Goal: Task Accomplishment & Management: Manage account settings

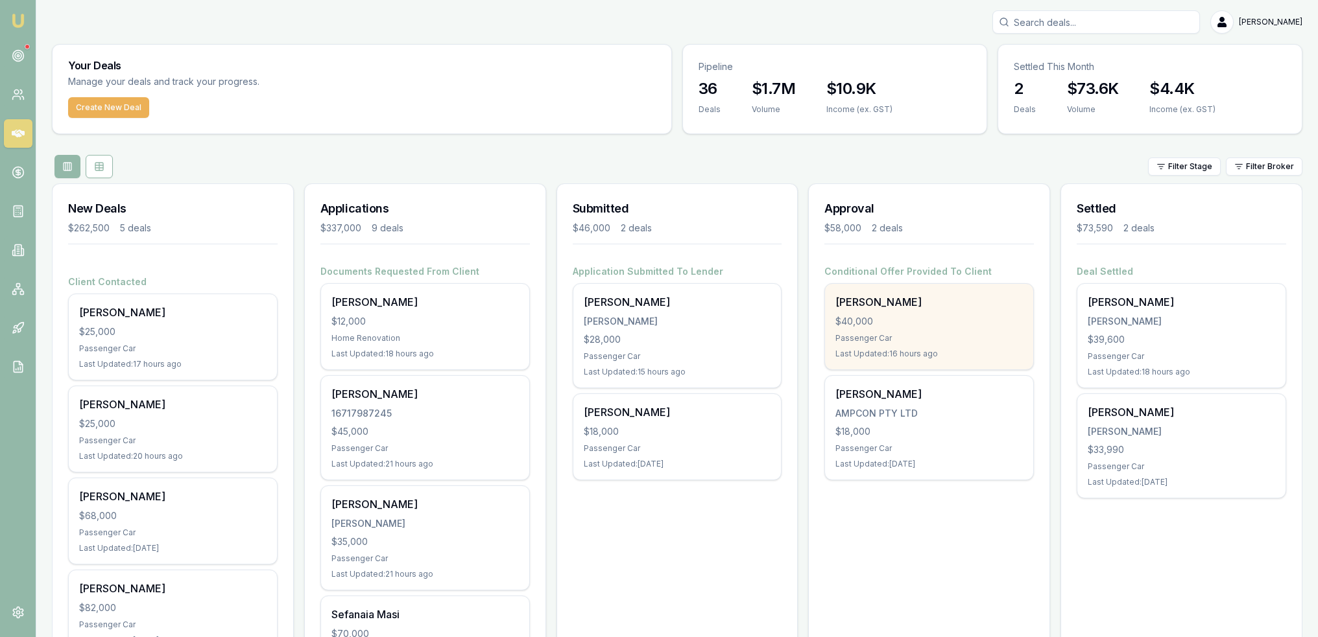
click at [649, 318] on div "$40,000" at bounding box center [928, 321] width 187 height 13
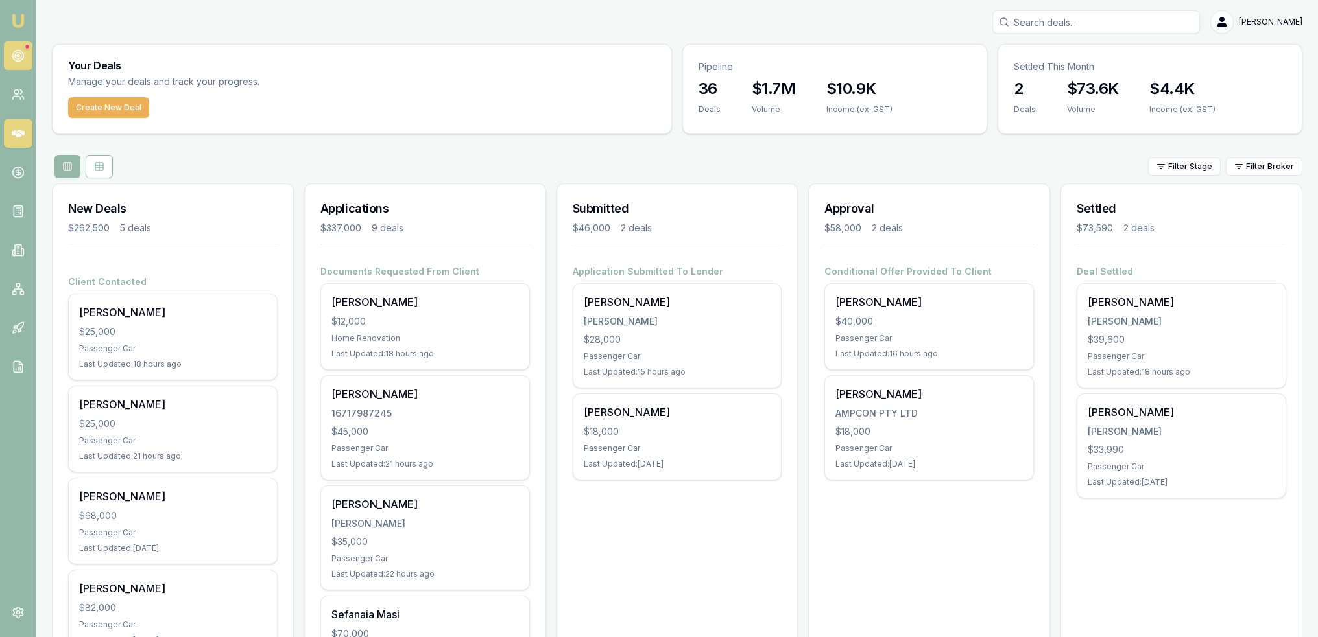
click at [19, 51] on icon at bounding box center [18, 55] width 13 height 13
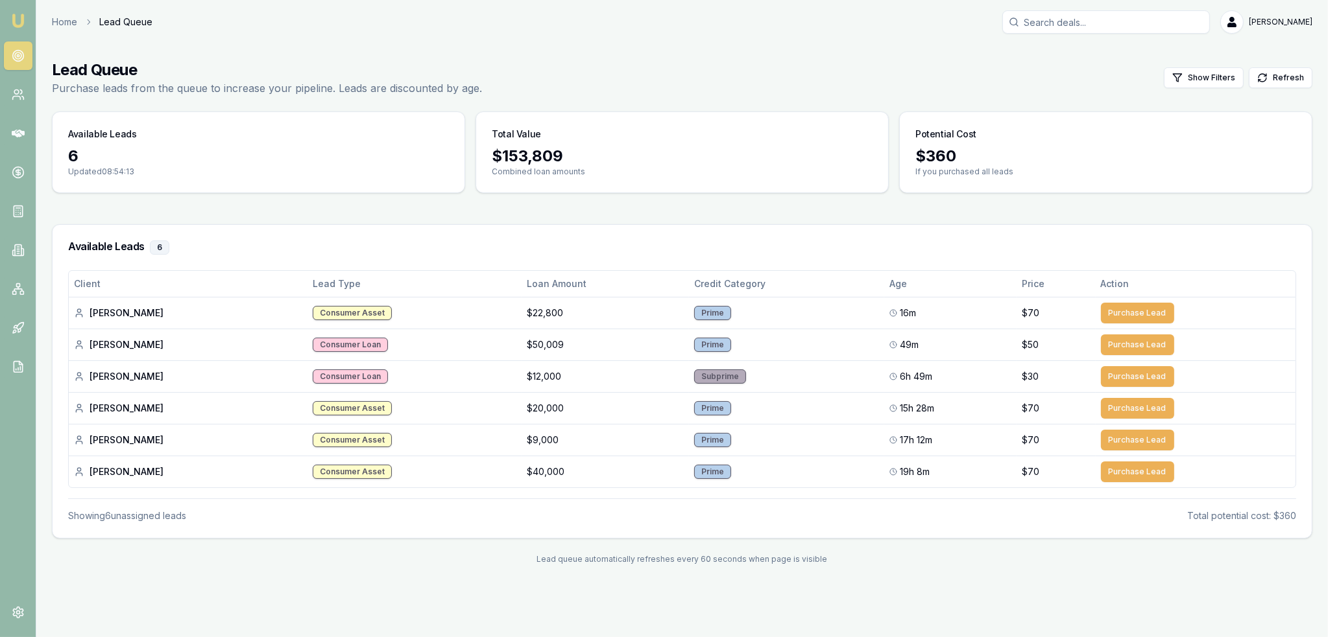
click at [18, 21] on img at bounding box center [18, 21] width 16 height 16
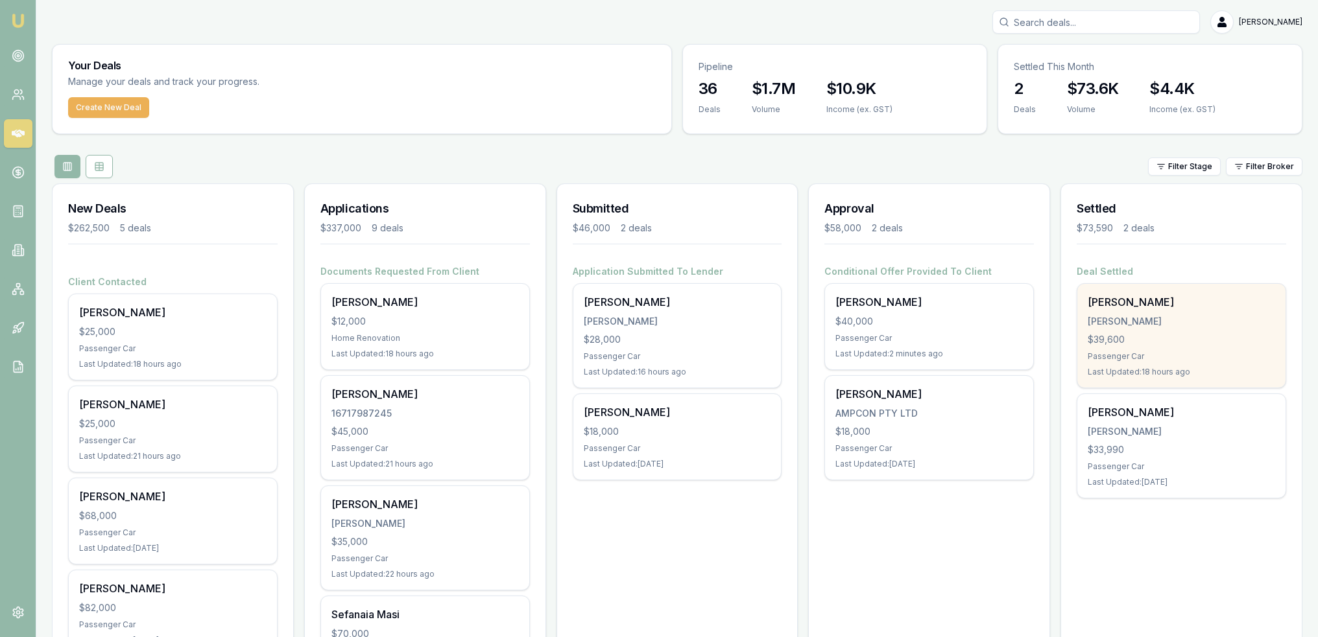
click at [649, 334] on div "$39,600" at bounding box center [1181, 339] width 187 height 13
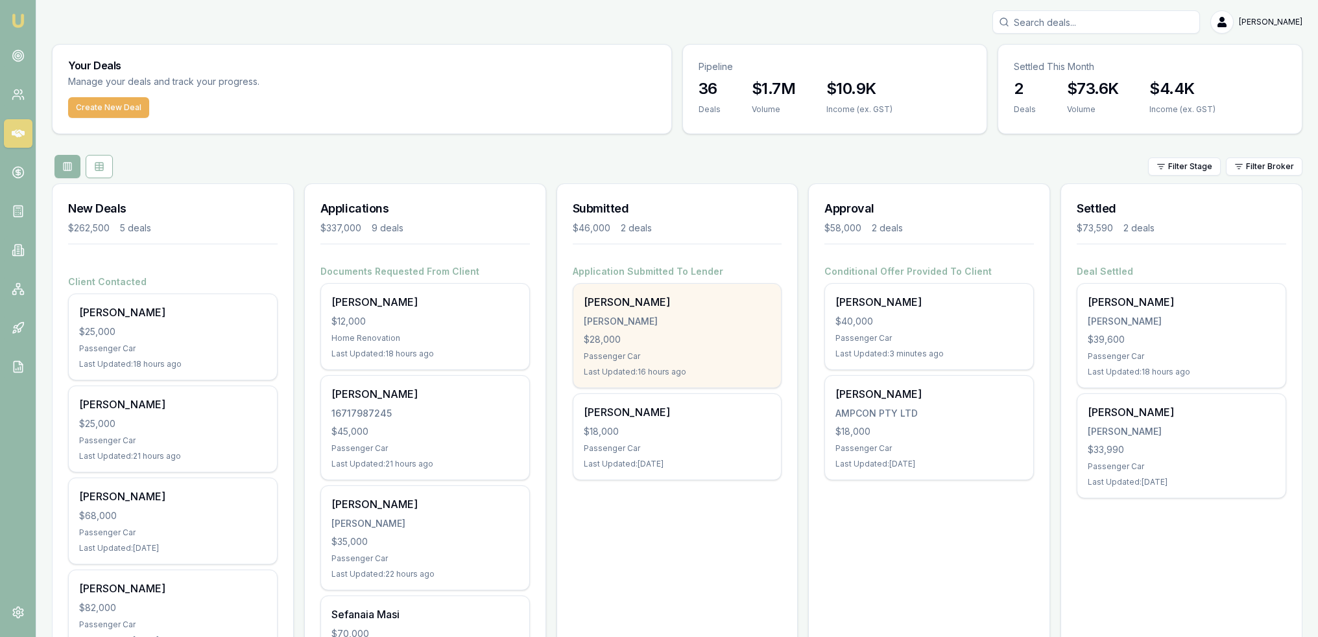
click at [649, 302] on div "[PERSON_NAME]" at bounding box center [677, 302] width 187 height 16
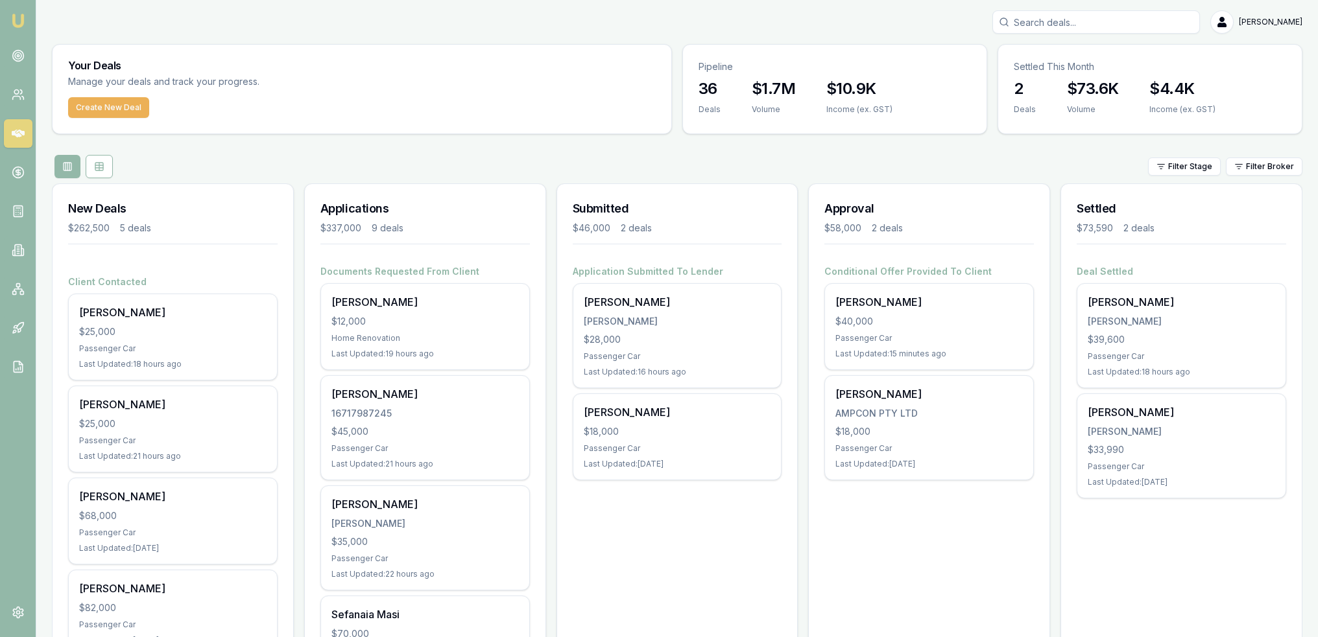
click at [21, 17] on img at bounding box center [18, 21] width 16 height 16
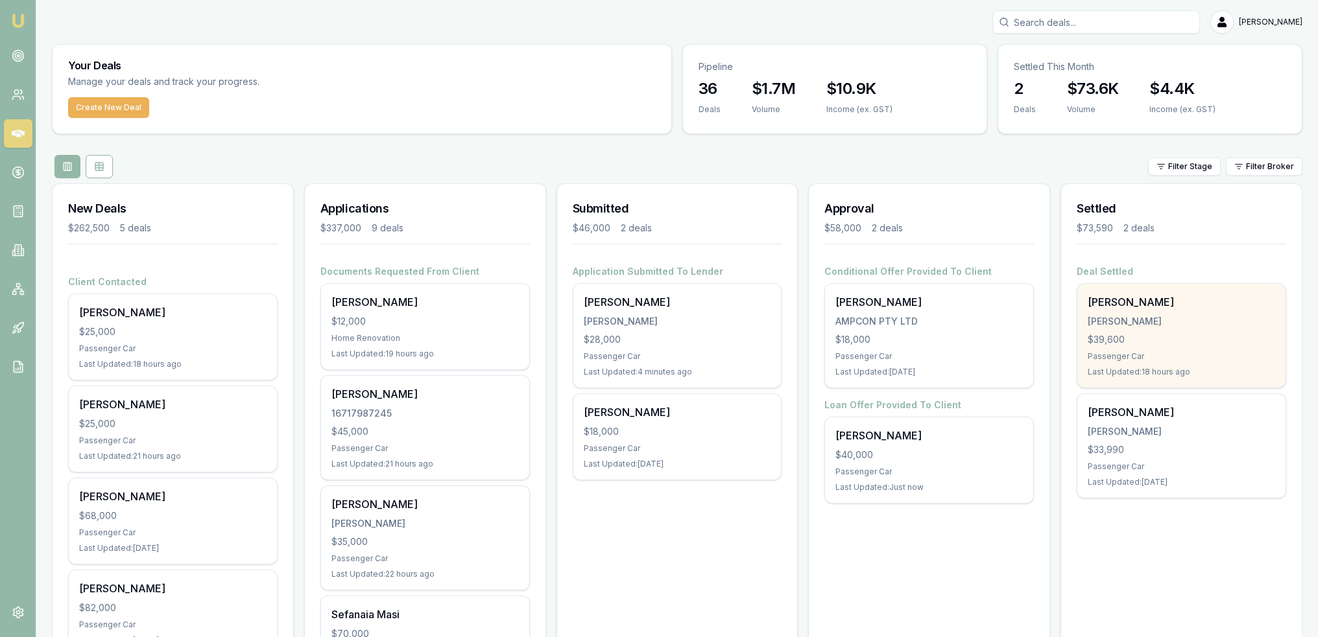
click at [649, 333] on div "$39,600" at bounding box center [1181, 339] width 187 height 13
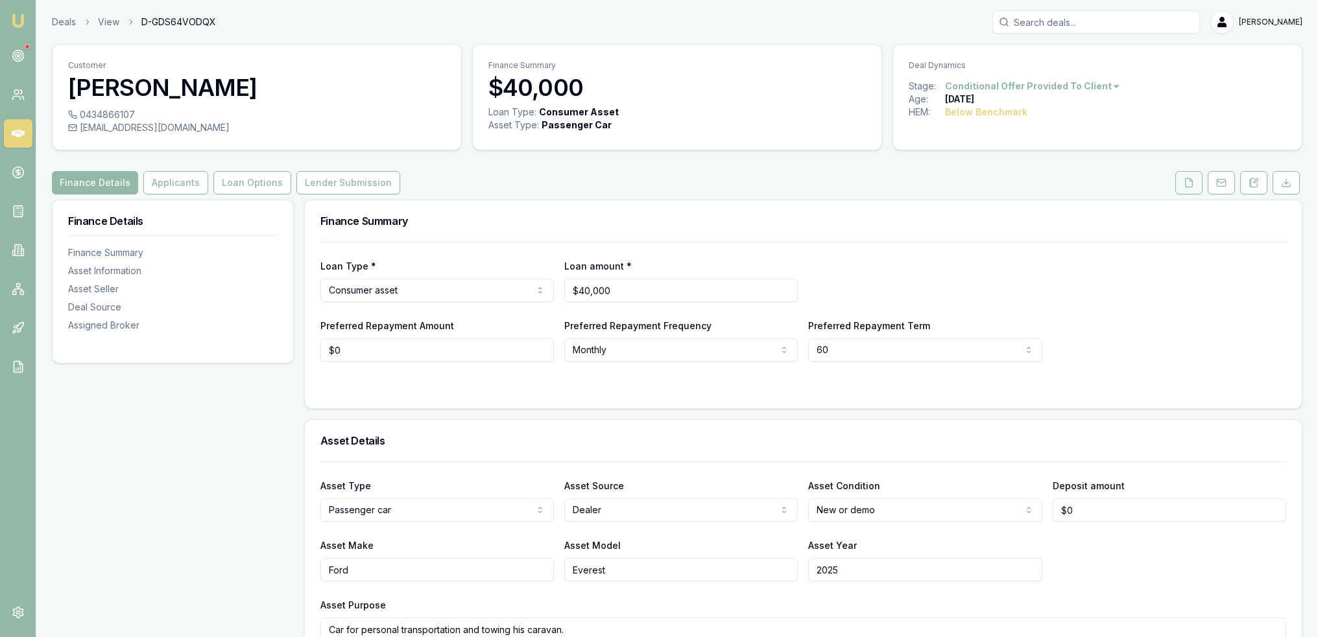
click at [1178, 182] on button at bounding box center [1188, 182] width 27 height 23
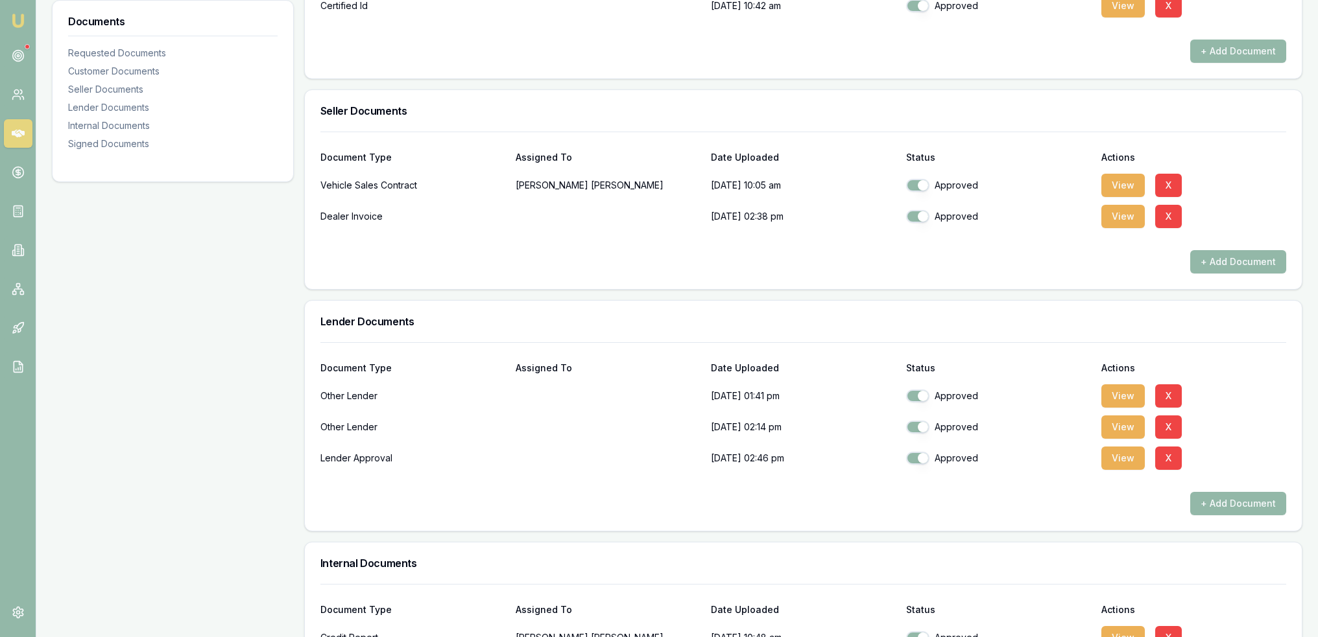
scroll to position [778, 0]
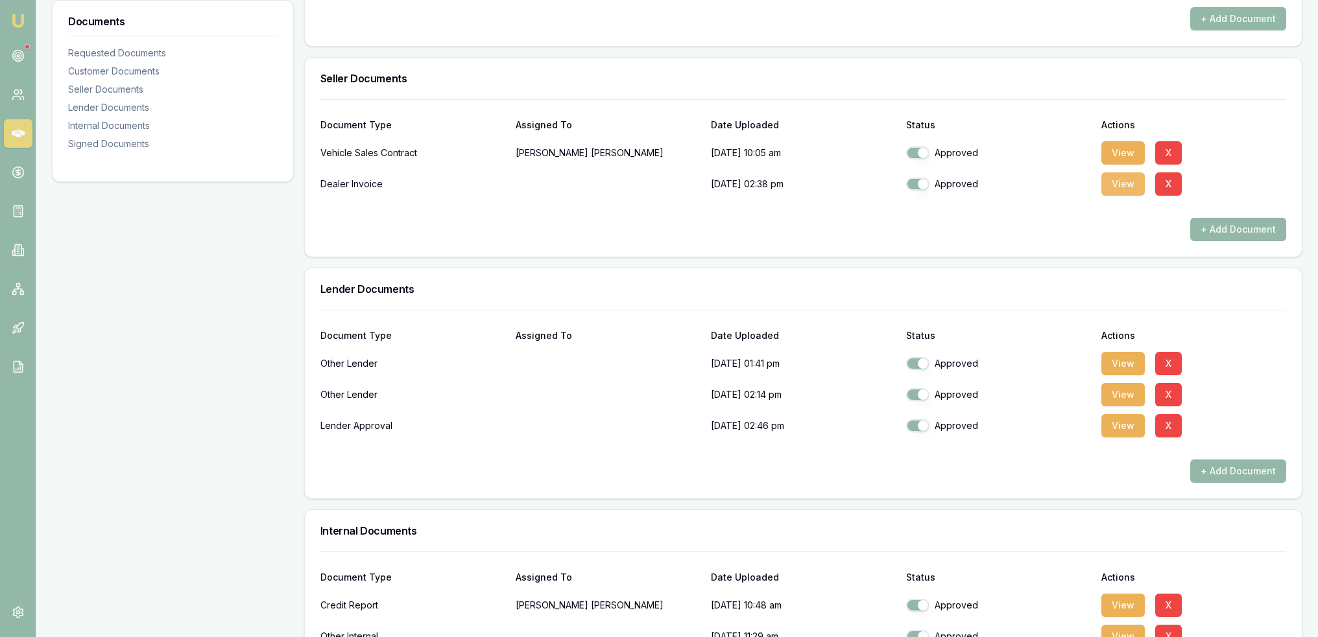
click at [1123, 182] on button "View" at bounding box center [1122, 184] width 43 height 23
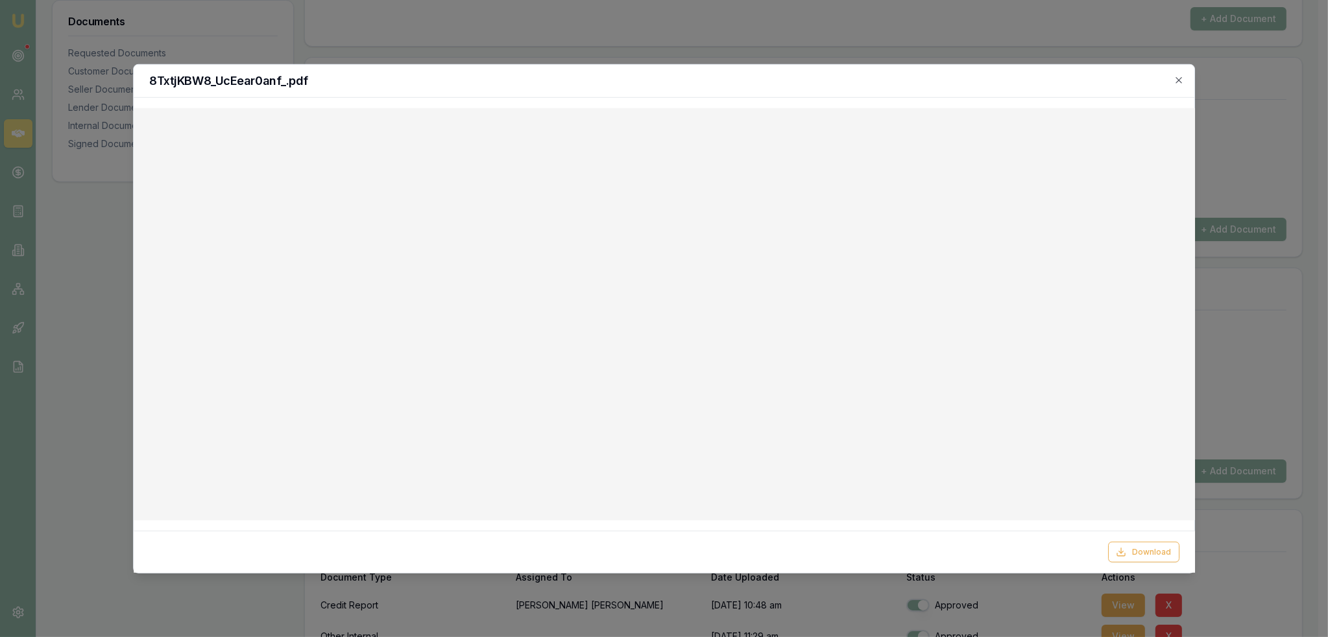
click at [1250, 125] on div at bounding box center [664, 318] width 1328 height 637
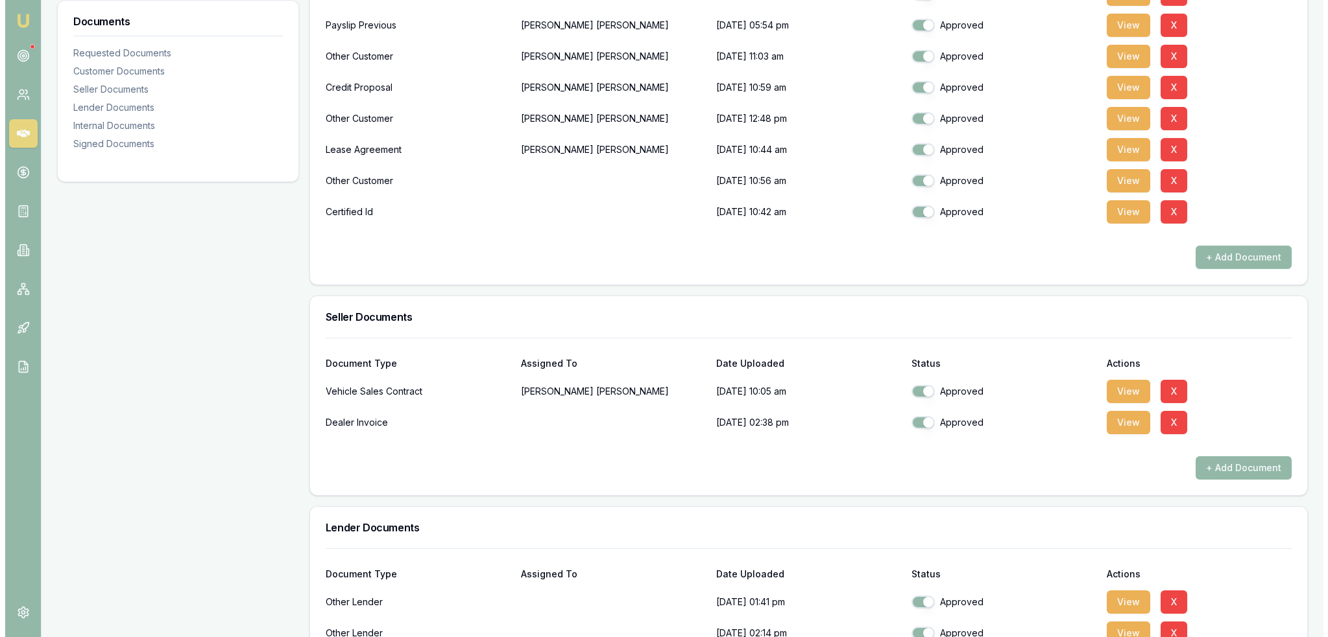
scroll to position [519, 0]
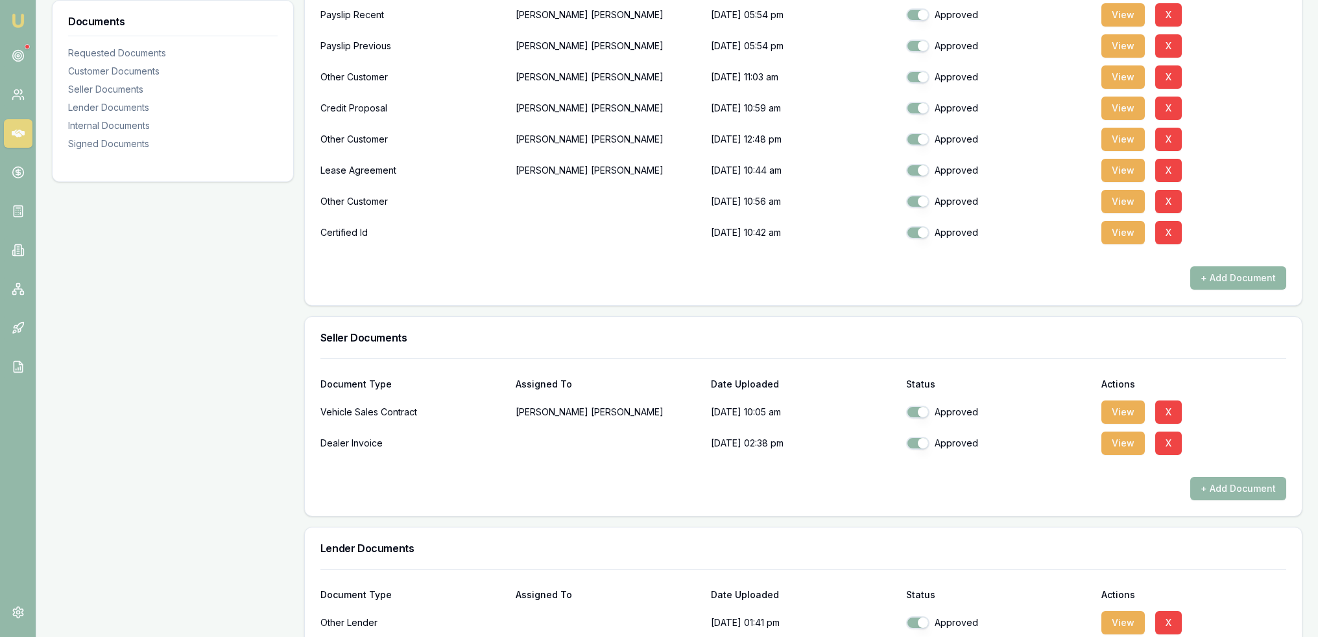
click at [1223, 281] on button "+ Add Document" at bounding box center [1238, 278] width 96 height 23
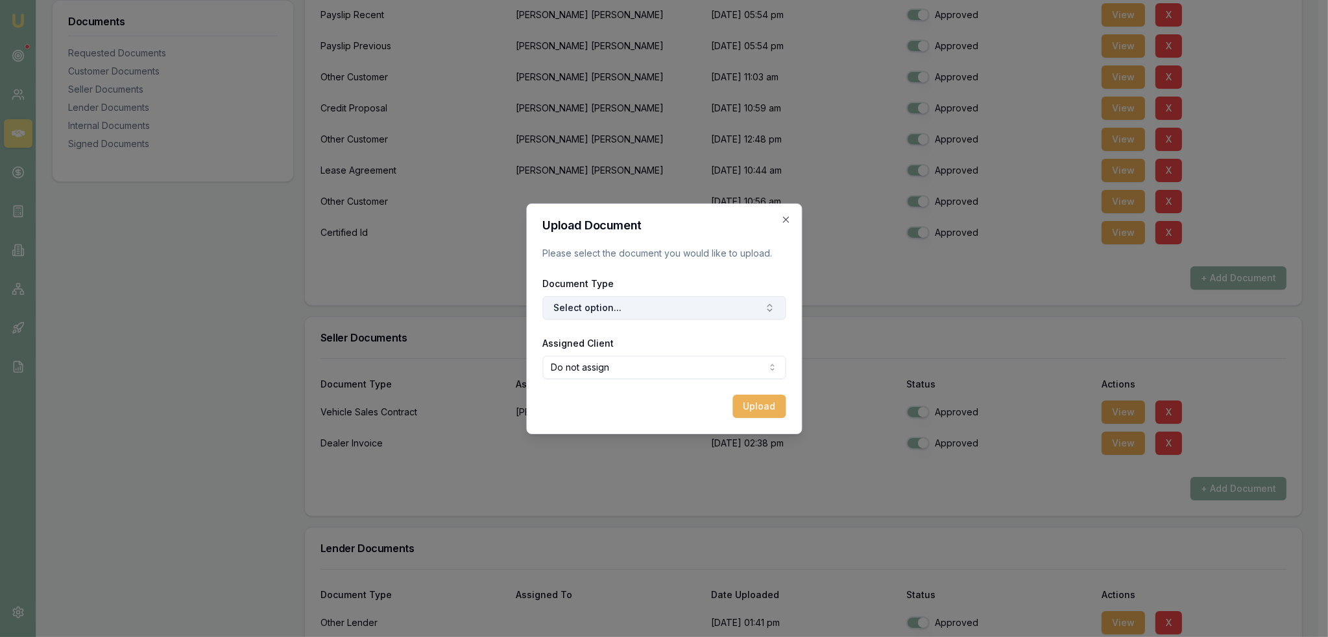
click at [680, 311] on button "Select option..." at bounding box center [663, 307] width 243 height 23
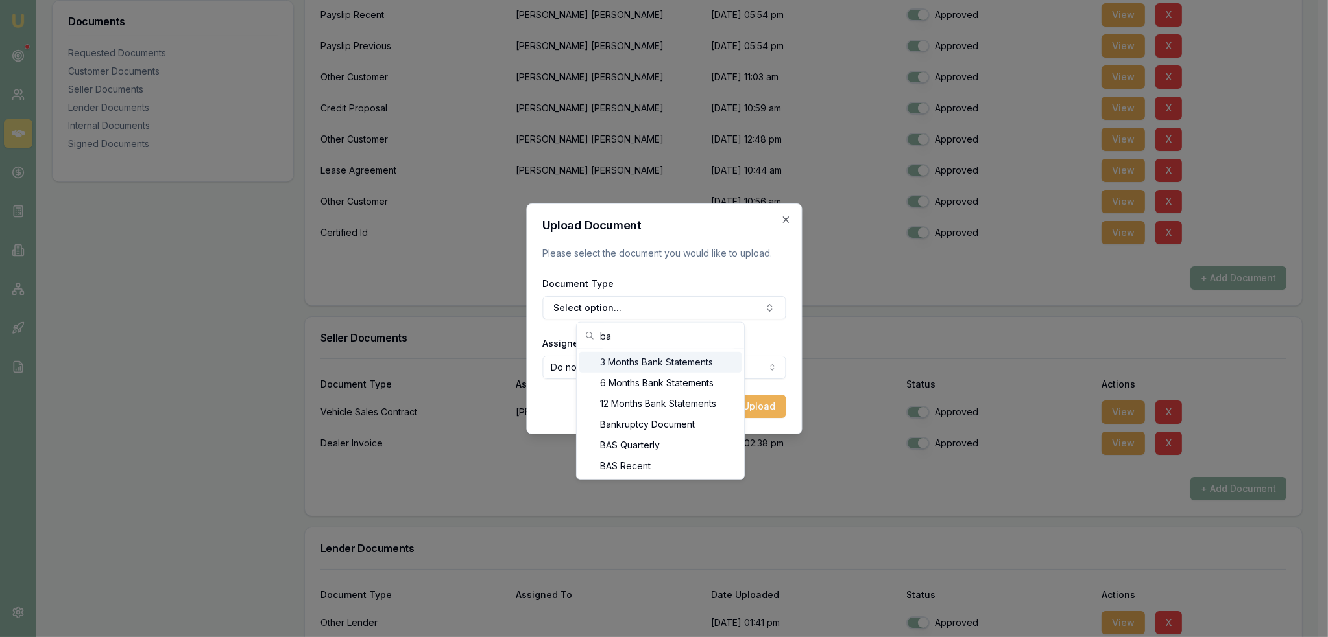
type input "b"
type input "t"
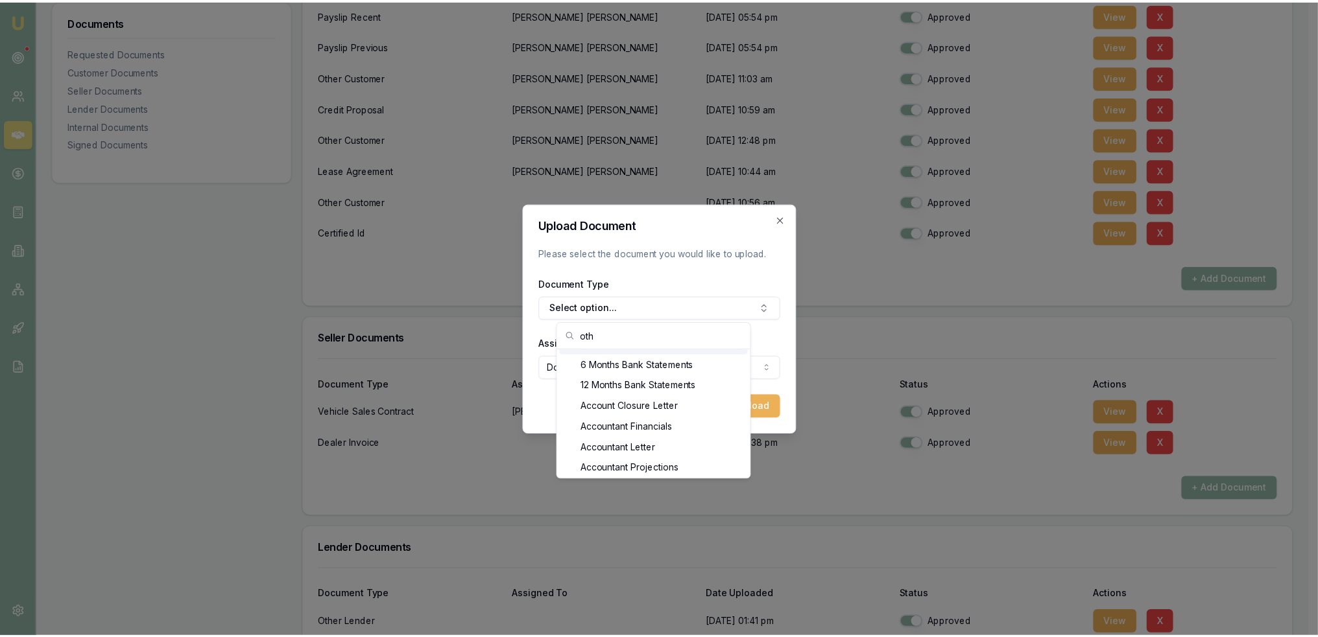
scroll to position [0, 0]
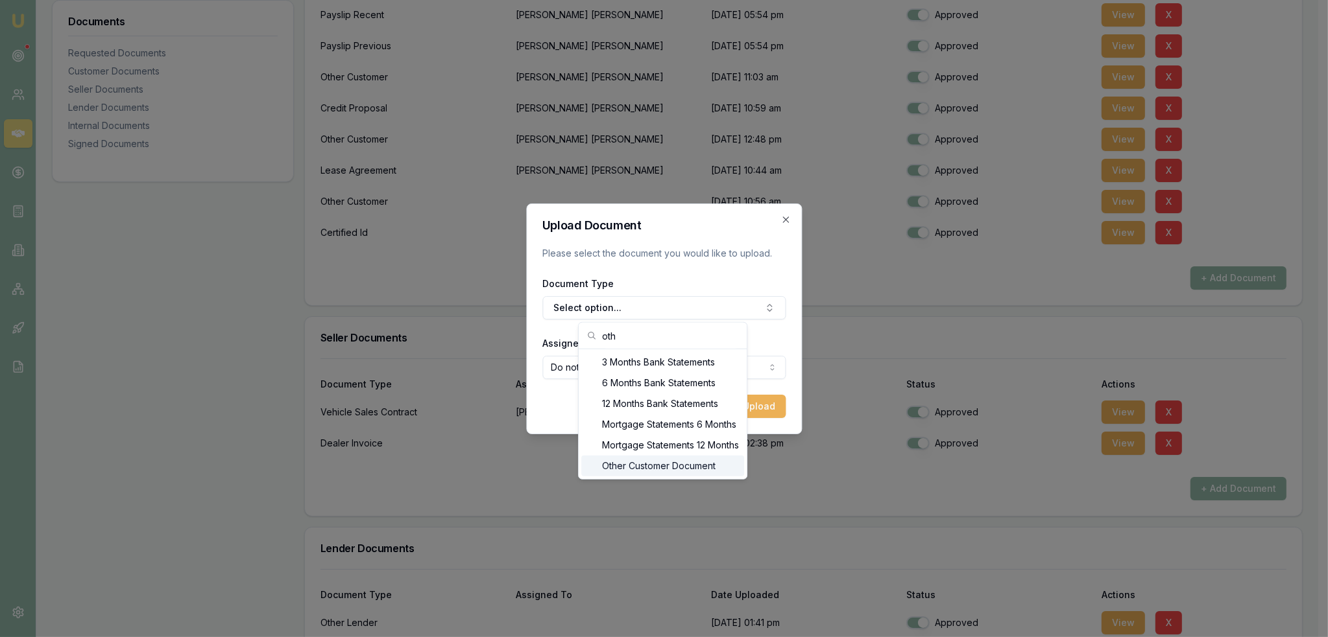
type input "oth"
click at [668, 470] on div "Other Customer Document" at bounding box center [662, 466] width 163 height 21
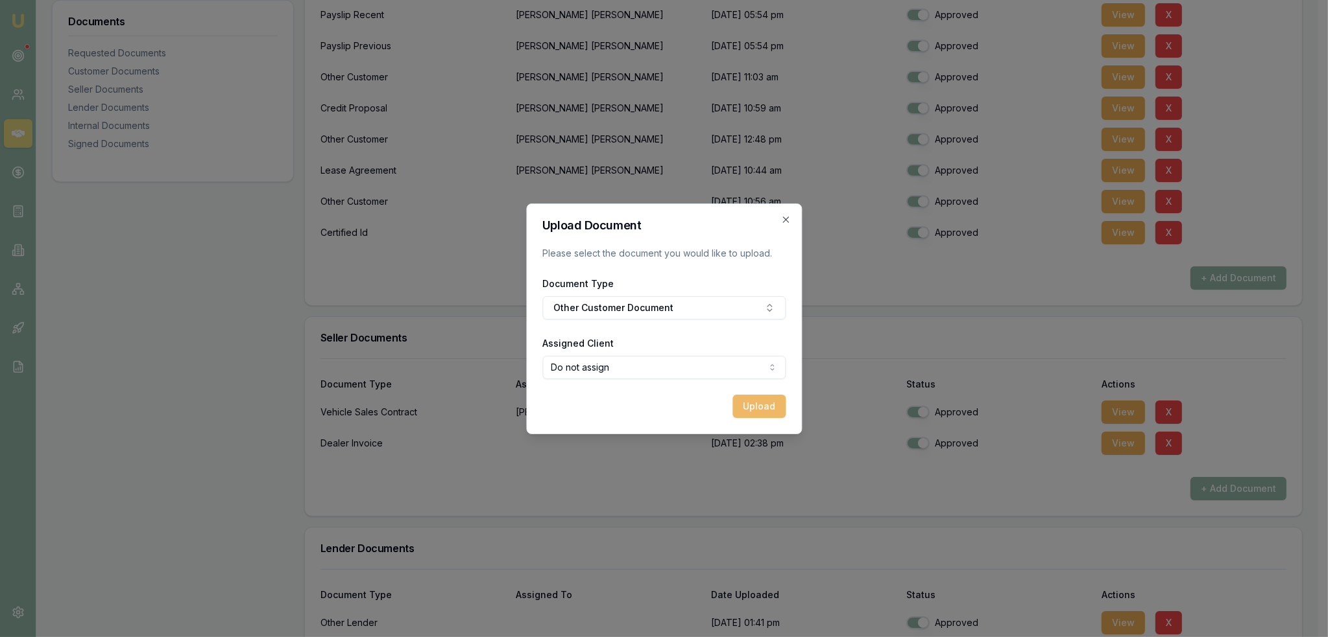
click at [752, 404] on button "Upload" at bounding box center [758, 406] width 53 height 23
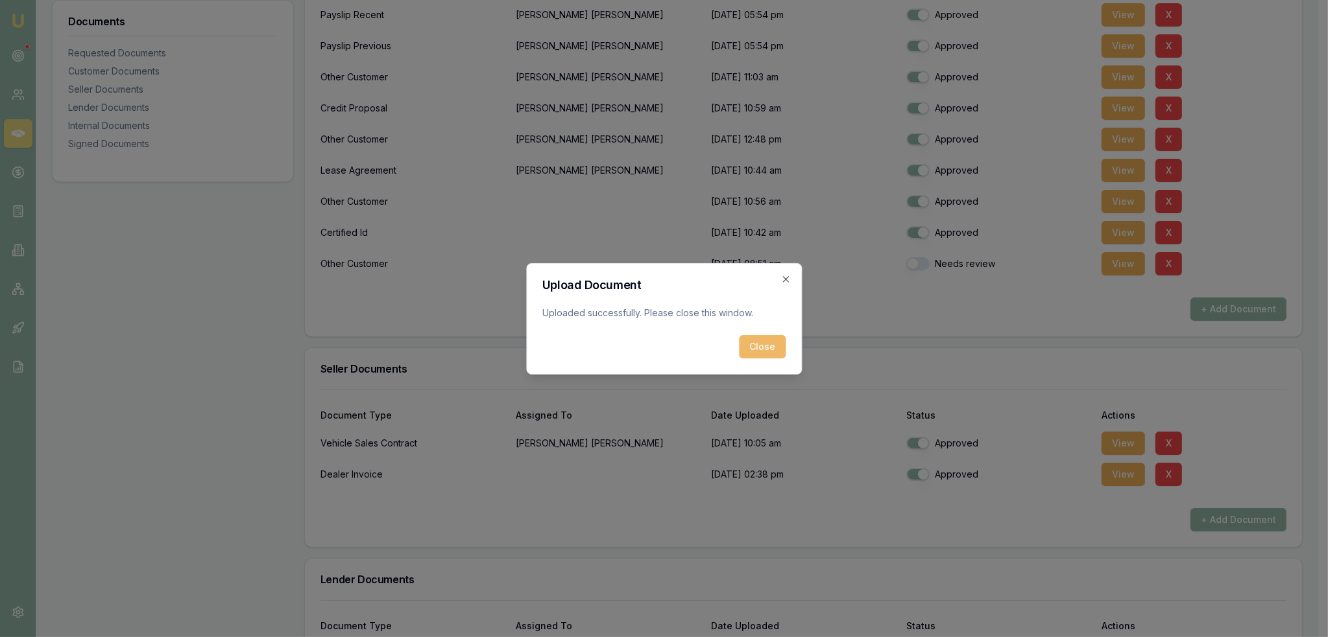
drag, startPoint x: 759, startPoint y: 351, endPoint x: 864, endPoint y: 318, distance: 110.1
click at [759, 351] on button "Close" at bounding box center [762, 346] width 47 height 23
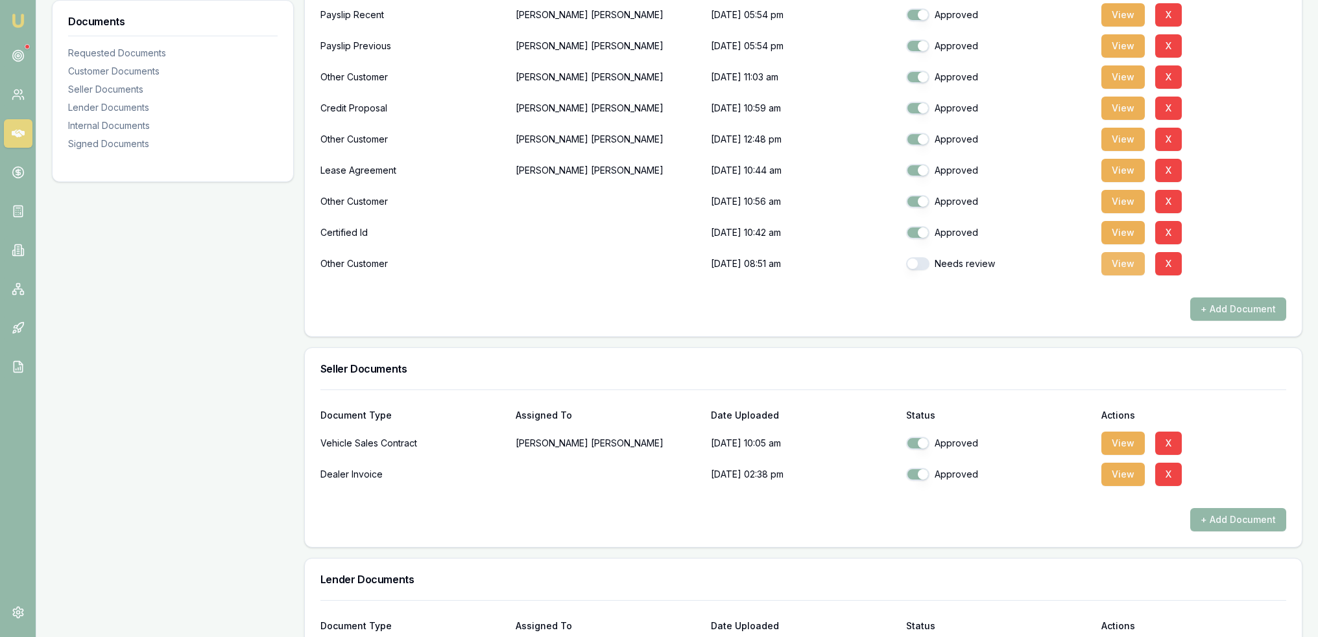
click at [1117, 265] on button "View" at bounding box center [1122, 263] width 43 height 23
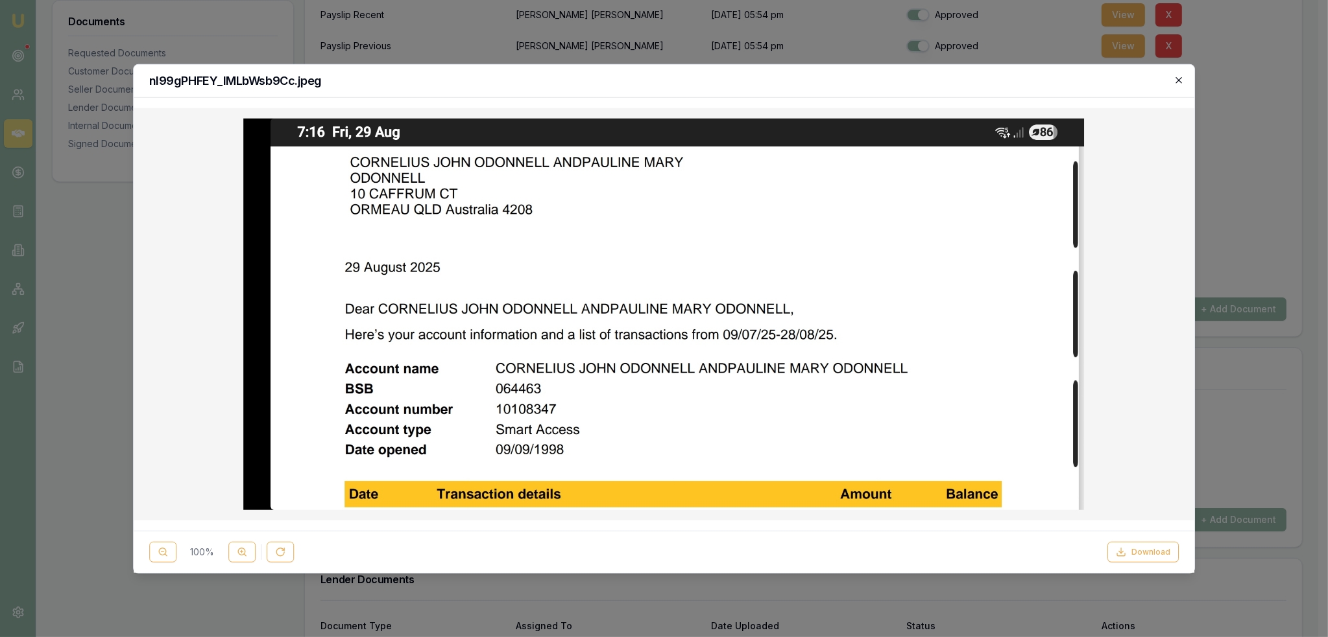
click at [1180, 80] on icon "button" at bounding box center [1178, 80] width 10 height 10
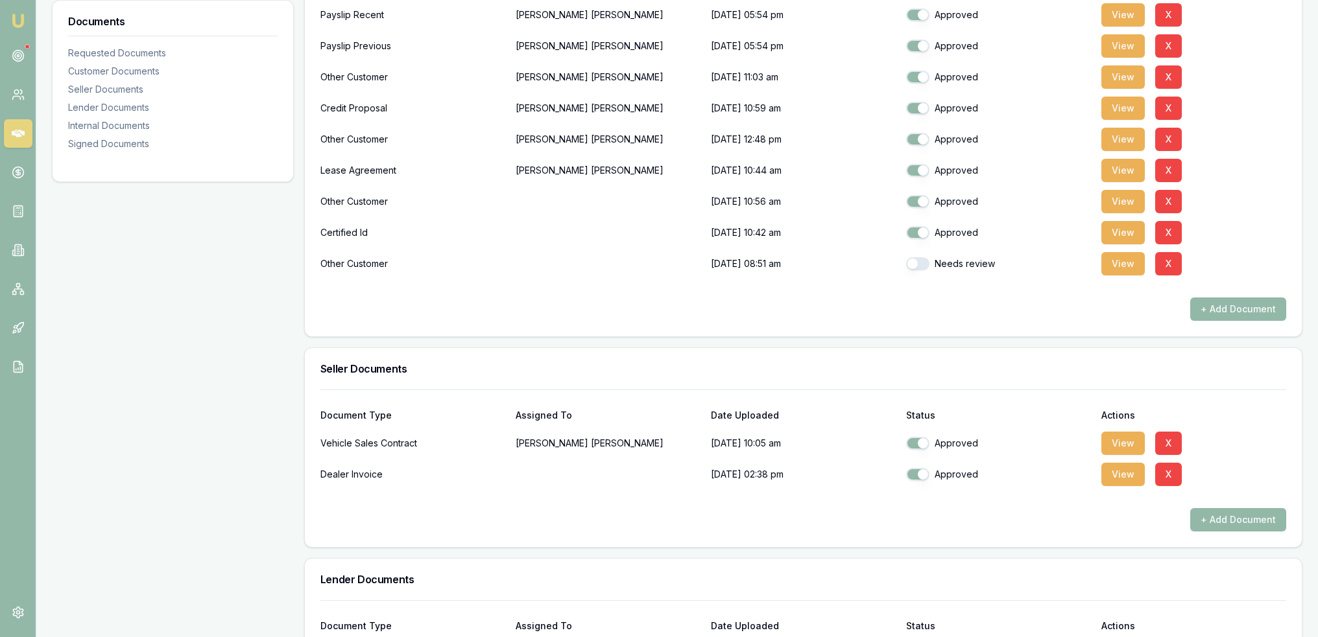
click at [909, 265] on button "button" at bounding box center [917, 263] width 23 height 13
checkbox input "true"
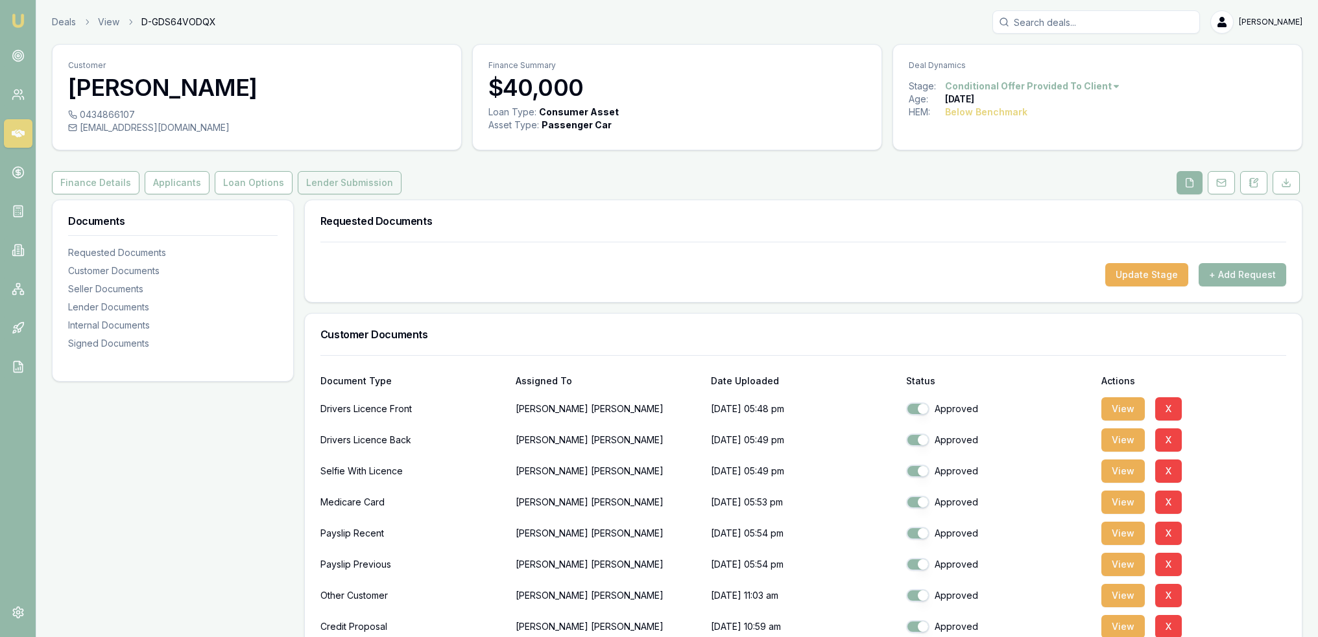
click at [335, 182] on button "Lender Submission" at bounding box center [350, 182] width 104 height 23
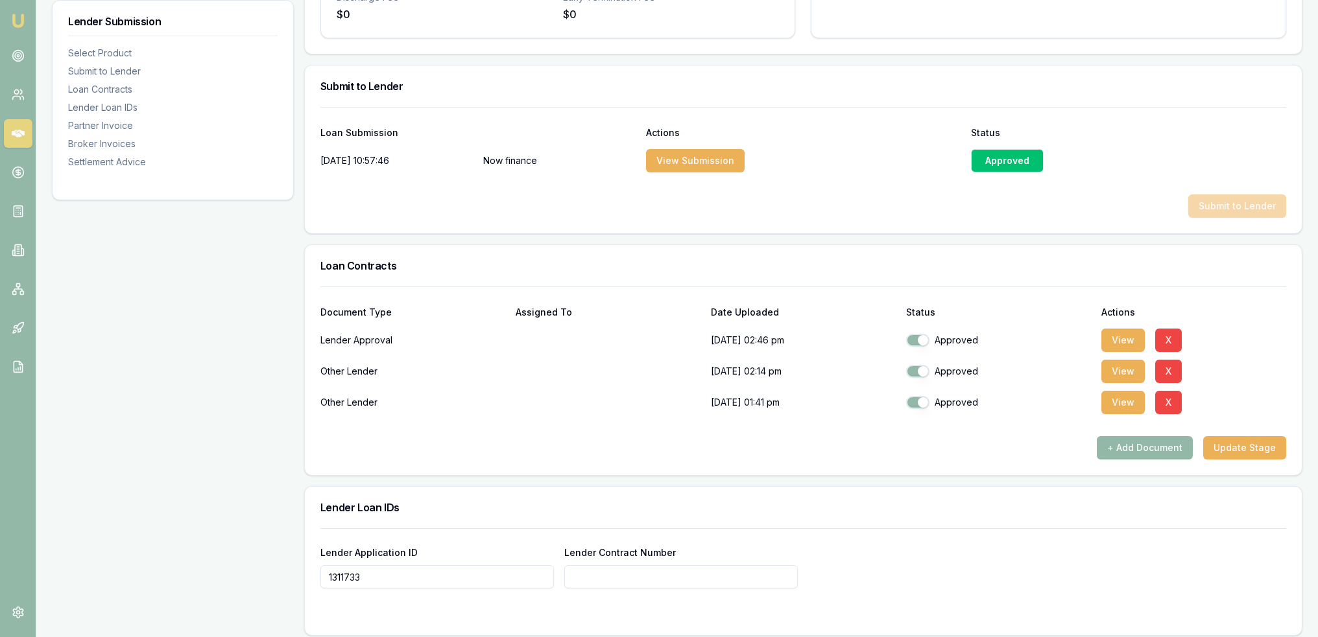
scroll to position [584, 0]
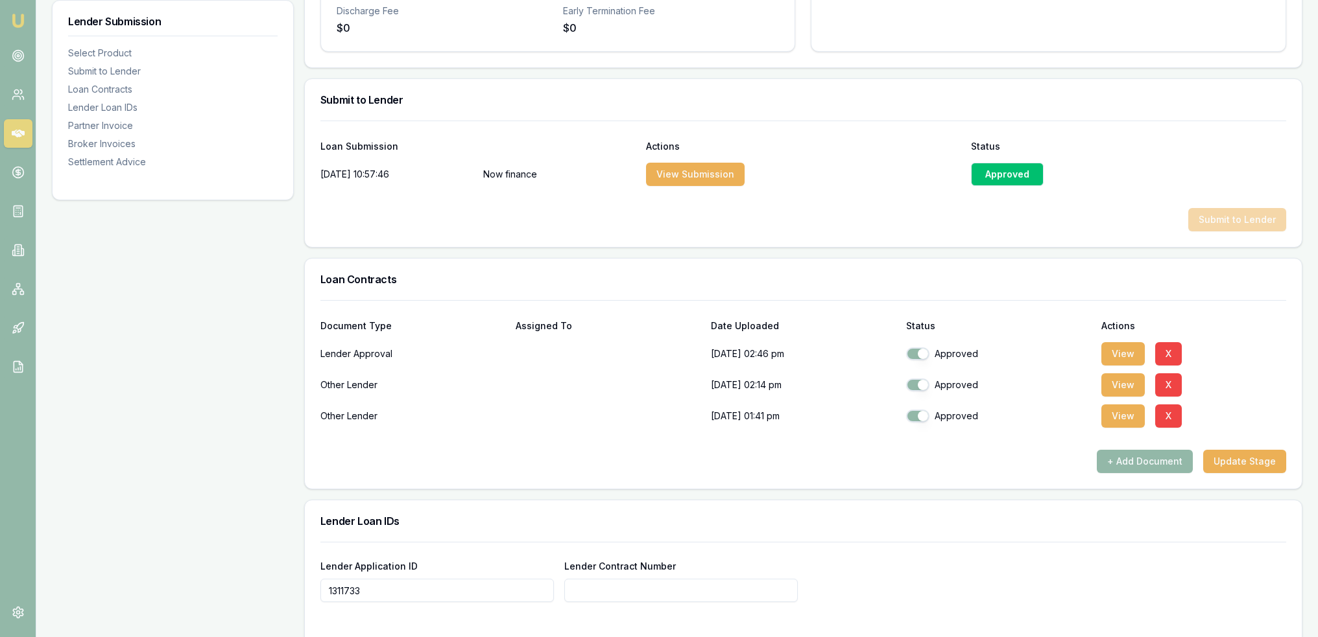
click at [997, 174] on div "Approved" at bounding box center [1007, 174] width 73 height 23
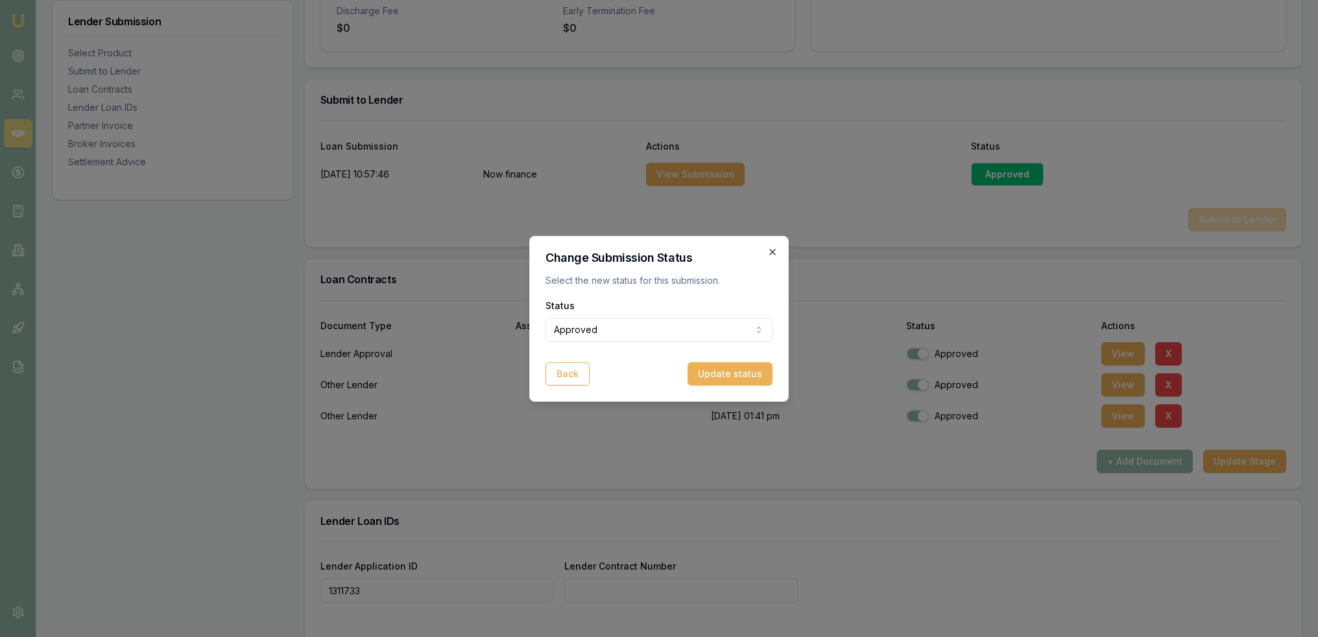
click at [776, 250] on icon "button" at bounding box center [772, 252] width 10 height 10
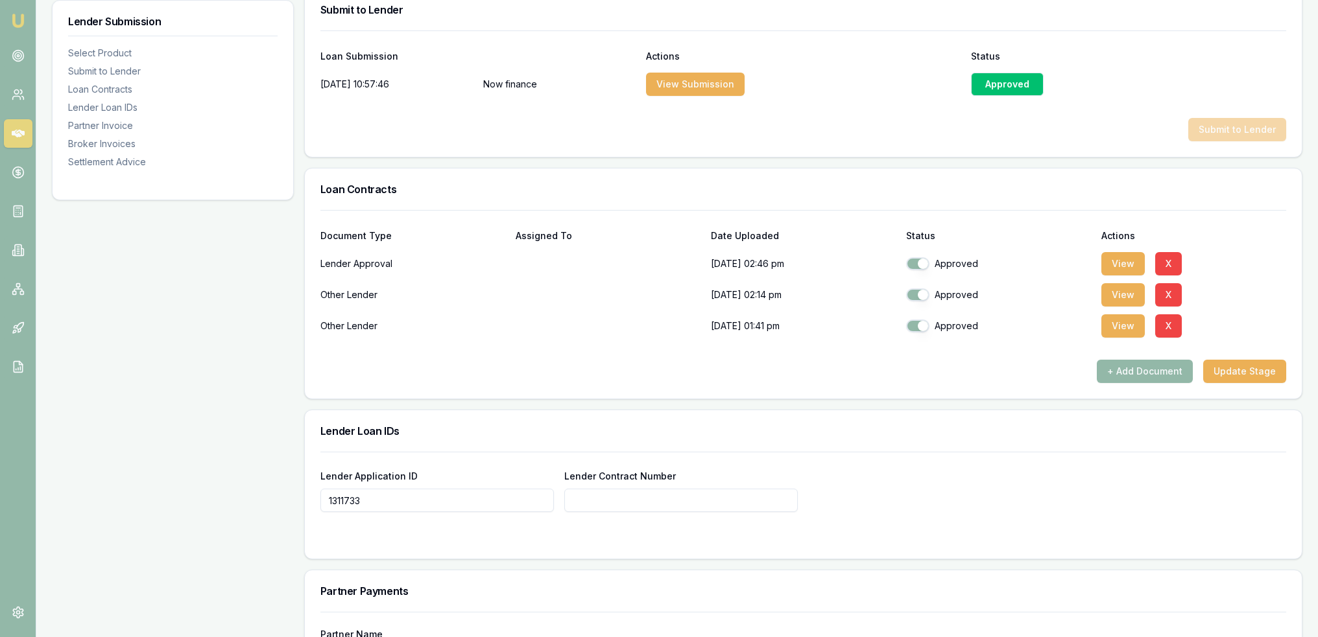
scroll to position [778, 0]
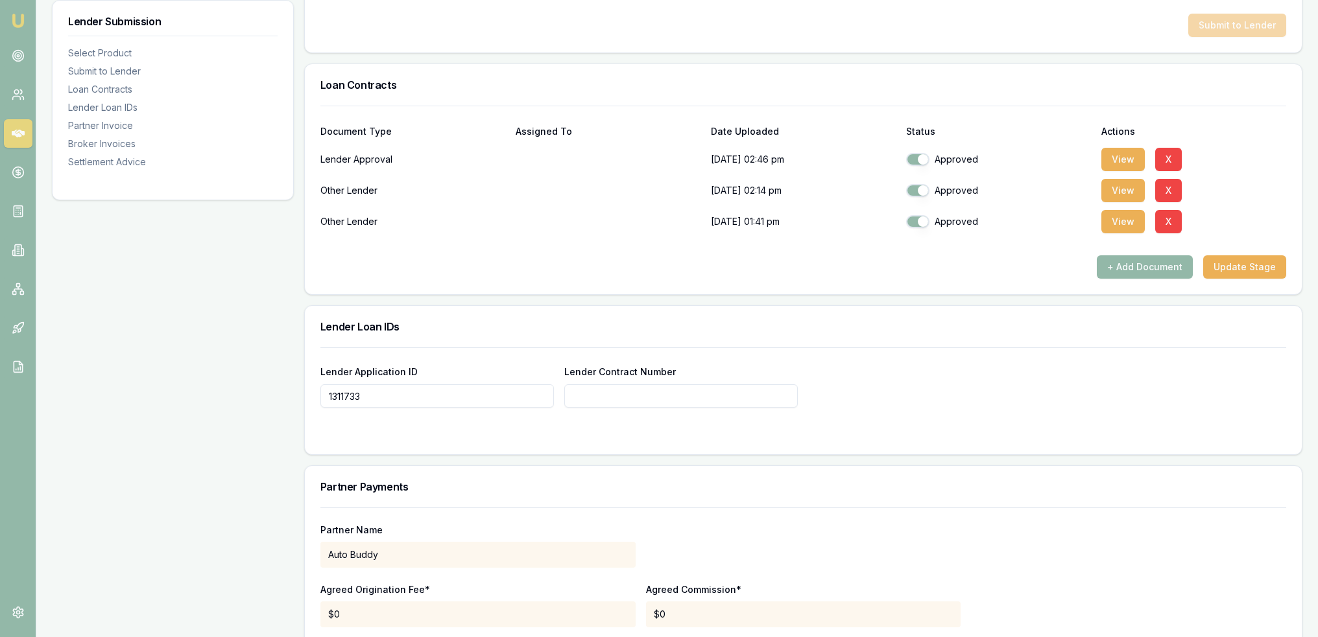
click at [418, 401] on input "1311733" at bounding box center [436, 396] width 233 height 23
type input "1311733C"
click at [624, 394] on input "Lender Contract Number" at bounding box center [680, 396] width 233 height 23
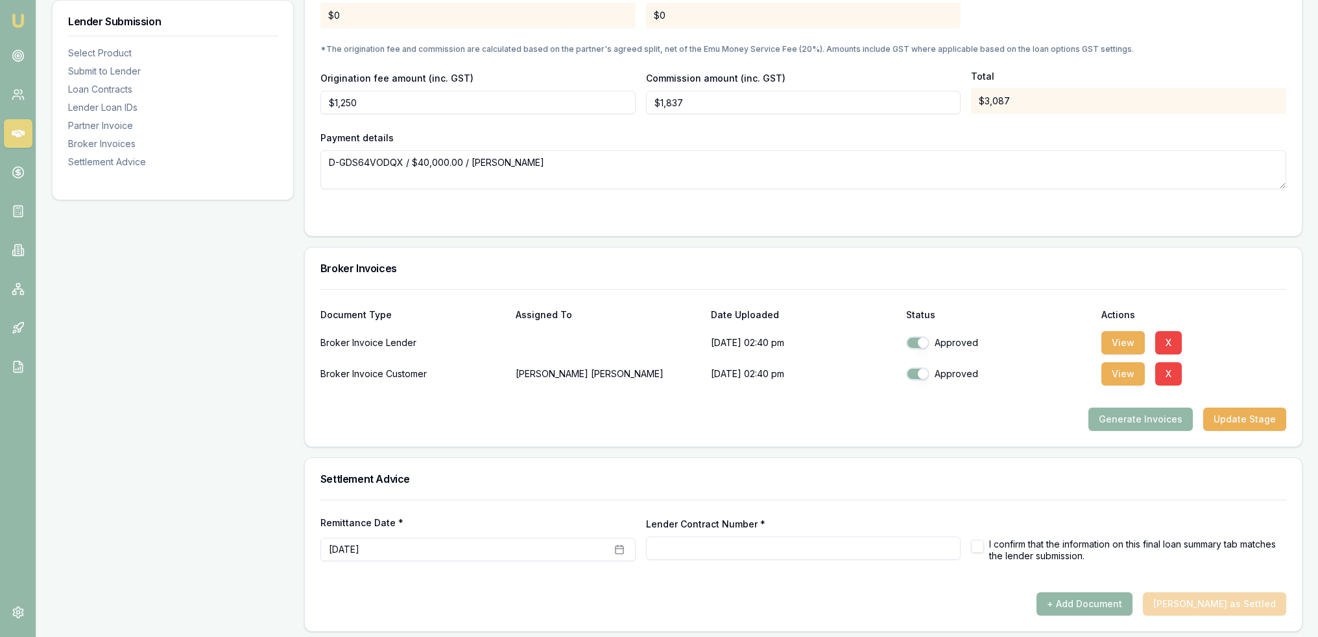
scroll to position [1379, 0]
click at [1237, 415] on button "Update Stage" at bounding box center [1244, 417] width 83 height 23
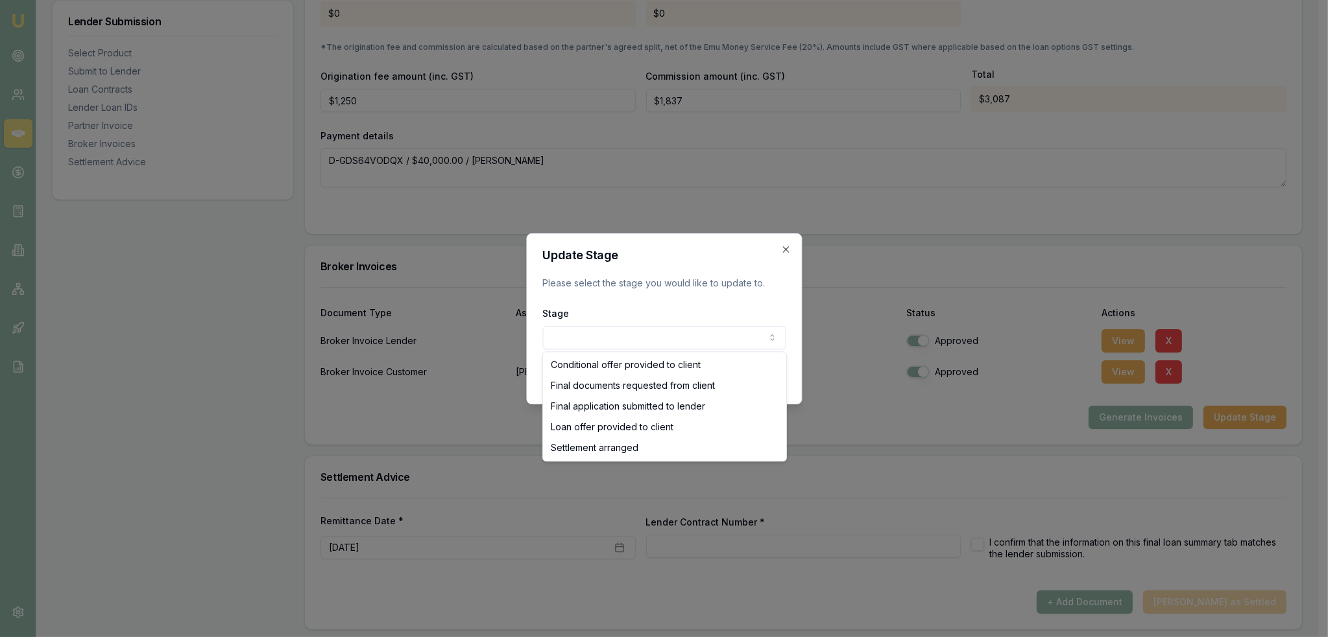
select select "LOAN_OFFER_PROVIDED_TO_CLIENT"
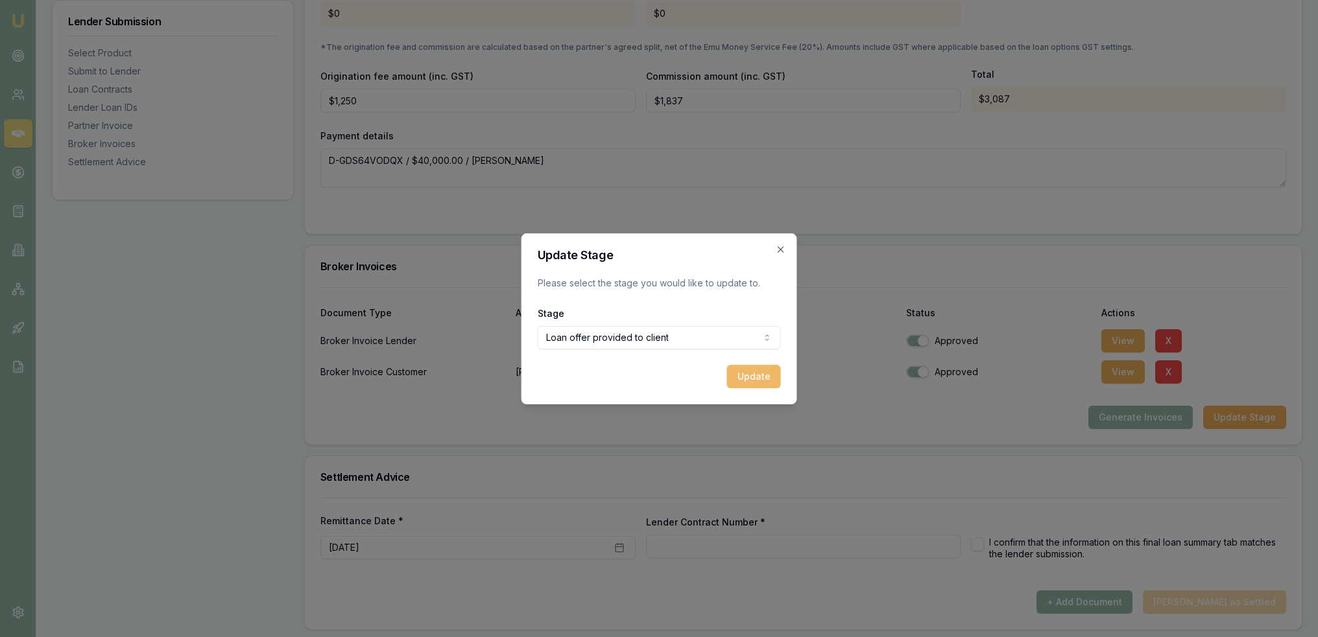
click at [748, 386] on button "Update" at bounding box center [754, 376] width 54 height 23
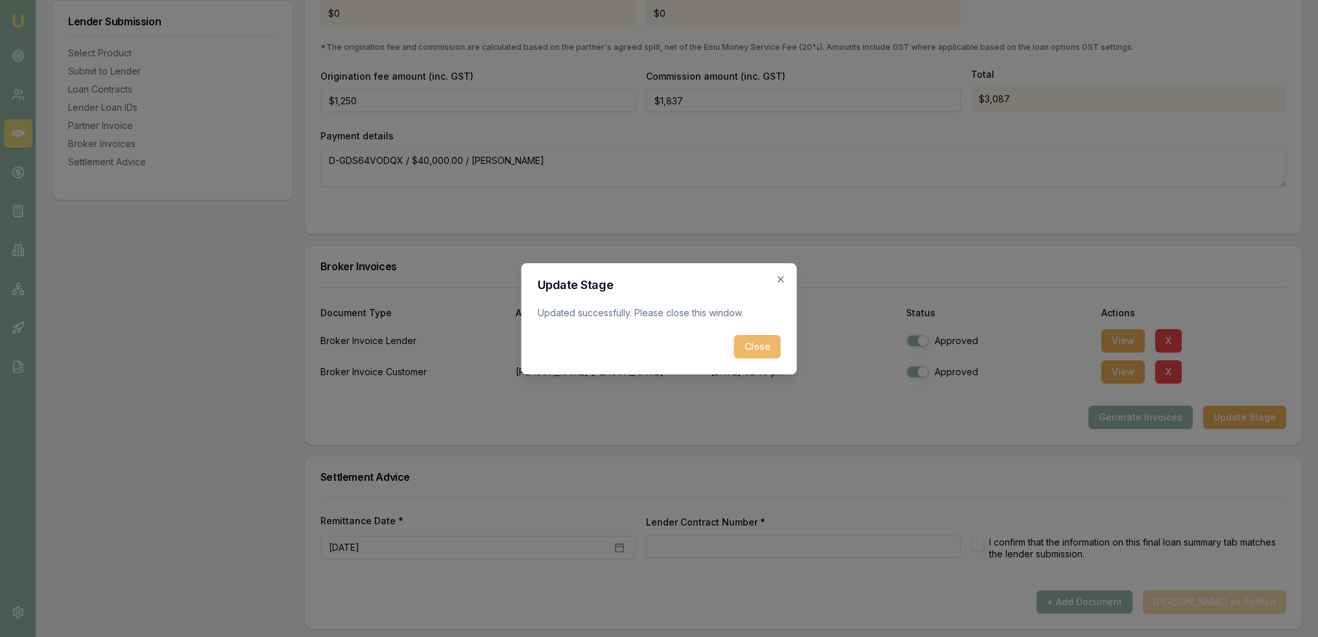
click at [759, 340] on button "Close" at bounding box center [757, 346] width 47 height 23
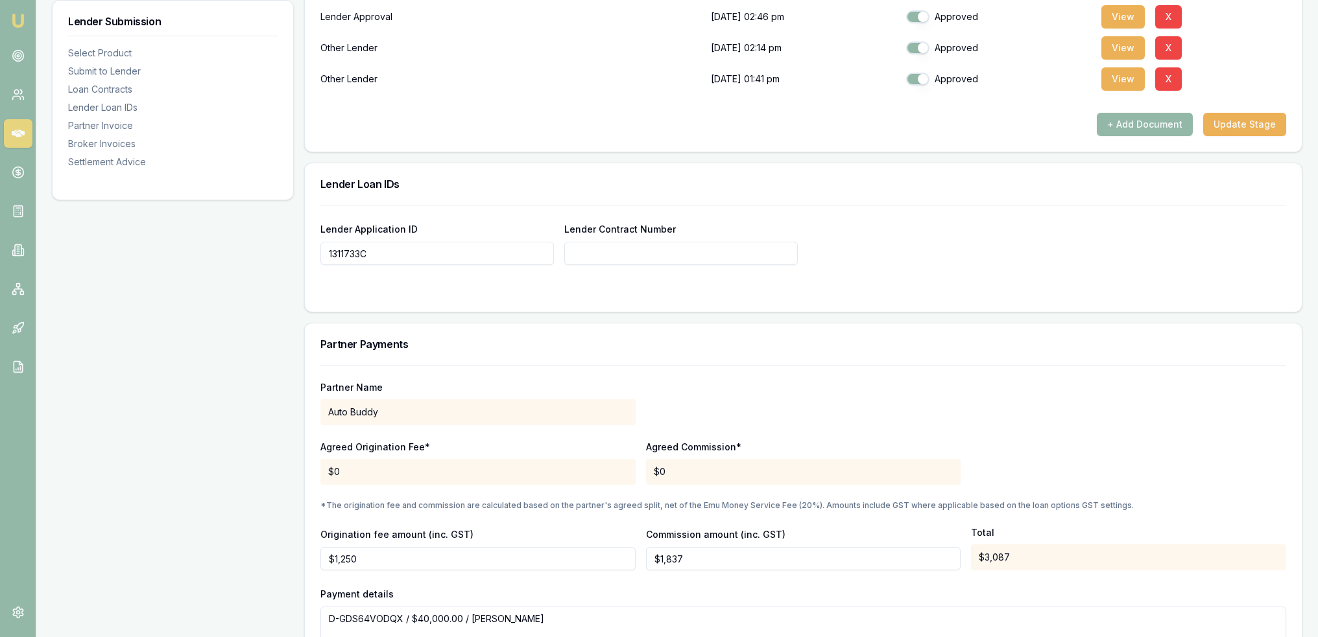
scroll to position [796, 0]
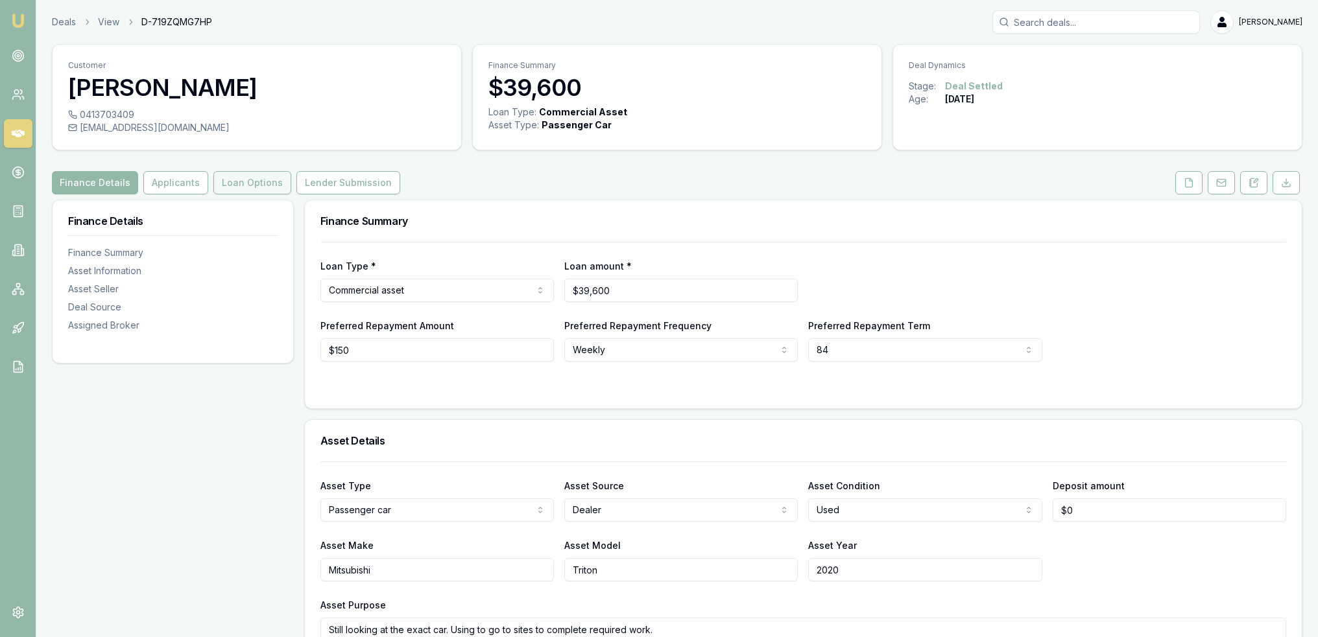
click at [228, 183] on button "Loan Options" at bounding box center [252, 182] width 78 height 23
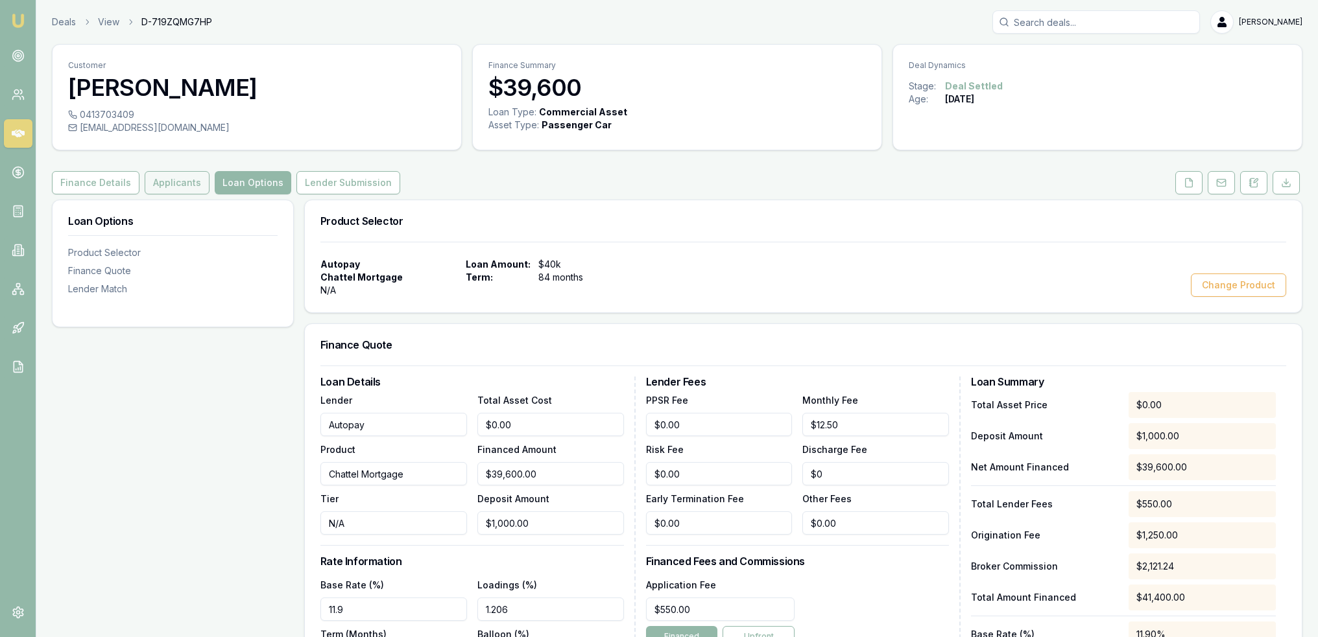
click at [157, 175] on button "Applicants" at bounding box center [177, 182] width 65 height 23
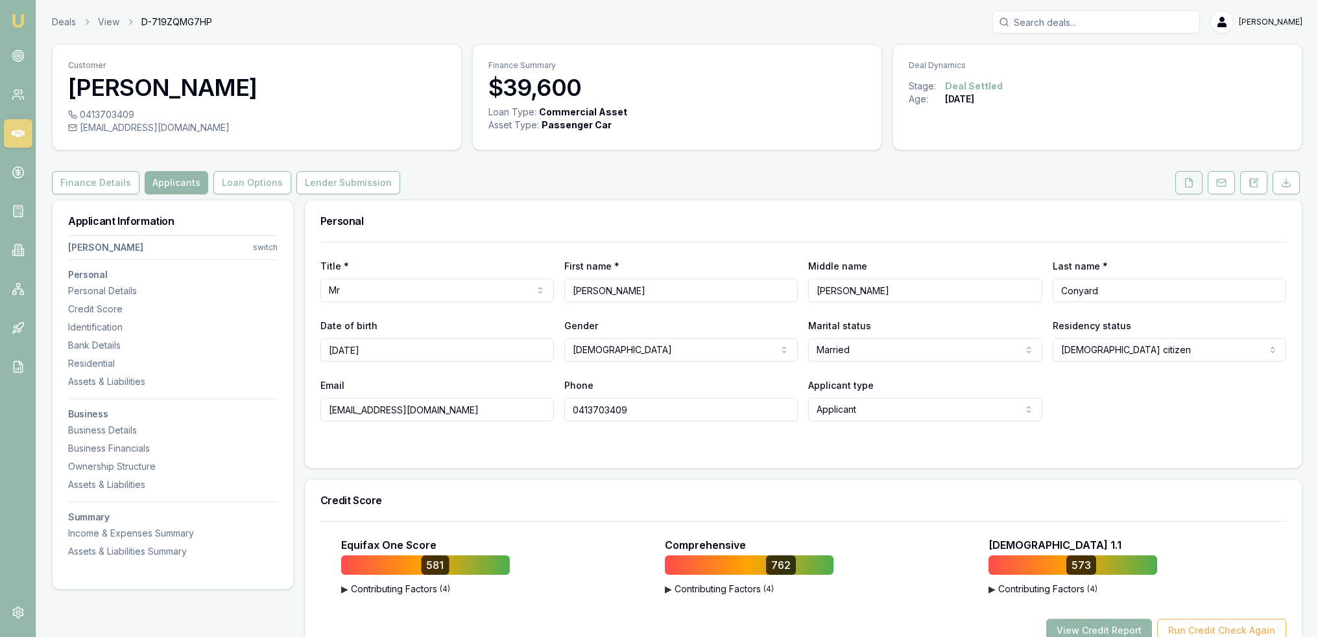
click at [1193, 184] on icon at bounding box center [1188, 182] width 7 height 8
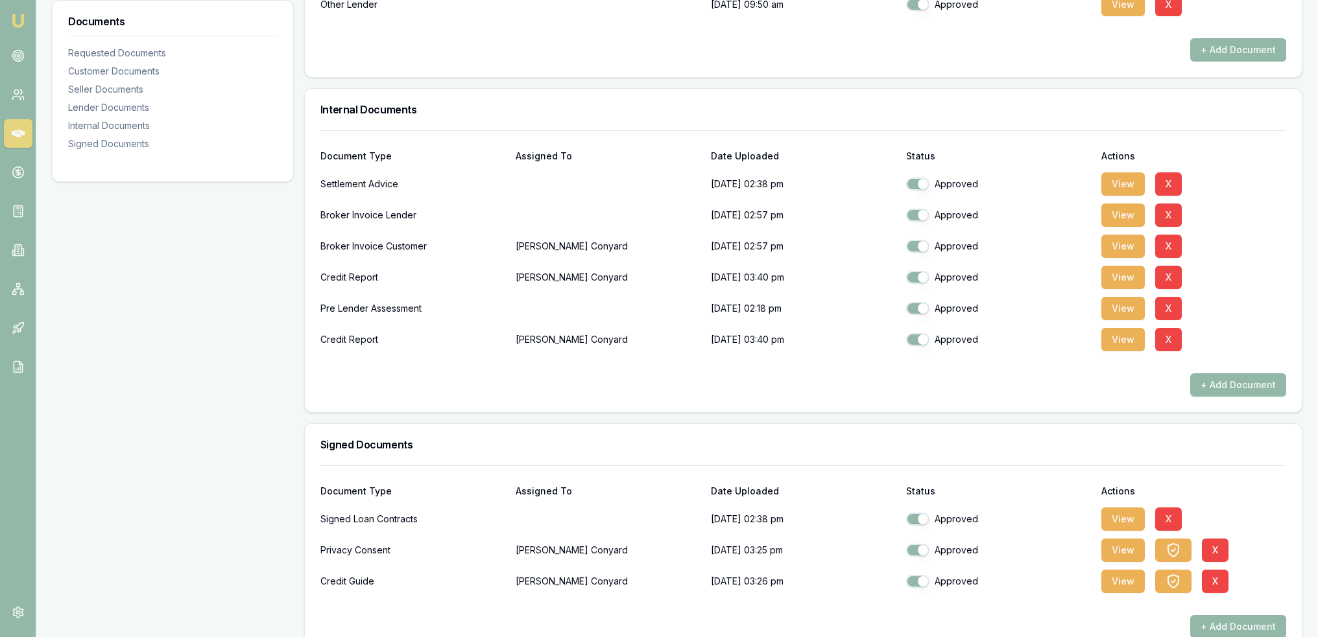
scroll to position [1039, 0]
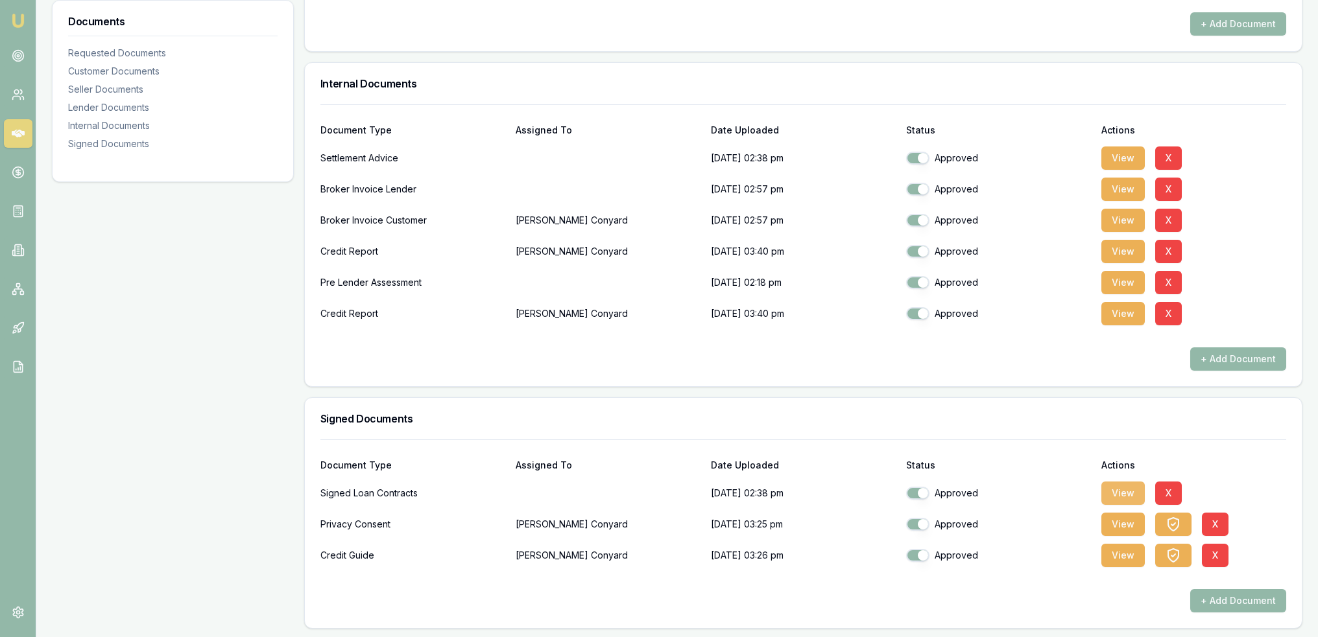
click at [1126, 491] on button "View" at bounding box center [1122, 493] width 43 height 23
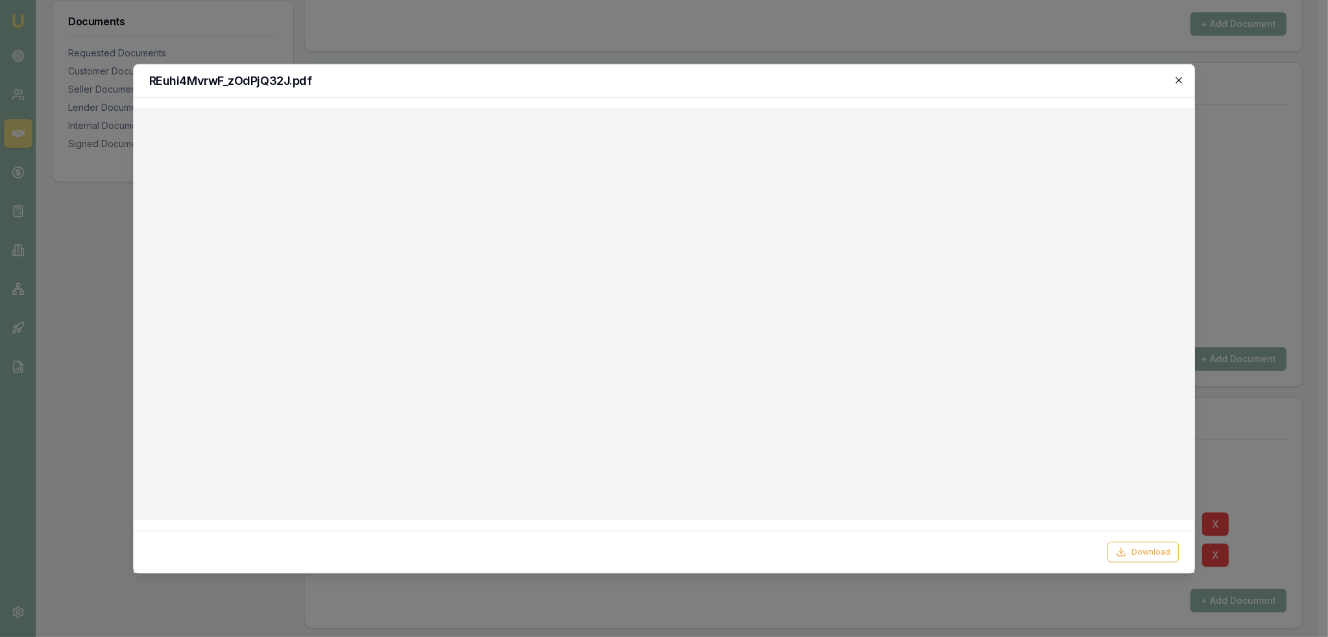
click at [1180, 79] on icon "button" at bounding box center [1179, 80] width 6 height 6
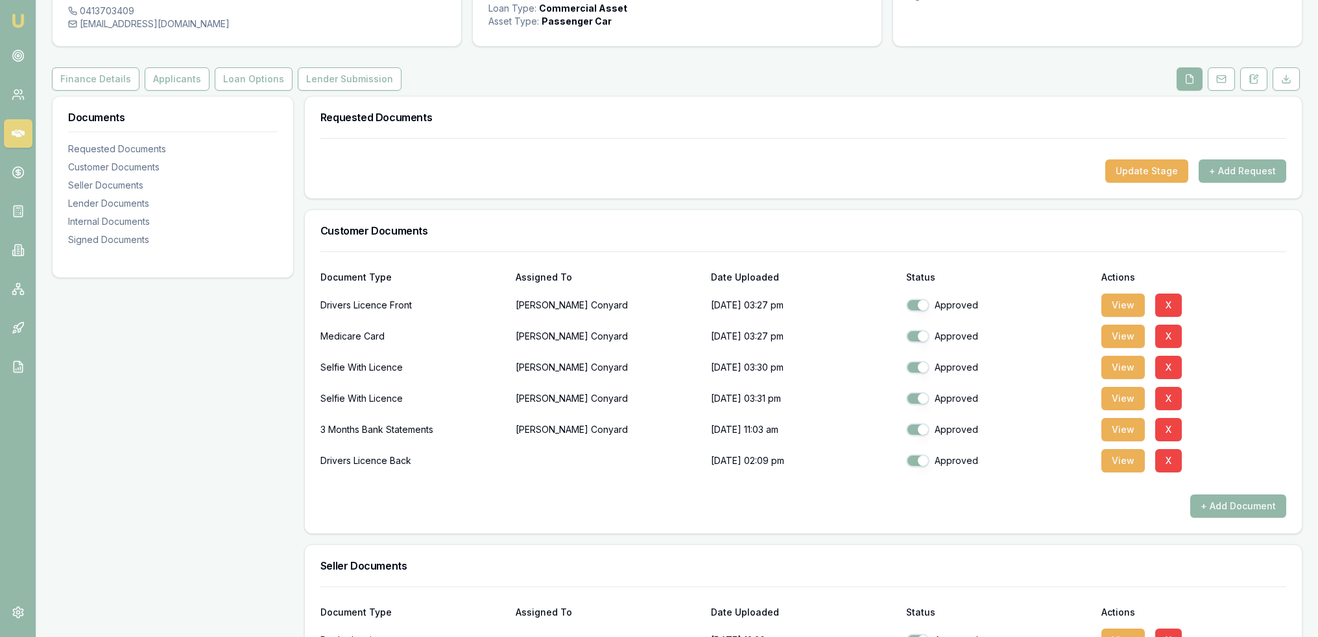
scroll to position [0, 0]
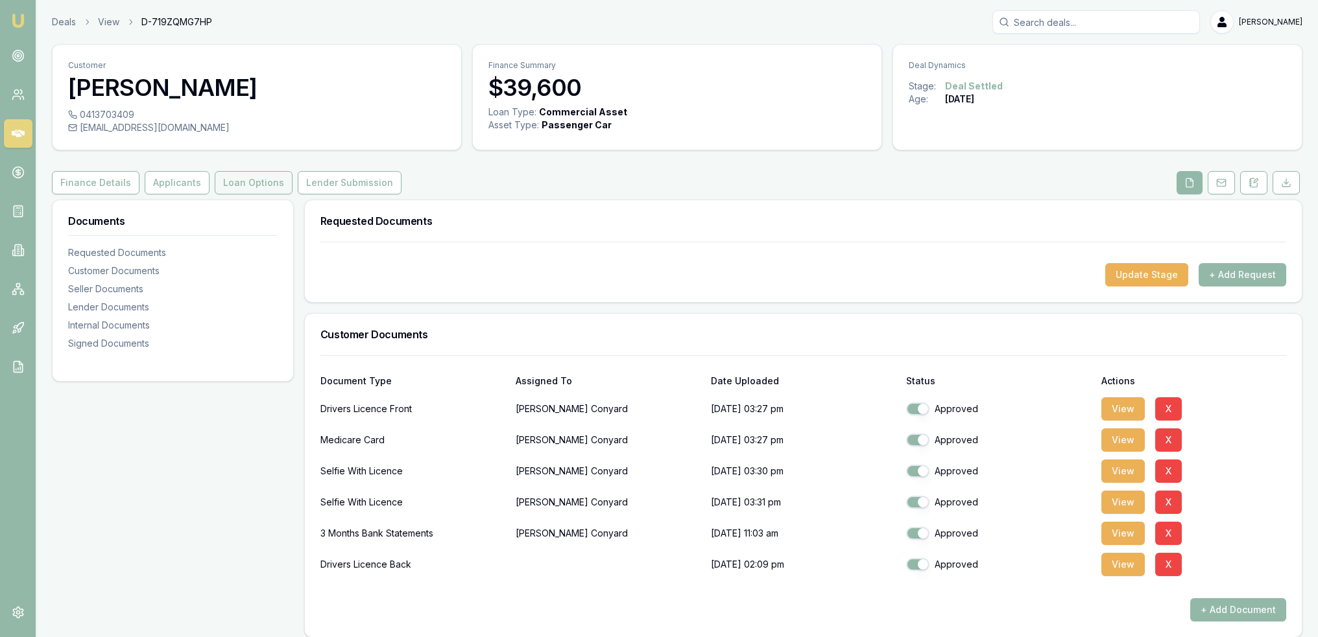
click at [248, 178] on button "Loan Options" at bounding box center [254, 182] width 78 height 23
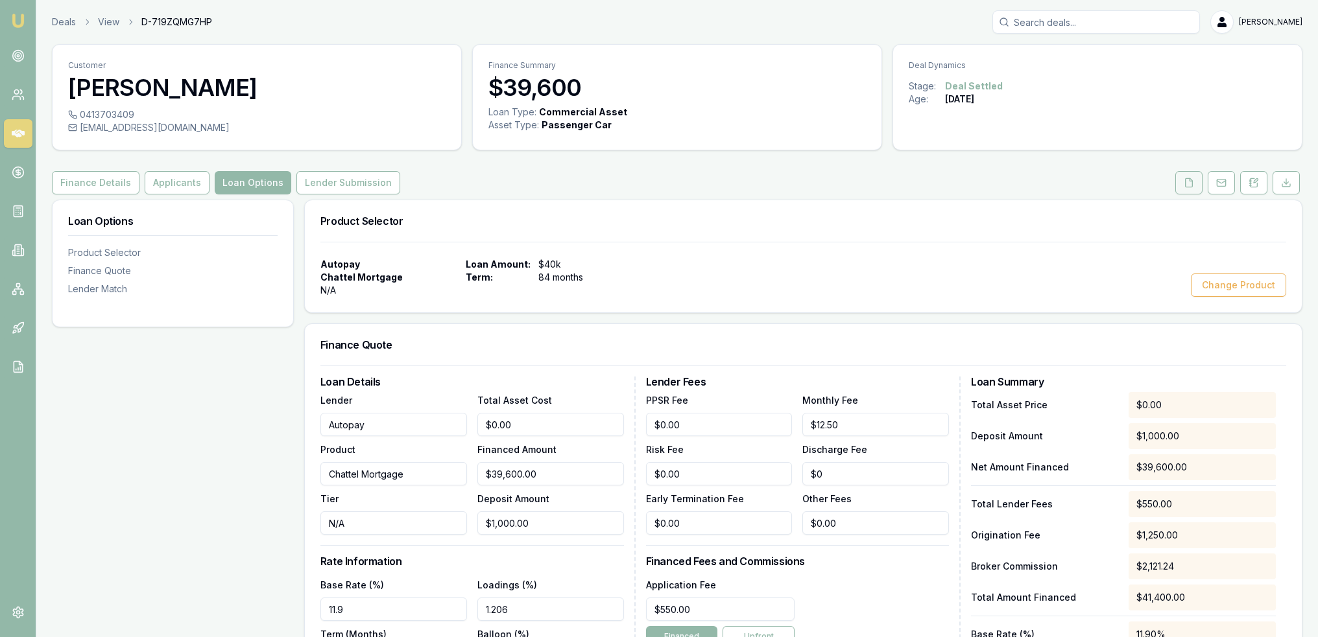
click at [1185, 184] on icon at bounding box center [1189, 183] width 10 height 10
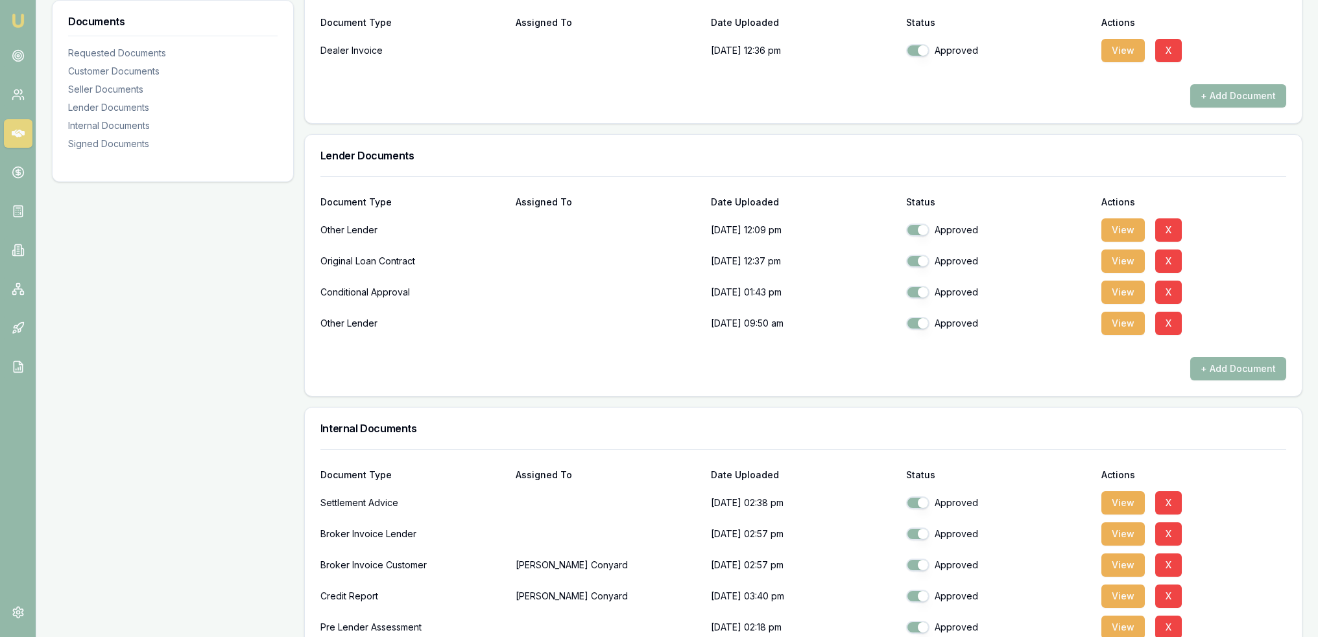
scroll to position [713, 0]
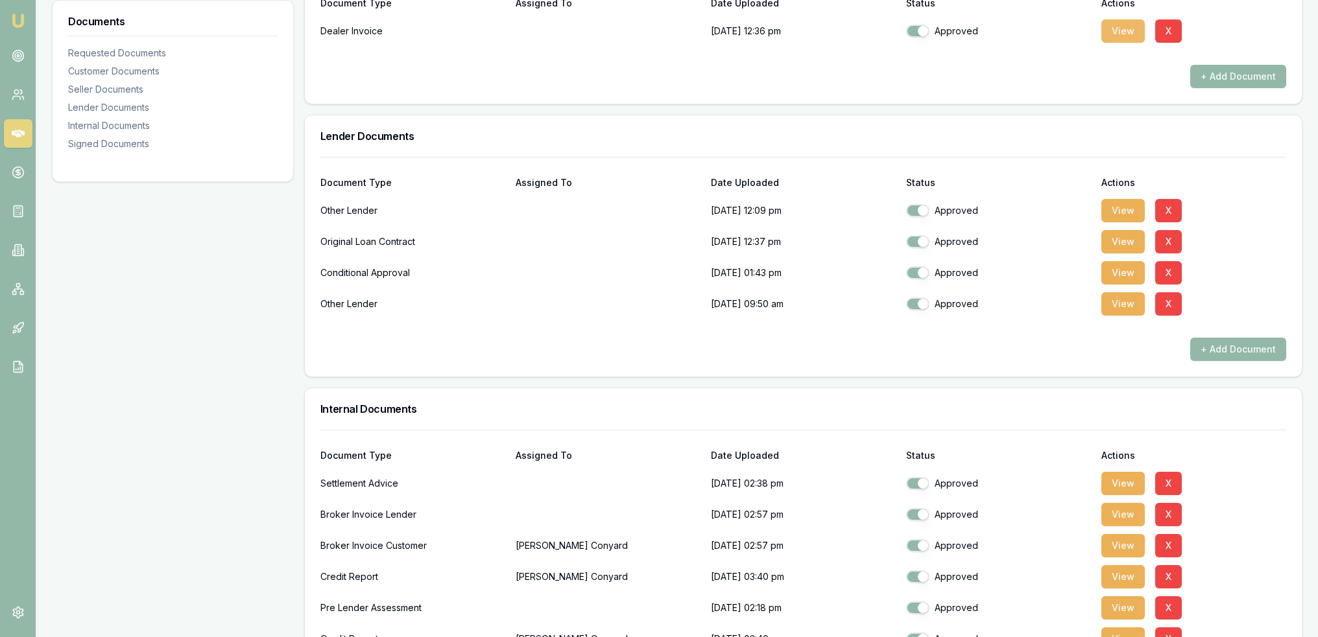
drag, startPoint x: 1113, startPoint y: 15, endPoint x: 1104, endPoint y: 25, distance: 13.8
click at [1113, 15] on div "Dealer Invoice 08/08/2025, 12:36 pm Approved View X" at bounding box center [803, 28] width 966 height 31
click at [1110, 30] on button "View" at bounding box center [1122, 30] width 43 height 23
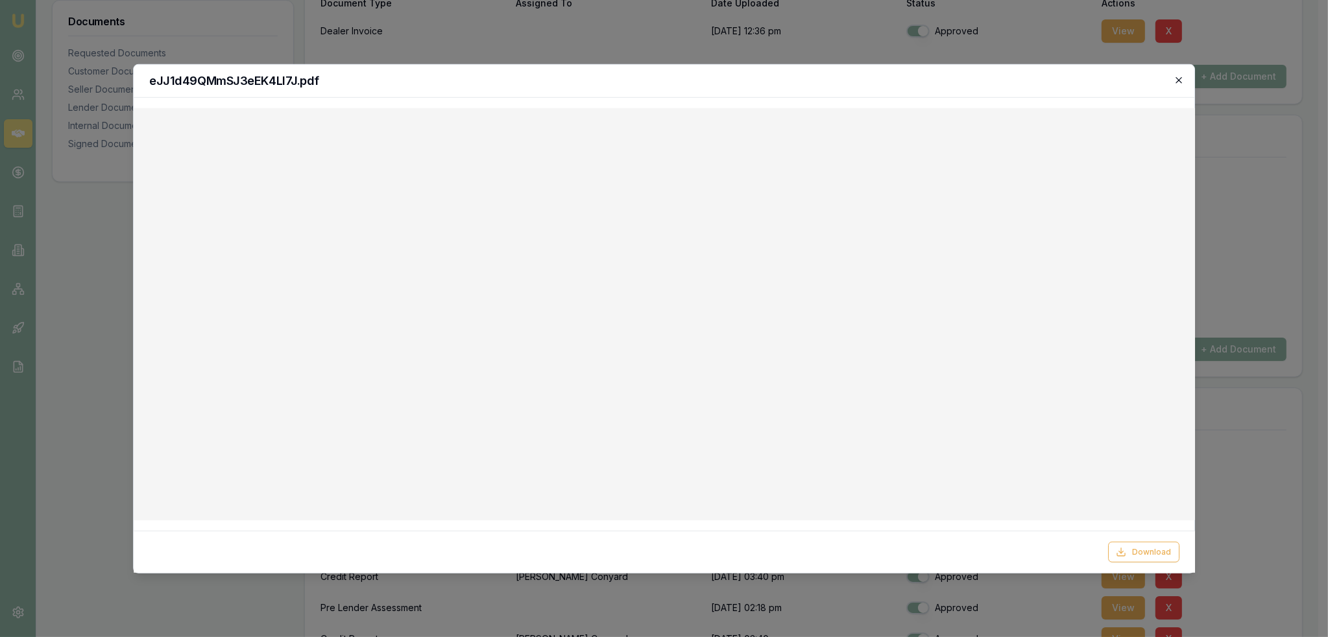
click at [1177, 77] on icon "button" at bounding box center [1179, 80] width 6 height 6
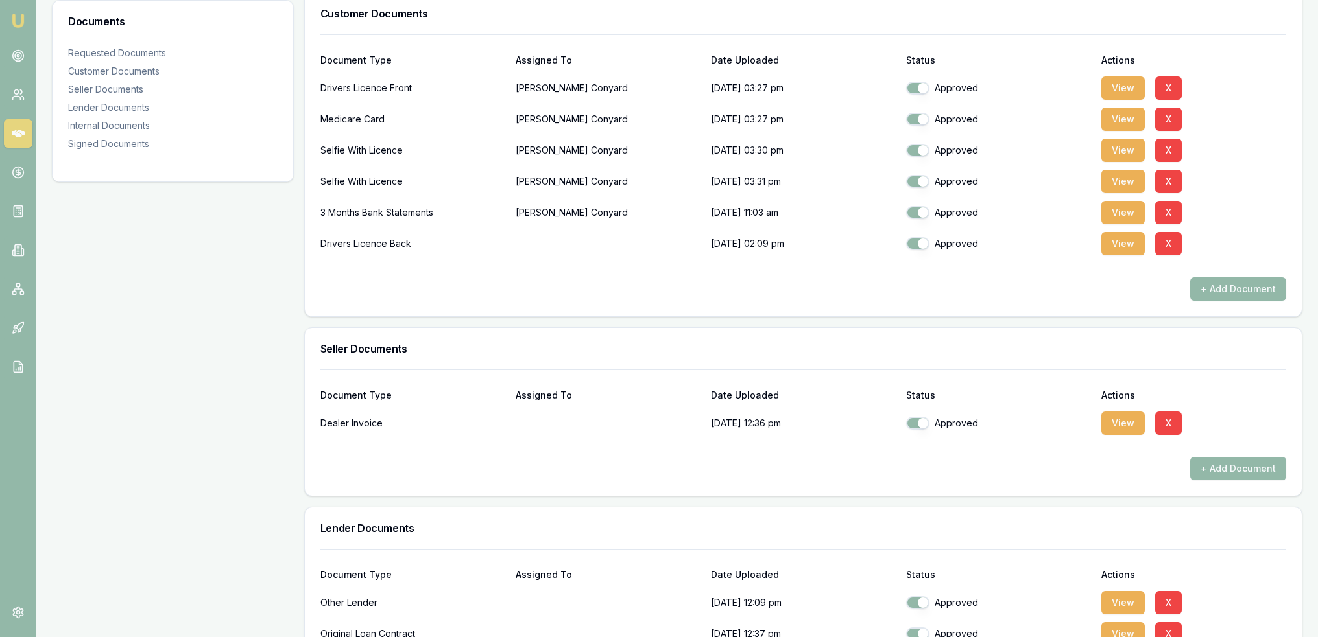
scroll to position [0, 0]
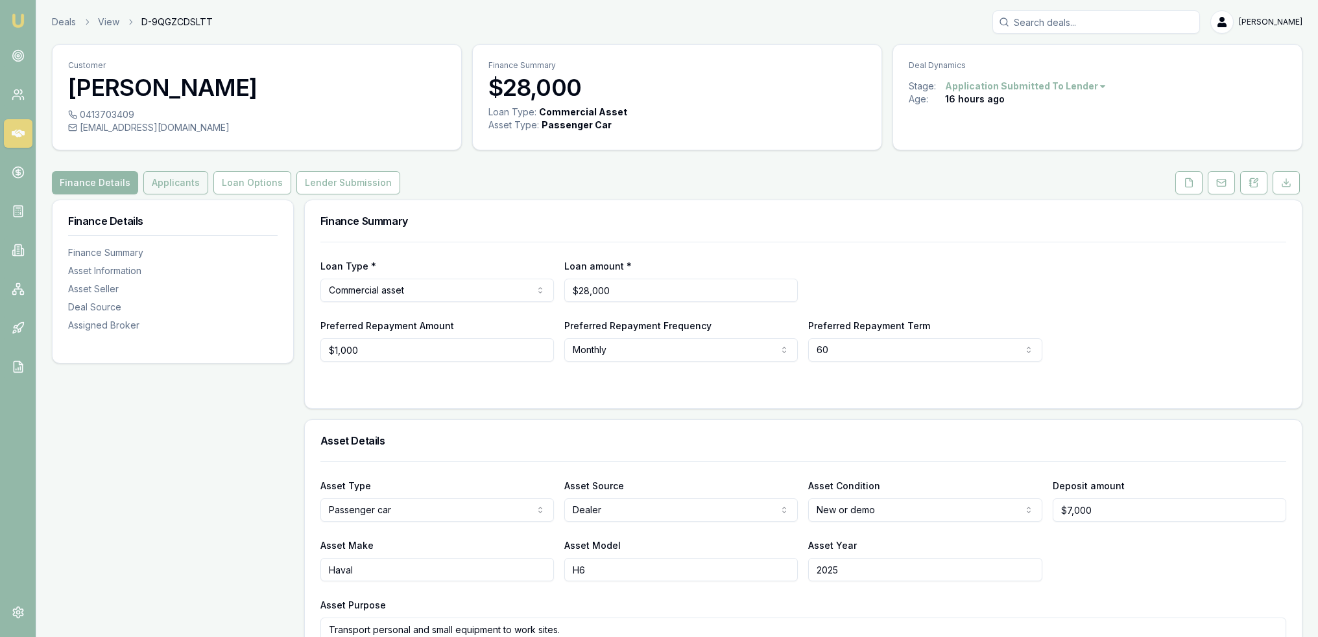
click at [187, 184] on button "Applicants" at bounding box center [175, 182] width 65 height 23
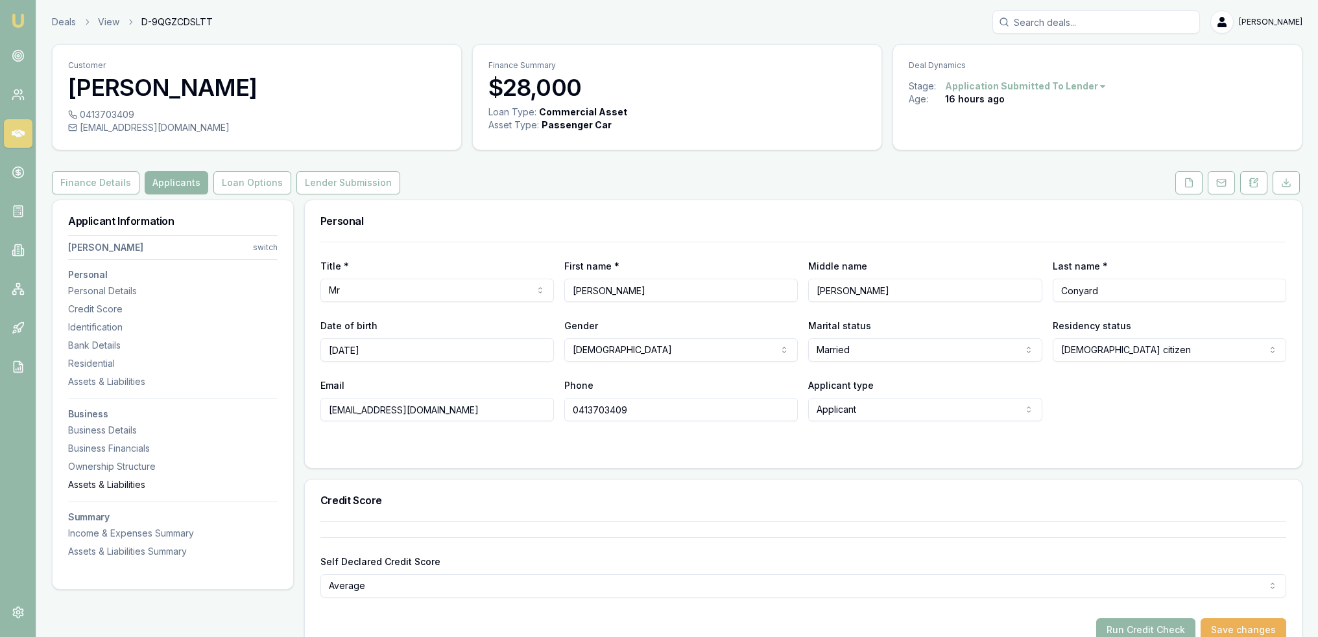
click at [97, 485] on div "Assets & Liabilities" at bounding box center [172, 485] width 209 height 13
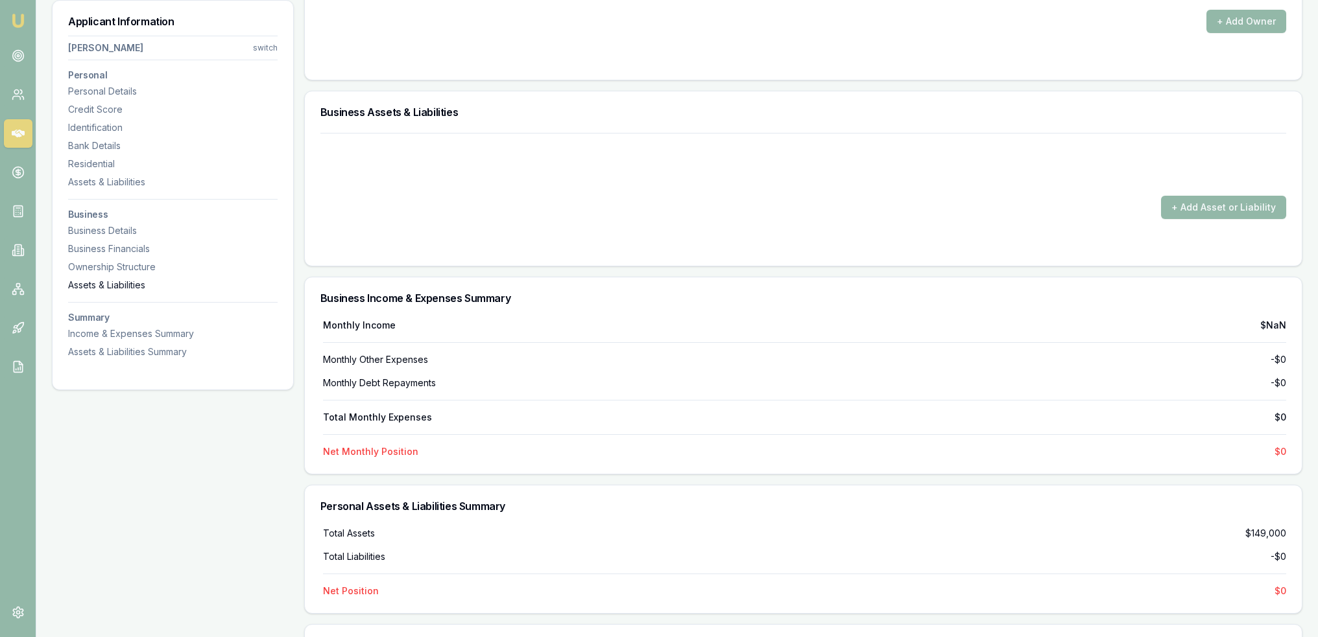
scroll to position [3780, 0]
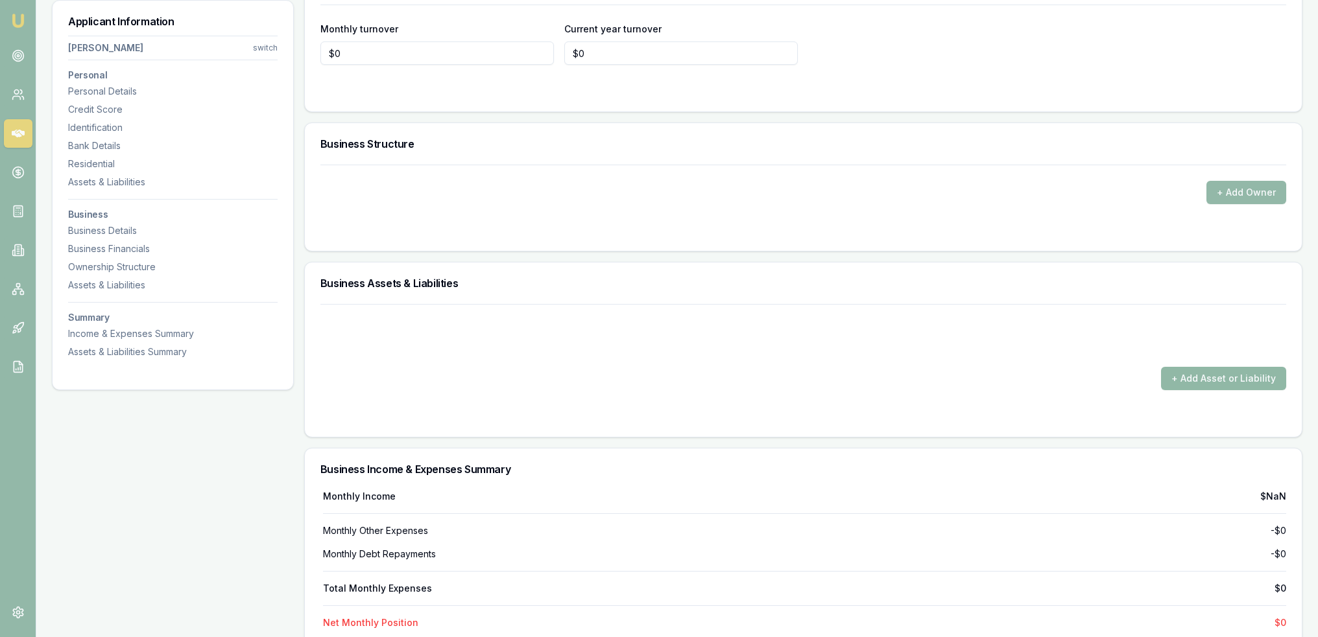
click at [1219, 374] on button "+ Add Asset or Liability" at bounding box center [1223, 378] width 125 height 23
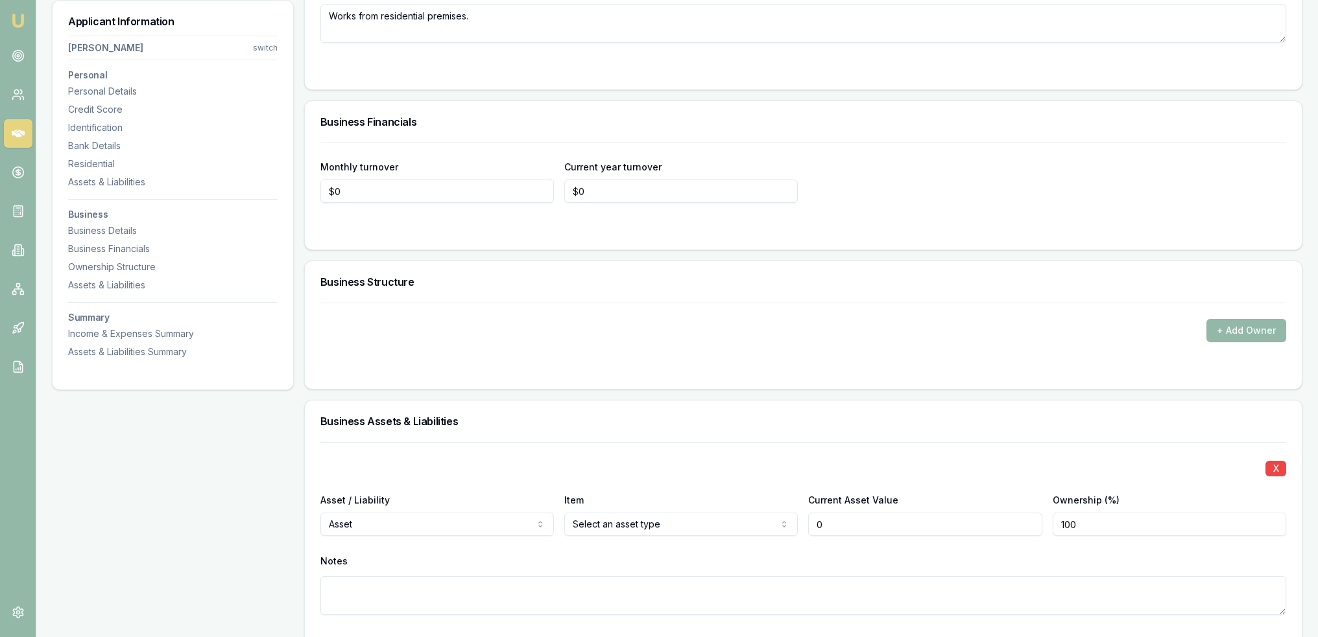
scroll to position [3650, 0]
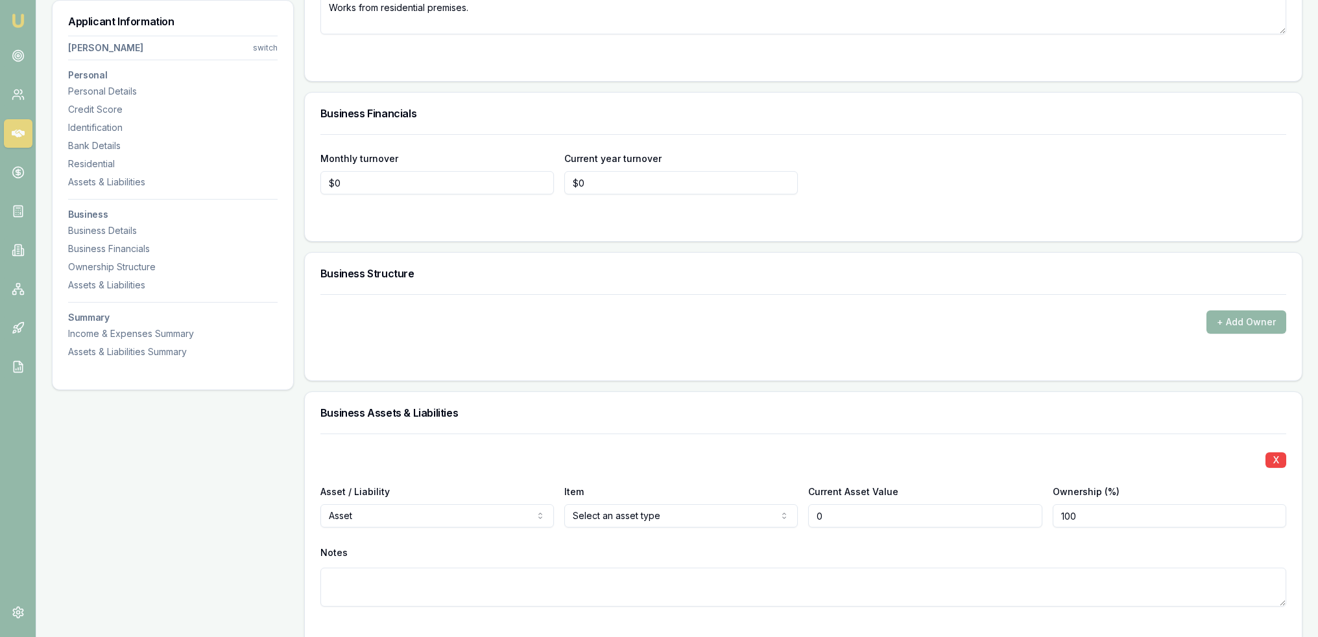
type input "$0"
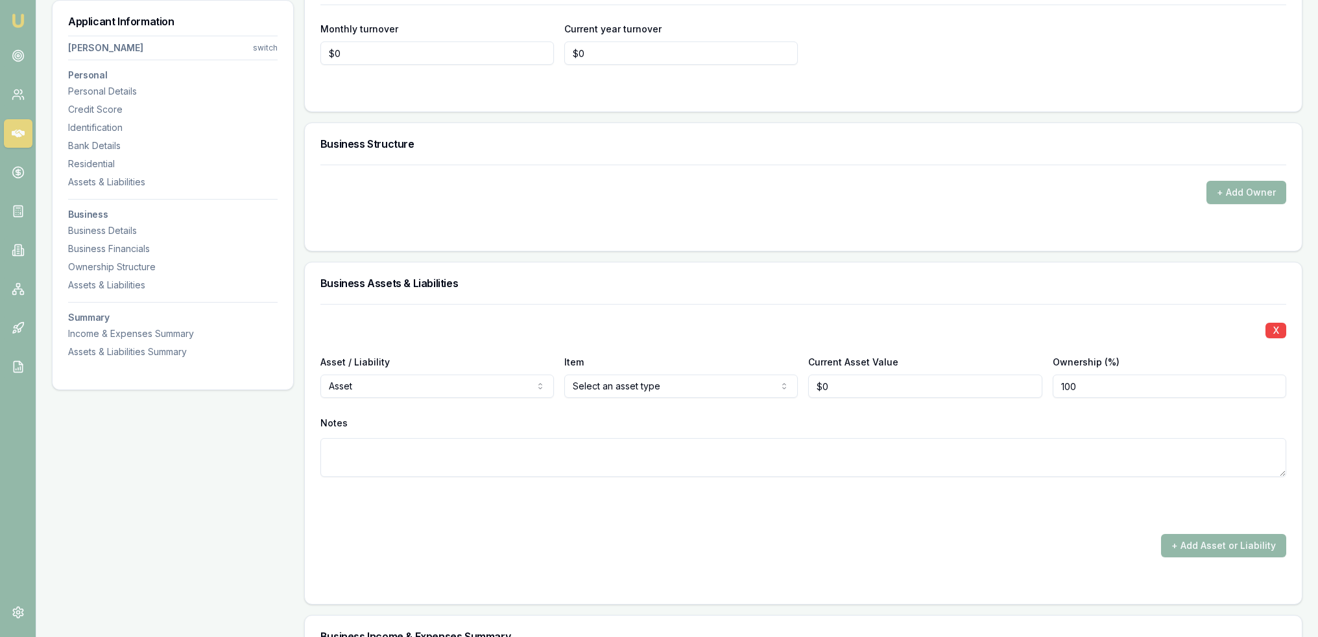
scroll to position [3909, 0]
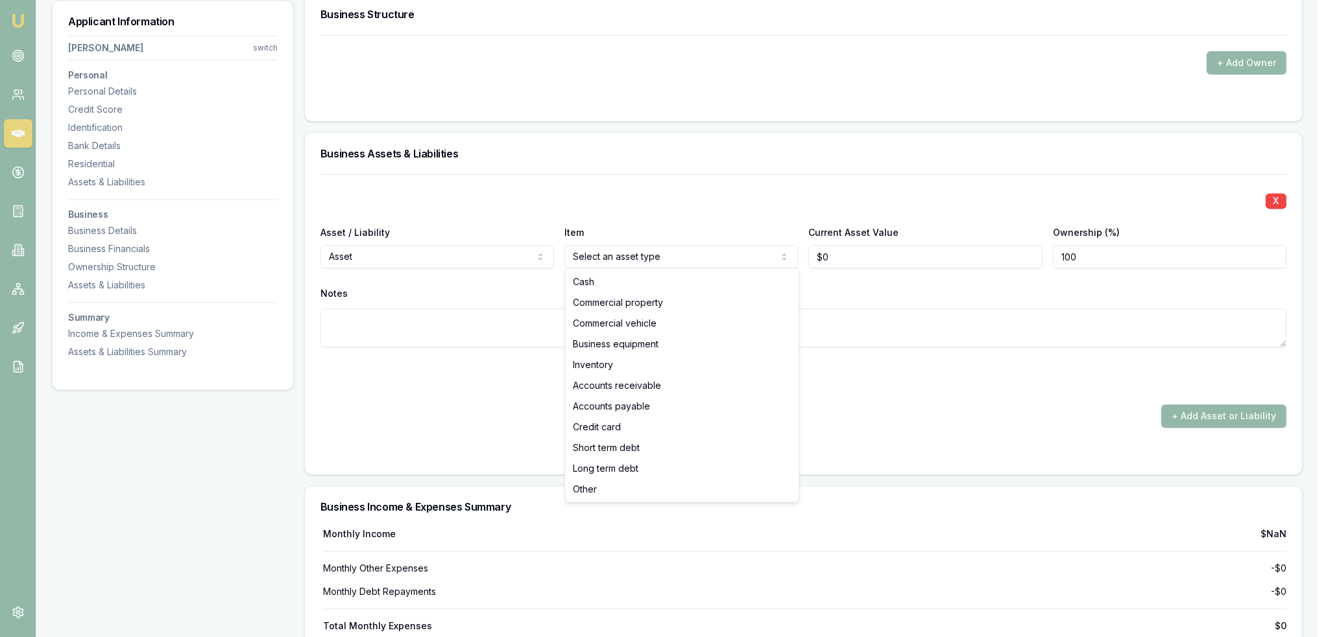
select select "COMMERCIAL_VEHICLE"
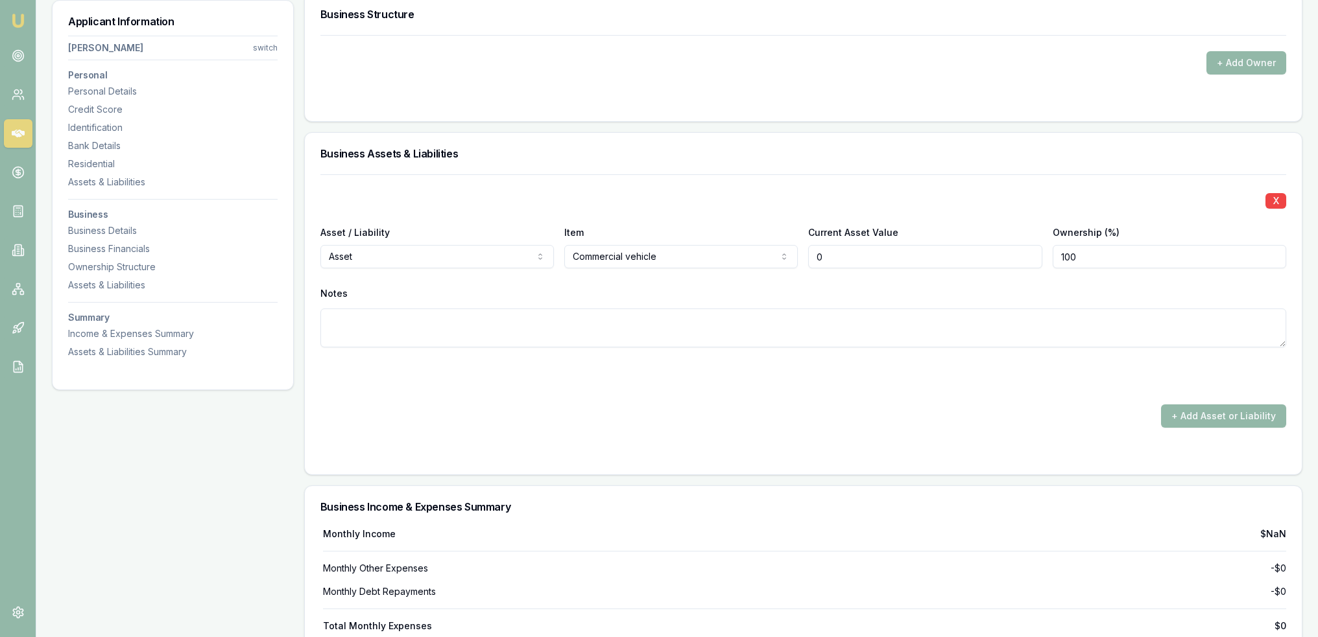
click at [851, 250] on input "0" at bounding box center [924, 256] width 233 height 23
drag, startPoint x: 830, startPoint y: 252, endPoint x: 748, endPoint y: 264, distance: 83.3
click at [746, 266] on div "X Asset / Liability Asset Asset Liability Item Commercial vehicle Cash Commerci…" at bounding box center [803, 278] width 966 height 209
type input "$0"
drag, startPoint x: 835, startPoint y: 252, endPoint x: 788, endPoint y: 259, distance: 47.2
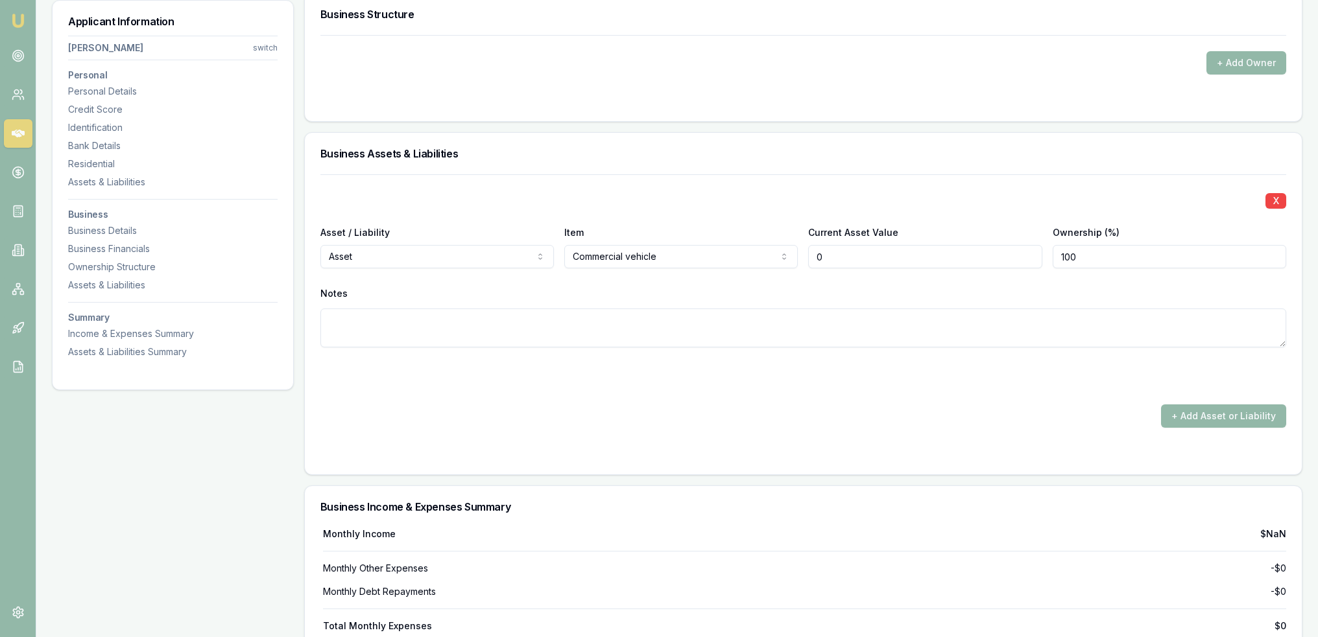
click at [788, 259] on div "Asset / Liability Asset Asset Liability Item Commercial vehicle Cash Commercial…" at bounding box center [803, 246] width 966 height 44
type input "$39,600"
click at [1224, 416] on button "+ Add Asset or Liability" at bounding box center [1223, 416] width 125 height 23
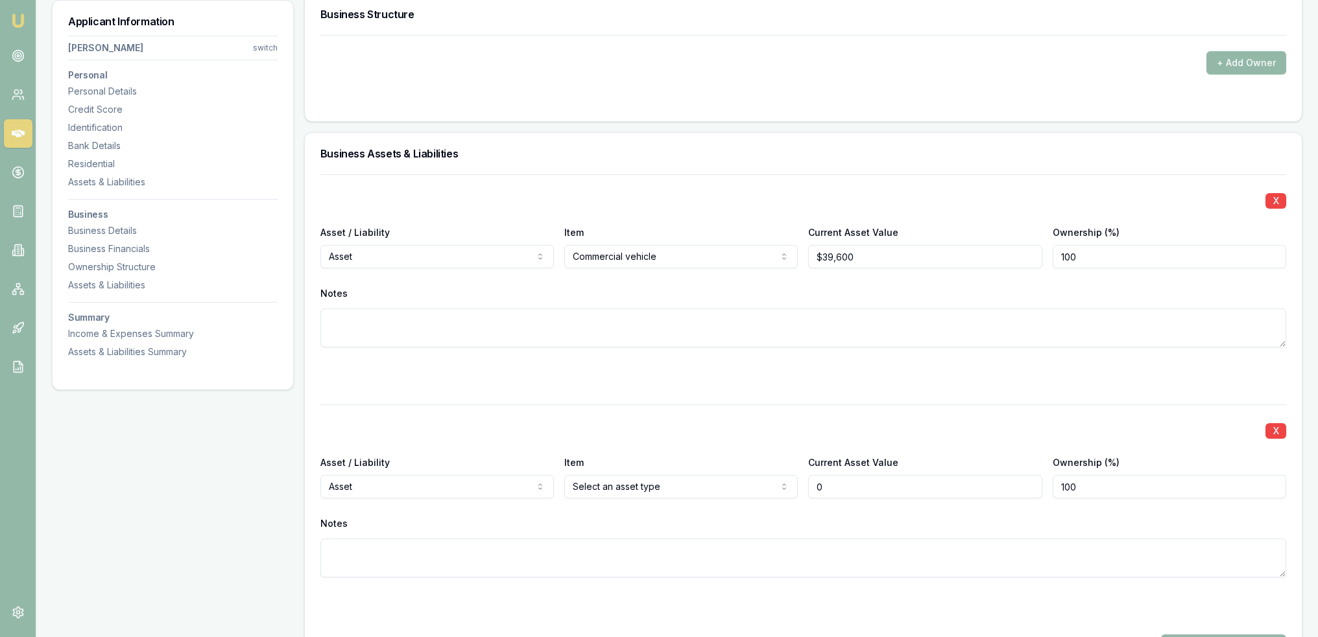
type input "$0"
select select "LIABILITY"
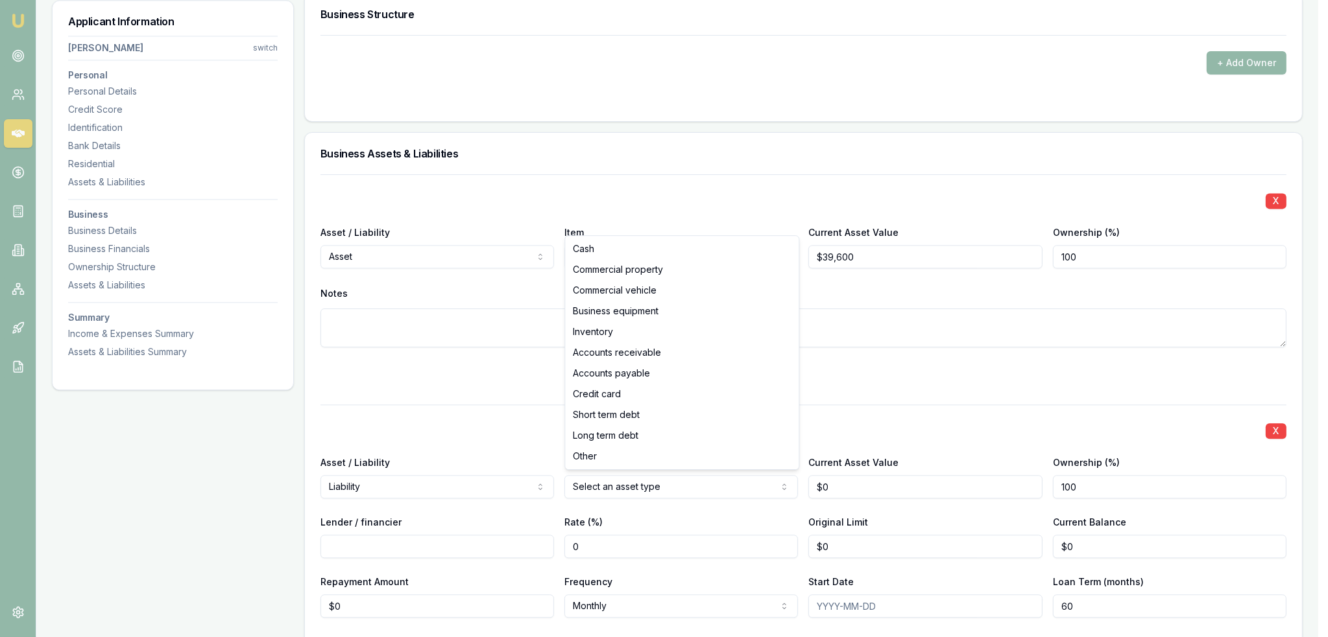
select select "COMMERCIAL_VEHICLE"
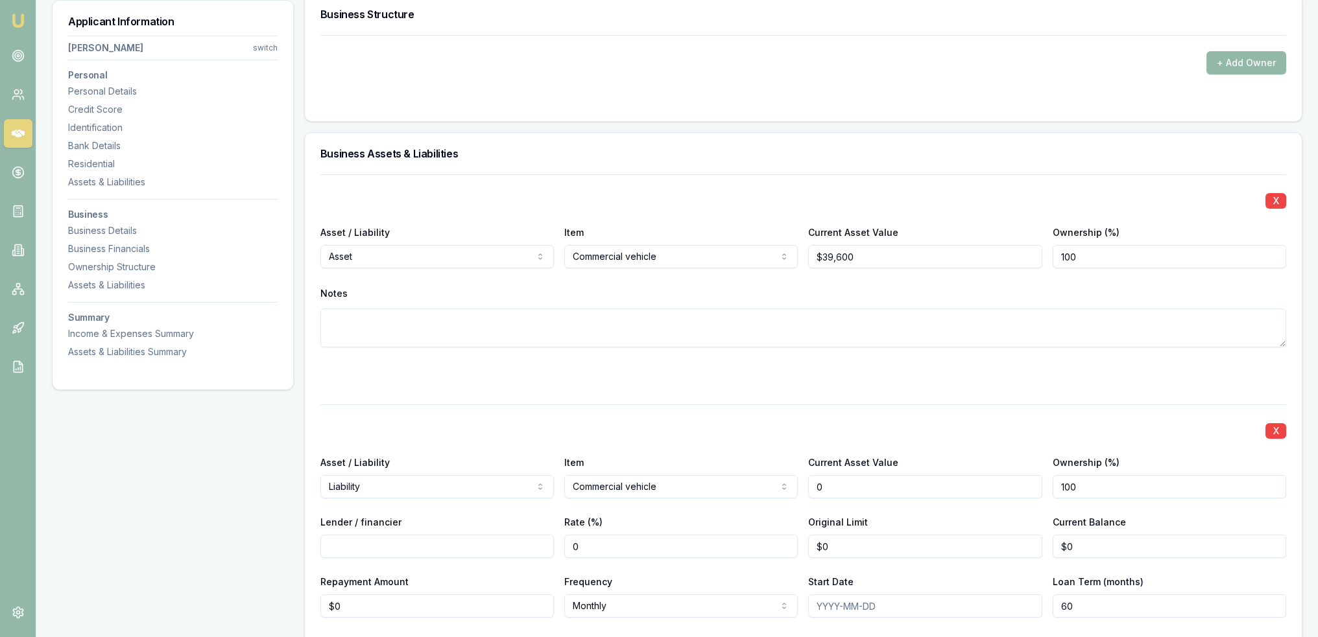
drag, startPoint x: 855, startPoint y: 485, endPoint x: 743, endPoint y: 484, distance: 112.2
click at [746, 485] on div "Asset / Liability Liability Asset Liability Item Commercial vehicle Cash Commer…" at bounding box center [803, 477] width 966 height 44
type input "$39,600"
click at [473, 544] on input "Lender / financier" at bounding box center [436, 546] width 233 height 23
type input "AutoPay"
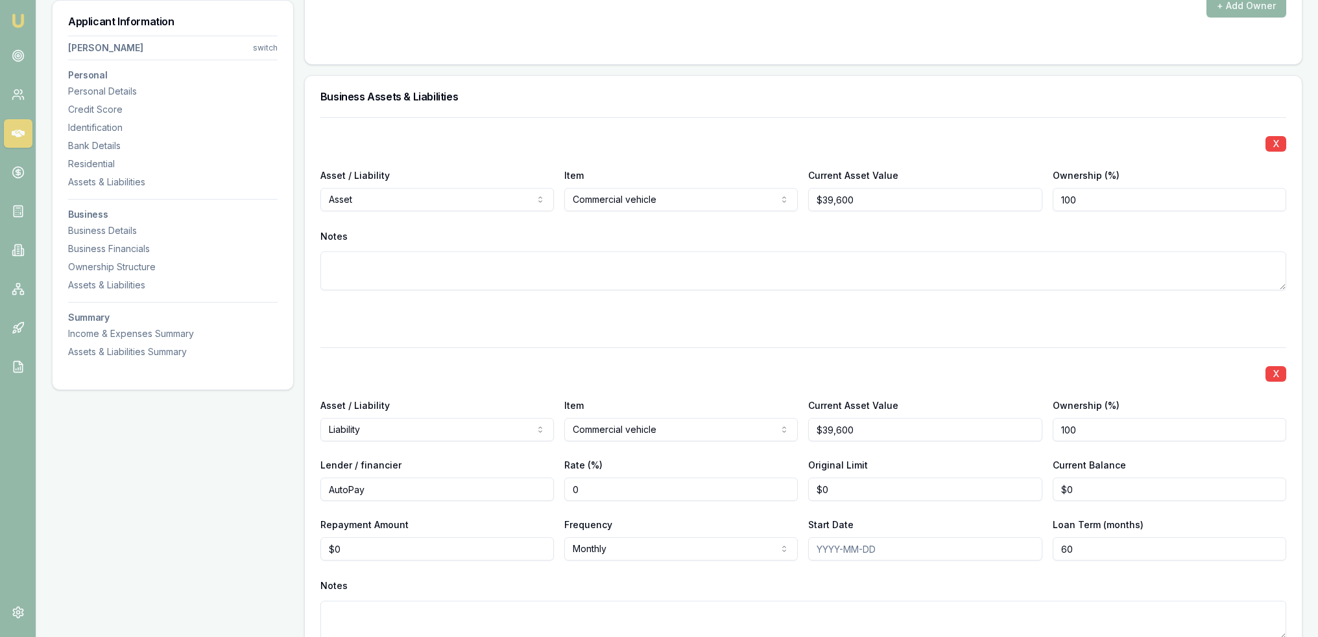
scroll to position [4039, 0]
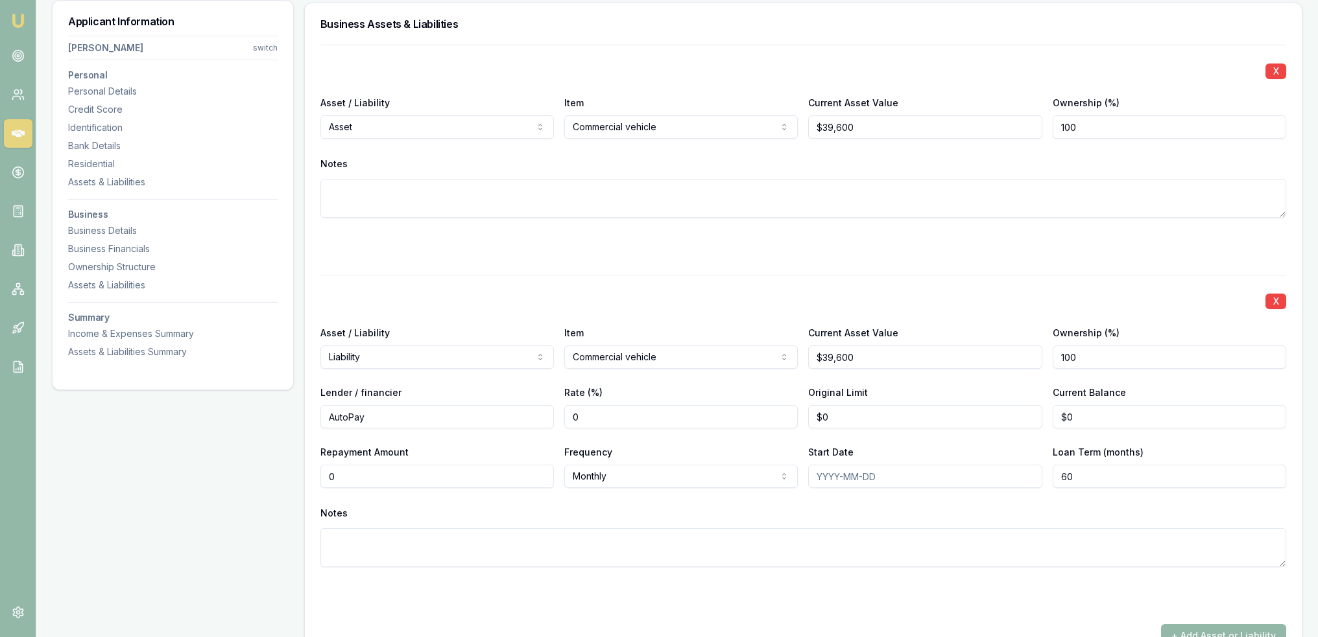
drag, startPoint x: 366, startPoint y: 472, endPoint x: 298, endPoint y: 471, distance: 68.1
type input "$737"
type input "2025/08/25"
type input "84"
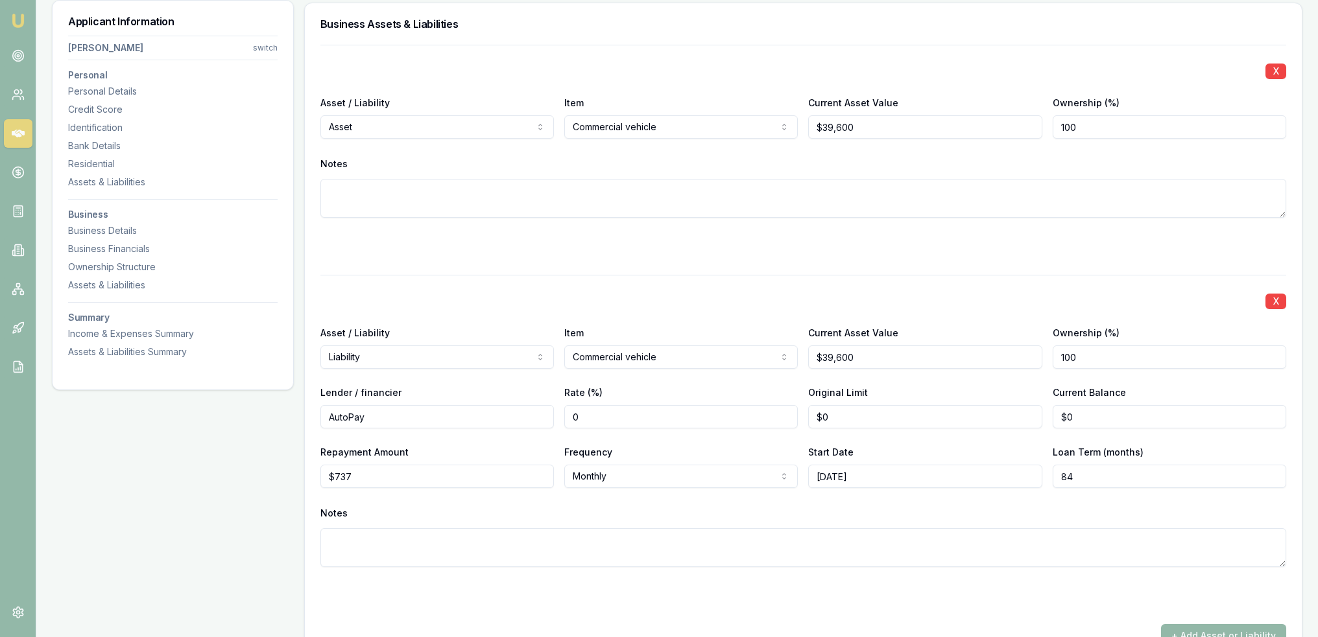
click at [1078, 545] on textarea at bounding box center [803, 548] width 966 height 39
drag, startPoint x: 562, startPoint y: 413, endPoint x: 532, endPoint y: 413, distance: 29.8
click at [532, 413] on div "Lender / financier AutoPay Rate (%) 0 Original Limit $0 Current Balance $0" at bounding box center [803, 407] width 966 height 44
type input "11.90"
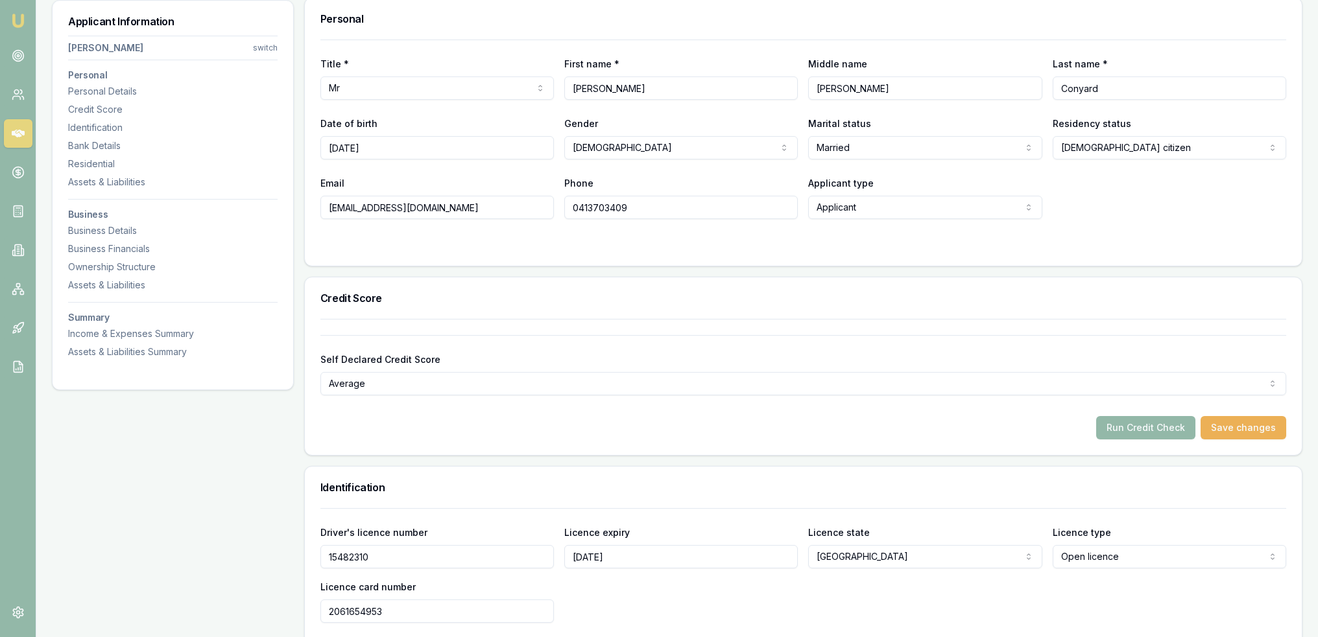
scroll to position [0, 0]
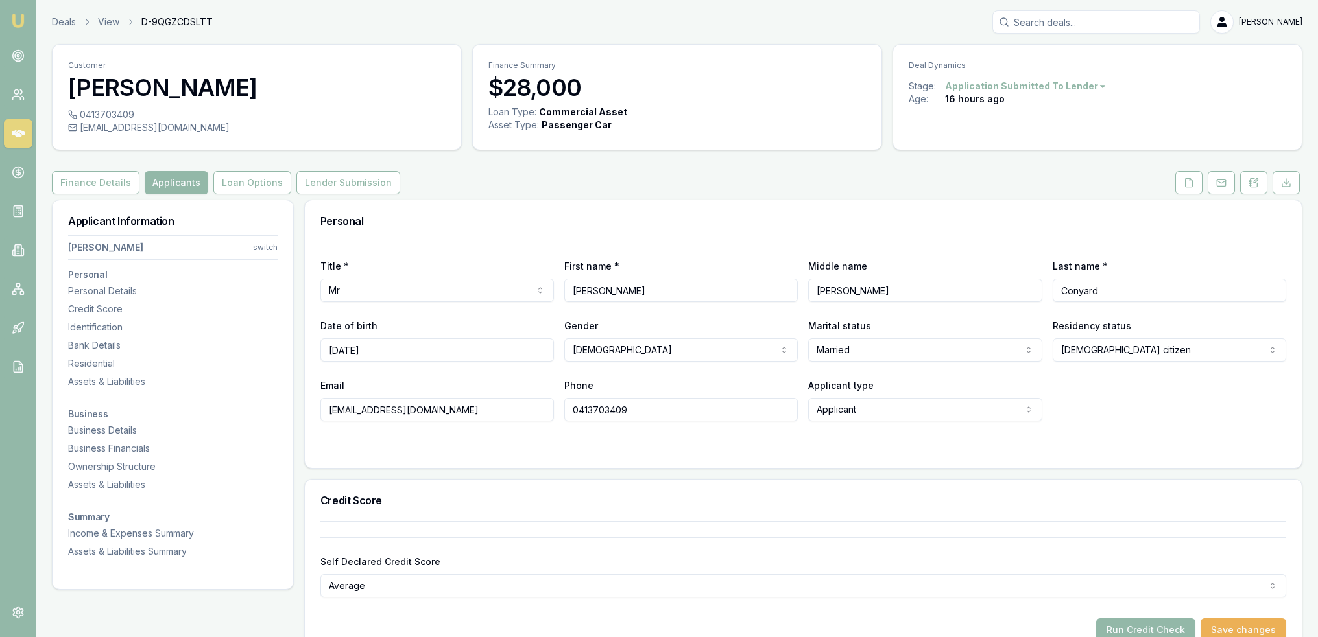
click at [95, 481] on div "Assets & Liabilities" at bounding box center [172, 485] width 209 height 13
click at [1241, 180] on button at bounding box center [1253, 182] width 27 height 23
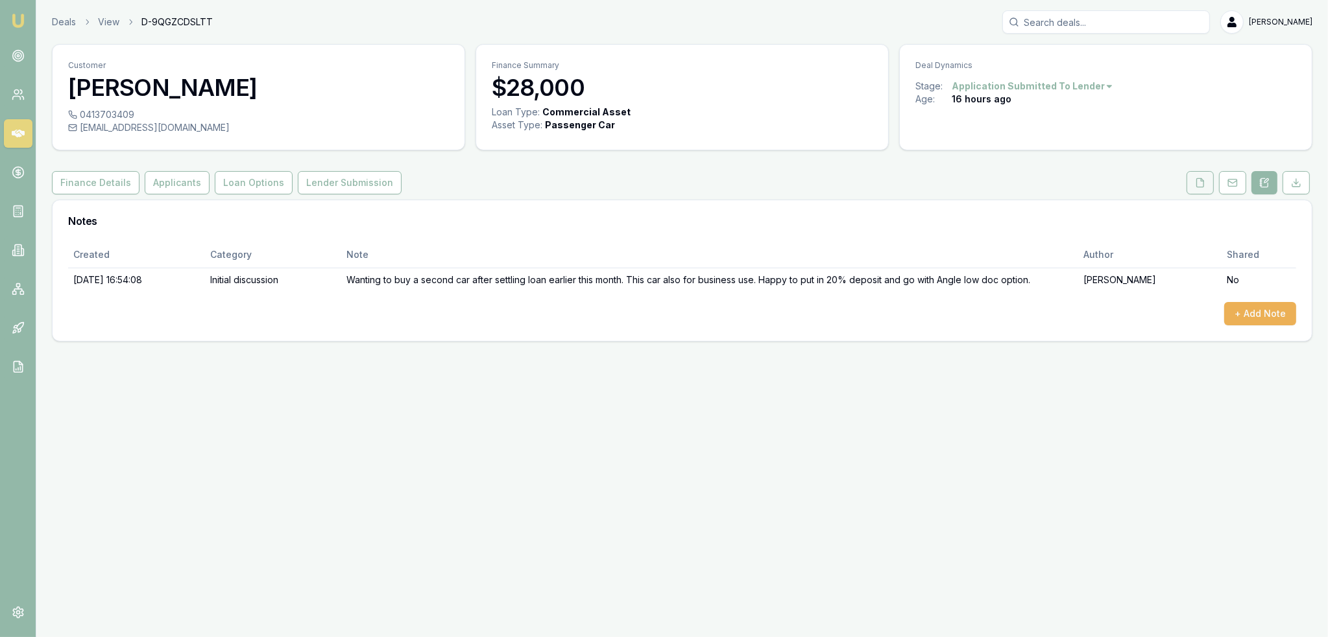
click at [1204, 178] on icon at bounding box center [1200, 183] width 10 height 10
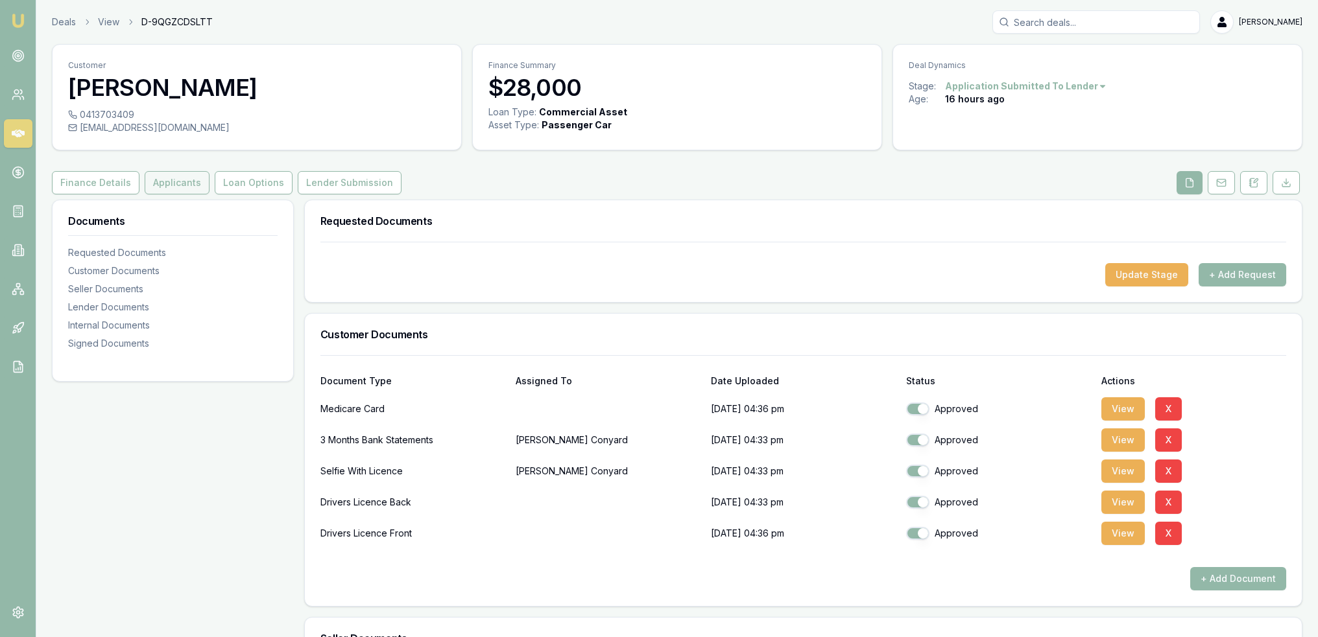
click at [179, 181] on button "Applicants" at bounding box center [177, 182] width 65 height 23
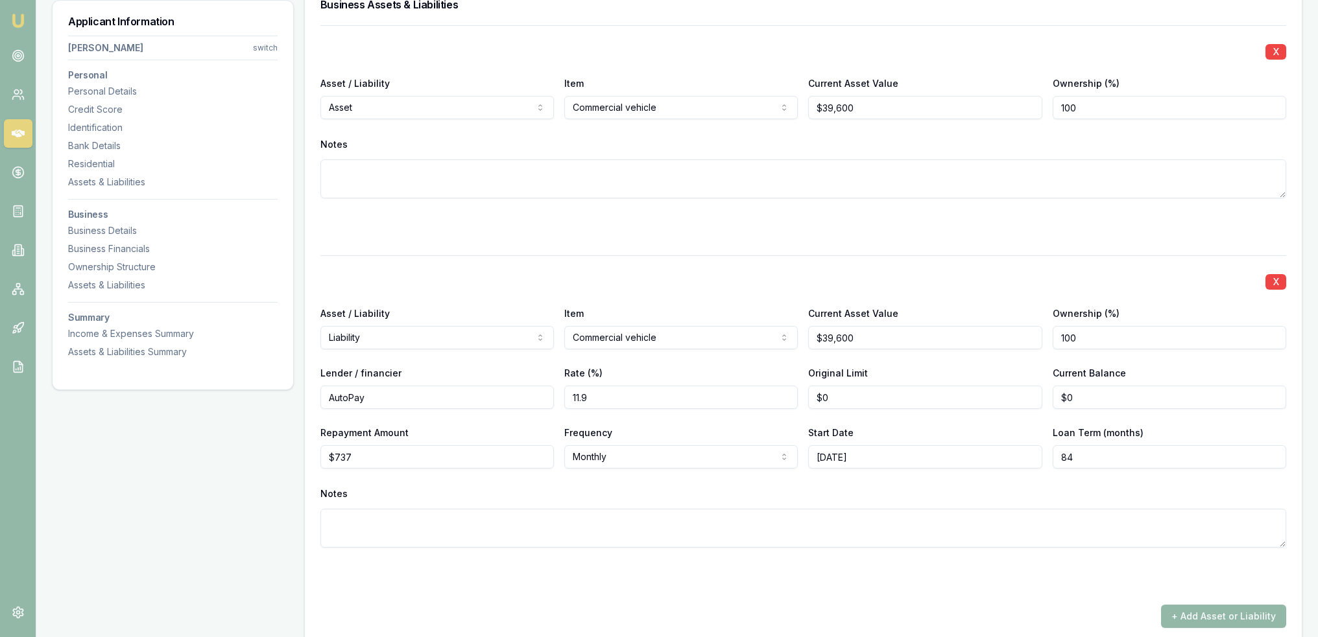
scroll to position [4086, 0]
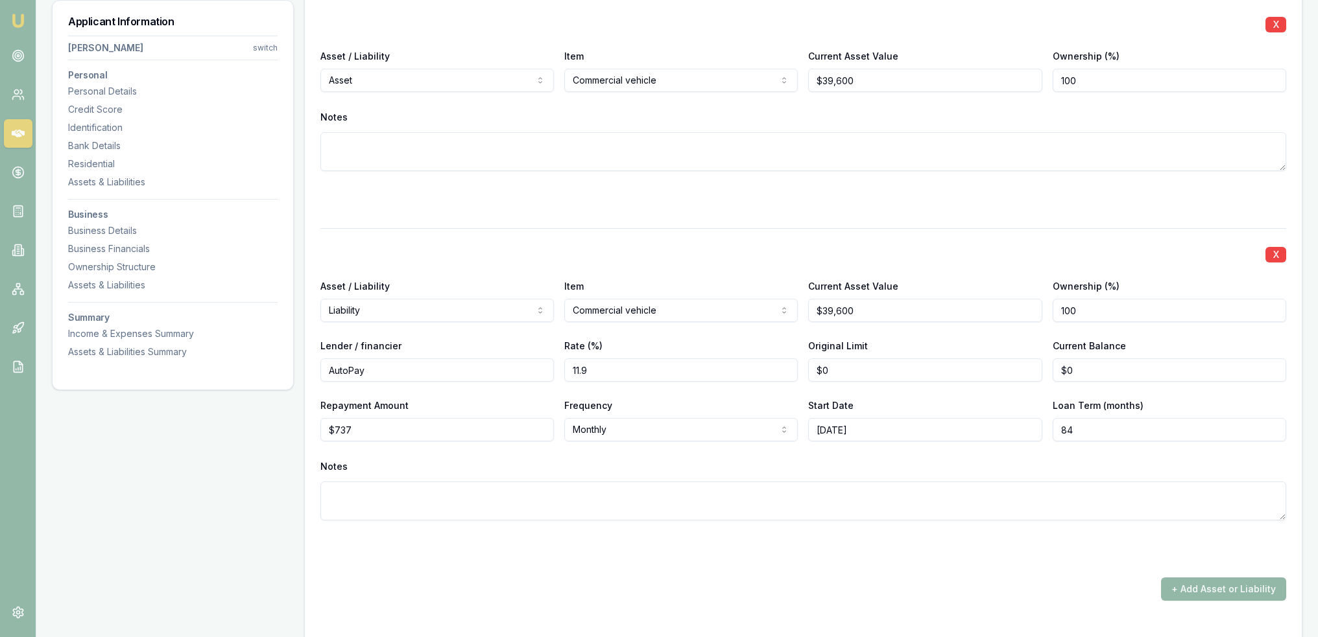
click at [695, 139] on textarea at bounding box center [803, 151] width 966 height 39
type textarea "2020 Mitsubishi Triton GLS"
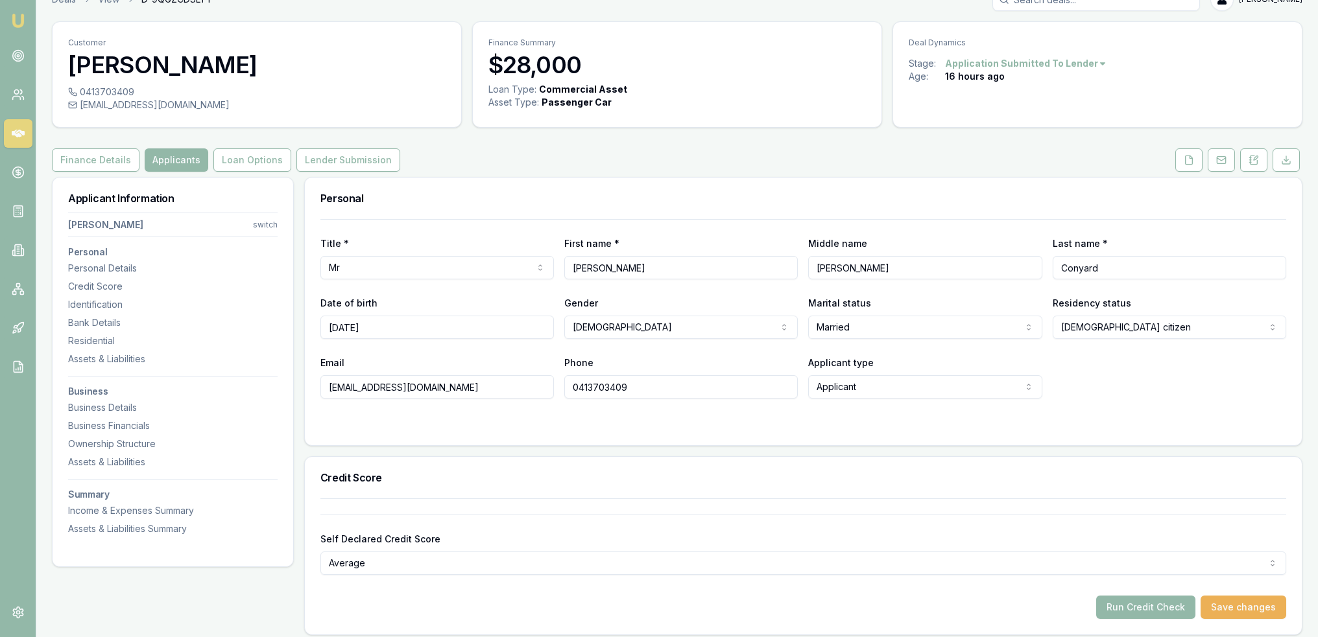
scroll to position [0, 0]
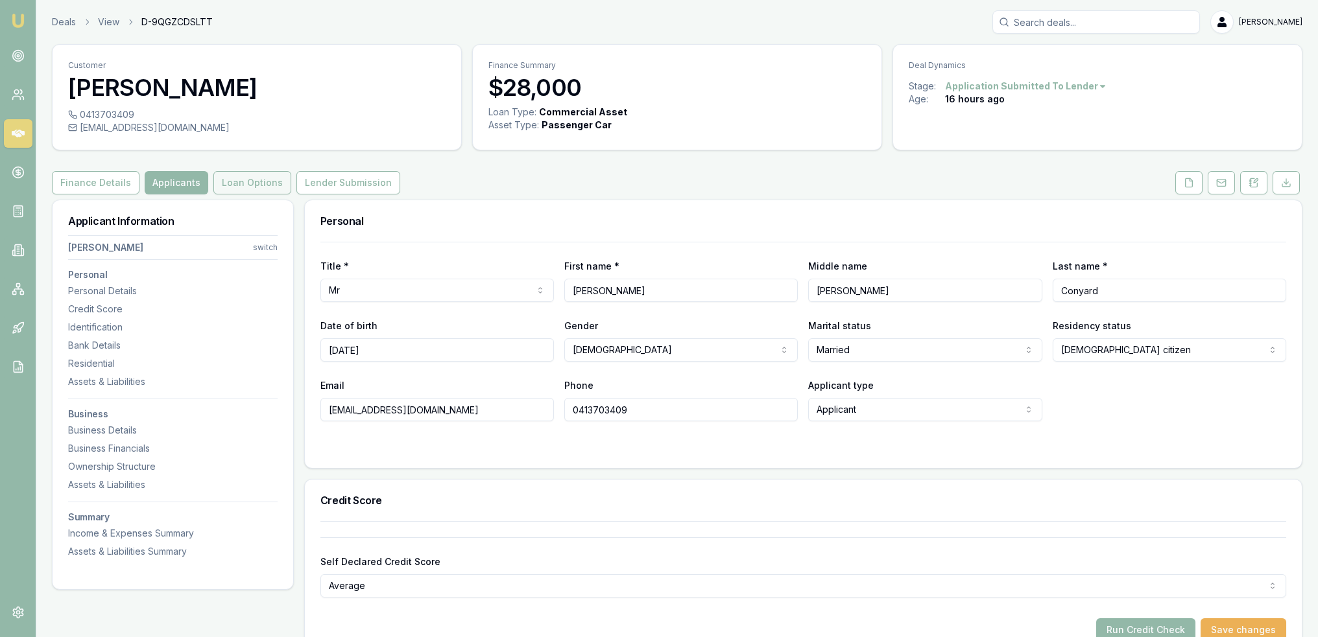
click at [258, 187] on button "Loan Options" at bounding box center [252, 182] width 78 height 23
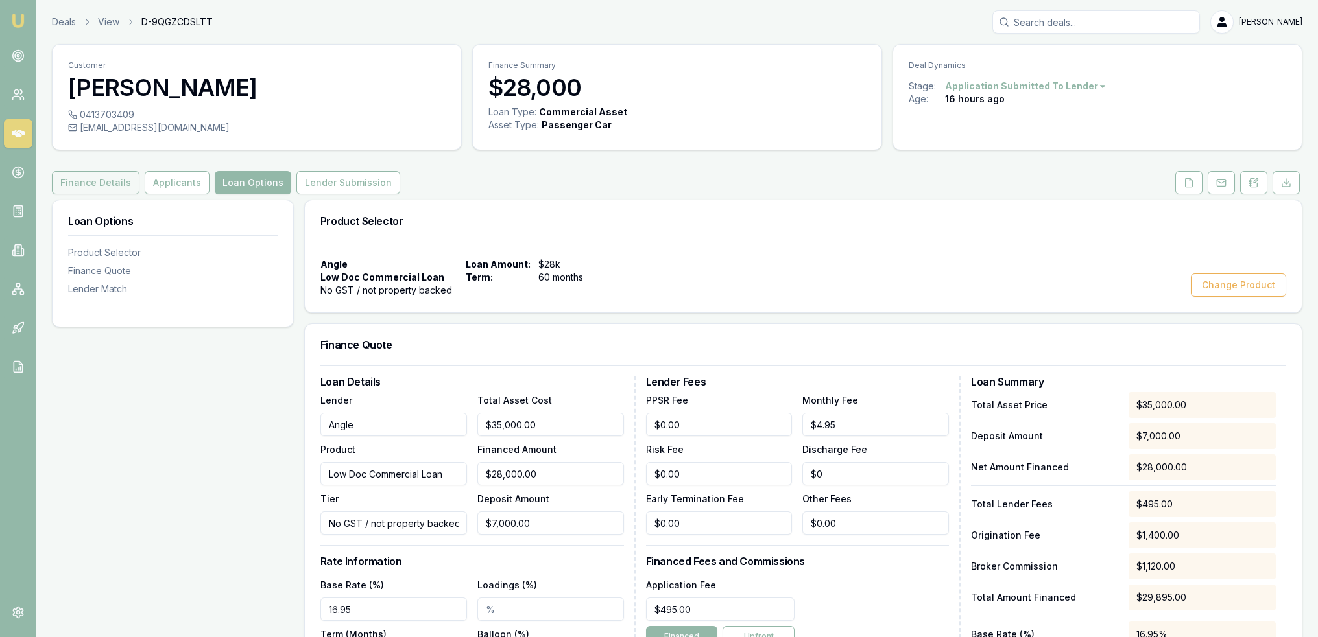
click at [113, 188] on button "Finance Details" at bounding box center [96, 182] width 88 height 23
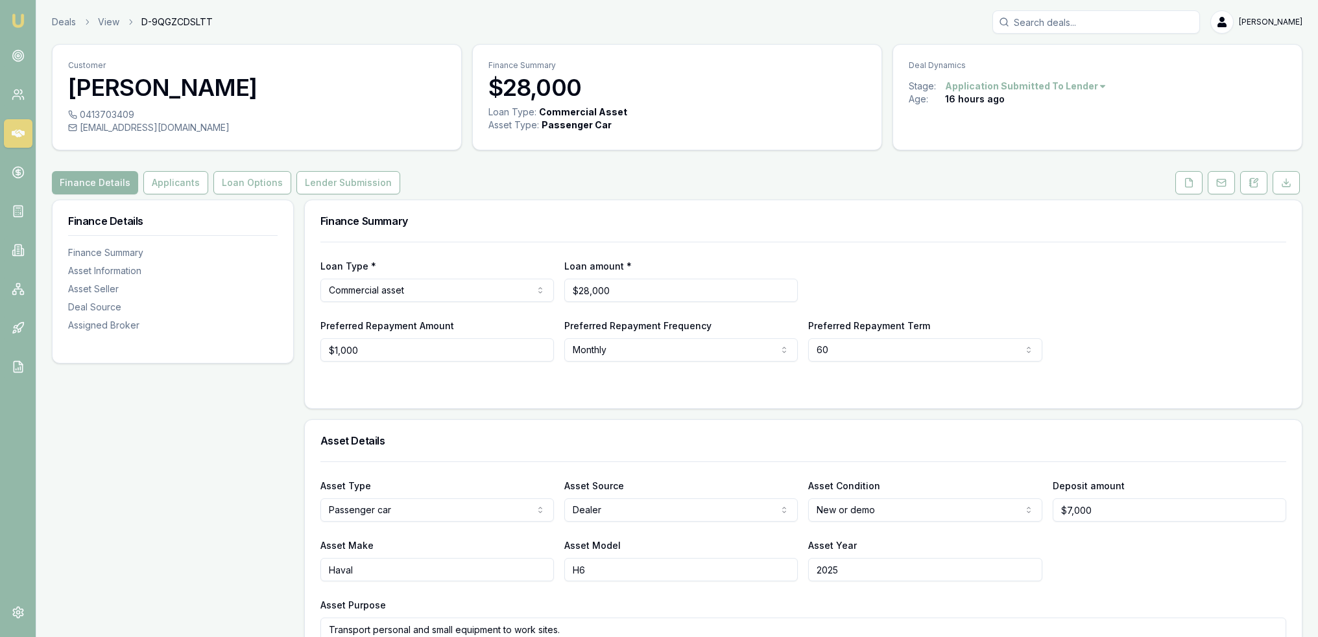
drag, startPoint x: 1226, startPoint y: 184, endPoint x: 1183, endPoint y: 248, distance: 78.1
click at [1225, 184] on rect at bounding box center [1221, 183] width 8 height 7
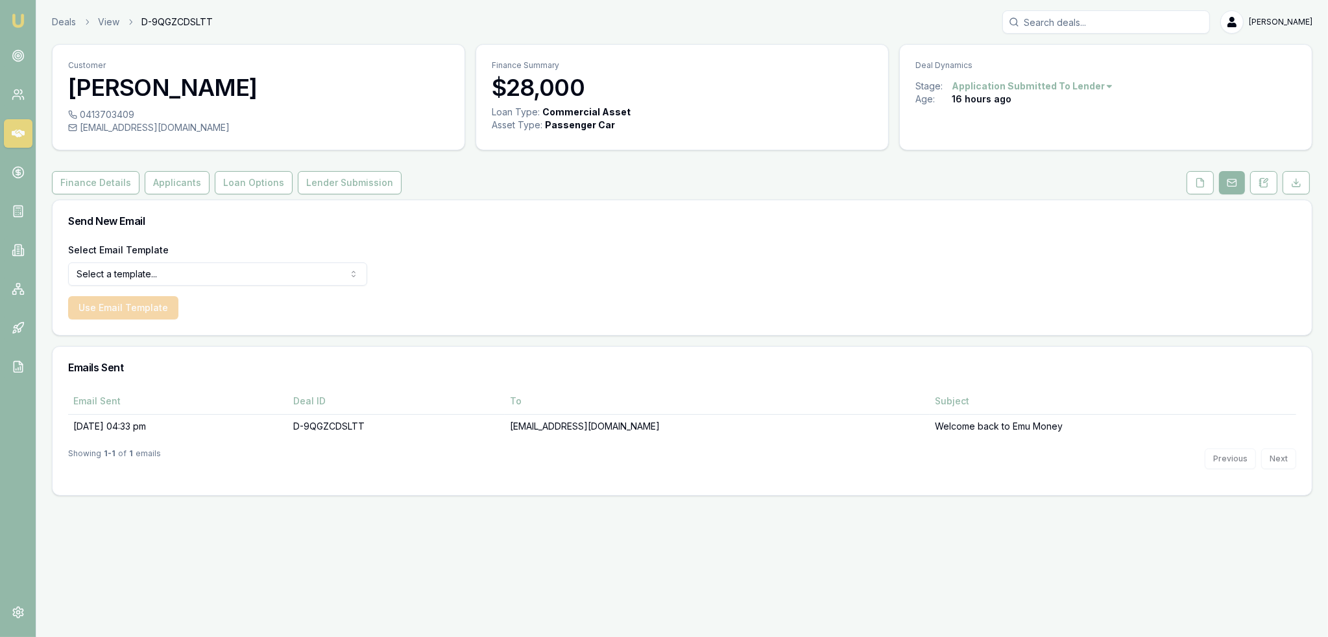
click at [260, 281] on html "Emu Broker Deals View D-9QGZCDSLTT Robyn Adams Toggle Menu Customer Daniel Cony…" at bounding box center [664, 318] width 1328 height 637
click at [120, 310] on button "Use Email Template" at bounding box center [123, 307] width 110 height 23
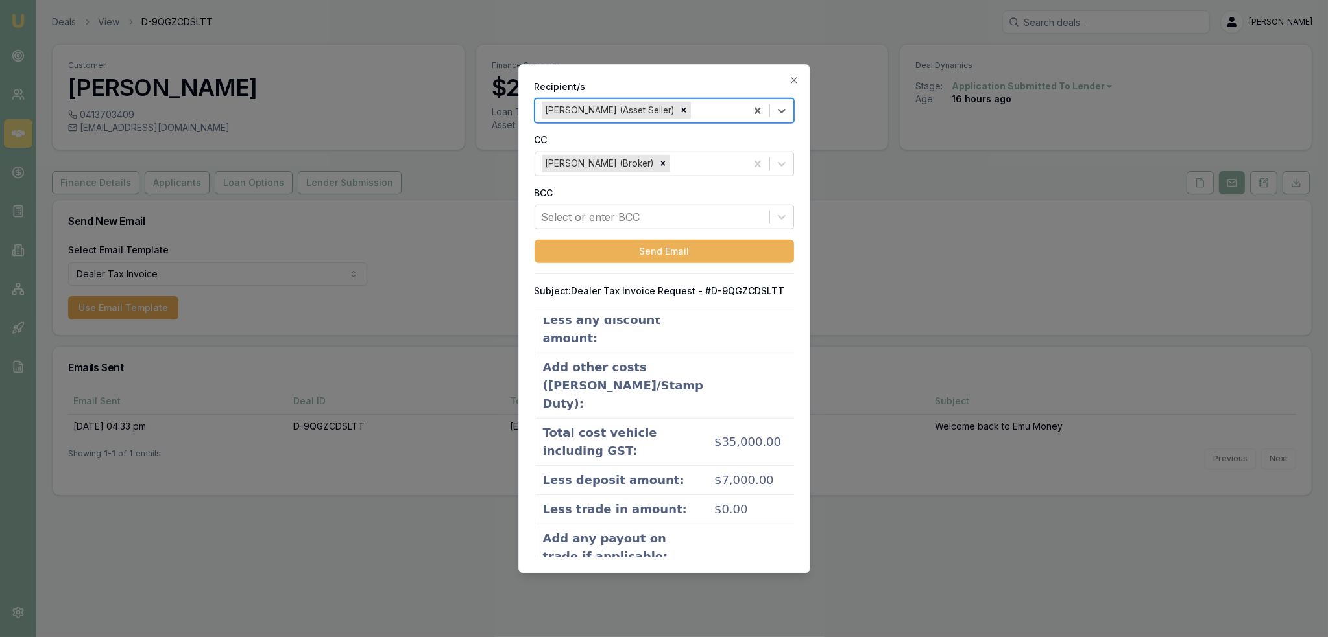
scroll to position [1374, 0]
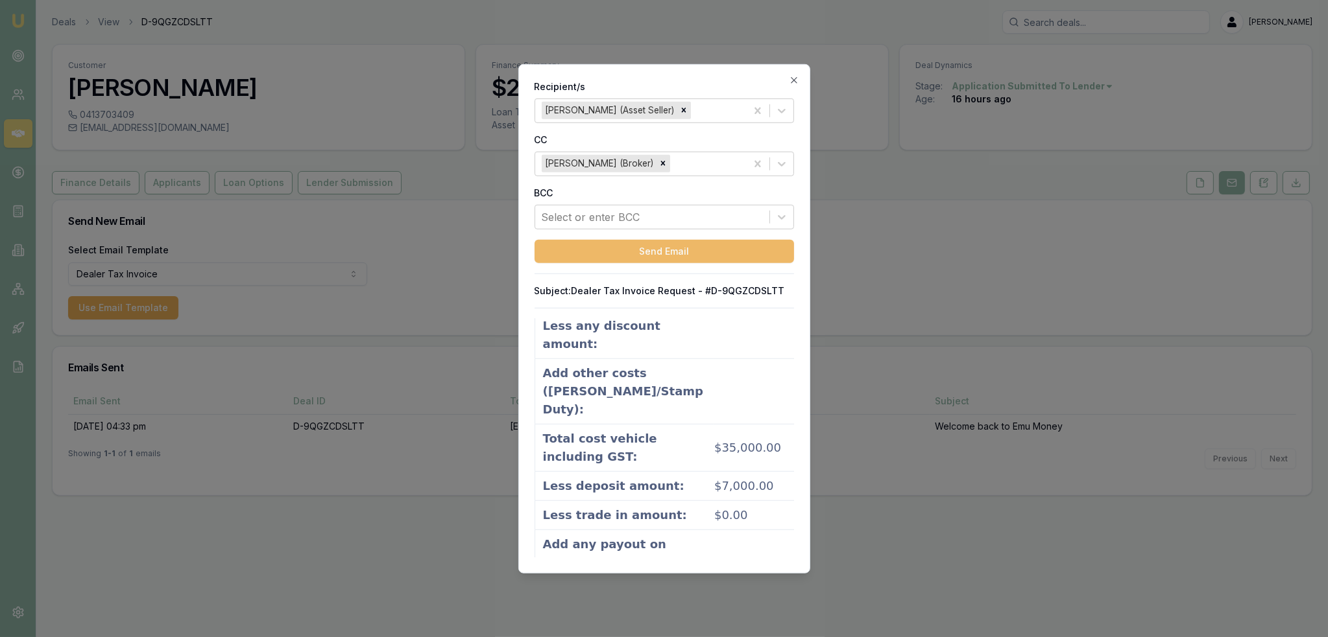
click at [637, 244] on button "Send Email" at bounding box center [663, 250] width 259 height 23
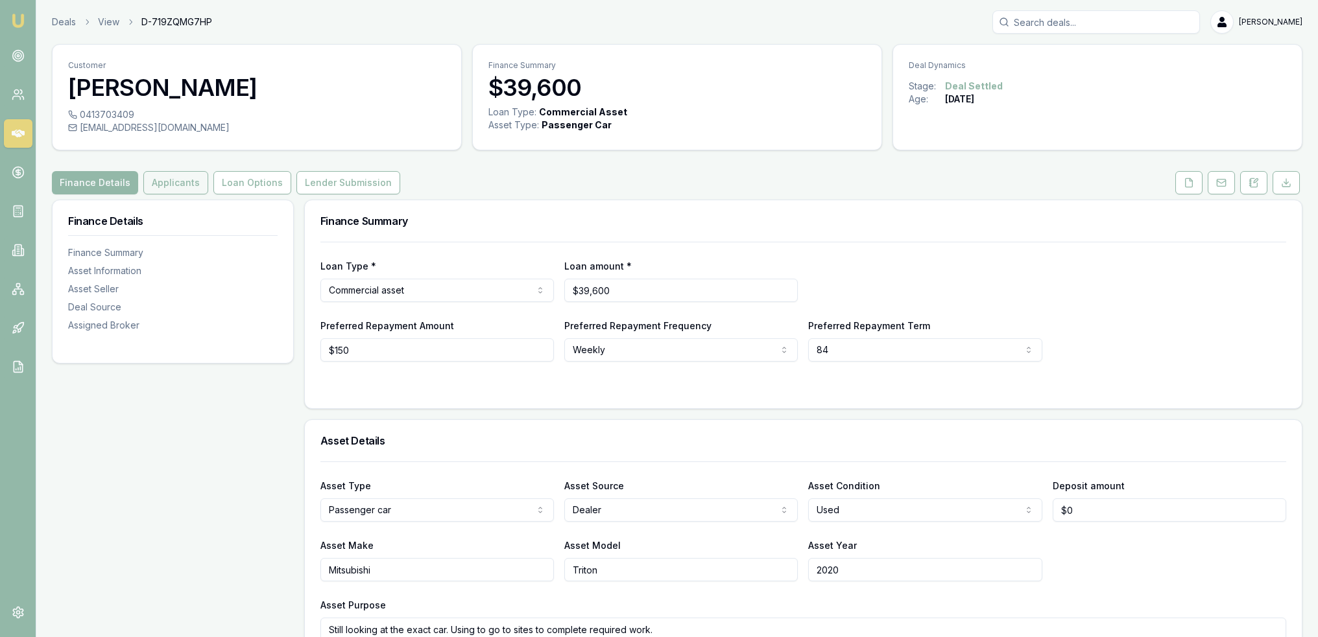
click at [169, 184] on button "Applicants" at bounding box center [175, 182] width 65 height 23
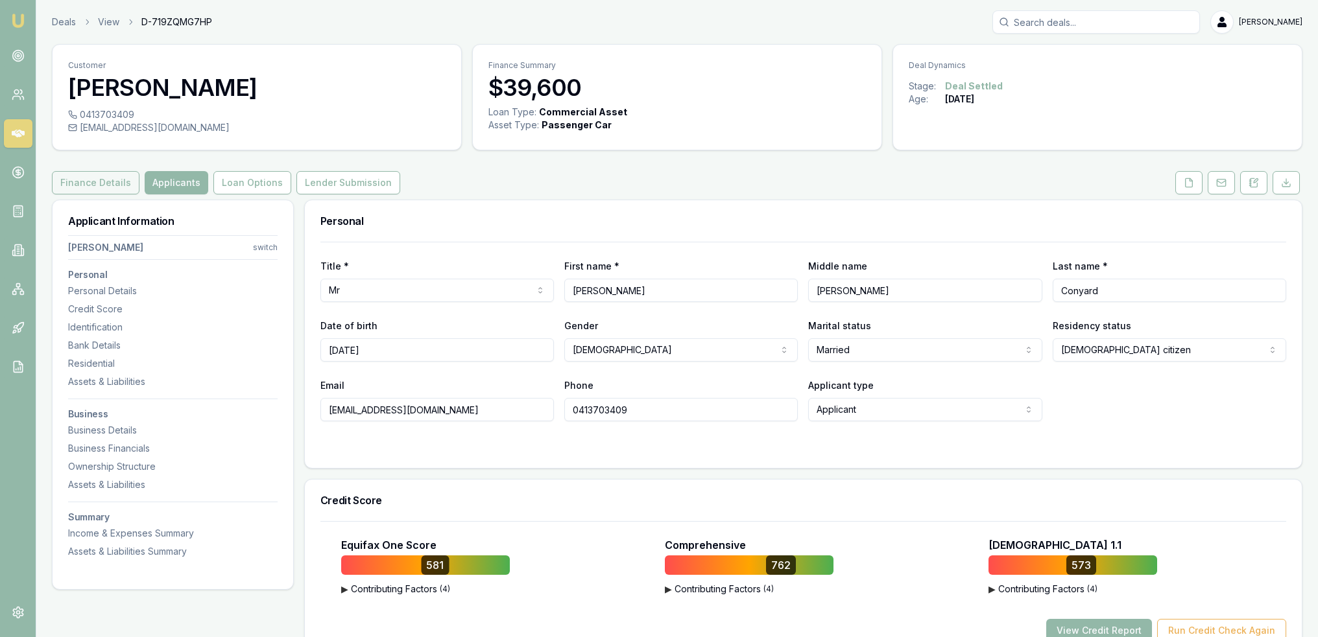
click at [99, 184] on button "Finance Details" at bounding box center [96, 182] width 88 height 23
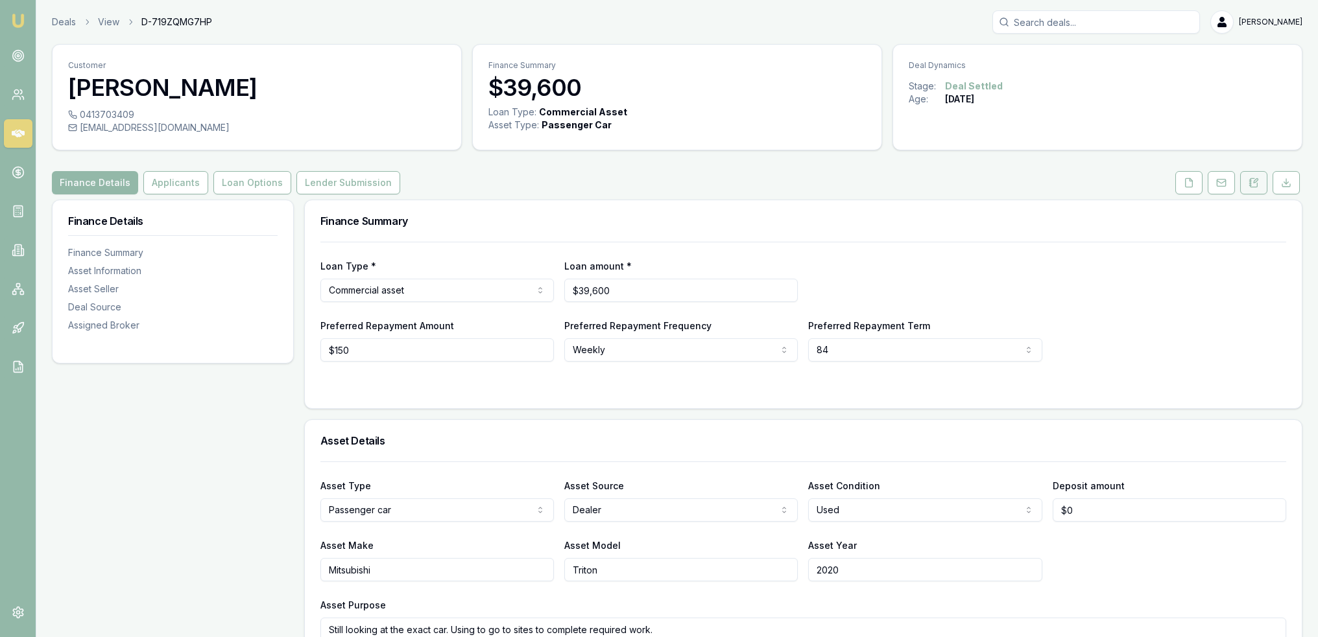
click at [1253, 183] on icon at bounding box center [1253, 183] width 10 height 10
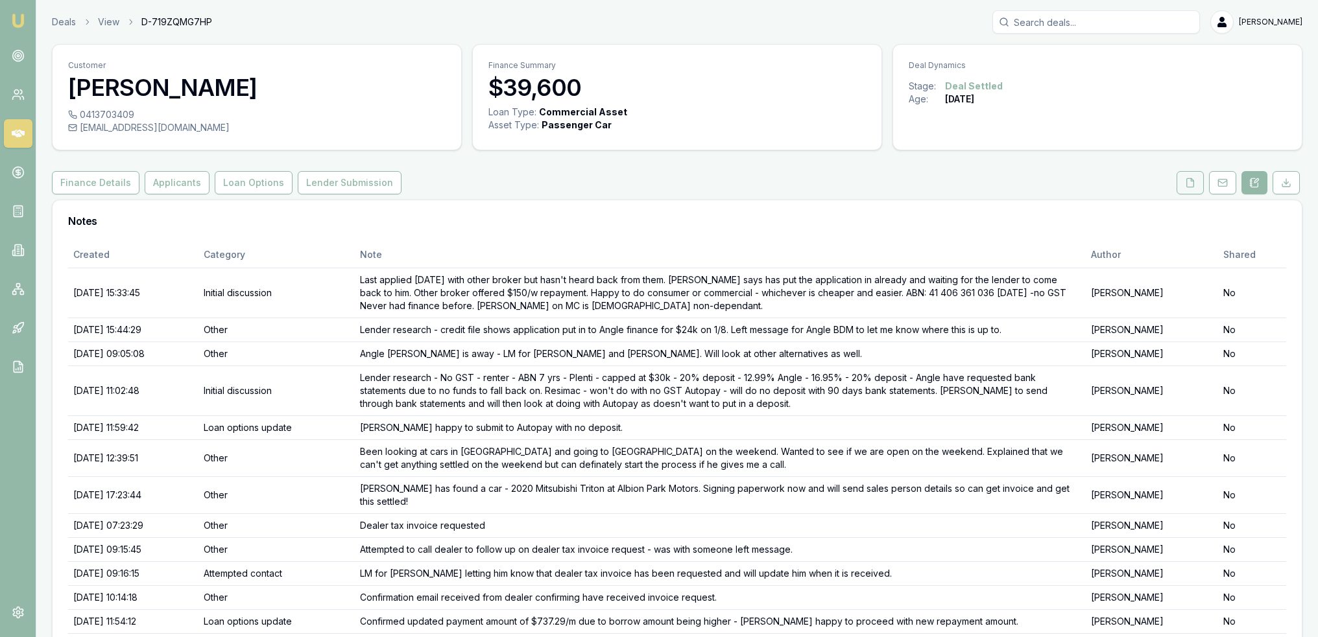
click at [1193, 180] on icon at bounding box center [1190, 182] width 7 height 8
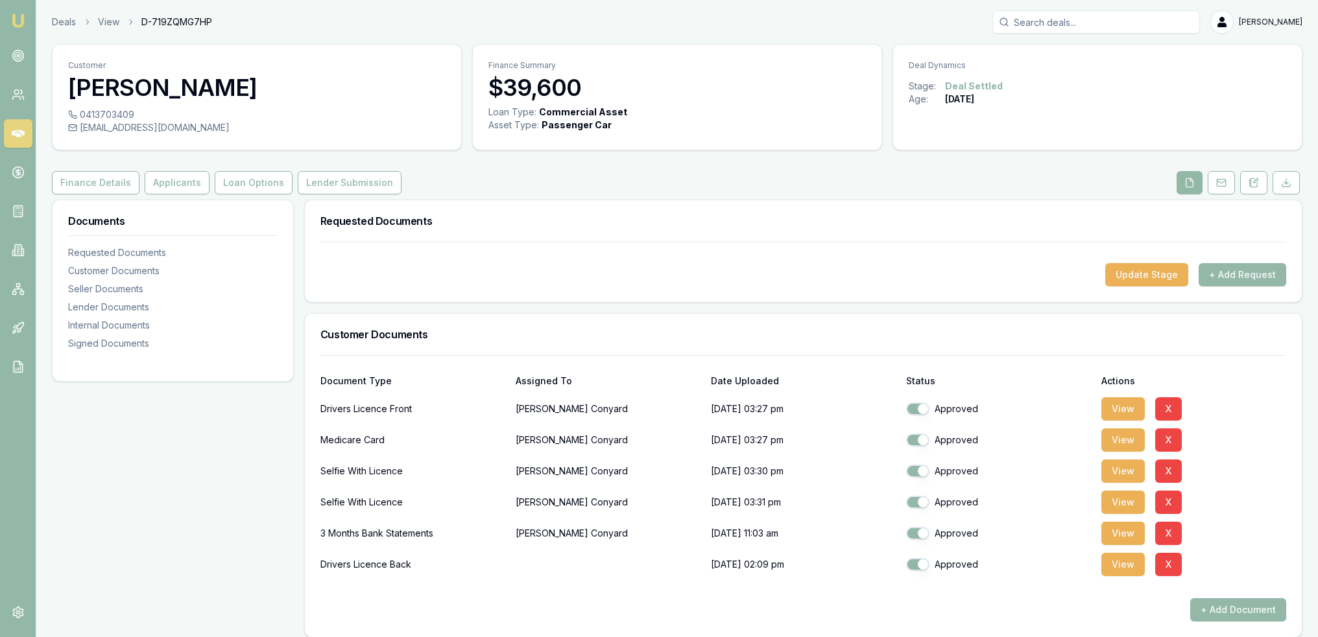
scroll to position [195, 0]
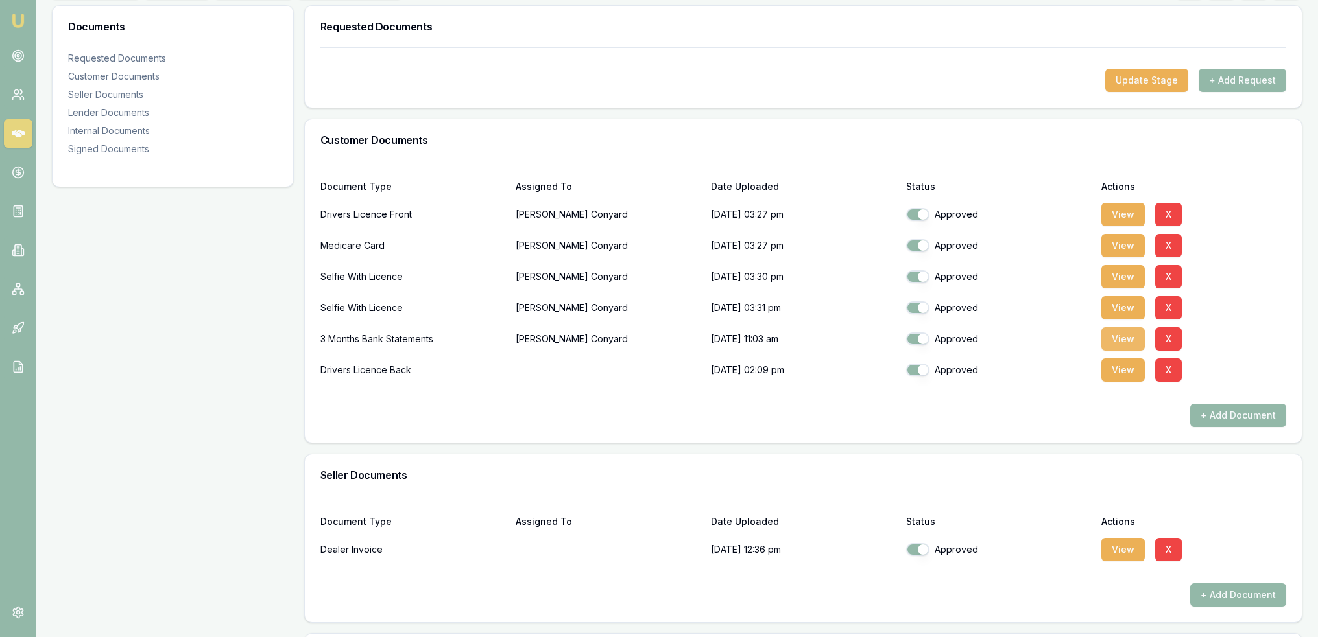
click at [1122, 342] on button "View" at bounding box center [1122, 338] width 43 height 23
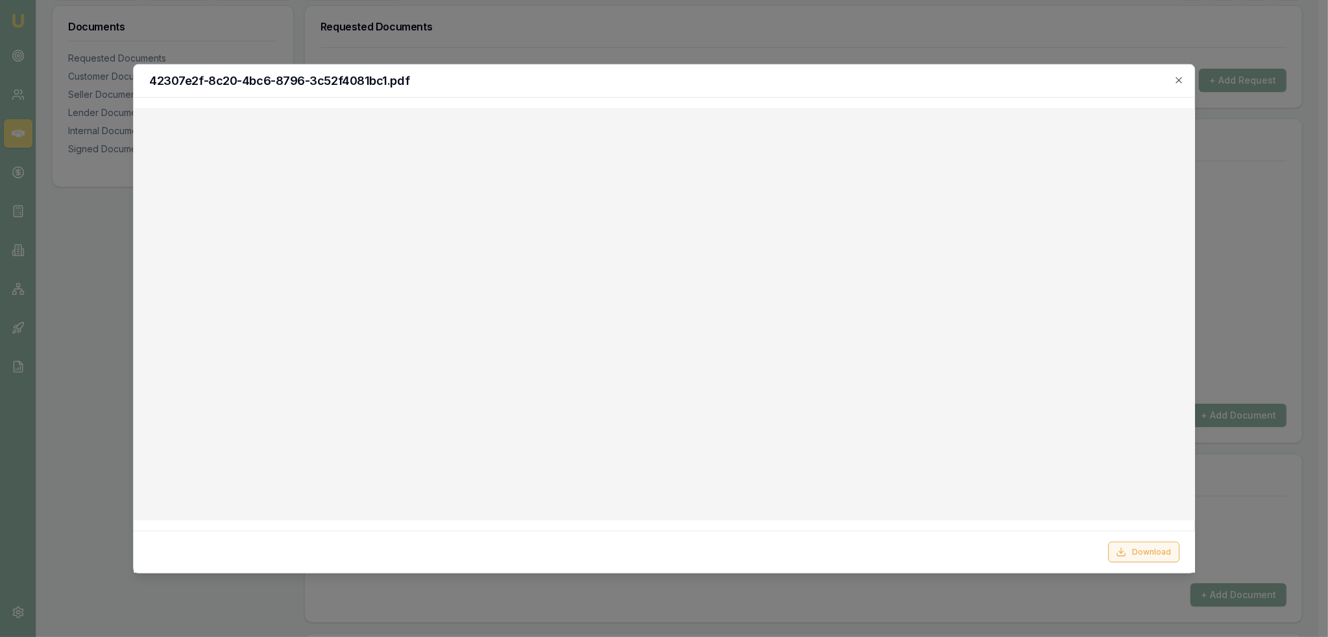
click at [1150, 549] on button "Download" at bounding box center [1142, 552] width 71 height 21
click at [1179, 82] on icon "button" at bounding box center [1178, 80] width 10 height 10
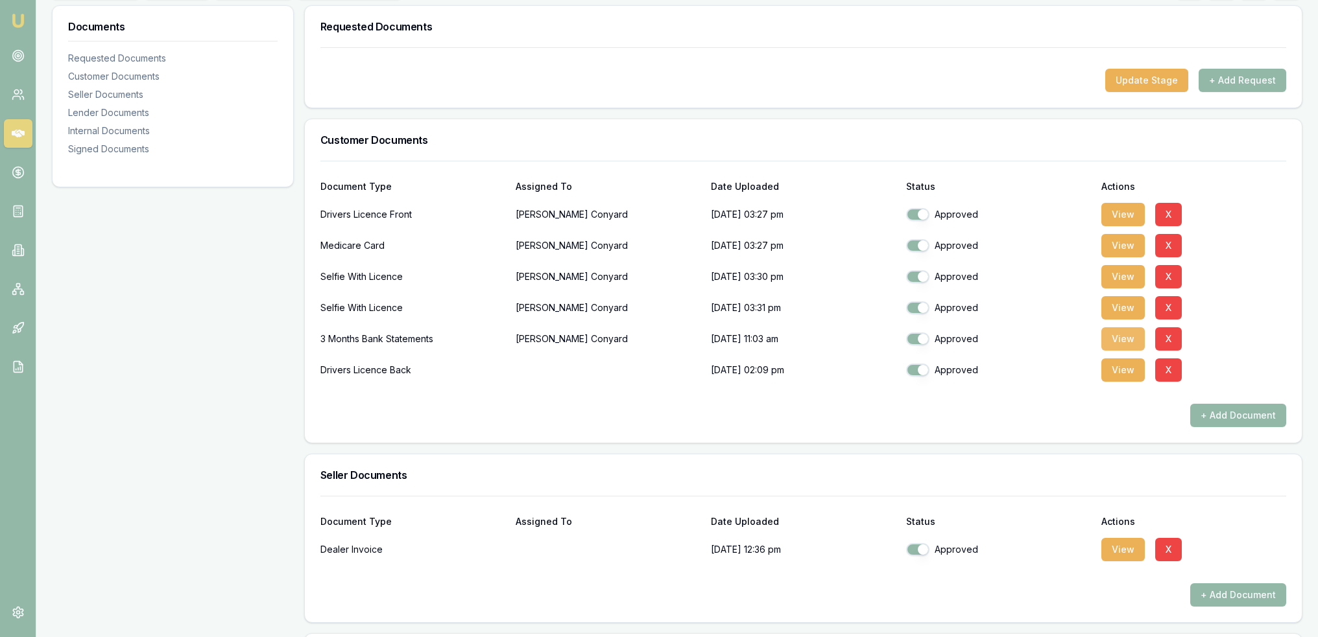
click at [1121, 331] on button "View" at bounding box center [1122, 338] width 43 height 23
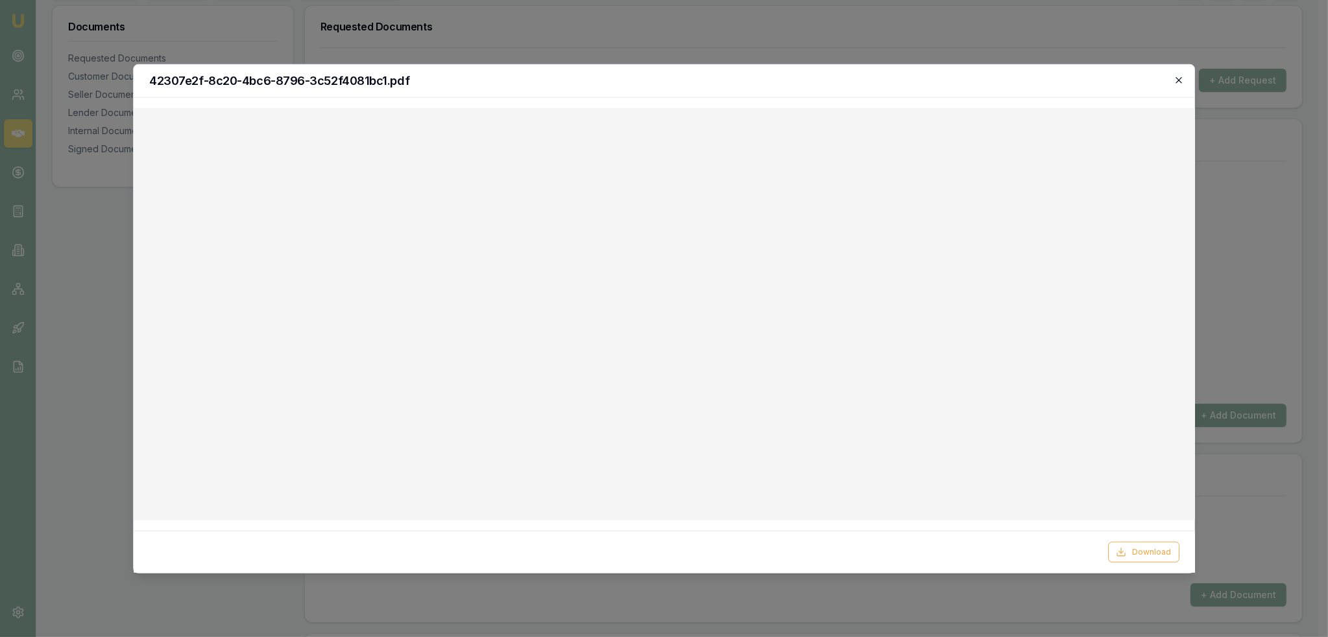
click at [1179, 80] on icon "button" at bounding box center [1179, 80] width 6 height 6
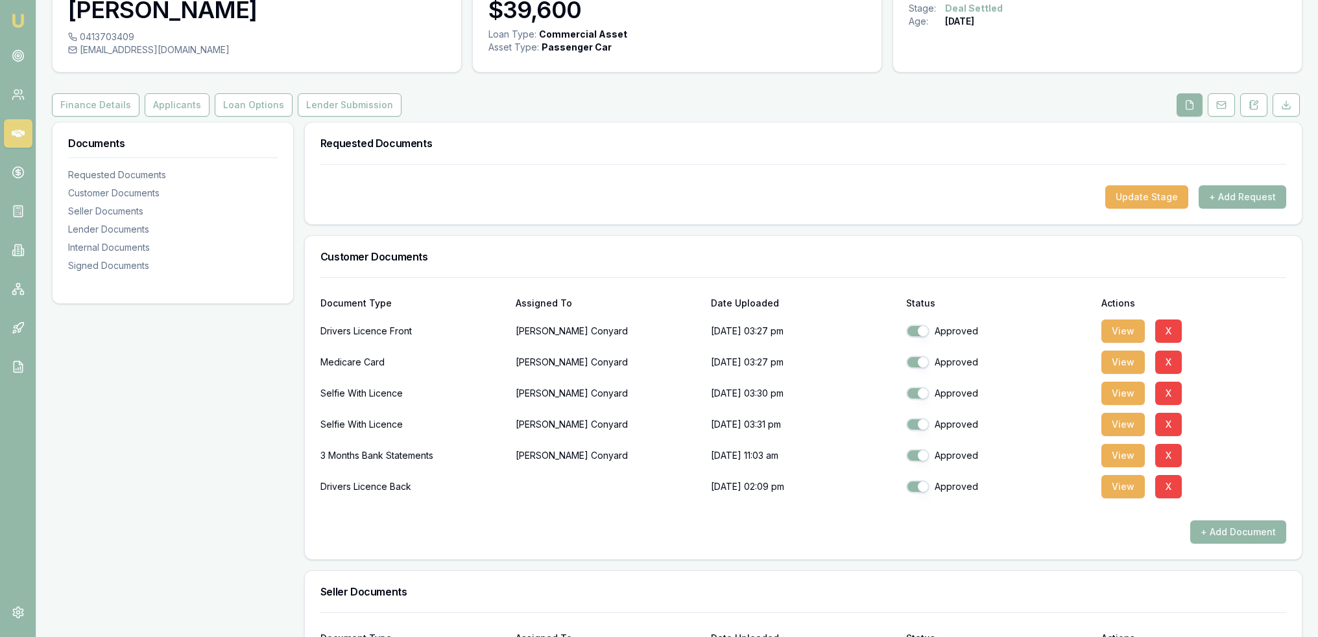
scroll to position [0, 0]
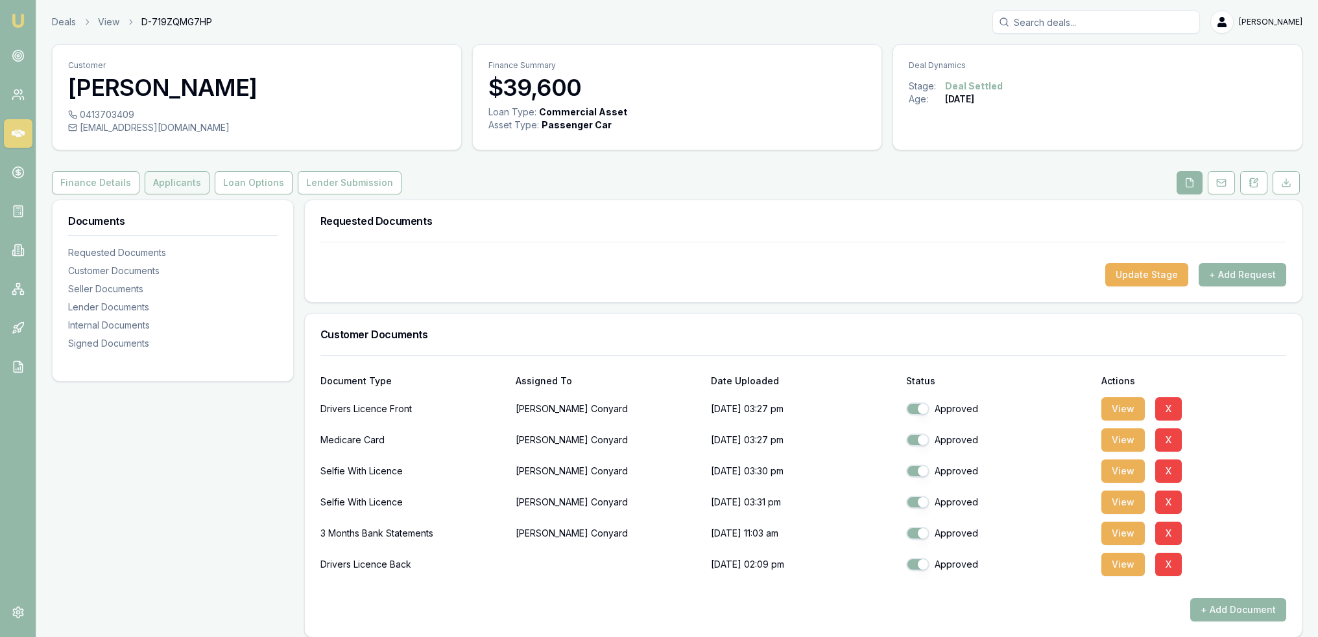
click at [185, 181] on button "Applicants" at bounding box center [177, 182] width 65 height 23
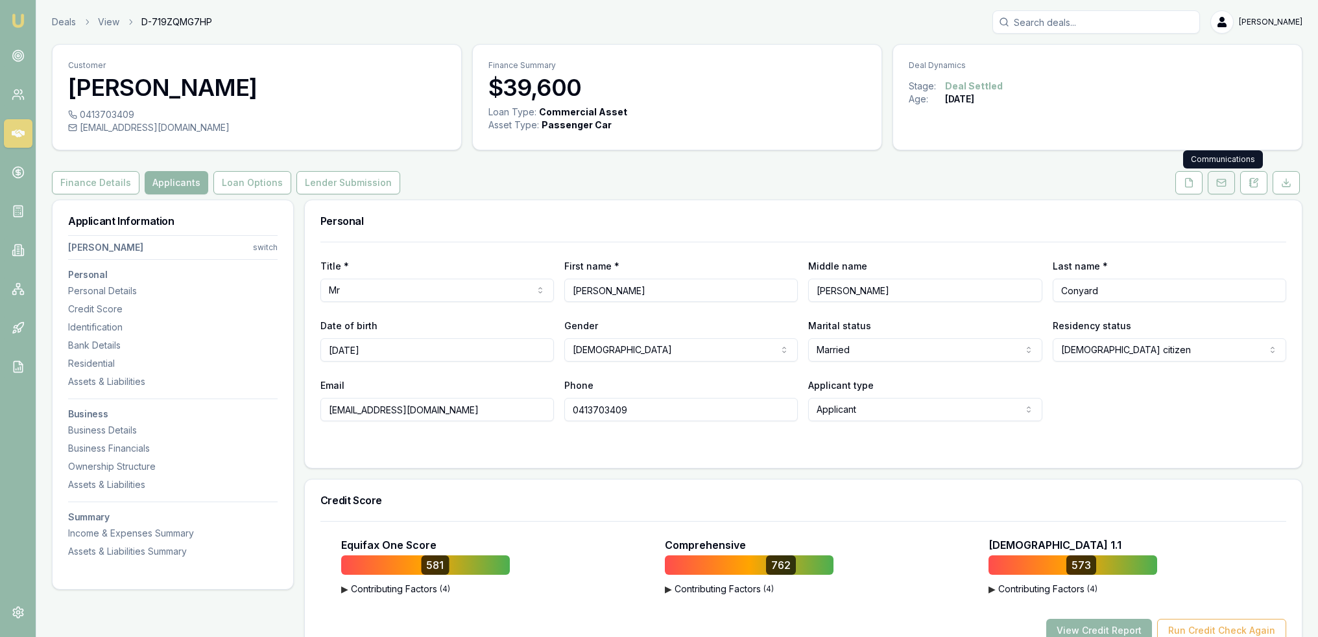
click at [1215, 186] on button at bounding box center [1221, 182] width 27 height 23
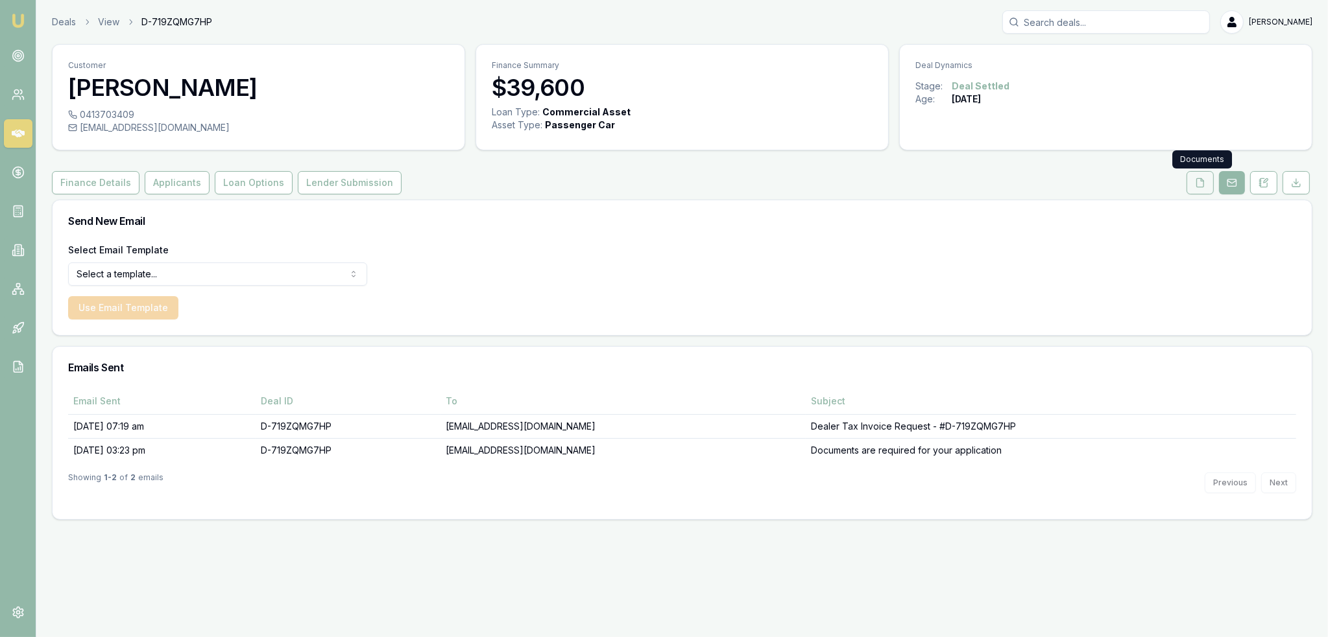
click at [1204, 187] on icon at bounding box center [1200, 183] width 10 height 10
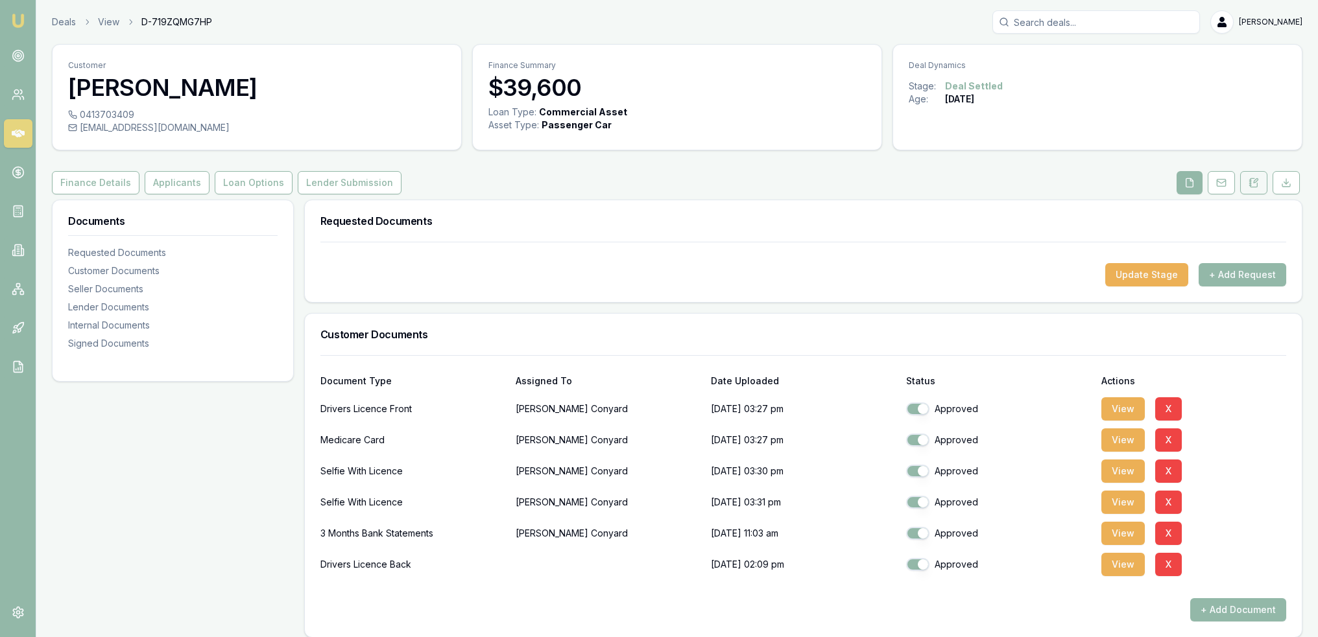
click at [1255, 181] on icon at bounding box center [1253, 183] width 10 height 10
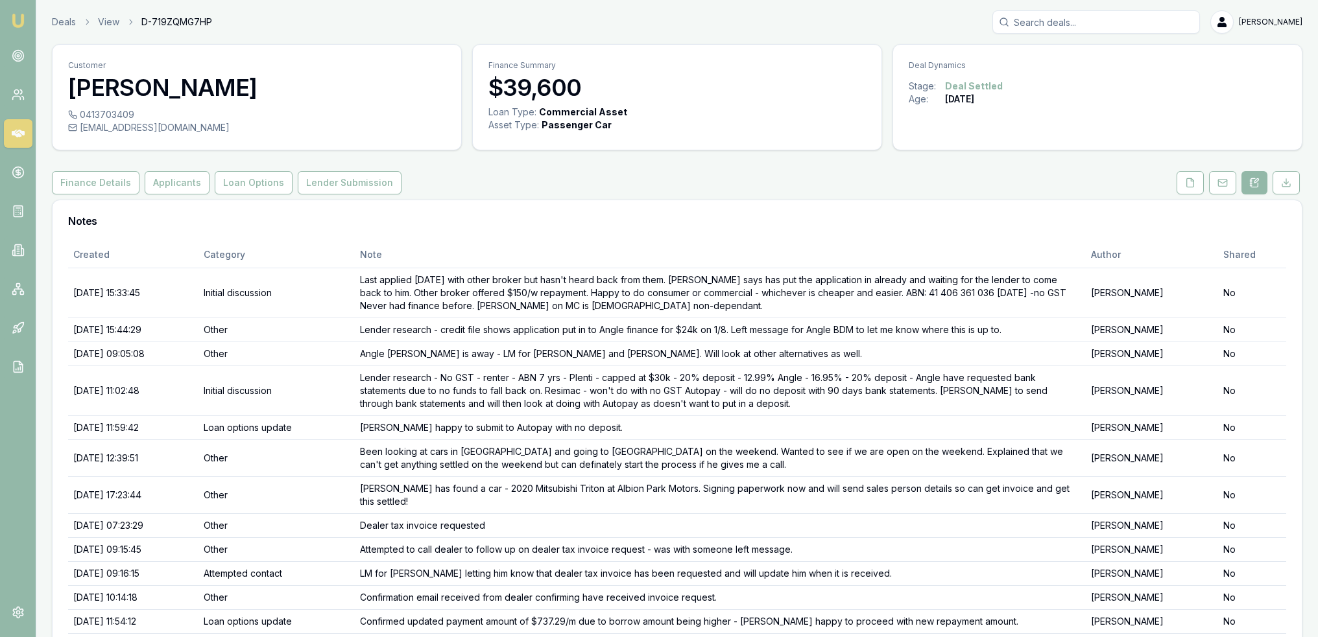
click at [1213, 181] on button at bounding box center [1222, 182] width 27 height 23
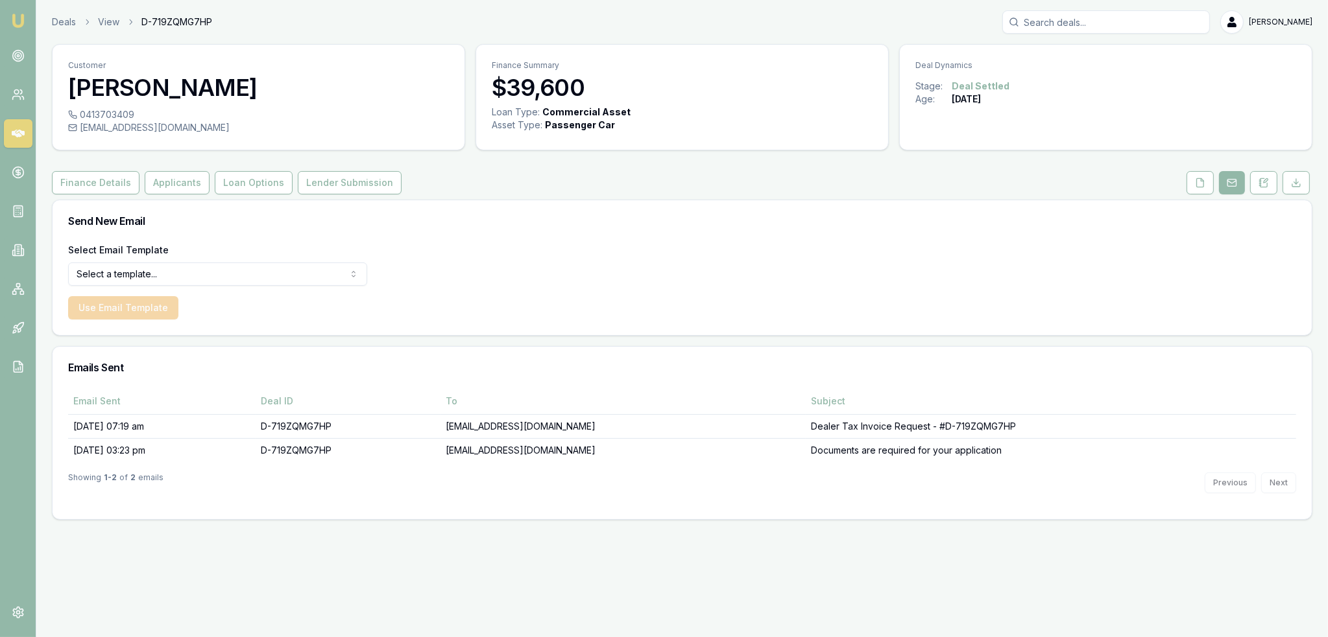
click at [262, 273] on html "Emu Broker Deals View D-719ZQMG7HP Robyn Adams Toggle Menu Customer Daniel Cony…" at bounding box center [664, 318] width 1328 height 637
click at [250, 182] on button "Loan Options" at bounding box center [254, 182] width 78 height 23
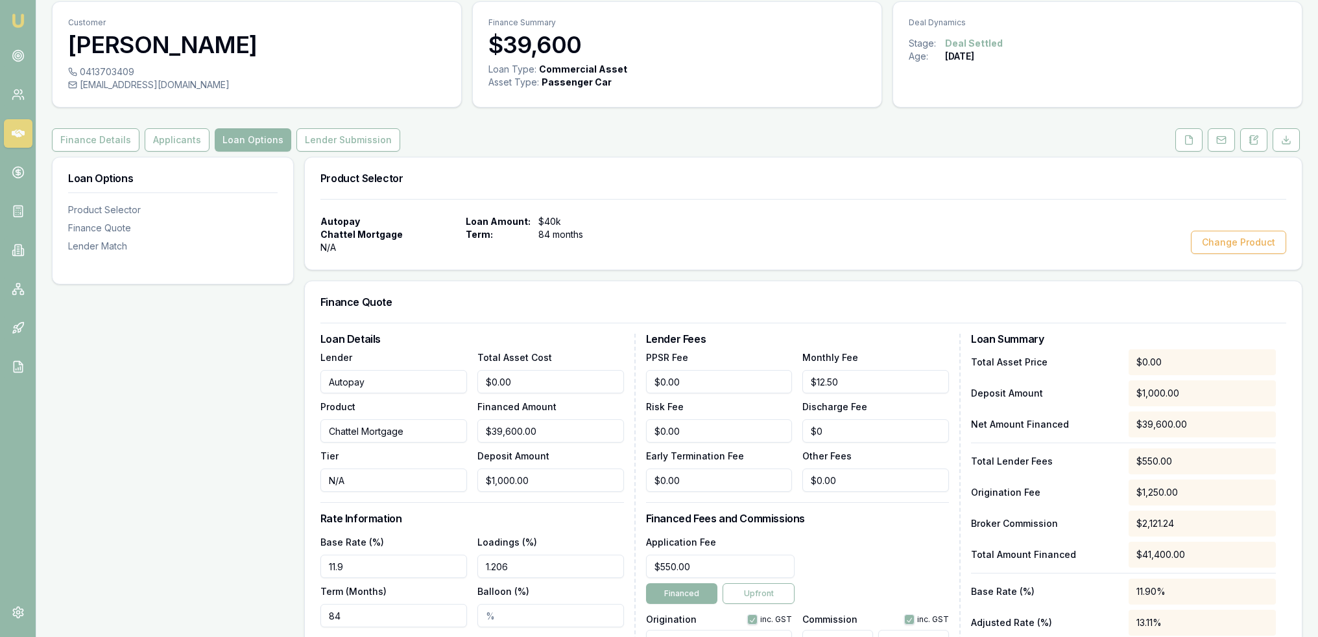
scroll to position [65, 0]
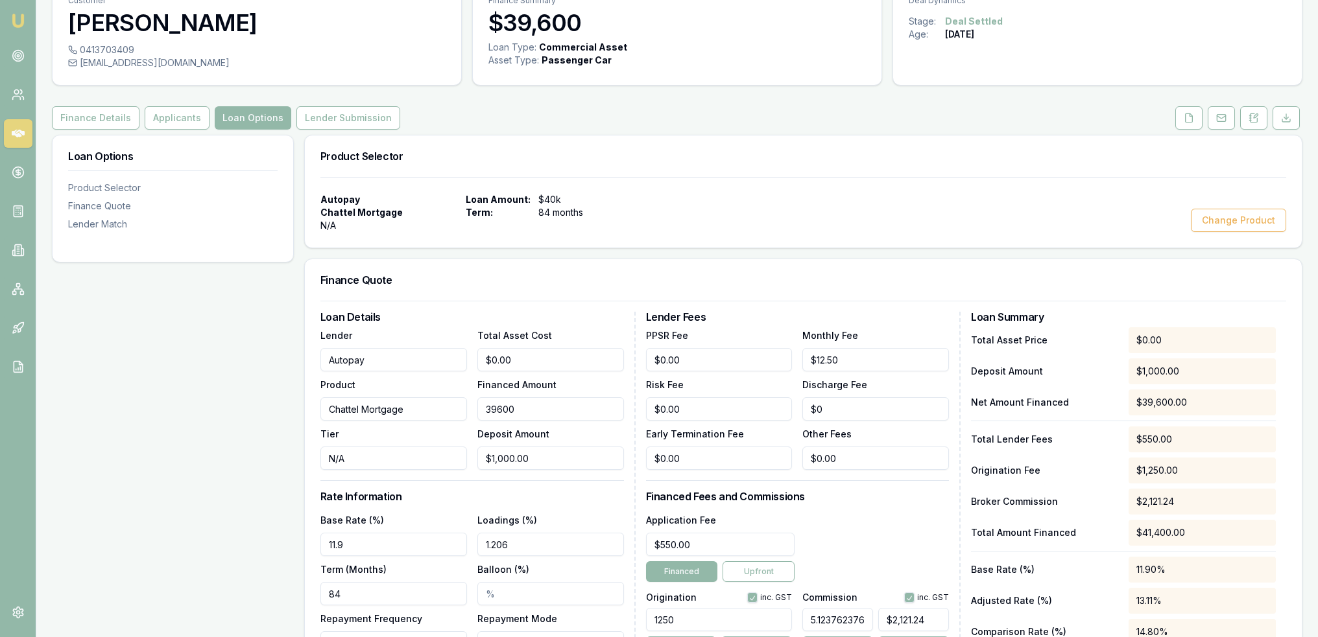
drag, startPoint x: 550, startPoint y: 407, endPoint x: 470, endPoint y: 412, distance: 80.6
click at [471, 412] on div "Lender Autopay Product Chattel Mortgage Tier N/A Total Asset Cost $0.00 Finance…" at bounding box center [472, 398] width 304 height 143
type input "3"
type input "$92.38"
type input "35"
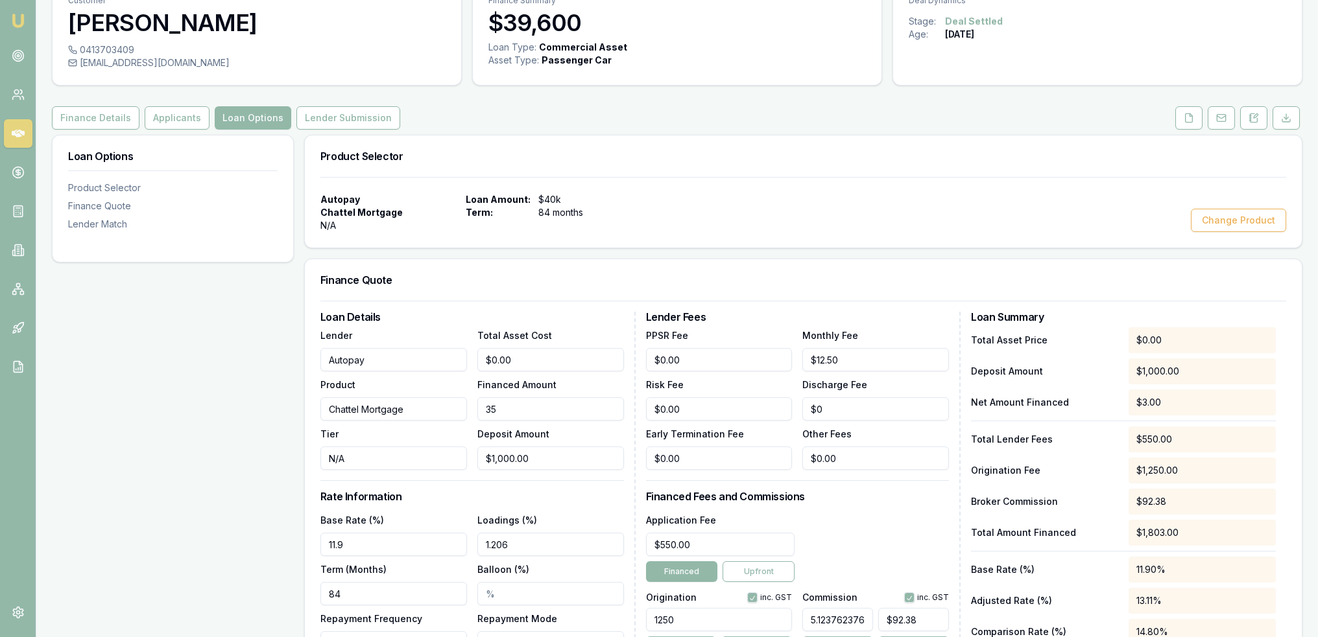
type input "$94.02"
type input "350"
type input "$110.16"
type input "3500"
type input "$271.56"
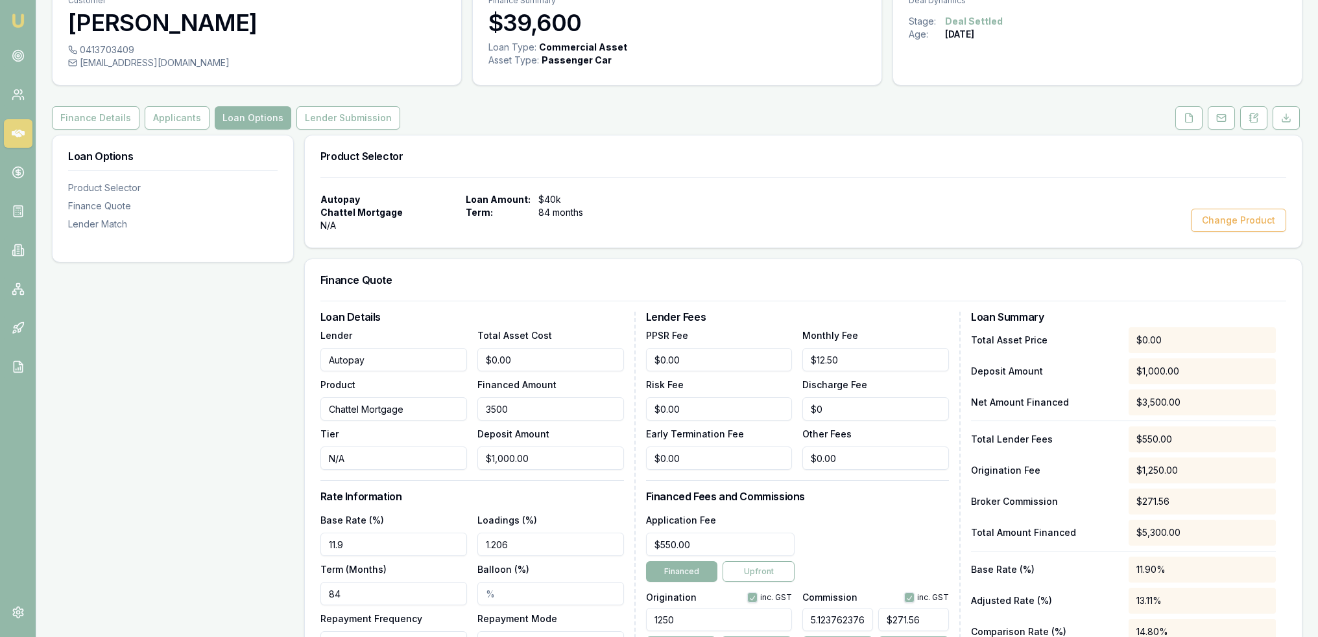
type input "35000"
type input "$1,885.54"
type input "$35,000.00"
type input "1000"
click at [530, 467] on input "1000" at bounding box center [550, 458] width 147 height 23
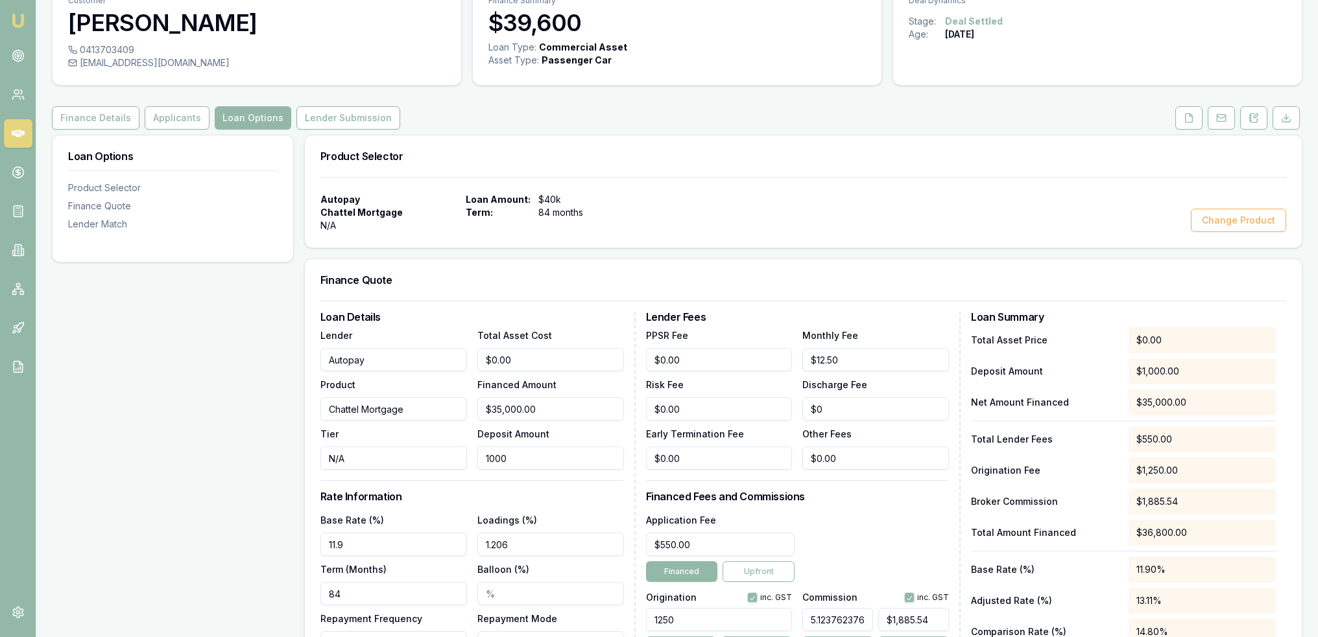
click at [465, 460] on div "Lender Autopay Product Chattel Mortgage Tier N/A Total Asset Cost $0.00 Finance…" at bounding box center [472, 398] width 304 height 143
type input "$0.00"
type input "7"
type input "$2,121.24"
type input "$7,000.00"
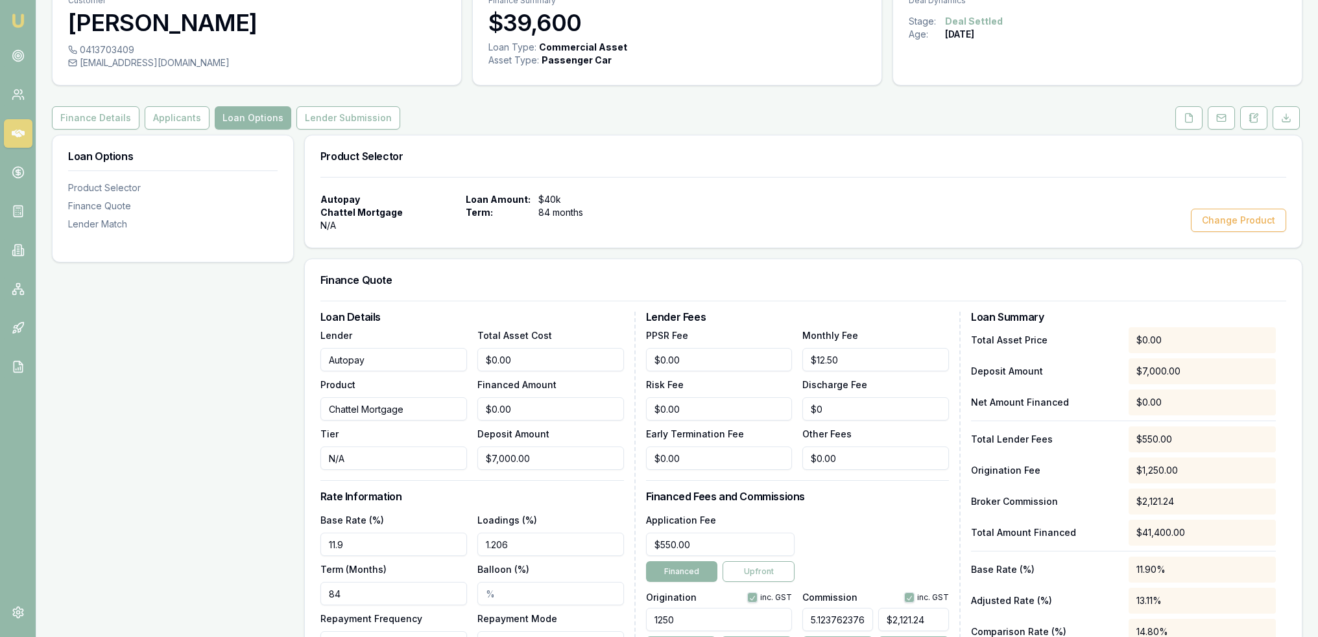
click at [444, 516] on div "Base Rate (%) 11.9" at bounding box center [393, 534] width 147 height 44
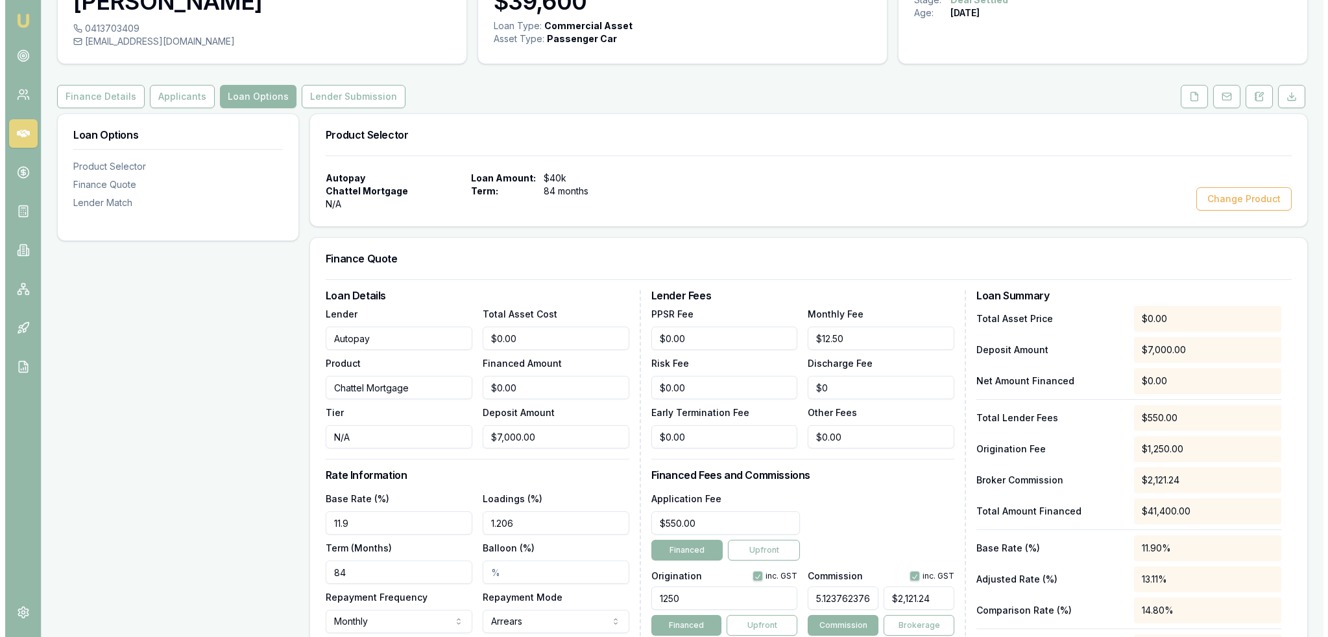
scroll to position [0, 0]
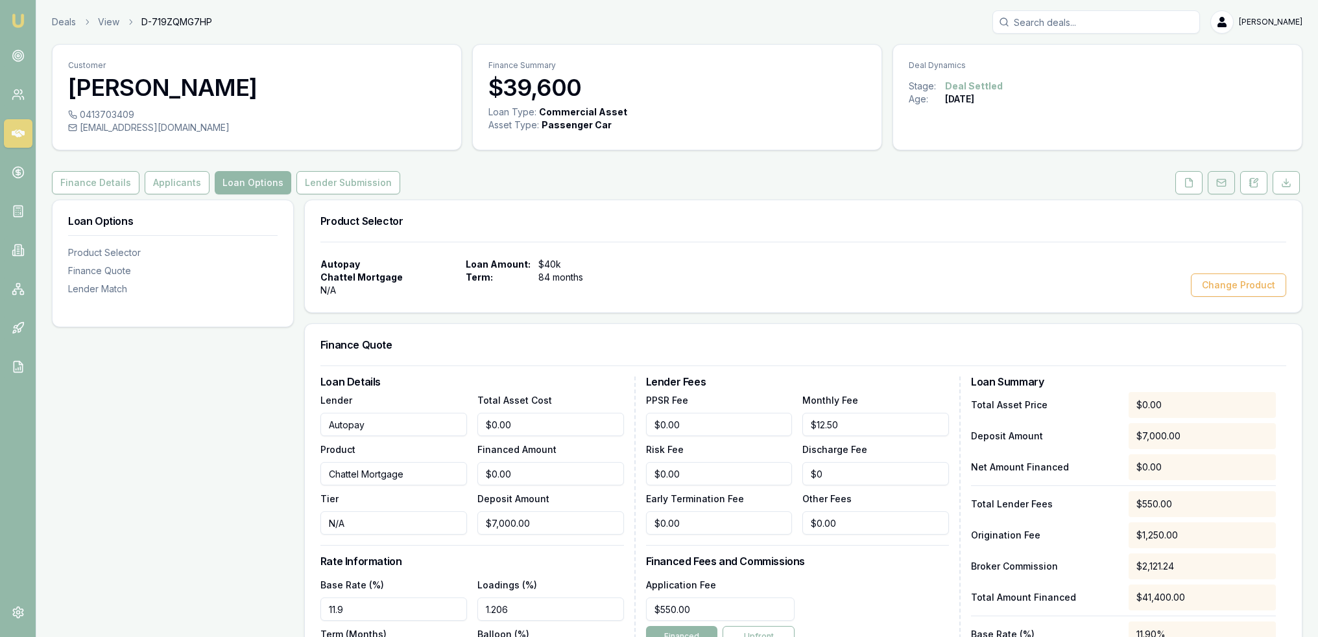
drag, startPoint x: 1222, startPoint y: 182, endPoint x: 1212, endPoint y: 190, distance: 12.9
click at [1222, 182] on icon at bounding box center [1221, 183] width 10 height 10
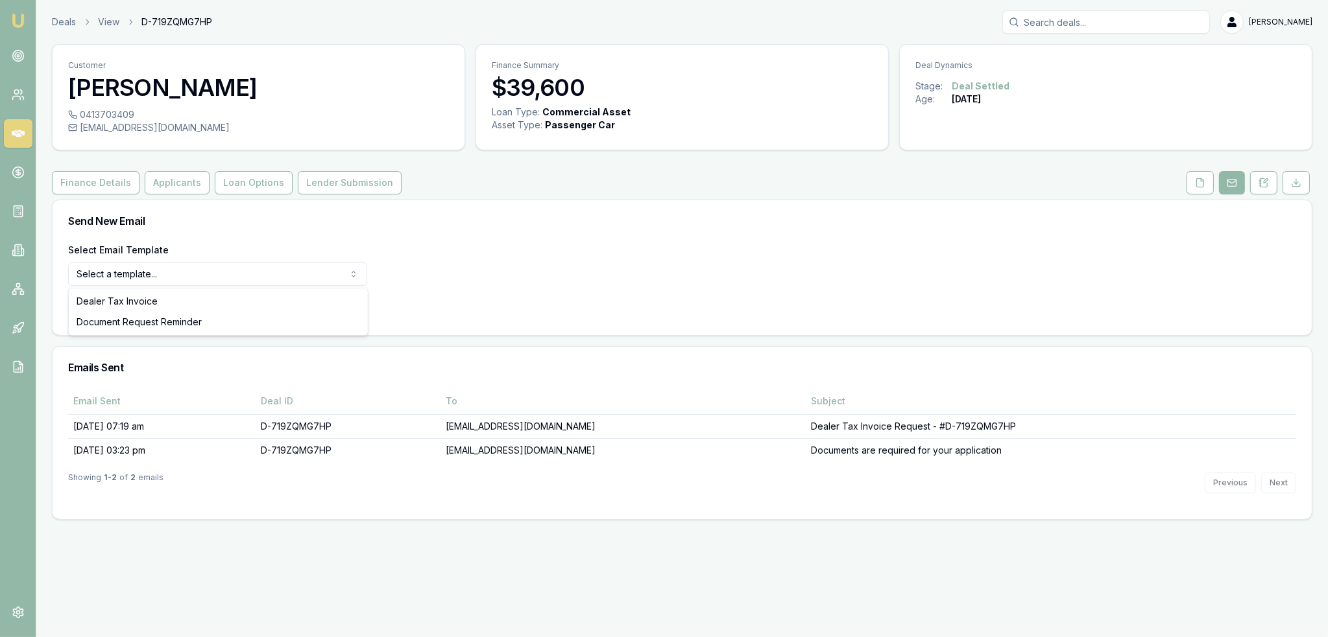
click at [306, 280] on html "Emu Broker Deals View D-719ZQMG7HP Robyn Adams Toggle Menu Customer Daniel Cony…" at bounding box center [664, 318] width 1328 height 637
click at [132, 308] on button "Use Email Template" at bounding box center [123, 307] width 110 height 23
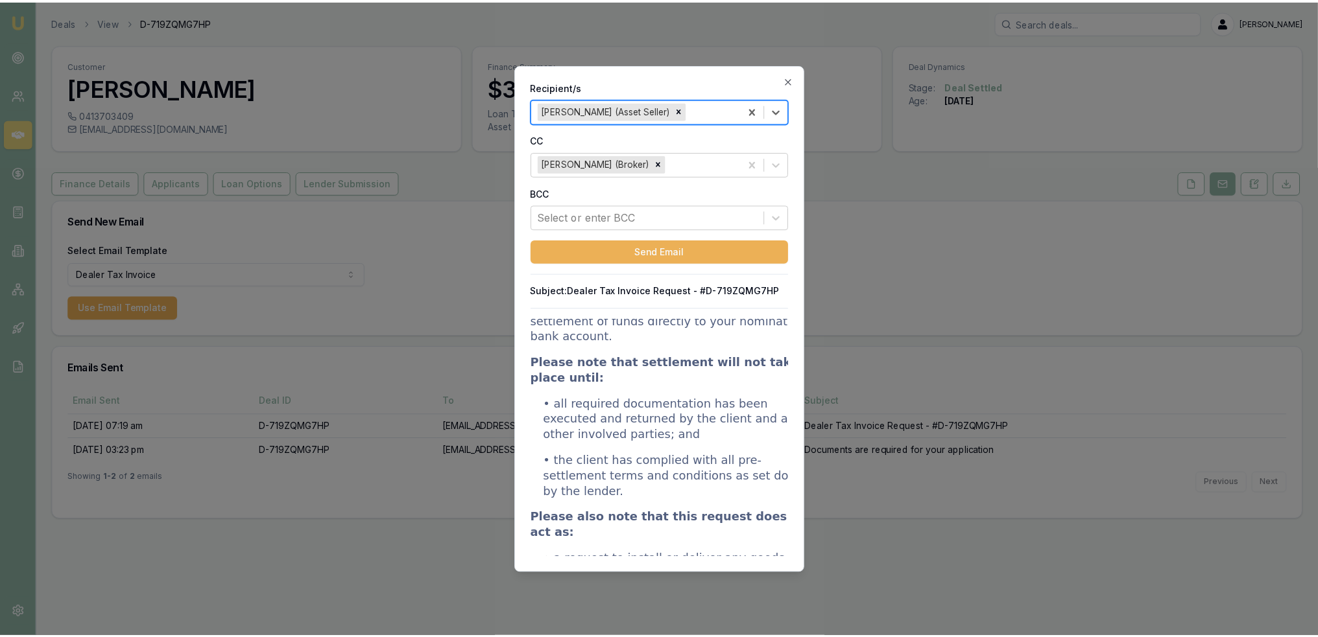
scroll to position [324, 0]
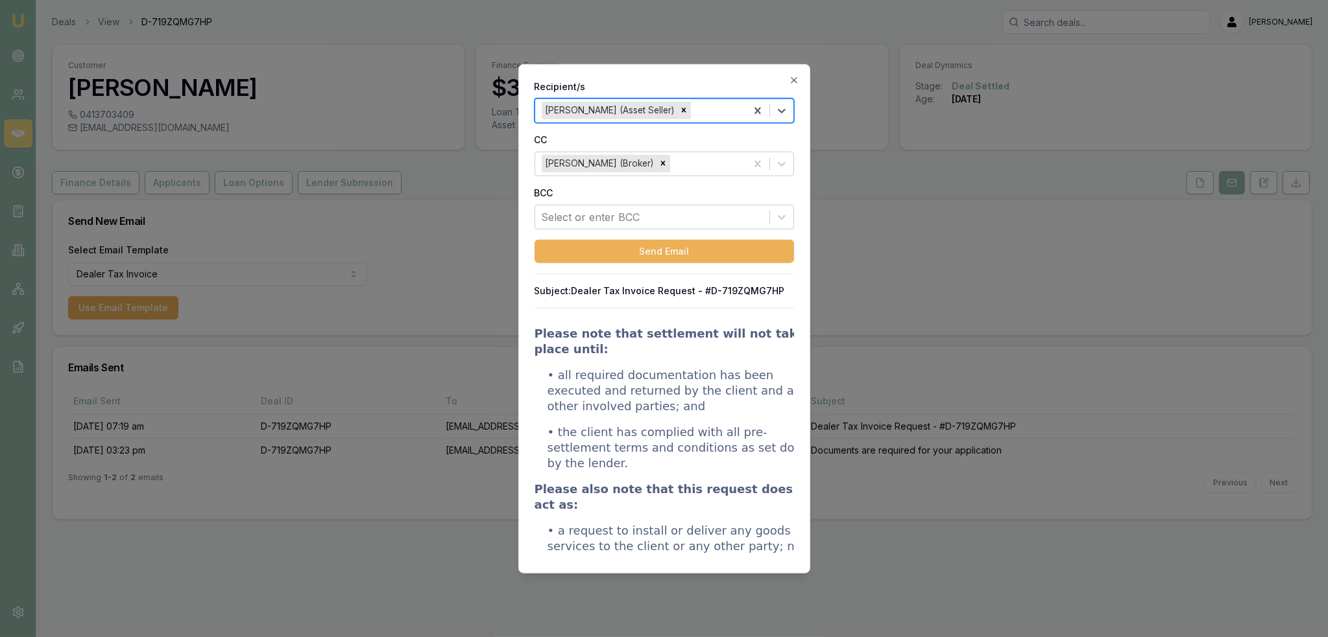
drag, startPoint x: 789, startPoint y: 77, endPoint x: 738, endPoint y: 117, distance: 64.7
click at [789, 77] on icon "button" at bounding box center [794, 80] width 10 height 10
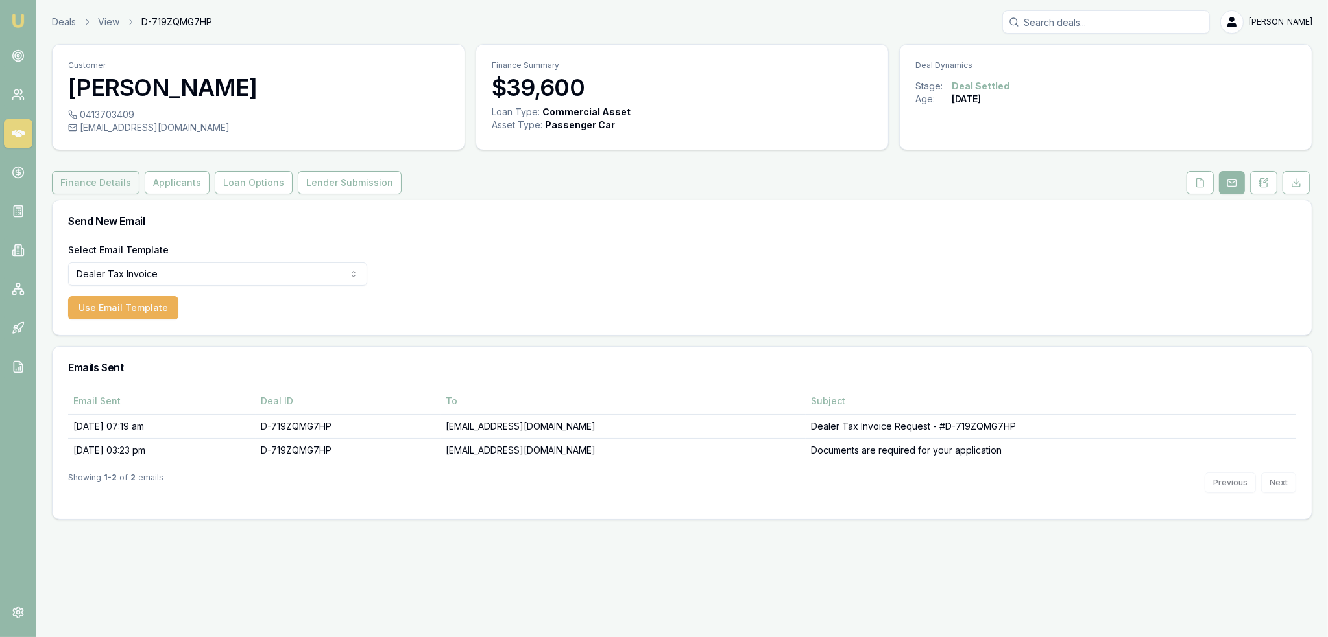
click at [112, 188] on button "Finance Details" at bounding box center [96, 182] width 88 height 23
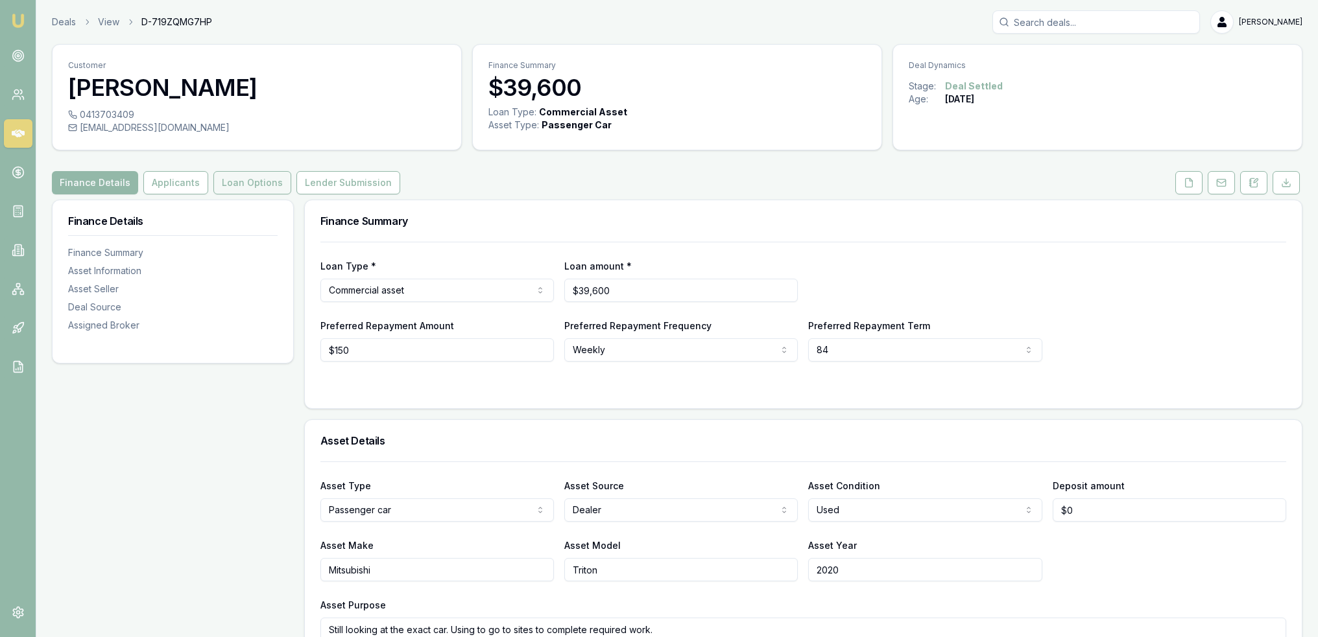
click at [245, 184] on button "Loan Options" at bounding box center [252, 182] width 78 height 23
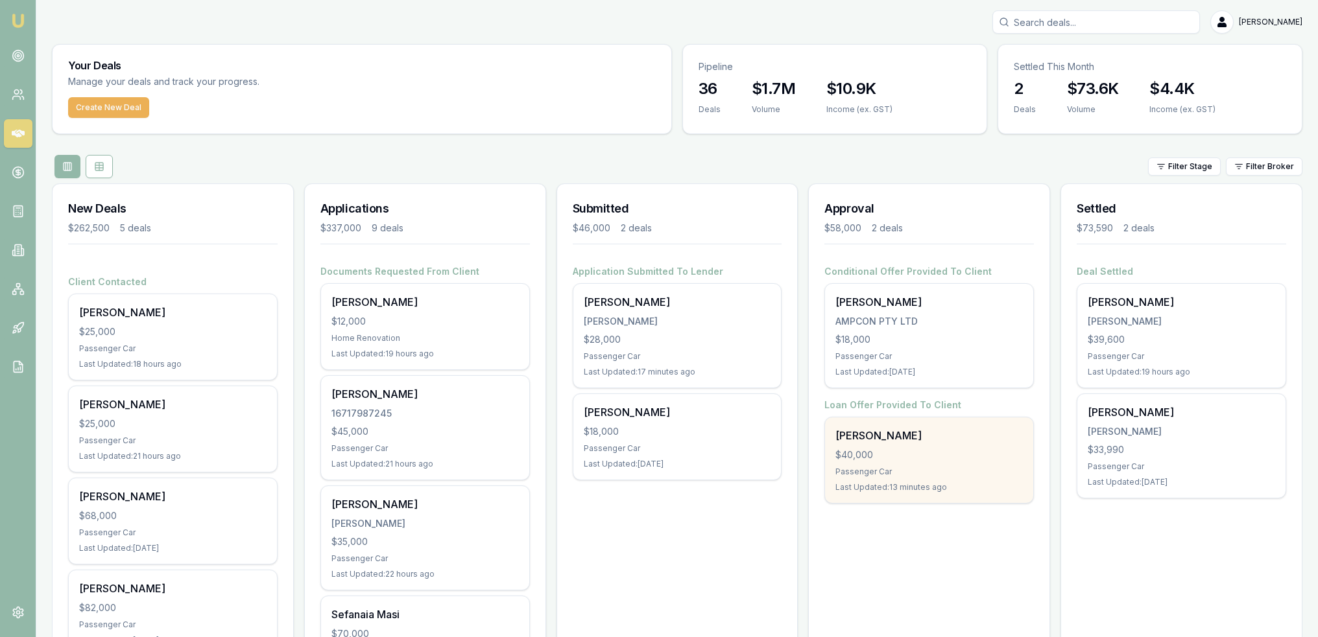
click at [890, 449] on div "$40,000" at bounding box center [928, 455] width 187 height 13
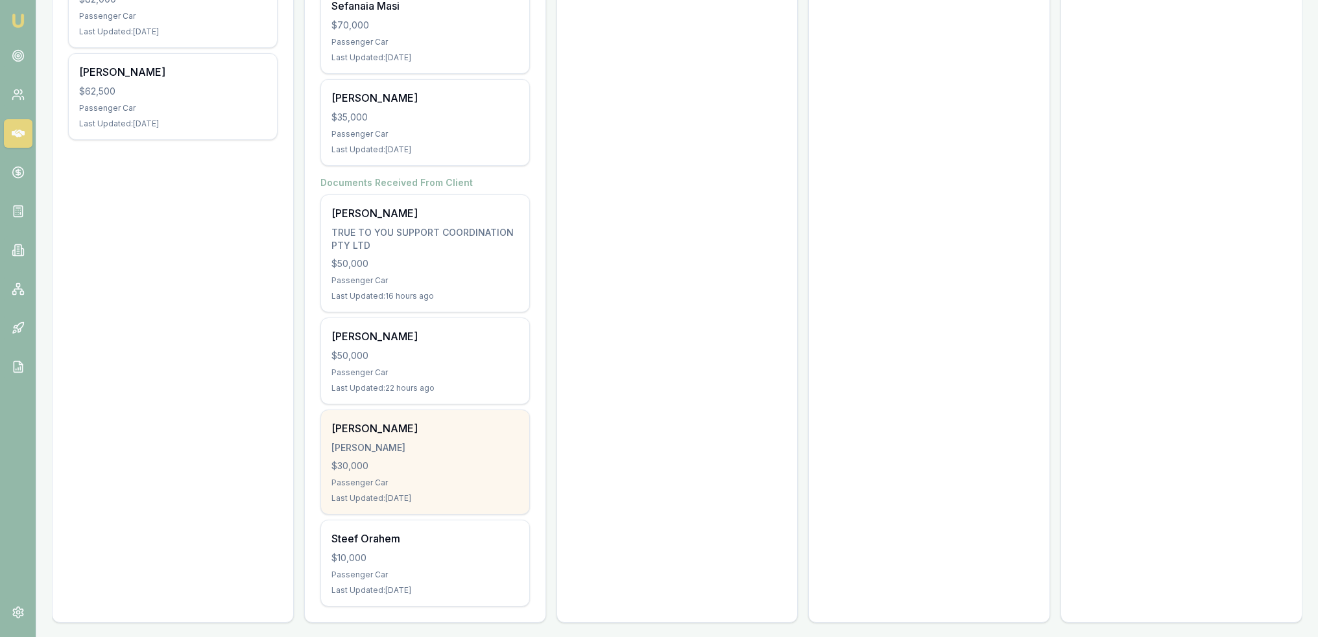
scroll to position [612, 0]
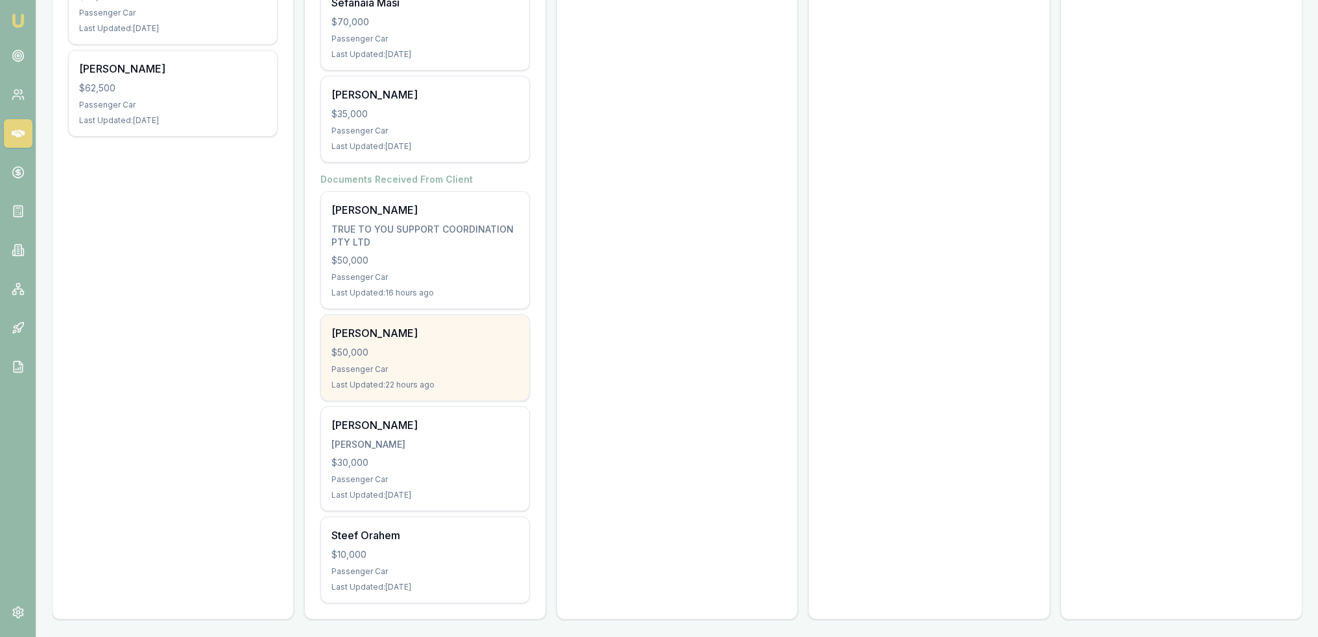
click at [454, 364] on div "Passenger Car" at bounding box center [424, 369] width 187 height 10
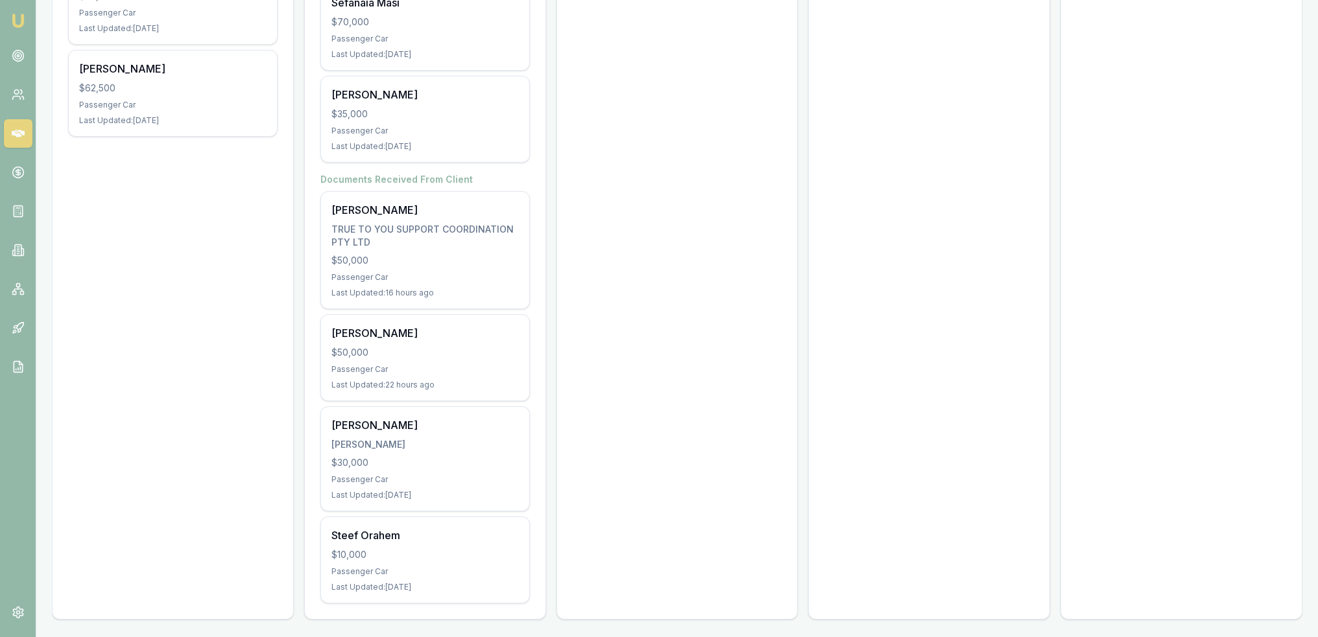
click at [238, 305] on div "New Deals $262,500 5 deals Client Contacted [PERSON_NAME] $25,000 Passenger Car…" at bounding box center [173, 95] width 242 height 1049
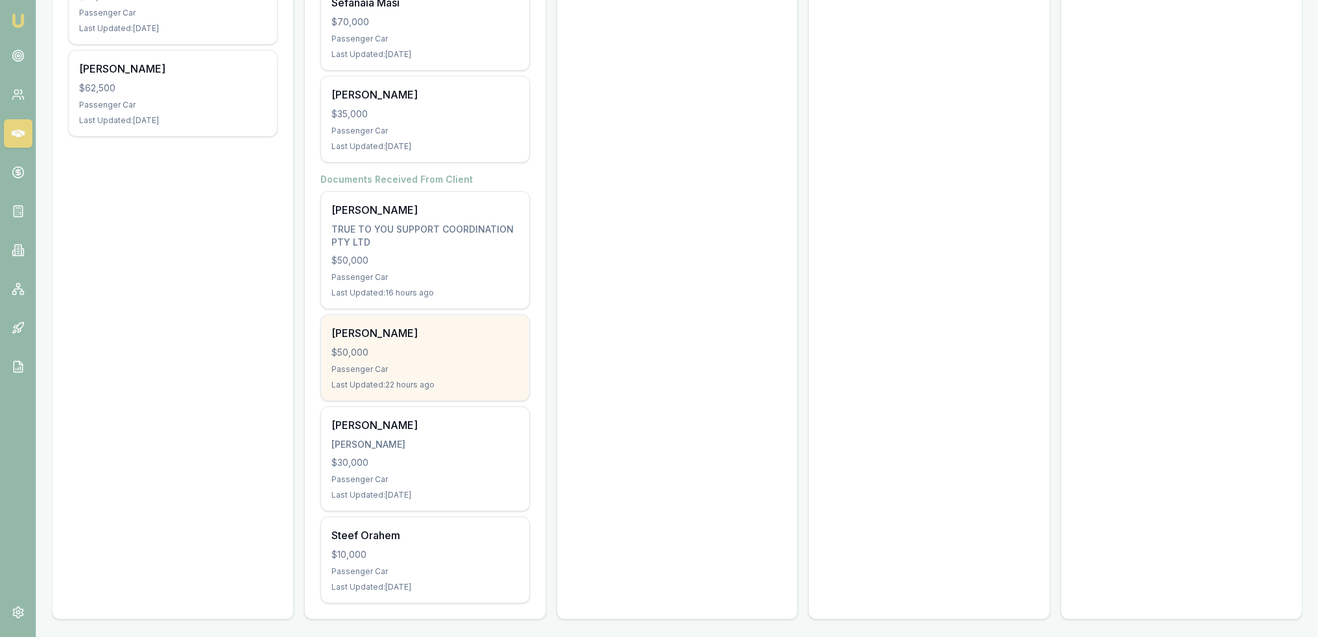
click at [394, 367] on div "Passenger Car" at bounding box center [424, 369] width 187 height 10
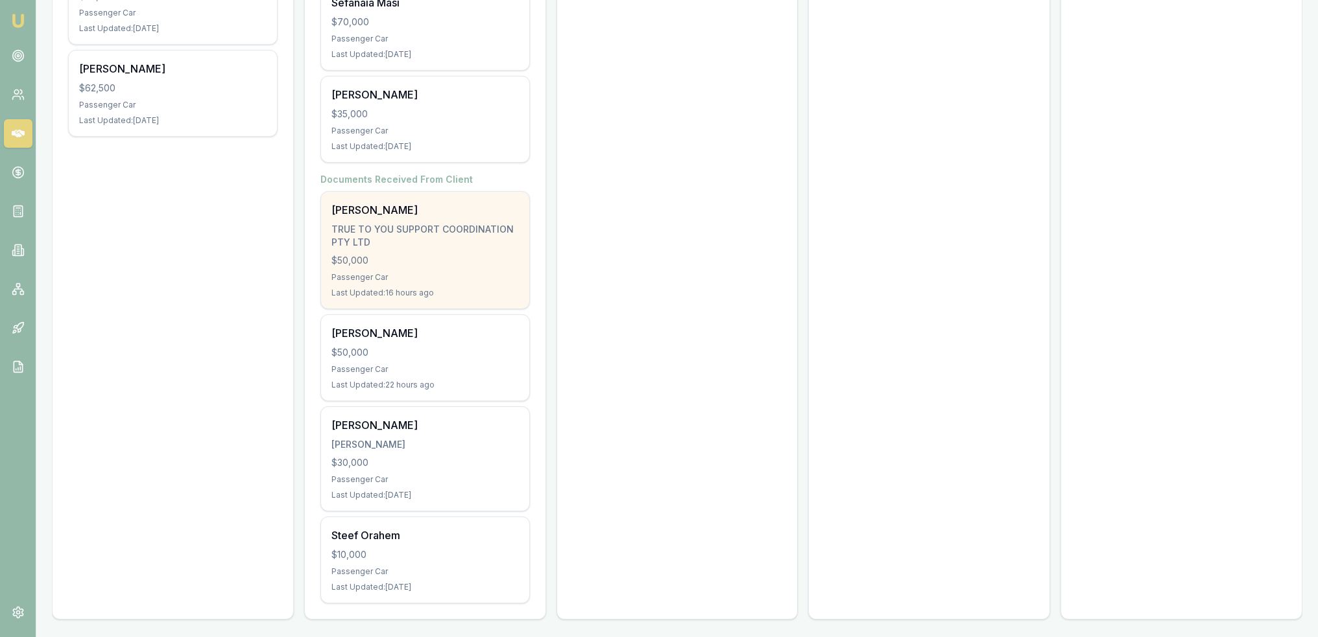
click at [387, 239] on div "TRUE TO YOU SUPPORT COORDINATION PTY LTD" at bounding box center [424, 236] width 187 height 26
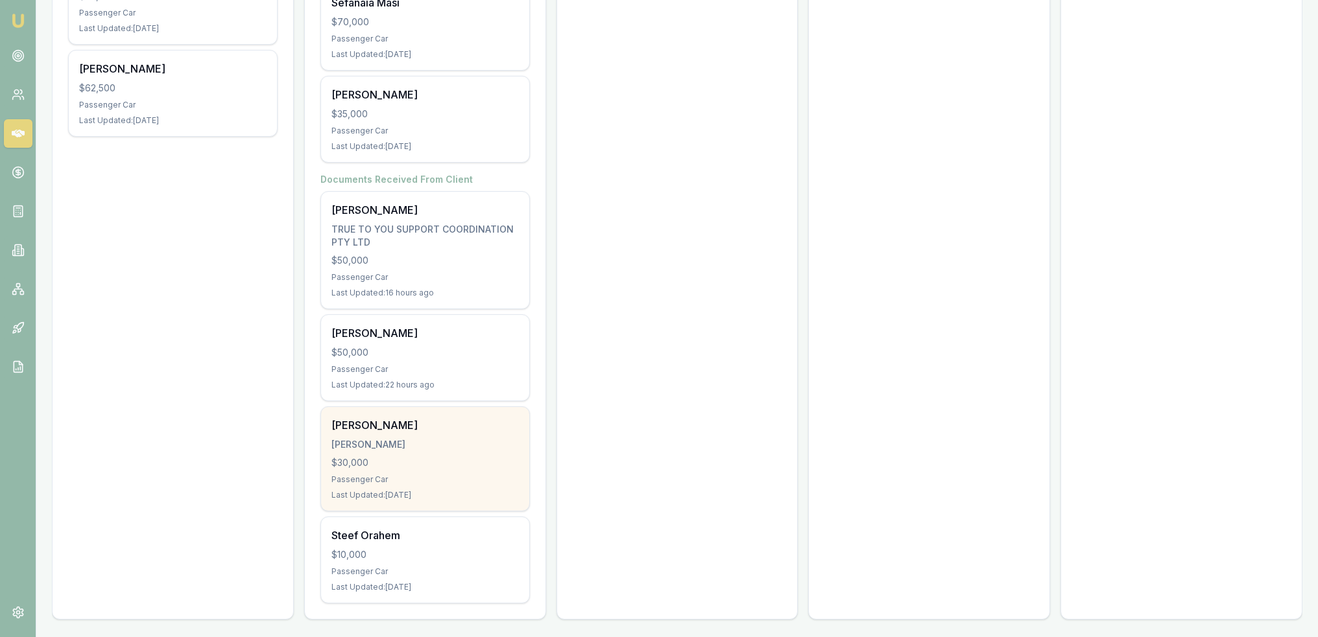
click at [435, 450] on div "[PERSON_NAME] [PERSON_NAME] $30,000 Passenger Car Last Updated: [DATE]" at bounding box center [425, 459] width 208 height 104
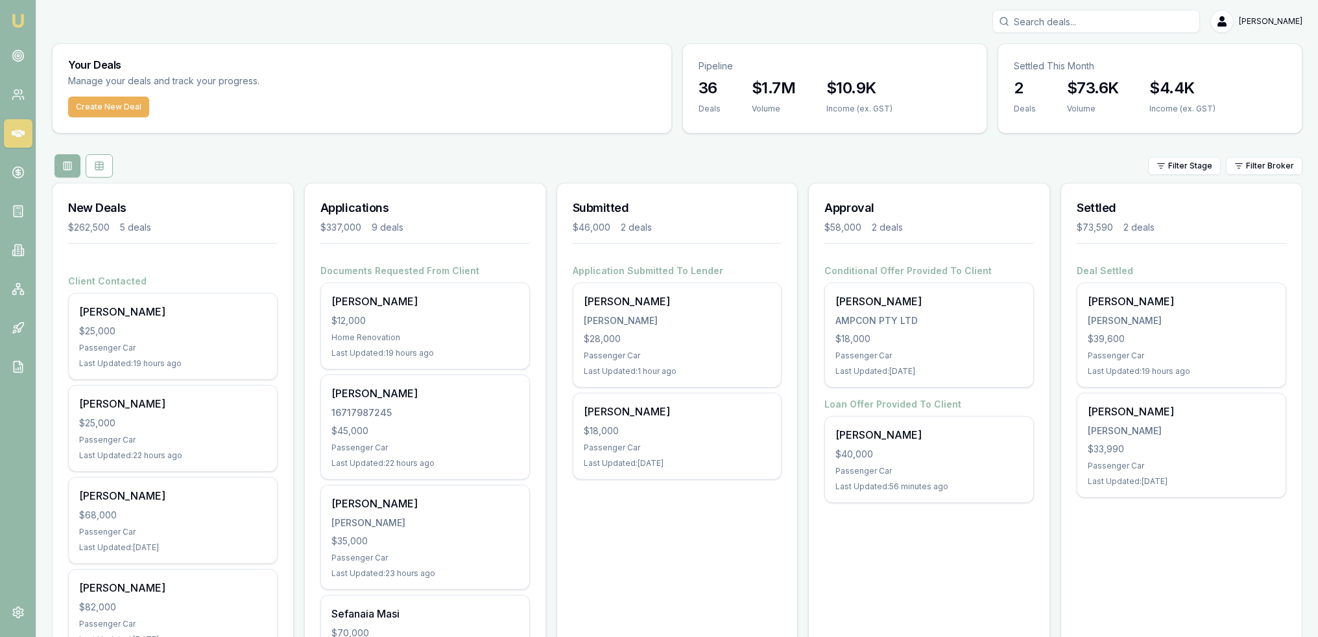
scroll to position [0, 0]
click at [9, 244] on link at bounding box center [18, 250] width 29 height 29
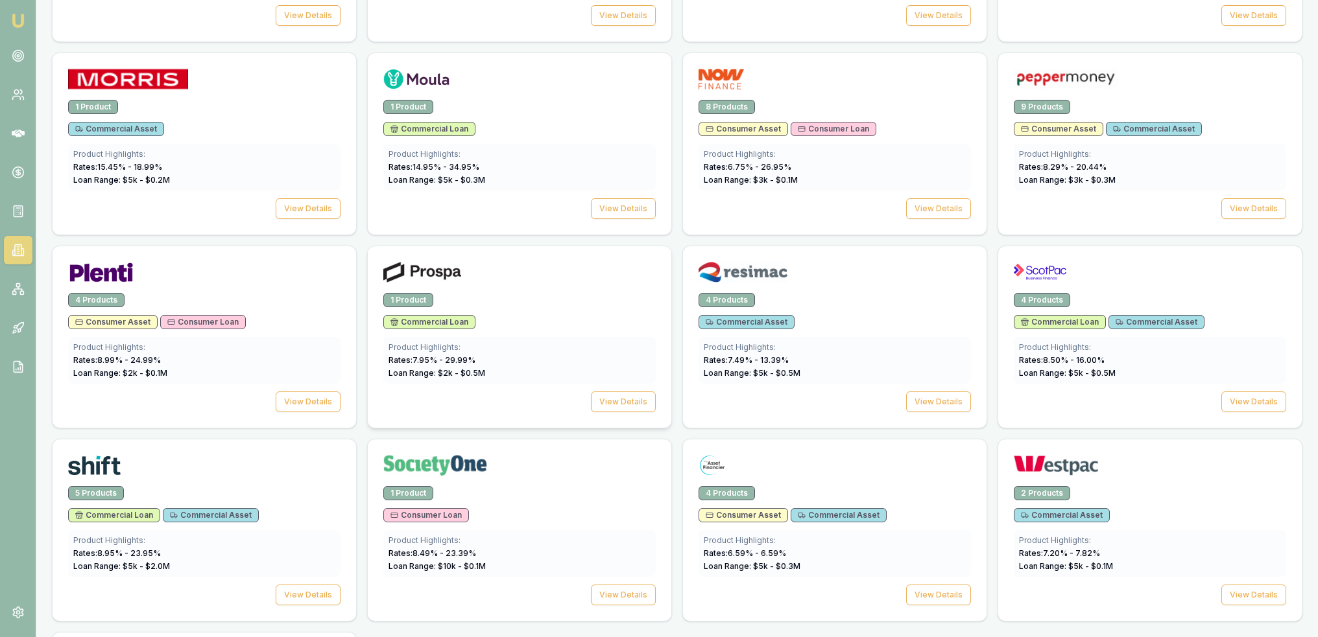
scroll to position [1621, 0]
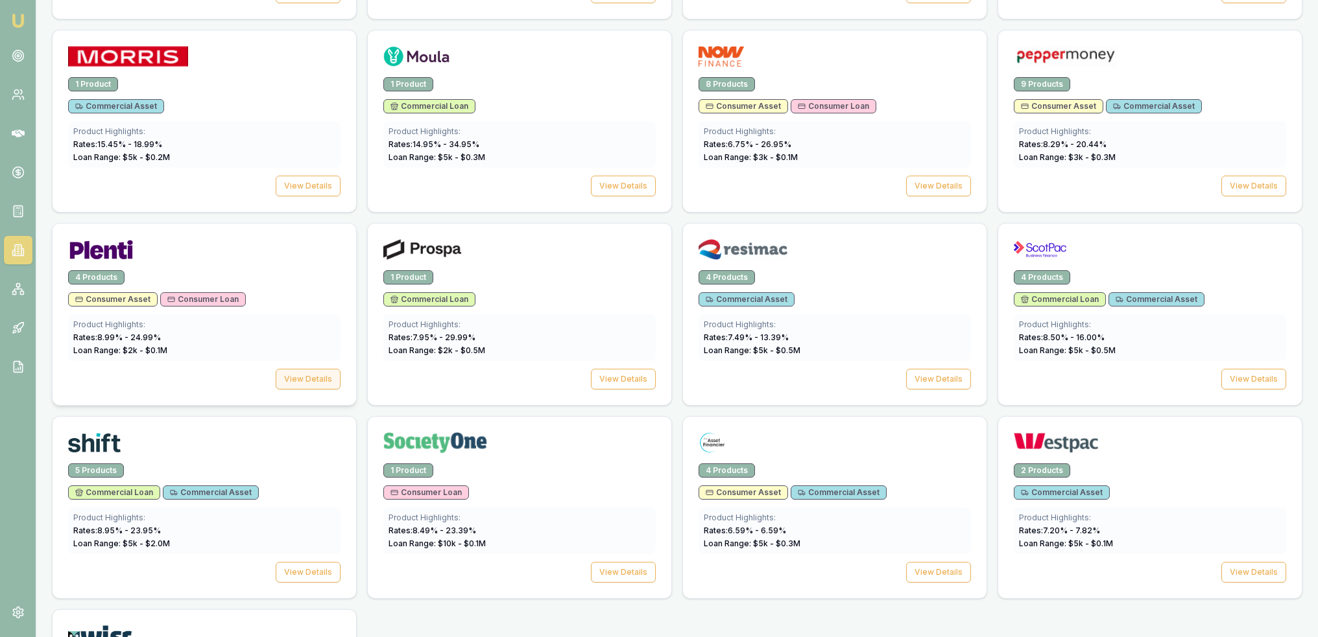
click at [305, 369] on button "View Details" at bounding box center [308, 379] width 65 height 21
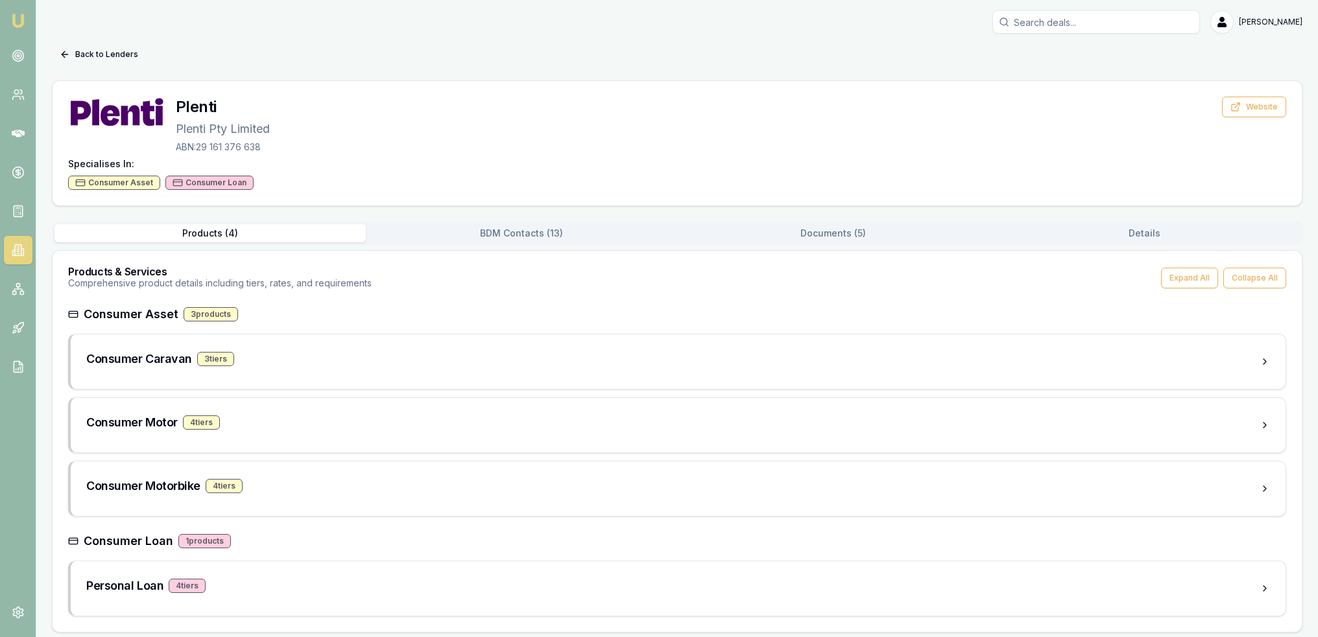
click at [839, 226] on button "Documents ( 5 )" at bounding box center [832, 233] width 311 height 18
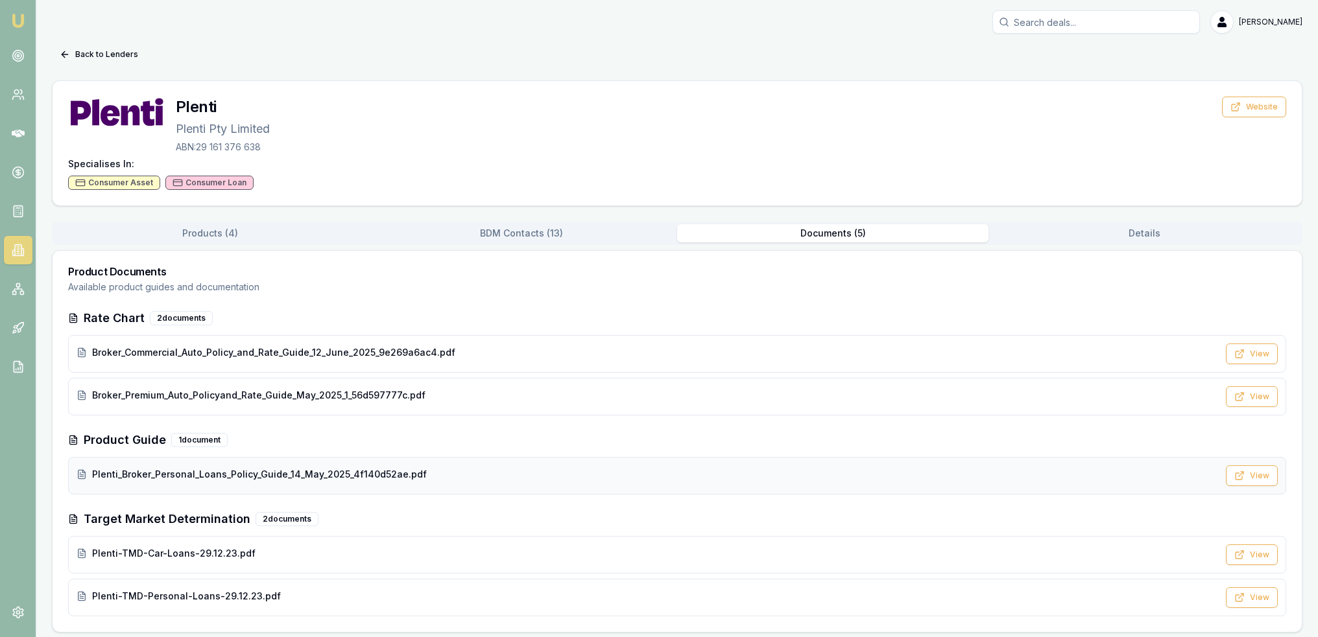
click at [270, 479] on span "Plenti_Broker_Personal_Loans_Policy_Guide_14_May_2025_4f140d52ae.pdf" at bounding box center [259, 474] width 335 height 13
click at [219, 353] on span "Broker_Commercial_Auto_Policy_and_Rate_Guide_12_June_2025_9e269a6ac4.pdf" at bounding box center [273, 352] width 363 height 13
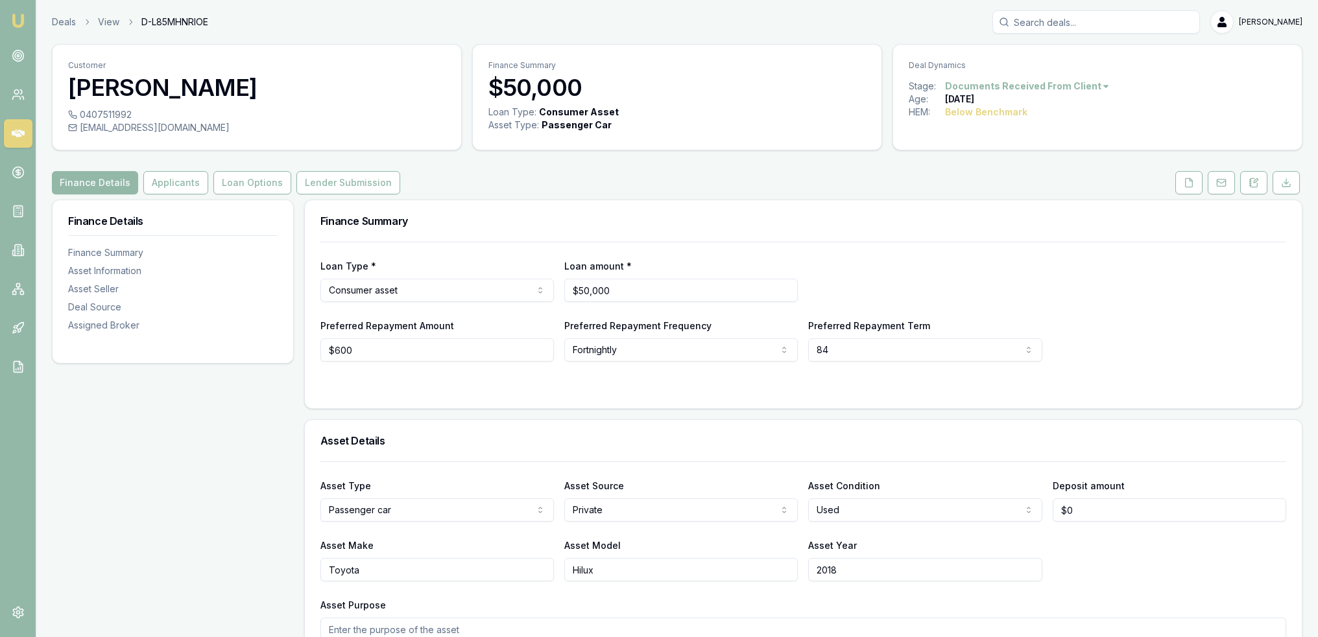
drag, startPoint x: 171, startPoint y: 182, endPoint x: 217, endPoint y: 261, distance: 92.1
click at [171, 182] on button "Applicants" at bounding box center [175, 182] width 65 height 23
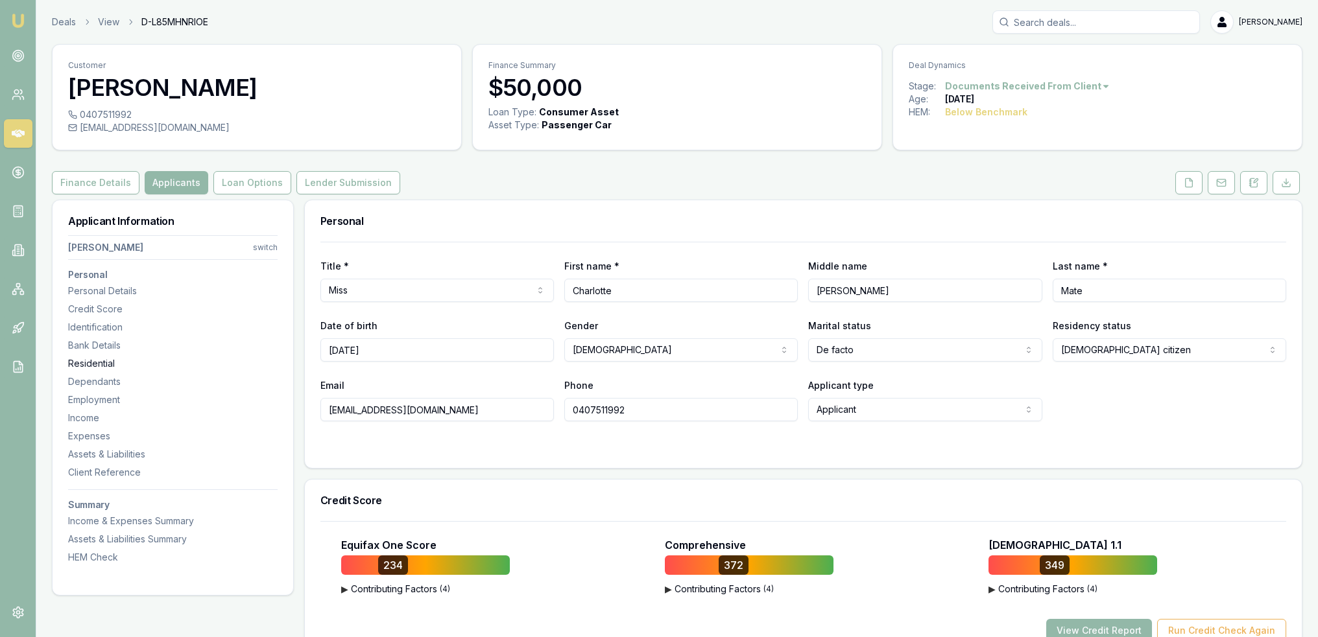
click at [95, 366] on div "Residential" at bounding box center [172, 363] width 209 height 13
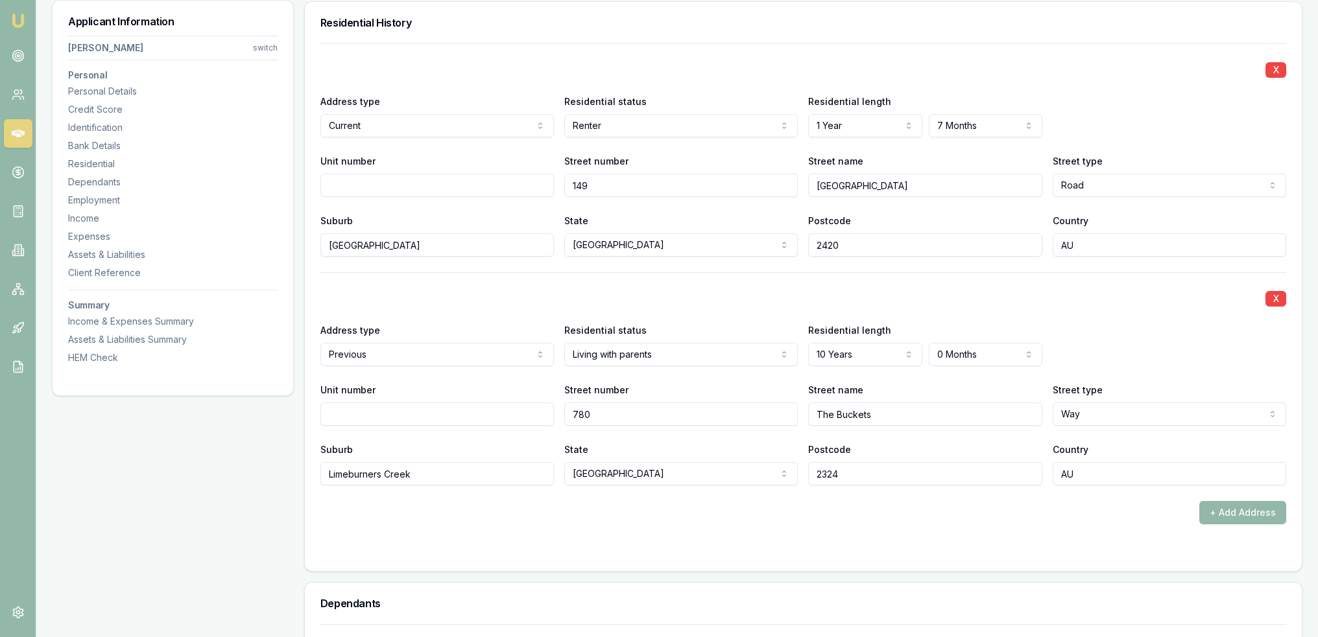
scroll to position [925, 0]
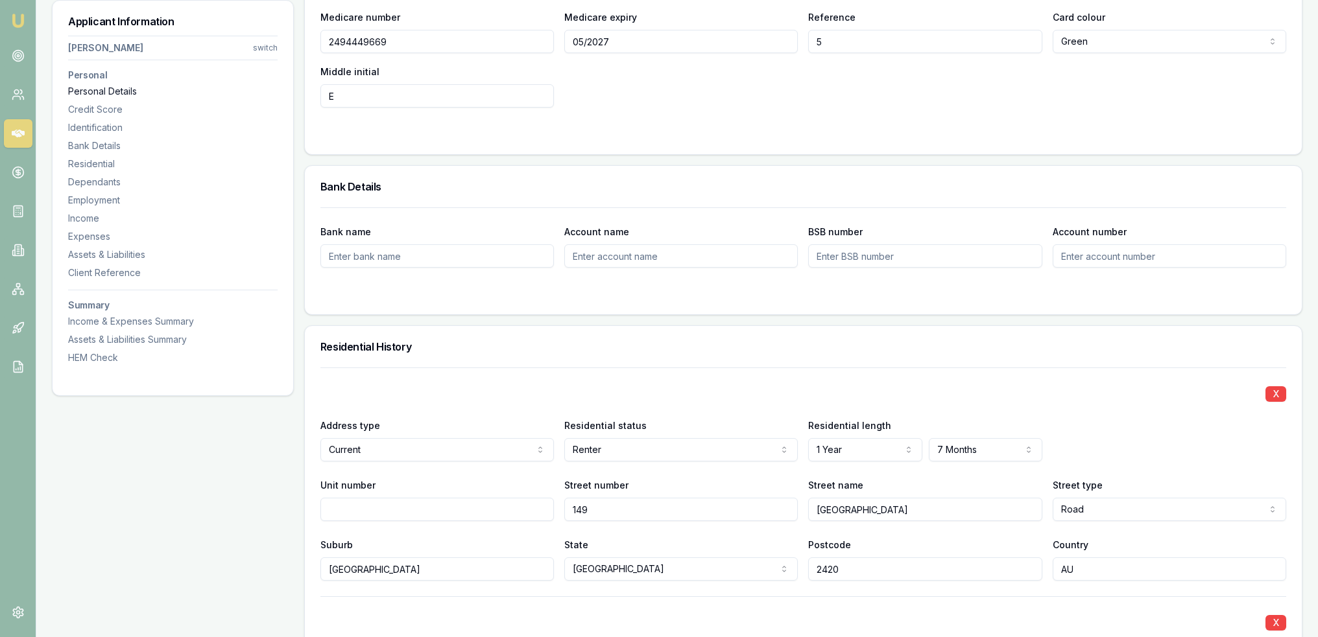
click at [101, 90] on div "Personal Details" at bounding box center [172, 91] width 209 height 13
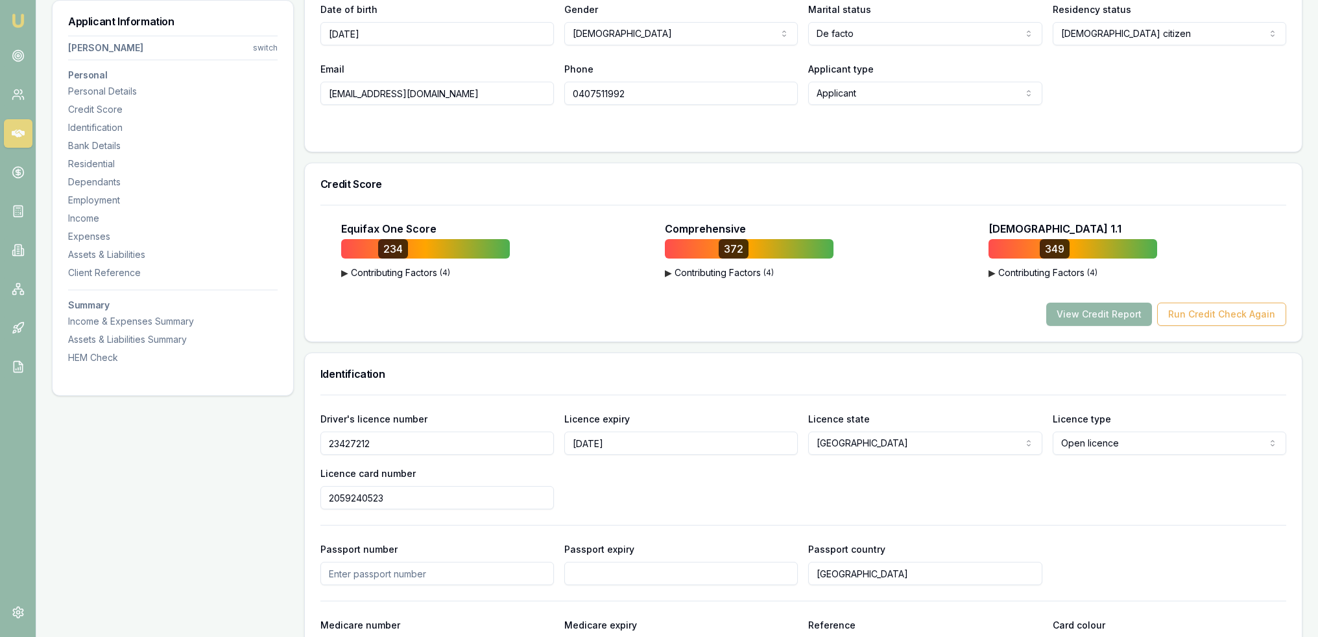
scroll to position [200, 0]
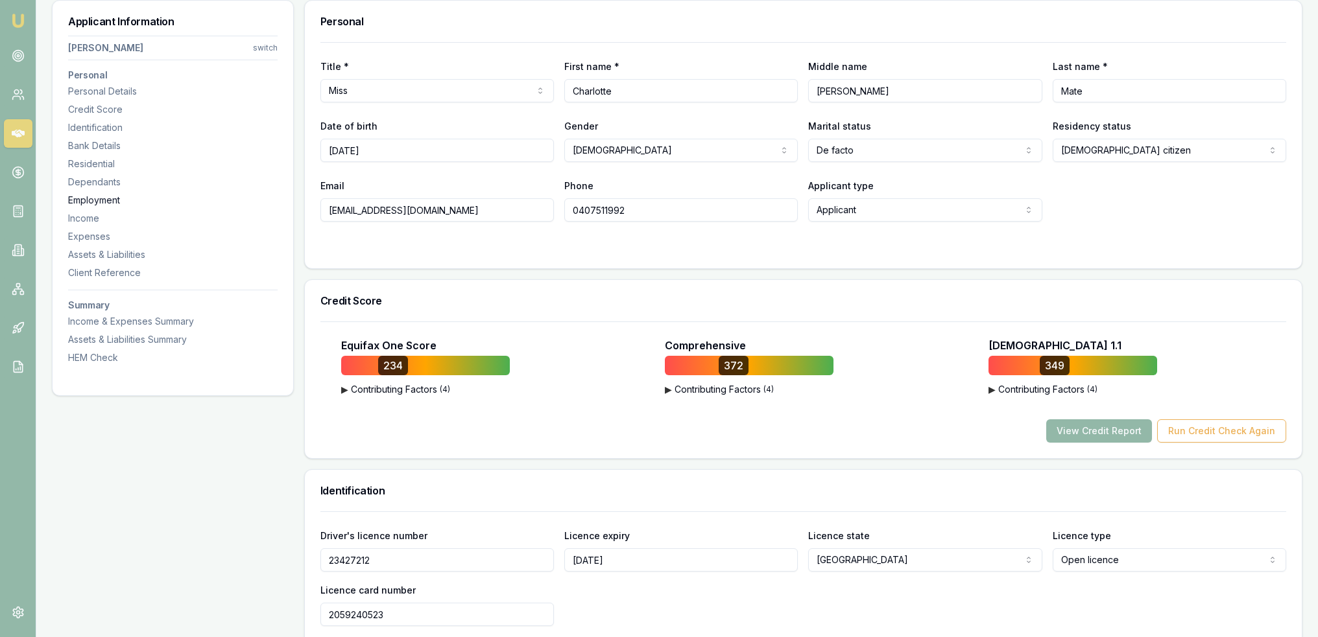
click at [110, 202] on div "Employment" at bounding box center [172, 200] width 209 height 13
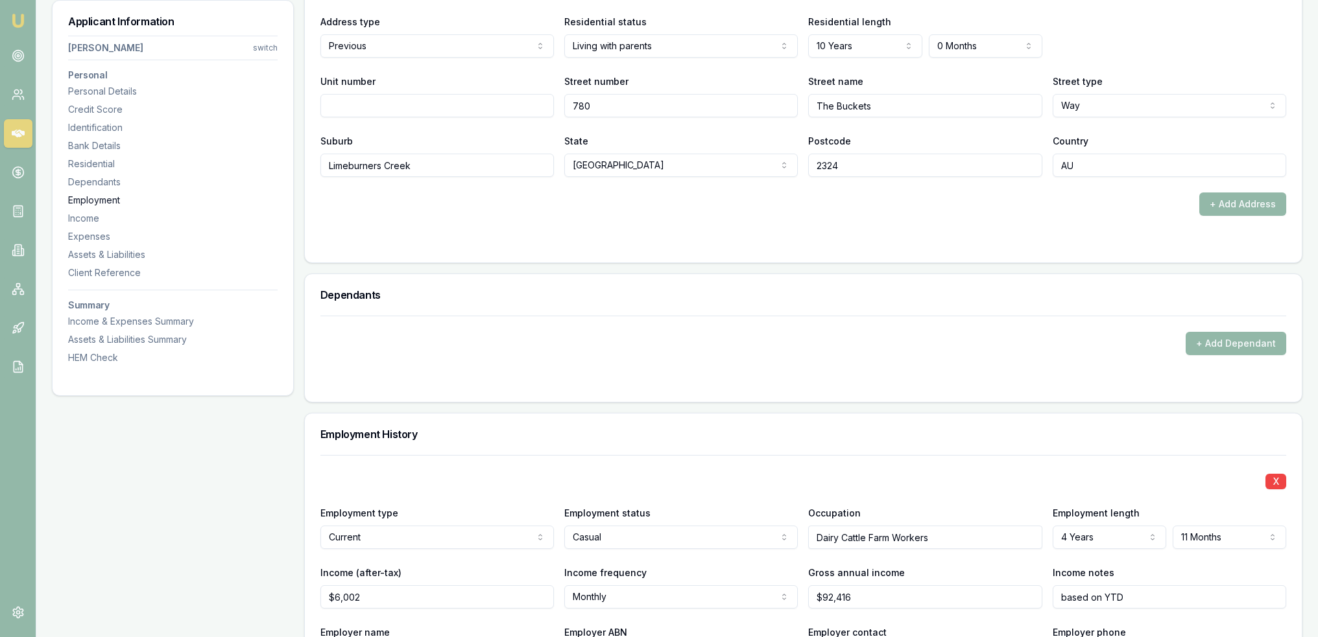
scroll to position [1969, 0]
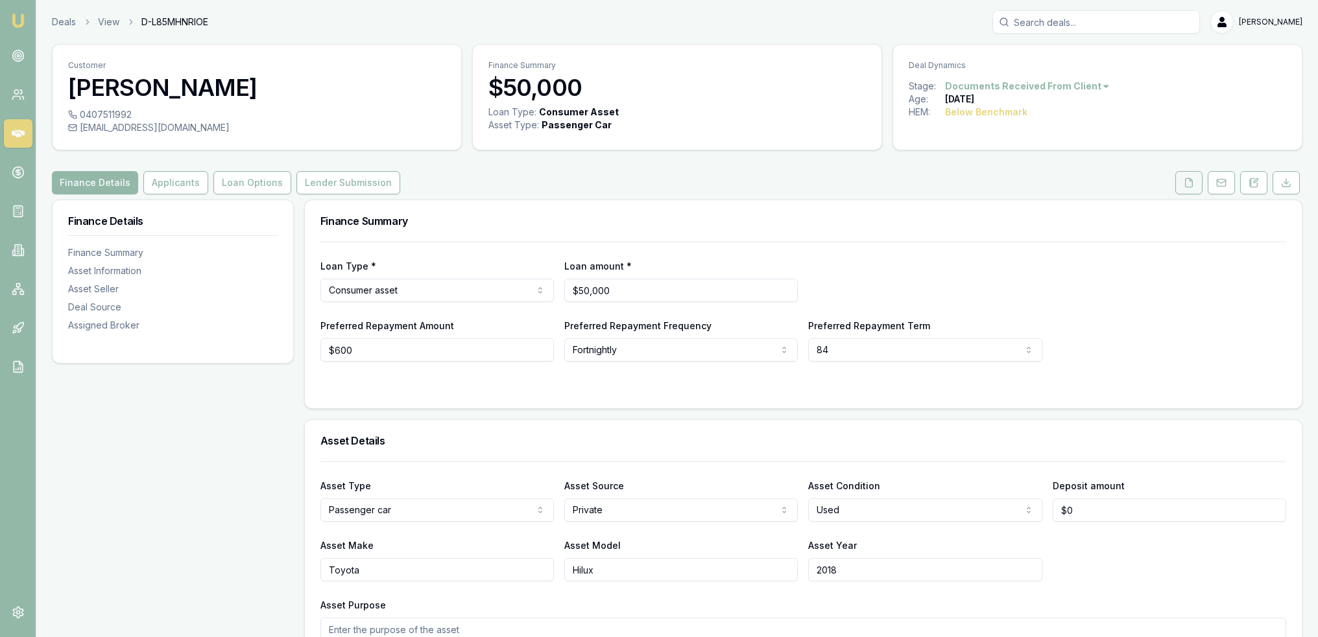
click at [1191, 189] on button at bounding box center [1188, 182] width 27 height 23
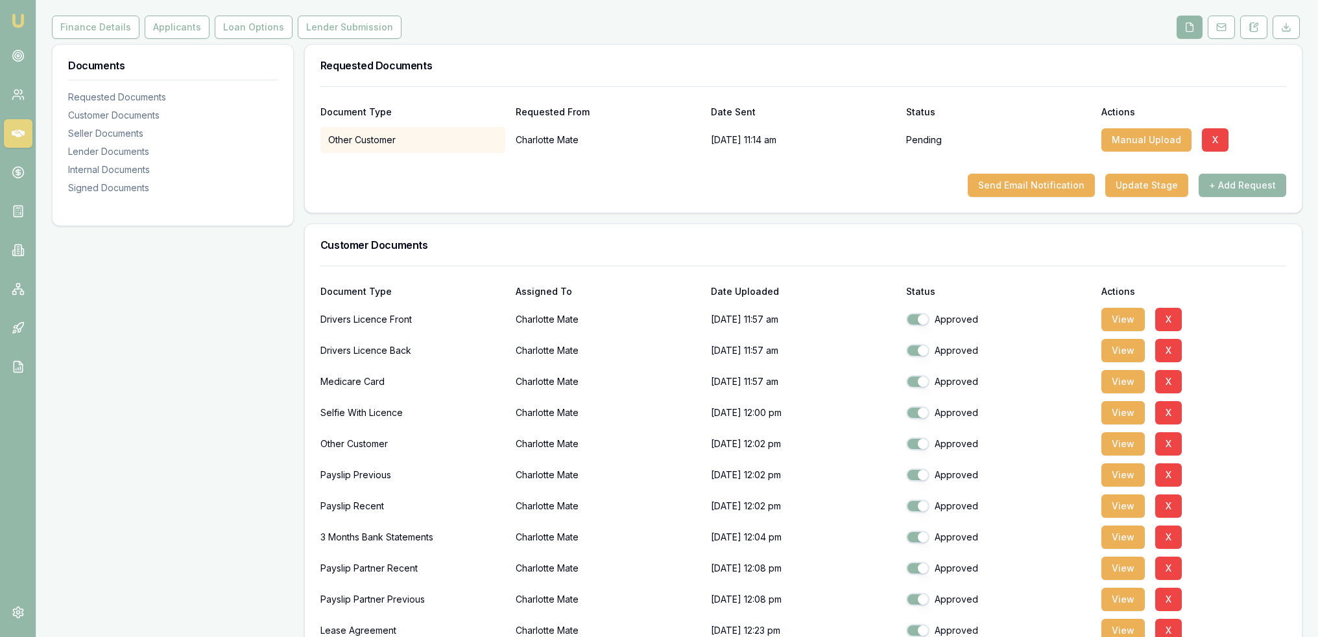
scroll to position [195, 0]
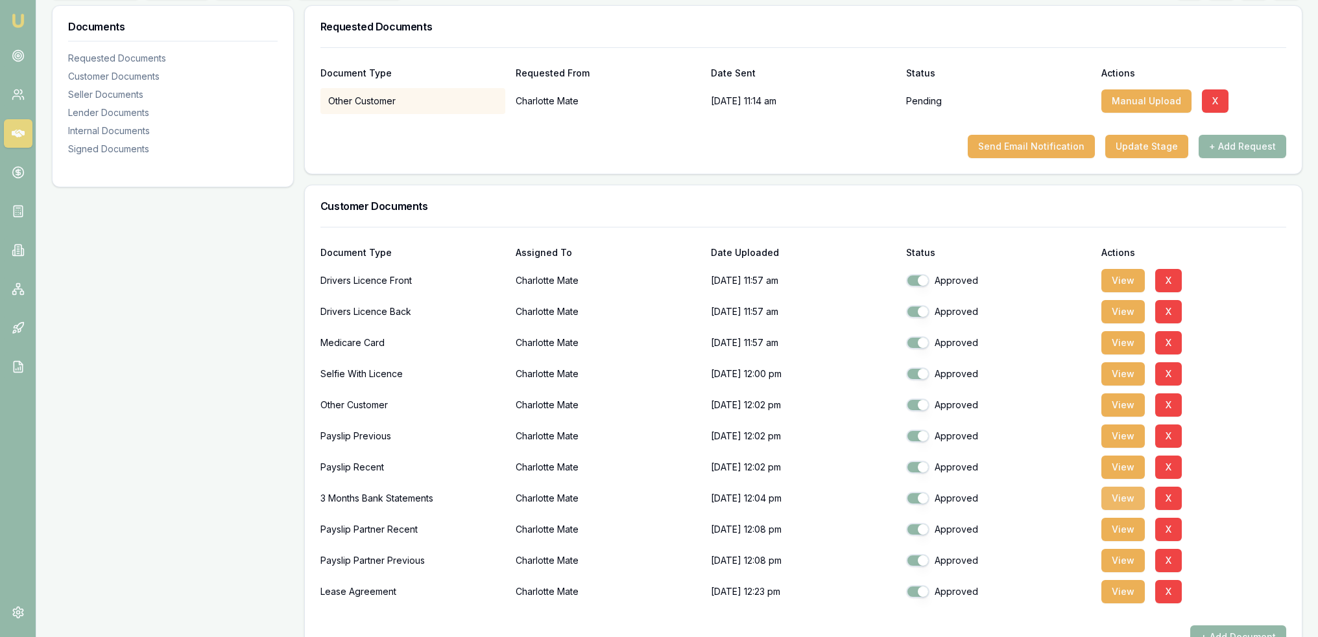
click at [1121, 496] on button "View" at bounding box center [1122, 498] width 43 height 23
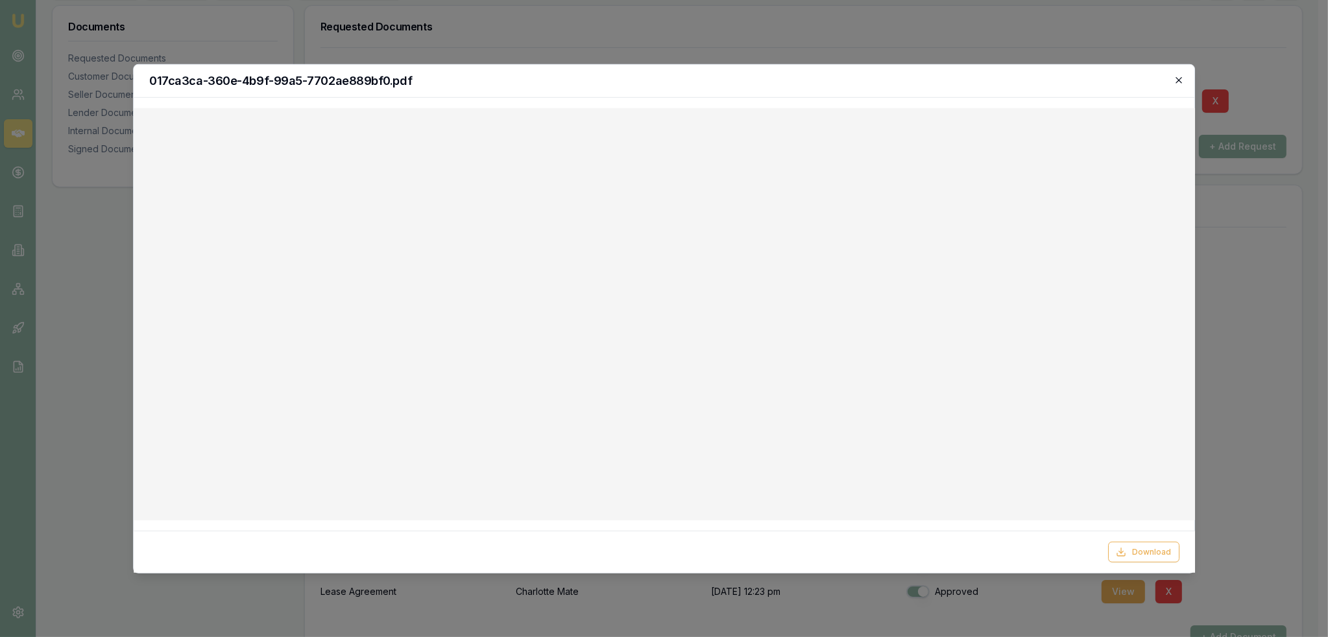
click at [1179, 80] on icon "button" at bounding box center [1179, 80] width 6 height 6
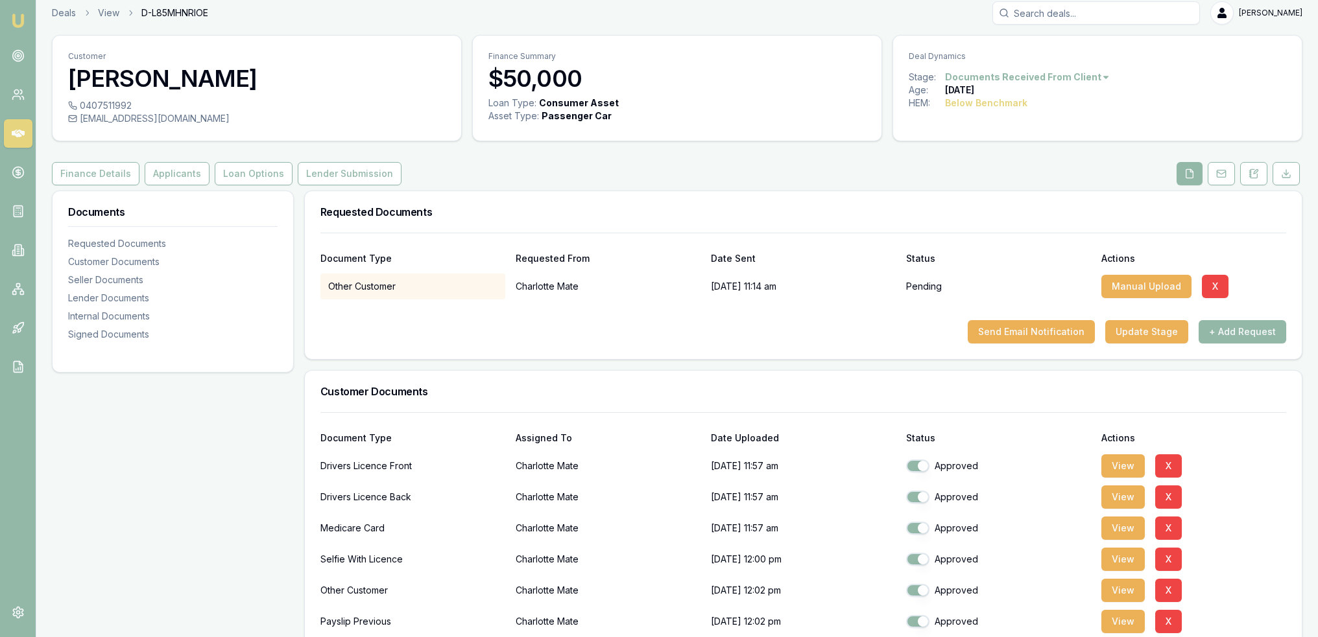
scroll to position [0, 0]
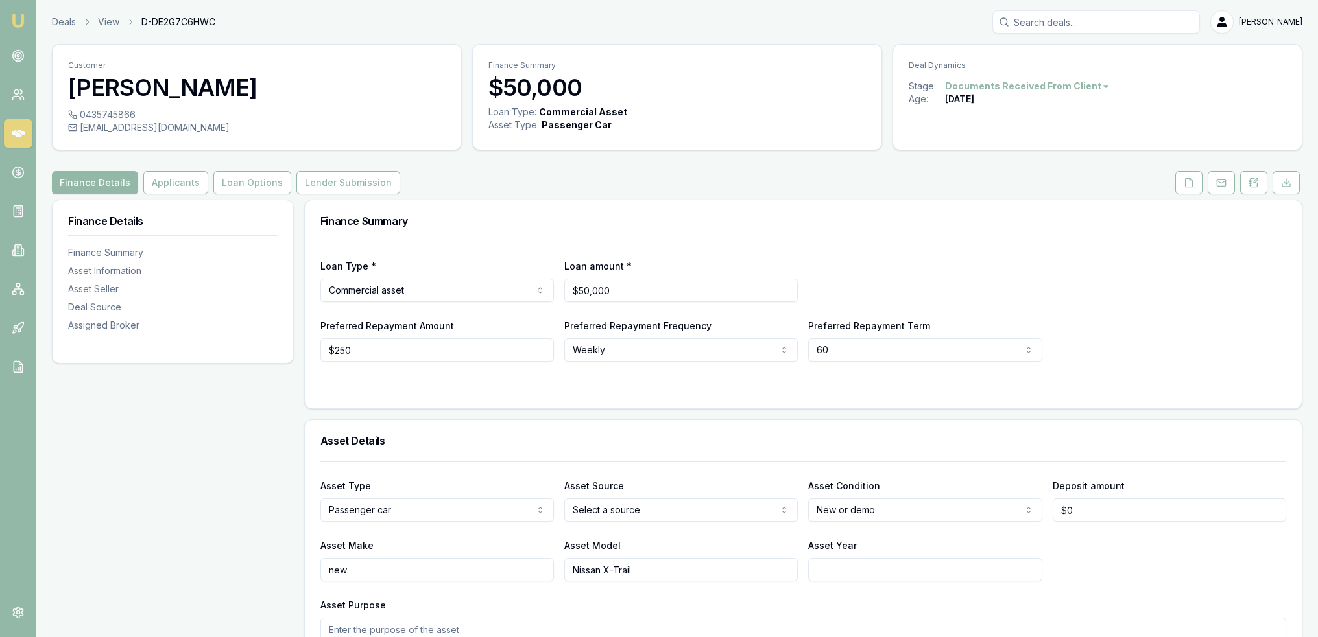
drag, startPoint x: 1255, startPoint y: 184, endPoint x: 1237, endPoint y: 191, distance: 19.8
click at [1255, 184] on icon at bounding box center [1253, 183] width 10 height 10
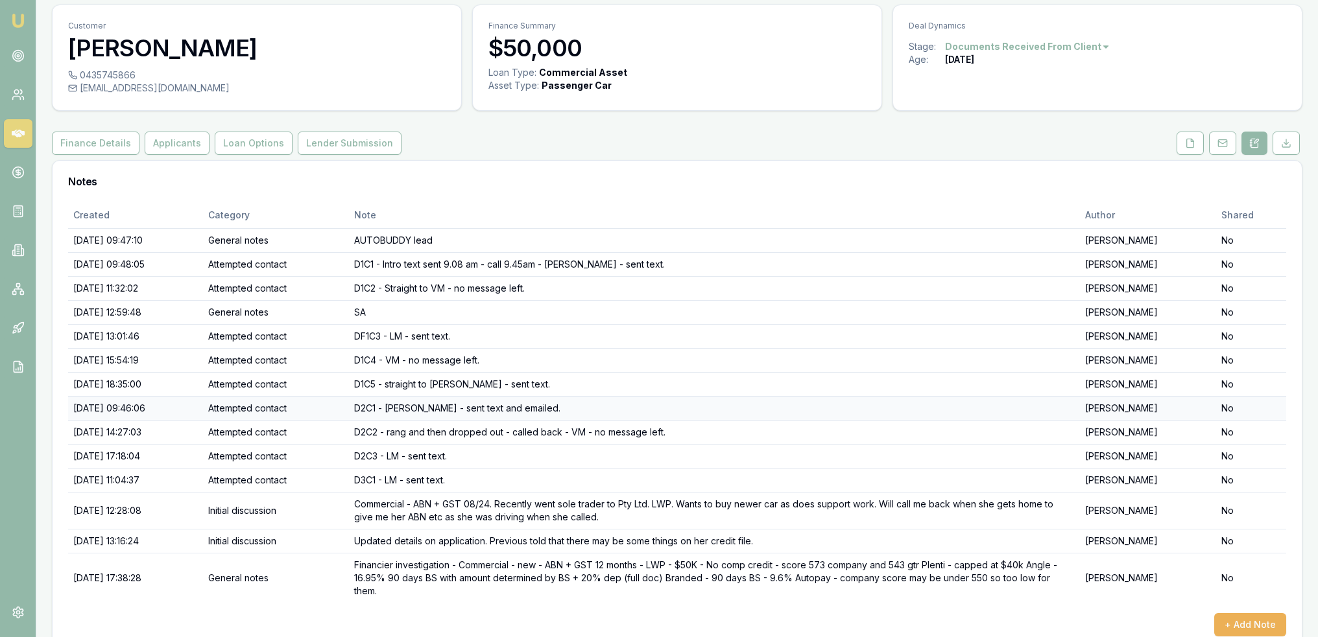
scroll to position [49, 0]
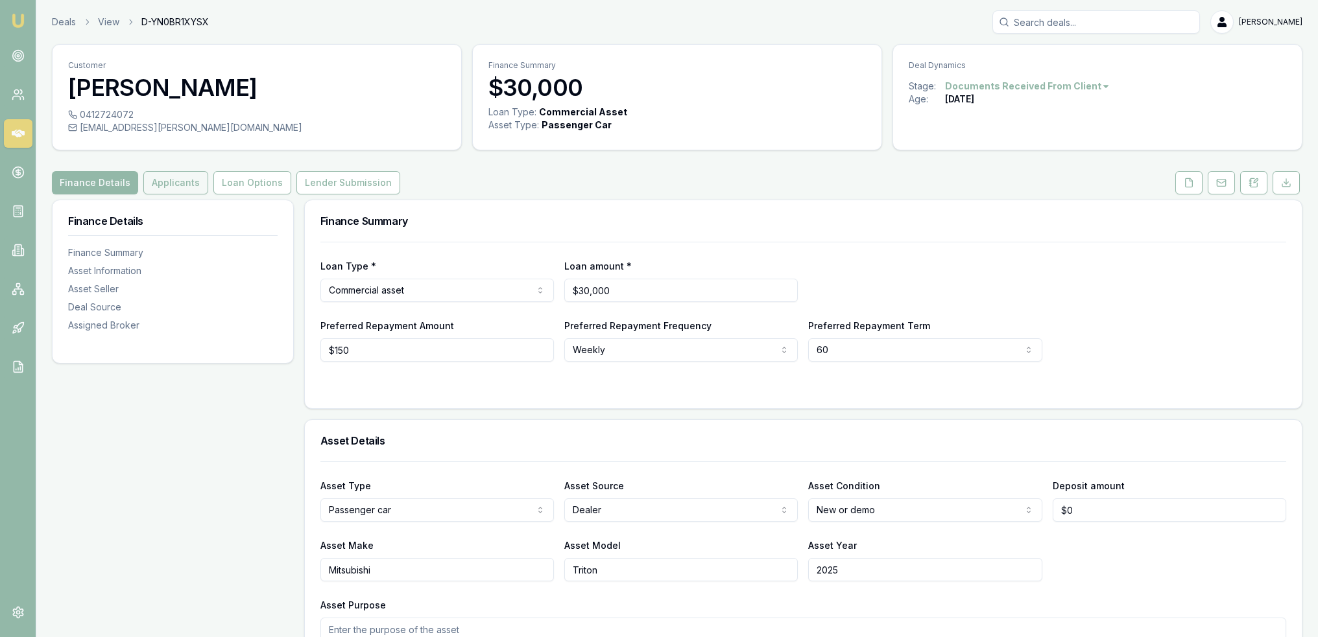
click at [179, 184] on button "Applicants" at bounding box center [175, 182] width 65 height 23
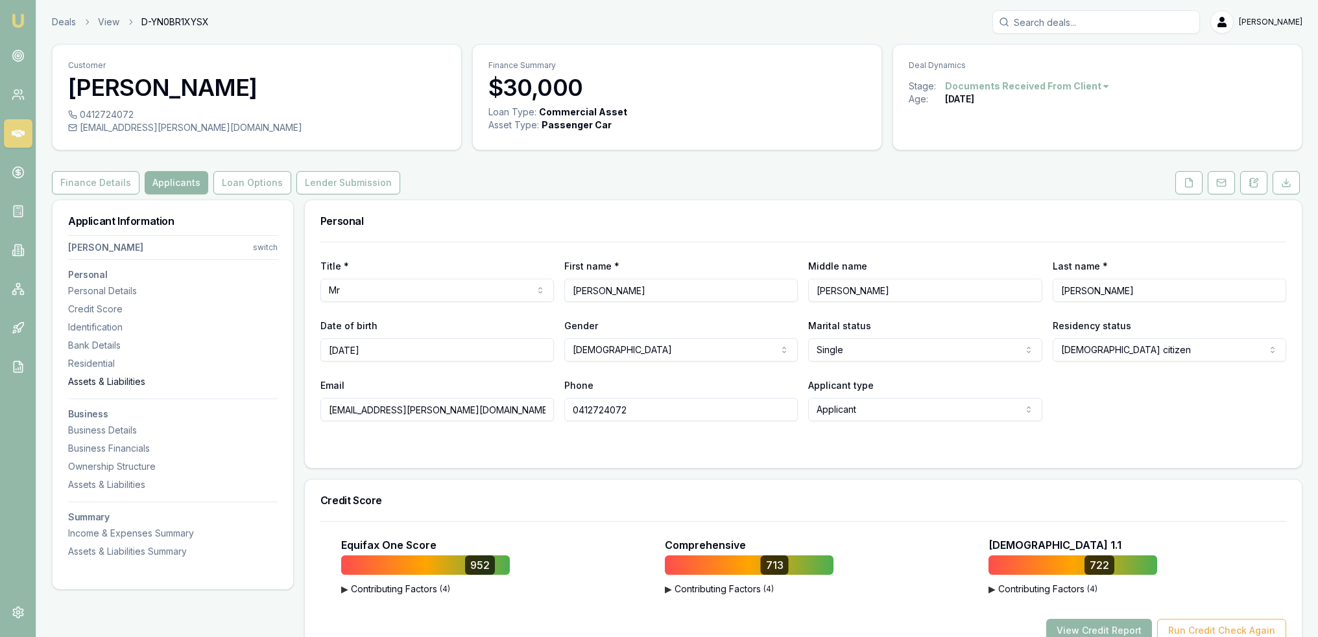
click at [88, 381] on div "Assets & Liabilities" at bounding box center [172, 381] width 209 height 13
click at [1256, 181] on icon at bounding box center [1253, 183] width 10 height 10
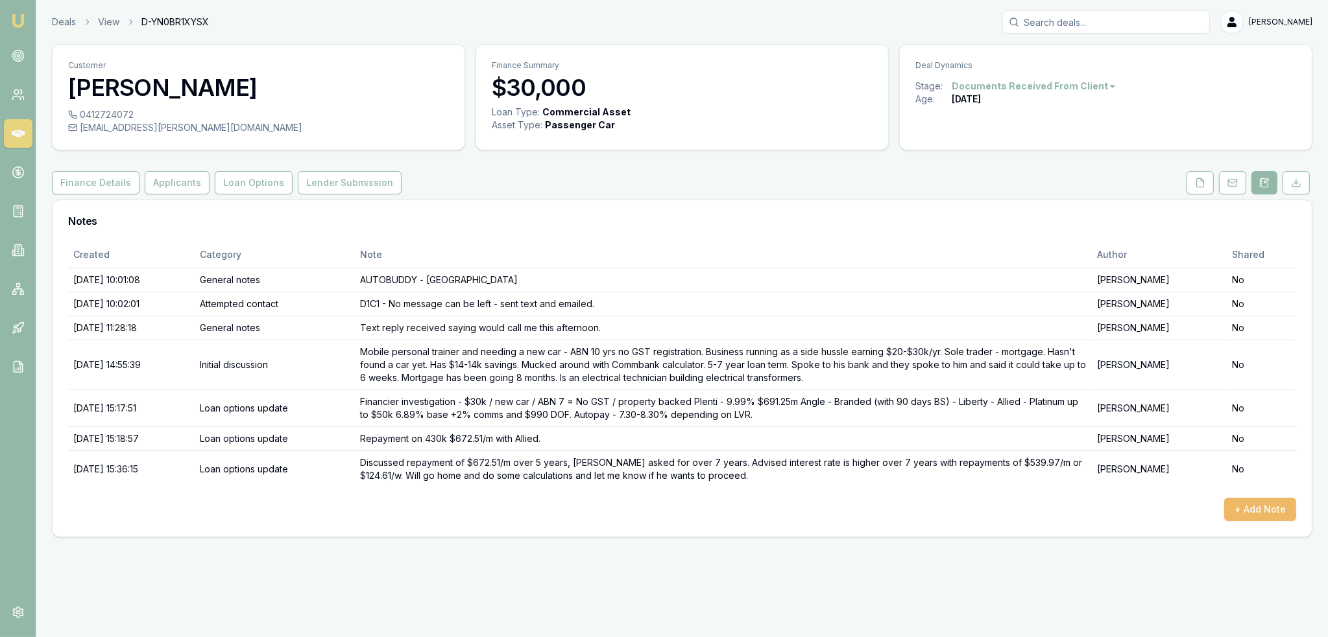
click at [1266, 505] on button "+ Add Note" at bounding box center [1260, 509] width 72 height 23
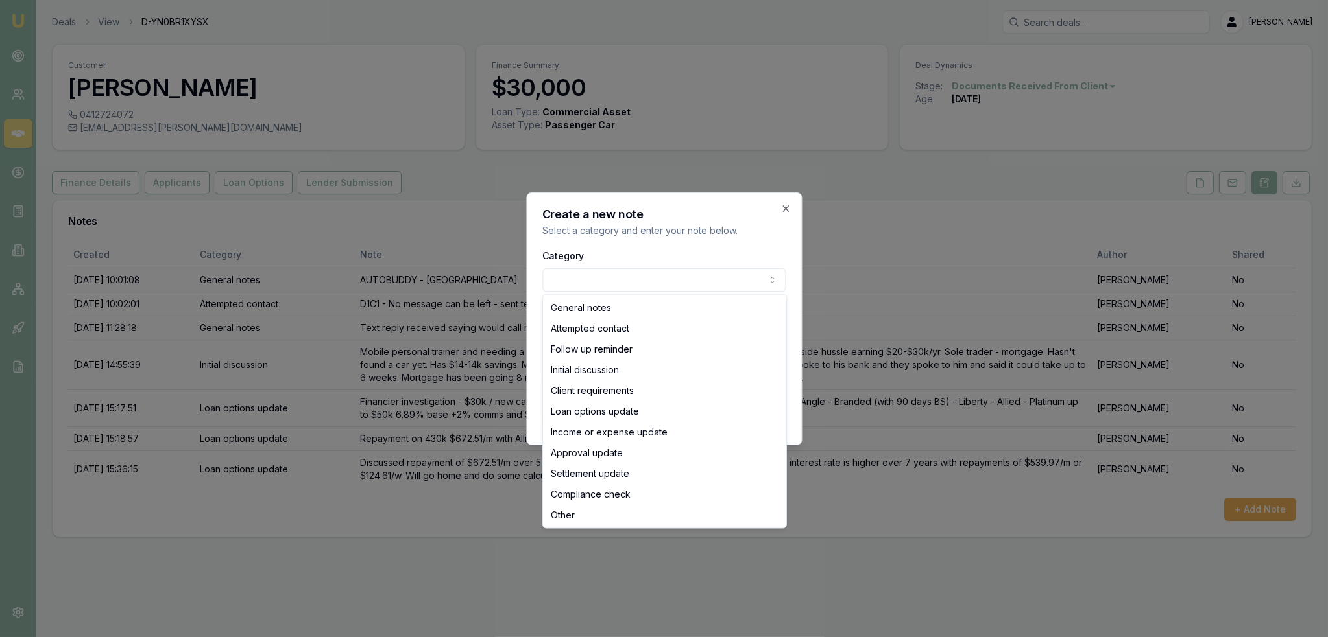
click at [599, 269] on body "Emu Broker Deals View D-YN0BR1XYSX Robyn Adams Toggle Menu Customer Michael Gal…" at bounding box center [664, 318] width 1328 height 637
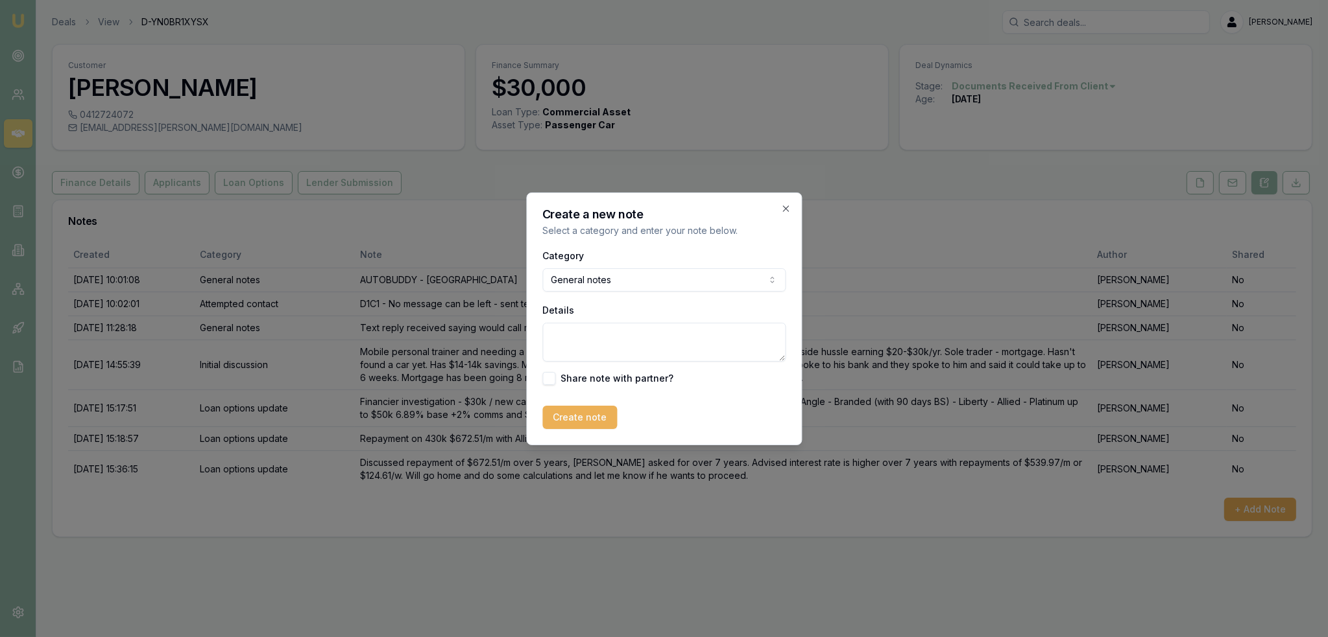
click at [595, 331] on textarea "Details" at bounding box center [663, 342] width 243 height 39
type textarea "Michael has confirmed that is happy to take th loan with Allied at $672.51/m."
click at [565, 420] on button "Create note" at bounding box center [579, 417] width 75 height 23
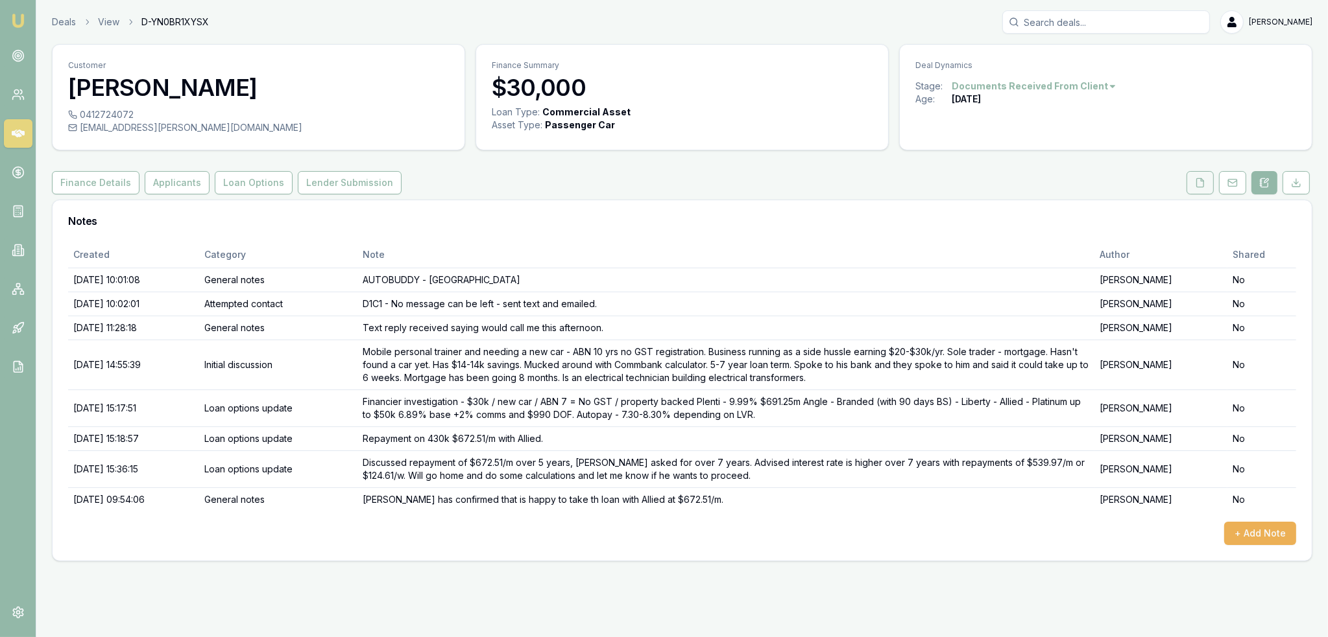
click at [1202, 181] on polyline at bounding box center [1201, 179] width 3 height 3
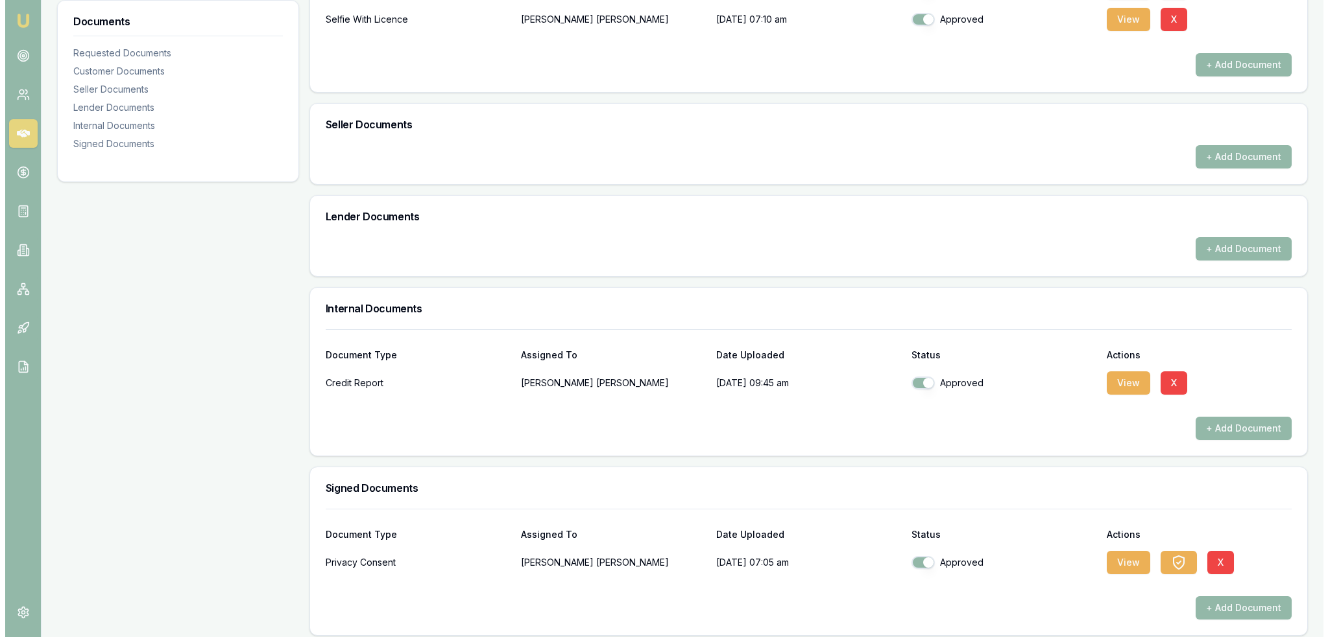
scroll to position [556, 0]
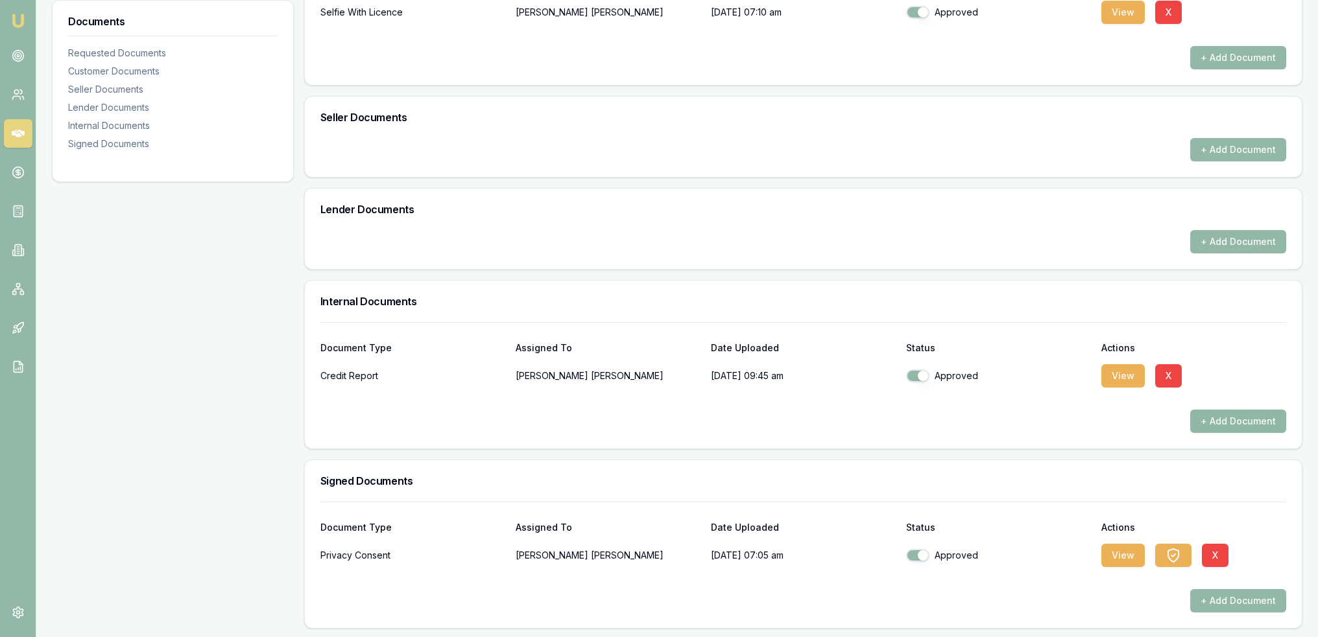
click at [1221, 412] on button "+ Add Document" at bounding box center [1238, 421] width 96 height 23
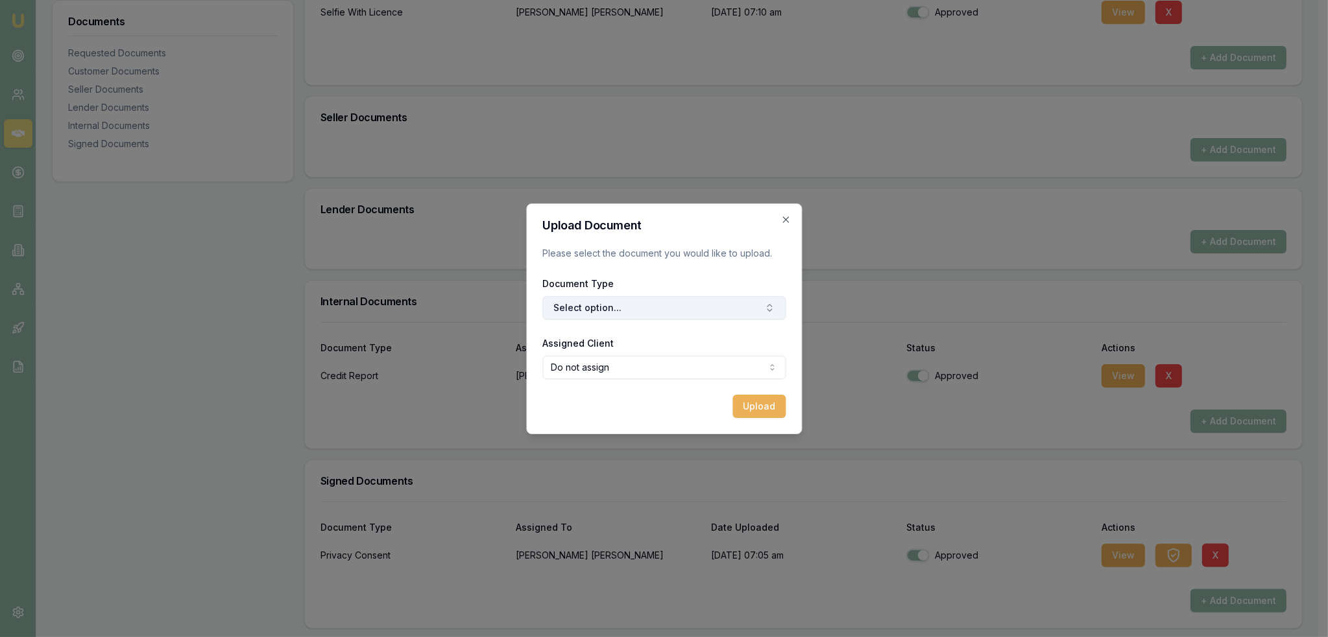
click at [624, 308] on button "Select option..." at bounding box center [663, 307] width 243 height 23
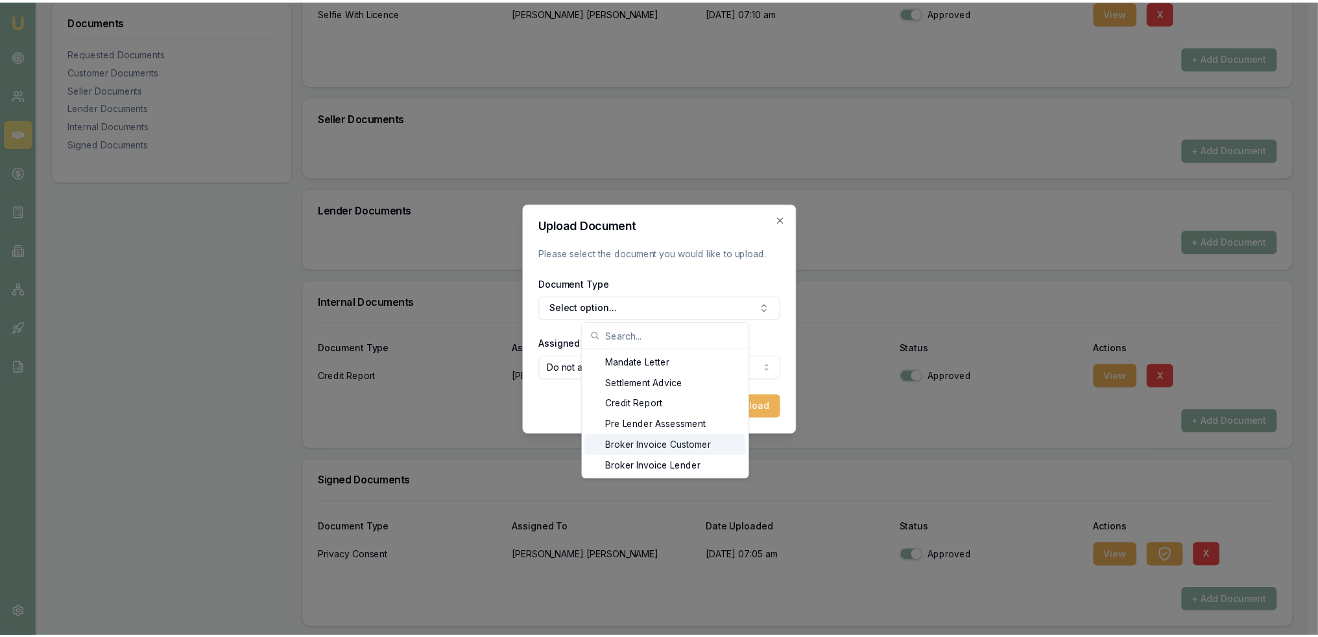
scroll to position [21, 0]
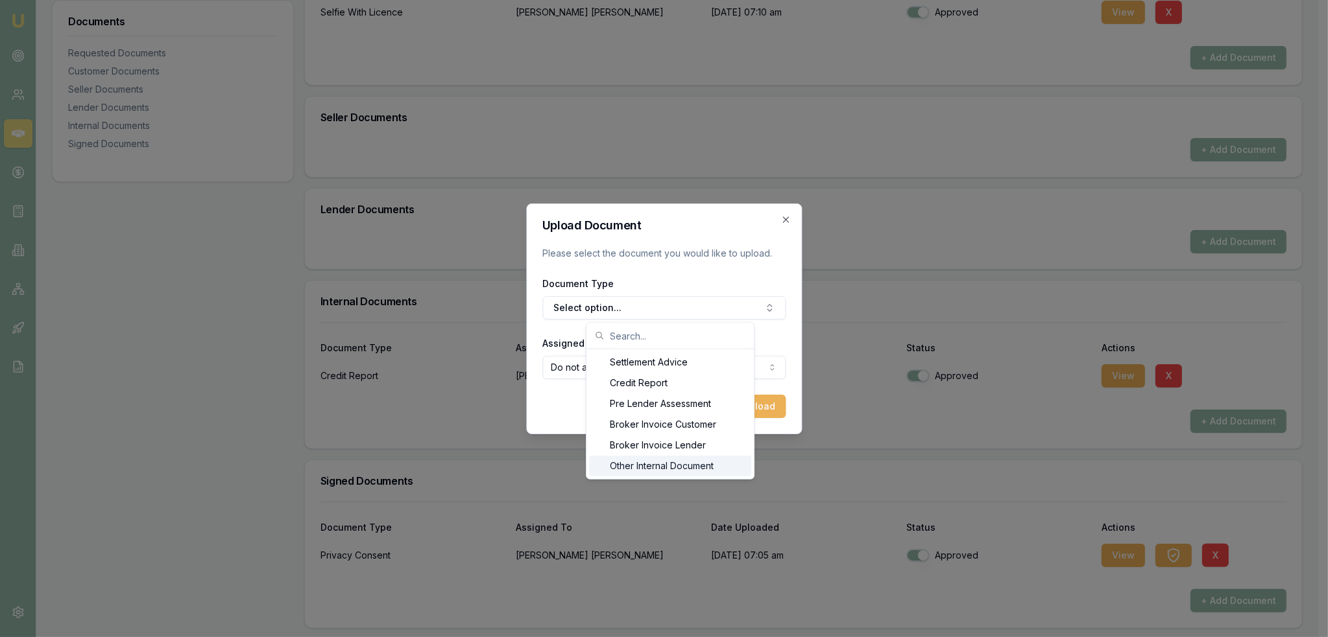
click at [685, 471] on div "Other Internal Document" at bounding box center [670, 466] width 162 height 21
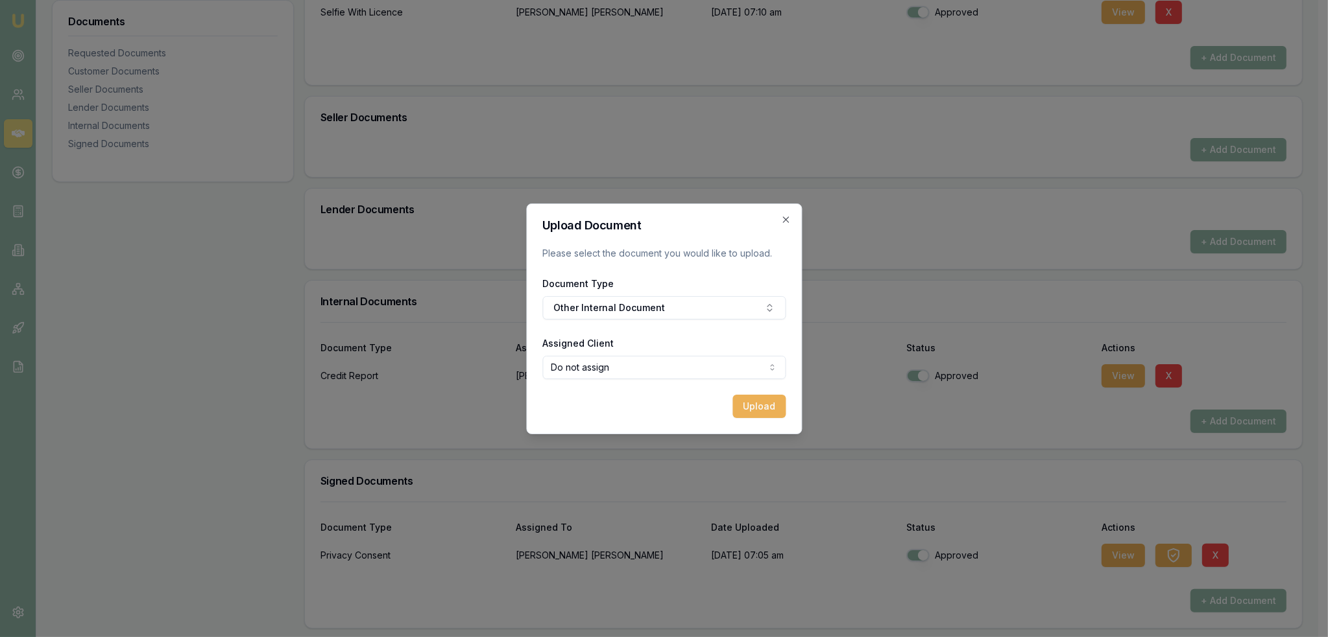
click at [760, 403] on button "Upload" at bounding box center [758, 406] width 53 height 23
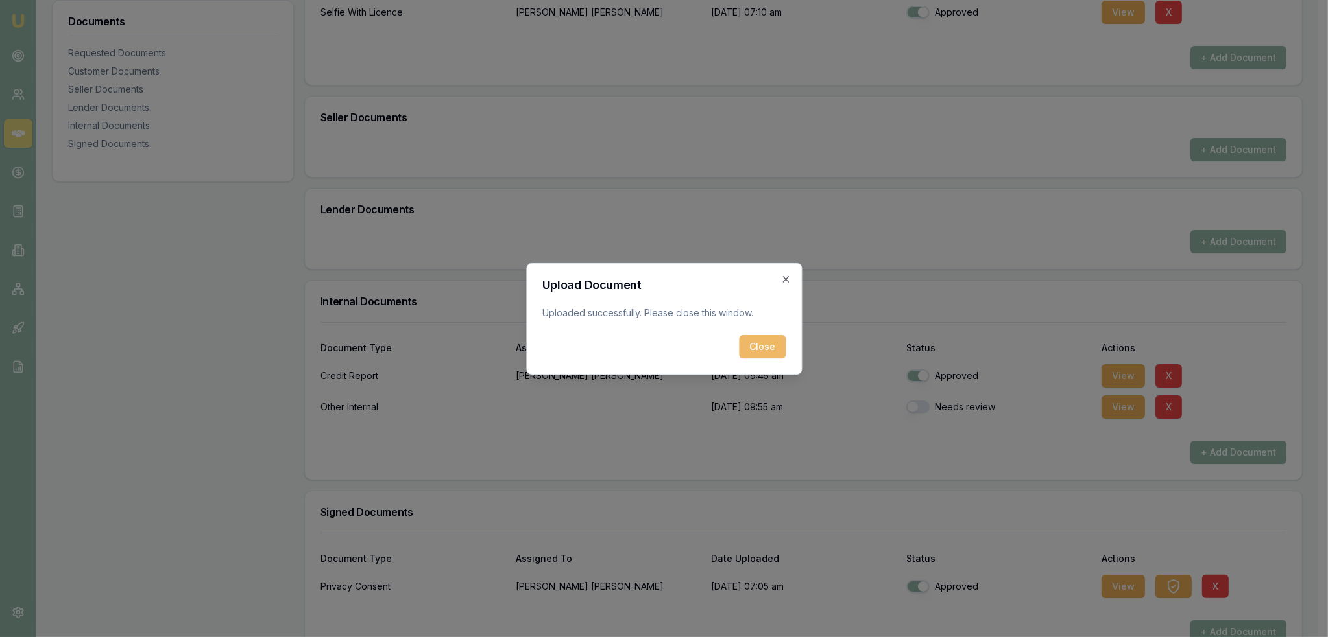
click at [768, 353] on button "Close" at bounding box center [762, 346] width 47 height 23
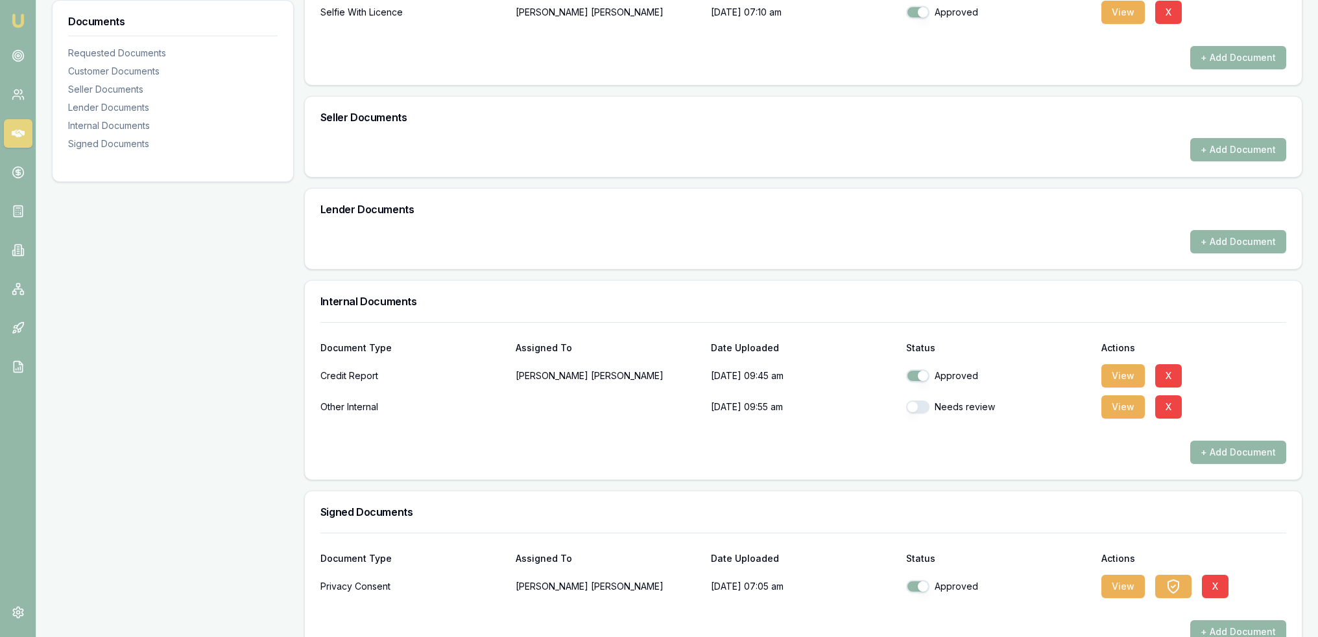
click at [909, 403] on button "button" at bounding box center [917, 407] width 23 height 13
checkbox input "true"
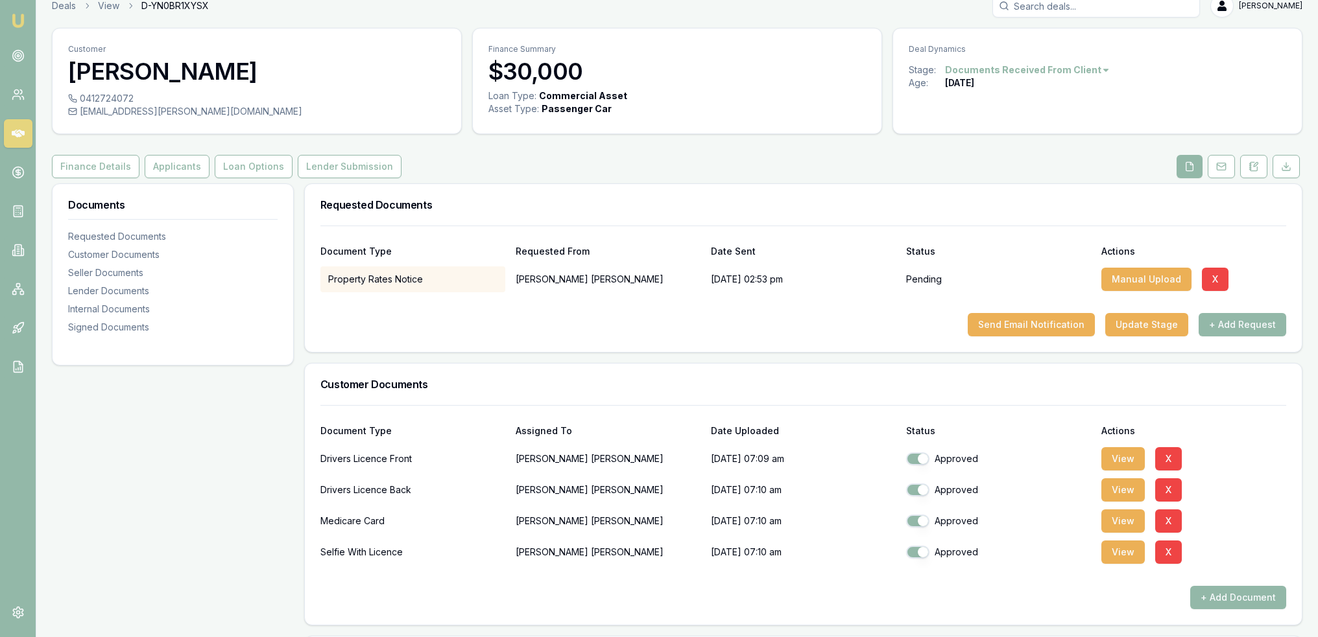
scroll to position [0, 0]
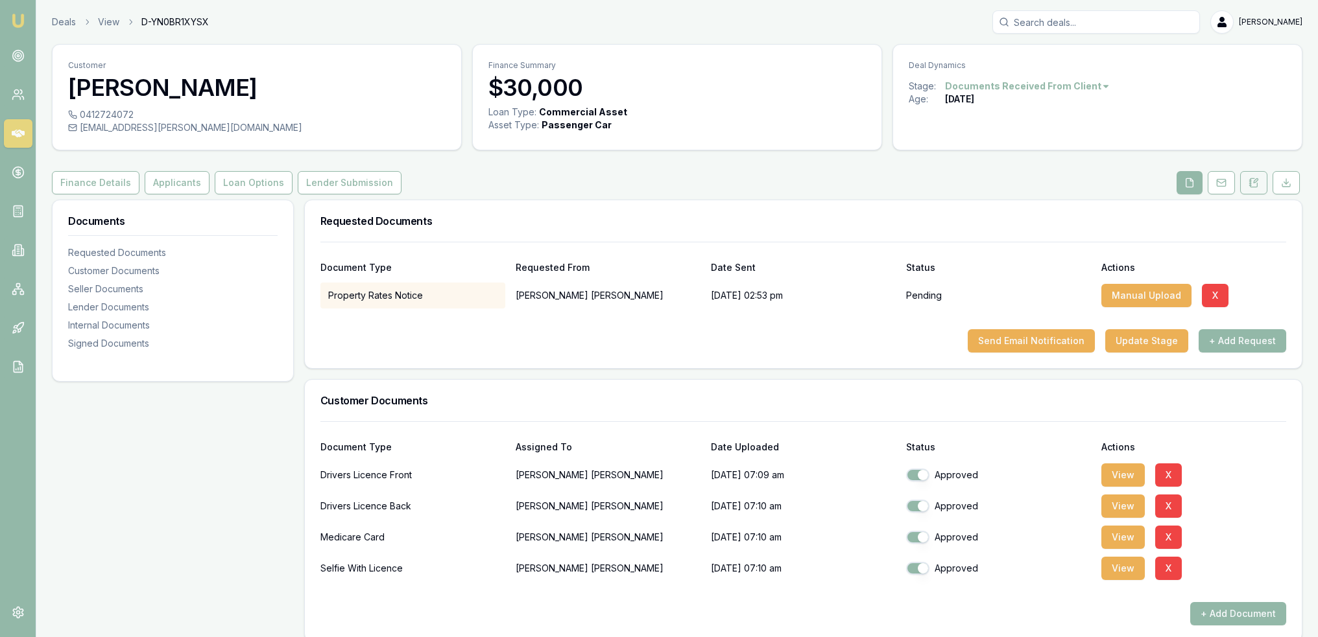
click at [1255, 184] on icon at bounding box center [1253, 183] width 10 height 10
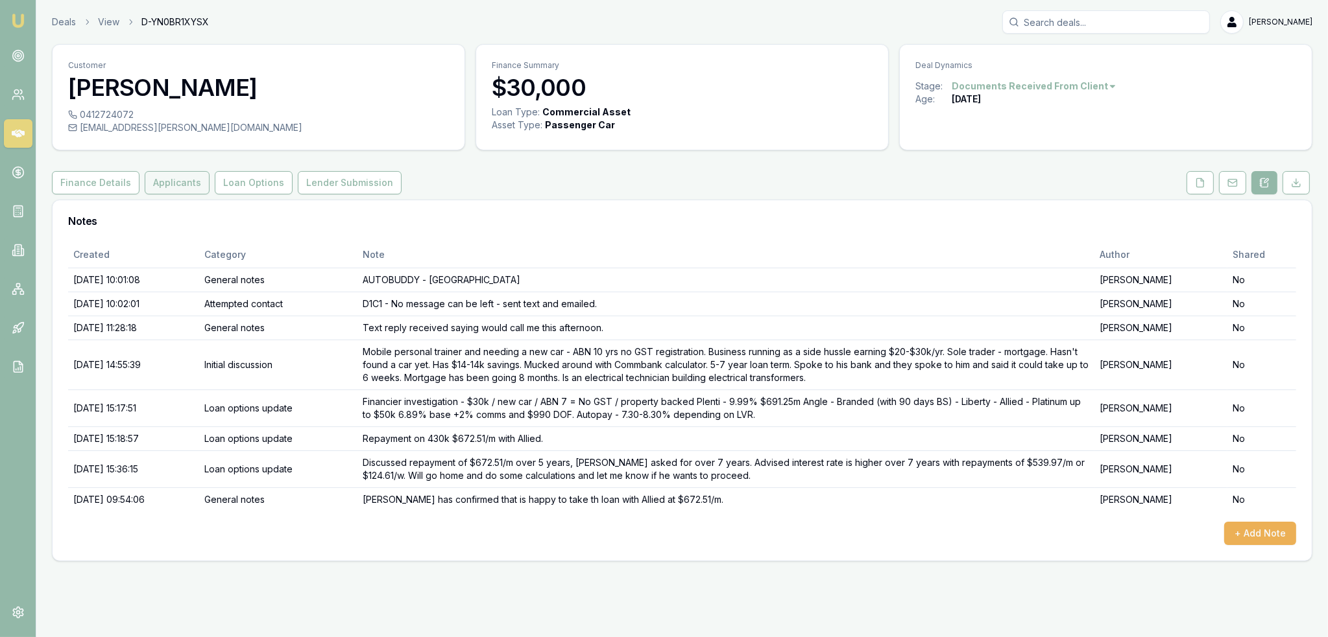
click at [164, 185] on button "Applicants" at bounding box center [177, 182] width 65 height 23
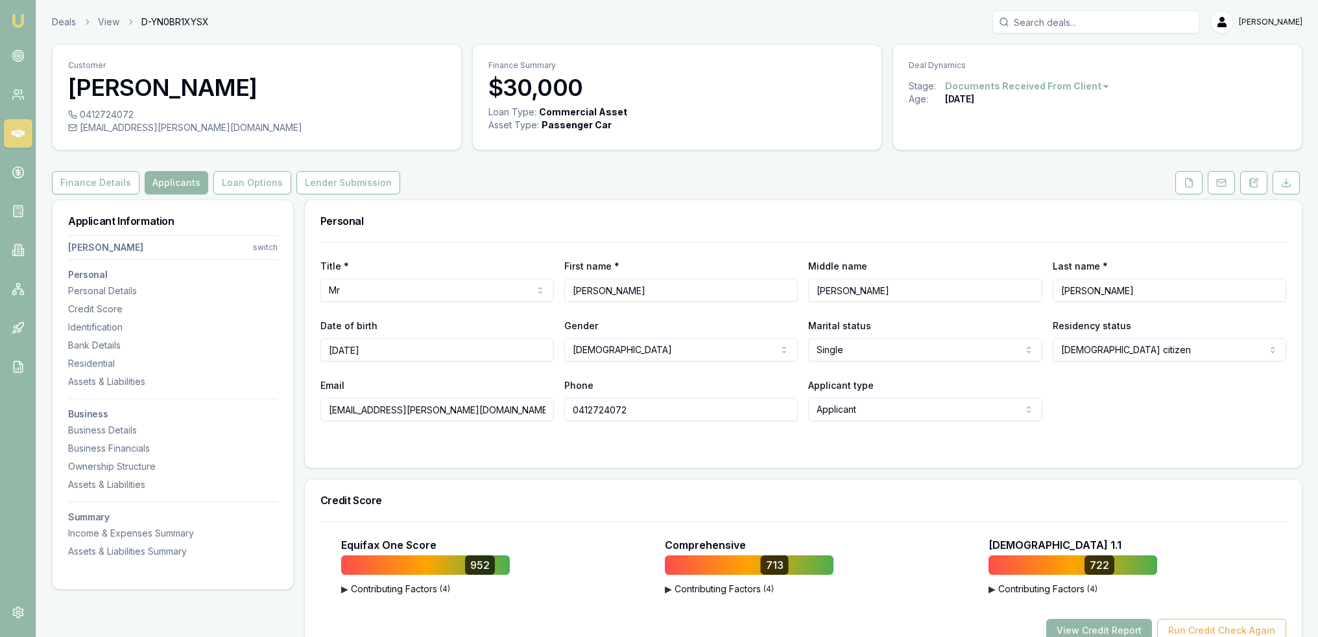
drag, startPoint x: 1254, startPoint y: 185, endPoint x: 1236, endPoint y: 196, distance: 20.9
click at [1254, 185] on icon at bounding box center [1253, 183] width 10 height 10
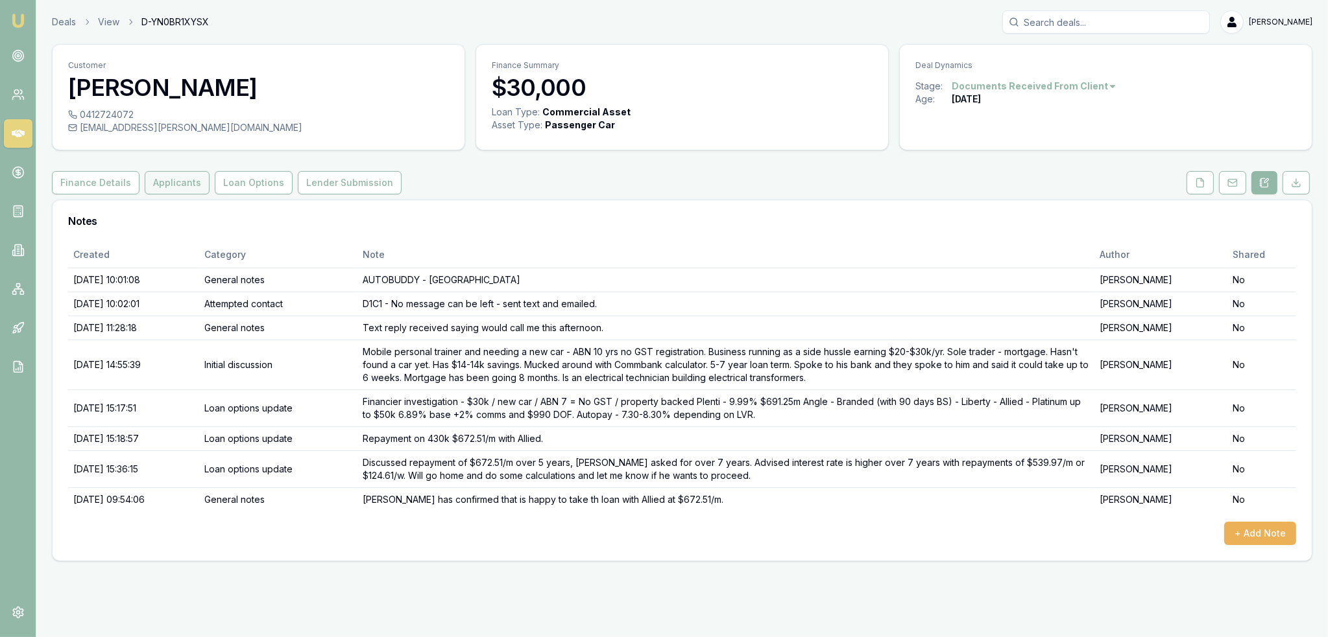
click at [163, 184] on button "Applicants" at bounding box center [177, 182] width 65 height 23
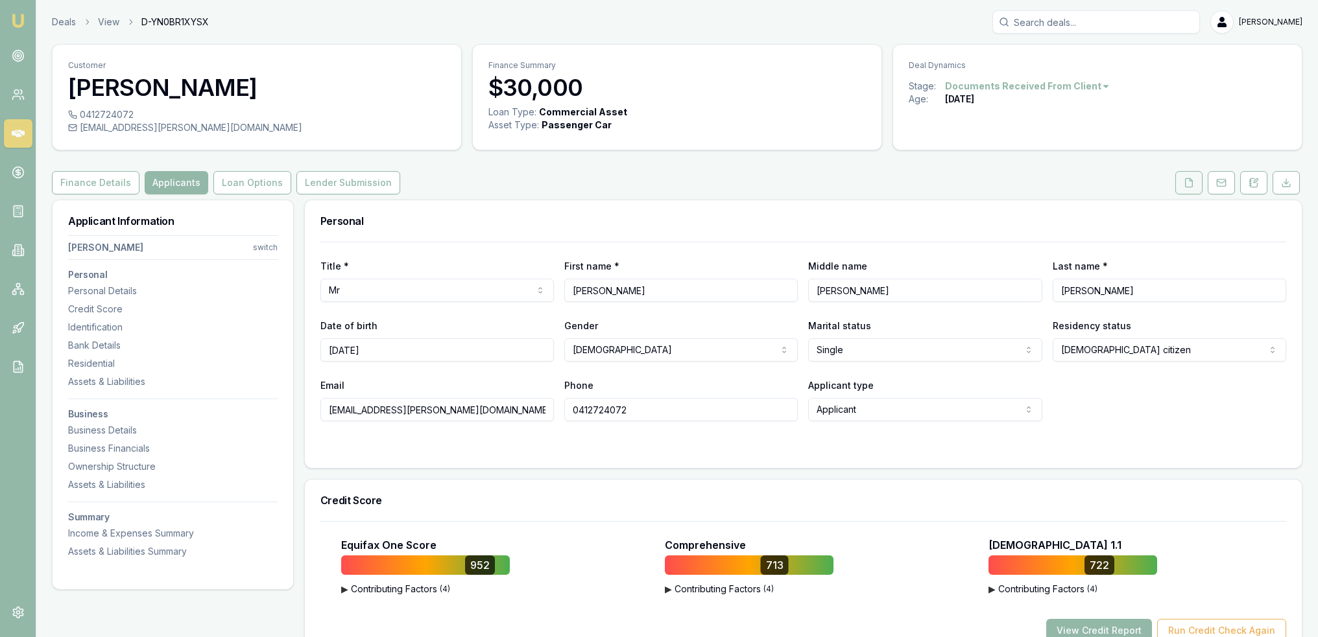
drag, startPoint x: 1189, startPoint y: 185, endPoint x: 1183, endPoint y: 184, distance: 6.5
click at [1189, 185] on icon at bounding box center [1189, 183] width 10 height 10
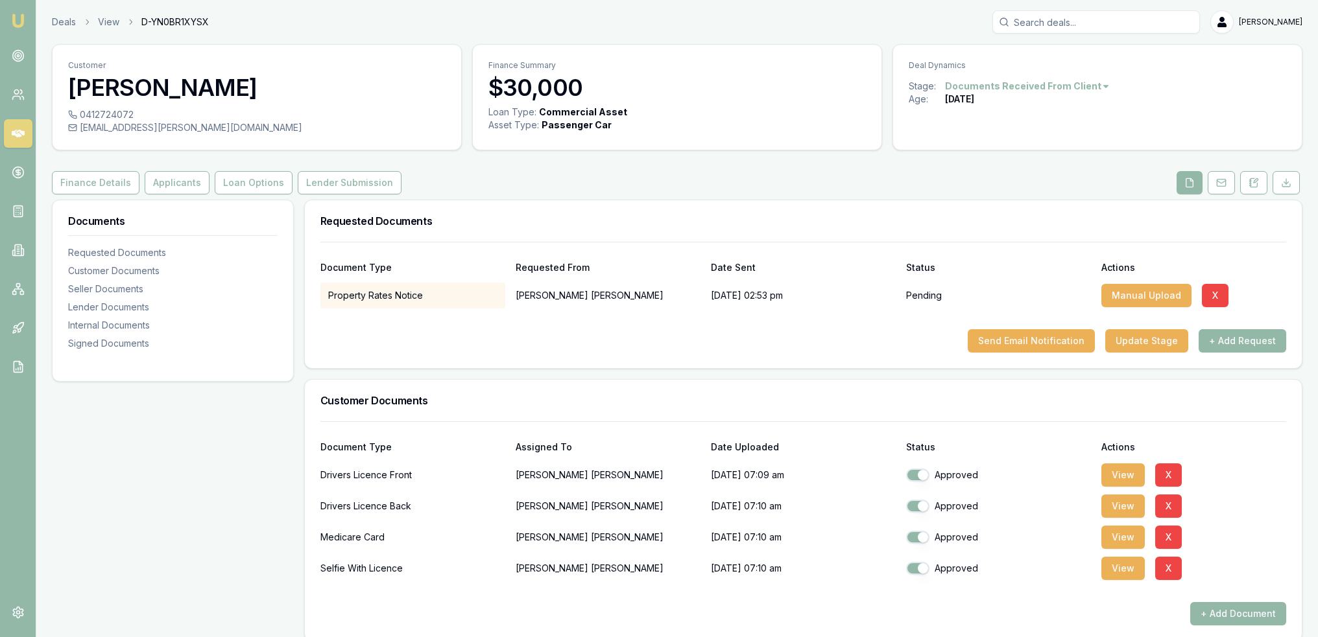
drag, startPoint x: 184, startPoint y: 188, endPoint x: 182, endPoint y: 204, distance: 16.3
click at [183, 188] on button "Applicants" at bounding box center [177, 182] width 65 height 23
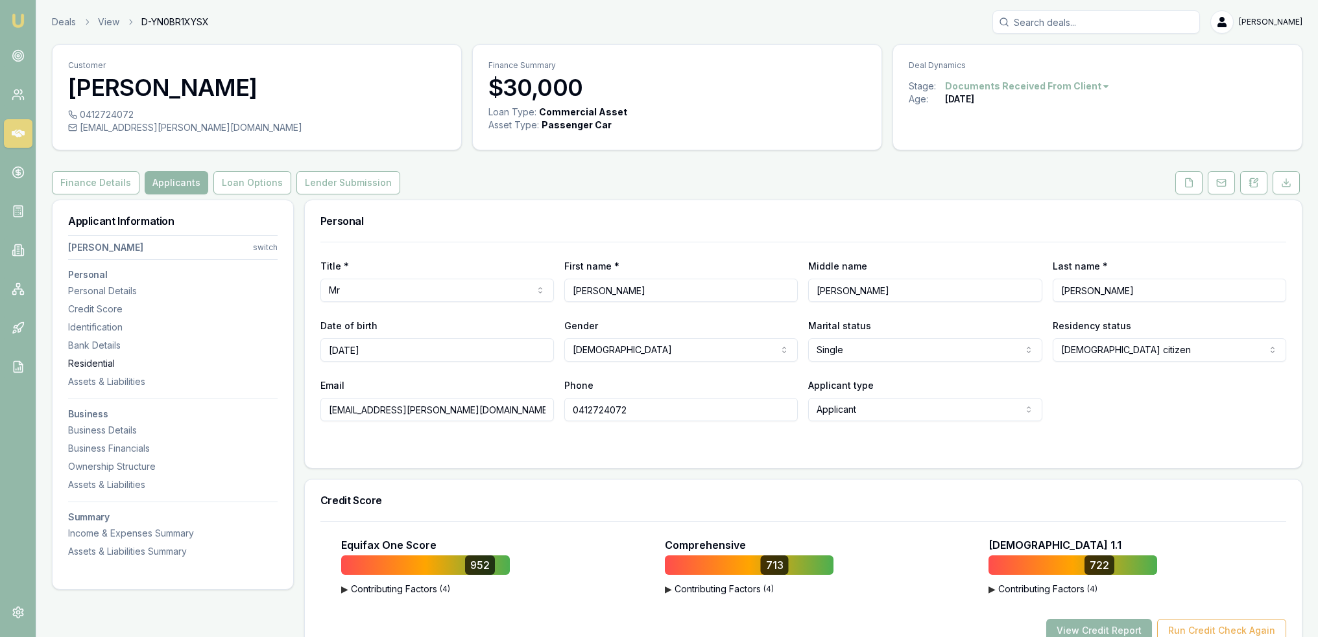
click at [104, 363] on div "Residential" at bounding box center [172, 363] width 209 height 13
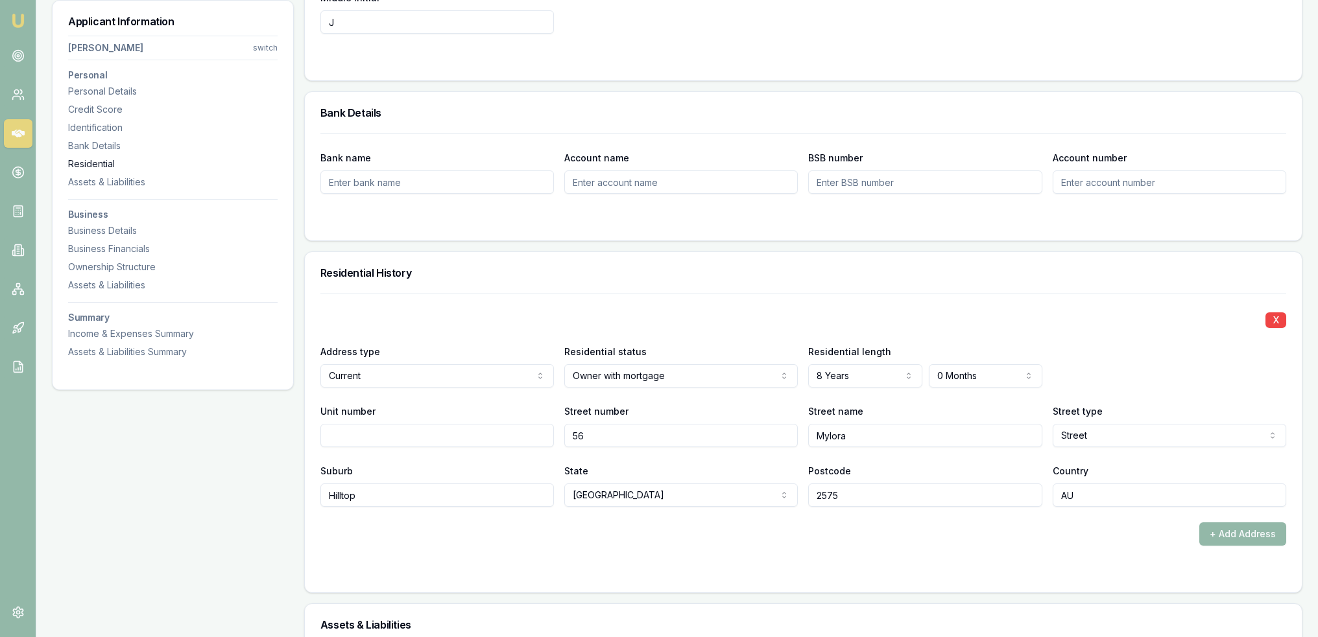
scroll to position [1249, 0]
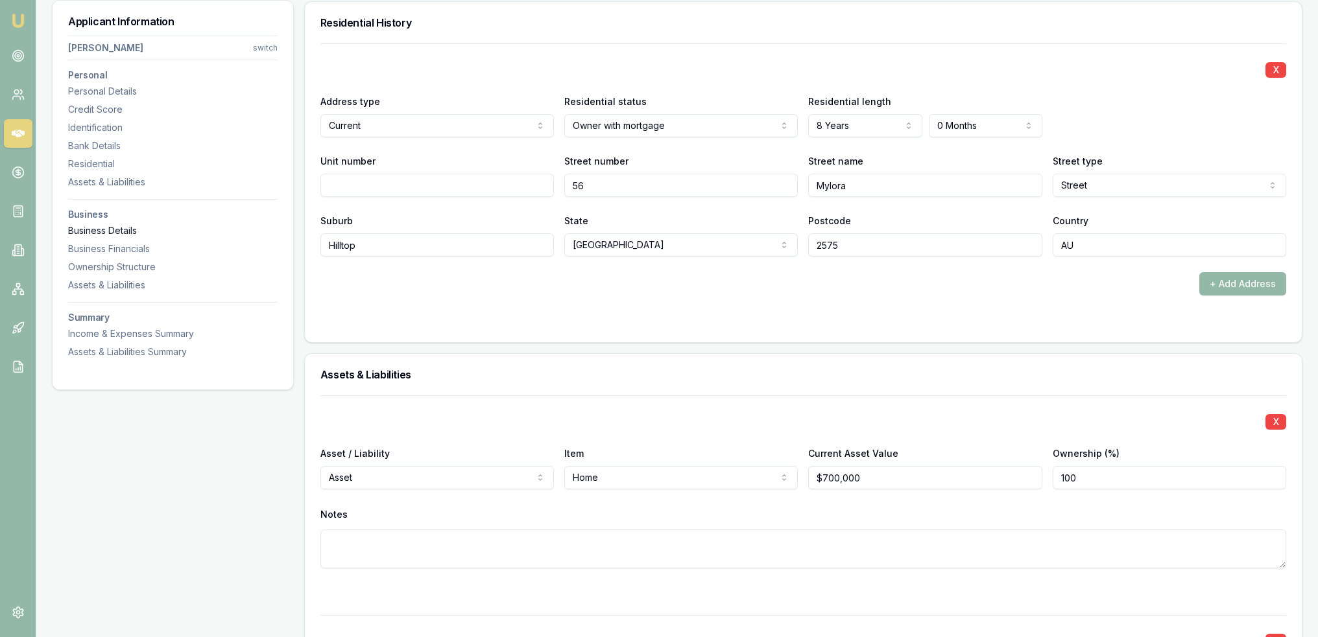
click at [93, 233] on div "Business Details" at bounding box center [172, 230] width 209 height 13
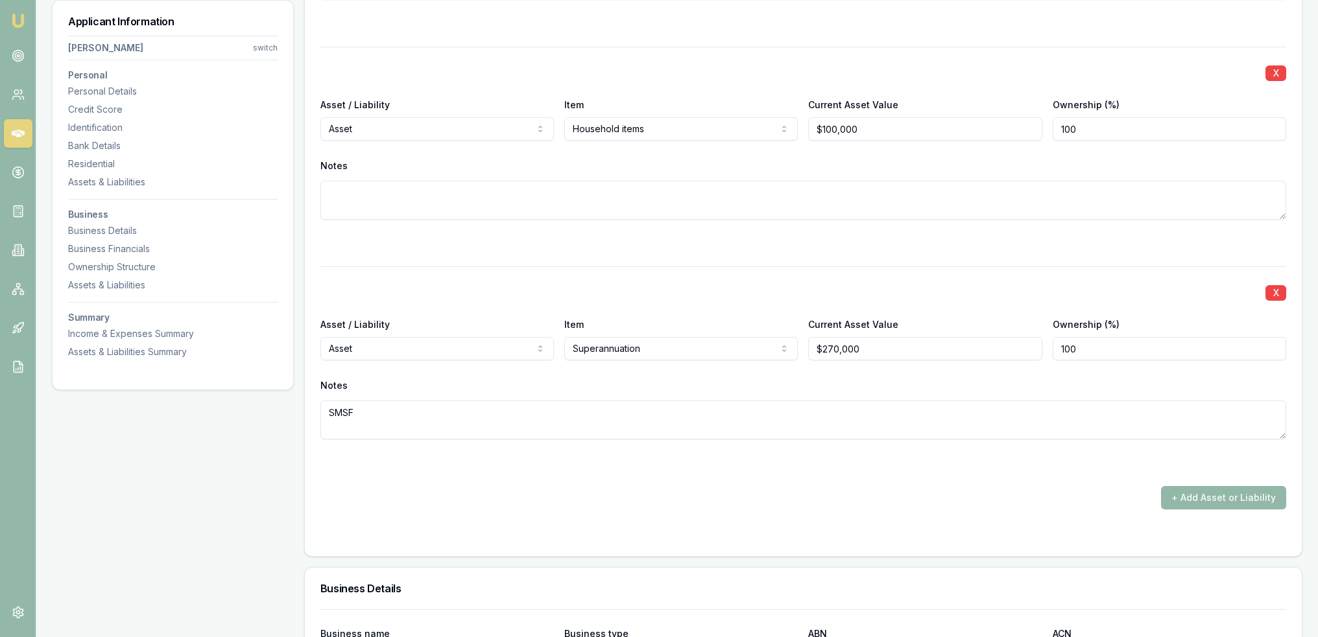
scroll to position [2139, 0]
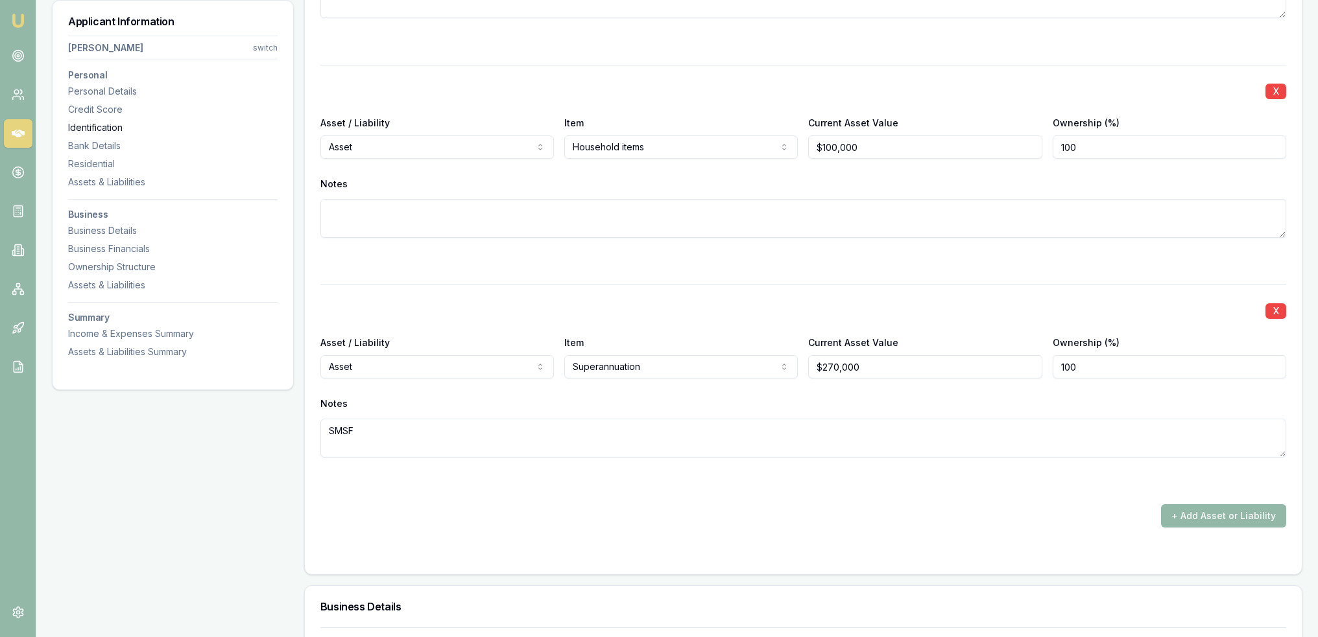
click at [95, 126] on div "Identification" at bounding box center [172, 127] width 209 height 13
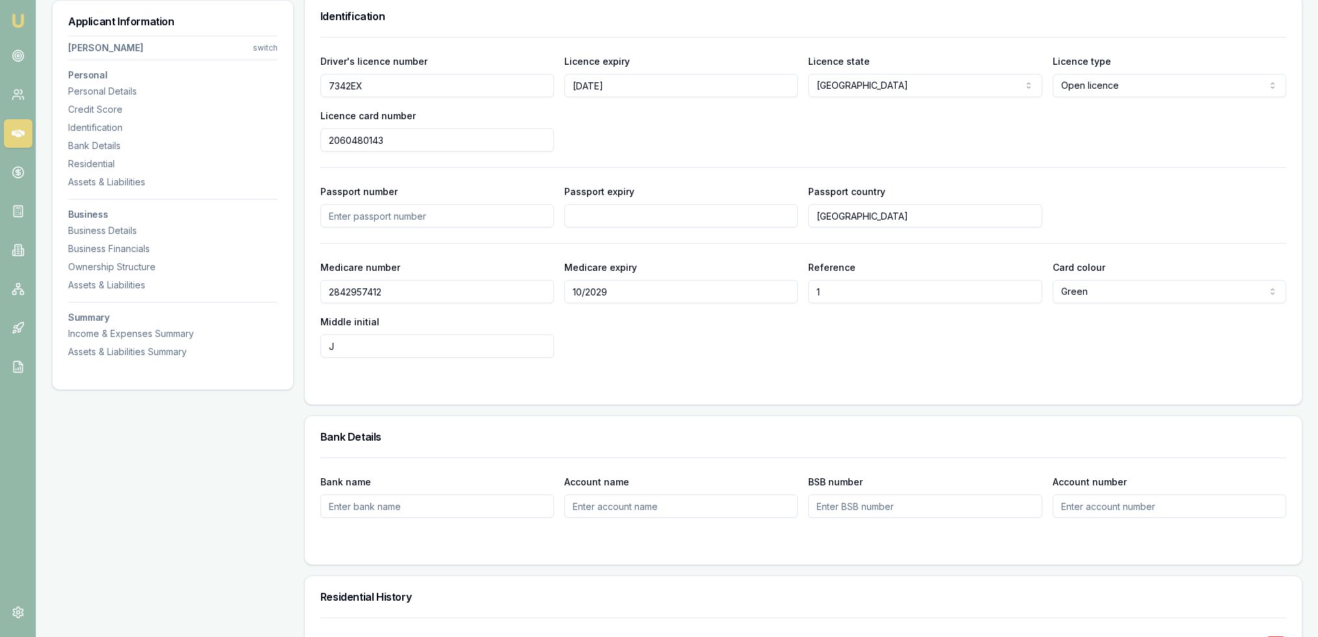
scroll to position [669, 0]
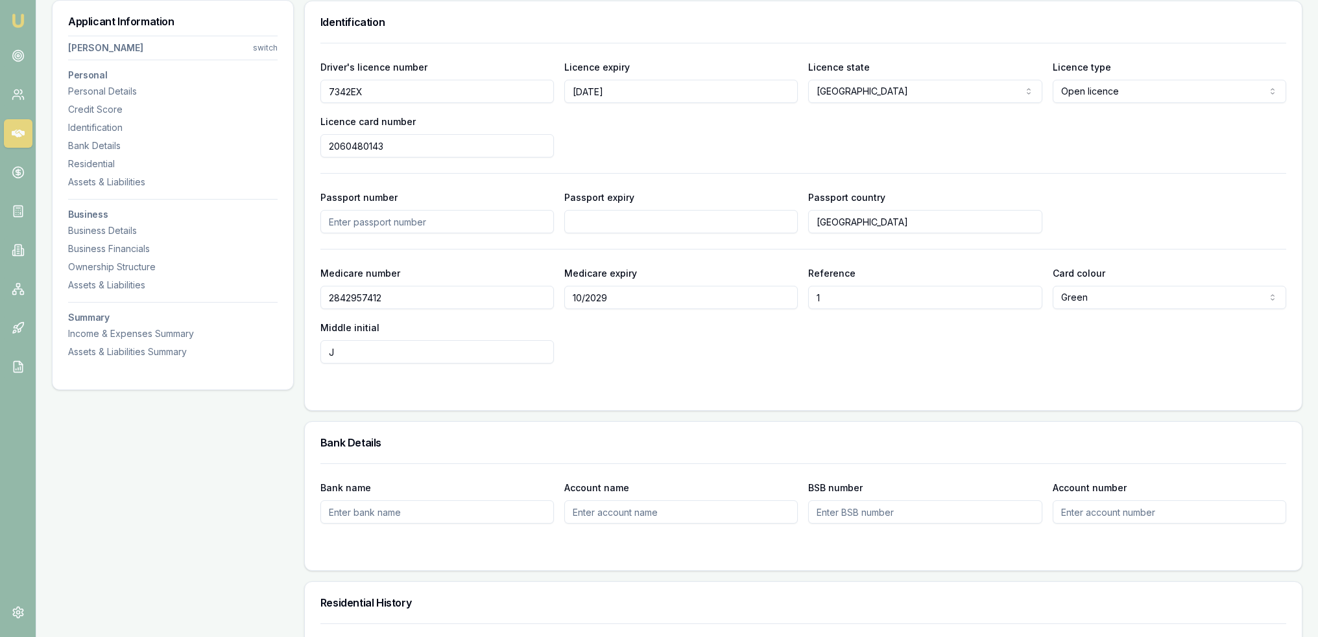
drag, startPoint x: 389, startPoint y: 83, endPoint x: 295, endPoint y: 94, distance: 94.7
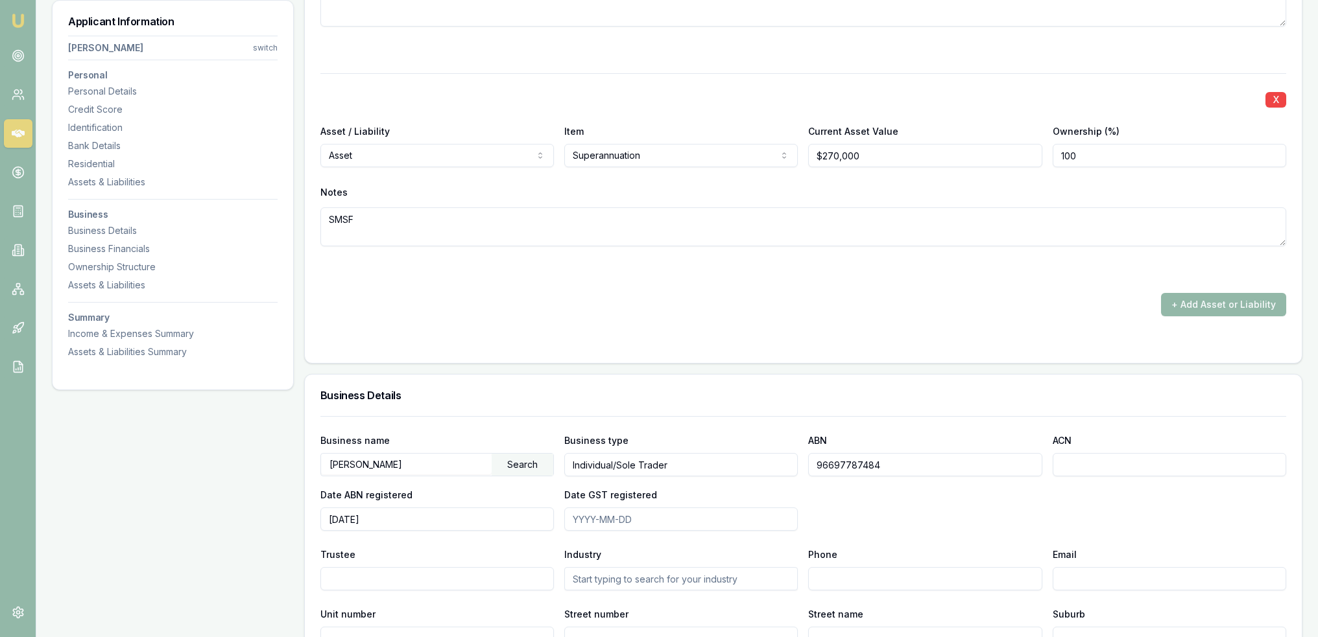
scroll to position [2484, 0]
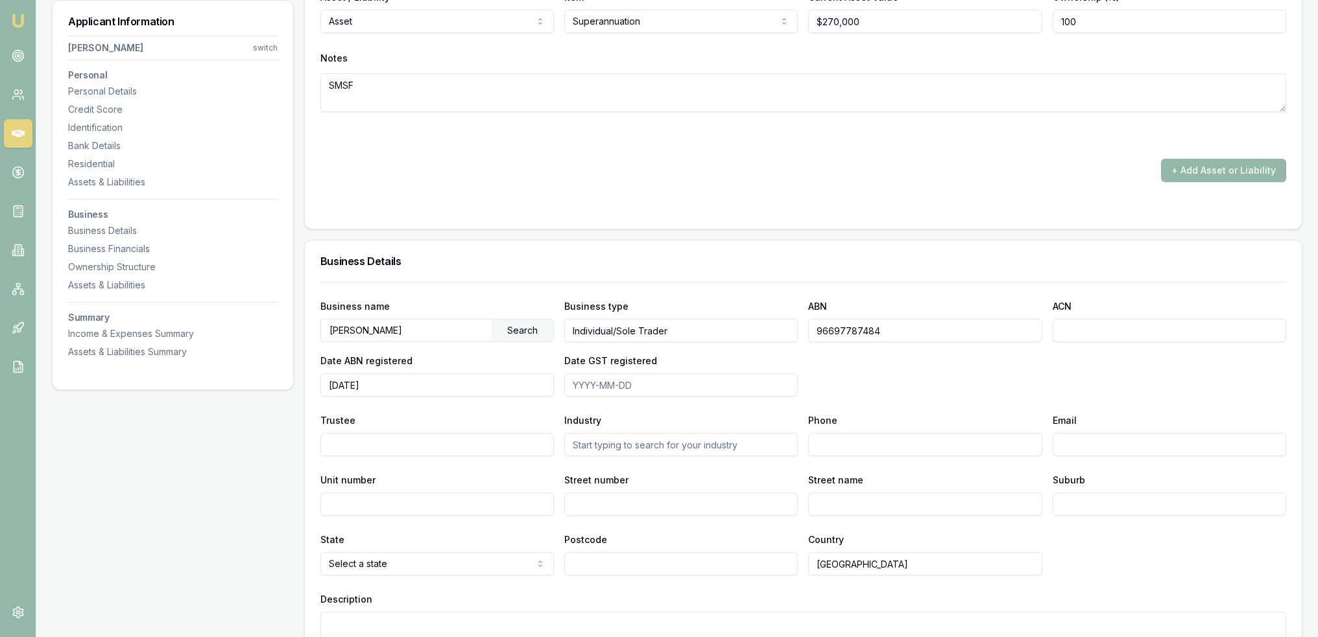
drag, startPoint x: 449, startPoint y: 326, endPoint x: 320, endPoint y: 329, distance: 129.1
click at [320, 329] on div "GALVIN, MICHAEL JAMES Search" at bounding box center [436, 330] width 233 height 23
drag, startPoint x: 114, startPoint y: 86, endPoint x: 127, endPoint y: 93, distance: 14.8
click at [114, 86] on div "Personal Details" at bounding box center [172, 91] width 209 height 13
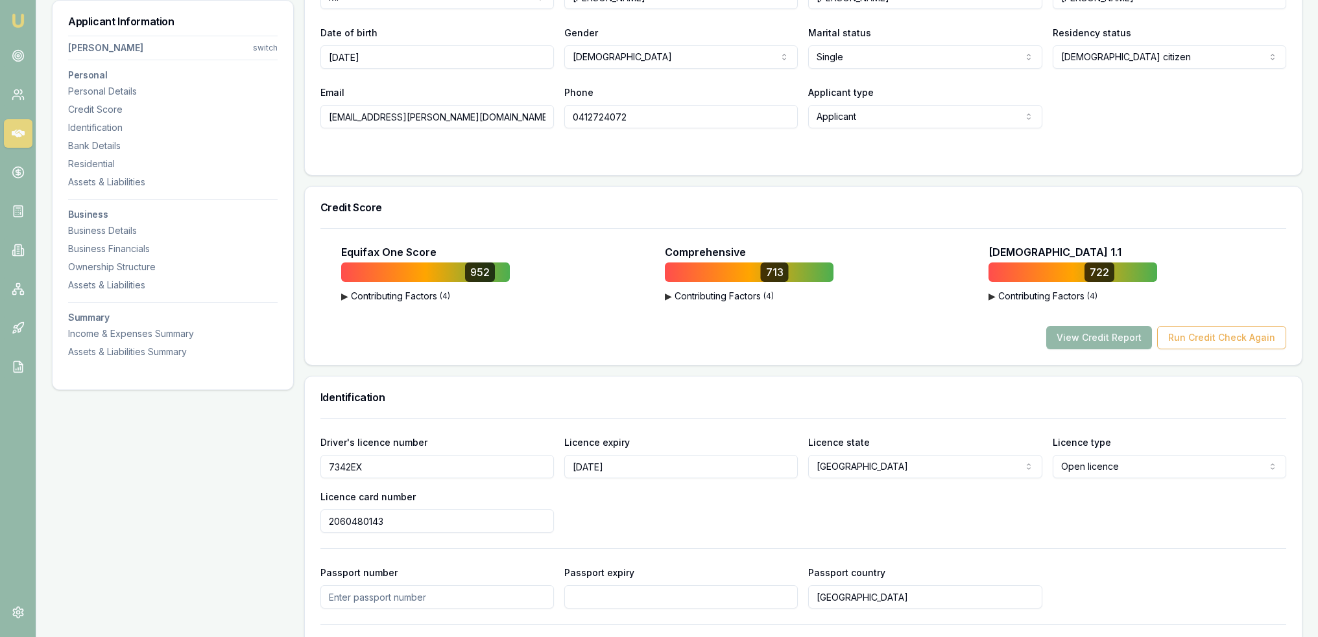
scroll to position [200, 0]
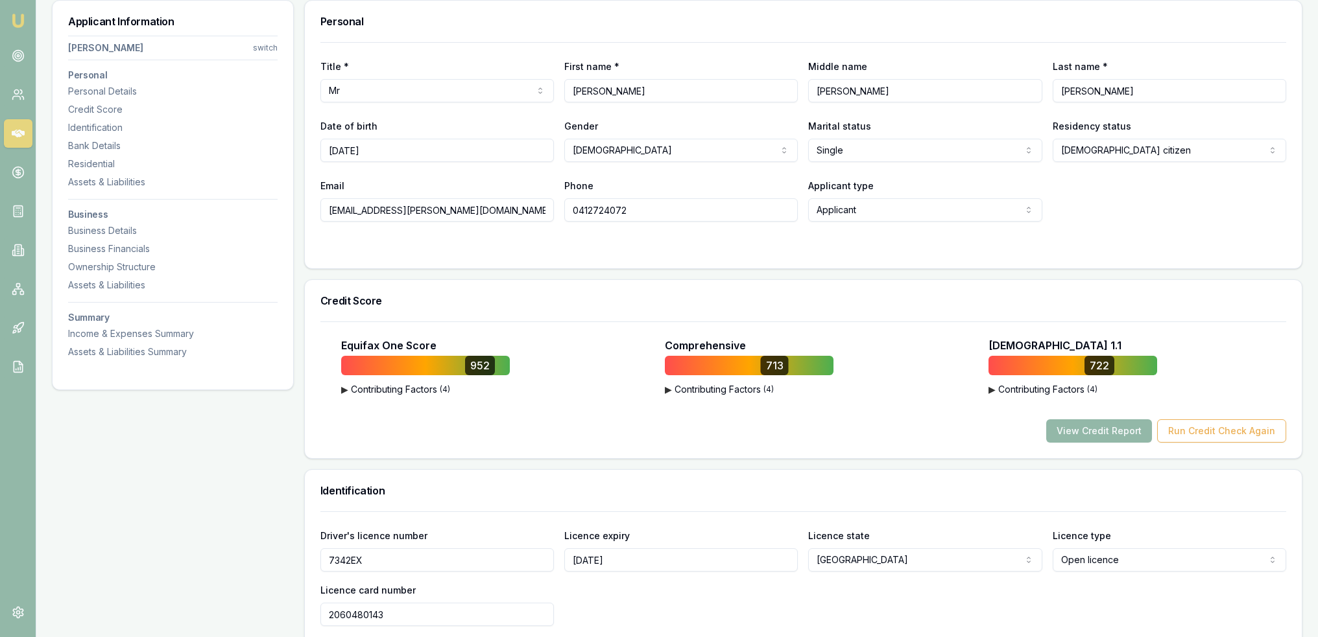
drag, startPoint x: 669, startPoint y: 215, endPoint x: 560, endPoint y: 215, distance: 109.0
click at [560, 215] on div "Email micky.galvin@gmail.com Phone 0412724072 Applicant type Applicant Applican…" at bounding box center [803, 200] width 966 height 44
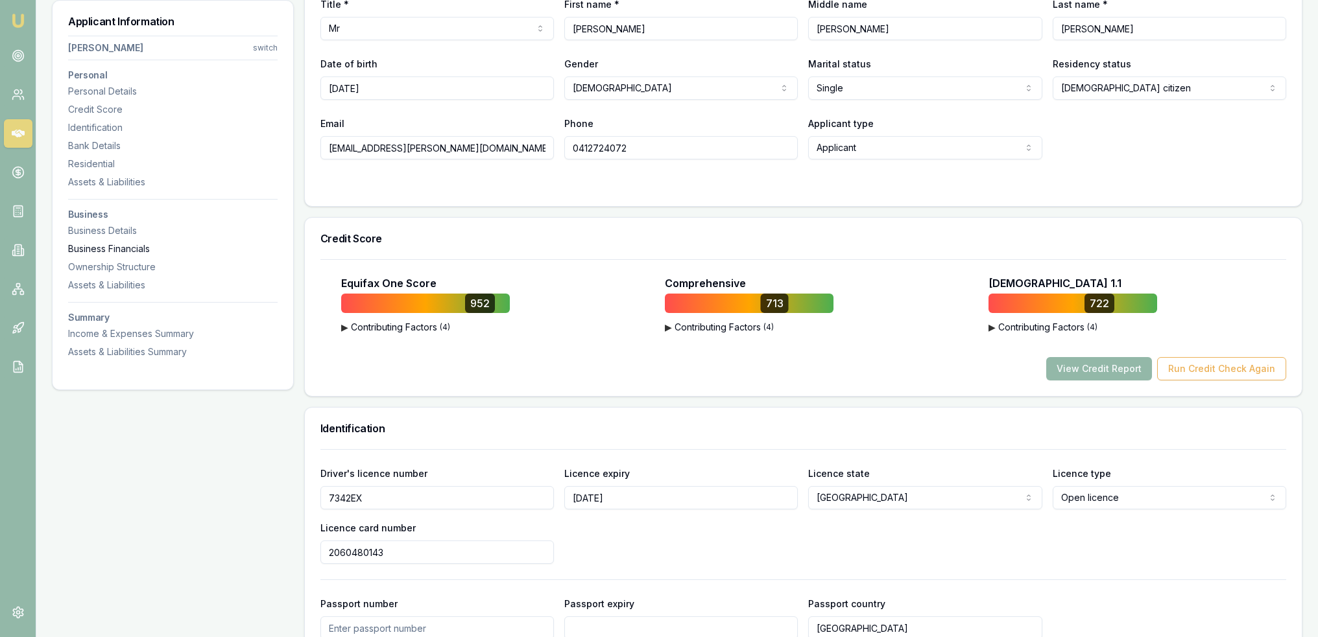
scroll to position [265, 0]
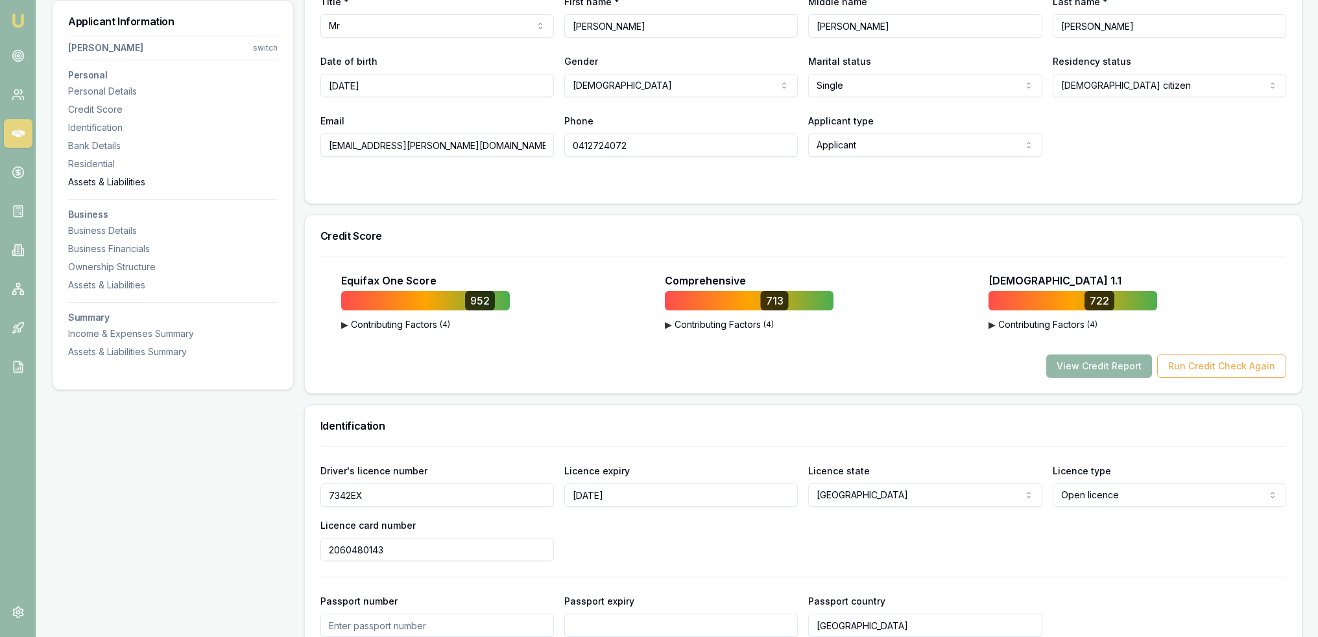
click at [101, 184] on div "Assets & Liabilities" at bounding box center [172, 182] width 209 height 13
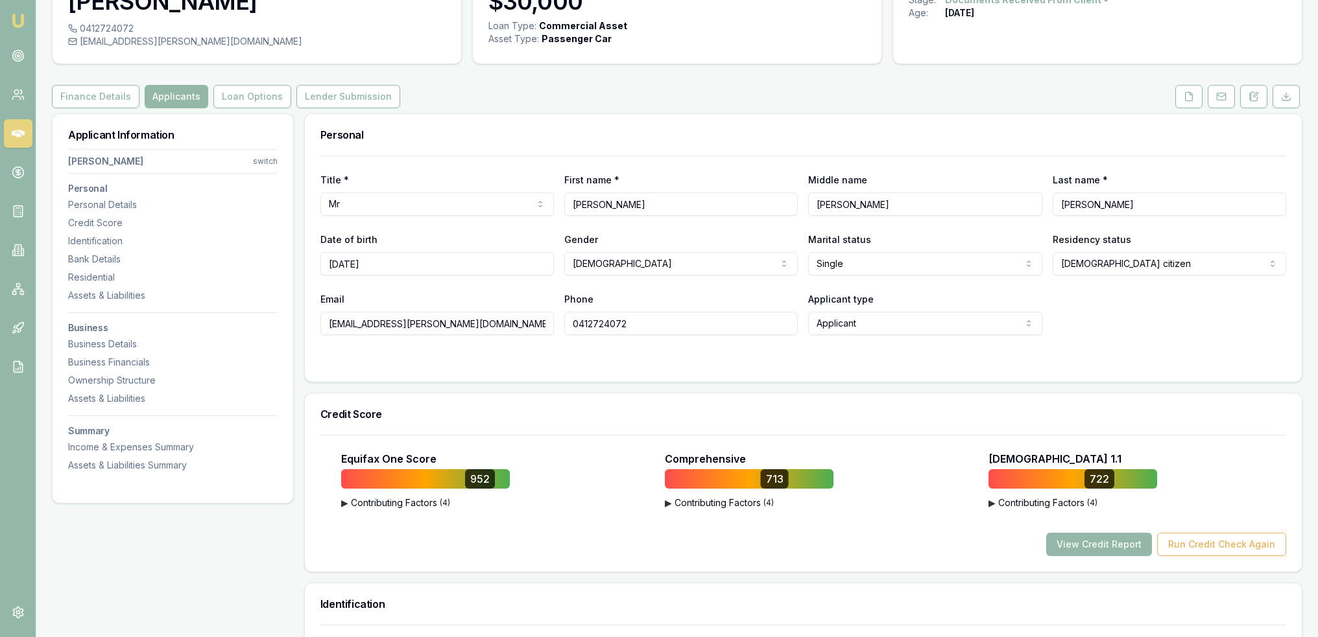
scroll to position [0, 0]
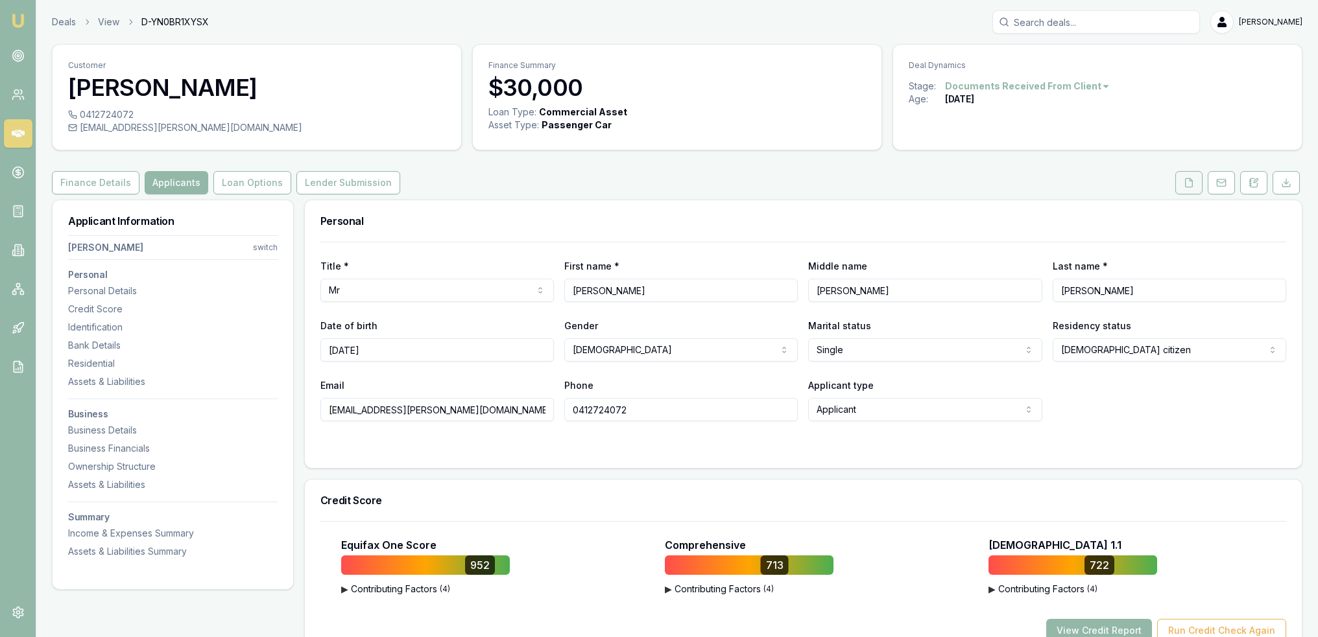
click at [1187, 185] on icon at bounding box center [1189, 183] width 10 height 10
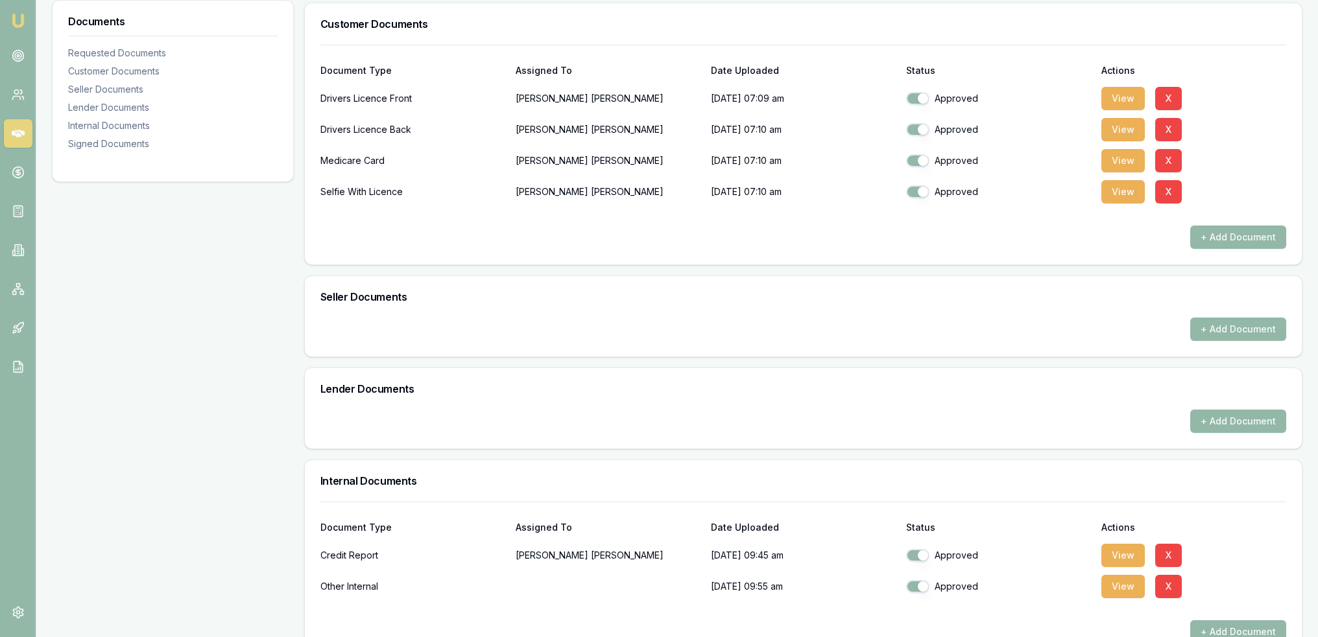
scroll to position [389, 0]
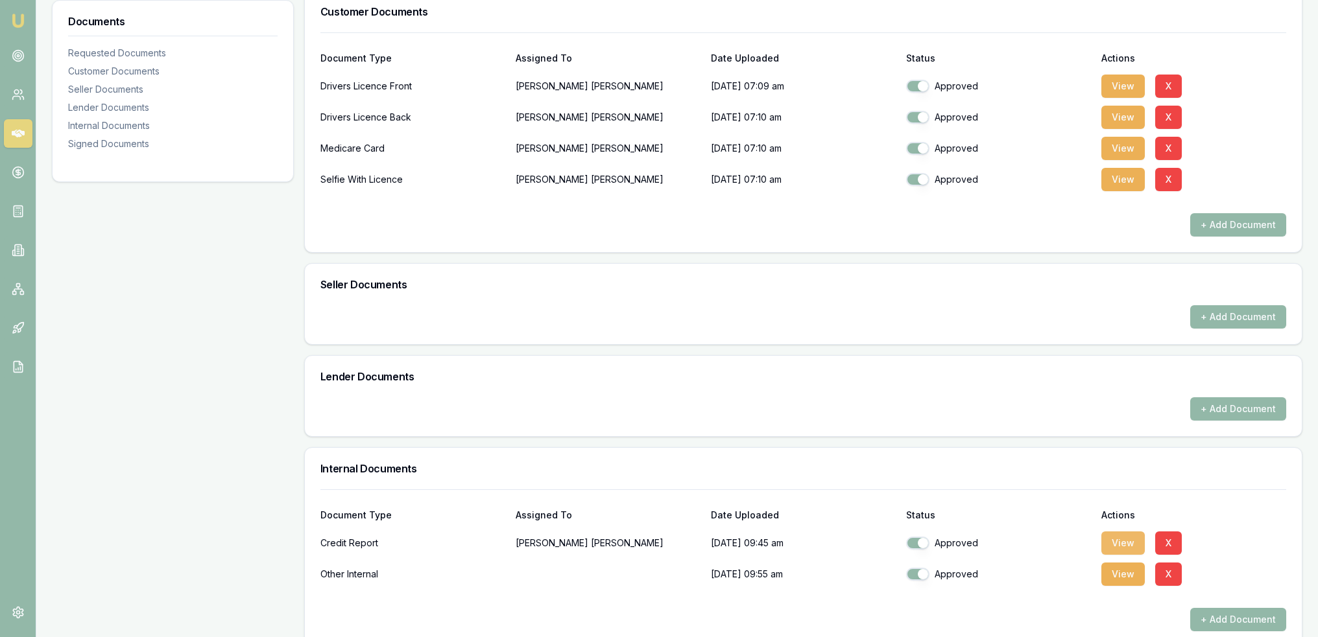
click at [1124, 540] on button "View" at bounding box center [1122, 543] width 43 height 23
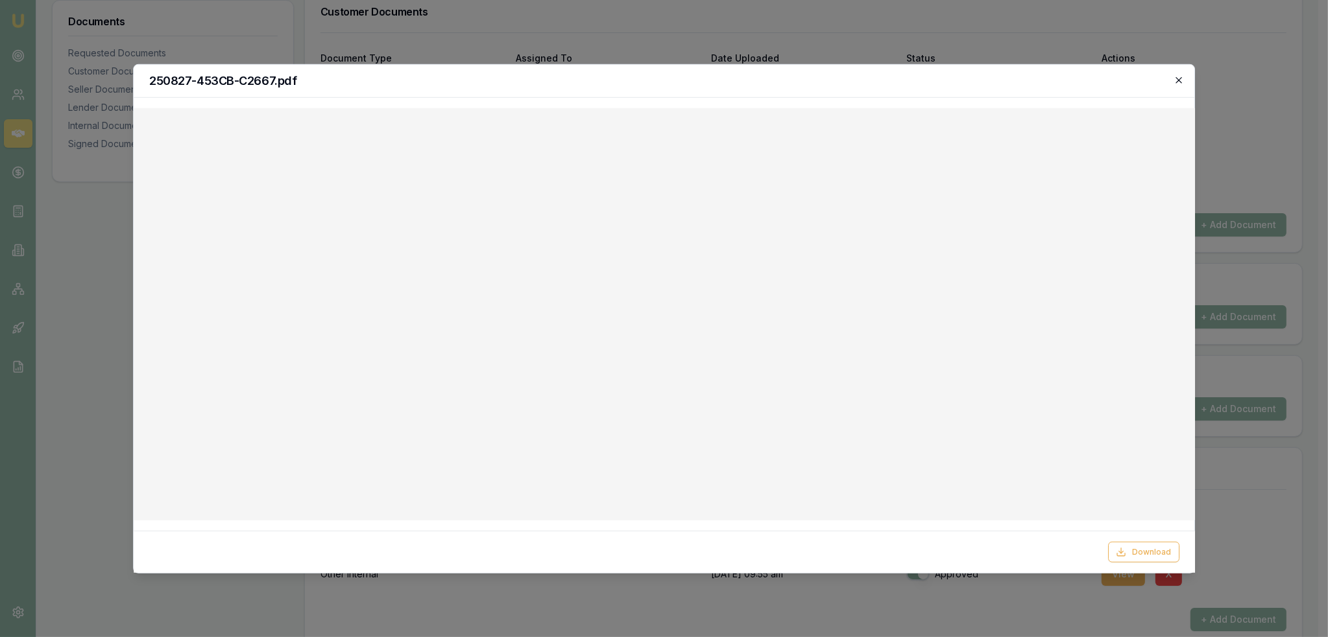
click at [1176, 76] on icon "button" at bounding box center [1178, 80] width 10 height 10
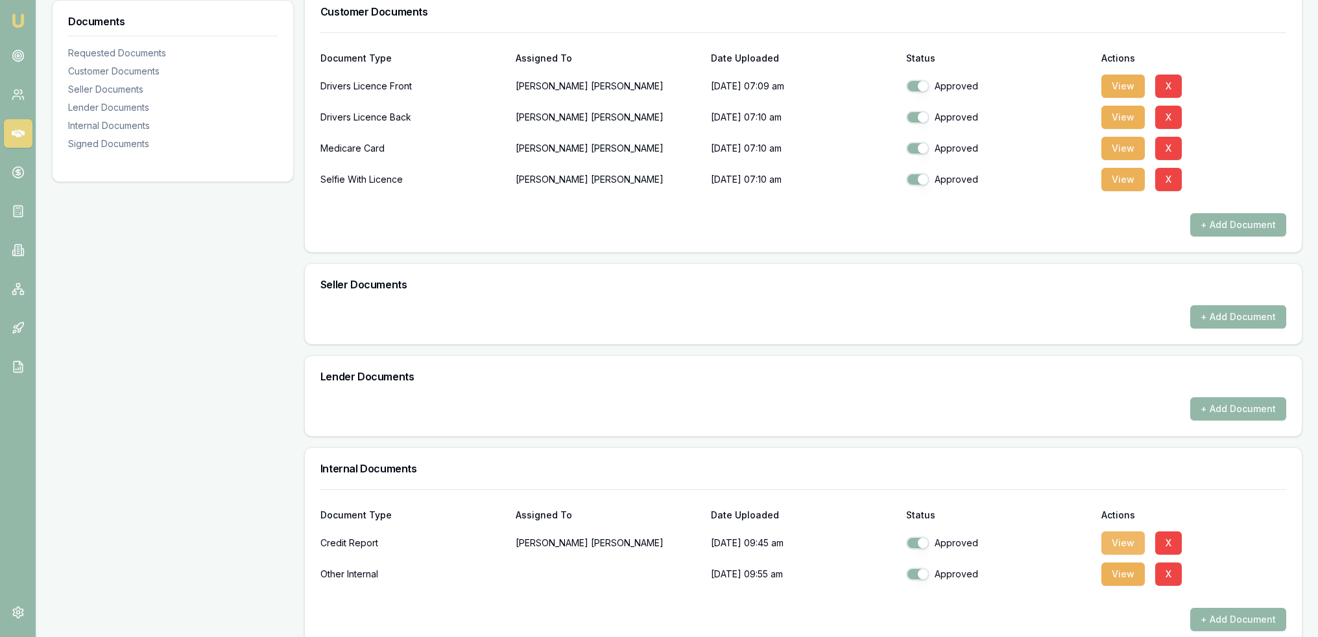
click at [1131, 542] on button "View" at bounding box center [1122, 543] width 43 height 23
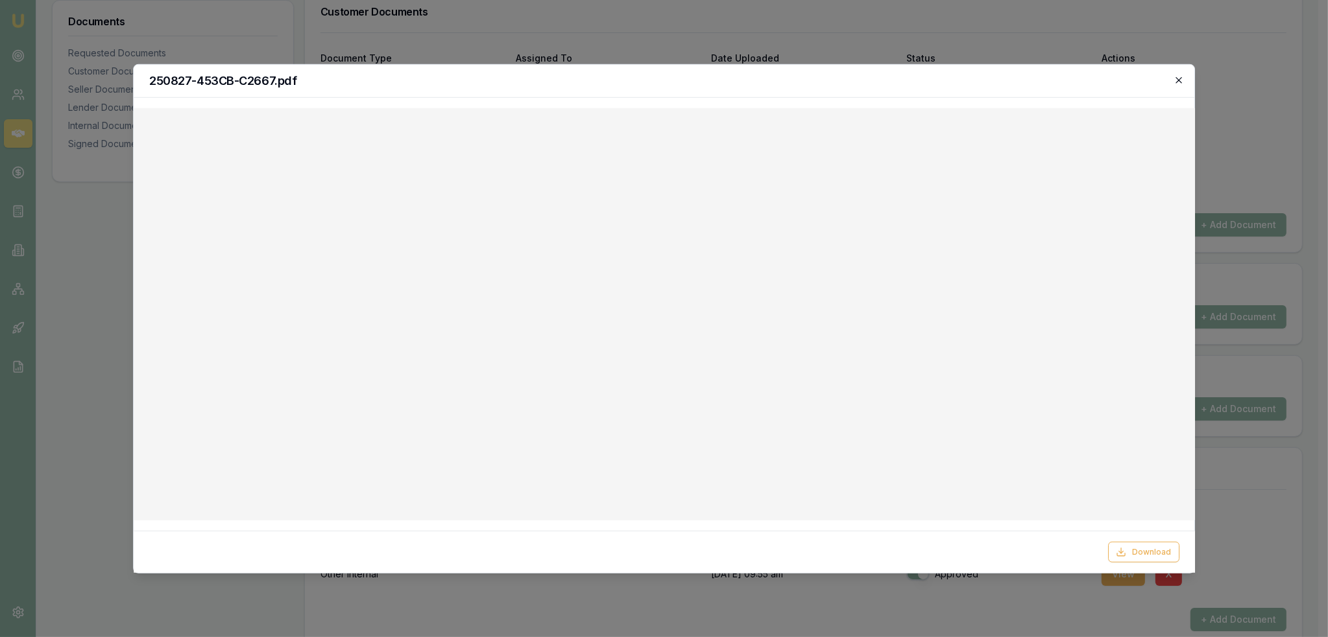
click at [1177, 78] on icon "button" at bounding box center [1179, 80] width 6 height 6
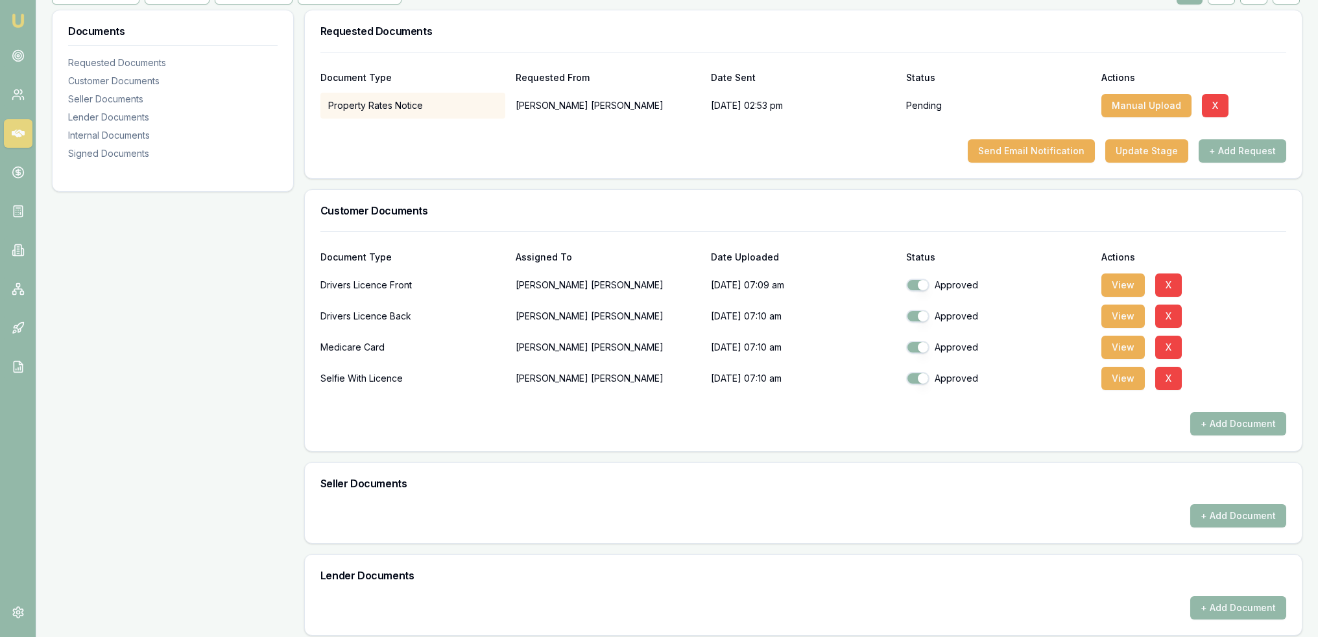
scroll to position [0, 0]
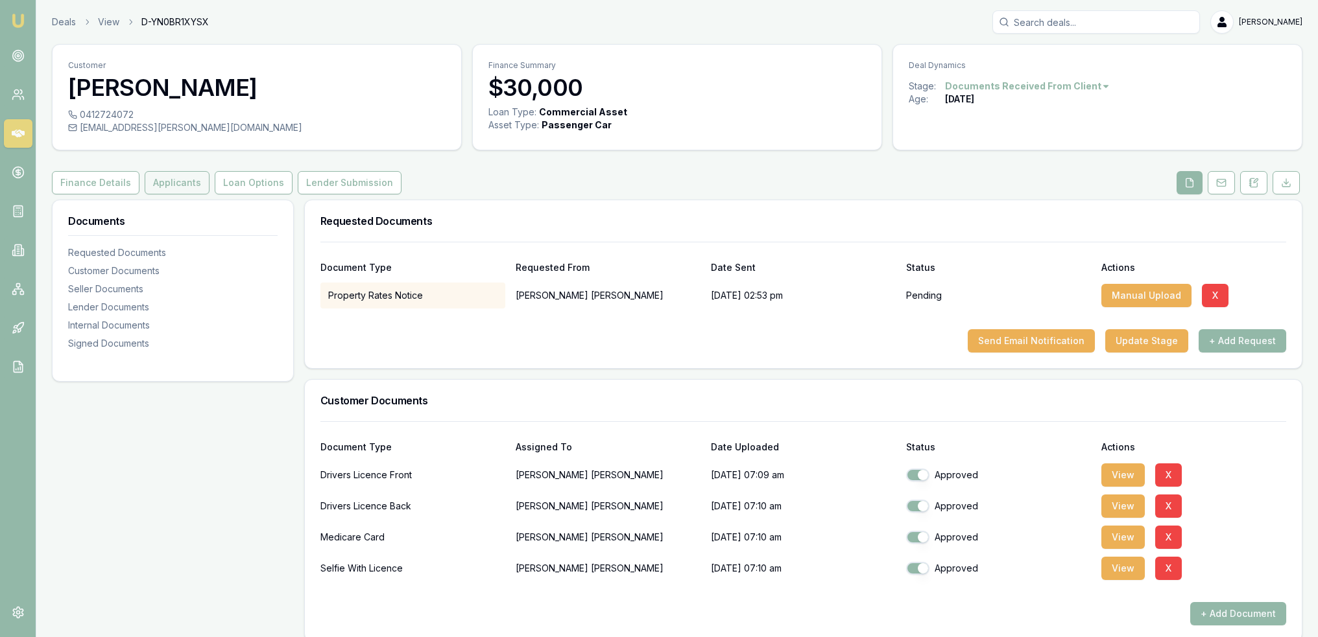
click at [171, 177] on button "Applicants" at bounding box center [177, 182] width 65 height 23
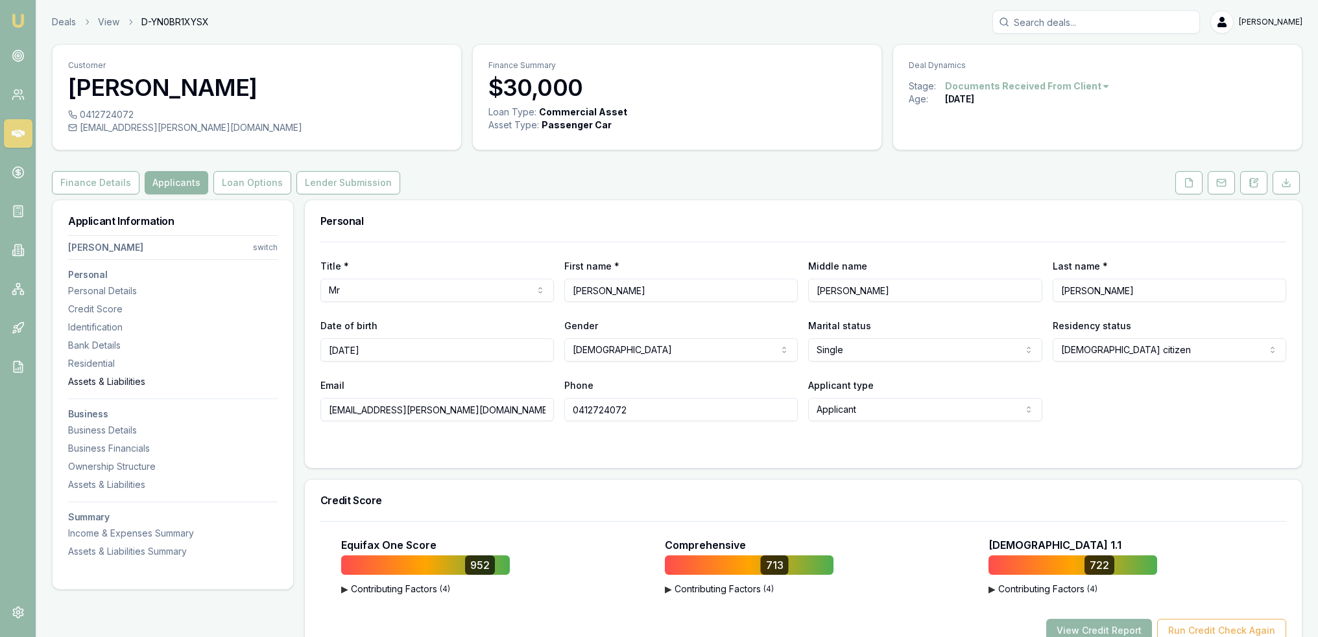
click at [89, 377] on div "Assets & Liabilities" at bounding box center [172, 381] width 209 height 13
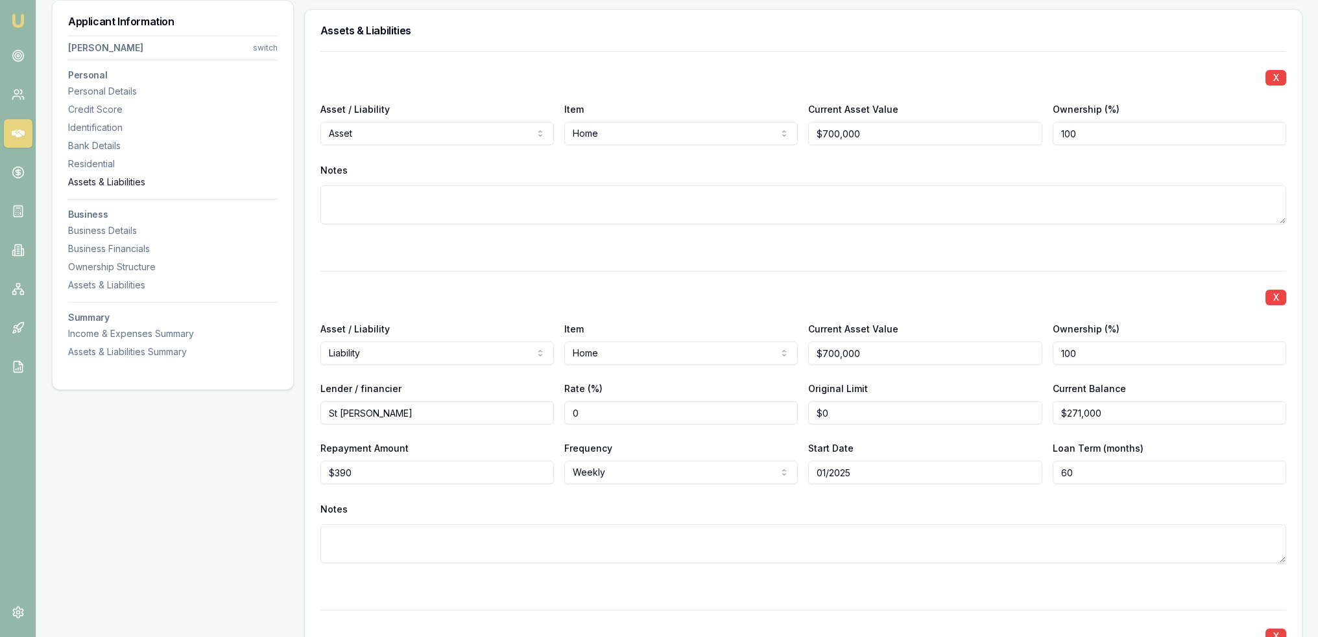
scroll to position [1601, 0]
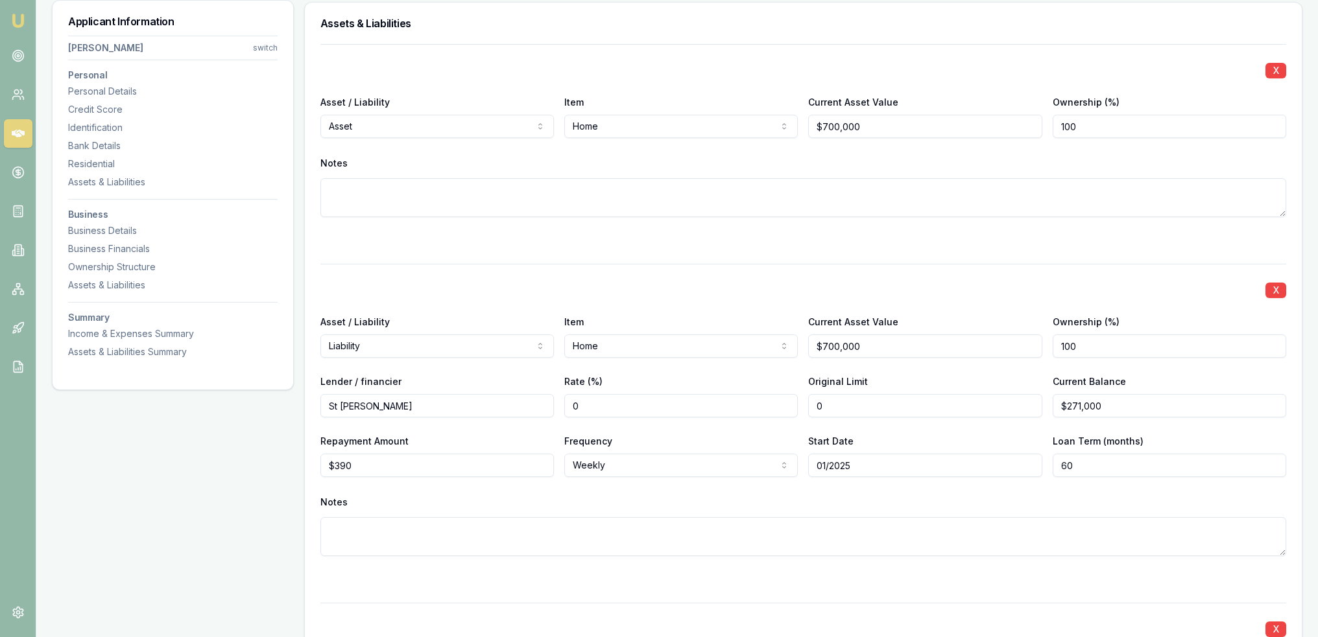
drag, startPoint x: 839, startPoint y: 406, endPoint x: 784, endPoint y: 405, distance: 54.5
click at [784, 405] on div "Lender / financier St George Rate (%) 0 Original Limit 0 Current Balance $271,0…" at bounding box center [803, 396] width 966 height 44
type input "$270,000"
drag, startPoint x: 1138, startPoint y: 407, endPoint x: 998, endPoint y: 407, distance: 140.1
click at [998, 407] on div "Lender / financier St George Rate (%) 0 Original Limit $270,000 Current Balance…" at bounding box center [803, 396] width 966 height 44
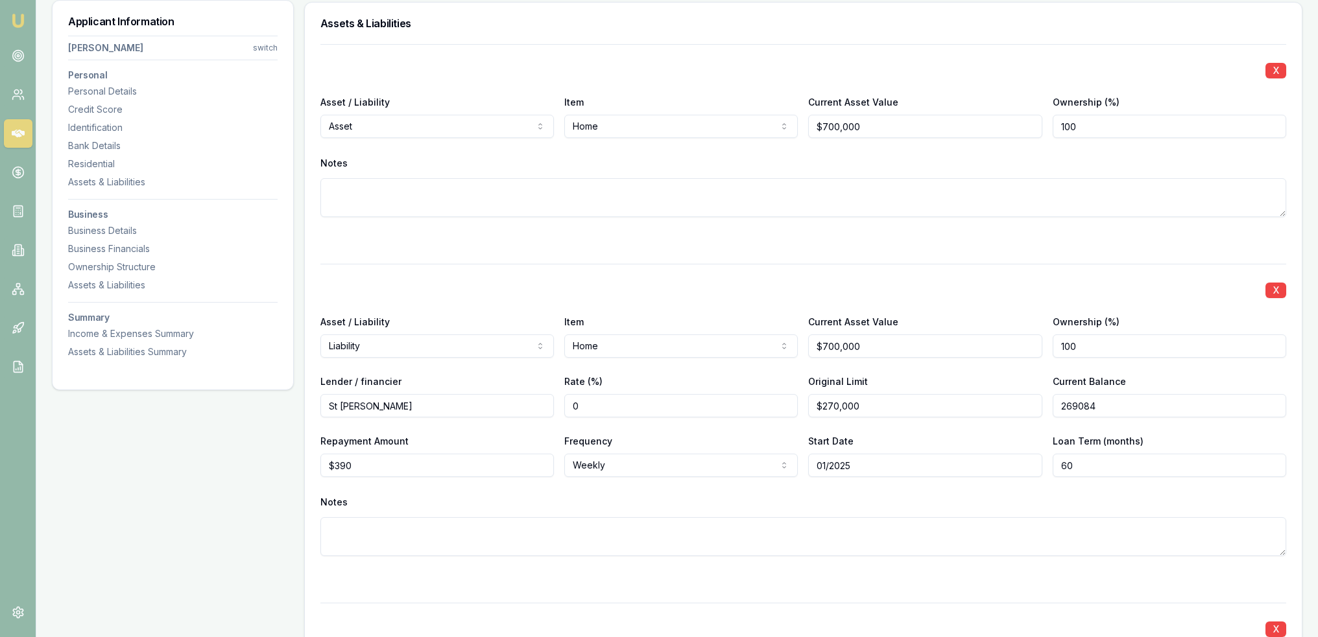
type input "$269,084"
click at [918, 503] on div "Notes" at bounding box center [803, 502] width 966 height 19
drag, startPoint x: 1086, startPoint y: 468, endPoint x: 1039, endPoint y: 461, distance: 47.1
click at [1039, 461] on div "Repayment Amount $390 Frequency Weekly Weekly Fortnightly Monthly Quarterly Ann…" at bounding box center [803, 455] width 966 height 44
type input "360"
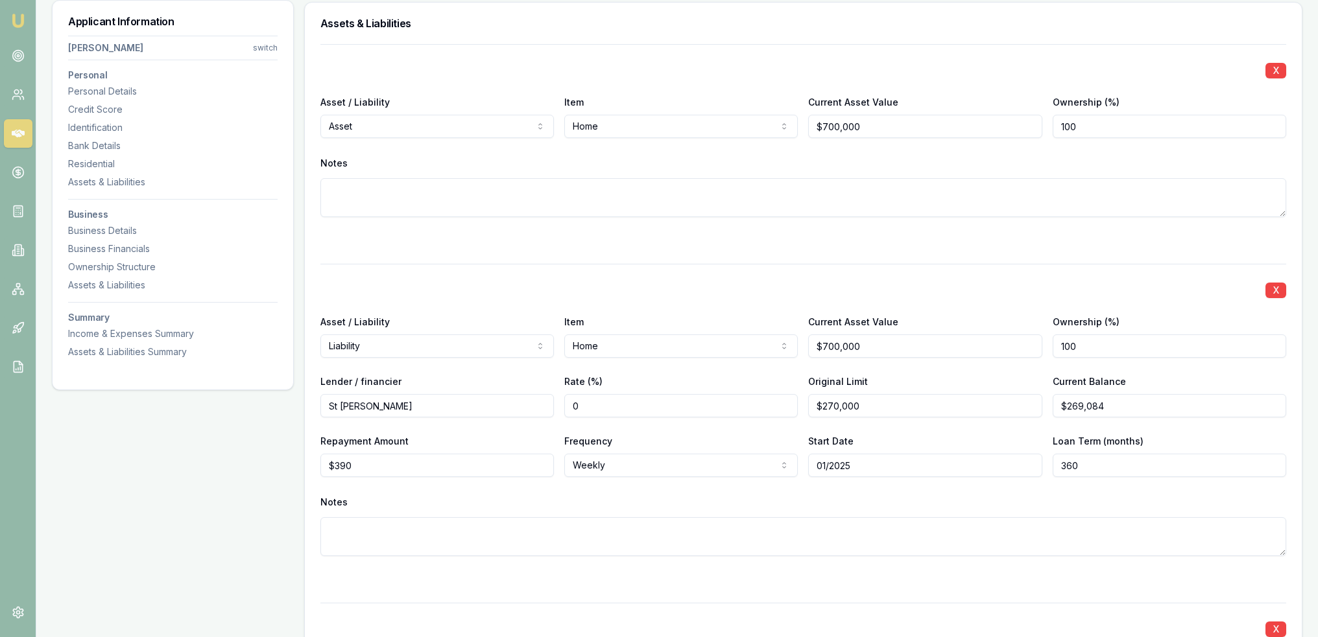
click at [913, 498] on div "Notes" at bounding box center [803, 502] width 966 height 19
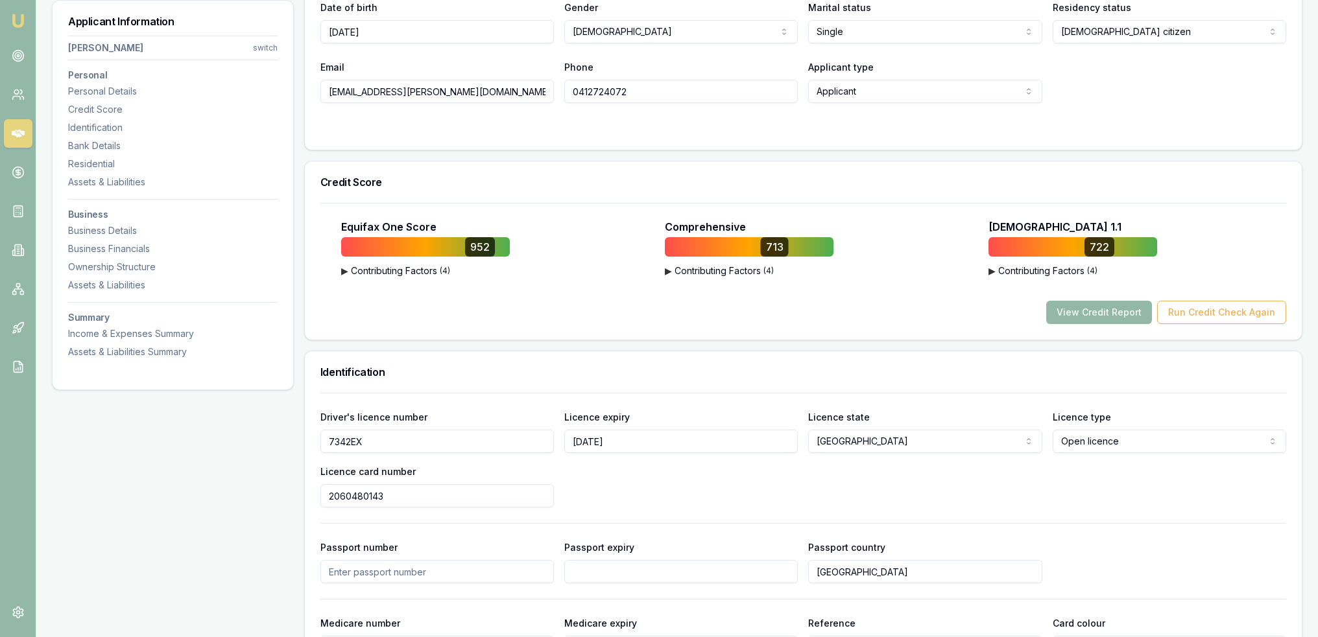
scroll to position [563, 0]
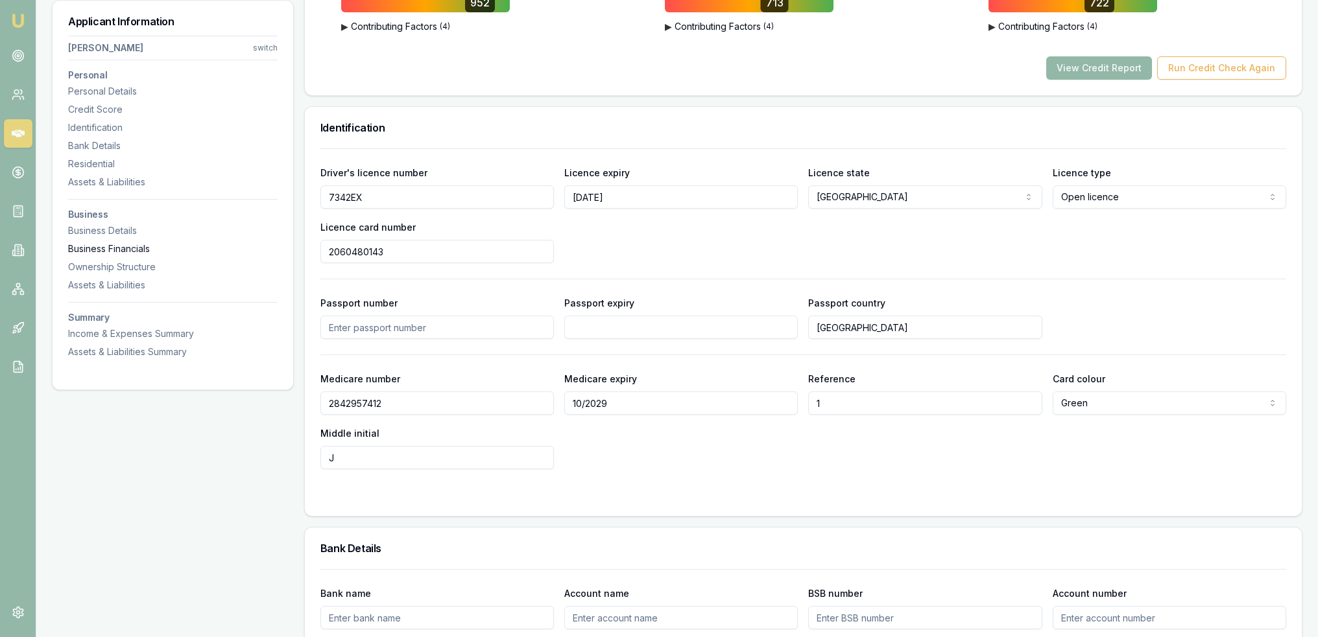
click at [106, 249] on div "Business Financials" at bounding box center [172, 249] width 209 height 13
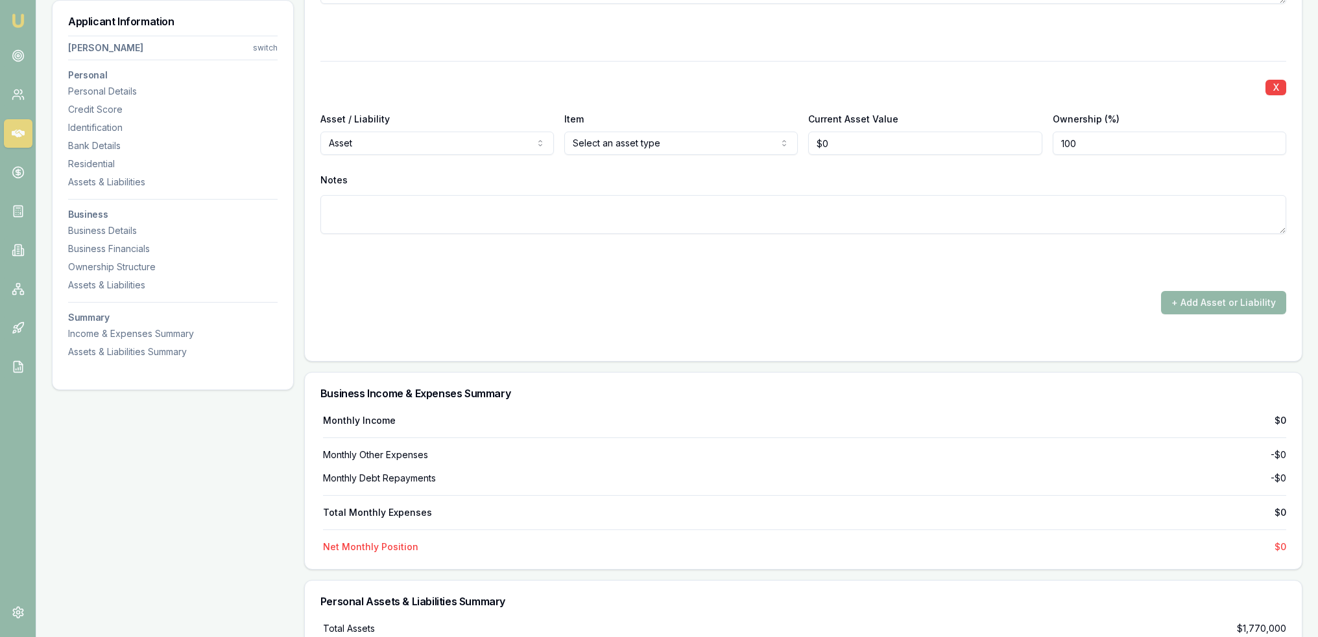
scroll to position [4163, 0]
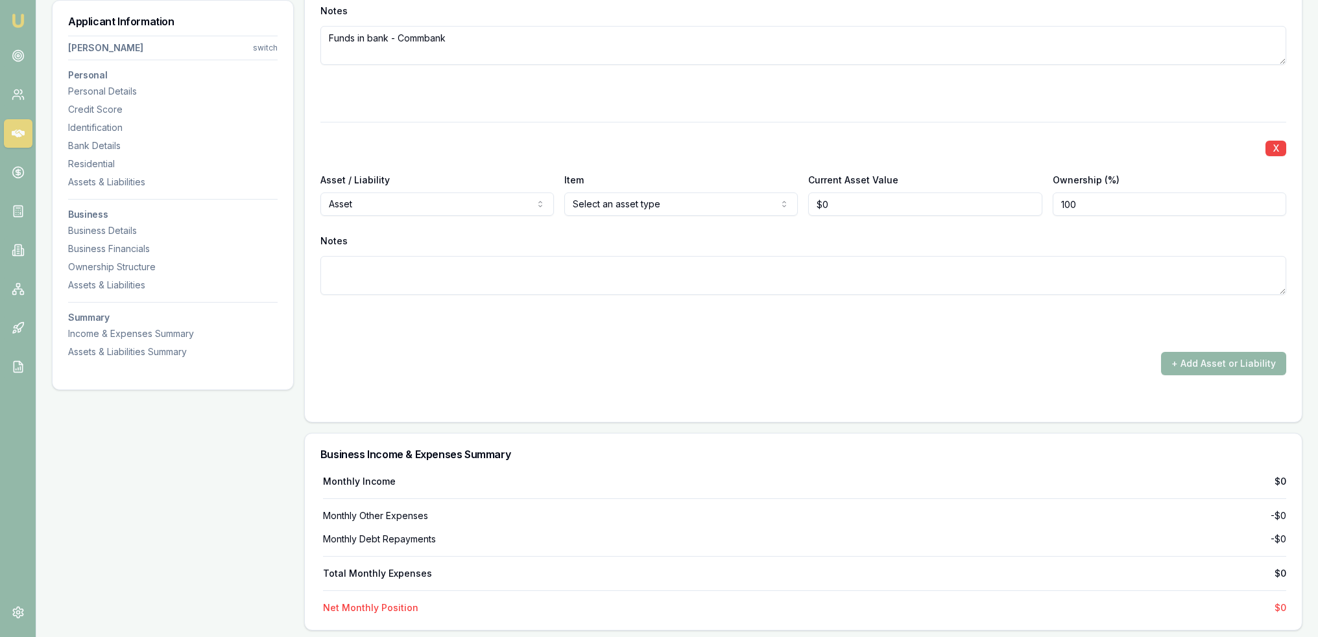
drag, startPoint x: 1281, startPoint y: 146, endPoint x: 1083, endPoint y: 243, distance: 221.0
click at [1281, 145] on button "X" at bounding box center [1275, 149] width 21 height 16
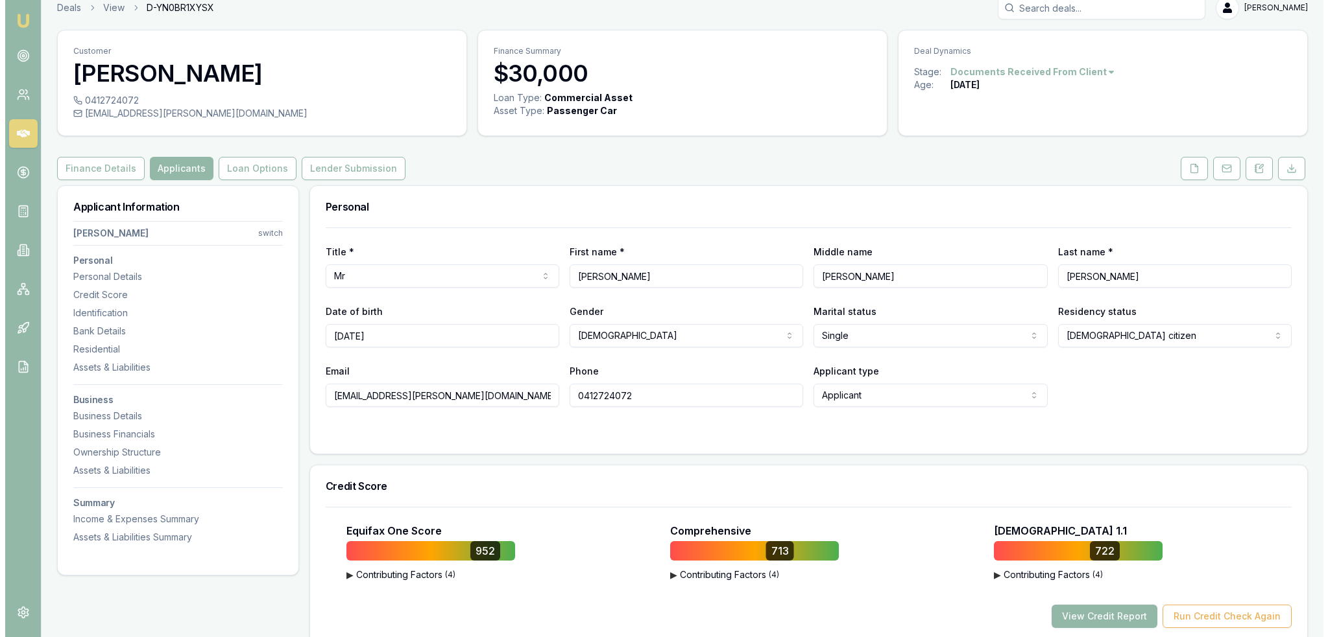
scroll to position [0, 0]
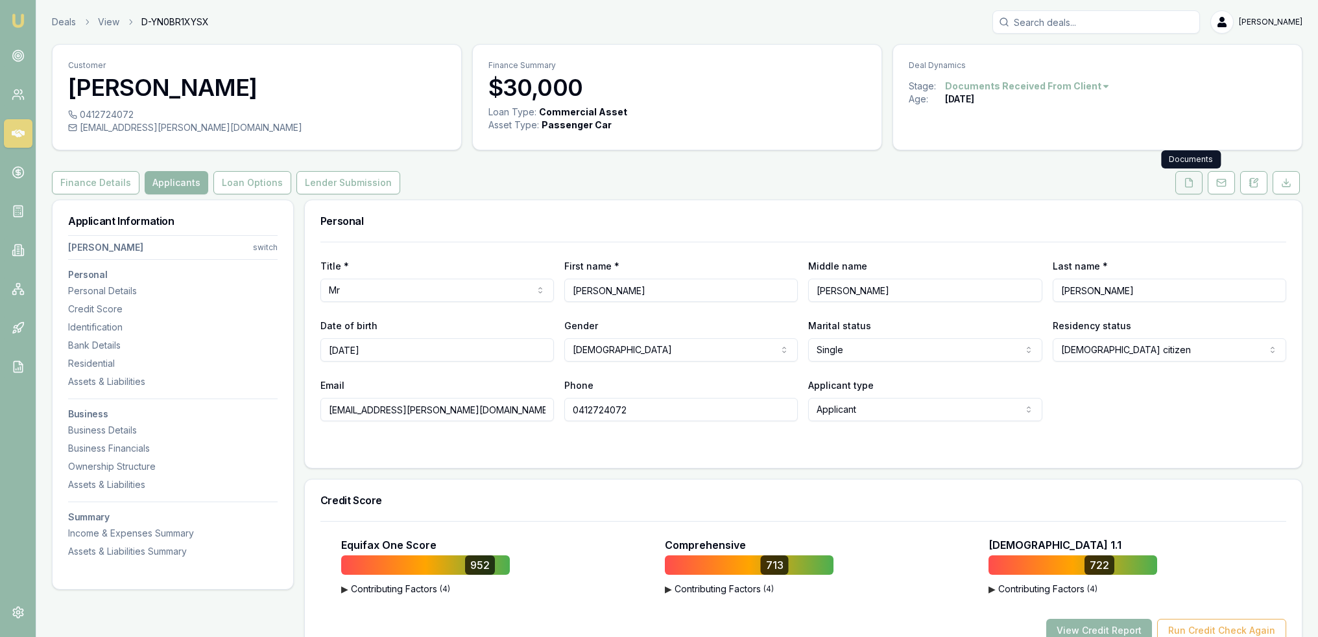
click at [1195, 185] on button at bounding box center [1188, 182] width 27 height 23
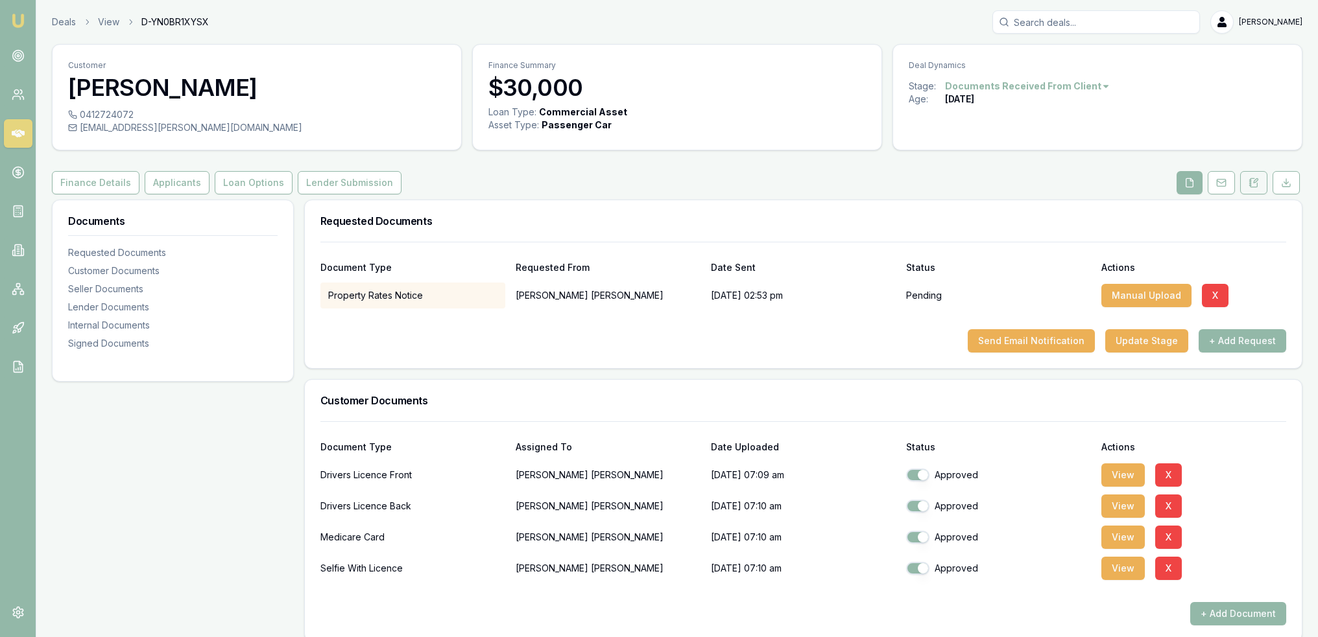
click at [1256, 185] on icon at bounding box center [1253, 183] width 10 height 10
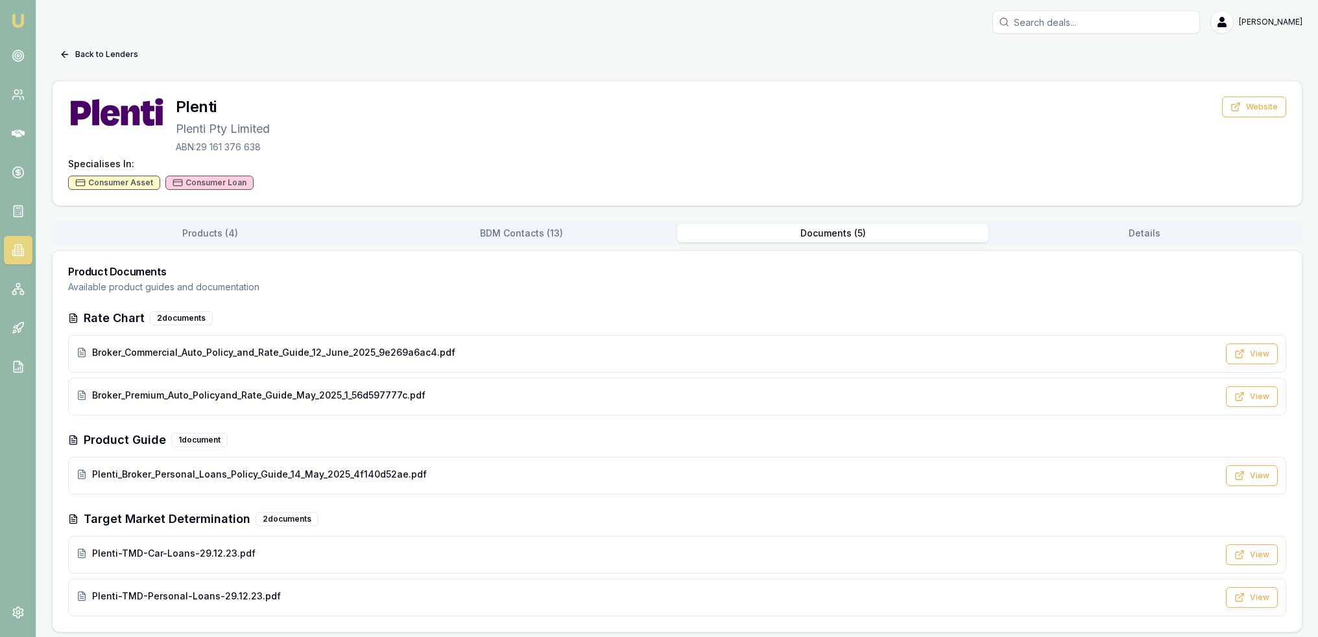
click at [13, 30] on link "Emu Broker" at bounding box center [18, 20] width 21 height 21
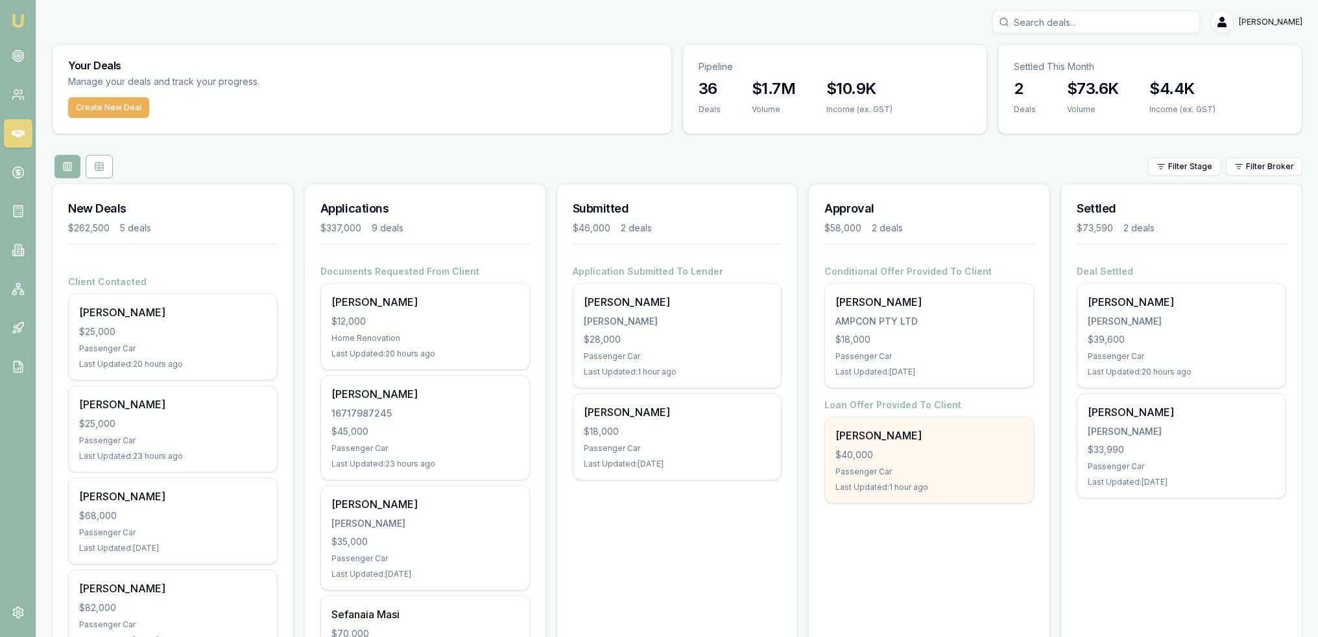
click at [875, 457] on div "$40,000" at bounding box center [928, 455] width 187 height 13
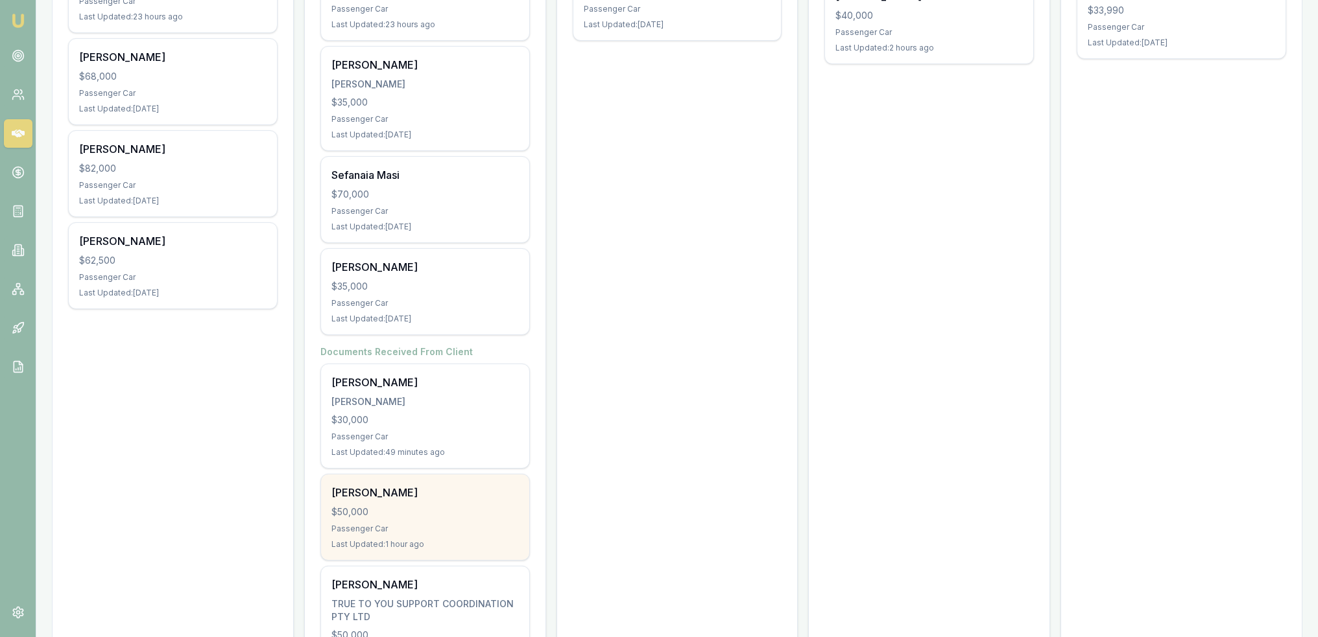
scroll to position [353, 0]
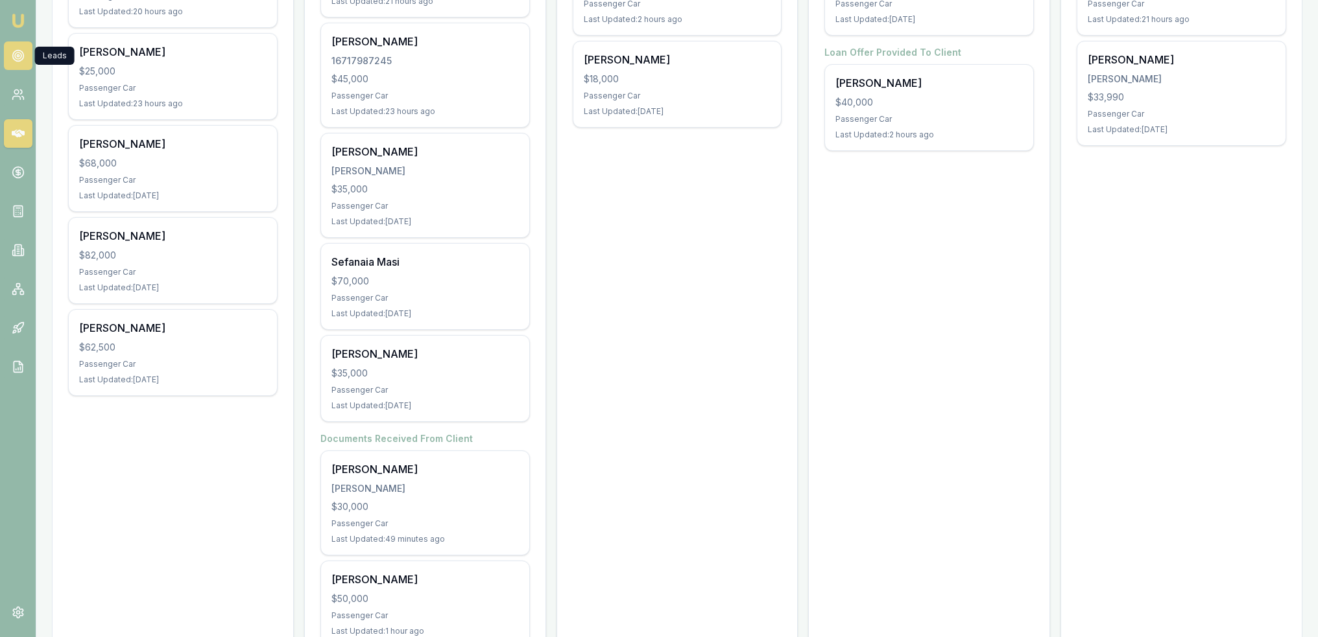
click at [14, 60] on circle at bounding box center [17, 56] width 11 height 11
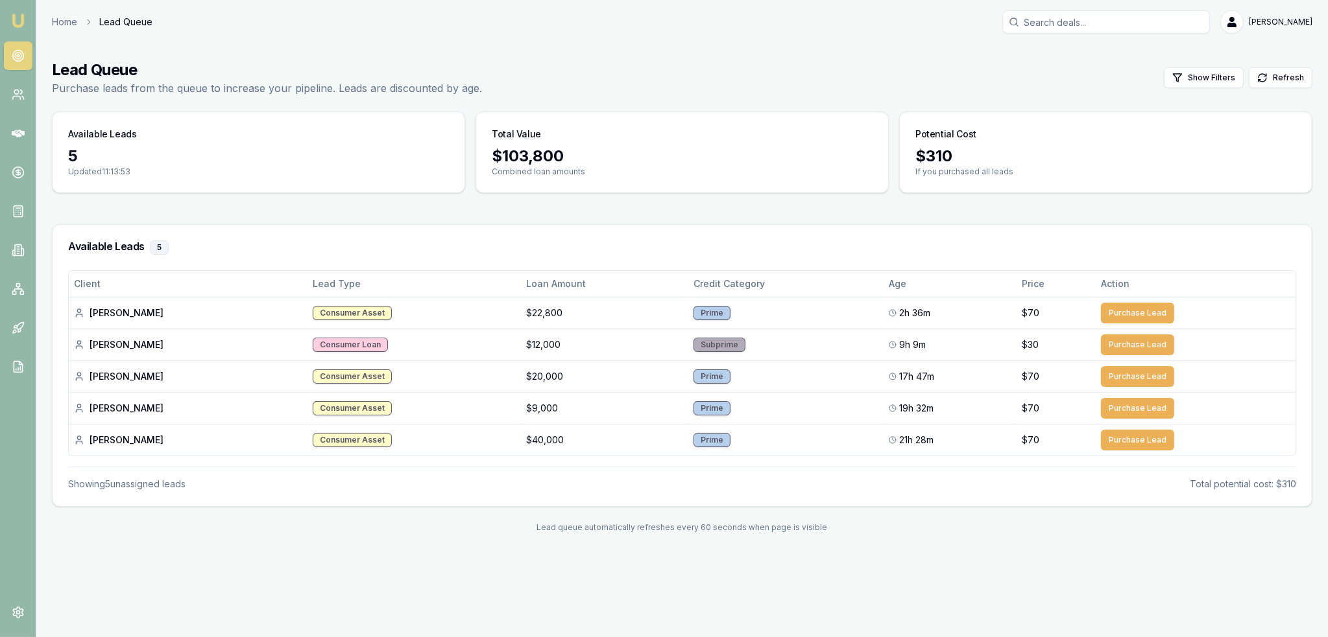
click at [16, 22] on img at bounding box center [18, 21] width 16 height 16
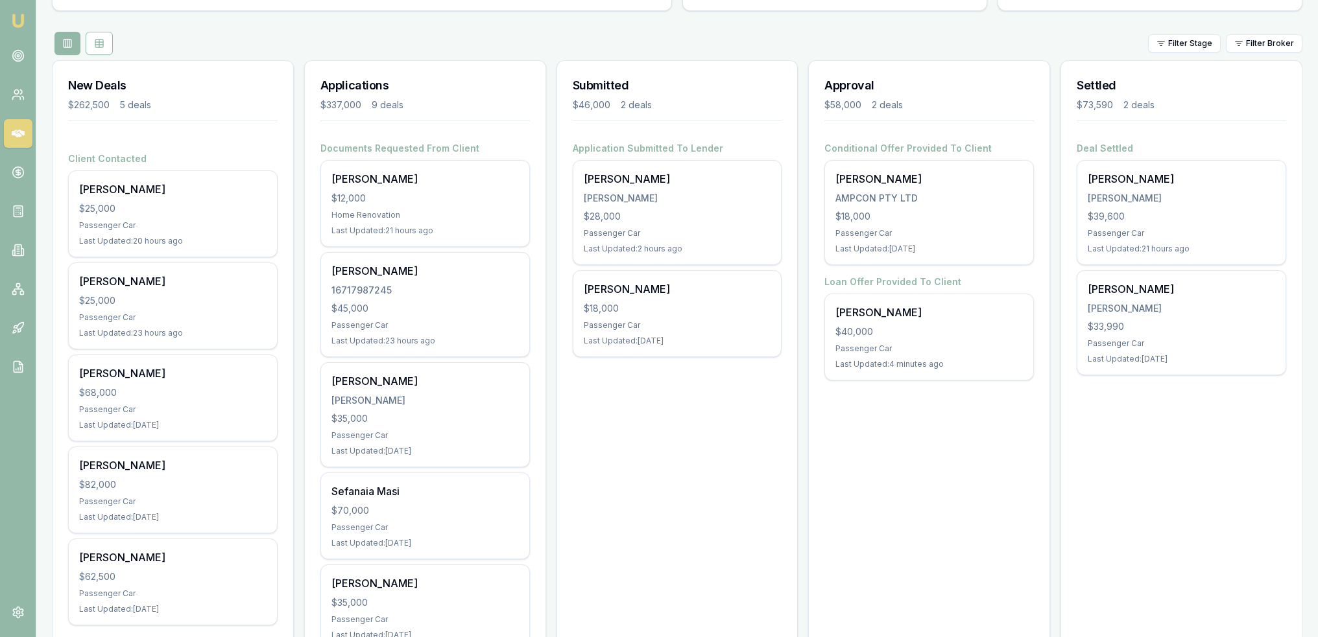
scroll to position [130, 0]
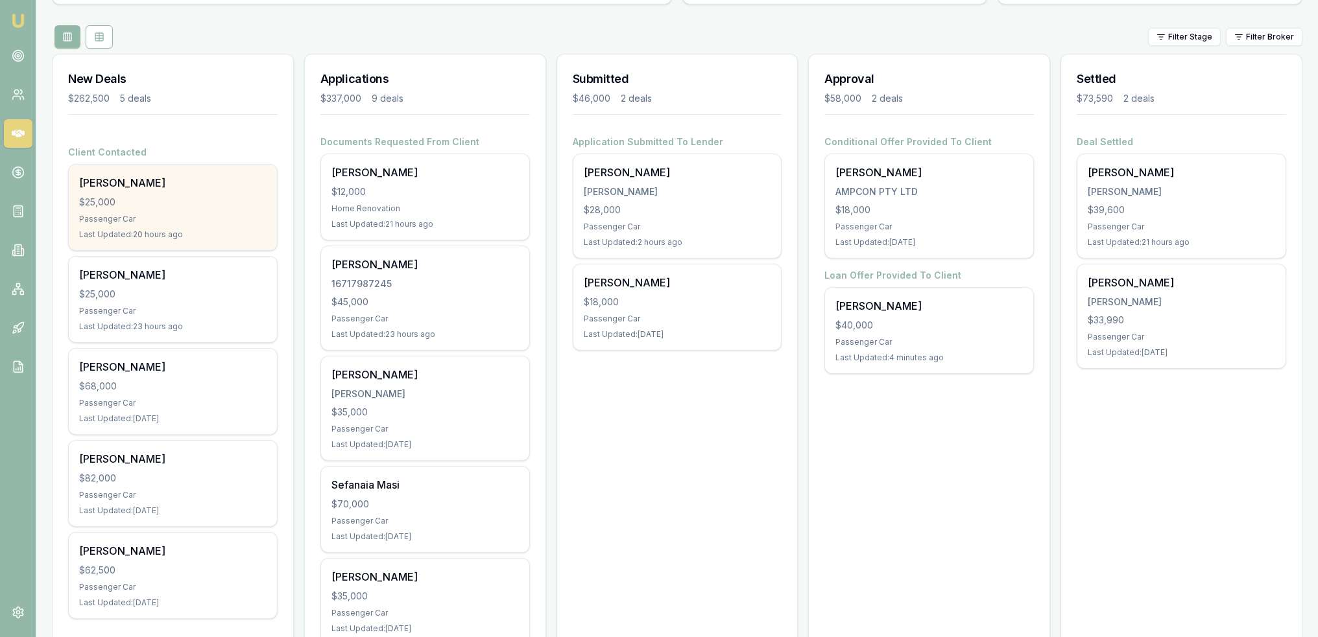
click at [171, 216] on div "Passenger Car" at bounding box center [172, 219] width 187 height 10
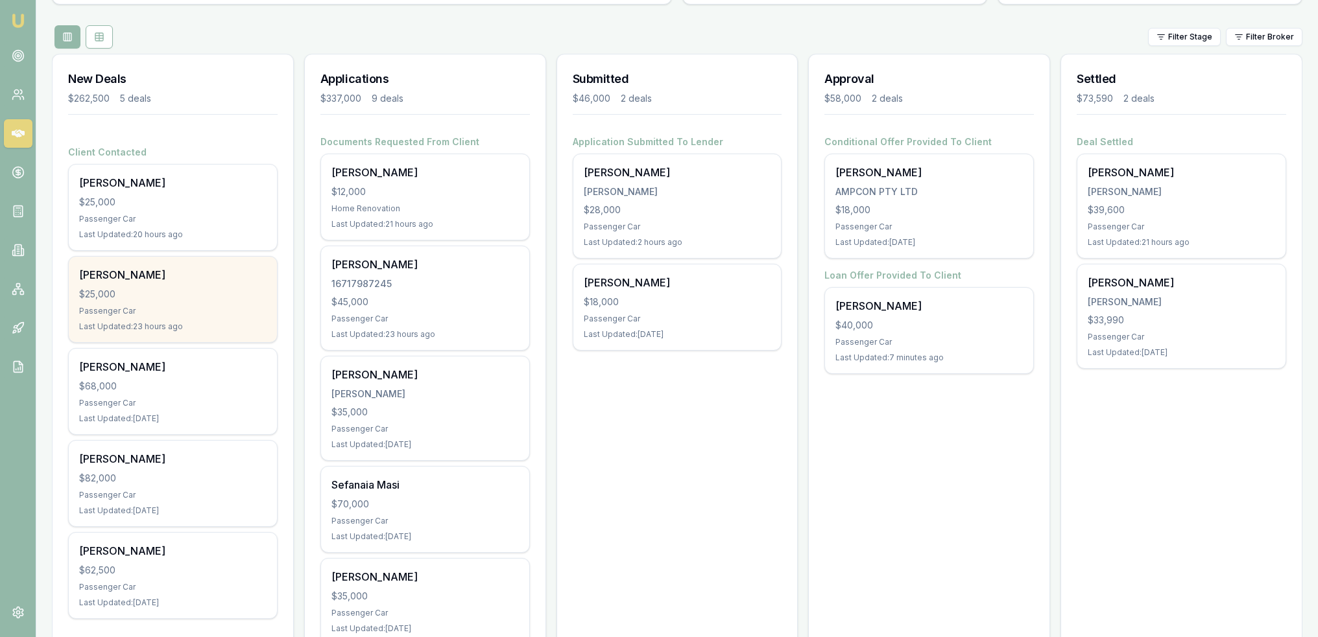
click at [146, 285] on div "Lisa Pash $25,000 Passenger Car Last Updated: 23 hours ago" at bounding box center [173, 300] width 208 height 86
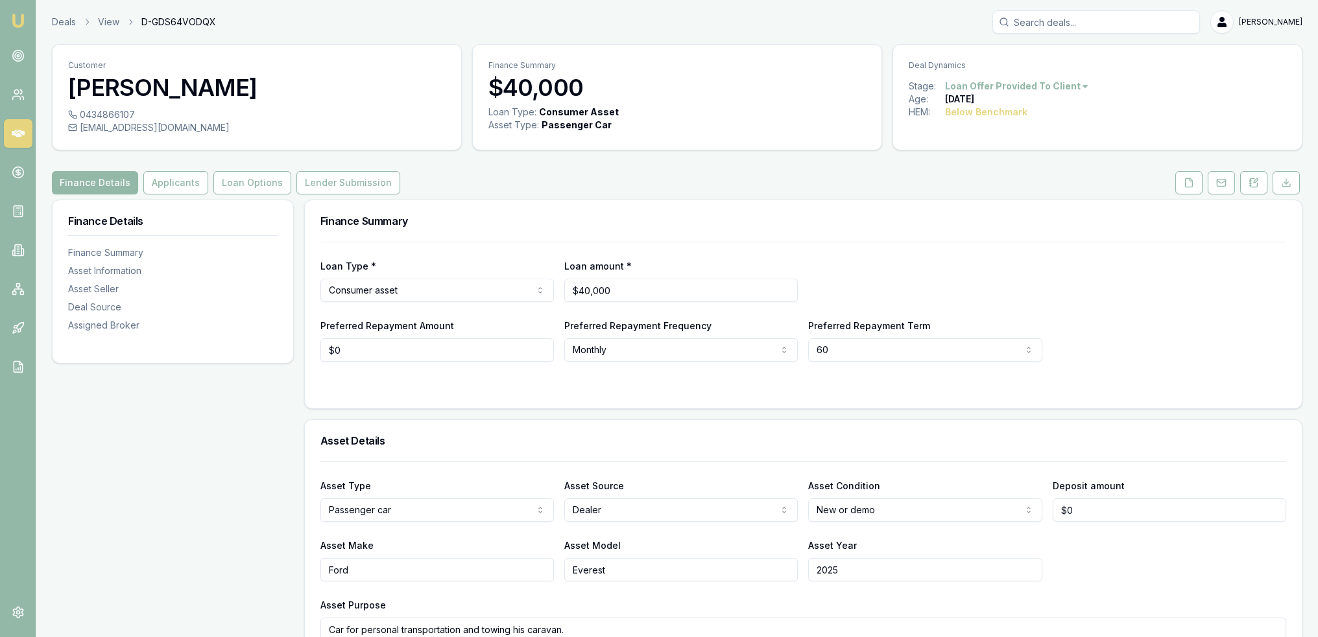
drag, startPoint x: 1191, startPoint y: 184, endPoint x: 1153, endPoint y: 211, distance: 46.8
click at [1191, 184] on icon at bounding box center [1189, 183] width 10 height 10
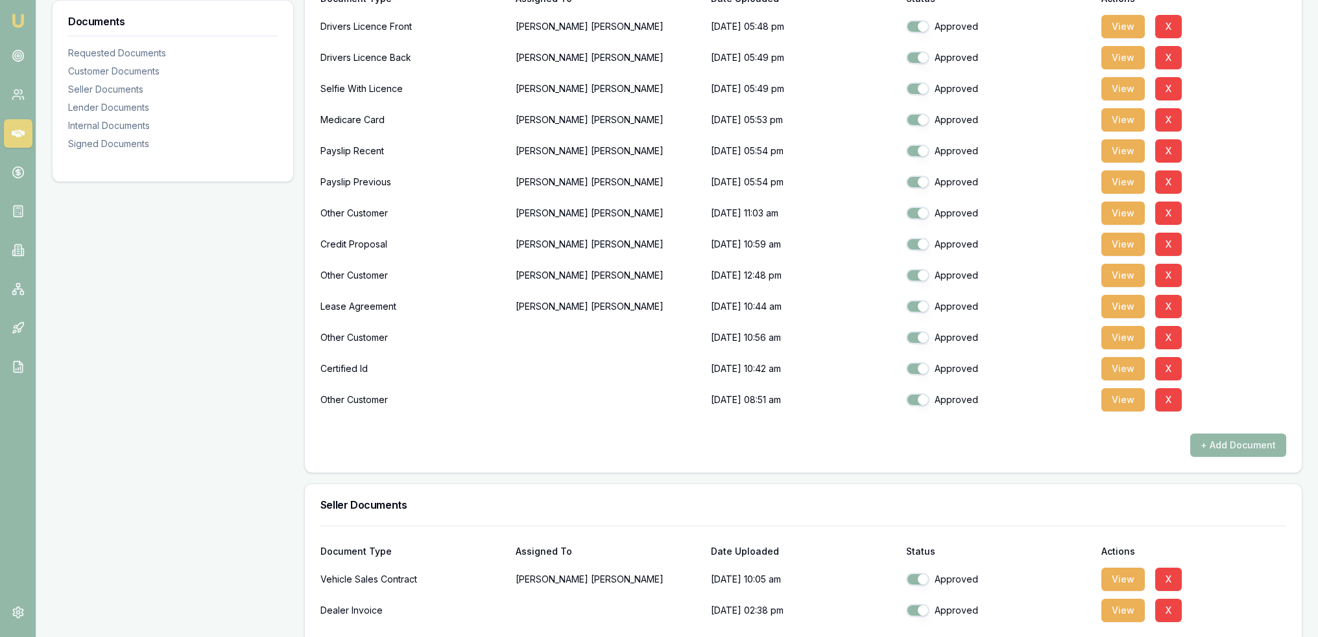
scroll to position [389, 0]
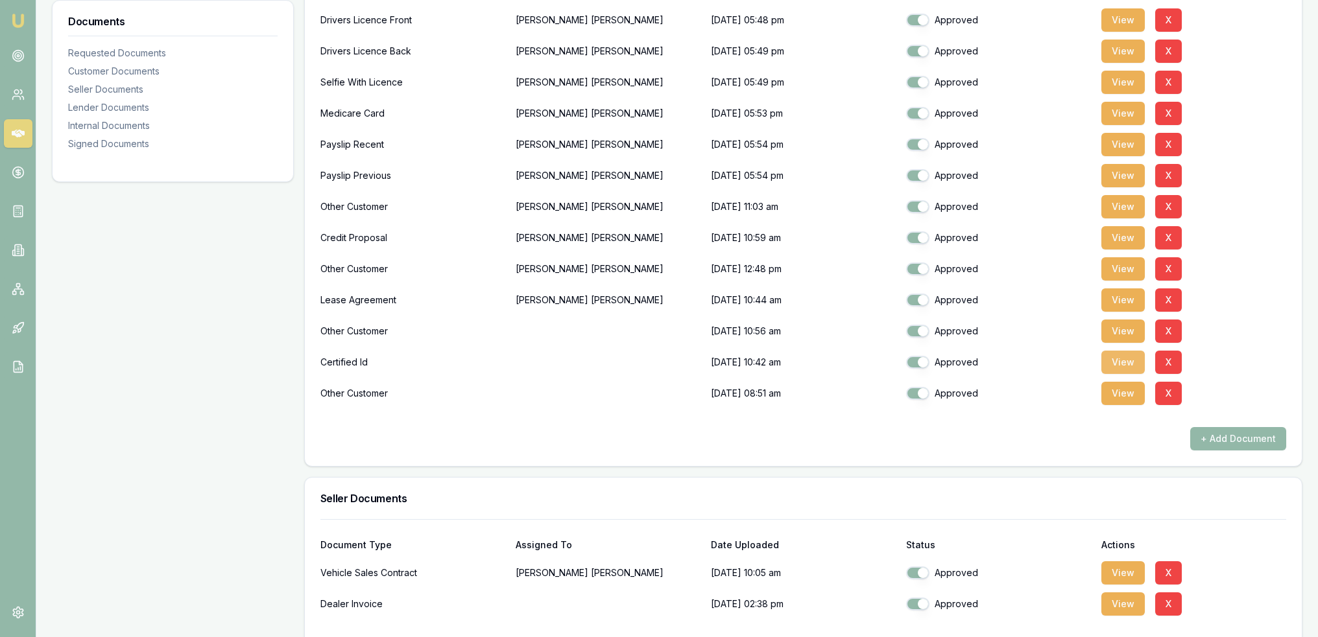
click at [1119, 361] on button "View" at bounding box center [1122, 362] width 43 height 23
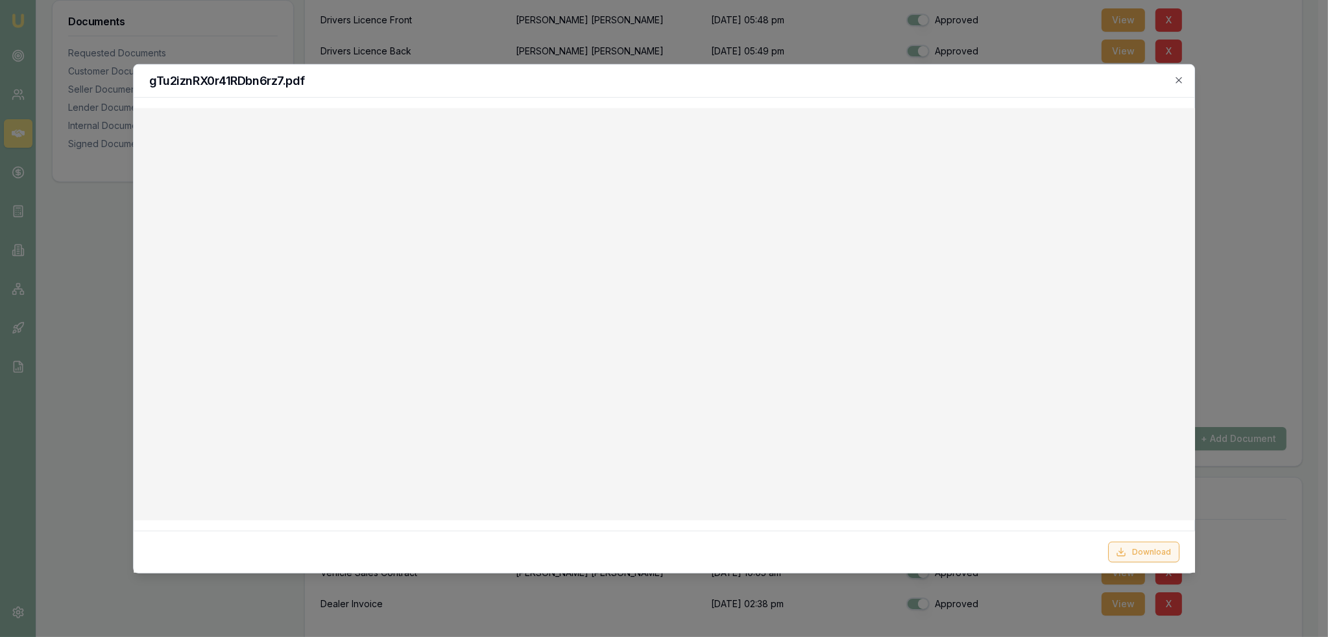
click at [1141, 550] on button "Download" at bounding box center [1142, 552] width 71 height 21
click at [1180, 80] on icon "button" at bounding box center [1178, 80] width 10 height 10
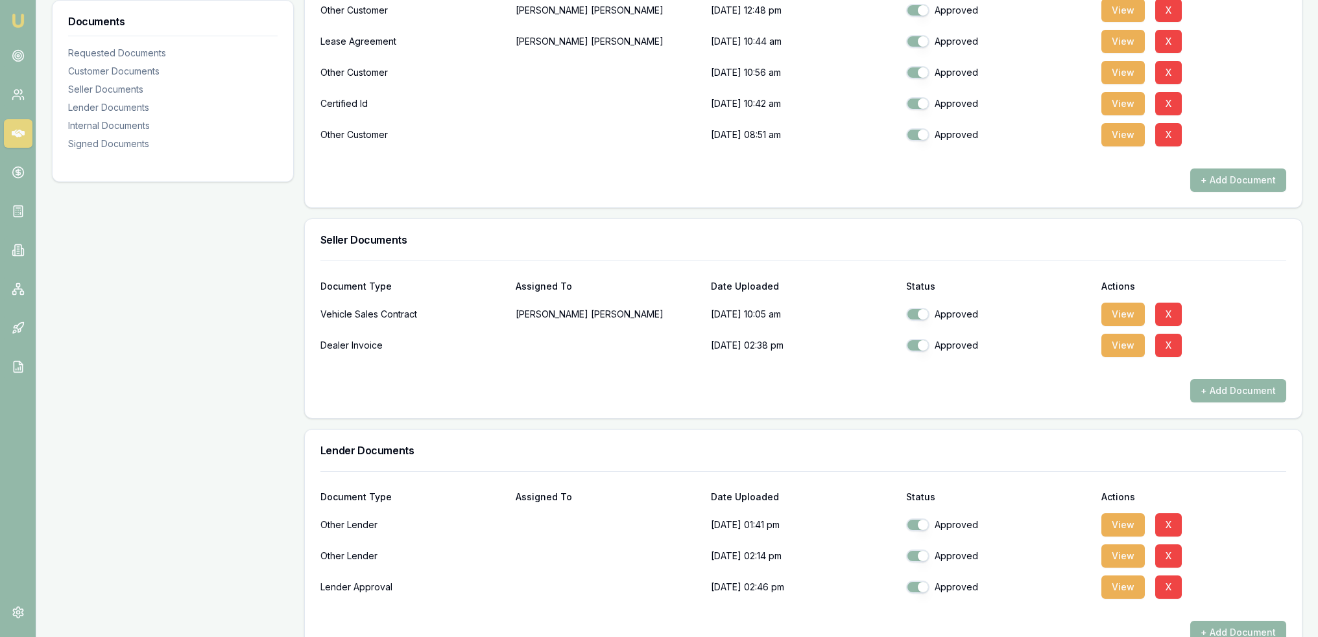
scroll to position [649, 0]
click at [1125, 346] on button "View" at bounding box center [1122, 344] width 43 height 23
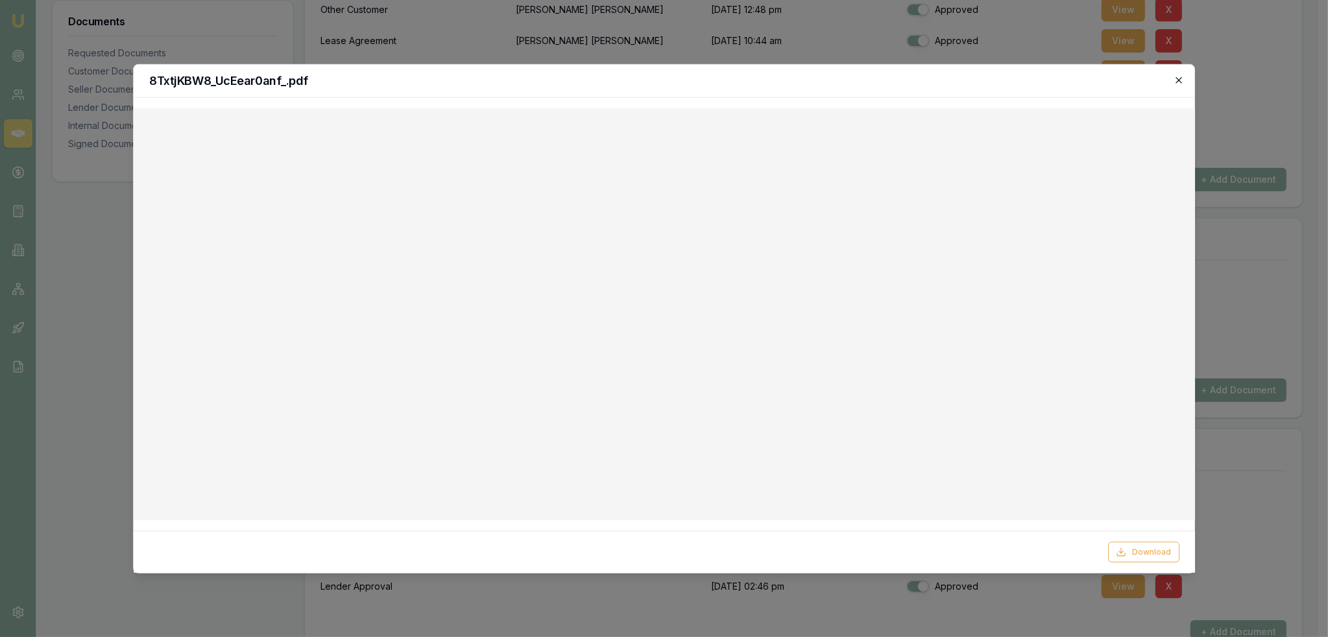
click at [1179, 77] on icon "button" at bounding box center [1178, 80] width 10 height 10
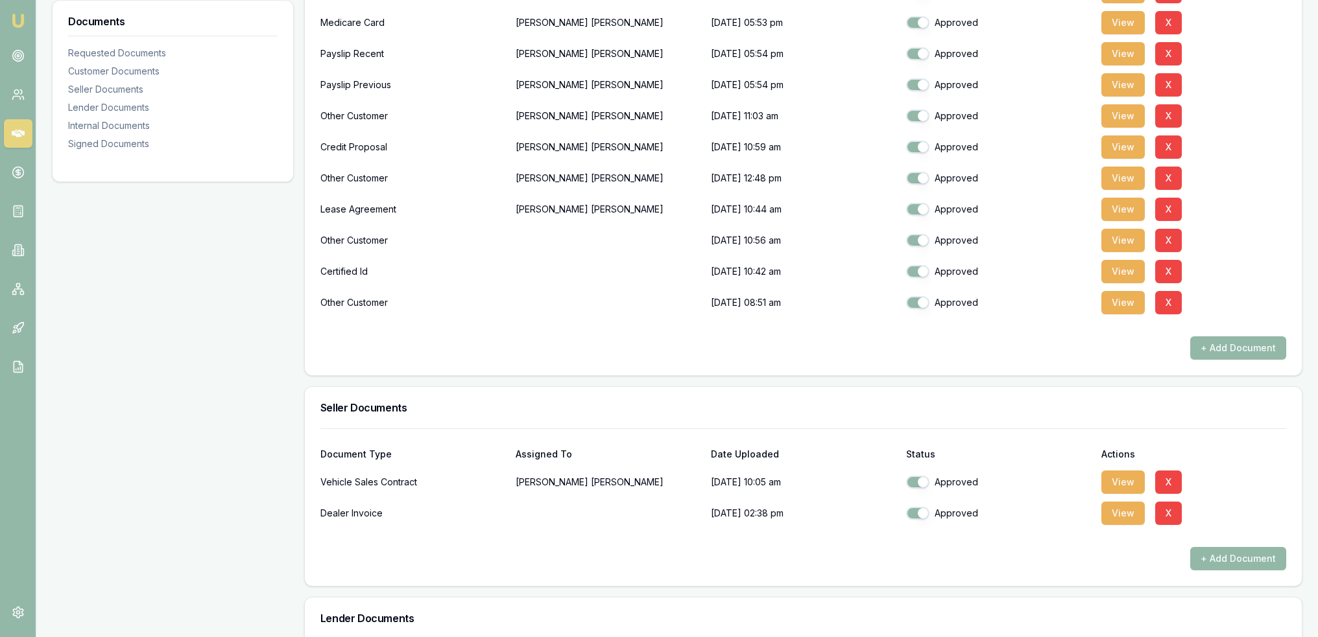
scroll to position [454, 0]
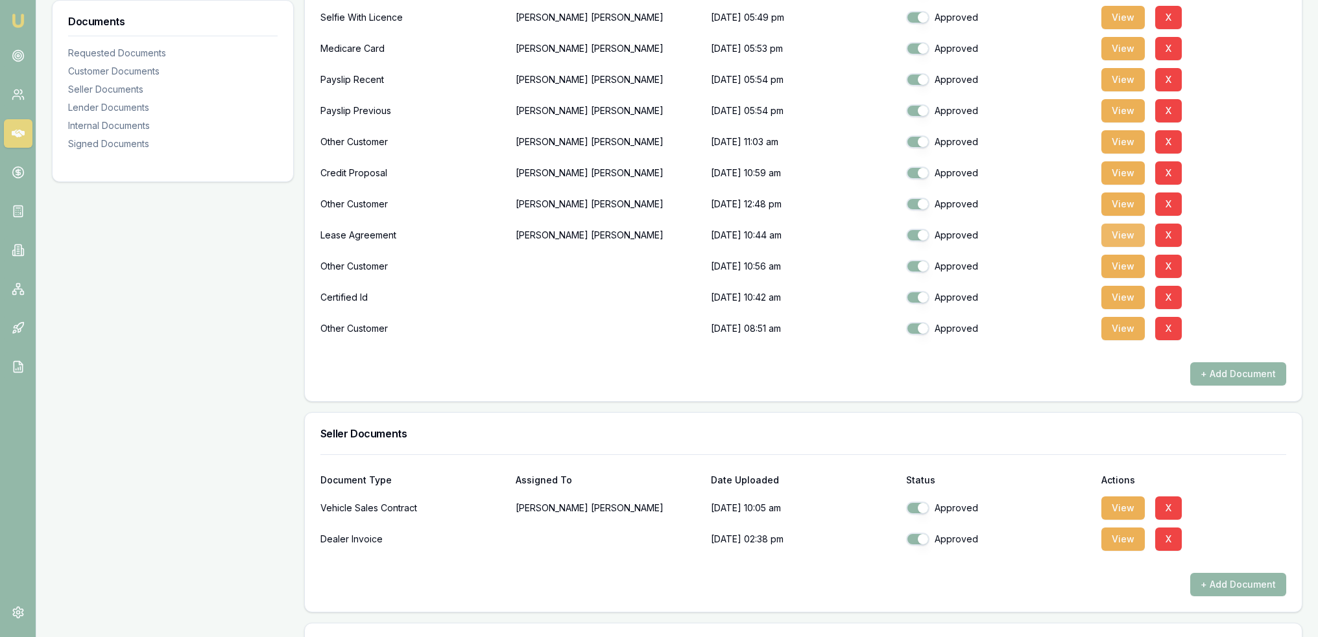
click at [1113, 234] on button "View" at bounding box center [1122, 235] width 43 height 23
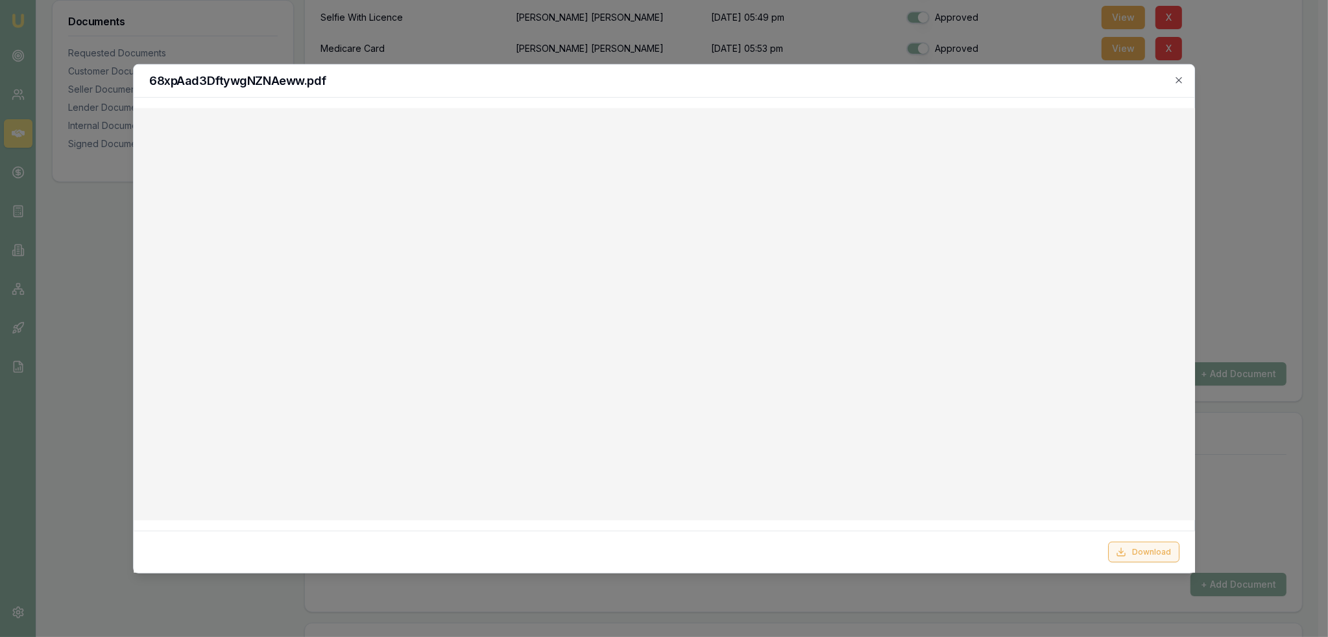
click at [1138, 551] on button "Download" at bounding box center [1142, 552] width 71 height 21
click at [1180, 78] on icon "button" at bounding box center [1178, 80] width 10 height 10
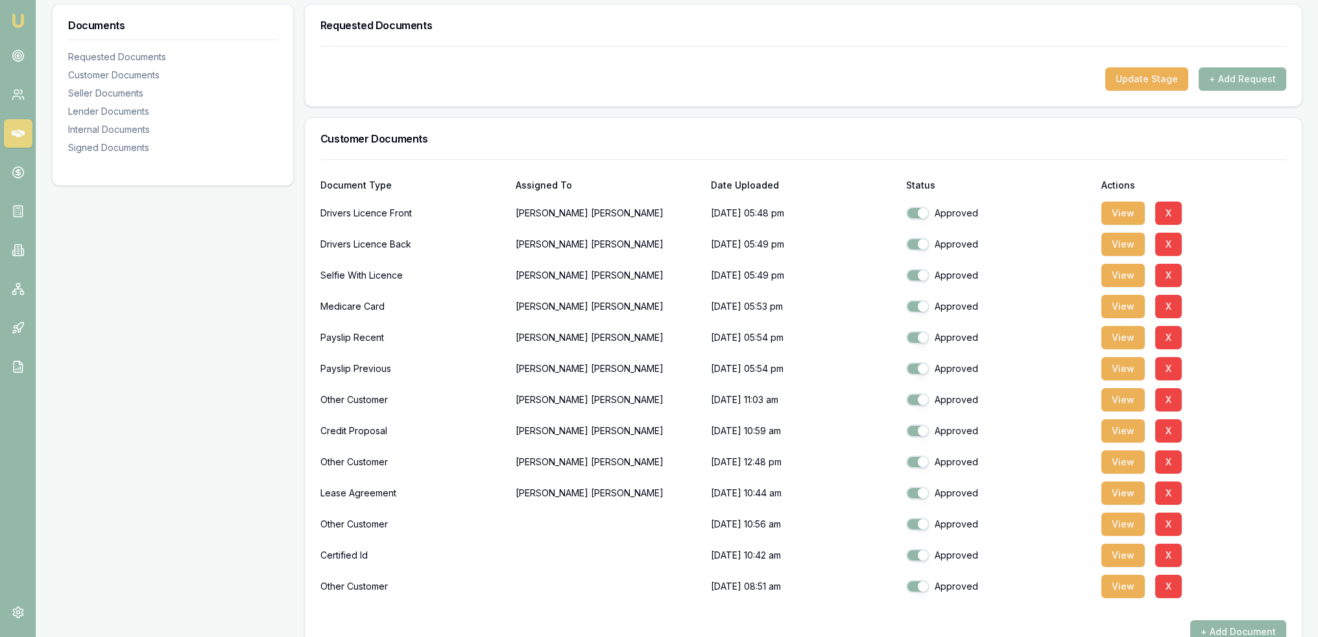
scroll to position [195, 0]
click at [1123, 208] on button "View" at bounding box center [1122, 214] width 43 height 23
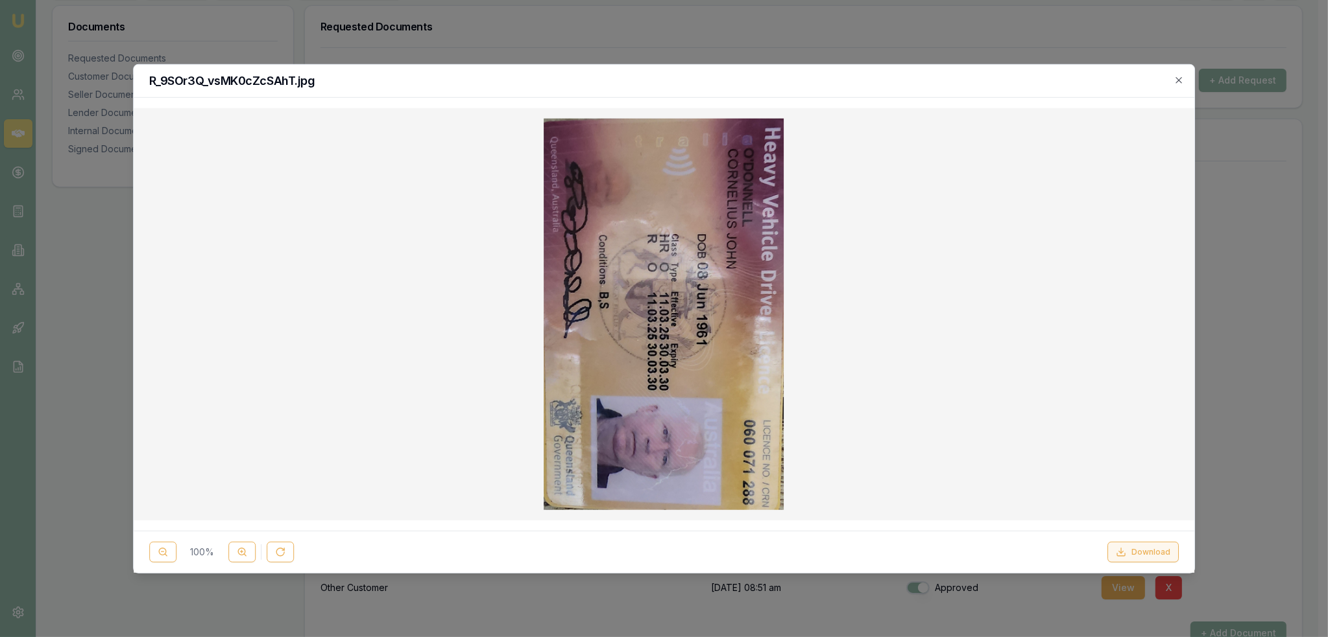
click at [1137, 550] on button "Download" at bounding box center [1142, 552] width 71 height 21
click at [1180, 78] on icon "button" at bounding box center [1179, 80] width 6 height 6
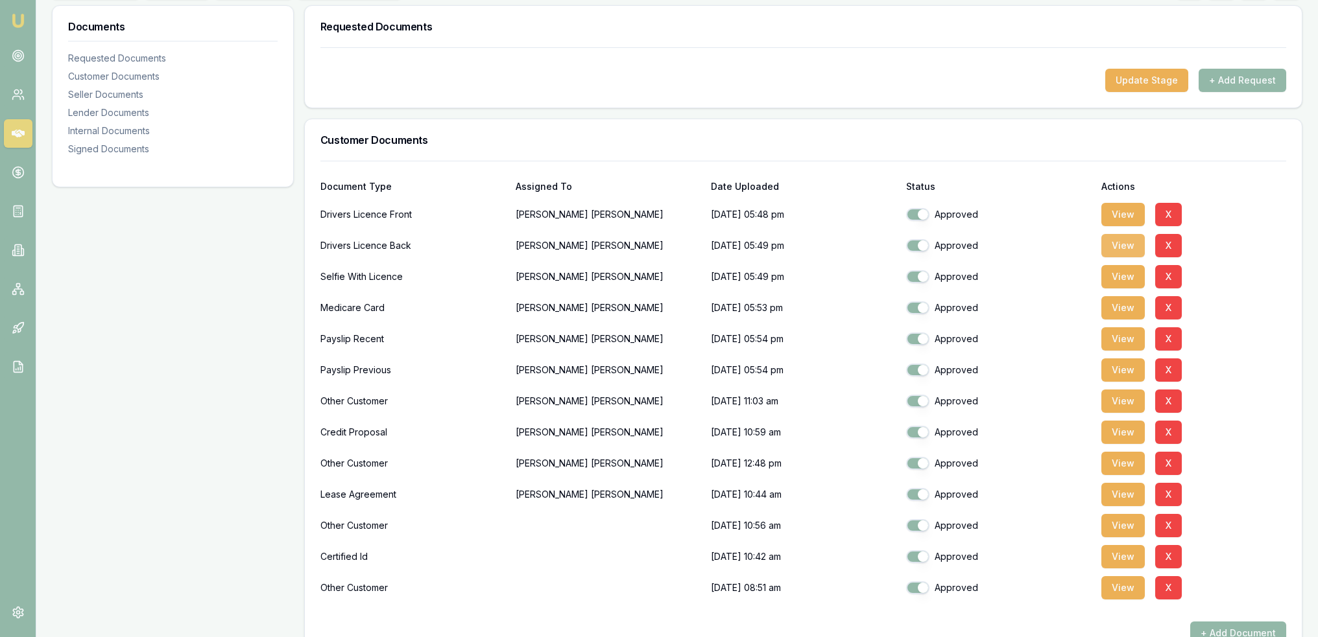
click at [1126, 246] on button "View" at bounding box center [1122, 245] width 43 height 23
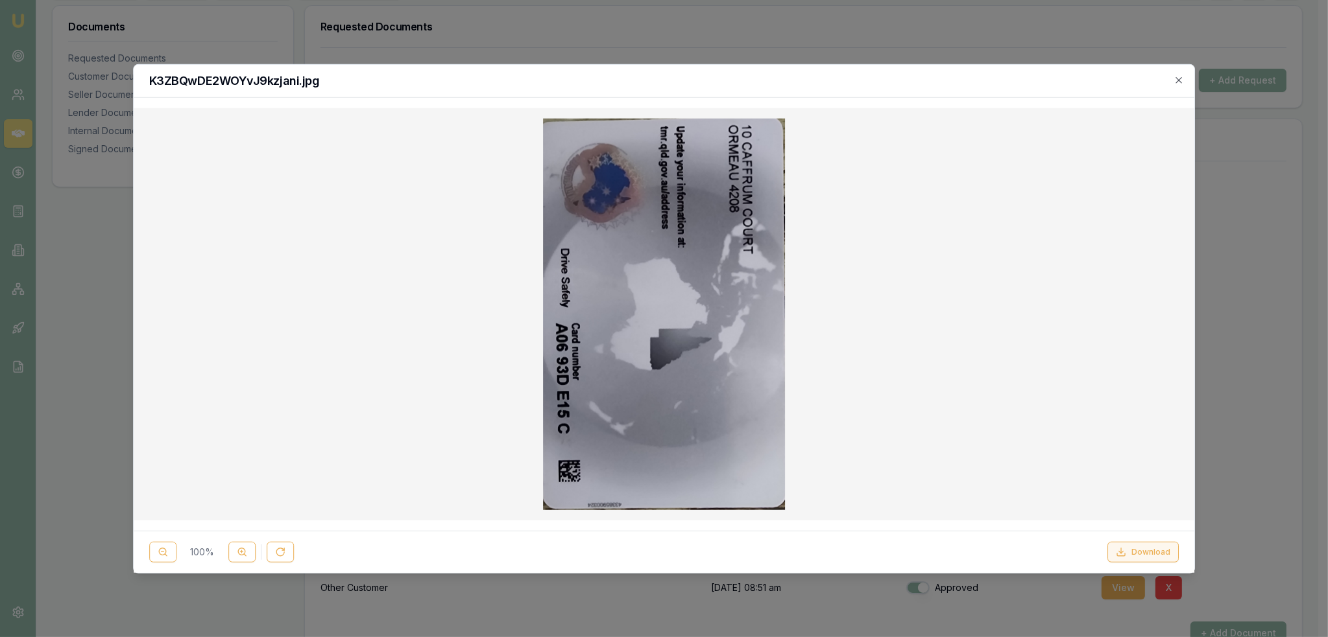
click at [1140, 553] on button "Download" at bounding box center [1142, 552] width 71 height 21
click at [1173, 77] on h2 "K3ZBQwDE2WOYvJ9kzjani.jpg" at bounding box center [664, 81] width 1030 height 12
click at [1175, 77] on icon "button" at bounding box center [1178, 80] width 10 height 10
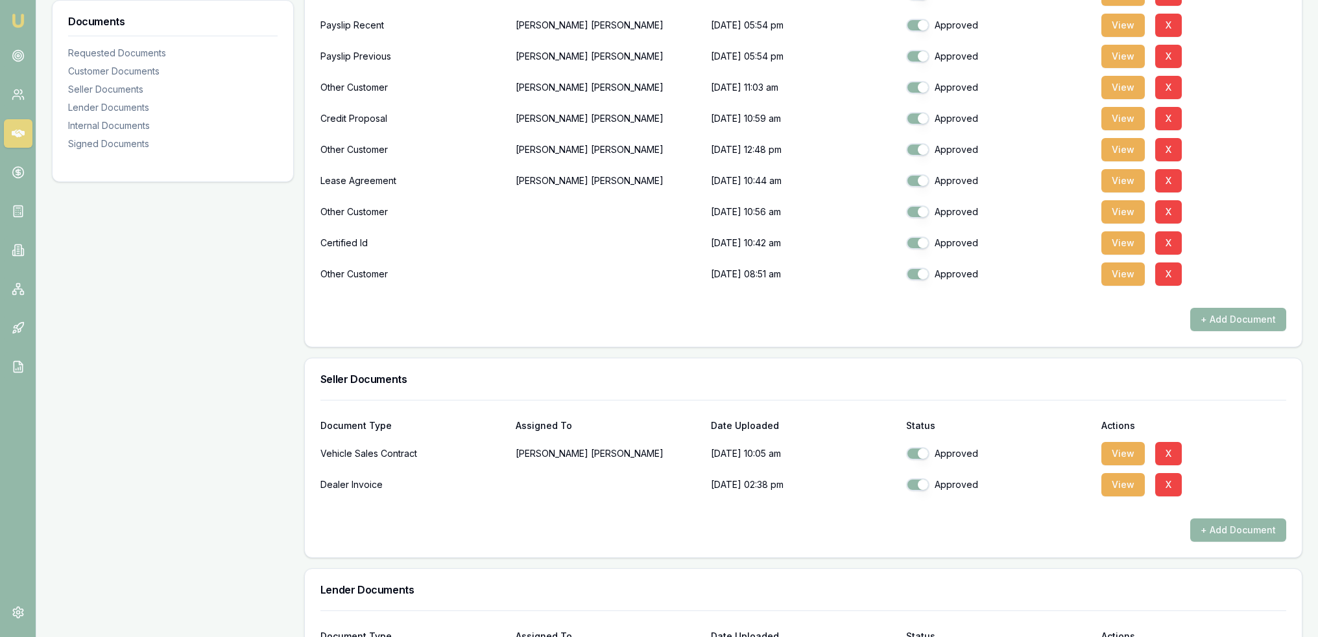
scroll to position [519, 0]
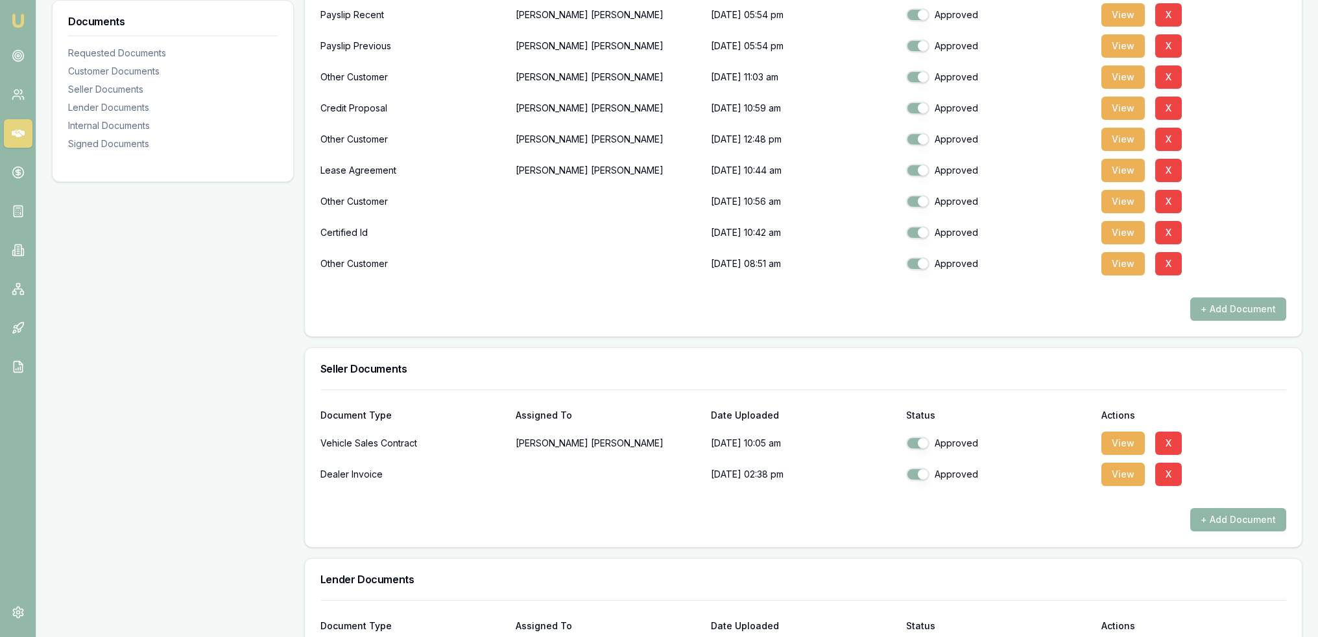
click at [1218, 520] on button "+ Add Document" at bounding box center [1238, 519] width 96 height 23
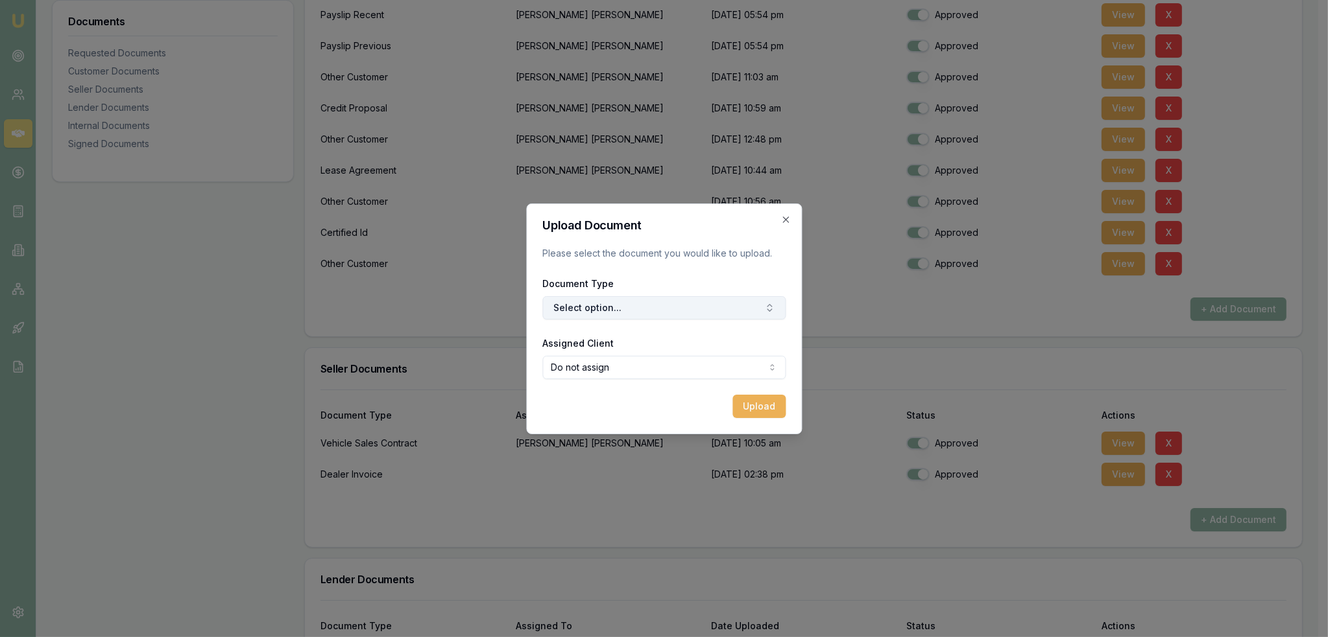
click at [585, 307] on button "Select option..." at bounding box center [663, 307] width 243 height 23
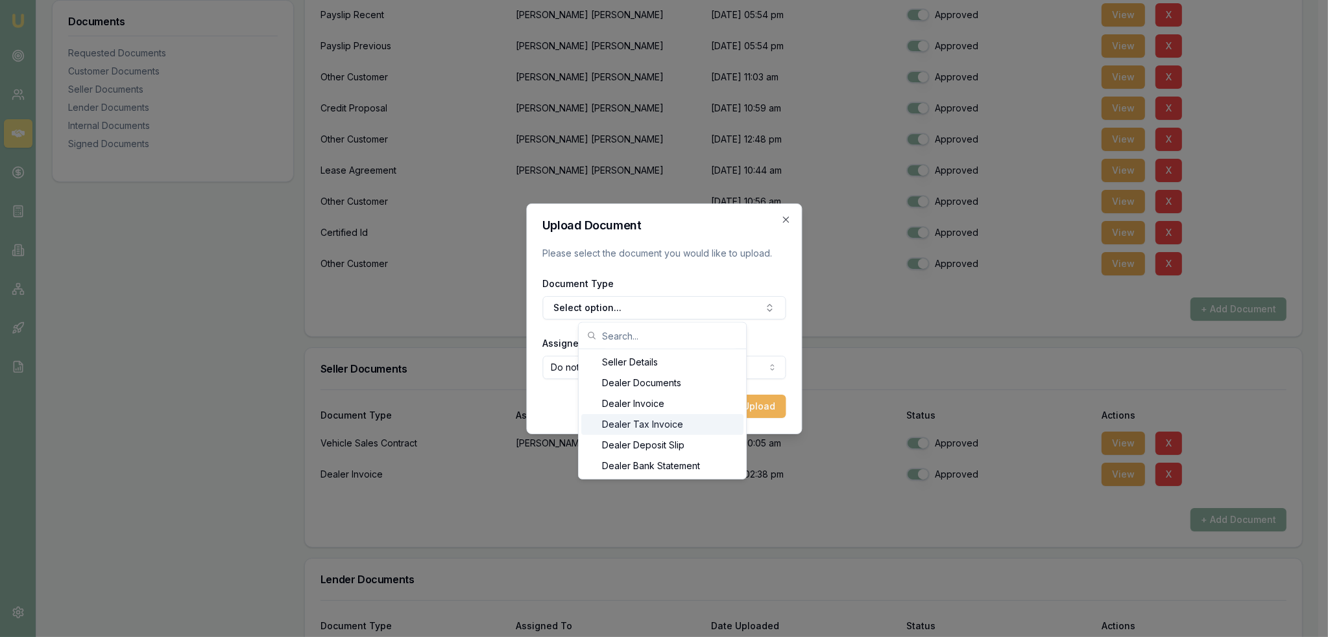
click at [618, 421] on div "Dealer Tax Invoice" at bounding box center [662, 424] width 162 height 21
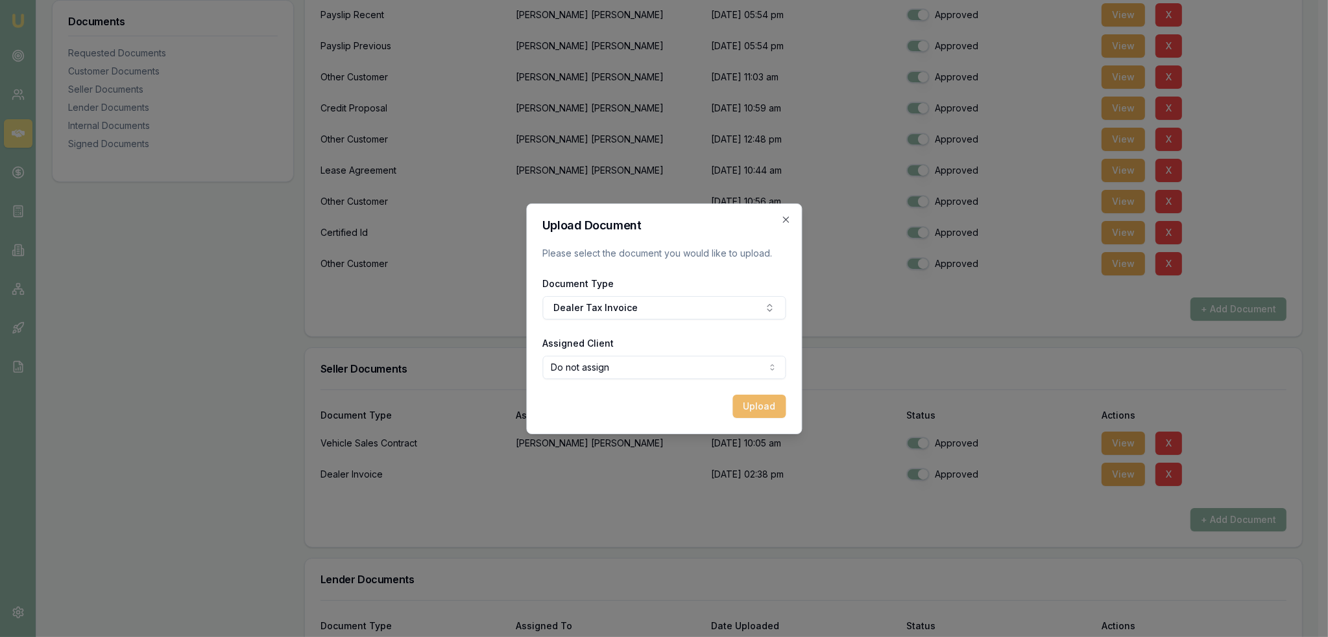
click at [750, 407] on button "Upload" at bounding box center [758, 406] width 53 height 23
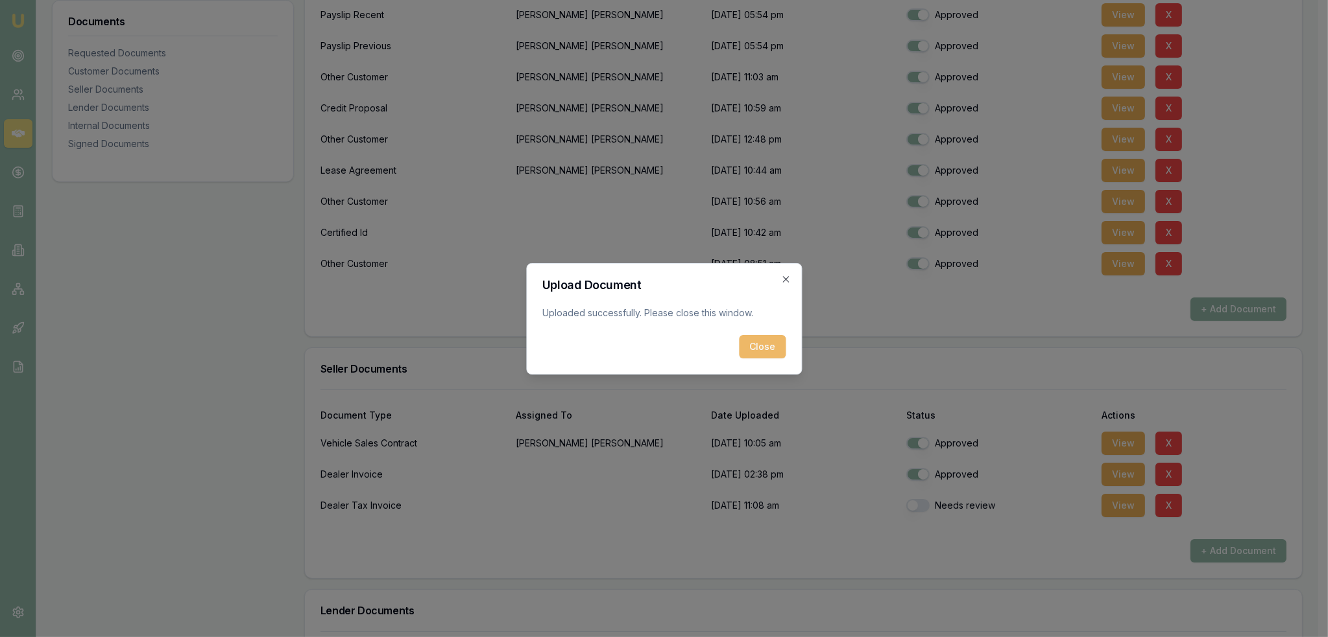
drag, startPoint x: 760, startPoint y: 344, endPoint x: 947, endPoint y: 455, distance: 216.9
click at [761, 344] on button "Close" at bounding box center [762, 346] width 47 height 23
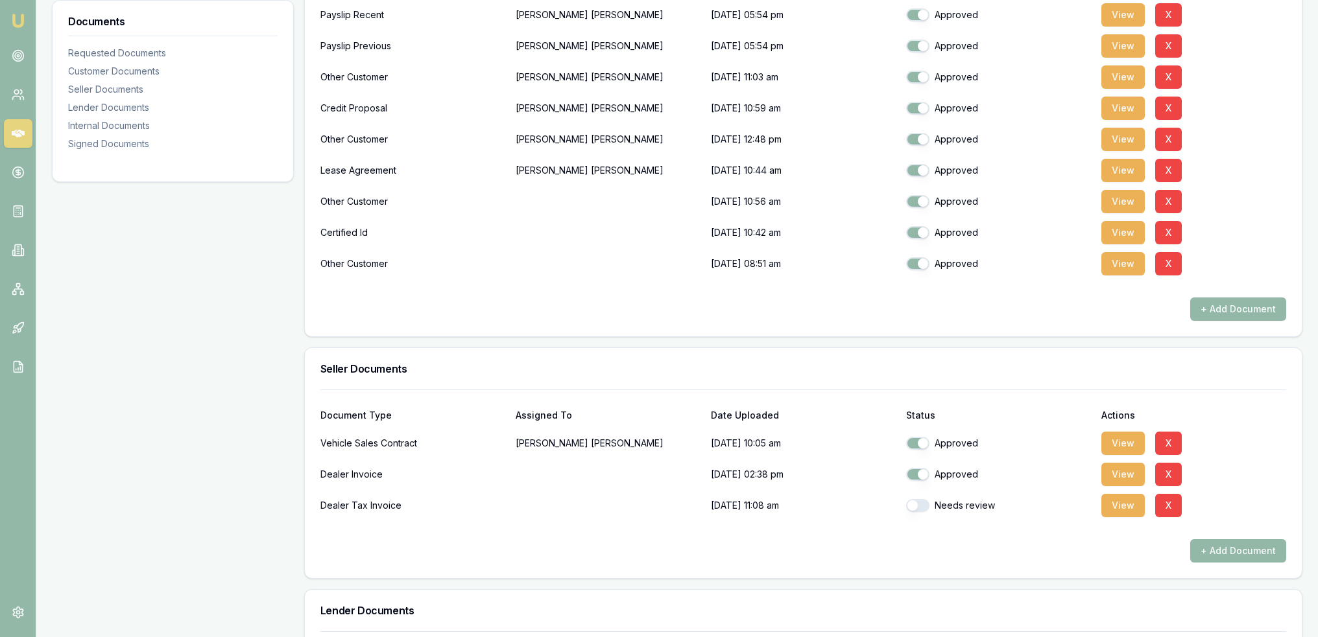
click at [916, 505] on button "button" at bounding box center [917, 505] width 23 height 13
checkbox input "true"
click at [1245, 547] on button "+ Add Document" at bounding box center [1238, 551] width 96 height 23
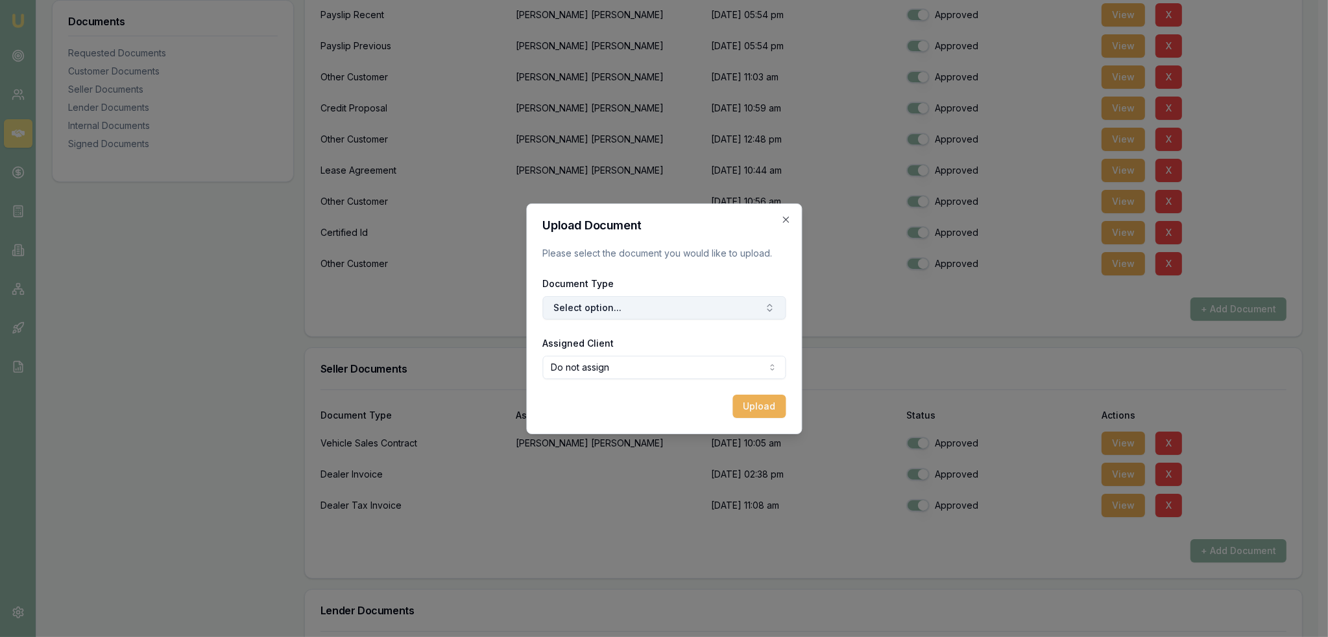
click at [600, 307] on button "Select option..." at bounding box center [663, 307] width 243 height 23
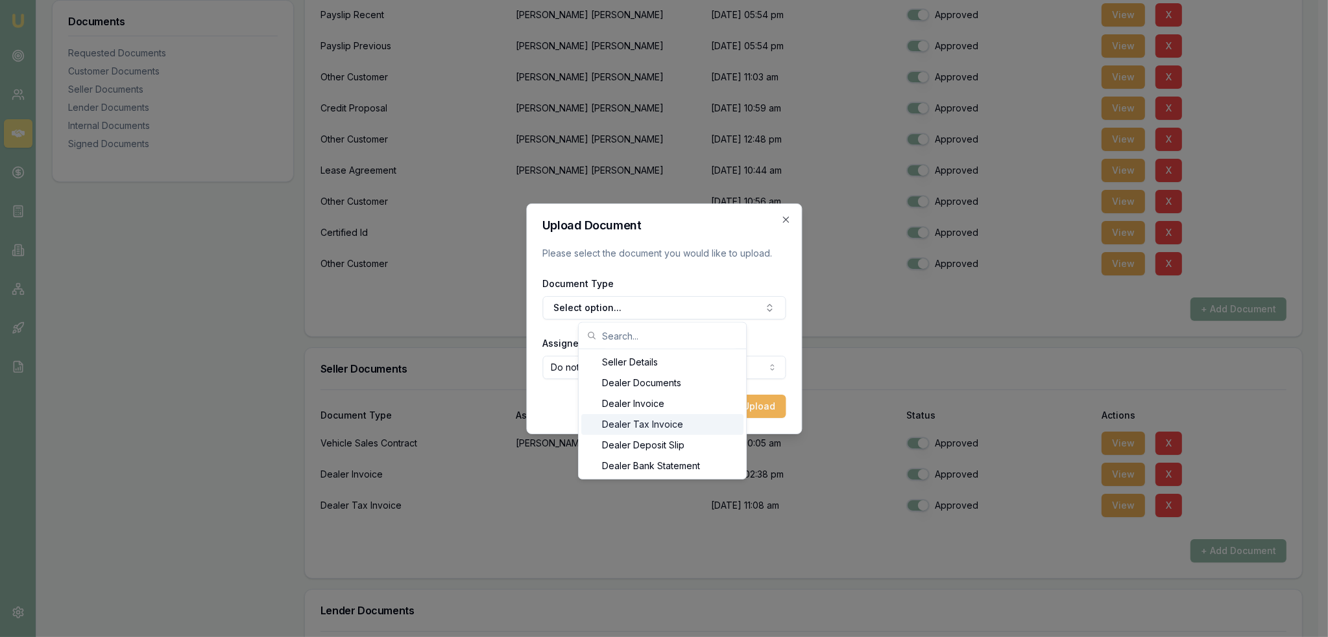
click at [607, 427] on div "Dealer Tax Invoice" at bounding box center [662, 424] width 162 height 21
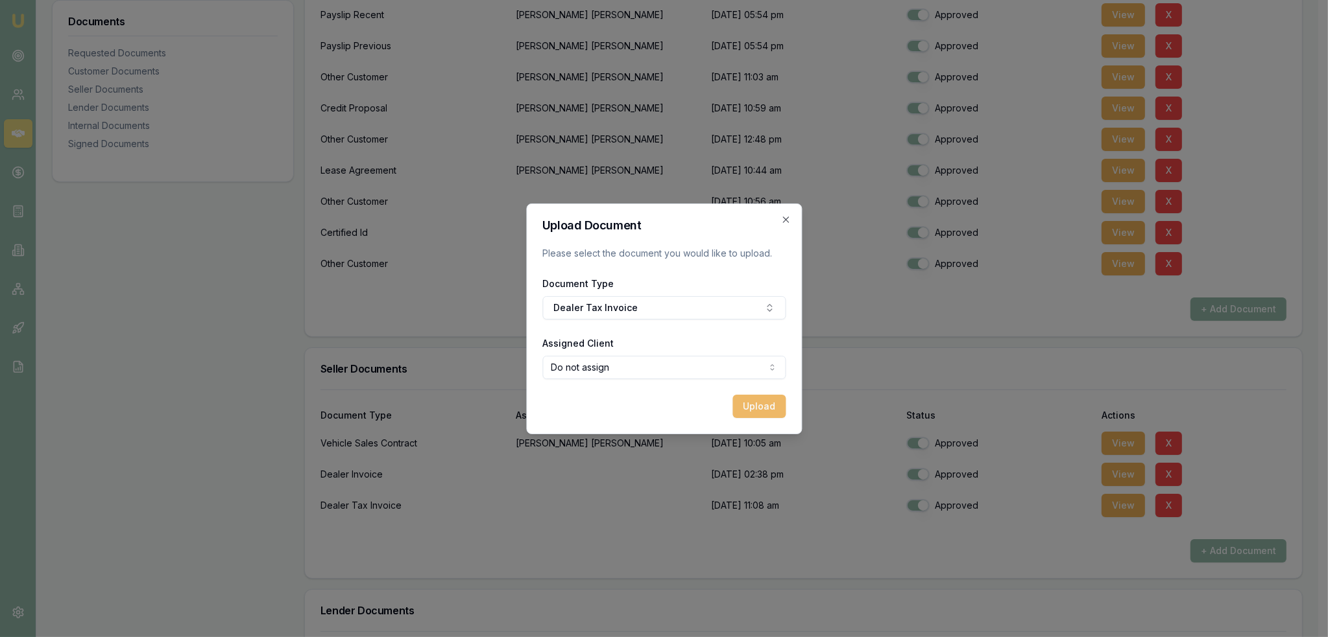
click at [746, 403] on button "Upload" at bounding box center [758, 406] width 53 height 23
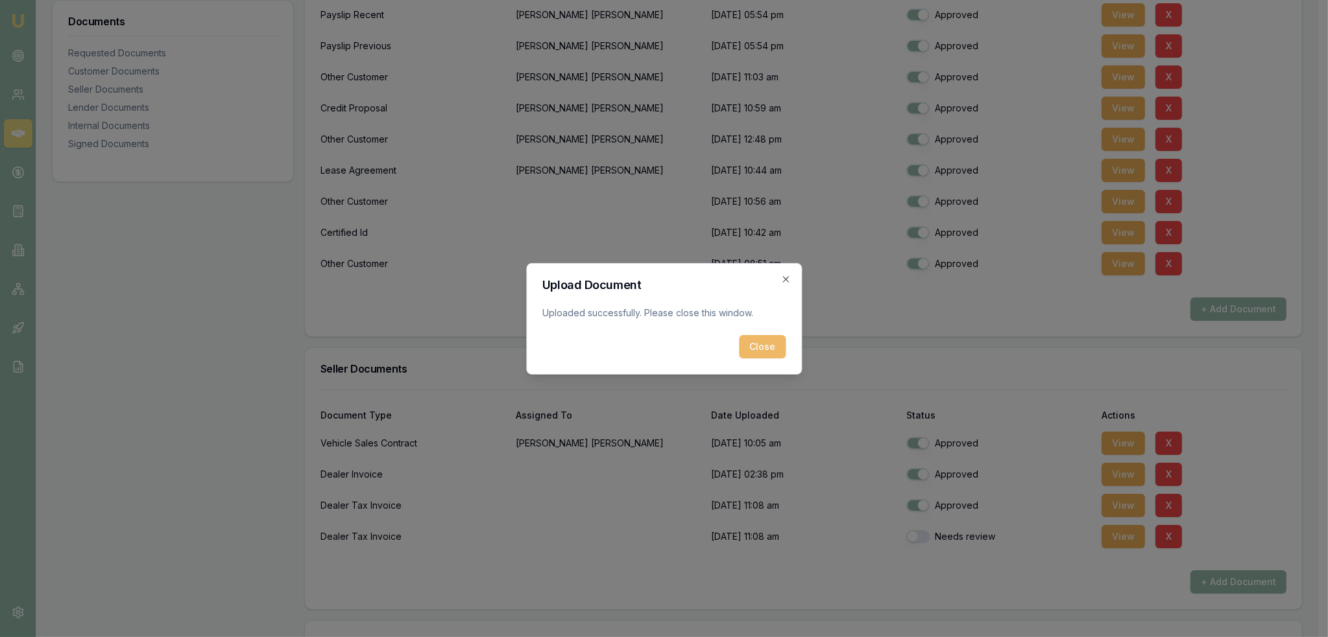
click at [763, 344] on button "Close" at bounding box center [762, 346] width 47 height 23
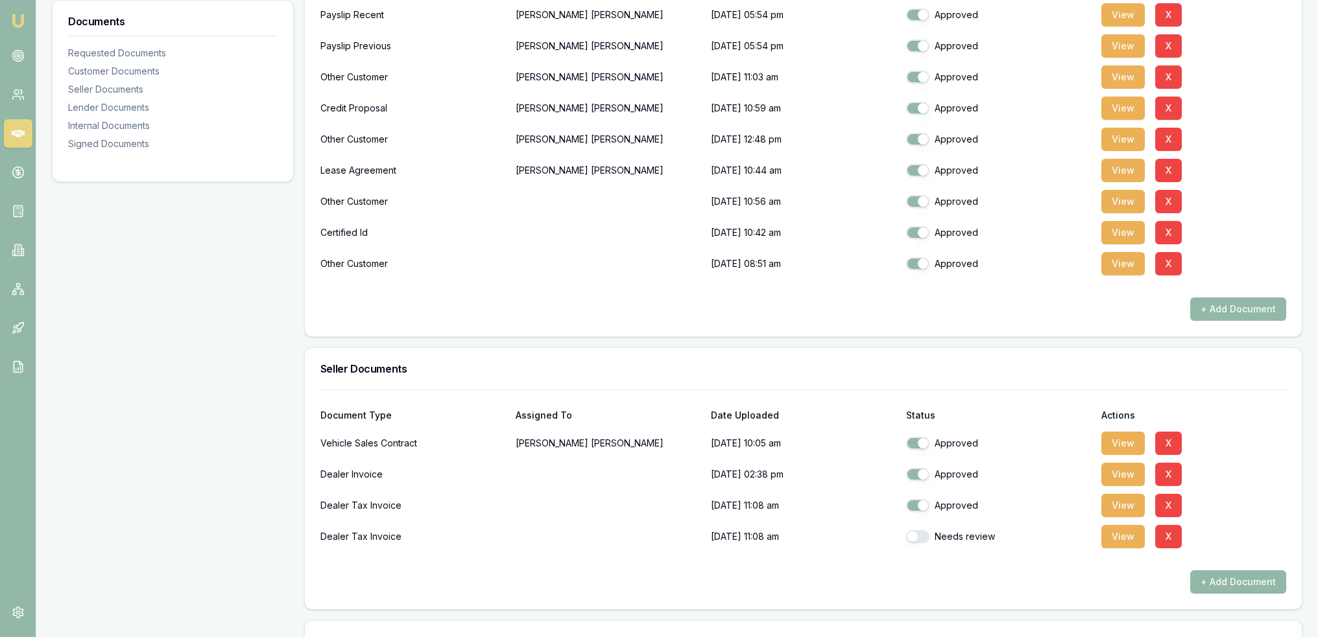
click at [911, 540] on button "button" at bounding box center [917, 536] width 23 height 13
checkbox input "true"
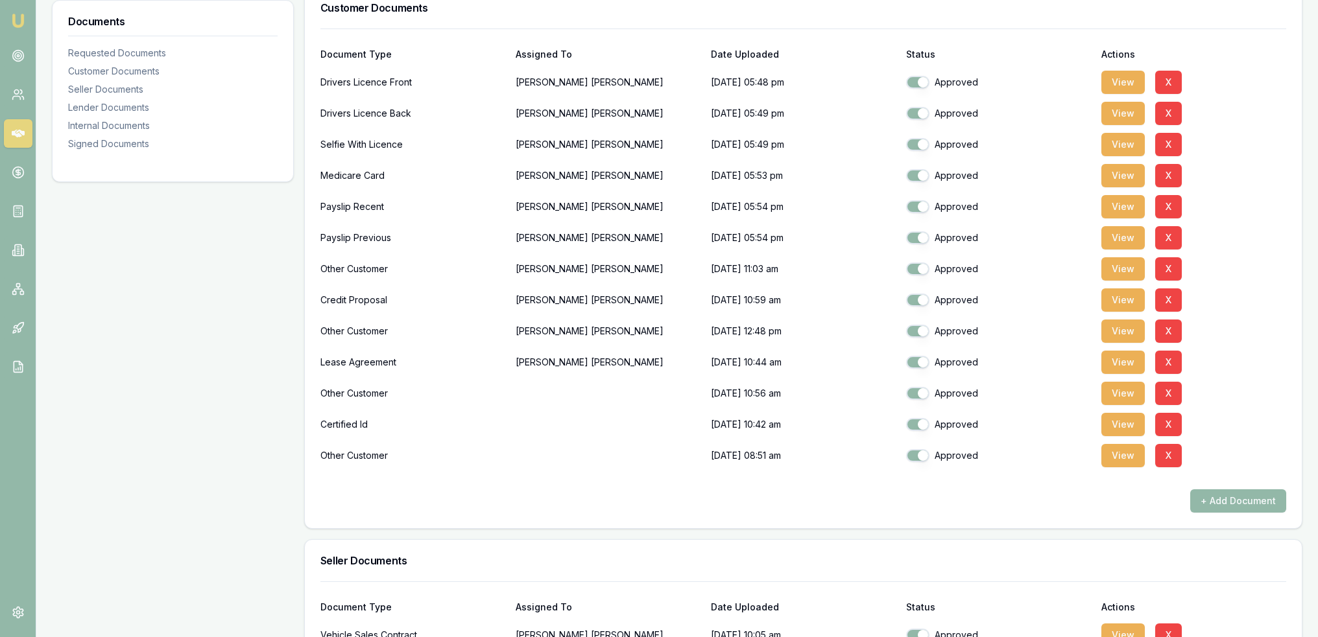
scroll to position [324, 0]
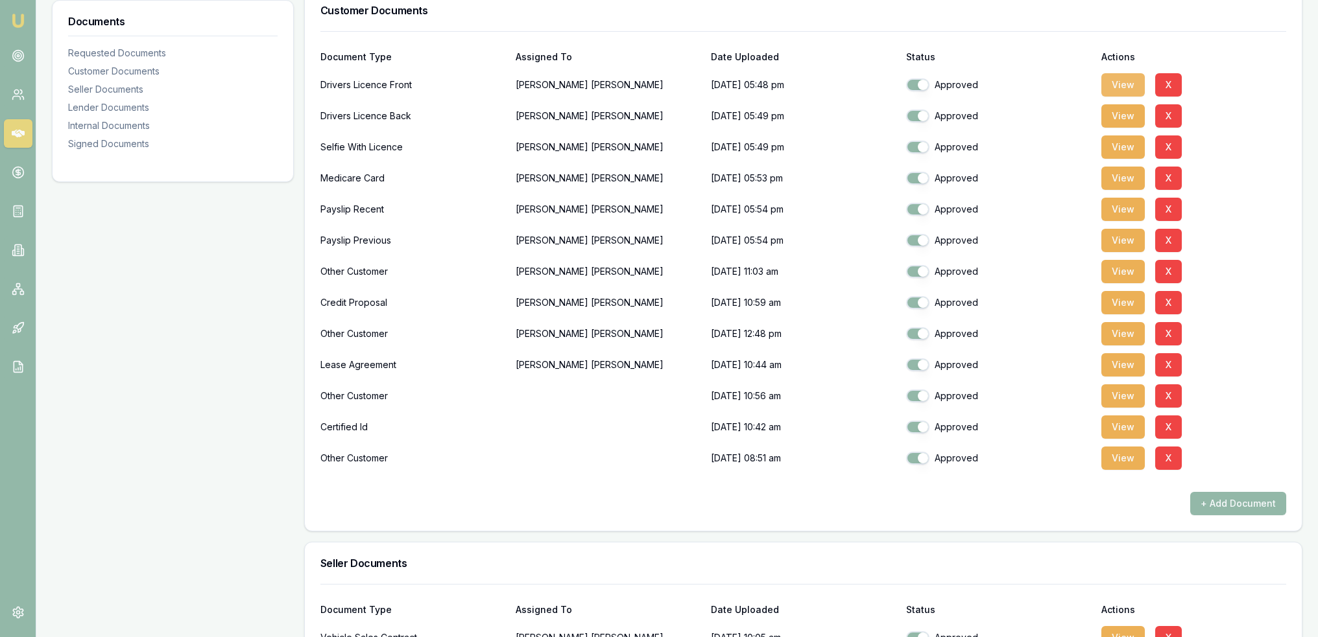
click at [1125, 88] on button "View" at bounding box center [1122, 84] width 43 height 23
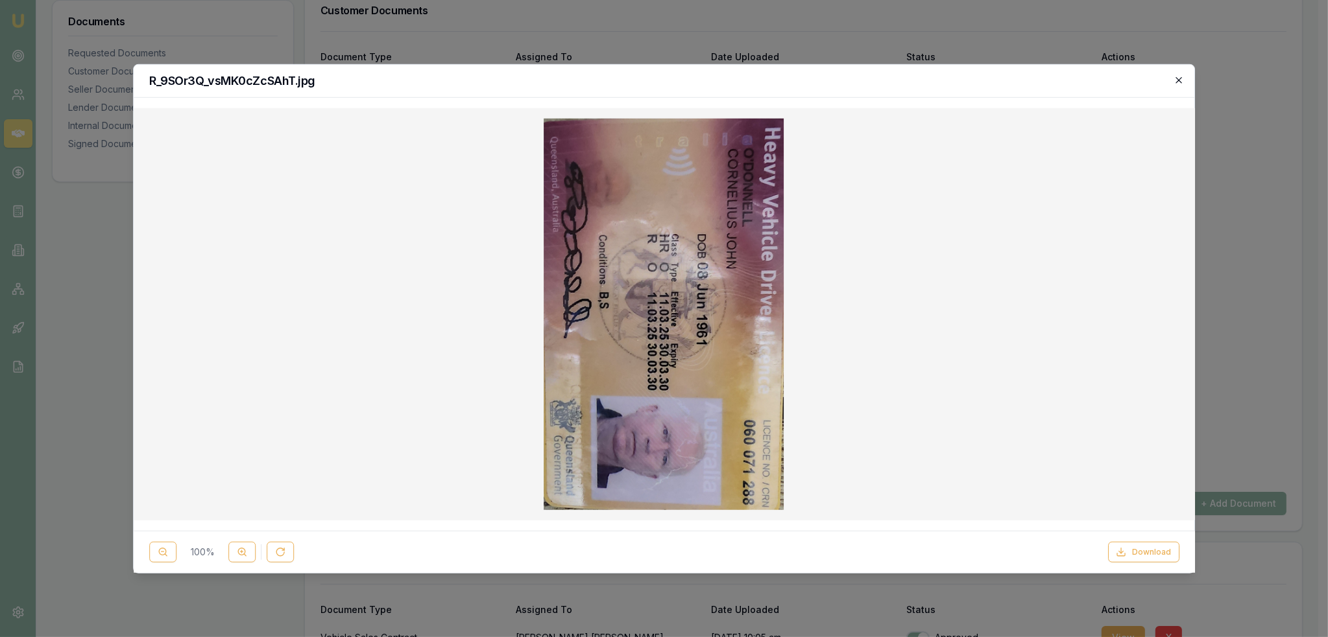
click at [1182, 82] on icon "button" at bounding box center [1178, 80] width 10 height 10
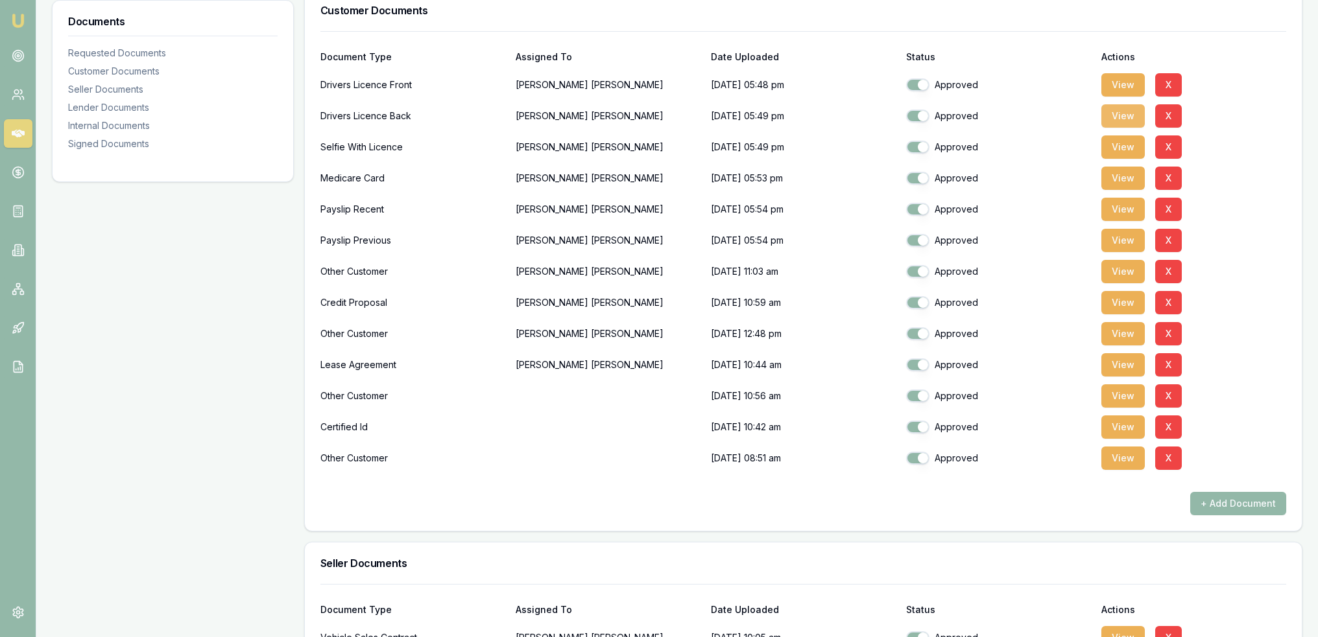
click at [1126, 121] on button "View" at bounding box center [1122, 115] width 43 height 23
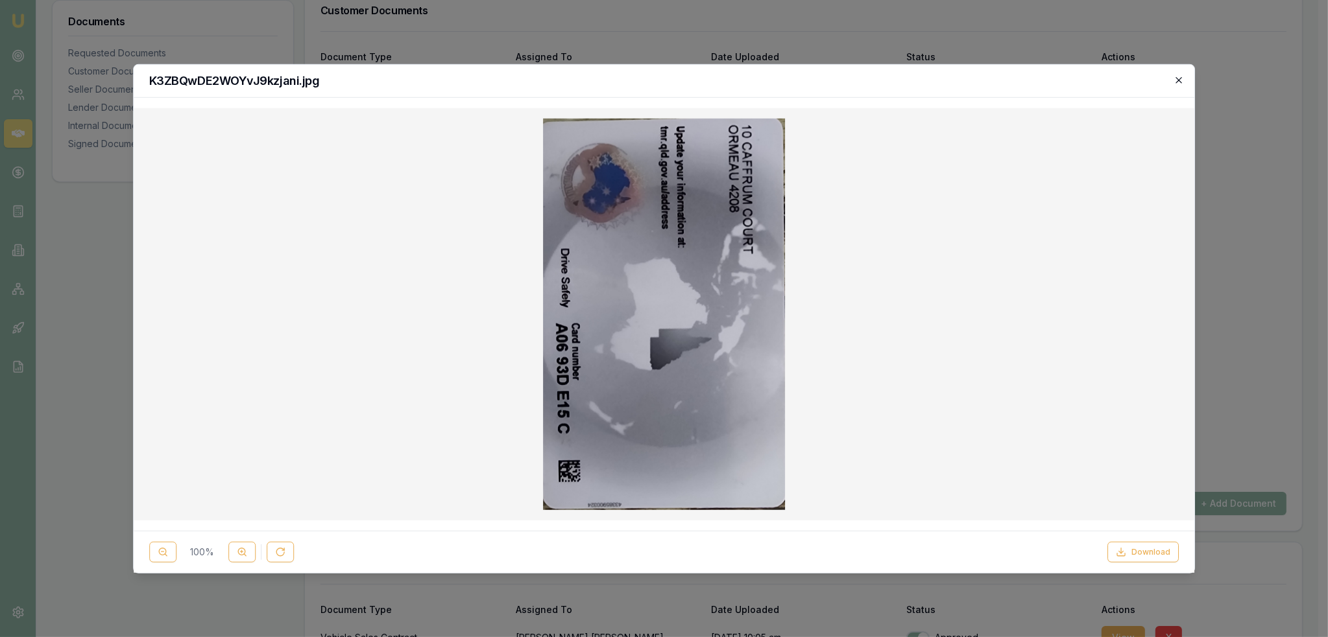
click at [1177, 76] on icon "button" at bounding box center [1178, 80] width 10 height 10
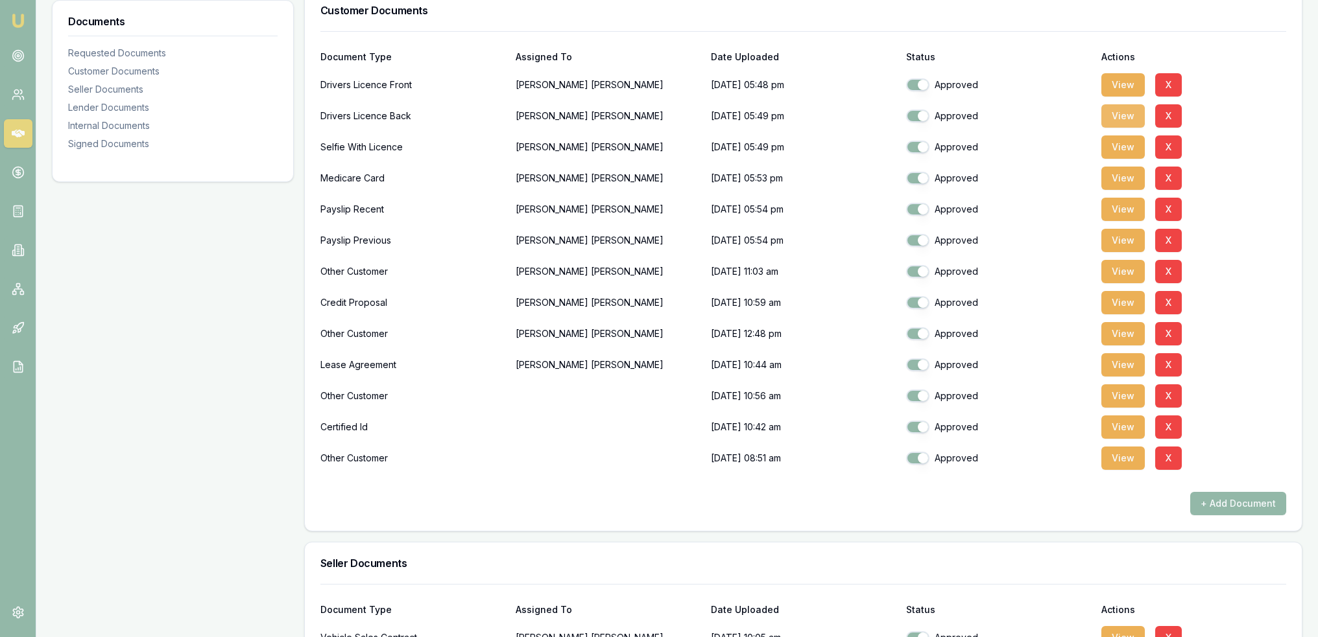
click at [1126, 109] on button "View" at bounding box center [1122, 115] width 43 height 23
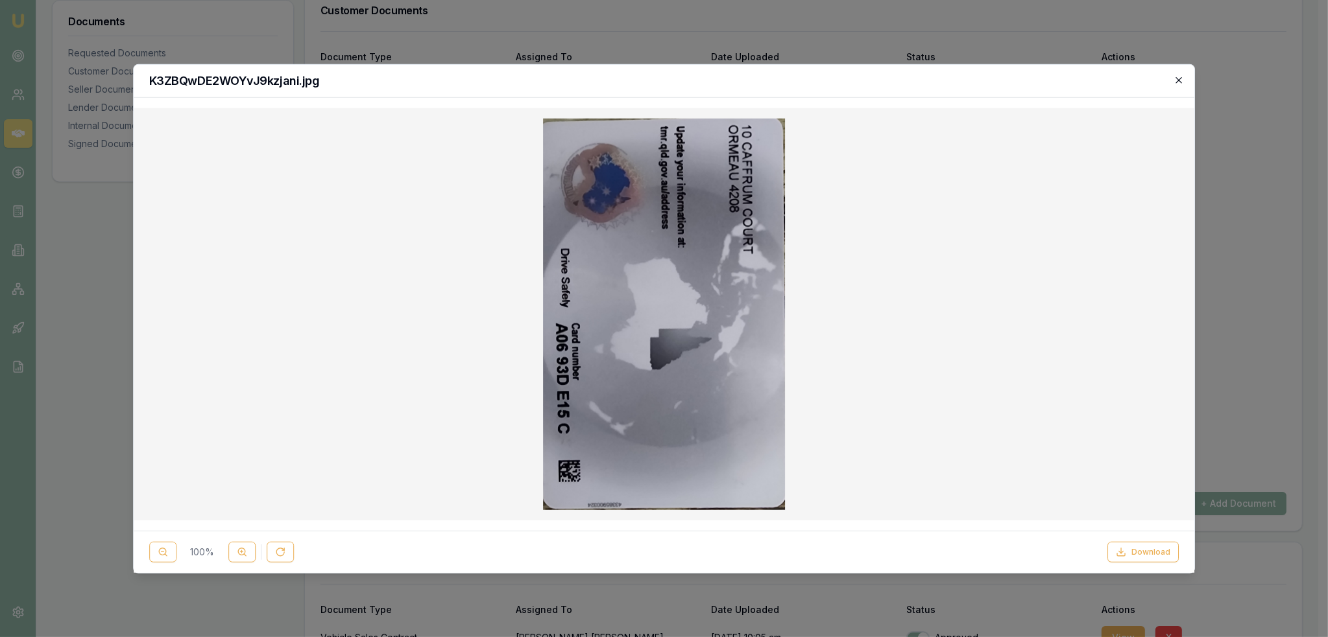
click at [1176, 77] on icon "button" at bounding box center [1179, 80] width 6 height 6
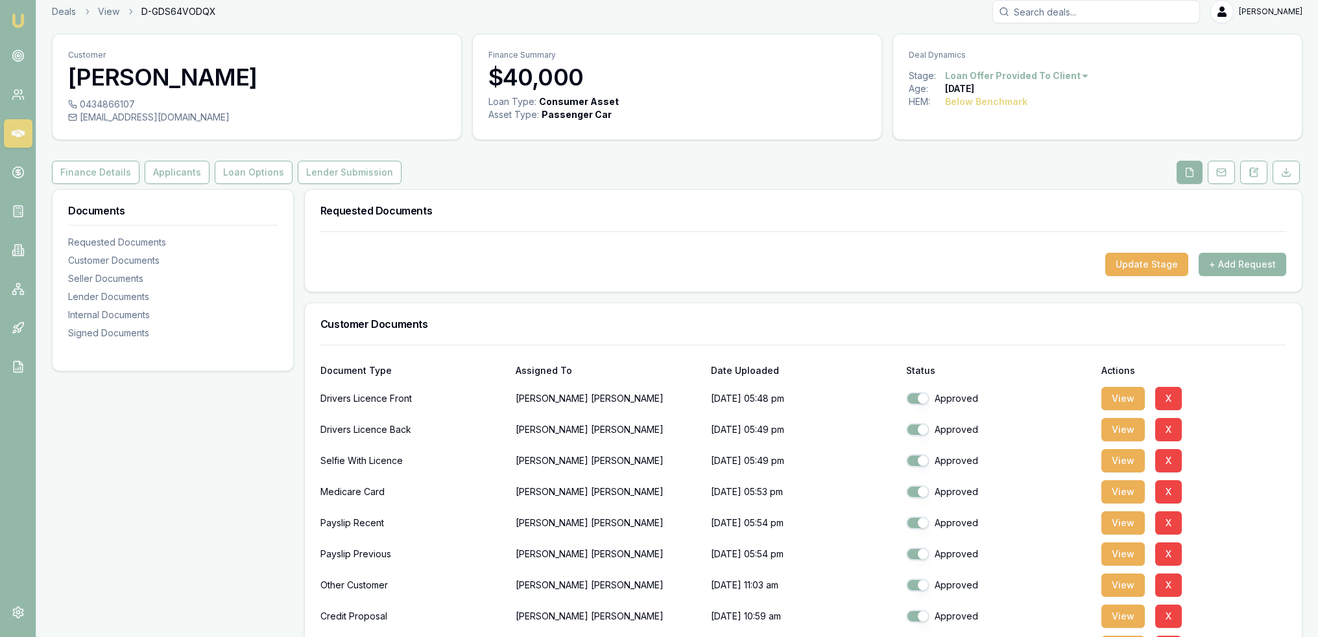
scroll to position [0, 0]
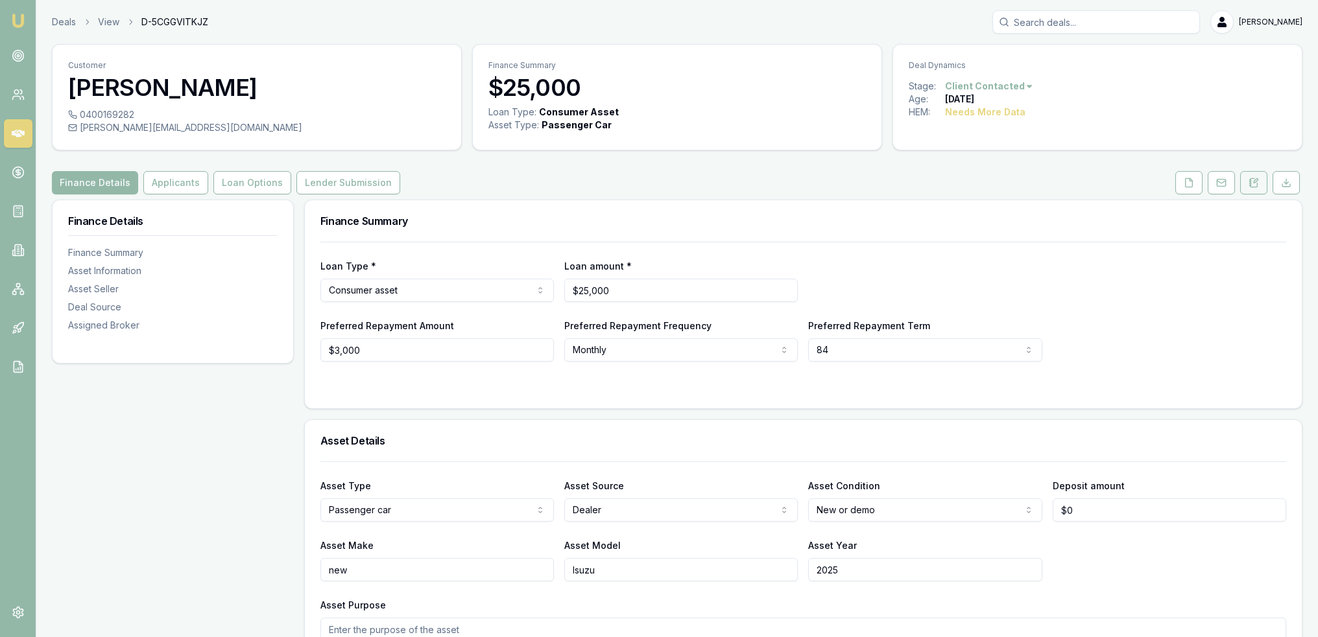
click at [1256, 184] on icon at bounding box center [1253, 183] width 10 height 10
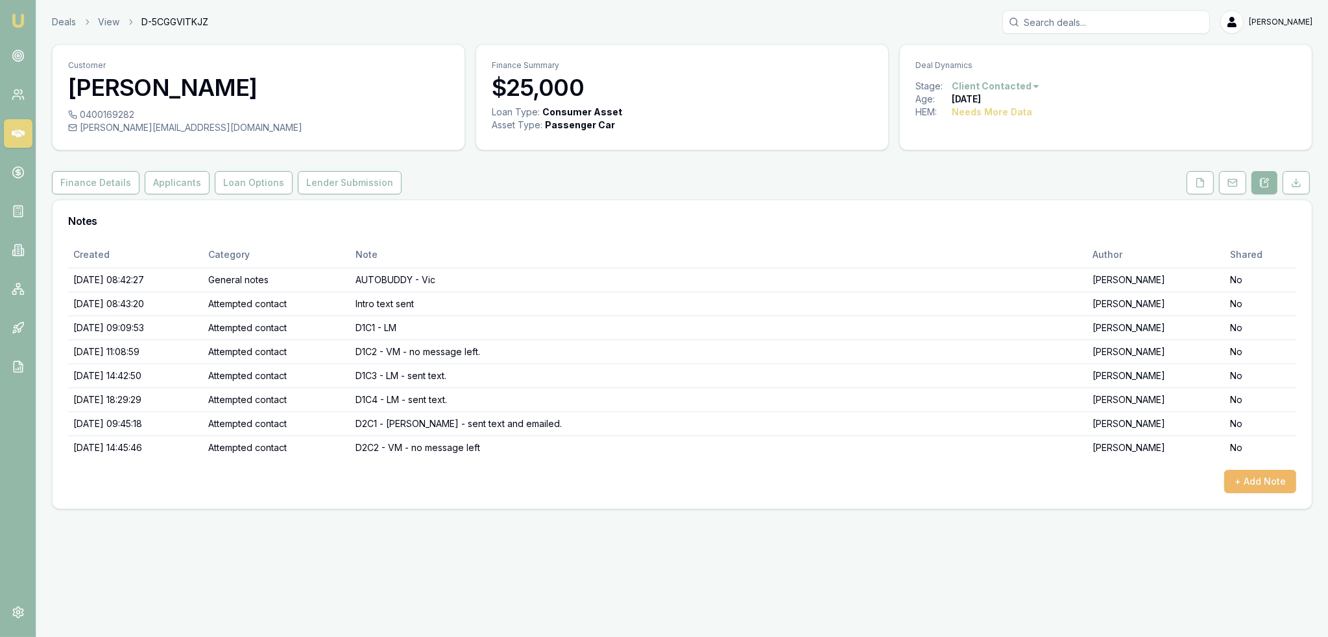
click at [1263, 475] on button "+ Add Note" at bounding box center [1260, 481] width 72 height 23
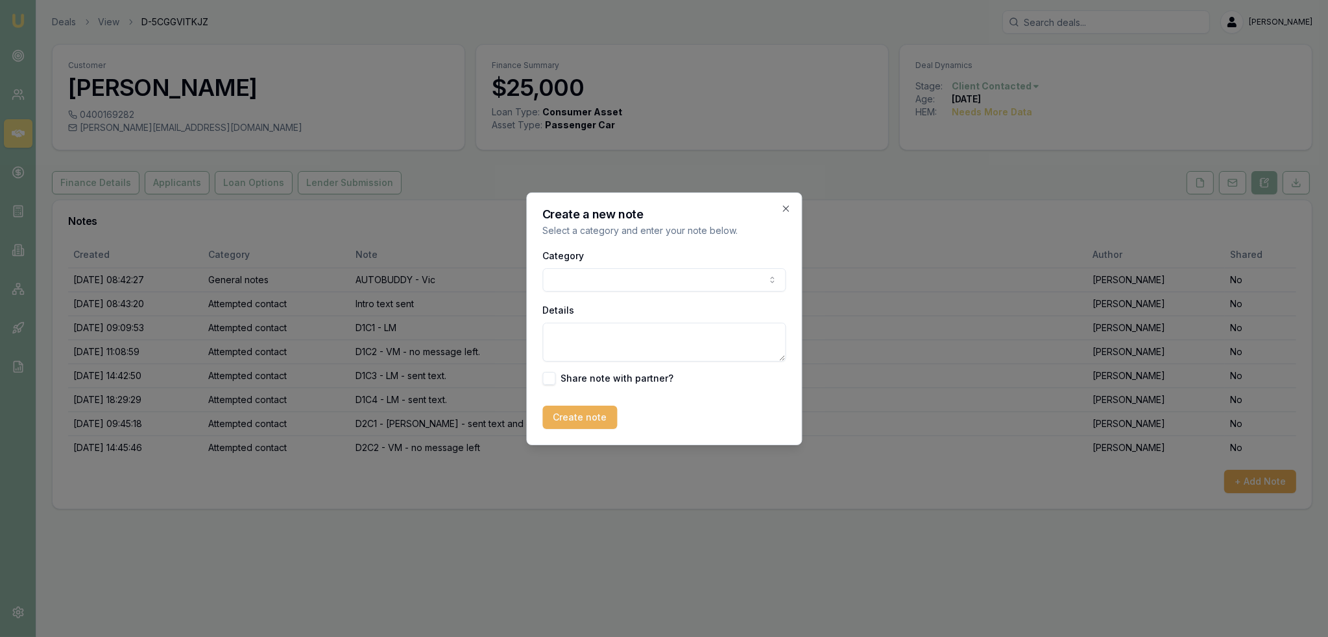
click at [734, 277] on body "Emu Broker Deals View D-5CGGVITKJZ [PERSON_NAME] Toggle Menu Customer [PERSON_N…" at bounding box center [664, 318] width 1328 height 637
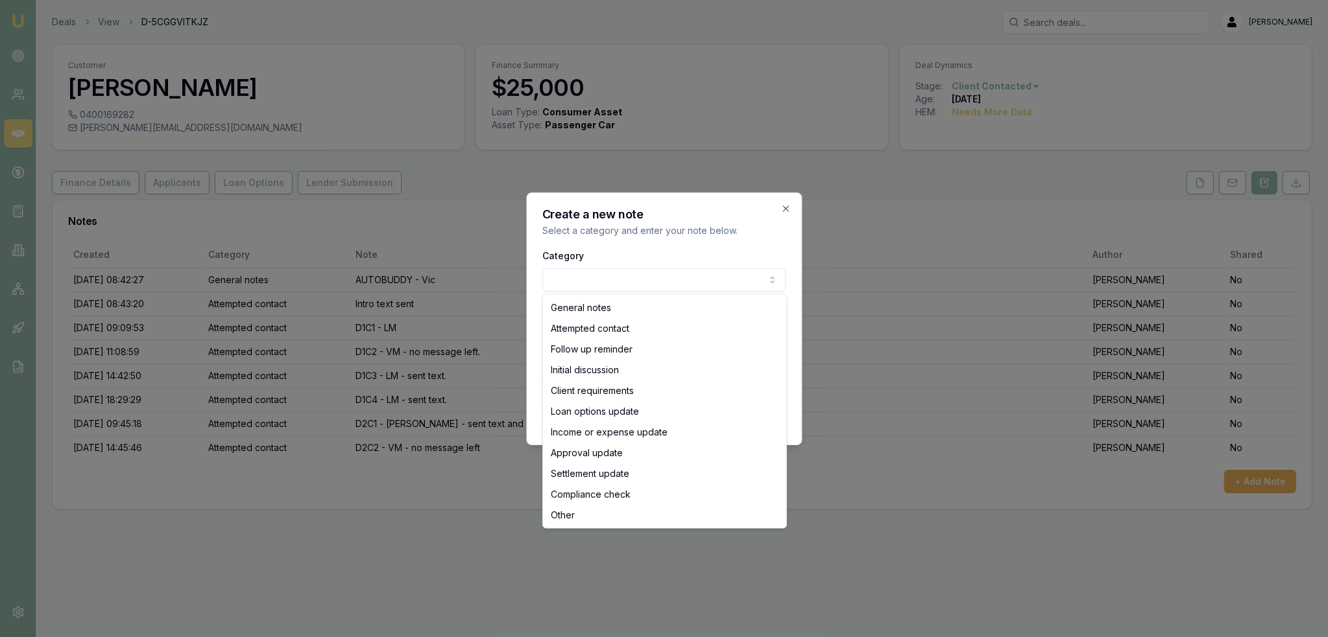
select select "ATTEMPTED_CONTACT"
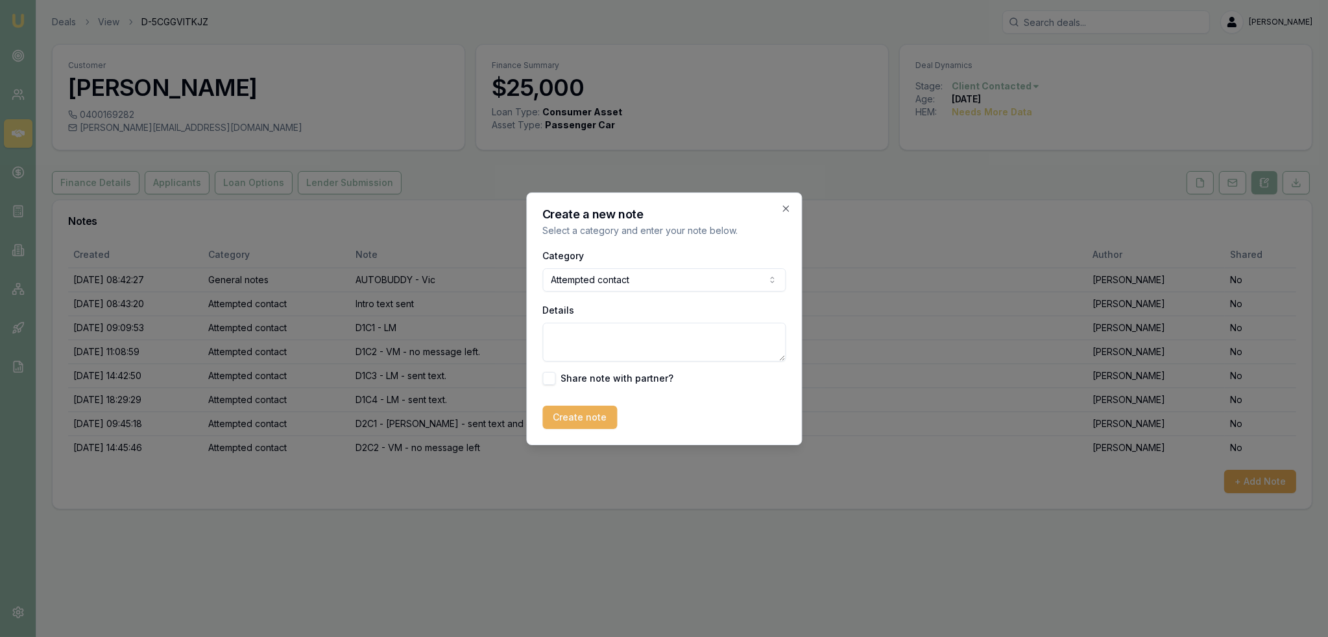
click at [613, 342] on textarea "Details" at bounding box center [663, 342] width 243 height 39
type textarea "D3C1 - LM - sent text."
click at [562, 419] on button "Create note" at bounding box center [579, 417] width 75 height 23
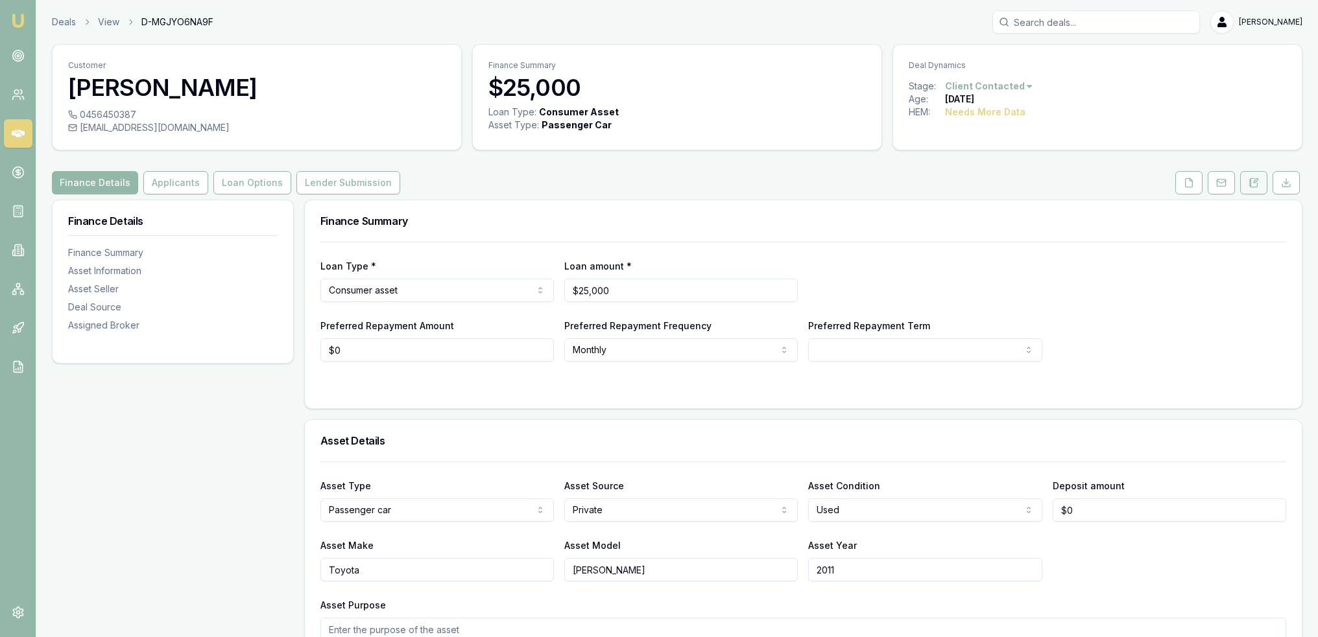
click at [1256, 181] on icon at bounding box center [1253, 183] width 10 height 10
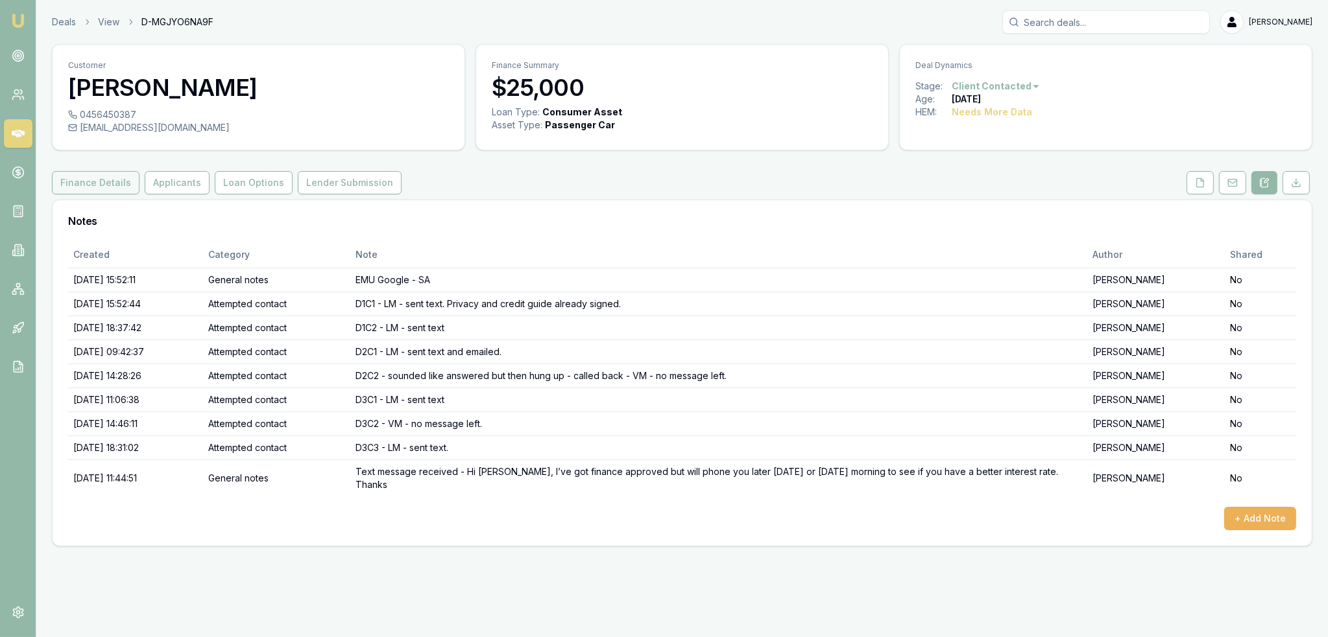
click at [85, 180] on button "Finance Details" at bounding box center [96, 182] width 88 height 23
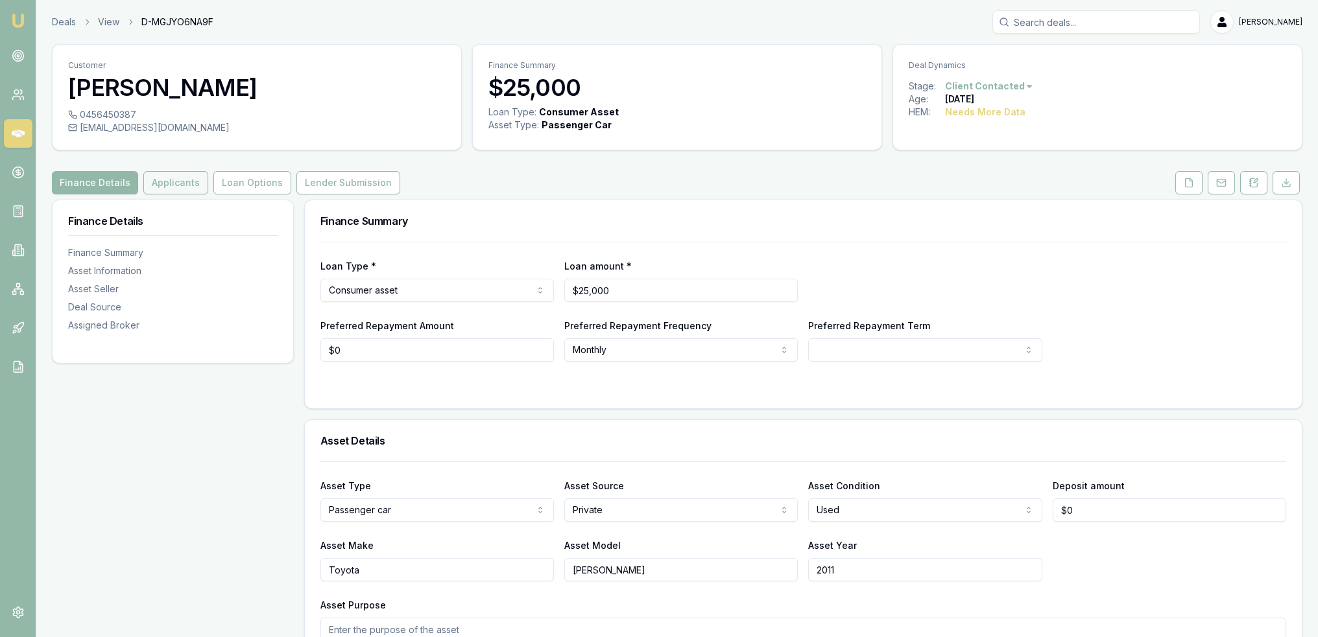
click at [173, 182] on button "Applicants" at bounding box center [175, 182] width 65 height 23
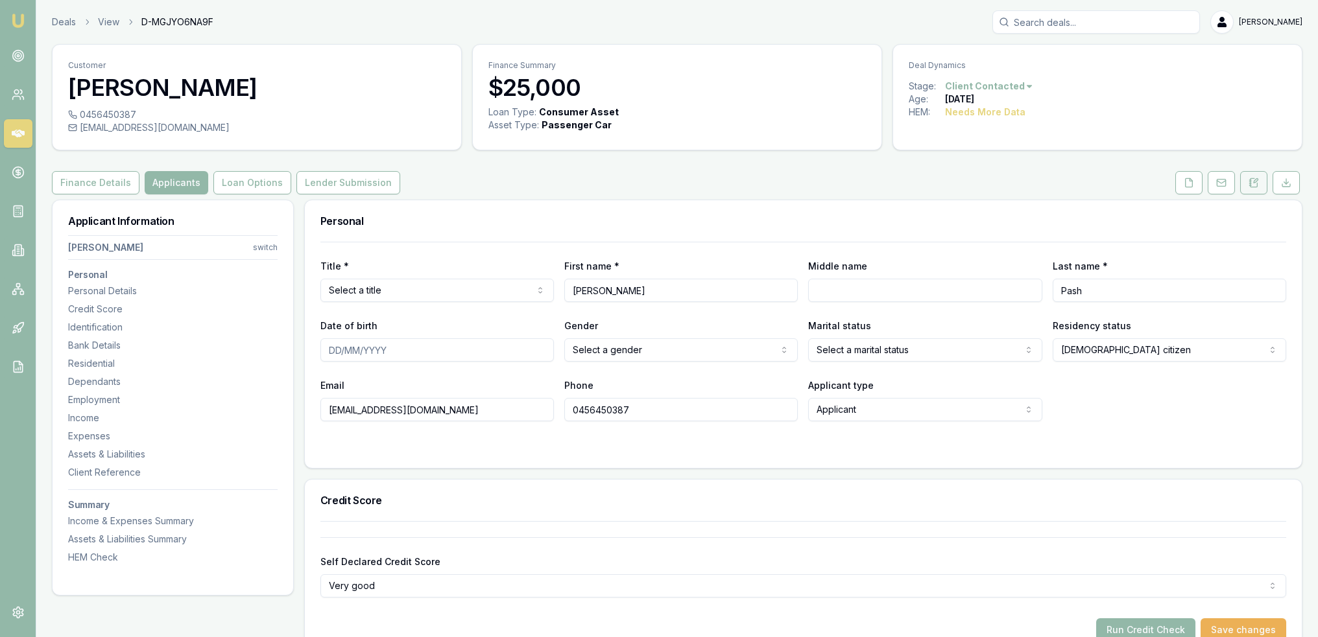
click at [1249, 185] on icon at bounding box center [1253, 183] width 10 height 10
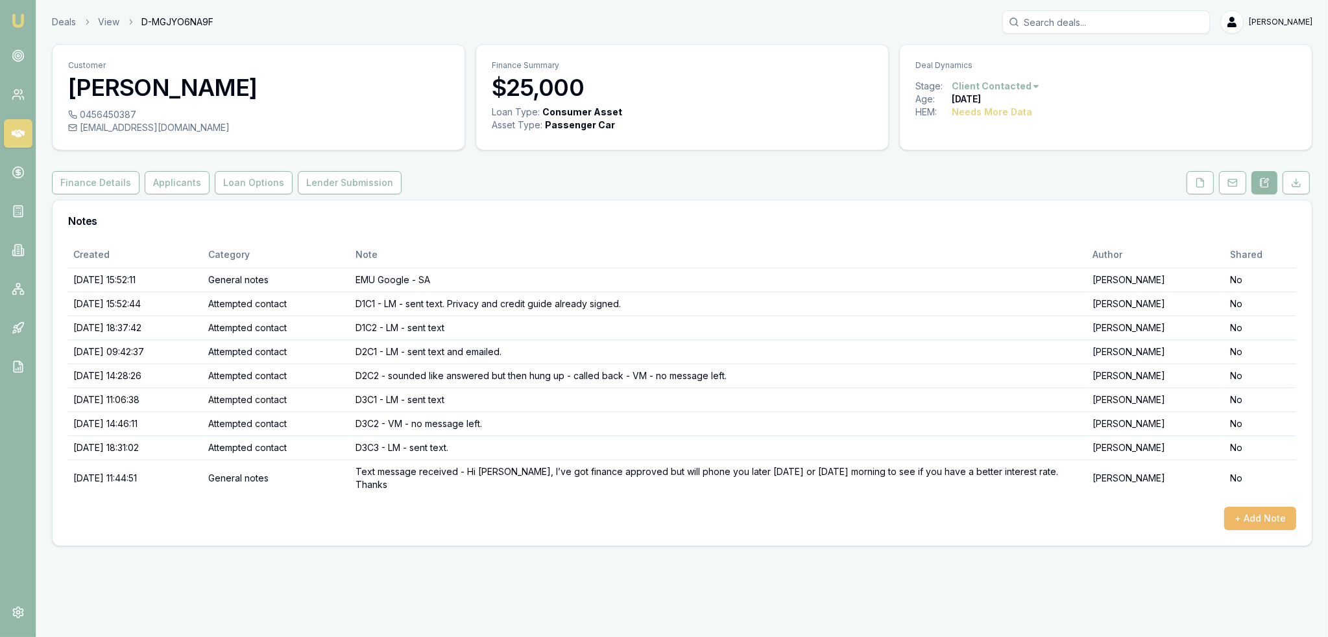
click at [1266, 508] on button "+ Add Note" at bounding box center [1260, 518] width 72 height 23
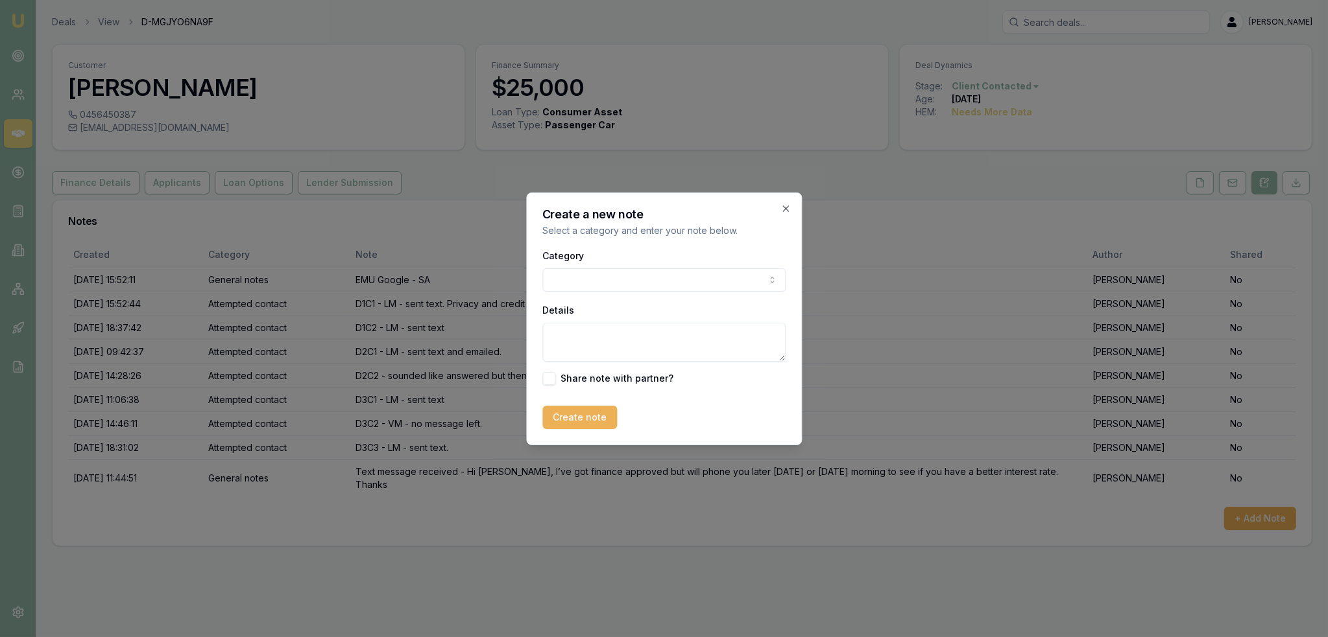
click at [643, 278] on body "Emu Broker Deals View D-MGJYO6NA9F Robyn Adams Toggle Menu Customer Lisa Pash 0…" at bounding box center [664, 318] width 1328 height 637
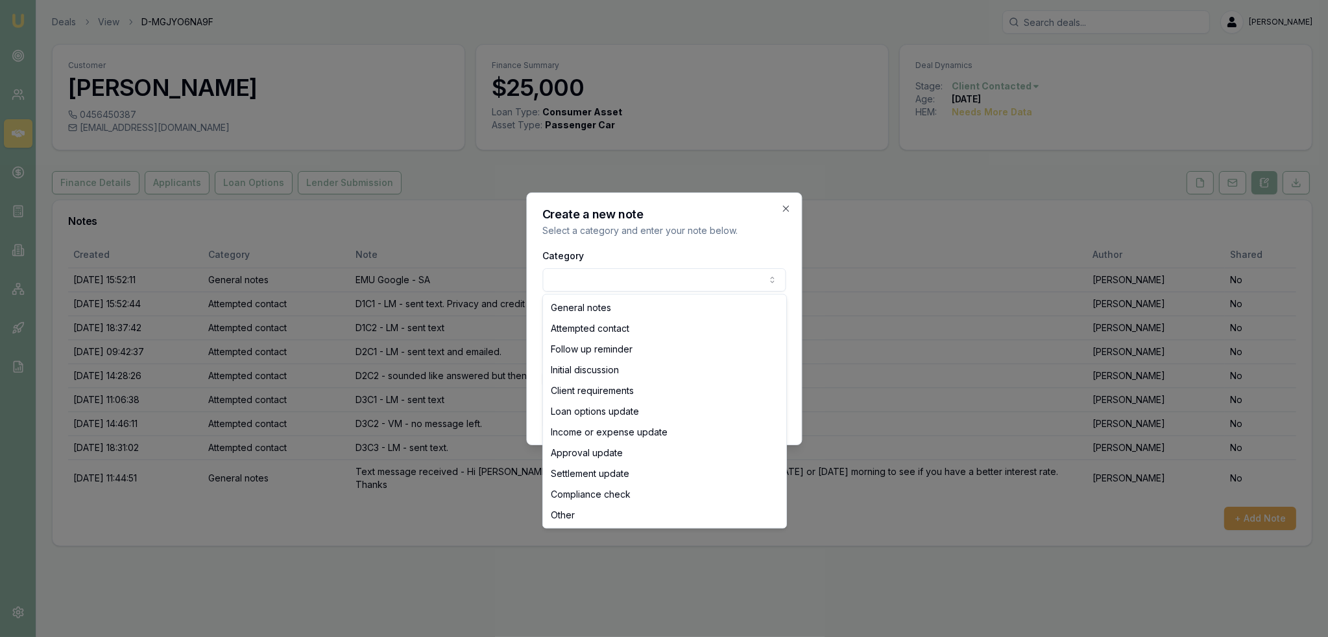
select select "ATTEMPTED_CONTACT"
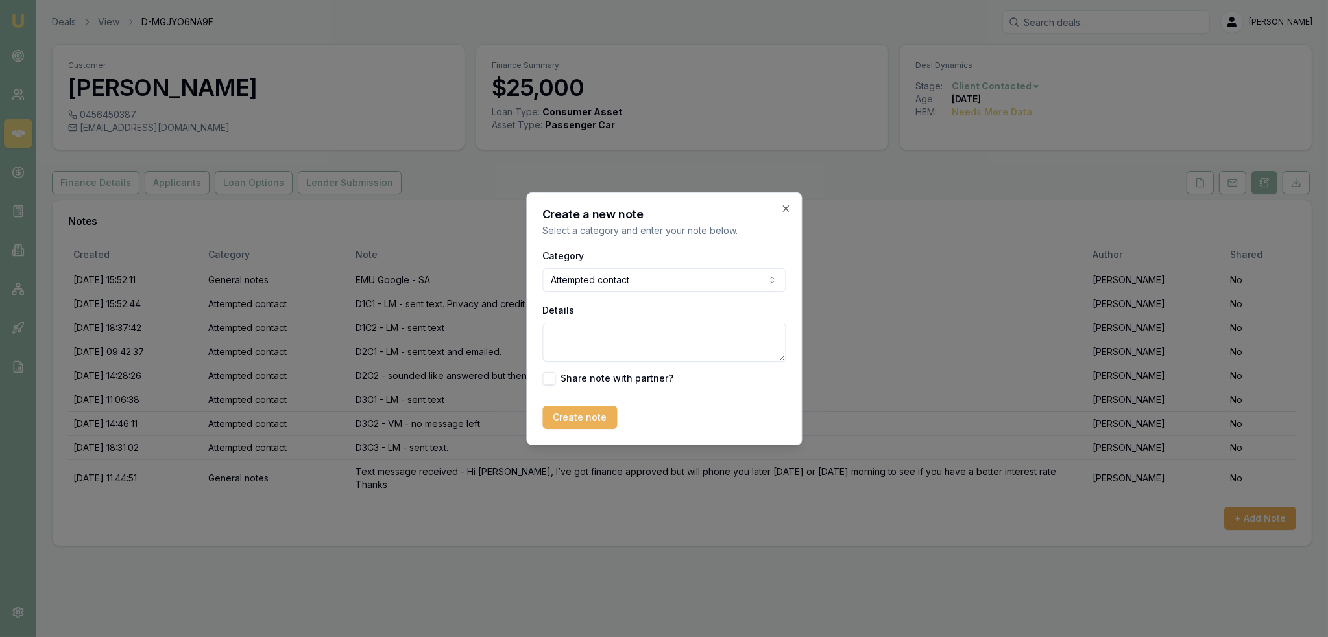
click at [617, 343] on textarea "Details" at bounding box center [663, 342] width 243 height 39
type textarea "D5C1 - LM - have never heard back from her. Had asked via text what she had bee…"
click at [582, 420] on button "Create note" at bounding box center [579, 417] width 75 height 23
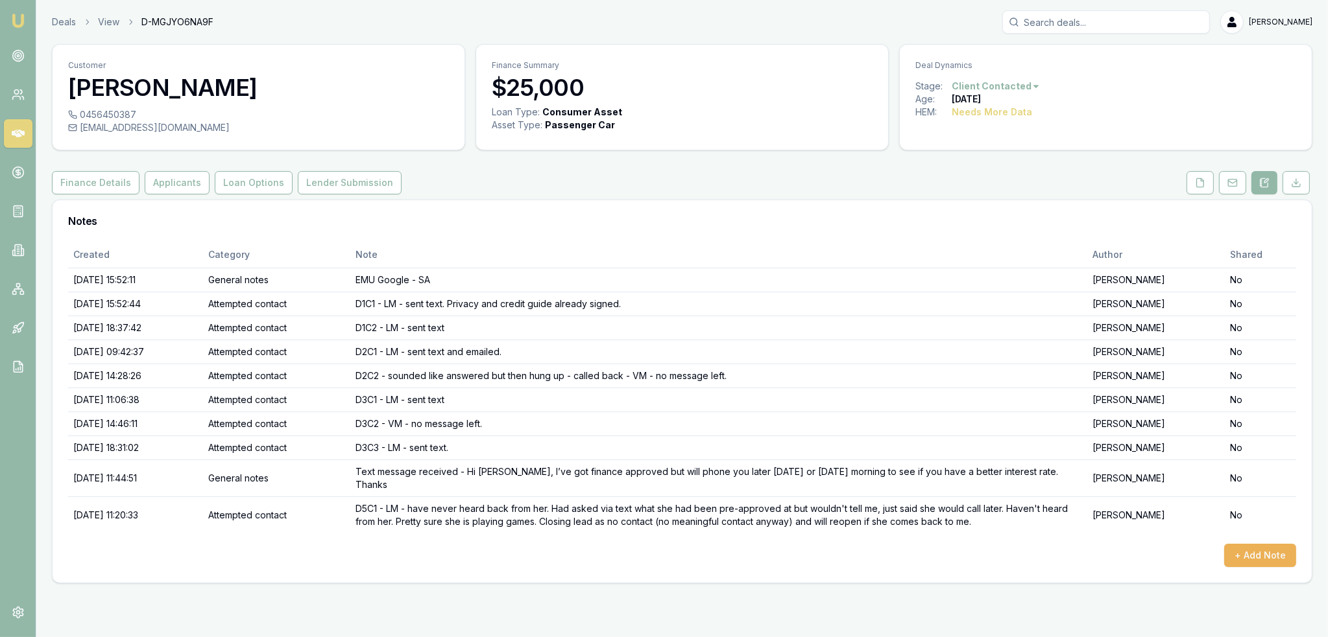
click at [1025, 83] on html "Emu Broker Deals View D-MGJYO6NA9F Robyn Adams Toggle Menu Customer Lisa Pash 0…" at bounding box center [664, 318] width 1328 height 637
click at [1092, 189] on html "Emu Broker Deals View D-MGJYO6NA9F Robyn Adams Toggle Menu Customer Lisa Pash 0…" at bounding box center [664, 318] width 1328 height 637
click at [1027, 88] on html "Emu Broker Deals View D-MGJYO6NA9F Robyn Adams Toggle Menu Customer Lisa Pash 0…" at bounding box center [664, 318] width 1328 height 637
click at [982, 233] on div "- No Contact" at bounding box center [992, 234] width 77 height 21
click at [20, 18] on img at bounding box center [18, 21] width 16 height 16
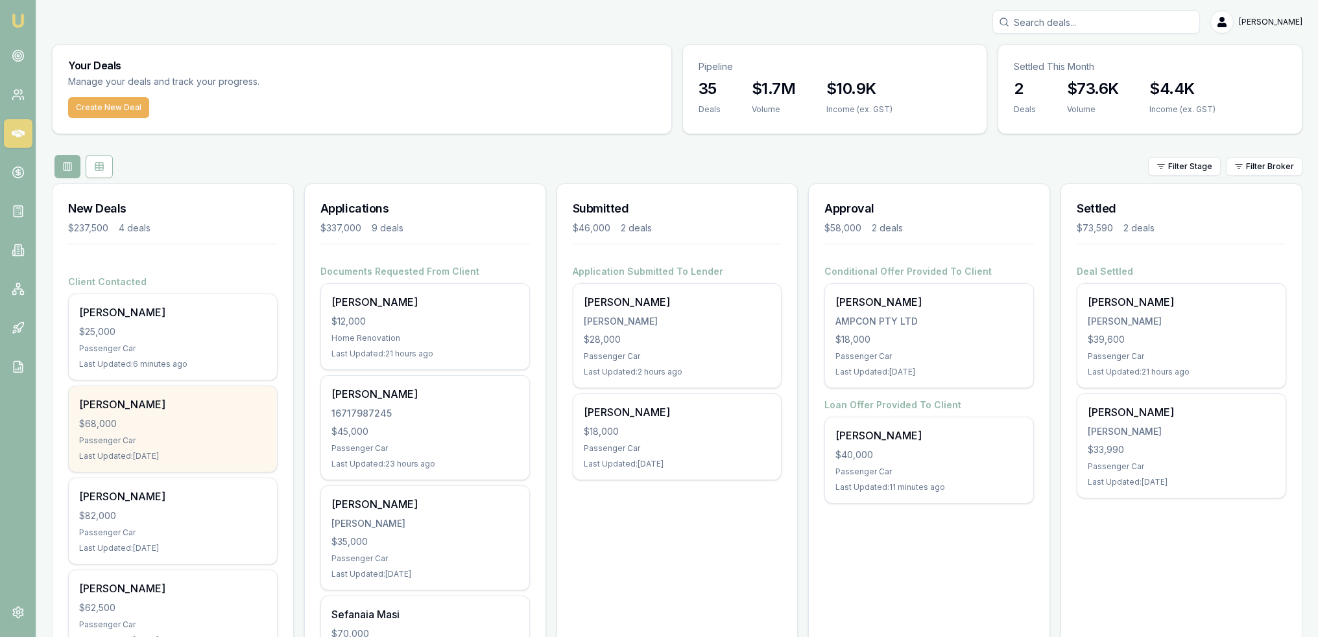
click at [184, 440] on div "Passenger Car" at bounding box center [172, 441] width 187 height 10
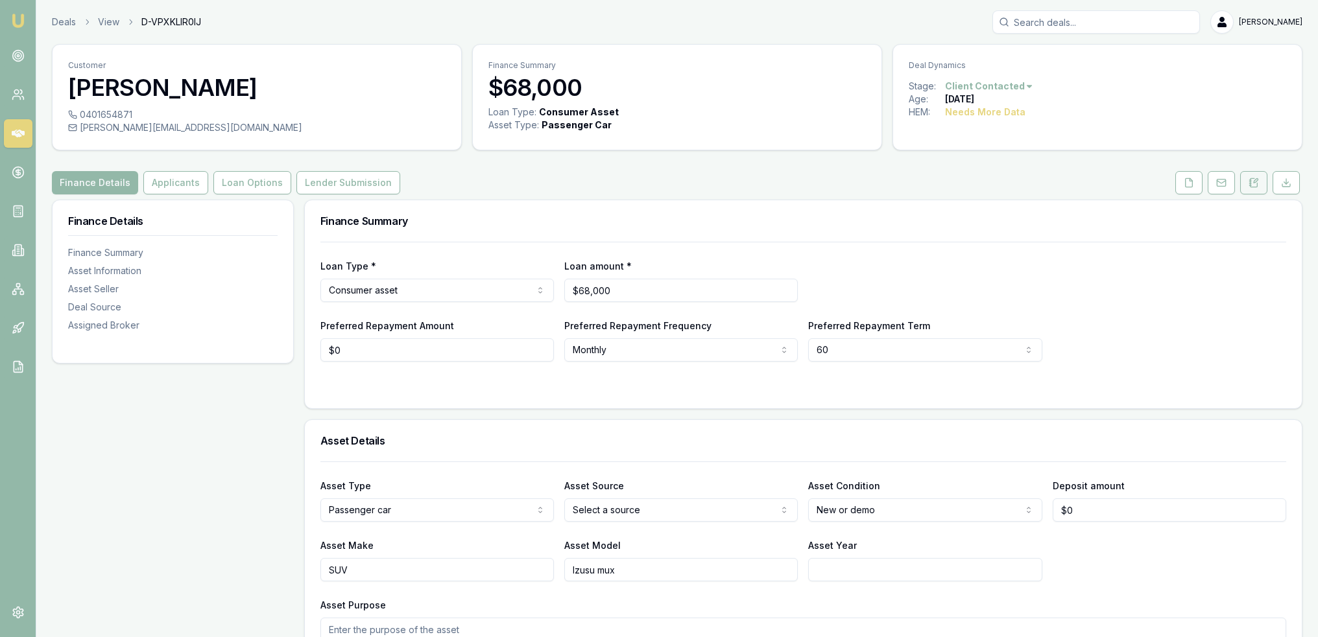
click at [1261, 190] on button at bounding box center [1253, 182] width 27 height 23
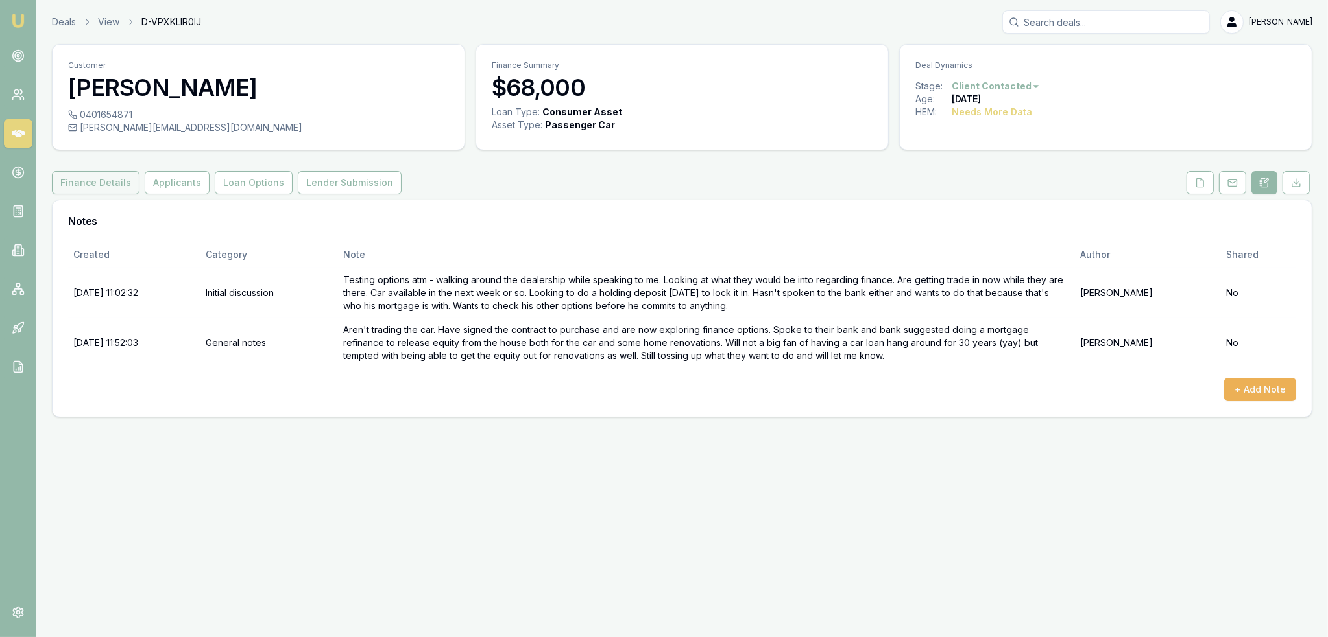
click at [103, 183] on button "Finance Details" at bounding box center [96, 182] width 88 height 23
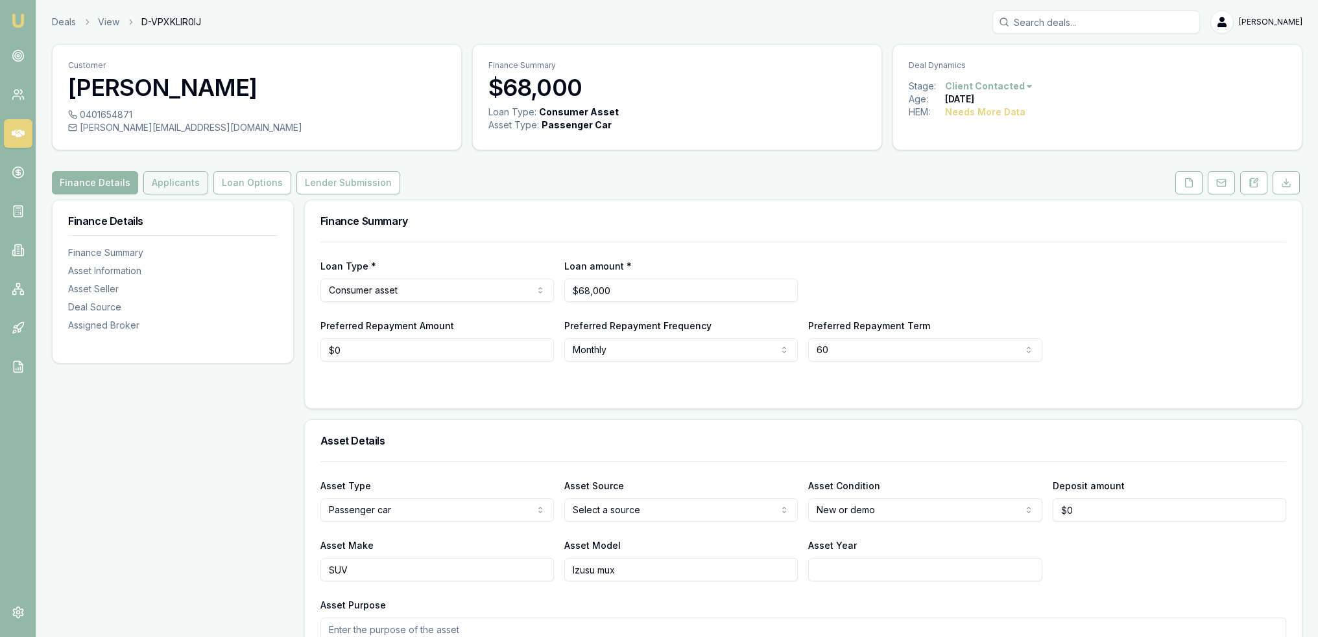
click at [185, 181] on button "Applicants" at bounding box center [175, 182] width 65 height 23
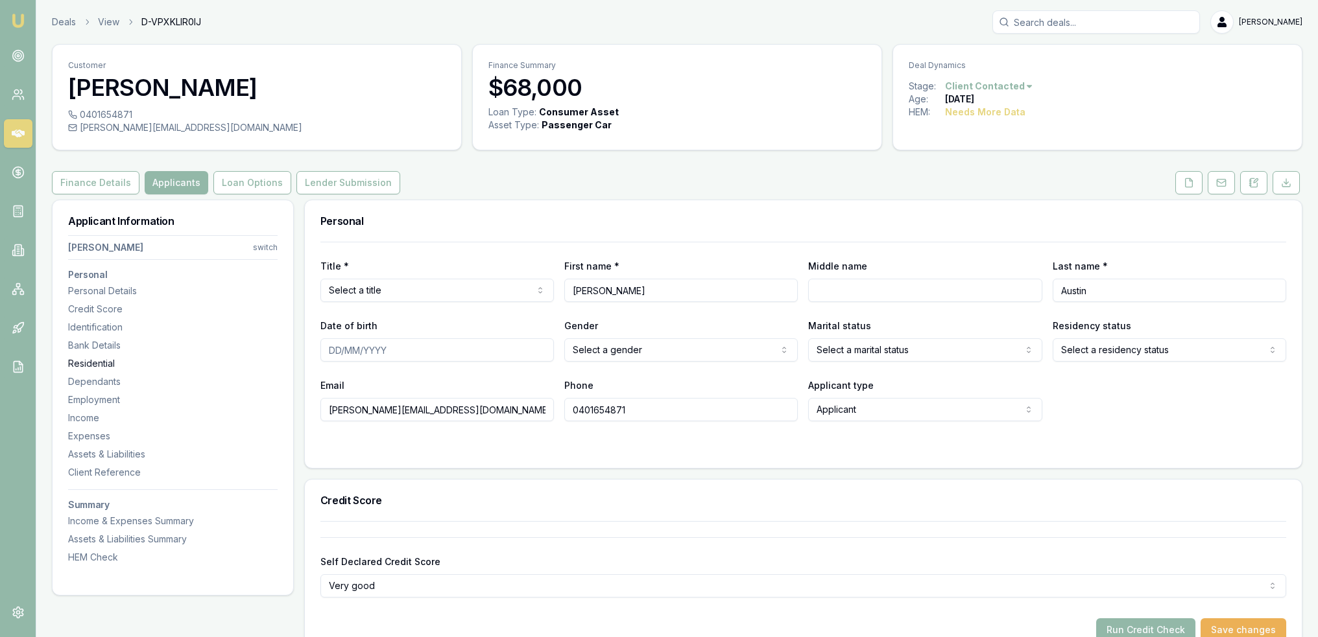
click at [112, 363] on div "Residential" at bounding box center [172, 363] width 209 height 13
click at [1255, 191] on button at bounding box center [1253, 182] width 27 height 23
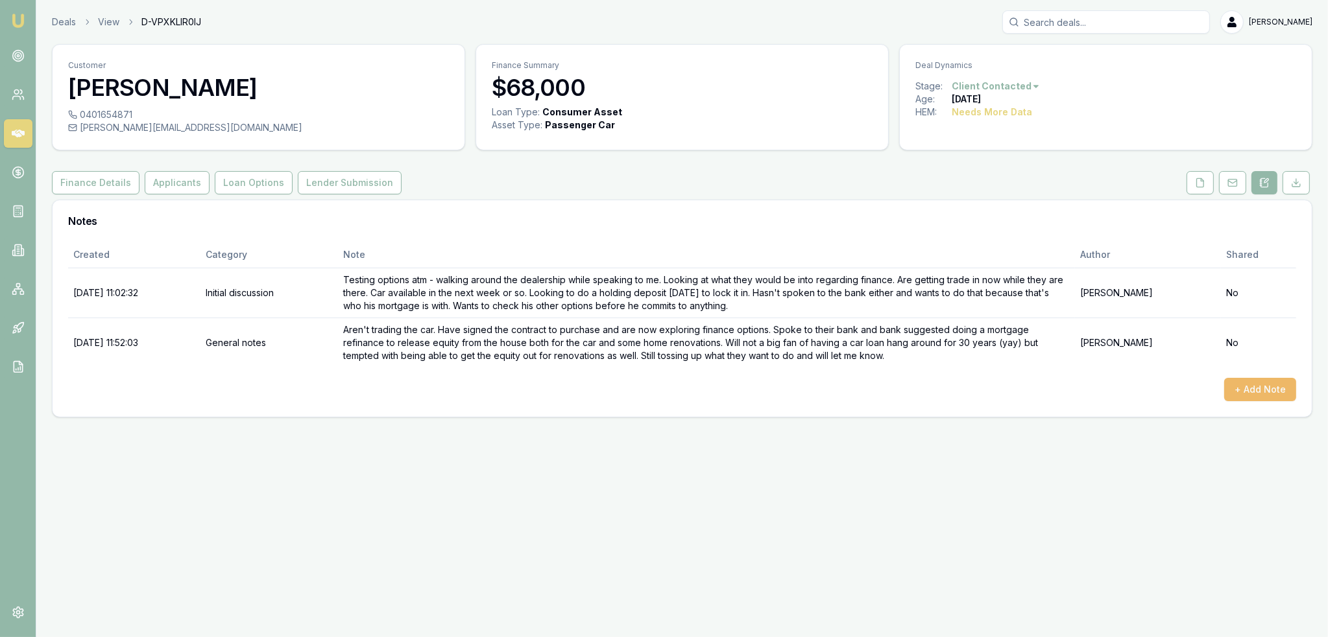
click at [1251, 387] on button "+ Add Note" at bounding box center [1260, 389] width 72 height 23
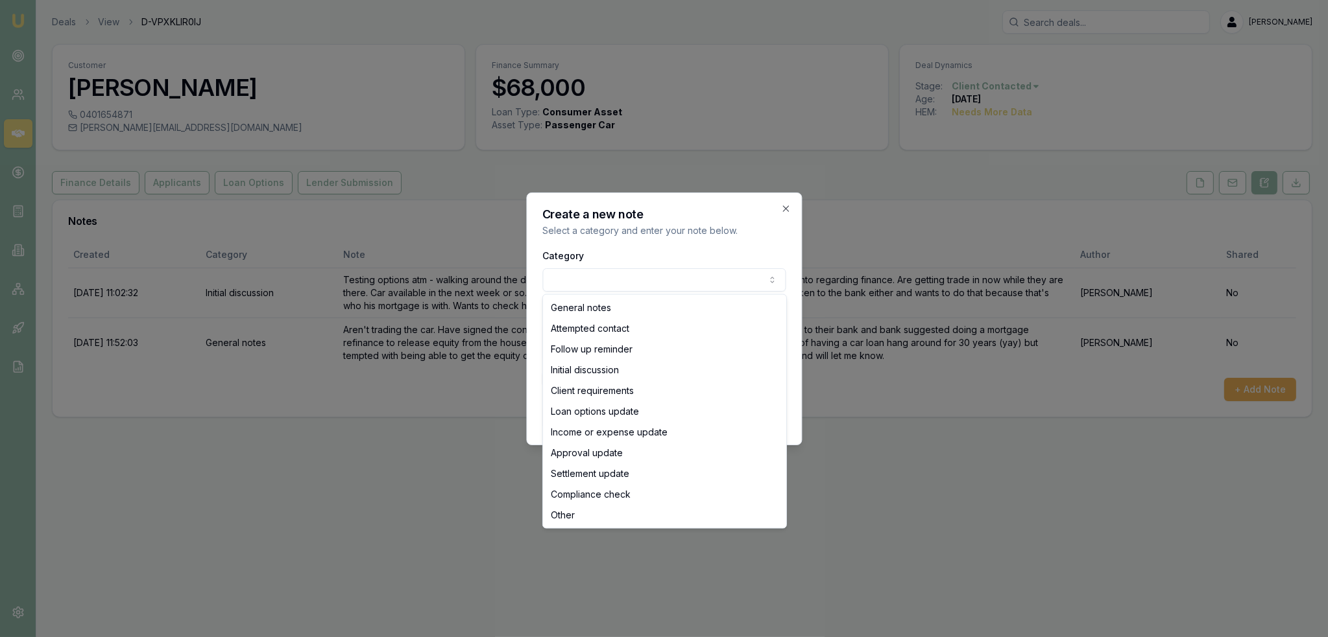
click at [577, 281] on body "Emu Broker Deals View D-VPXKLIR0IJ [PERSON_NAME] Toggle Menu Customer [PERSON_N…" at bounding box center [664, 318] width 1328 height 637
select select "ATTEMPTED_CONTACT"
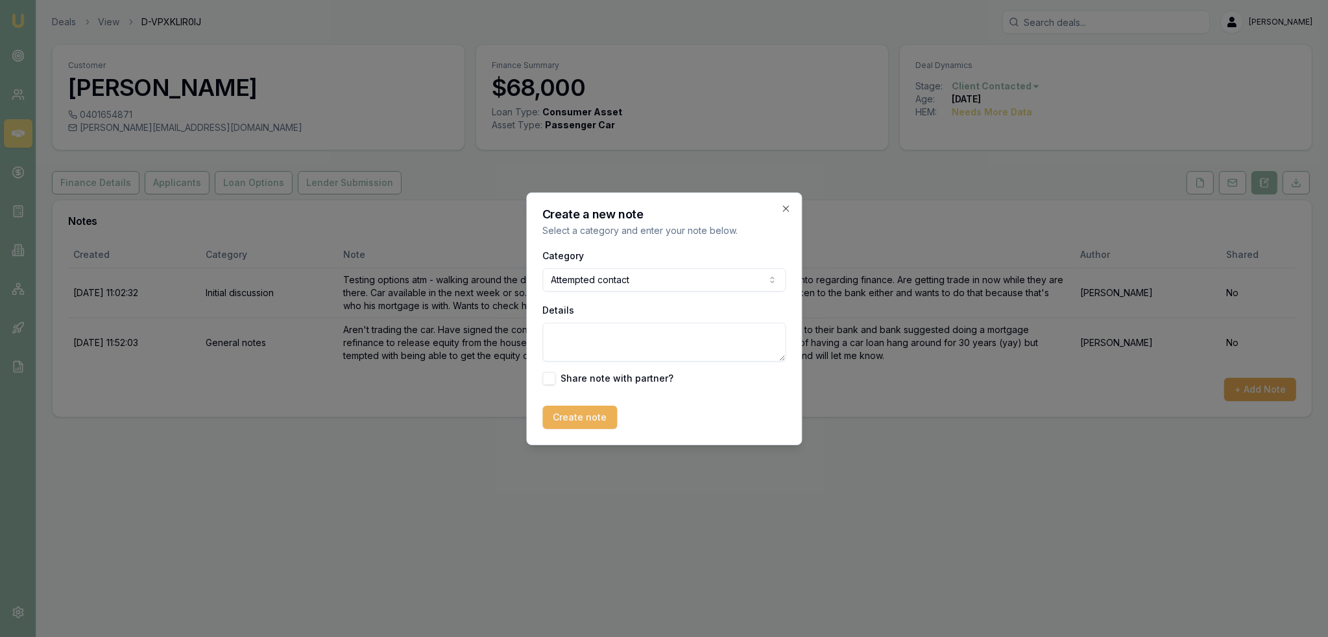
click at [582, 338] on textarea "Details" at bounding box center [663, 342] width 243 height 39
type textarea "[PERSON_NAME] - sent text."
click at [578, 420] on button "Create note" at bounding box center [579, 417] width 75 height 23
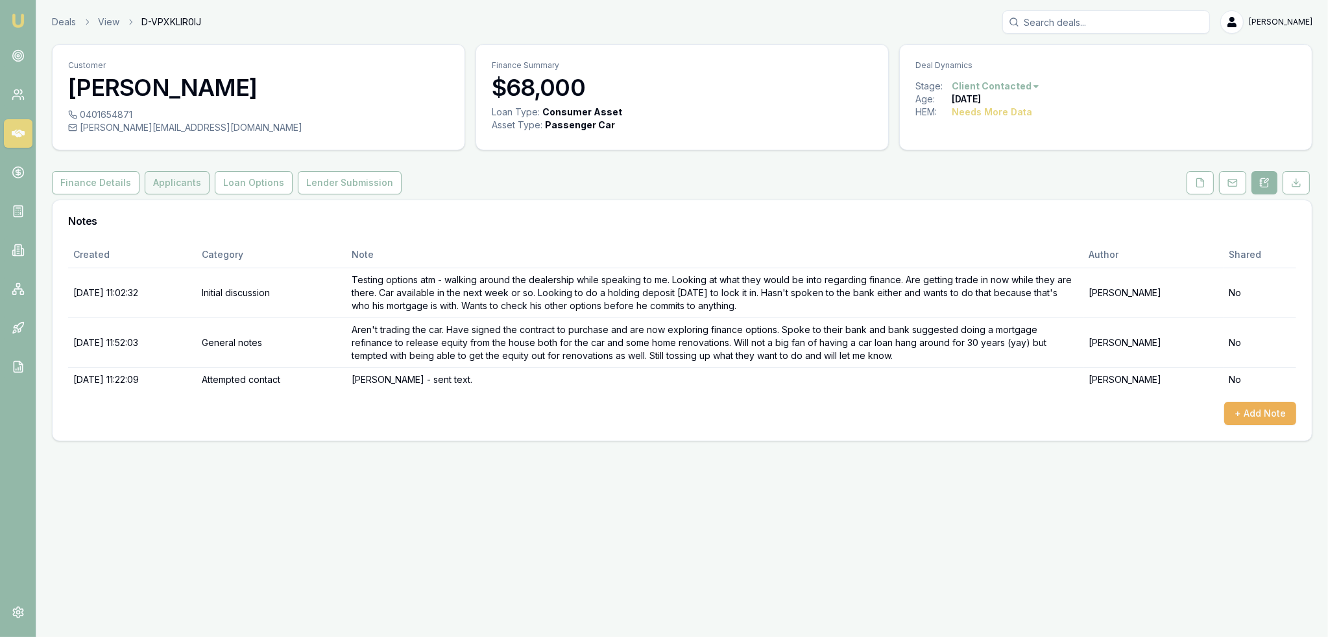
click at [149, 183] on button "Applicants" at bounding box center [177, 182] width 65 height 23
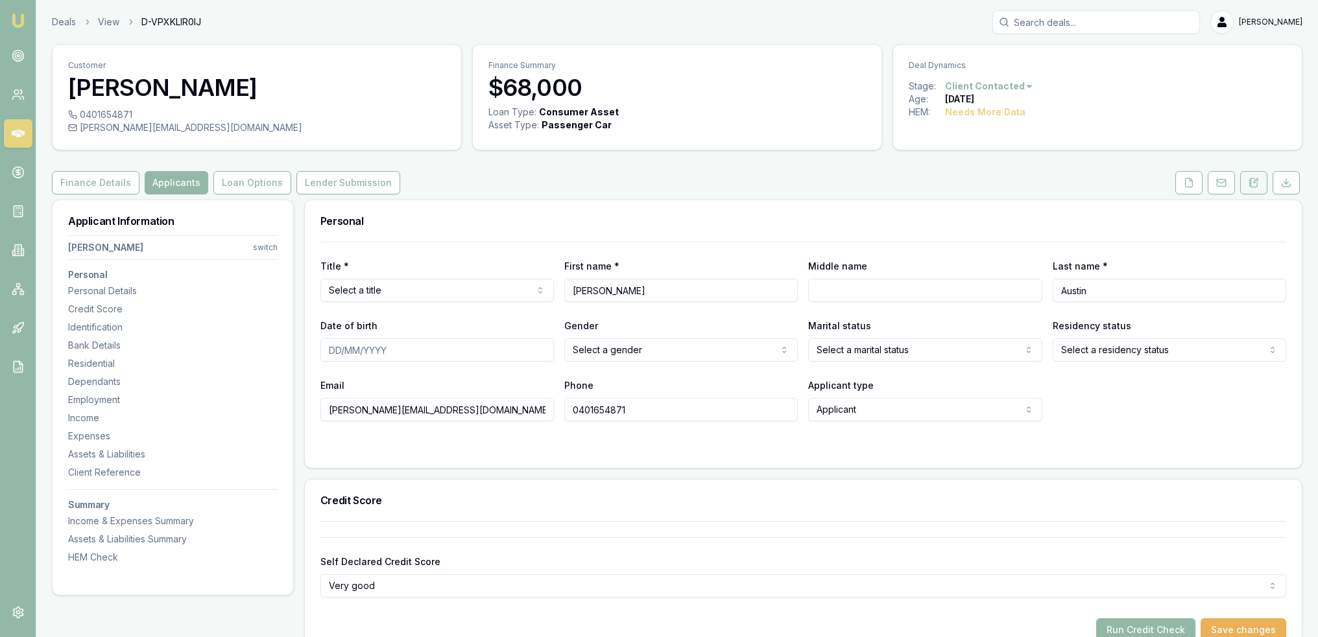
click at [1254, 175] on button at bounding box center [1253, 182] width 27 height 23
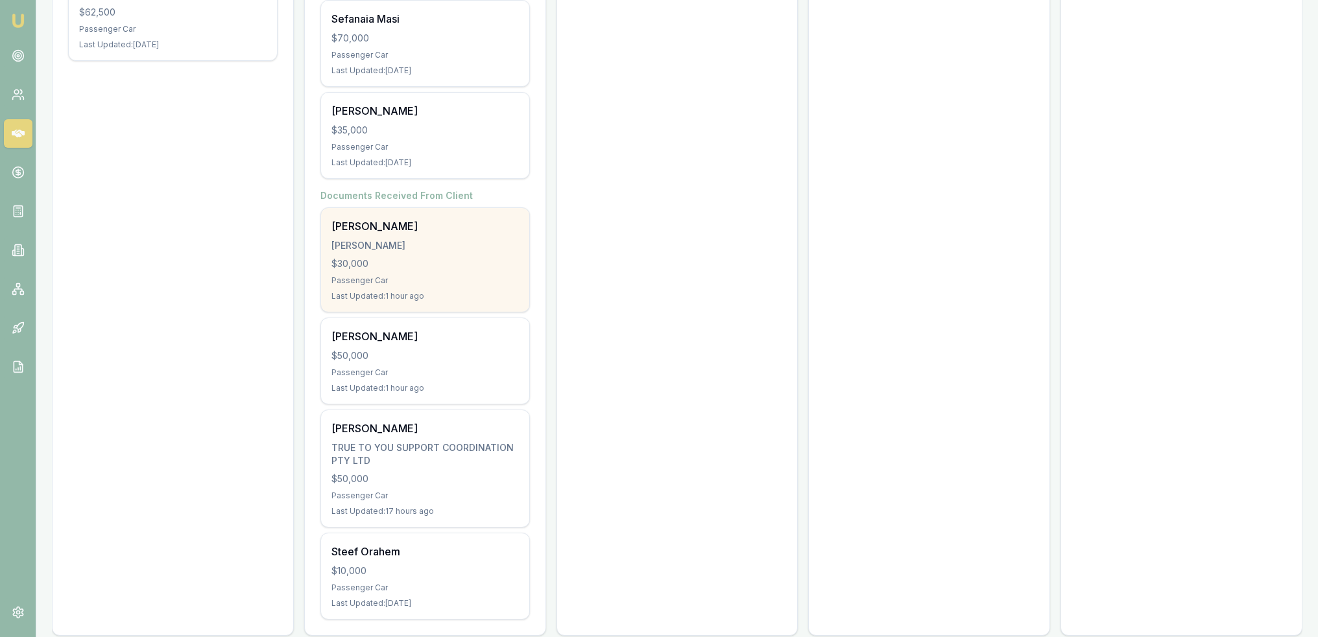
scroll to position [612, 0]
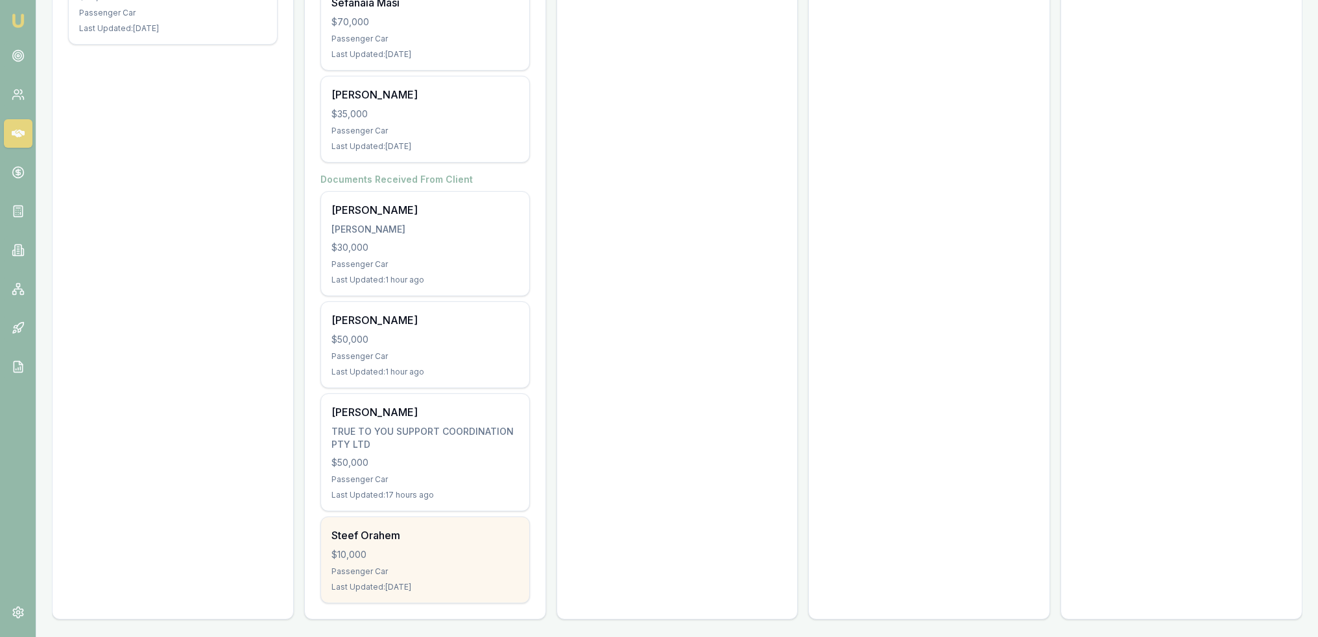
click at [420, 553] on div "$10,000" at bounding box center [424, 555] width 187 height 13
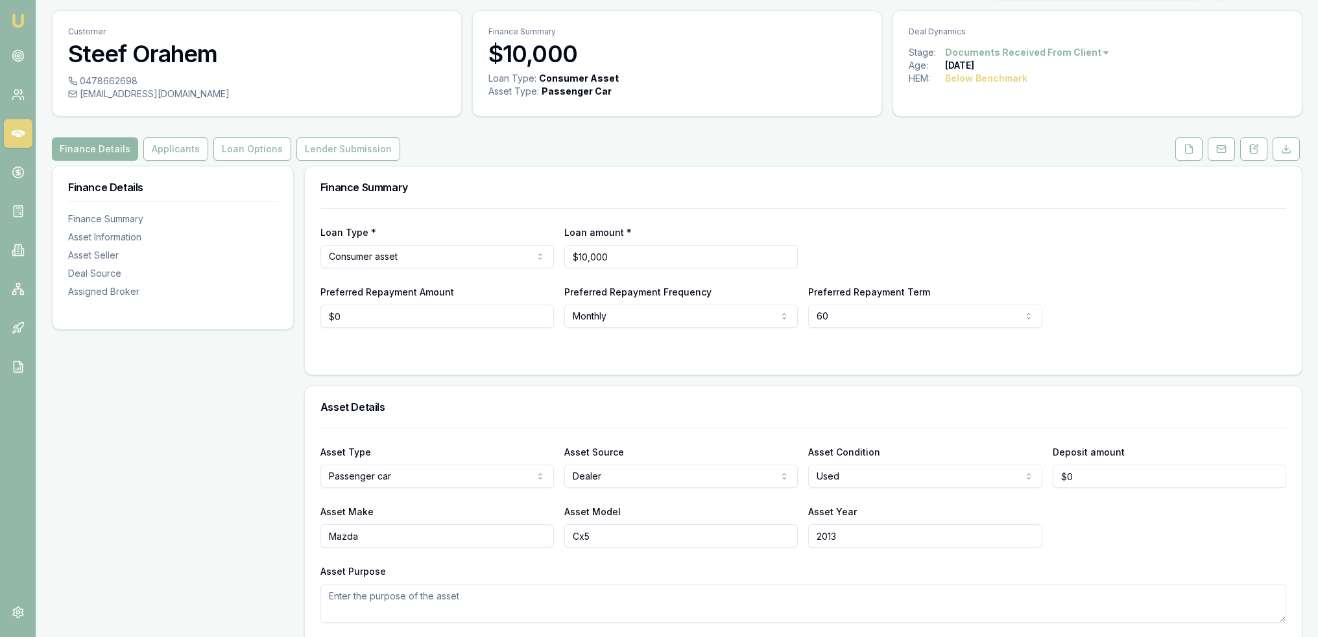
scroll to position [65, 0]
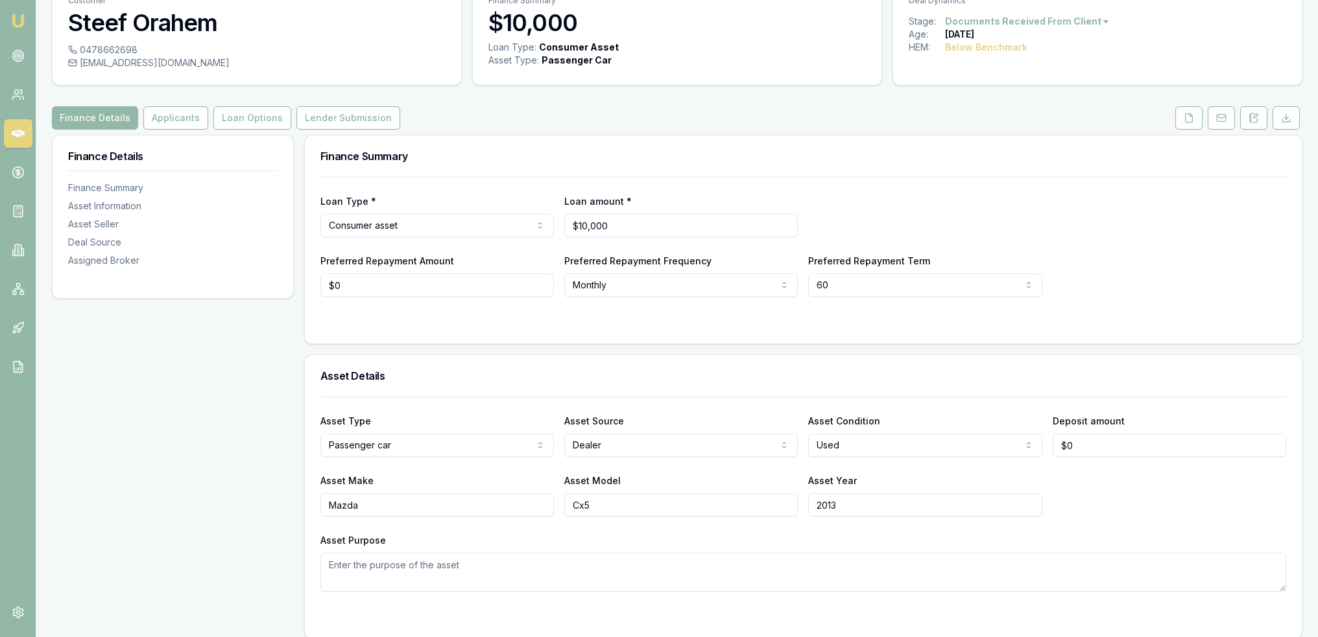
drag, startPoint x: 1257, startPoint y: 119, endPoint x: 1237, endPoint y: 132, distance: 23.4
click at [1257, 119] on icon at bounding box center [1253, 117] width 7 height 8
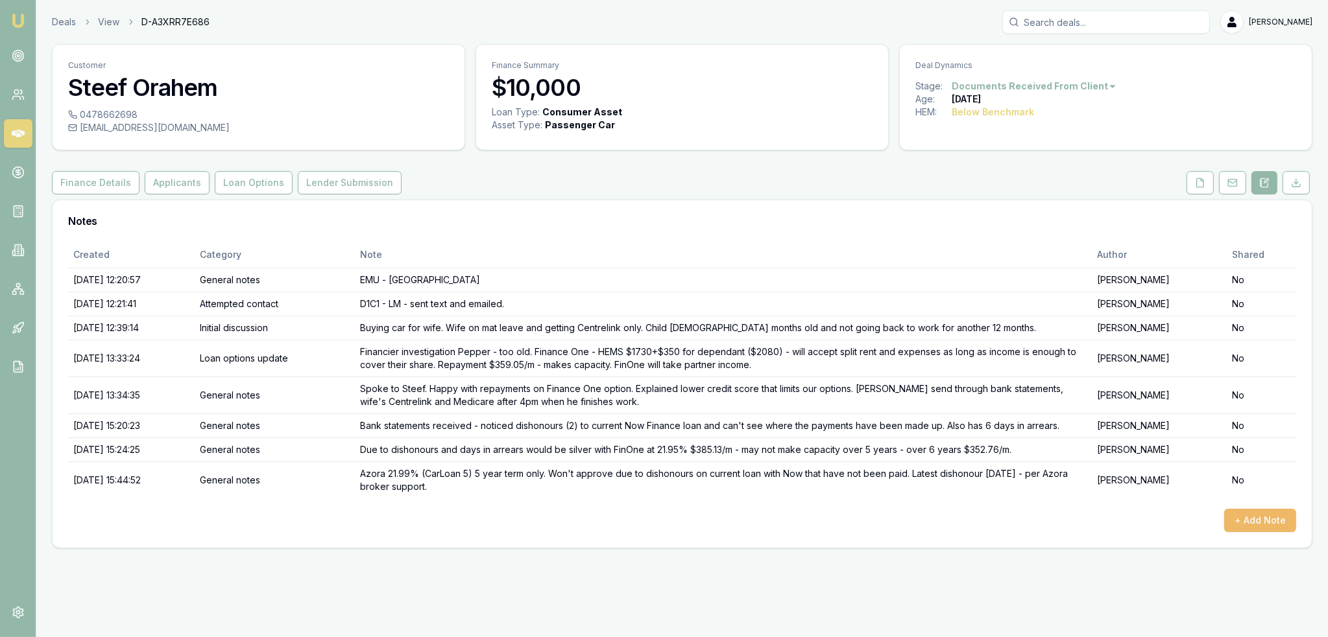
click at [1256, 517] on button "+ Add Note" at bounding box center [1260, 520] width 72 height 23
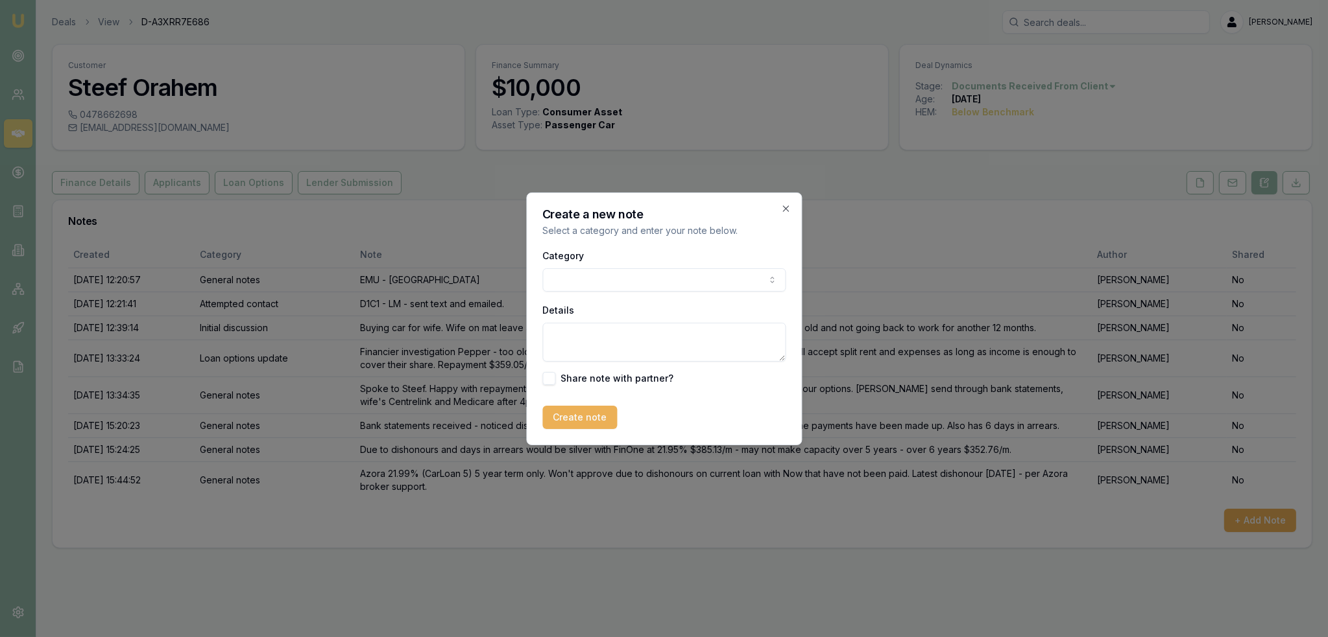
click at [680, 268] on div "Category General notes Attempted contact Follow up reminder Initial discussion …" at bounding box center [663, 270] width 243 height 44
click at [677, 270] on body "Emu Broker Deals View D-A3XRR7E686 Robyn Adams Toggle Menu Customer Steef Orahe…" at bounding box center [664, 318] width 1328 height 637
click at [609, 352] on textarea "Details" at bounding box center [663, 342] width 243 height 39
type textarea "Unable to assist until is up to date on current loan with Now Finance."
click at [566, 414] on button "Create note" at bounding box center [579, 417] width 75 height 23
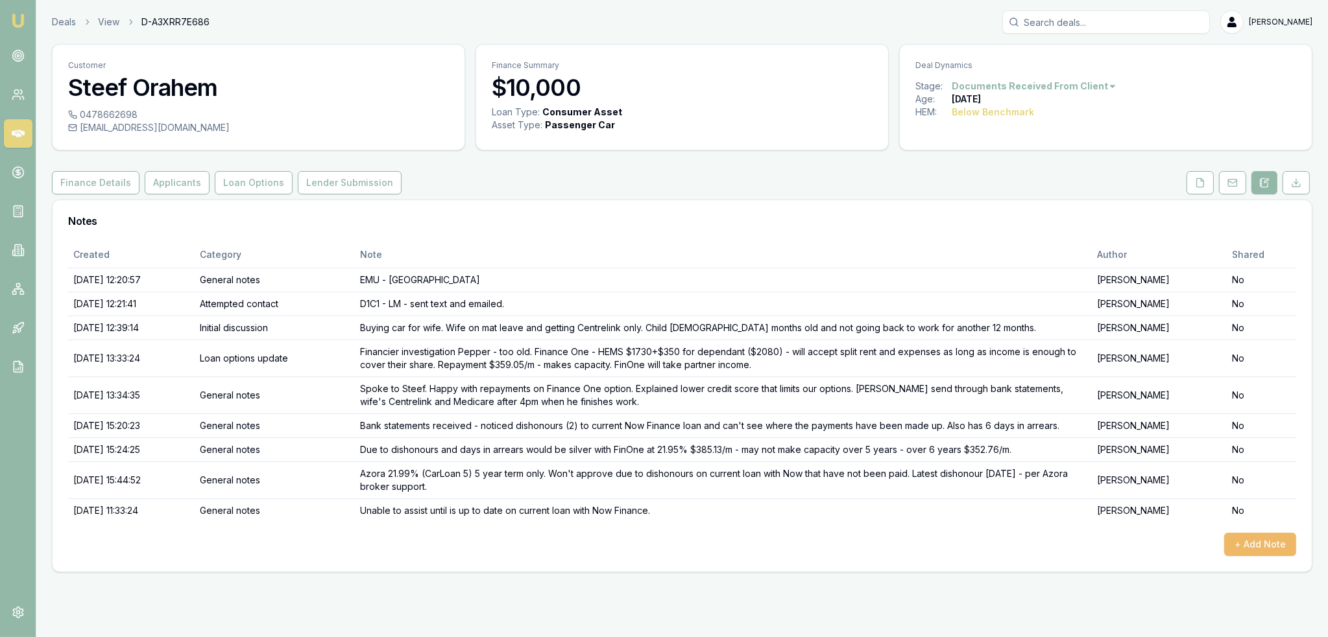
click at [1251, 544] on button "+ Add Note" at bounding box center [1260, 544] width 72 height 23
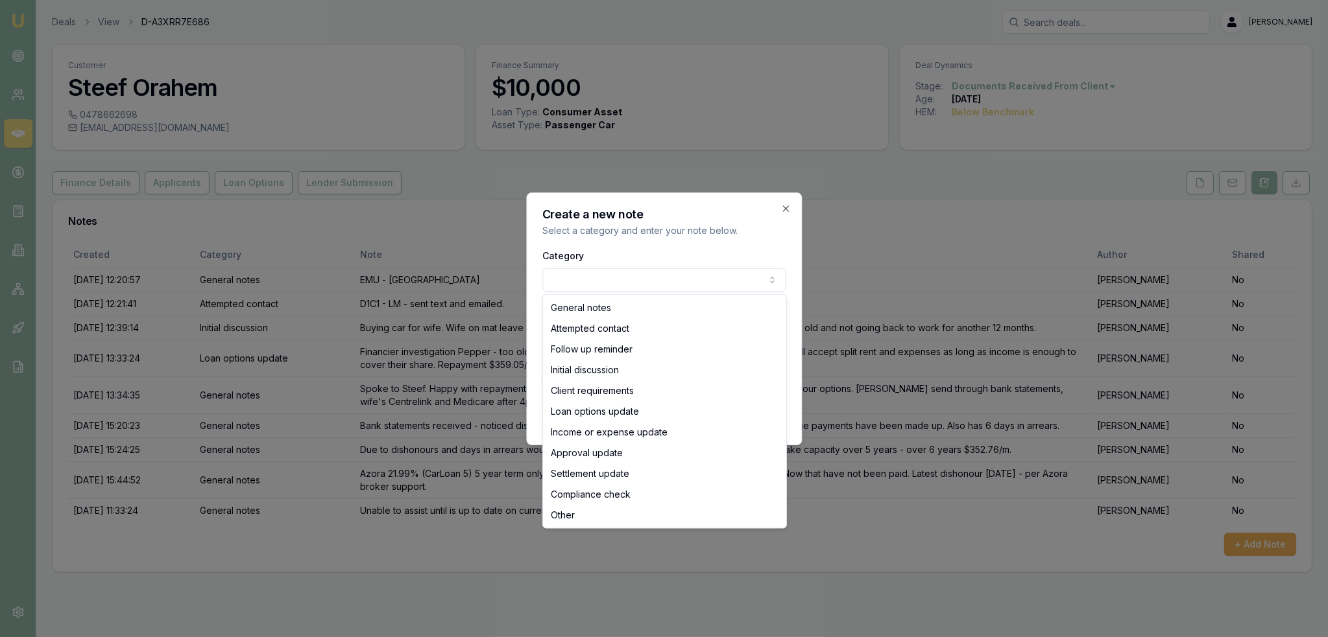
click at [664, 281] on body "Emu Broker Deals View D-A3XRR7E686 Robyn Adams Toggle Menu Customer Steef Orahe…" at bounding box center [664, 318] width 1328 height 637
select select "ATTEMPTED_CONTACT"
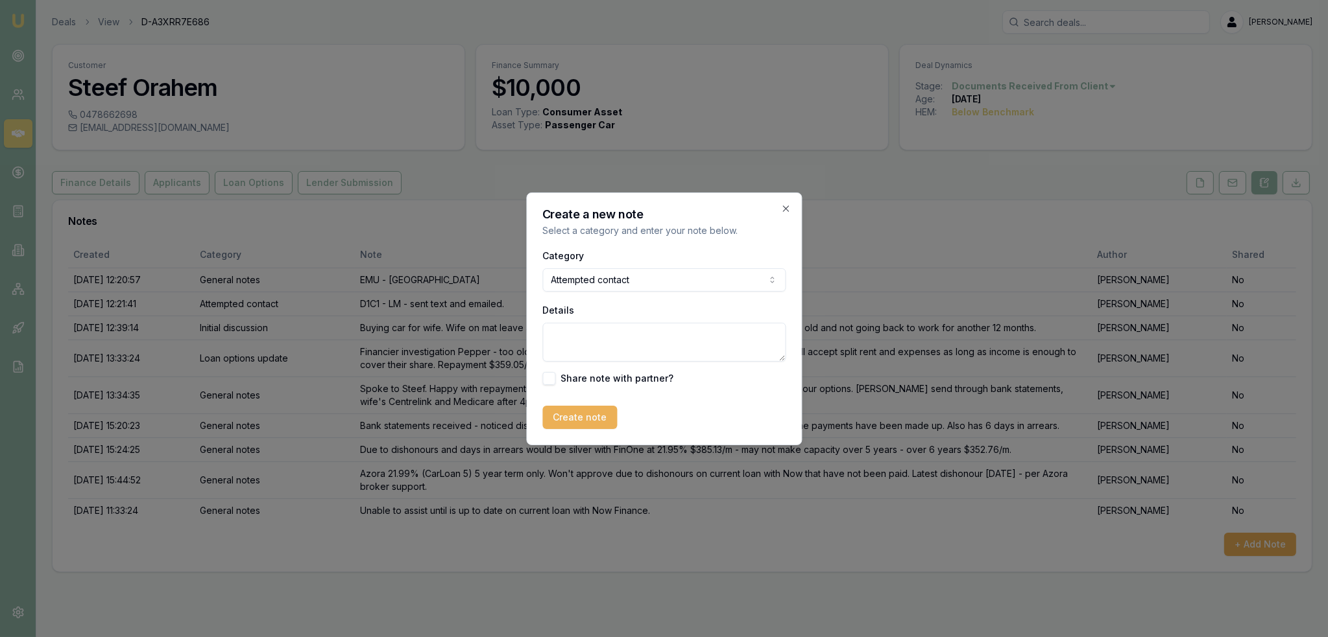
click at [623, 340] on textarea "Details" at bounding box center [663, 342] width 243 height 39
type textarea "LM - closing lead as not qualified. Will update customer that we can't assist i…"
click at [592, 411] on button "Create note" at bounding box center [579, 417] width 75 height 23
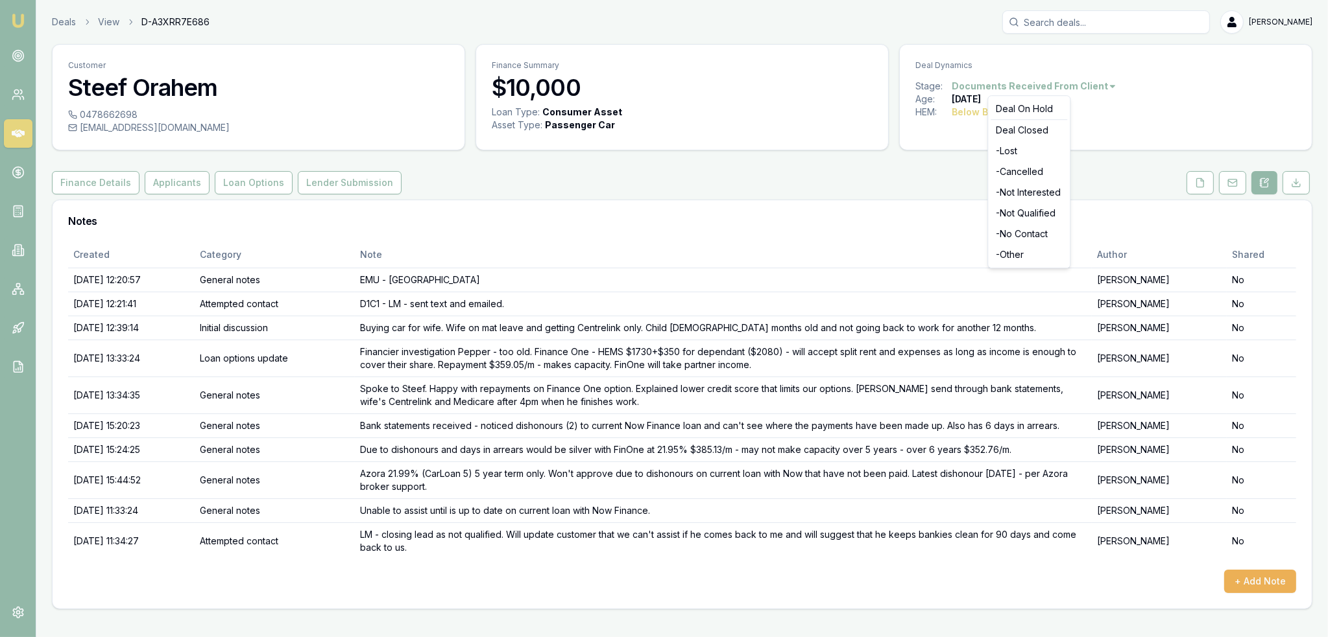
click at [1071, 90] on html "Emu Broker Deals View D-A3XRR7E686 Robyn Adams Toggle Menu Customer Steef Orahe…" at bounding box center [664, 318] width 1328 height 637
click at [1038, 216] on div "- Not Qualified" at bounding box center [1028, 213] width 77 height 21
drag, startPoint x: 14, startPoint y: 21, endPoint x: 29, endPoint y: 5, distance: 22.5
click at [14, 21] on img at bounding box center [18, 21] width 16 height 16
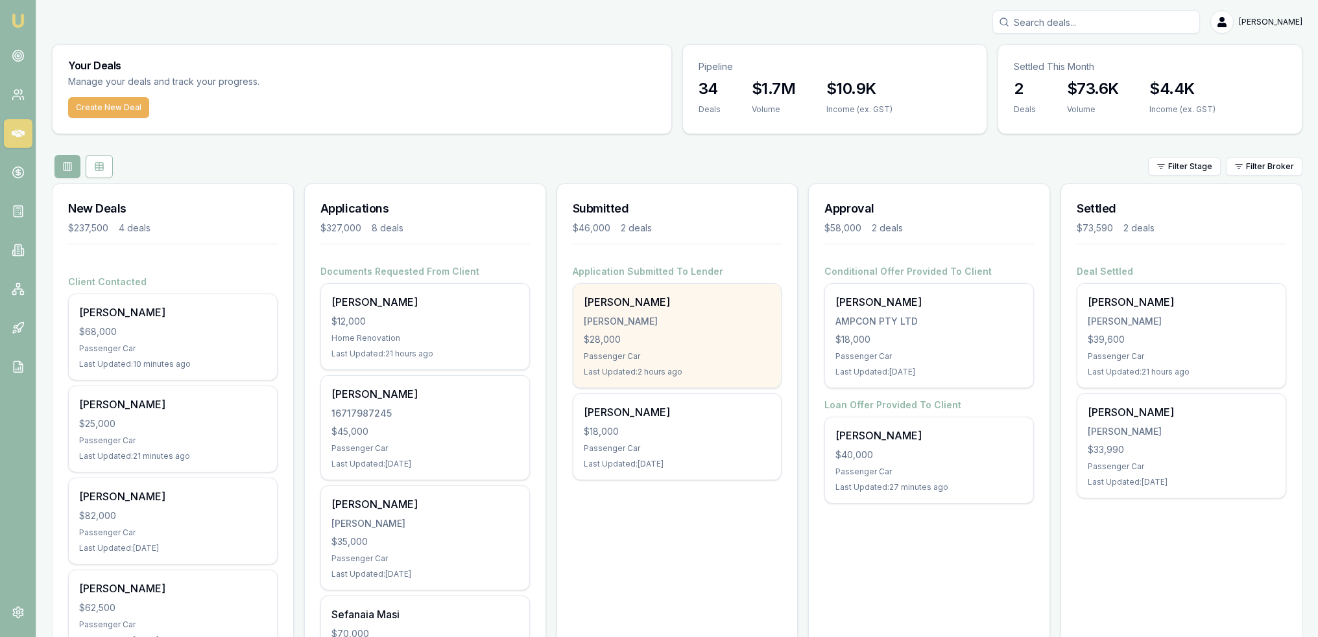
click at [697, 356] on div "Passenger Car" at bounding box center [677, 356] width 187 height 10
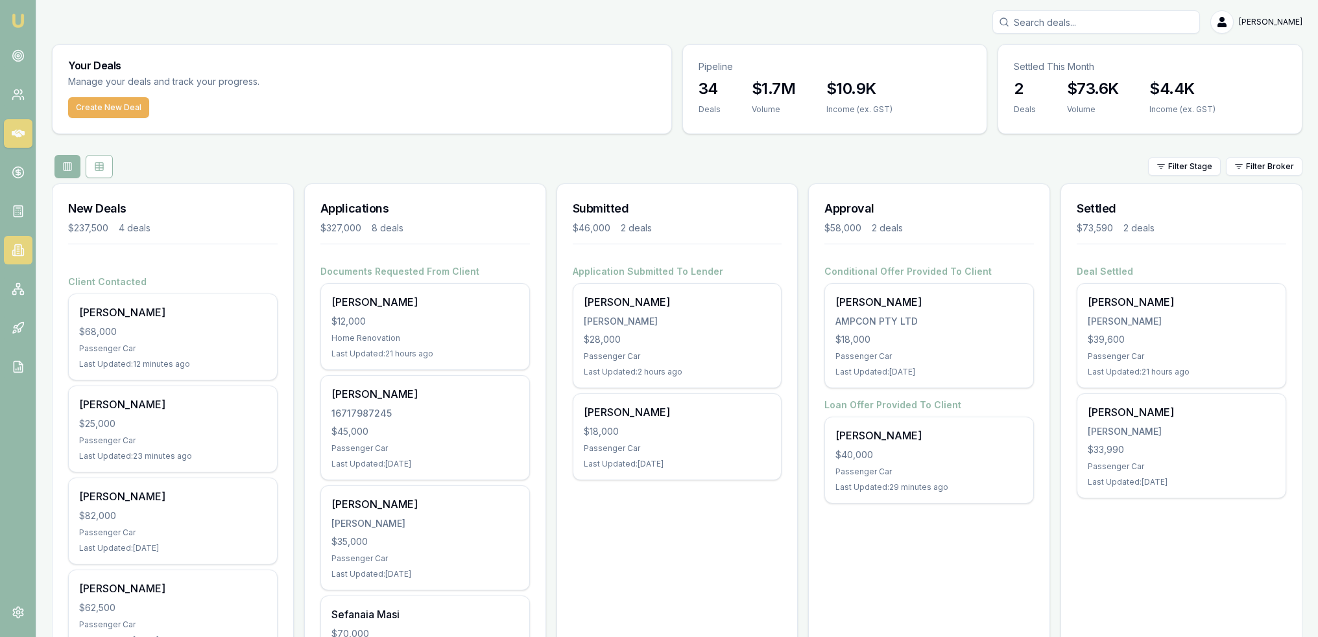
click at [18, 250] on icon at bounding box center [18, 250] width 13 height 13
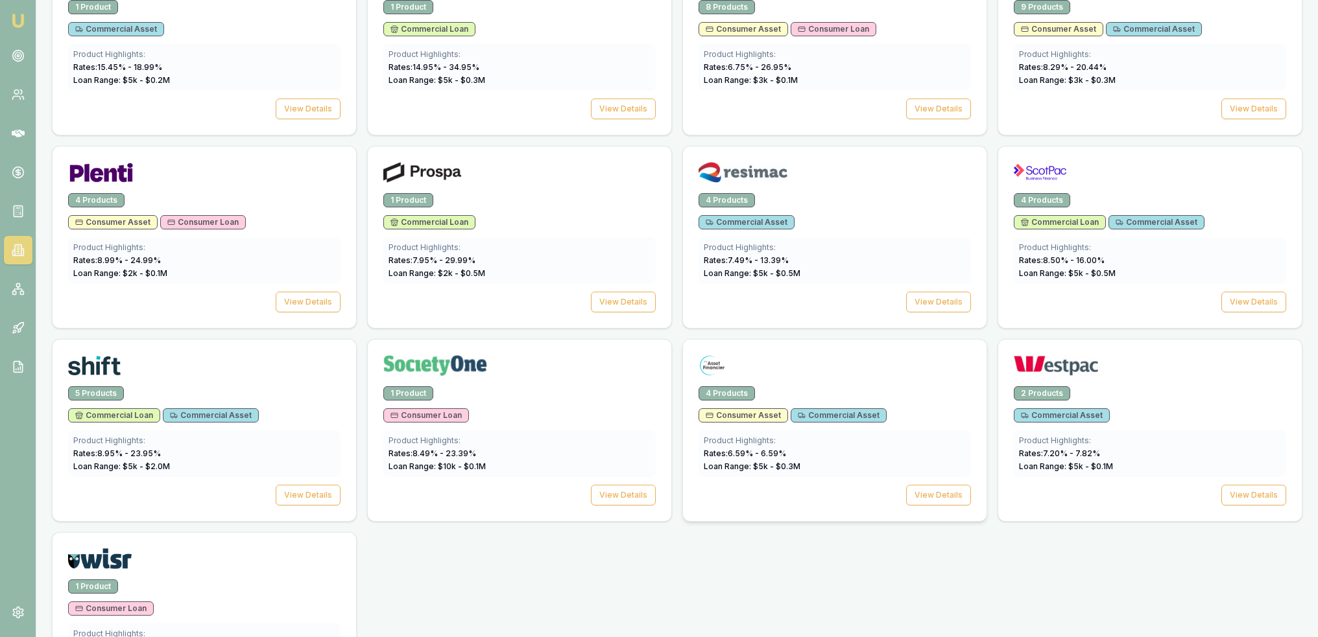
scroll to position [1694, 0]
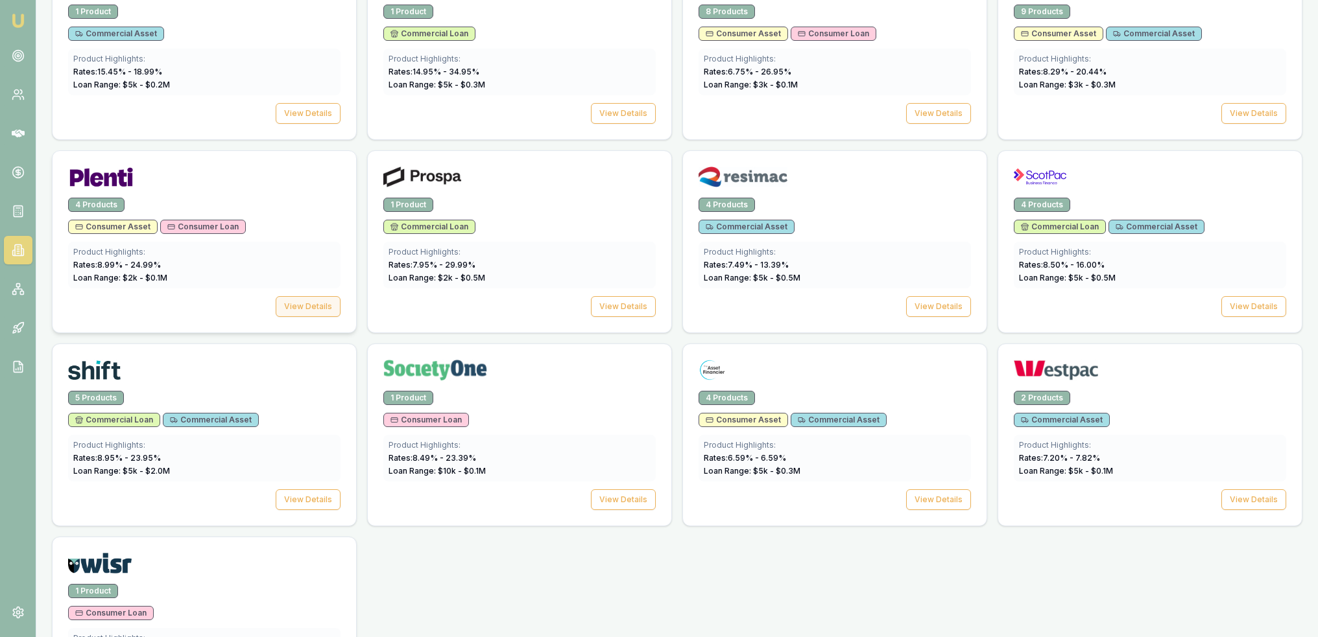
click at [301, 297] on button "View Details" at bounding box center [308, 306] width 65 height 21
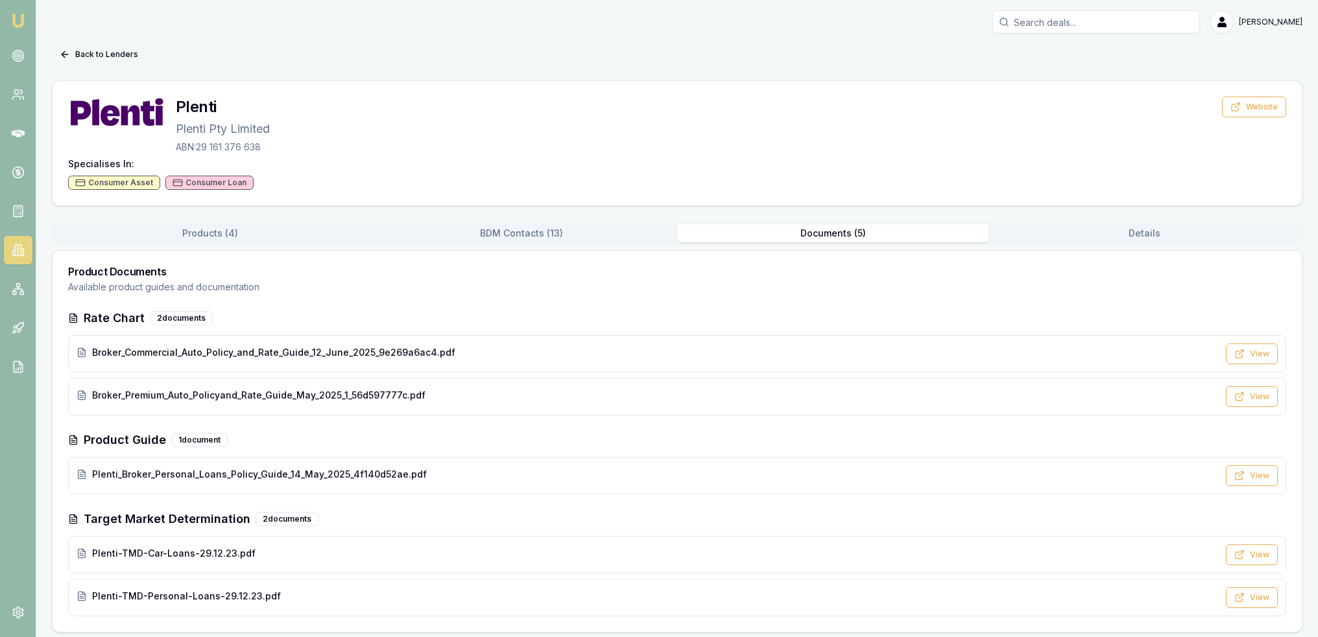
click at [834, 233] on button "Documents ( 5 )" at bounding box center [832, 233] width 311 height 18
click at [254, 348] on span "Broker_Commercial_Auto_Policy_and_Rate_Guide_12_June_2025_9e269a6ac4.pdf" at bounding box center [273, 352] width 363 height 13
click at [8, 19] on link "Emu Broker" at bounding box center [18, 20] width 21 height 21
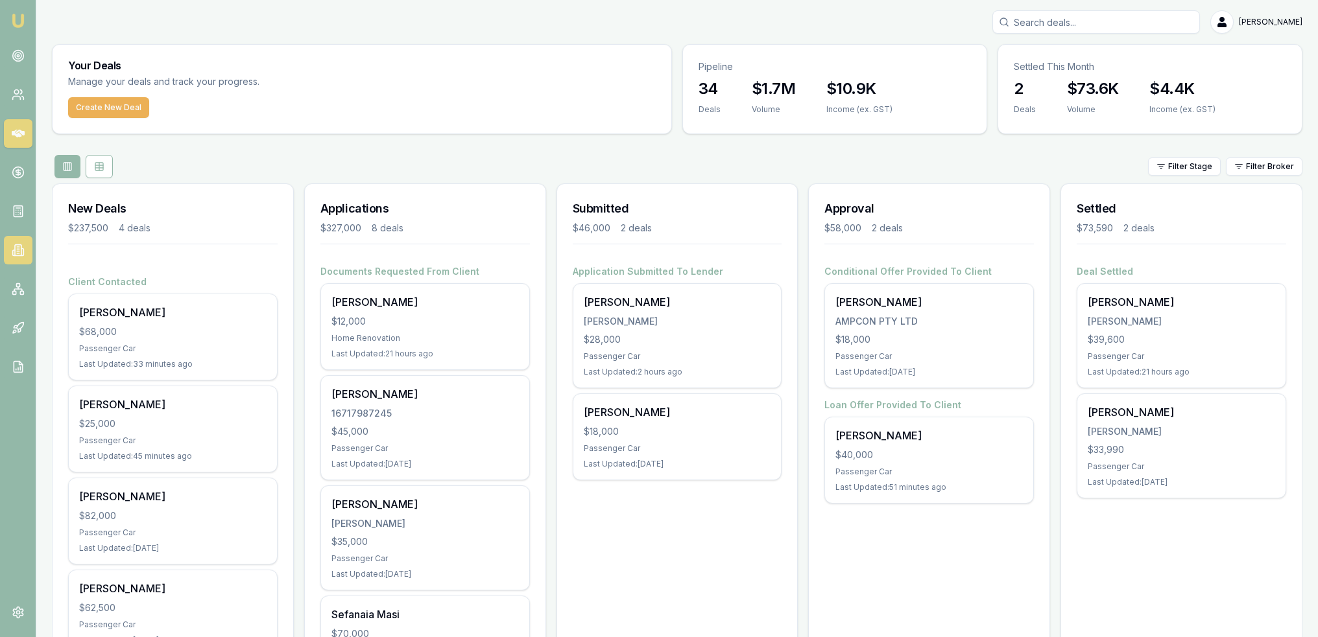
click at [15, 249] on icon at bounding box center [18, 250] width 6 height 11
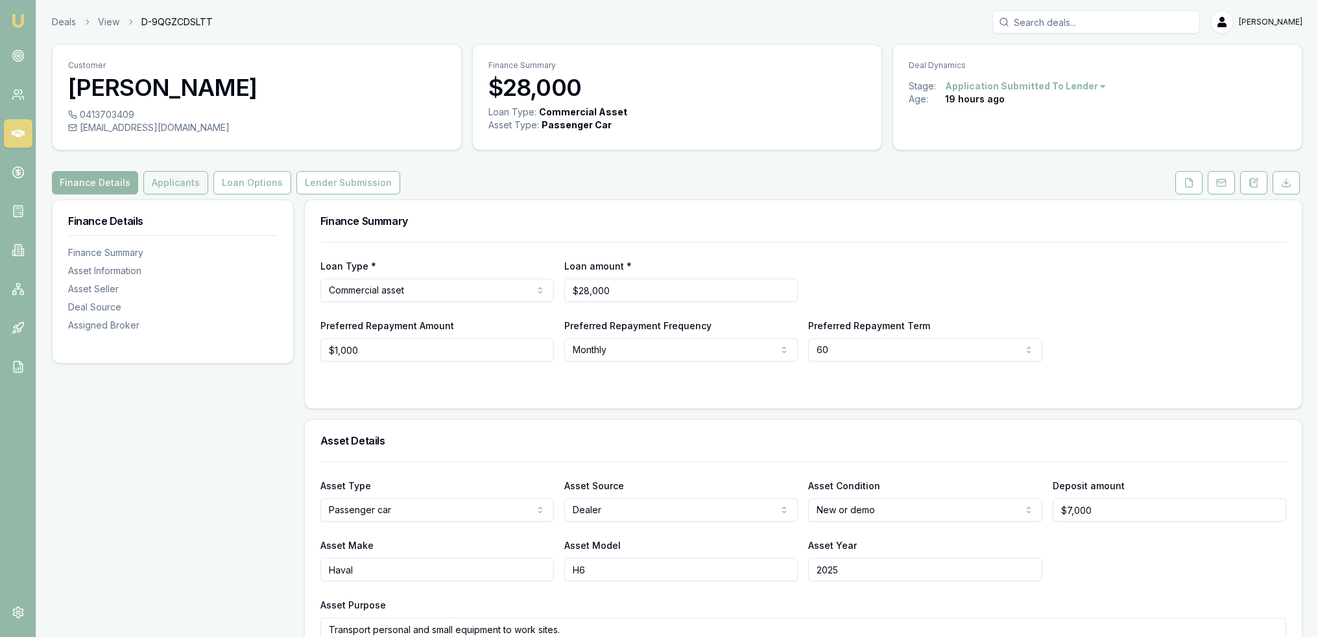
click at [167, 182] on button "Applicants" at bounding box center [175, 182] width 65 height 23
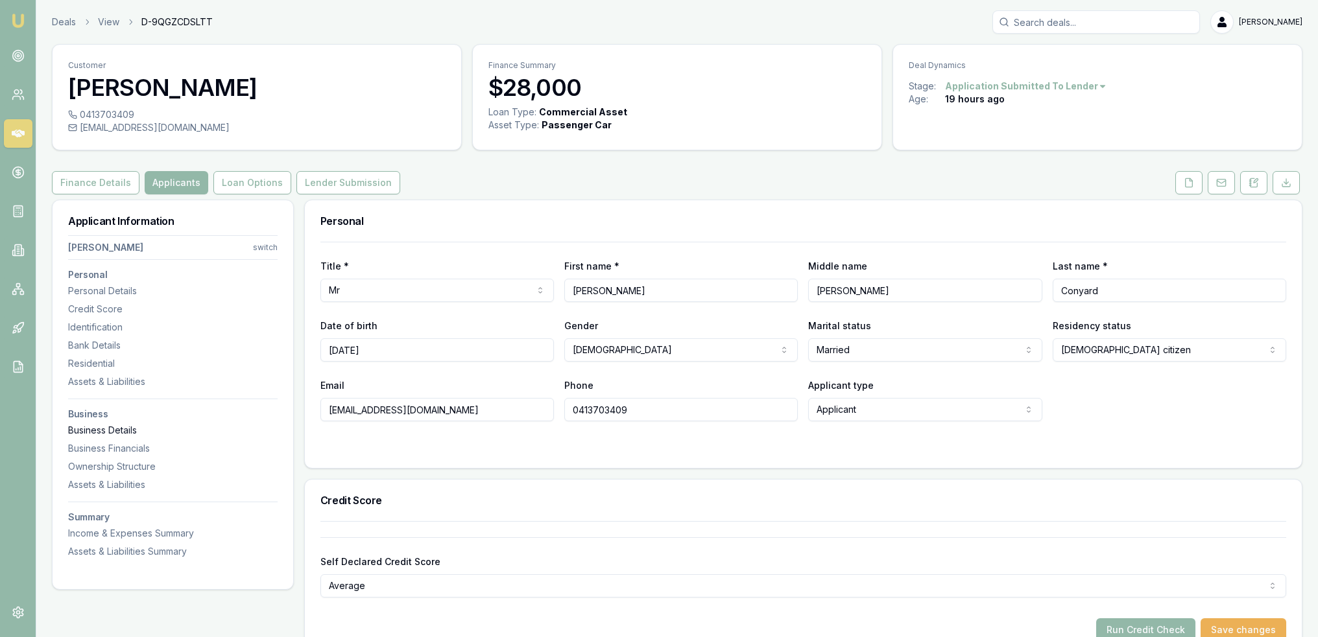
click at [97, 430] on div "Business Details" at bounding box center [172, 430] width 209 height 13
drag, startPoint x: 1250, startPoint y: 186, endPoint x: 1235, endPoint y: 195, distance: 18.0
click at [1250, 186] on icon at bounding box center [1253, 182] width 7 height 8
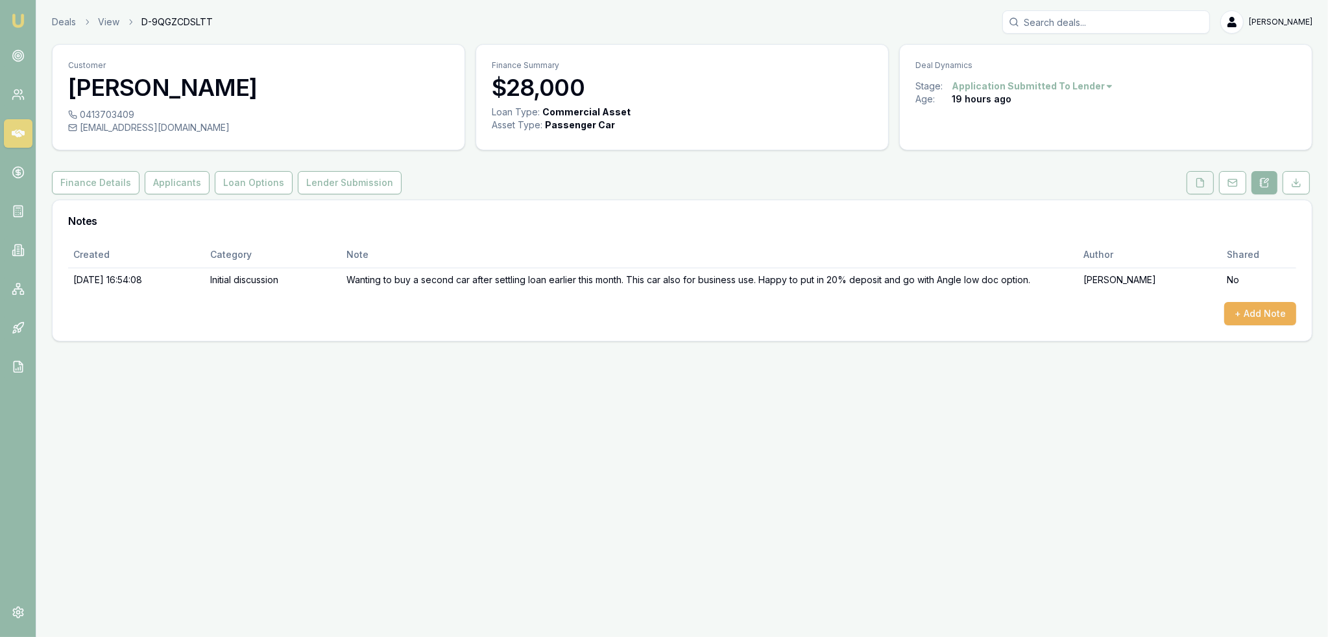
click at [1204, 171] on button at bounding box center [1199, 182] width 27 height 23
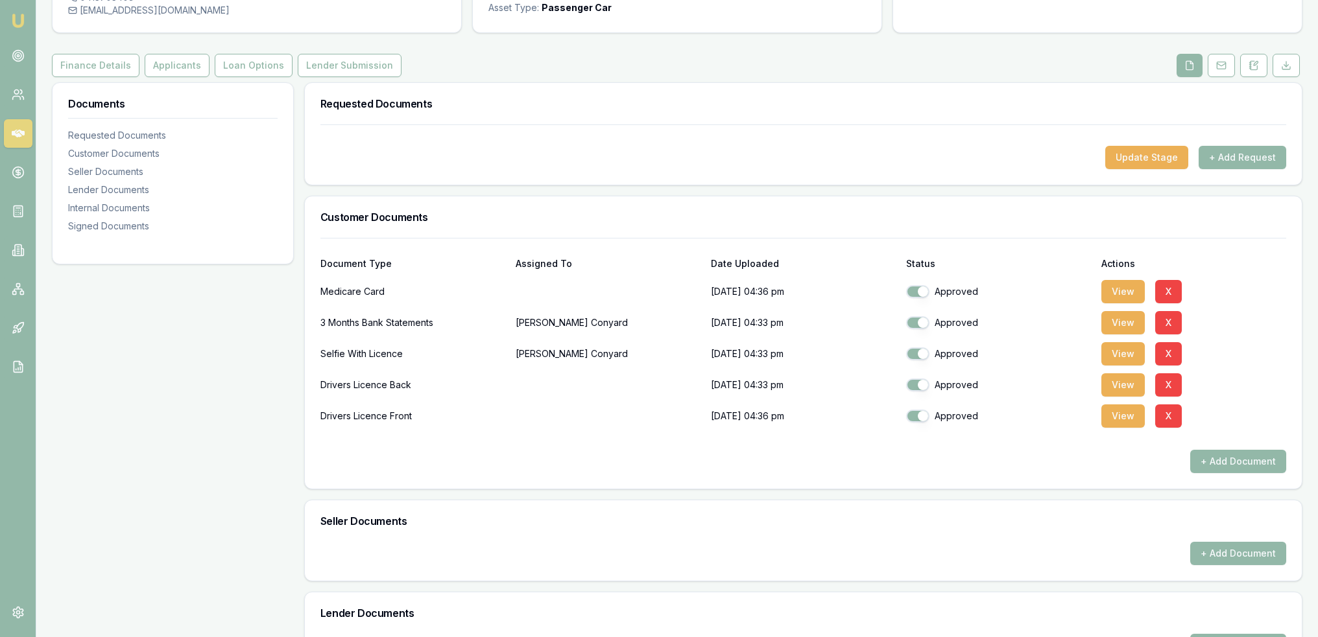
scroll to position [99, 0]
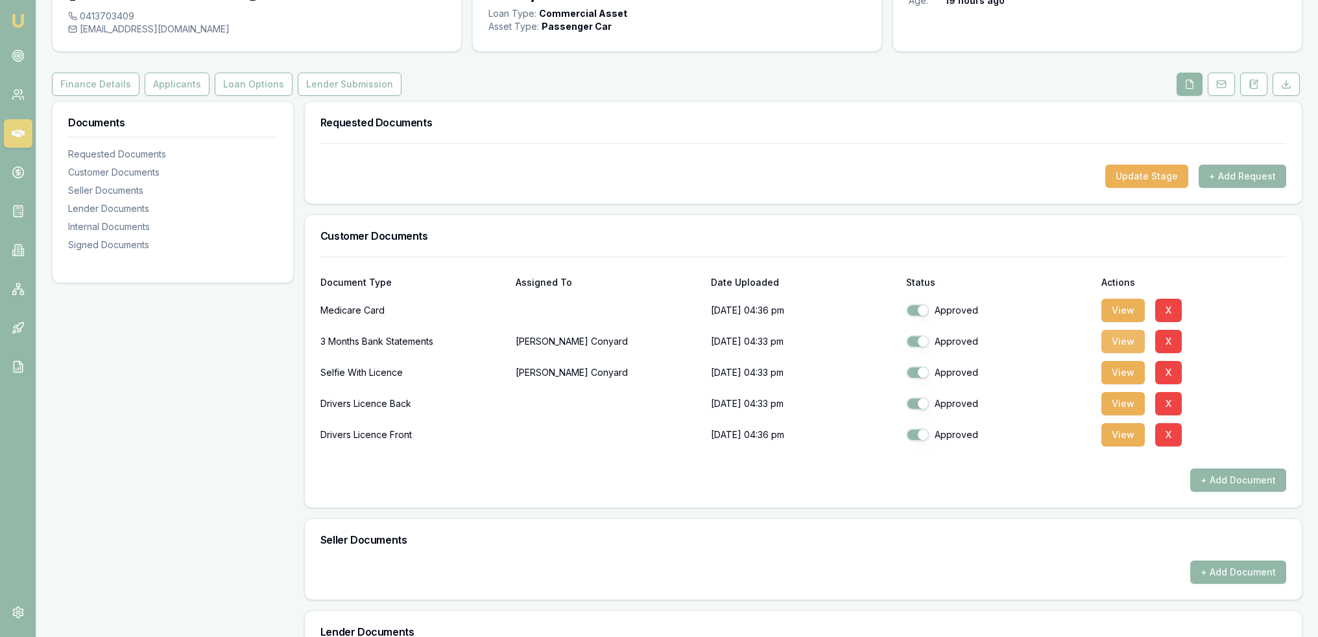
click at [1128, 340] on button "View" at bounding box center [1122, 341] width 43 height 23
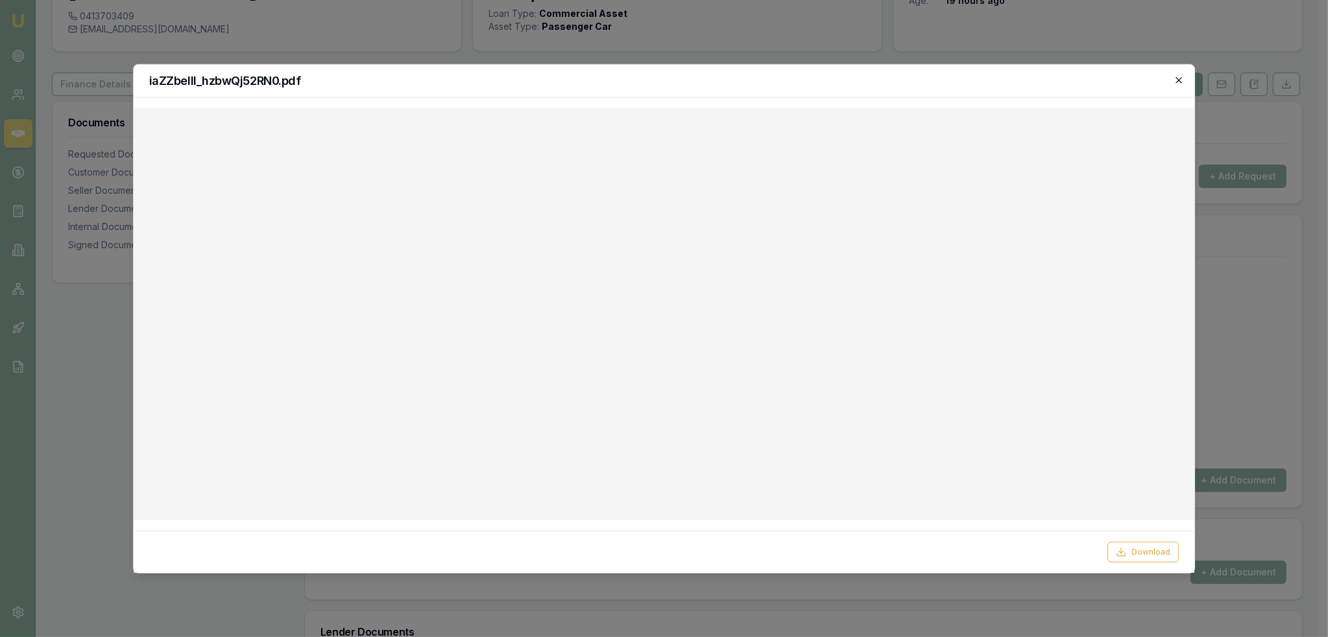
click at [1180, 77] on icon "button" at bounding box center [1178, 80] width 10 height 10
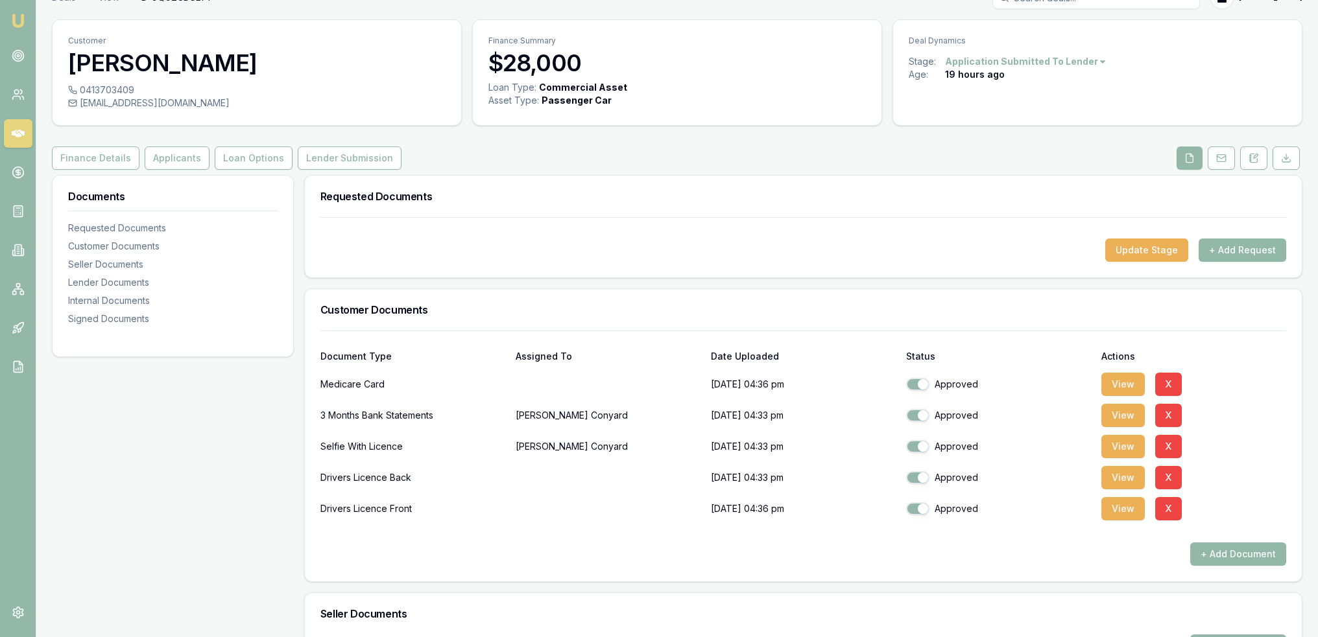
scroll to position [0, 0]
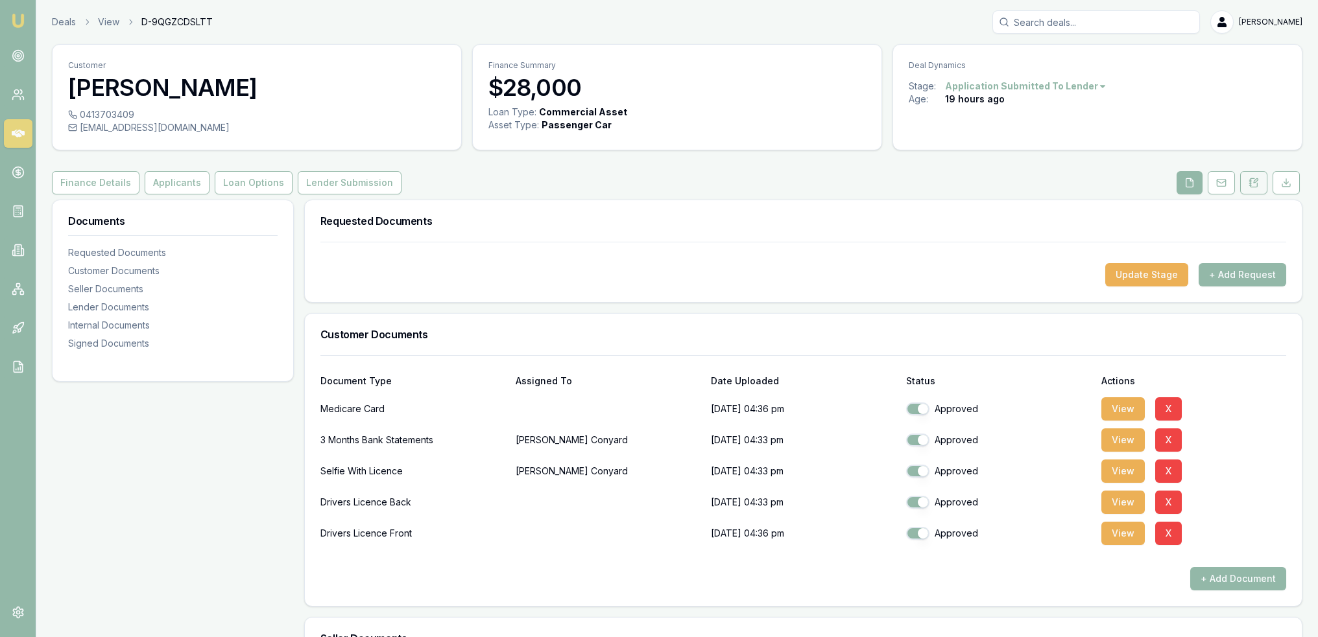
click at [1258, 186] on icon at bounding box center [1253, 183] width 10 height 10
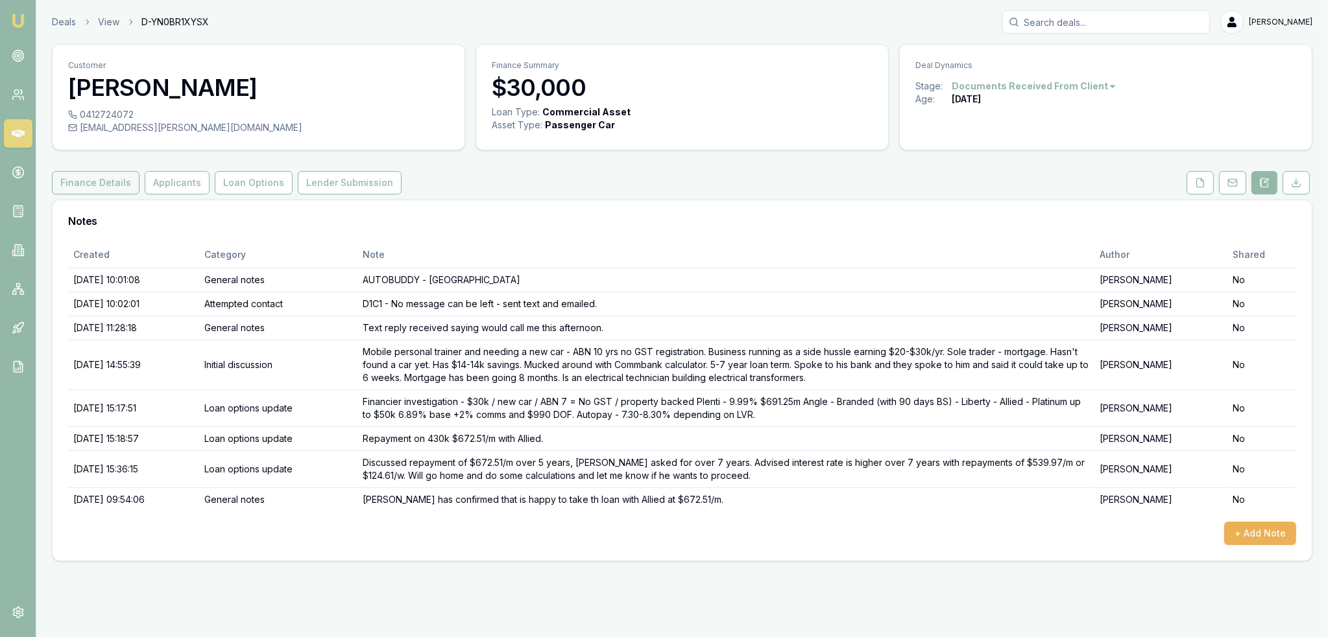
click at [85, 177] on button "Finance Details" at bounding box center [96, 182] width 88 height 23
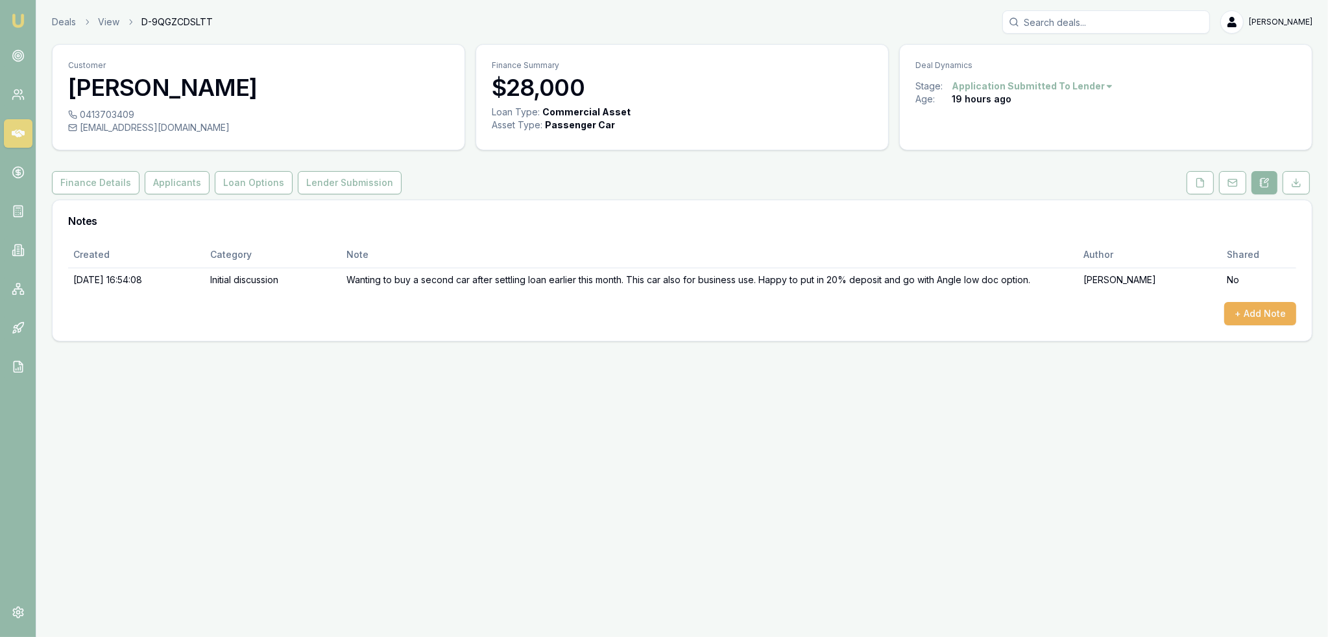
click at [1262, 182] on icon at bounding box center [1264, 183] width 10 height 10
click at [1259, 318] on button "+ Add Note" at bounding box center [1260, 313] width 72 height 23
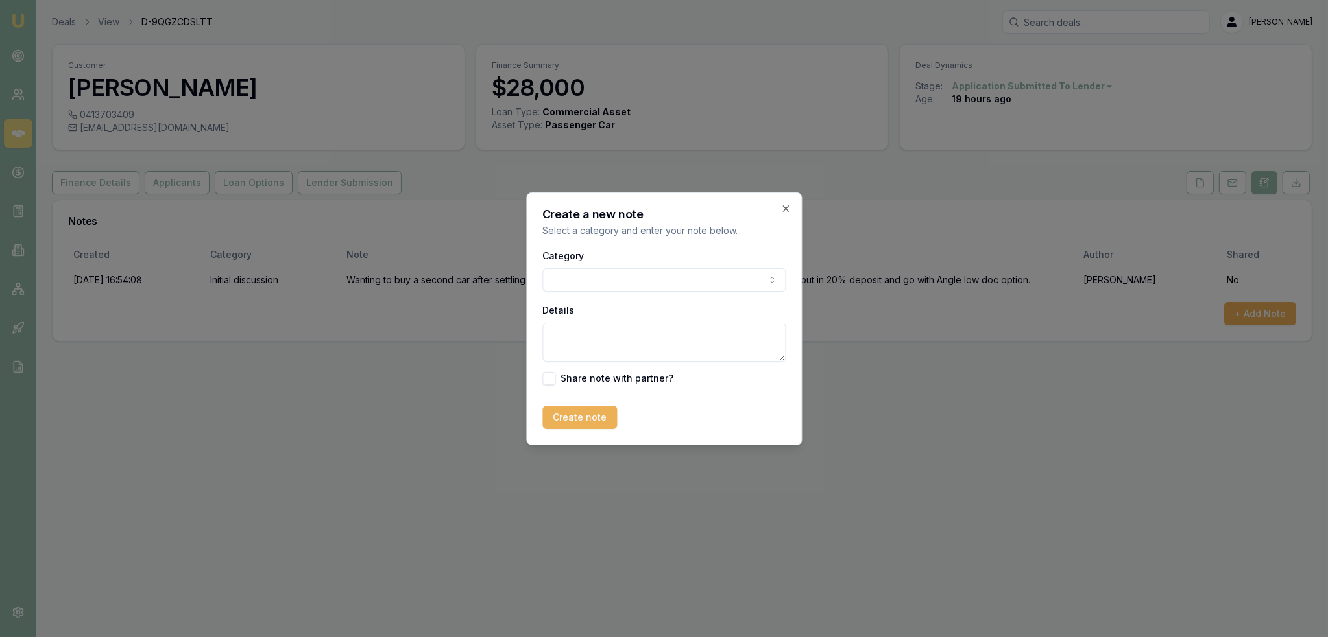
click at [642, 282] on body "Emu Broker Deals View D-9QGZCDSLTT [PERSON_NAME] Toggle Menu Customer [PERSON_N…" at bounding box center [664, 318] width 1328 height 637
click at [610, 327] on textarea "Details" at bounding box center [663, 342] width 243 height 39
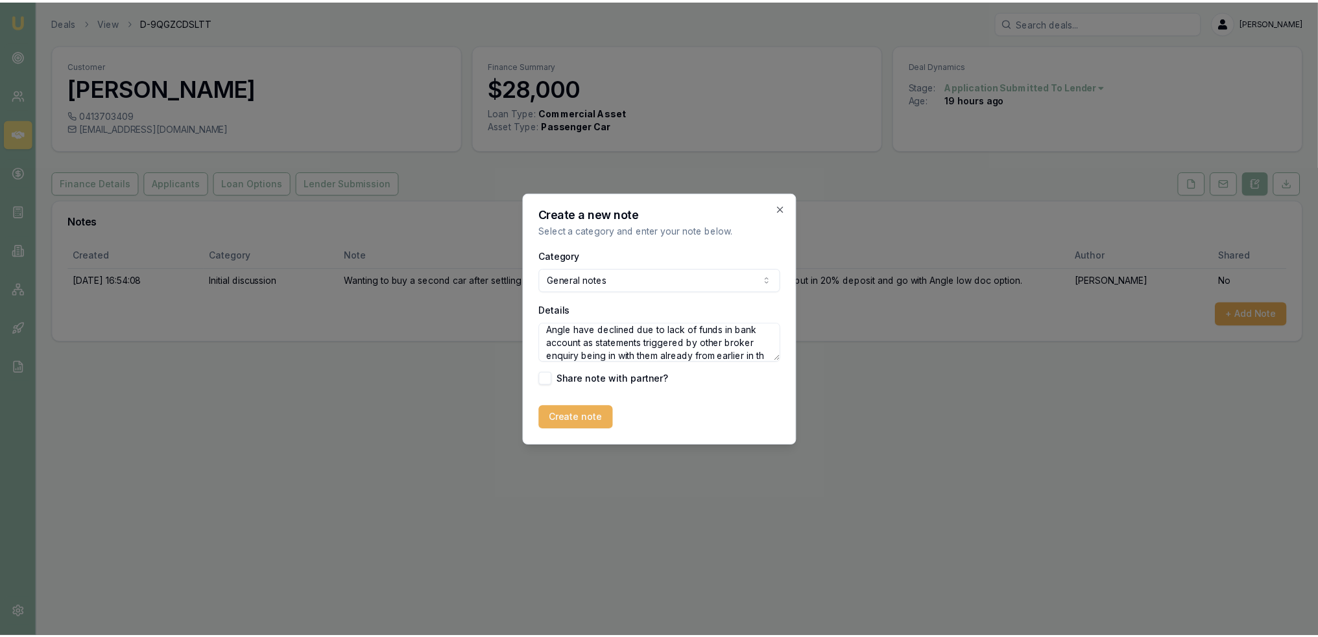
scroll to position [18, 0]
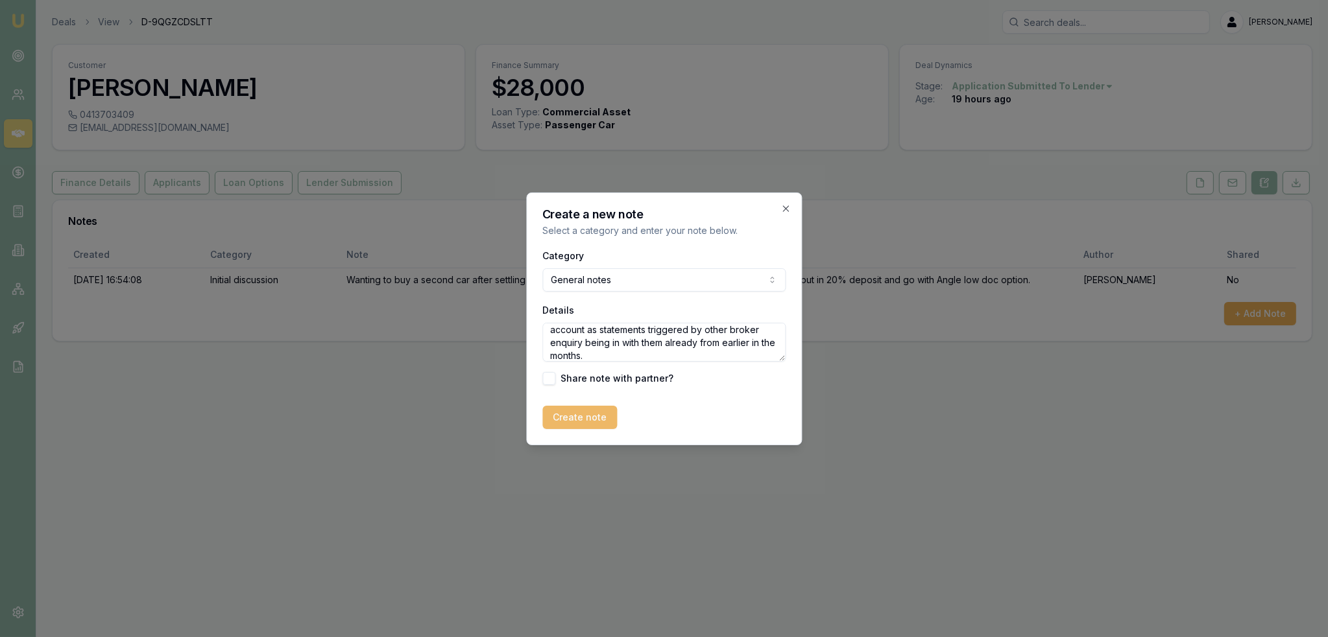
type textarea "Angle have declined due to lack of funds in bank account as statements triggere…"
click at [575, 417] on button "Create note" at bounding box center [579, 417] width 75 height 23
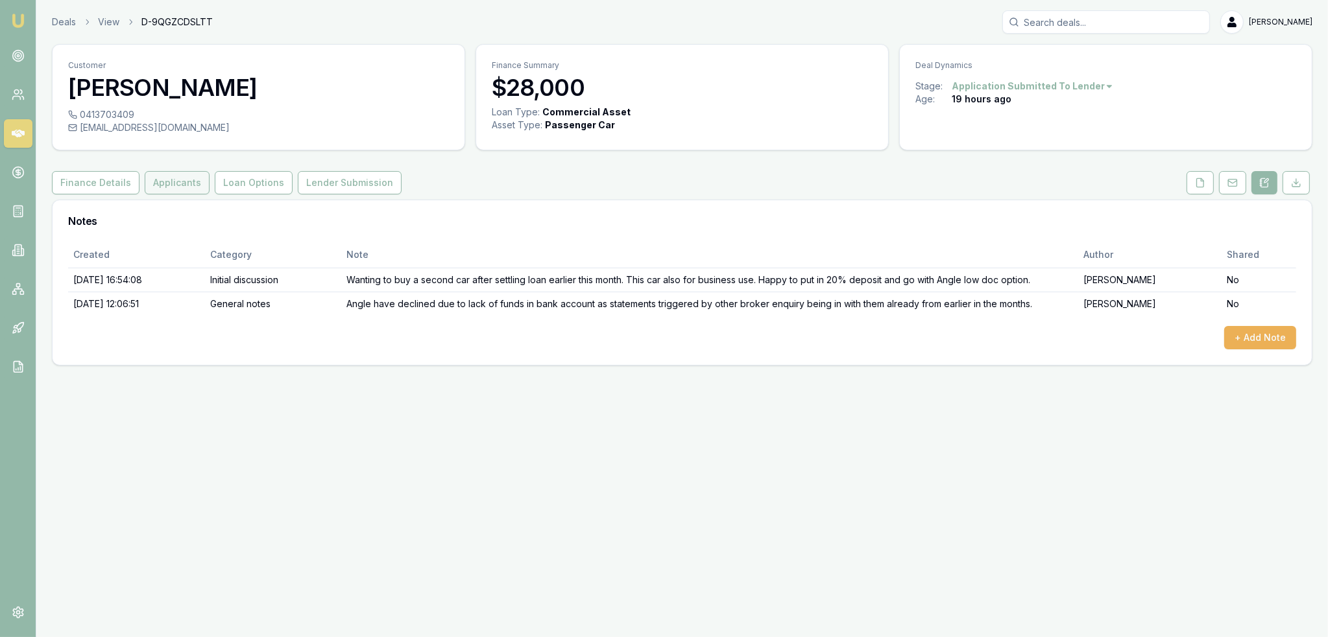
click at [171, 178] on button "Applicants" at bounding box center [177, 182] width 65 height 23
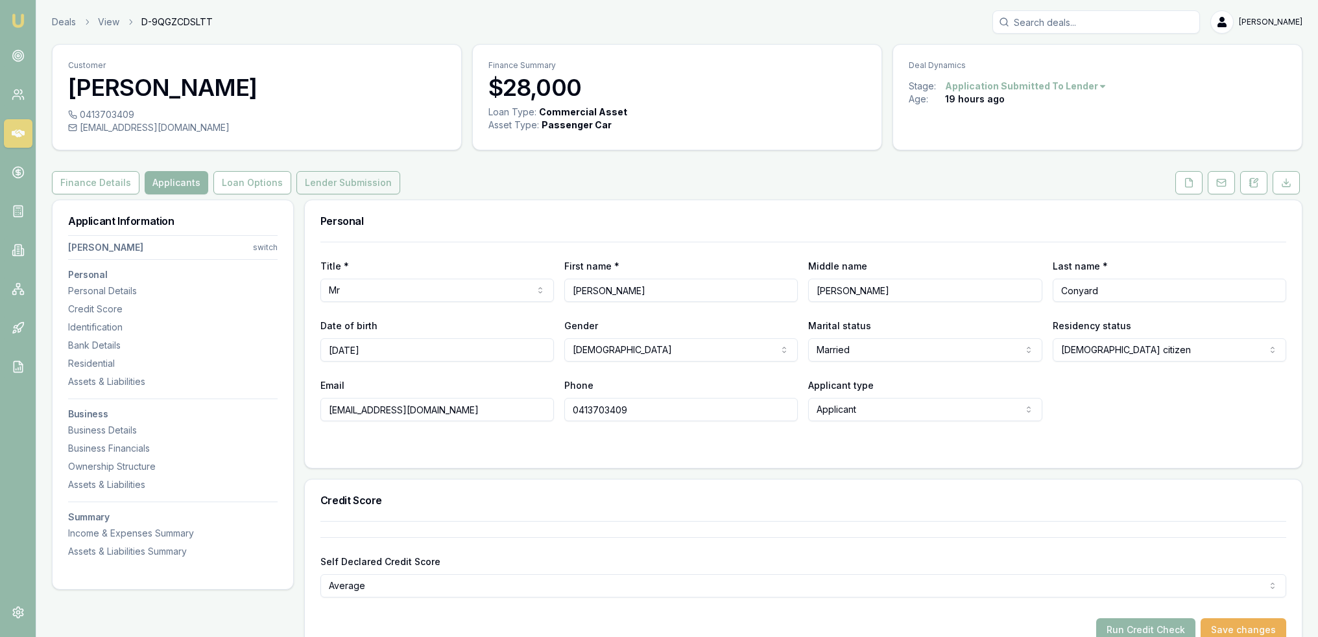
click at [320, 176] on button "Lender Submission" at bounding box center [348, 182] width 104 height 23
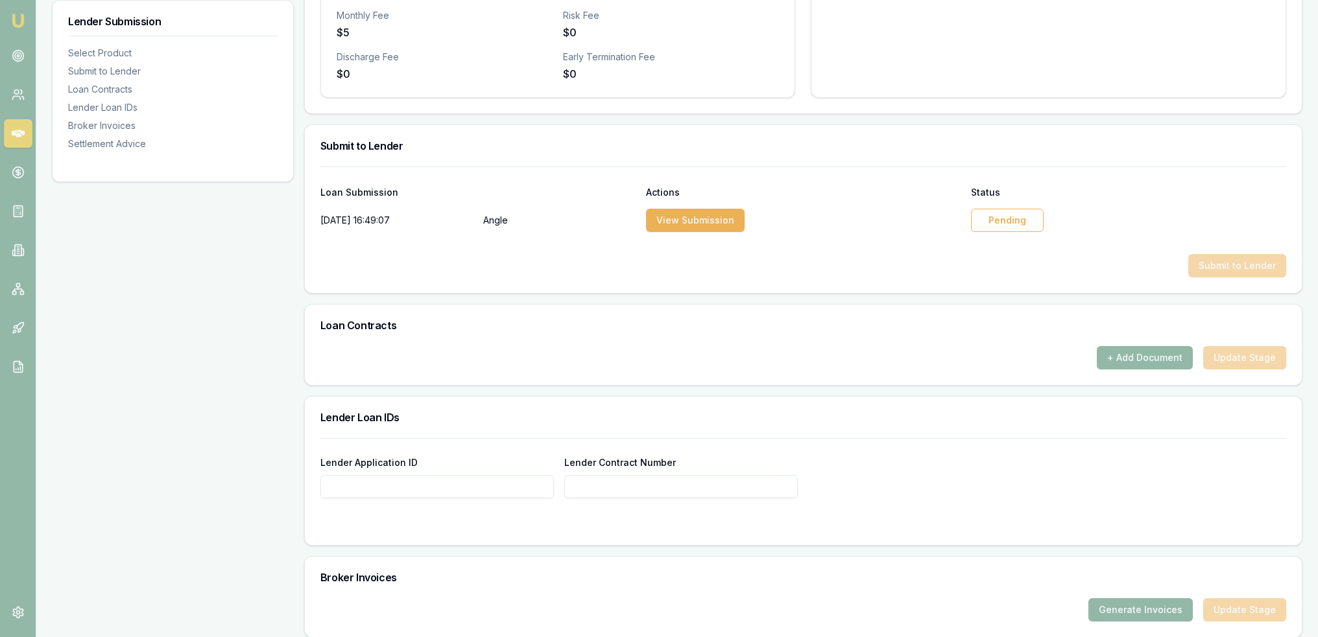
scroll to position [536, 0]
click at [712, 220] on button "View Submission" at bounding box center [695, 221] width 99 height 23
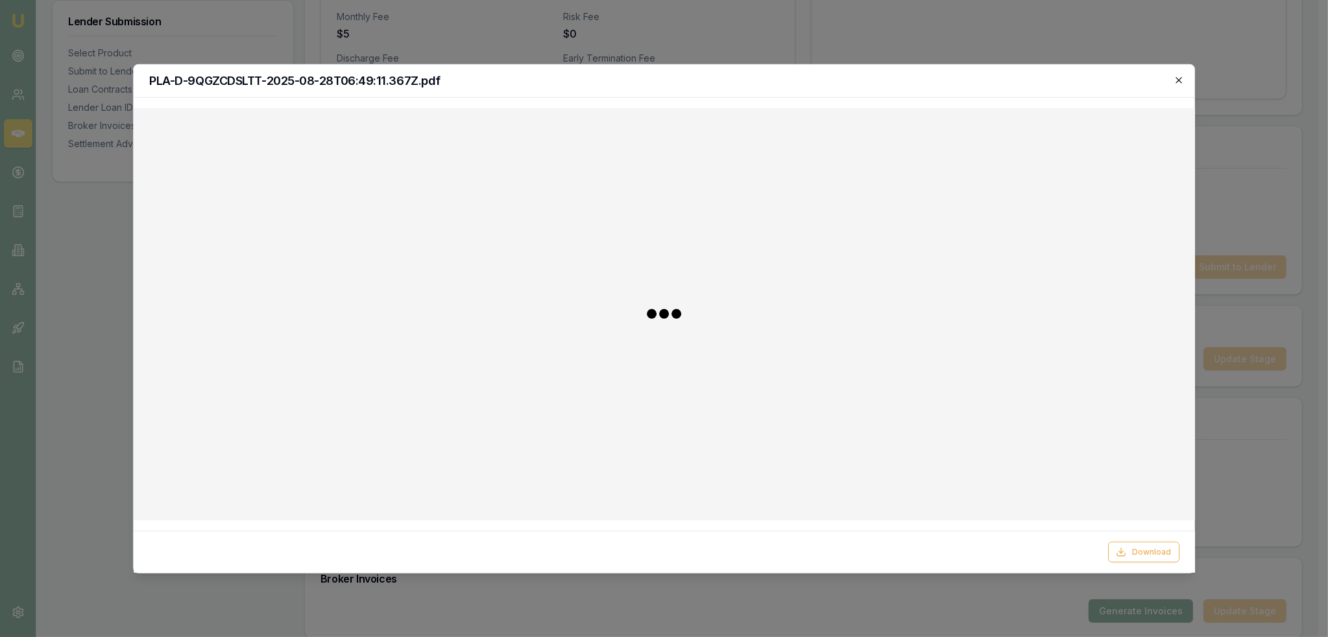
click at [1181, 84] on icon "button" at bounding box center [1178, 80] width 10 height 10
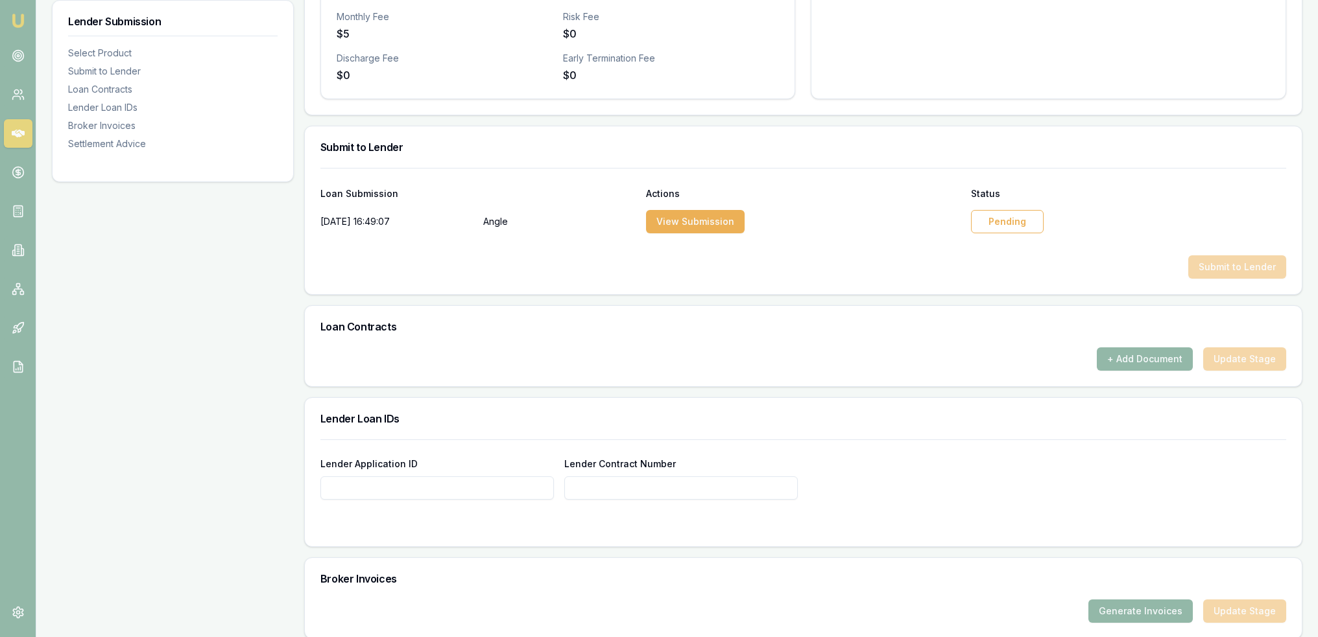
click at [1010, 216] on div "Pending" at bounding box center [1007, 221] width 73 height 23
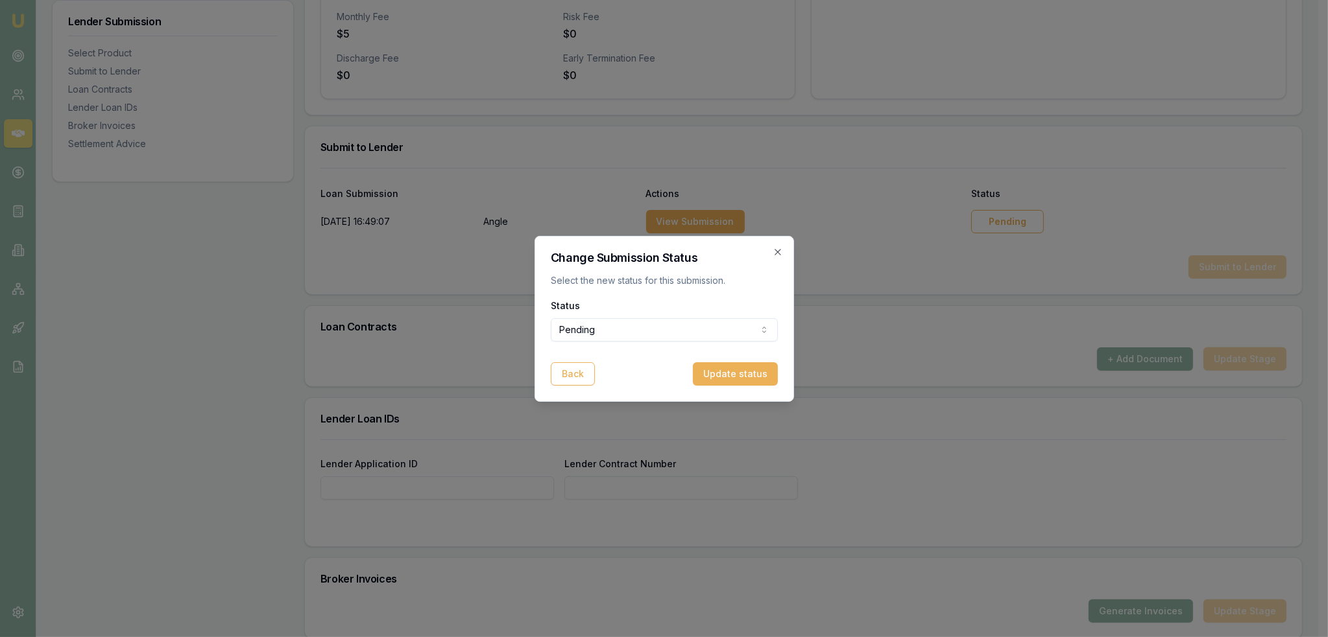
select select "REJECTED"
drag, startPoint x: 610, startPoint y: 394, endPoint x: 643, endPoint y: 388, distance: 34.2
click at [730, 368] on button "Update status" at bounding box center [729, 374] width 85 height 23
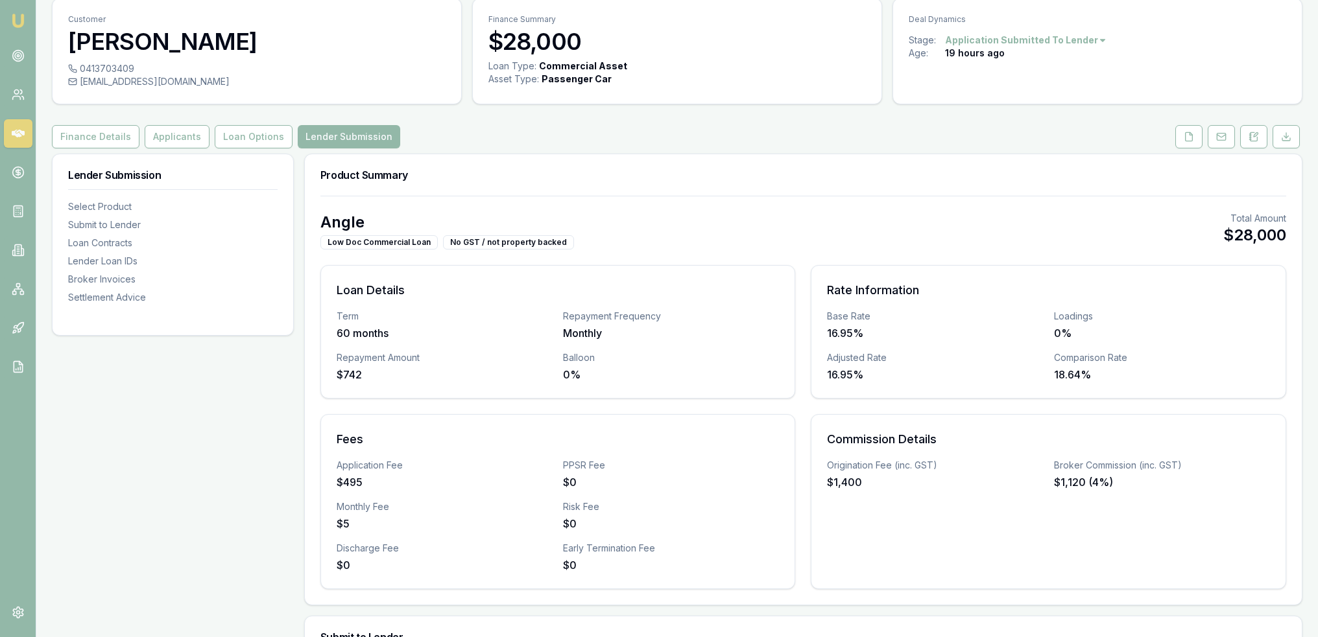
scroll to position [18, 0]
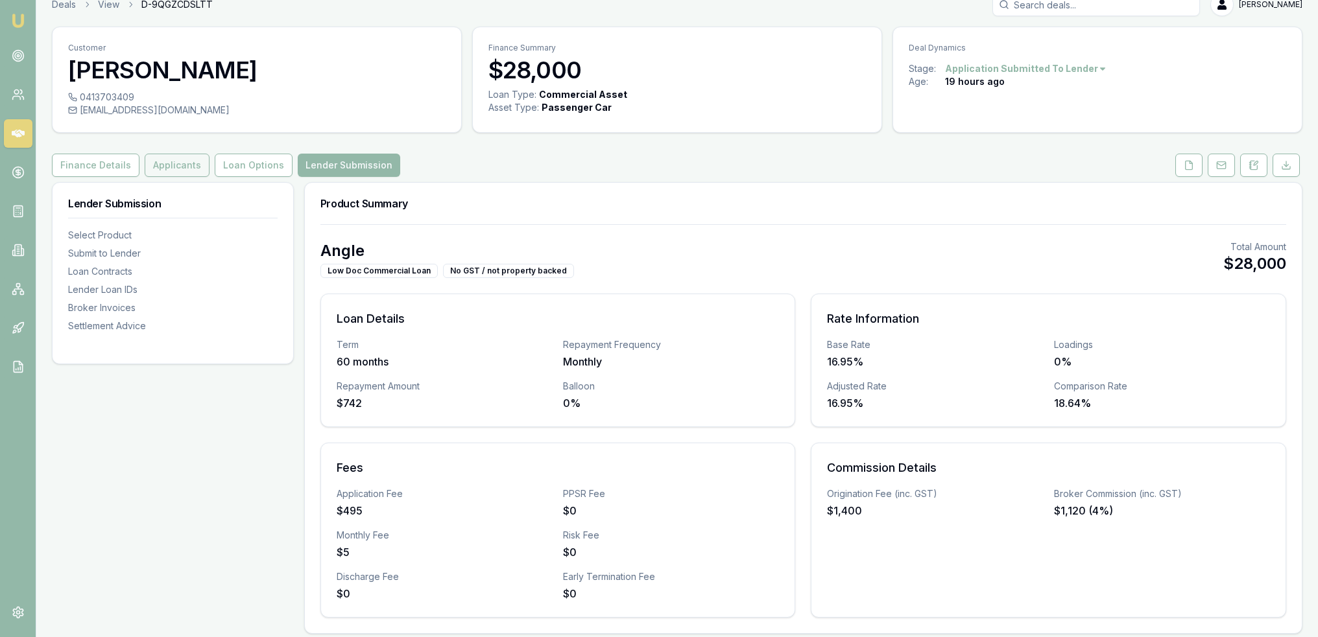
click at [180, 167] on button "Applicants" at bounding box center [177, 165] width 65 height 23
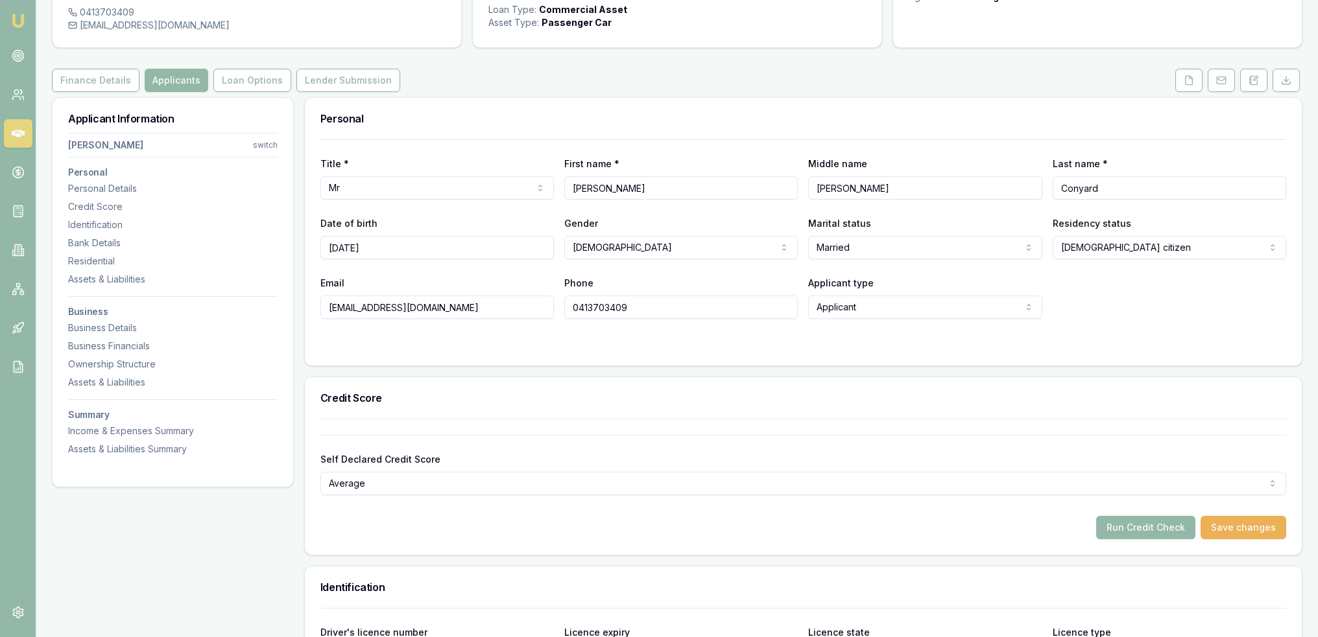
scroll to position [195, 0]
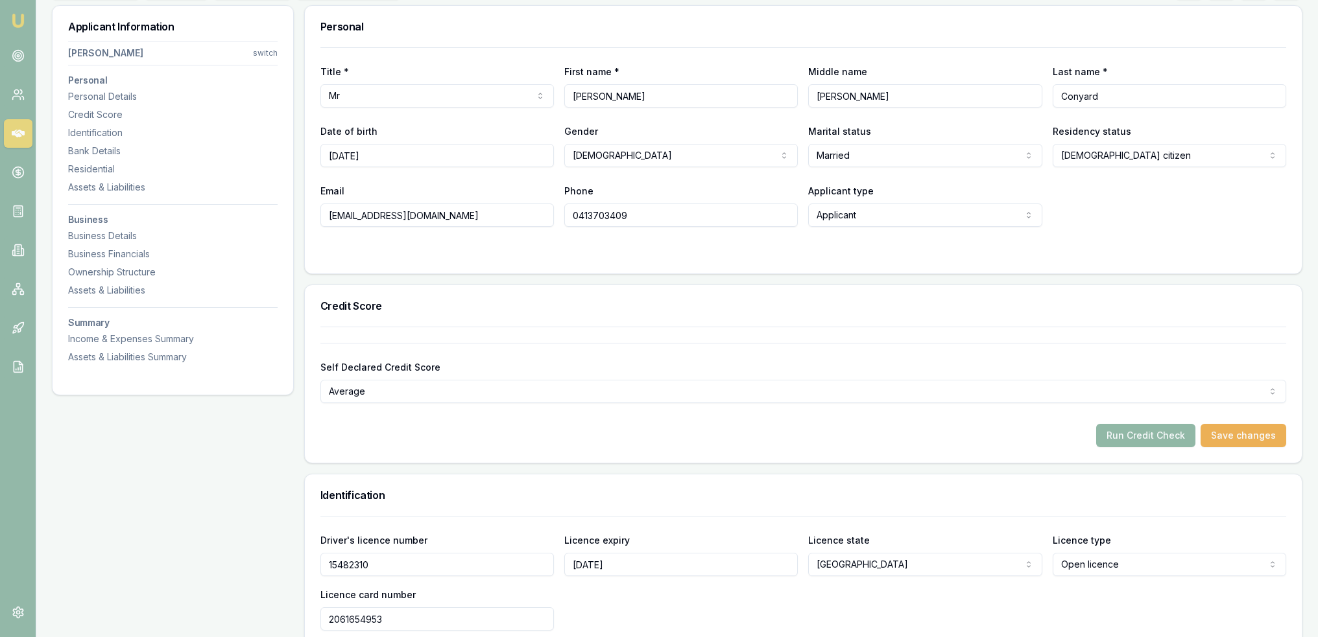
click at [1145, 435] on button "Run Credit Check" at bounding box center [1145, 435] width 99 height 23
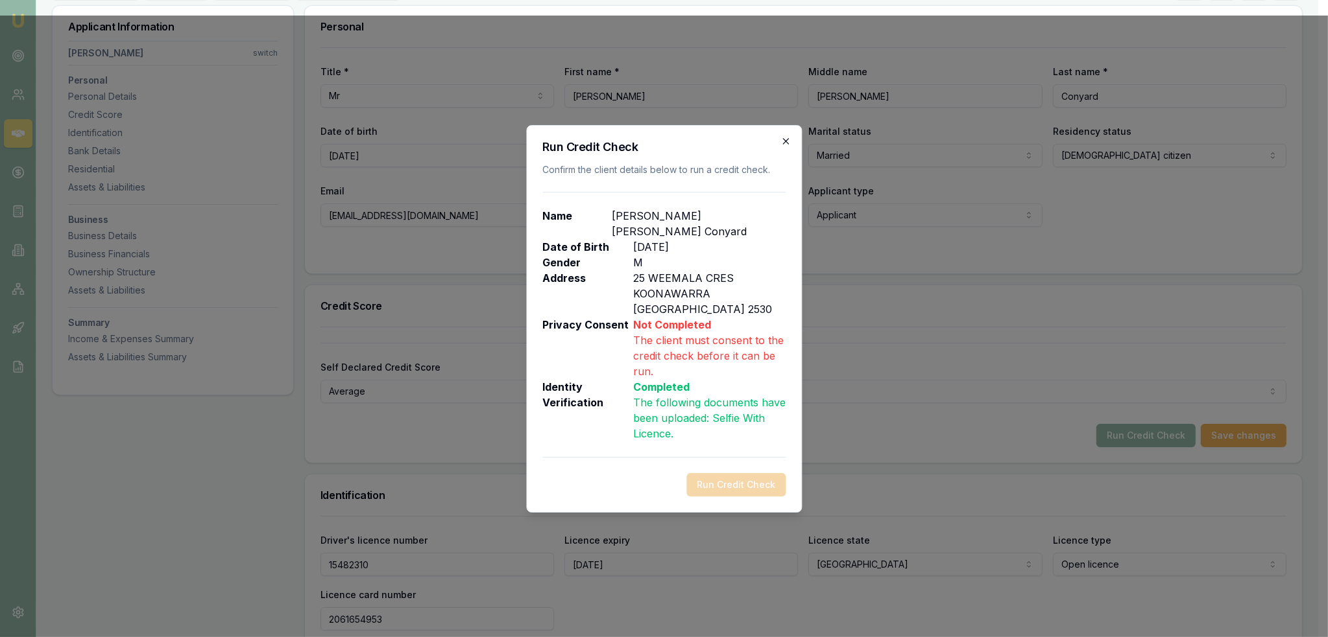
click at [783, 147] on icon "button" at bounding box center [785, 141] width 10 height 10
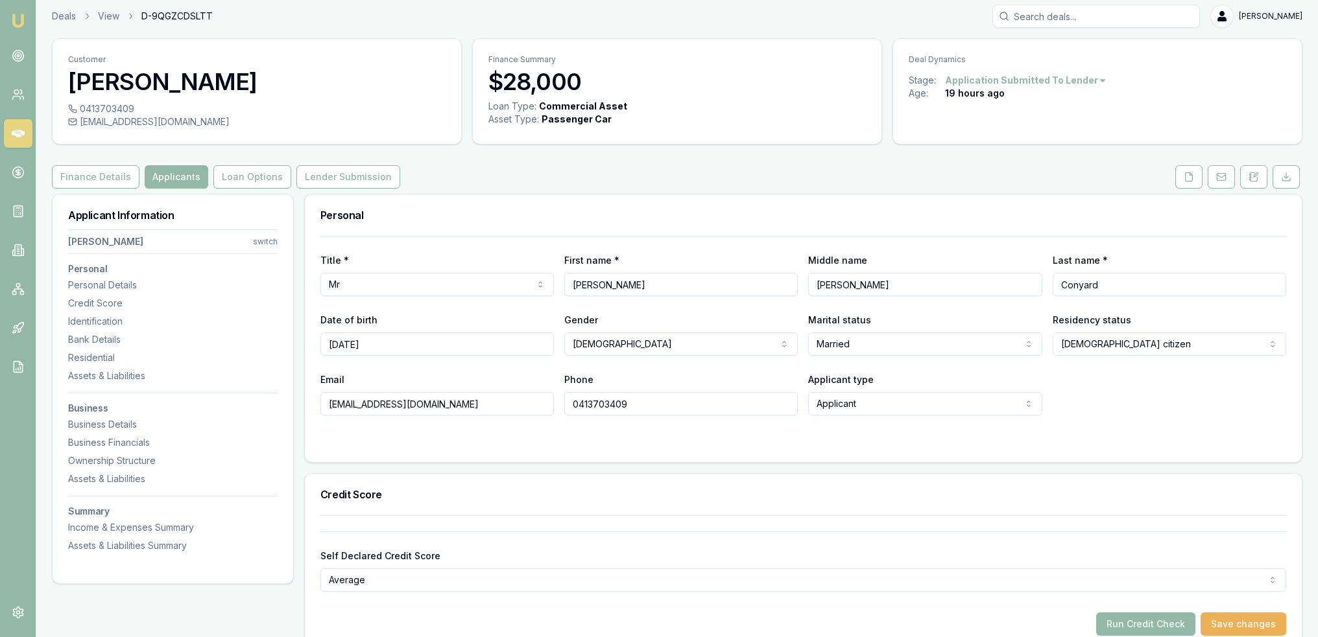
scroll to position [0, 0]
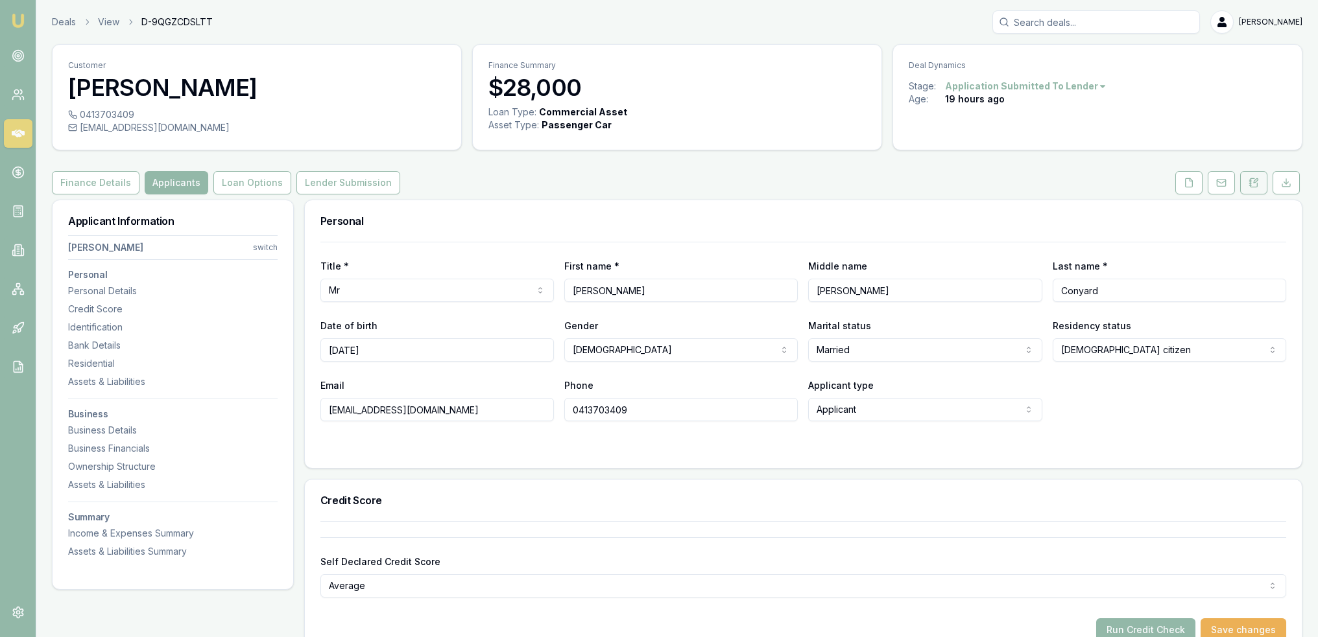
click at [1256, 189] on button at bounding box center [1253, 182] width 27 height 23
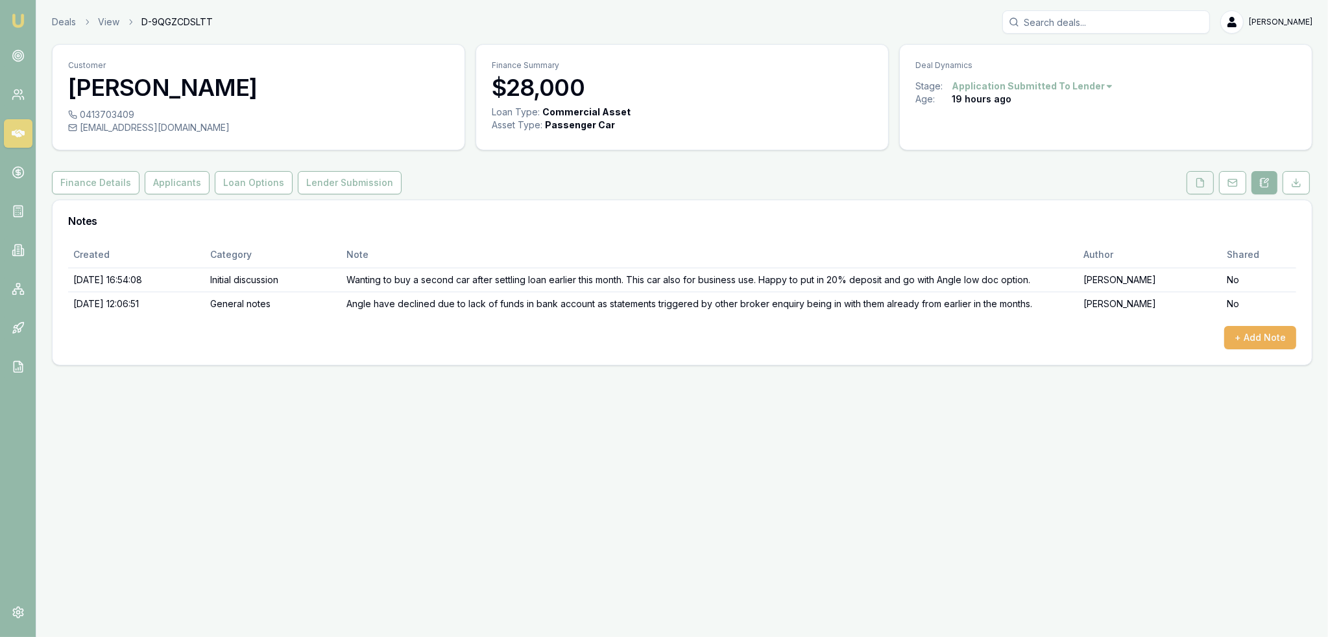
click at [1198, 185] on icon at bounding box center [1200, 183] width 10 height 10
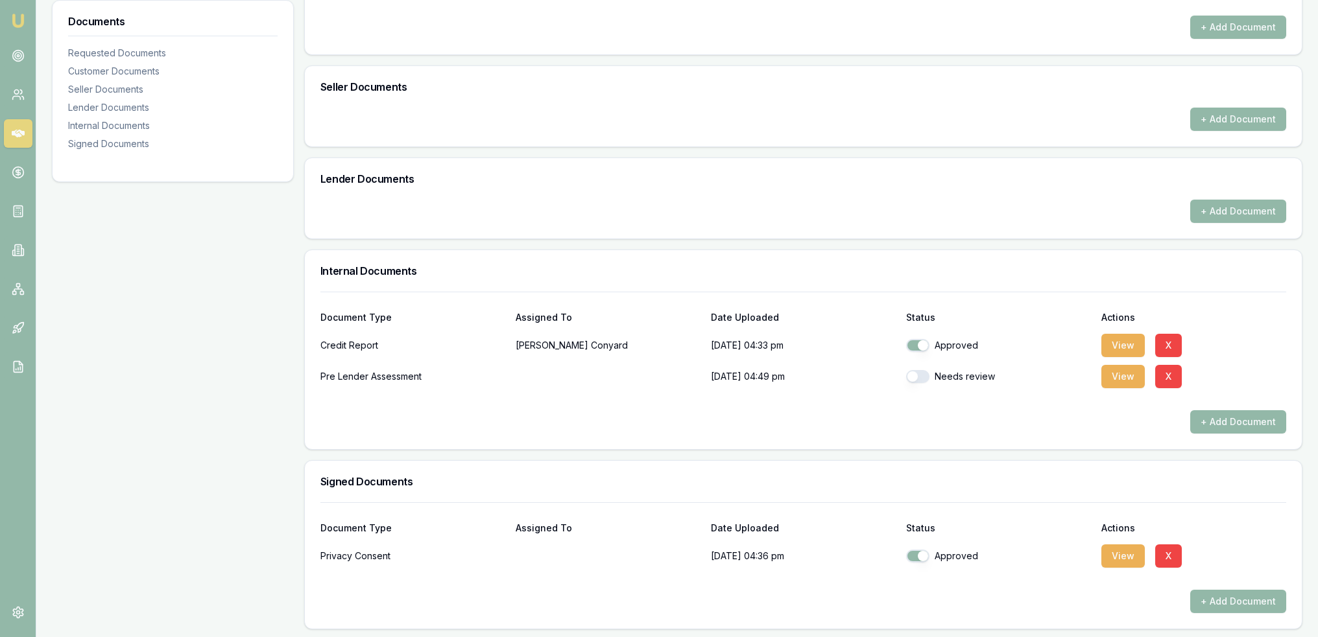
scroll to position [553, 0]
click at [1117, 554] on button "View" at bounding box center [1122, 555] width 43 height 23
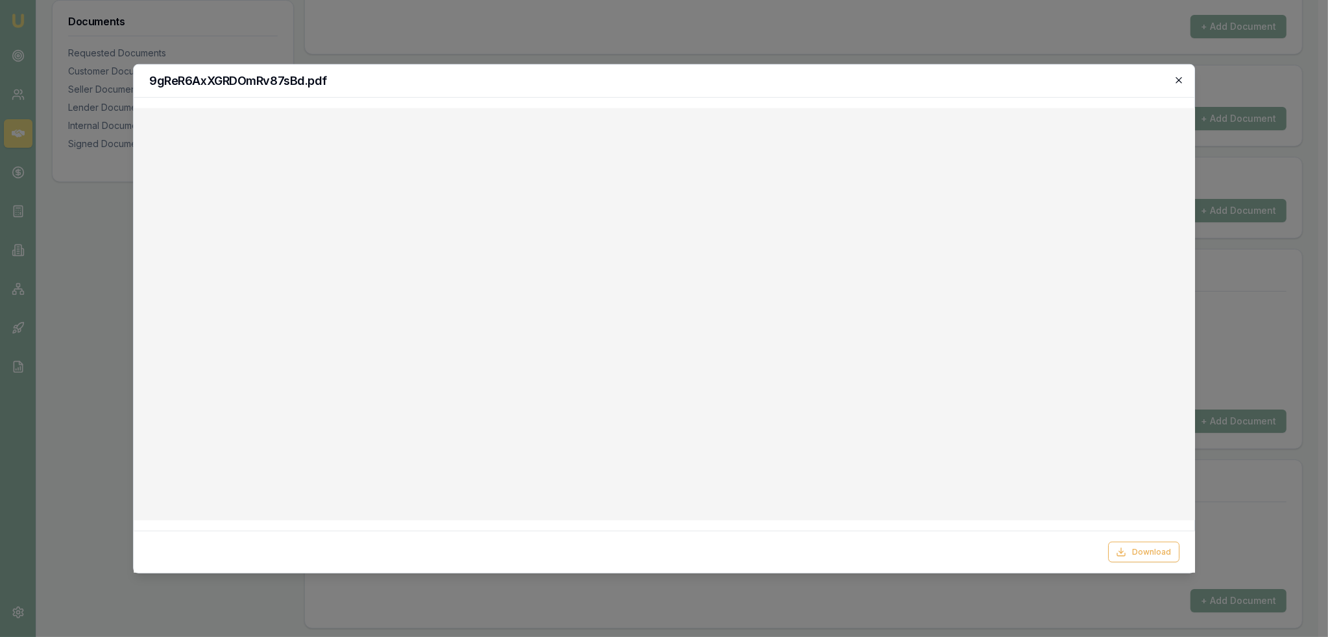
click at [1180, 82] on icon "button" at bounding box center [1178, 80] width 10 height 10
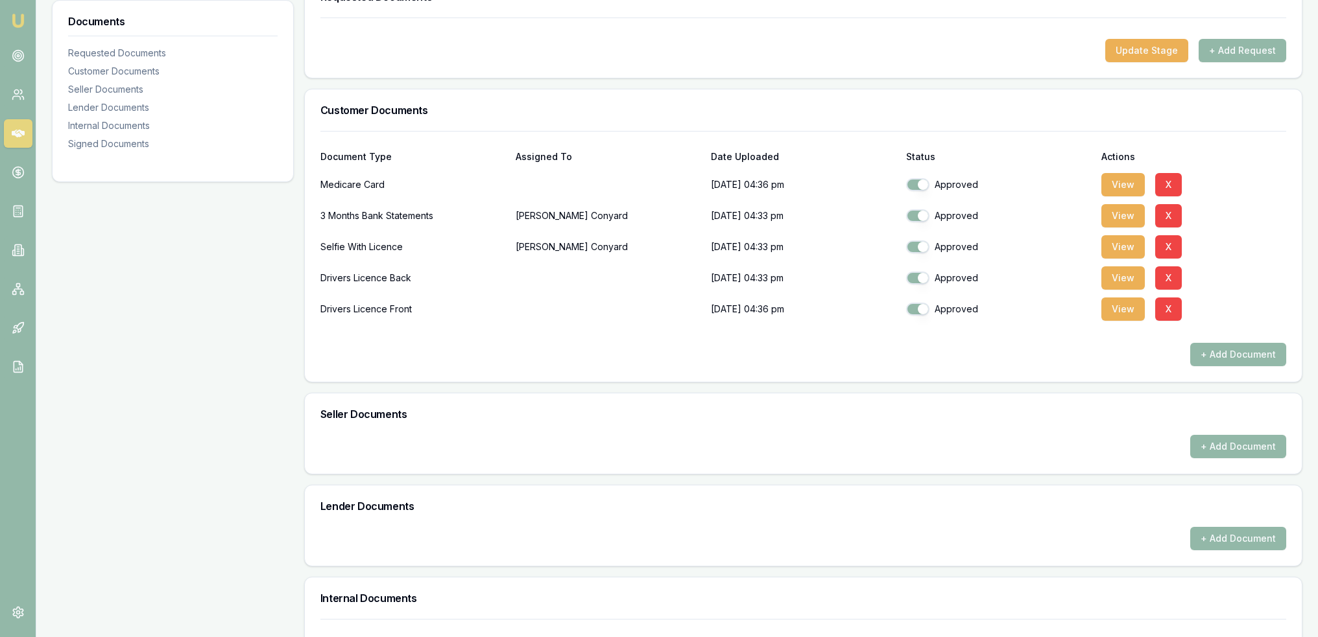
scroll to position [99, 0]
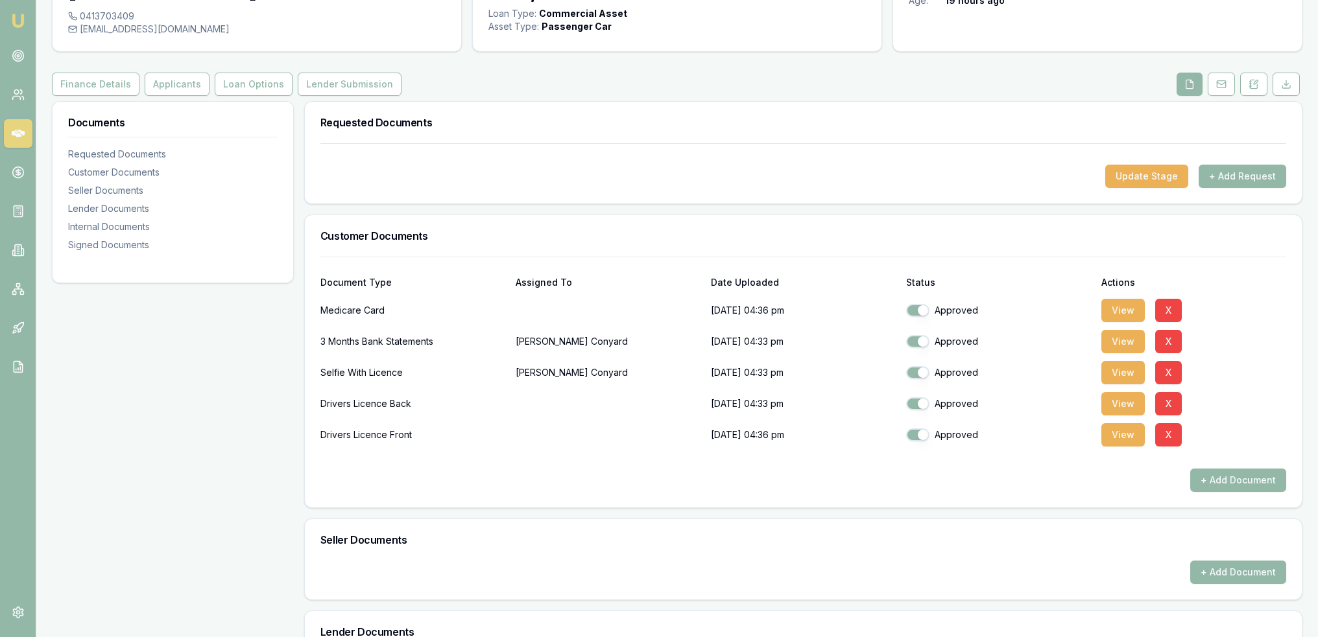
click at [1243, 163] on div at bounding box center [803, 154] width 966 height 21
click at [1237, 173] on button "+ Add Request" at bounding box center [1242, 176] width 88 height 23
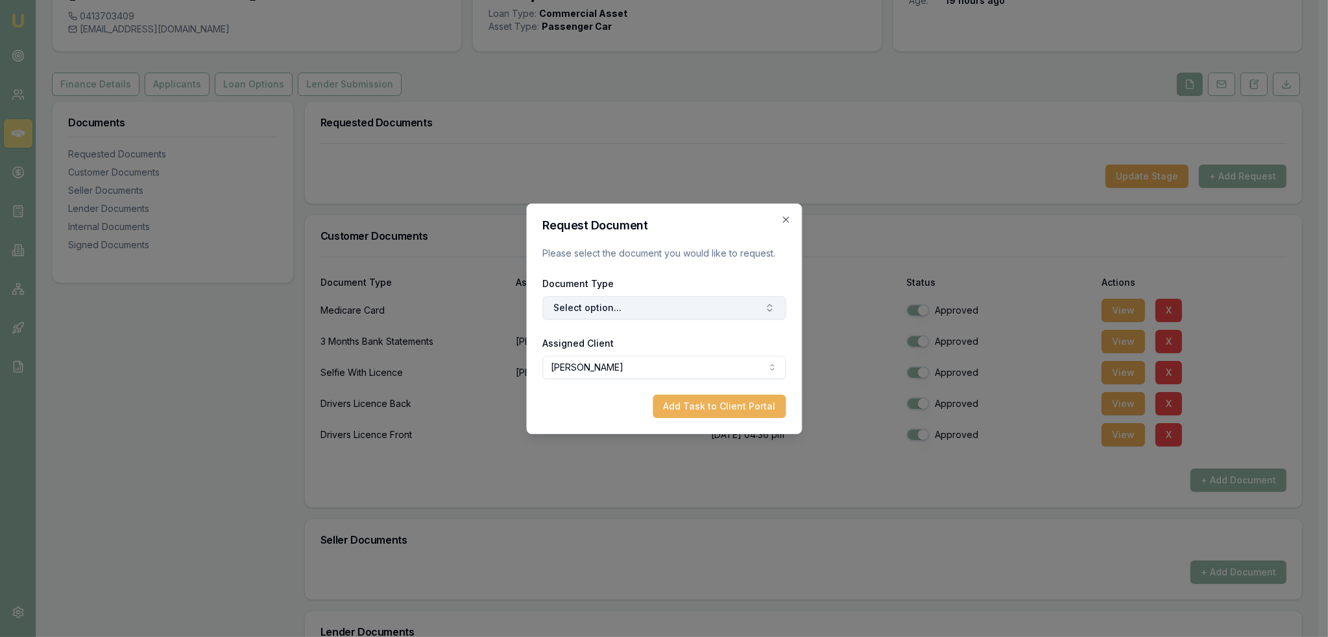
click at [578, 308] on button "Select option..." at bounding box center [663, 307] width 243 height 23
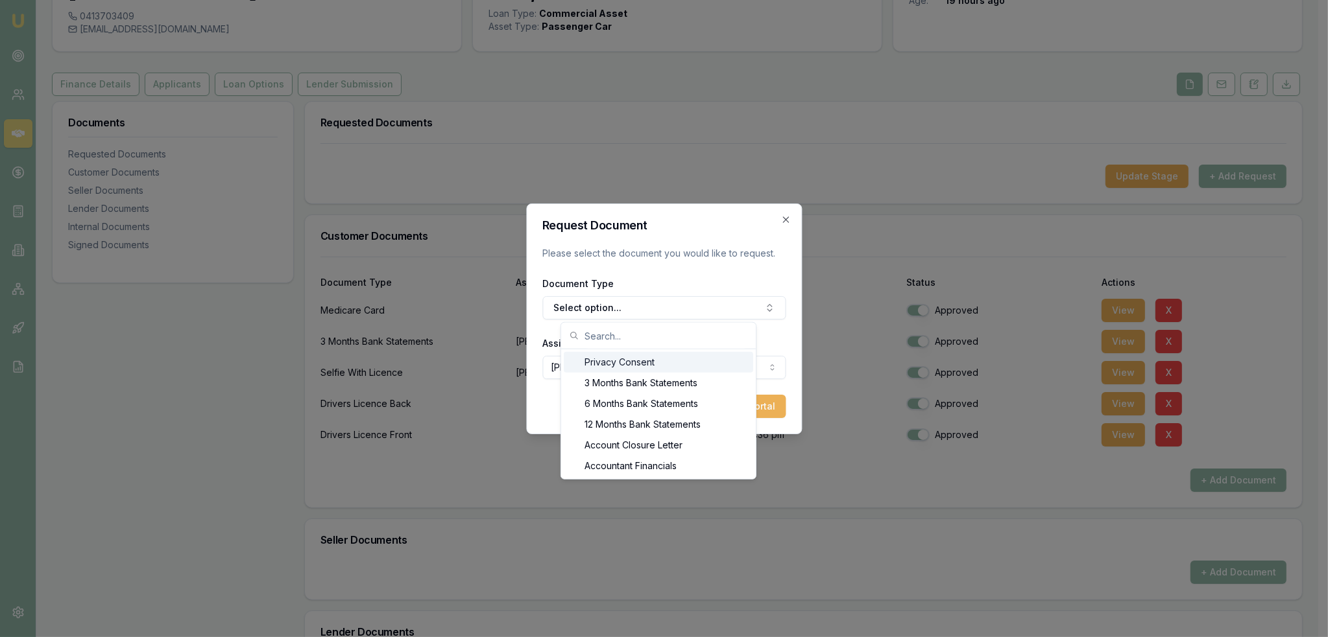
click at [601, 359] on div "Privacy Consent" at bounding box center [658, 362] width 189 height 21
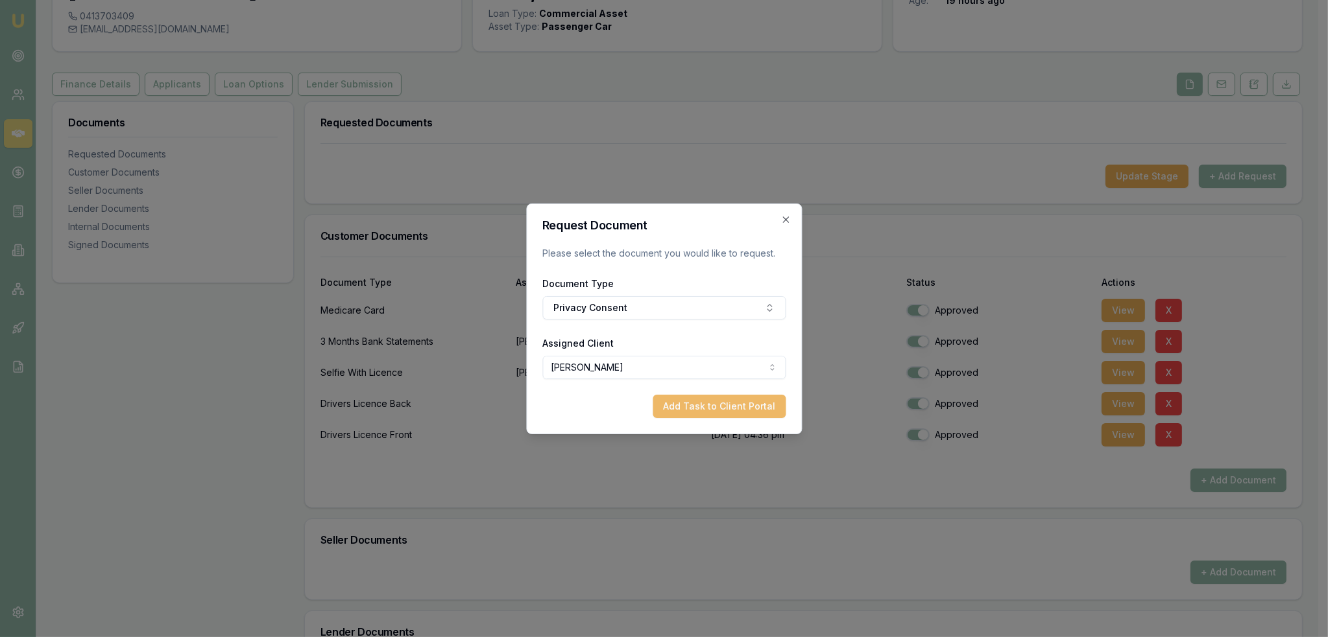
drag, startPoint x: 755, startPoint y: 409, endPoint x: 726, endPoint y: 416, distance: 29.4
click at [753, 409] on button "Add Task to Client Portal" at bounding box center [718, 406] width 133 height 23
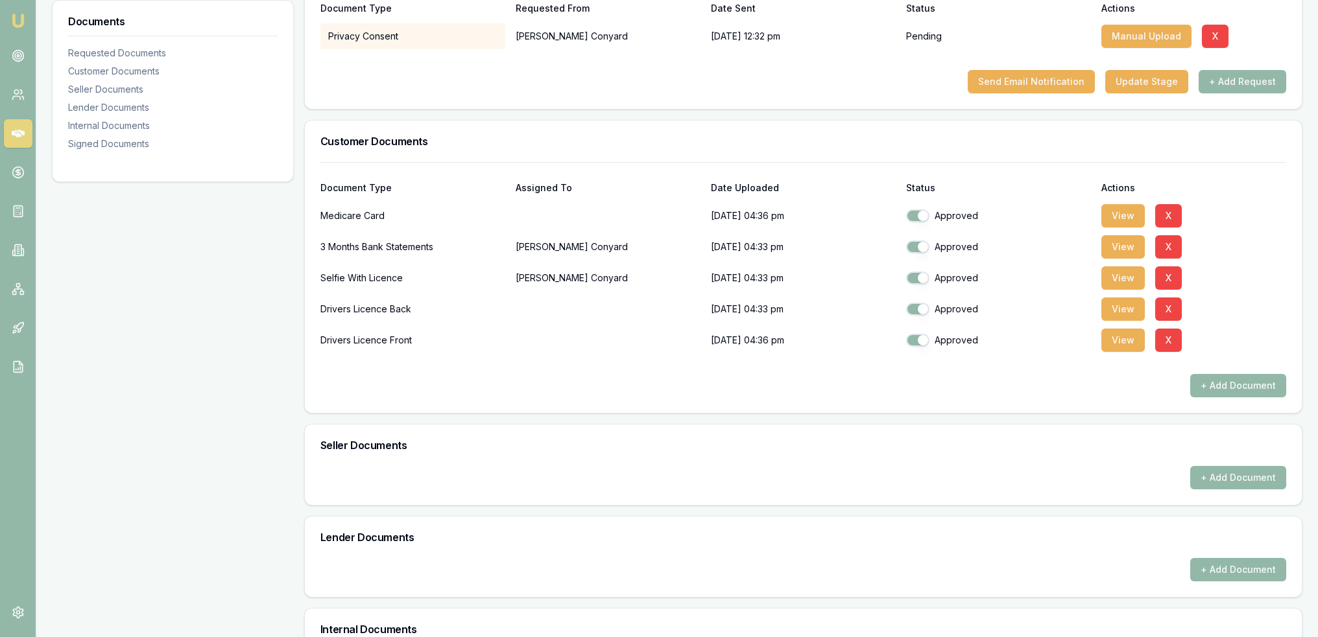
scroll to position [454, 0]
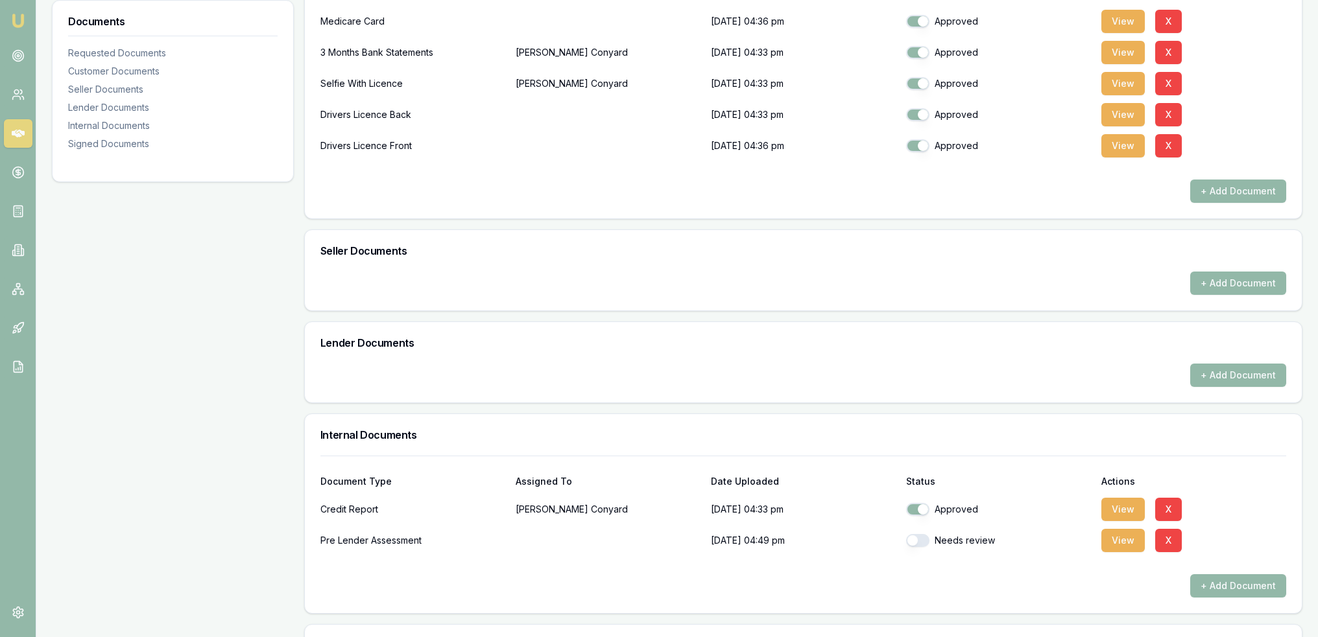
drag, startPoint x: 914, startPoint y: 537, endPoint x: 1014, endPoint y: 531, distance: 99.4
click at [916, 537] on button "button" at bounding box center [917, 540] width 23 height 13
checkbox input "true"
click at [1119, 503] on button "View" at bounding box center [1122, 509] width 43 height 23
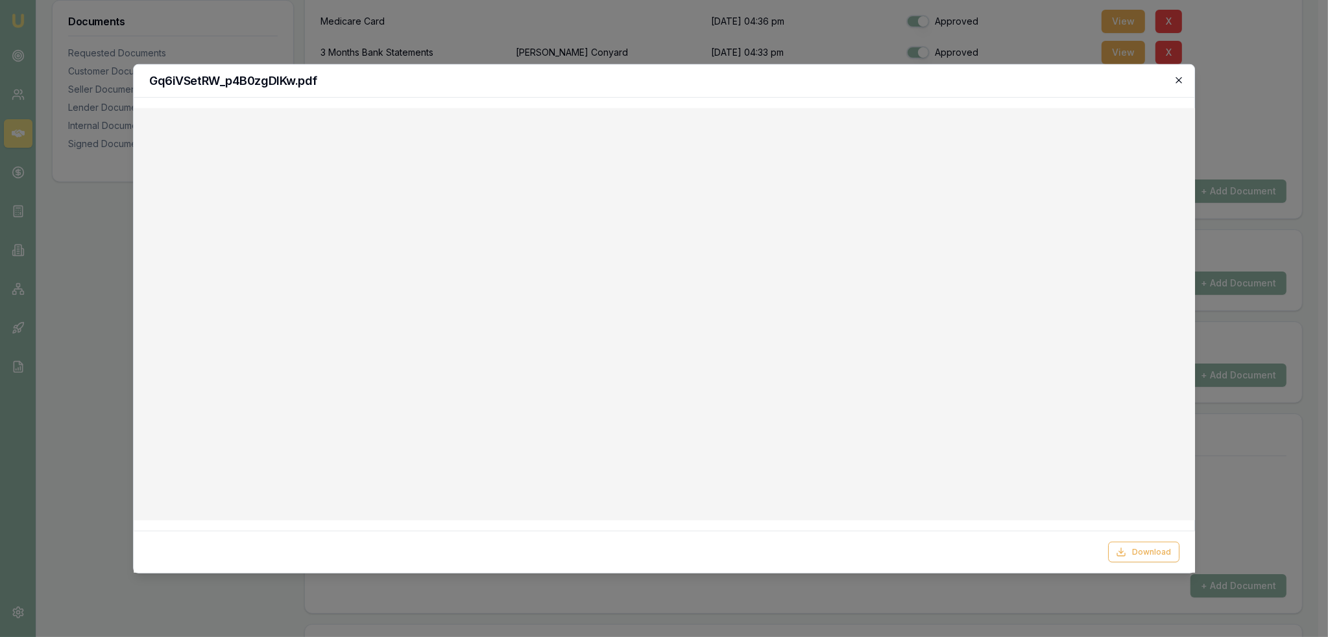
click at [1180, 77] on icon "button" at bounding box center [1178, 80] width 10 height 10
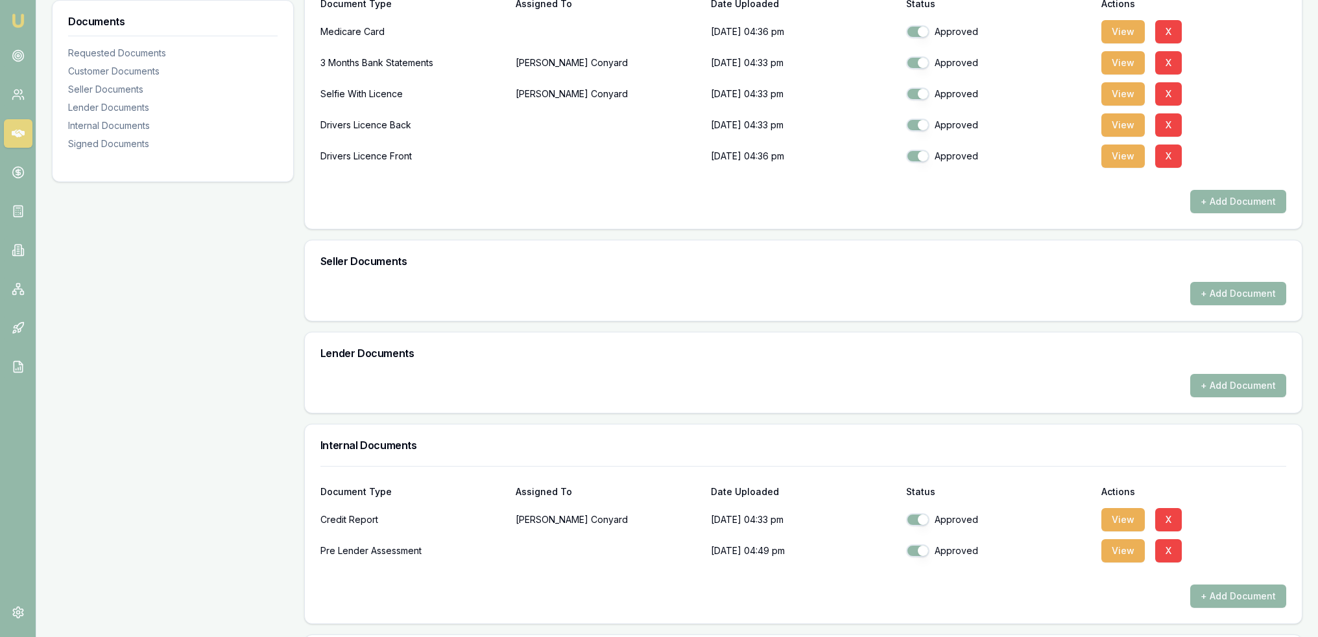
scroll to position [130, 0]
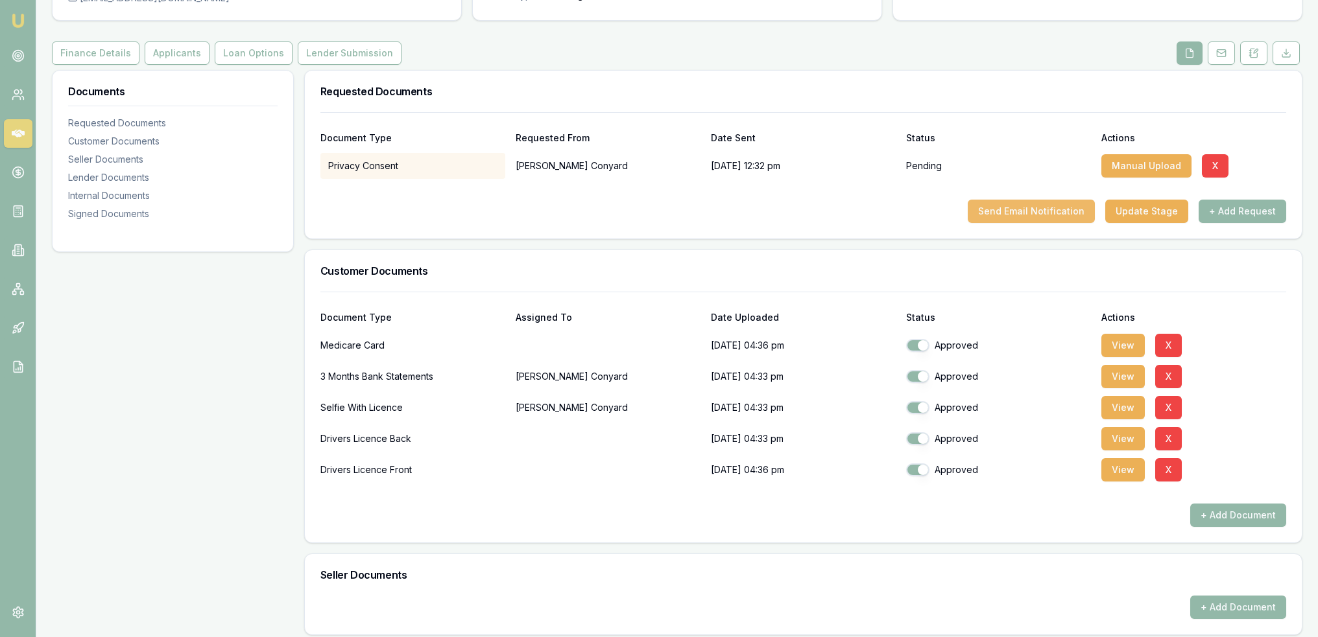
click at [1054, 200] on button "Send Email Notification" at bounding box center [1031, 211] width 127 height 23
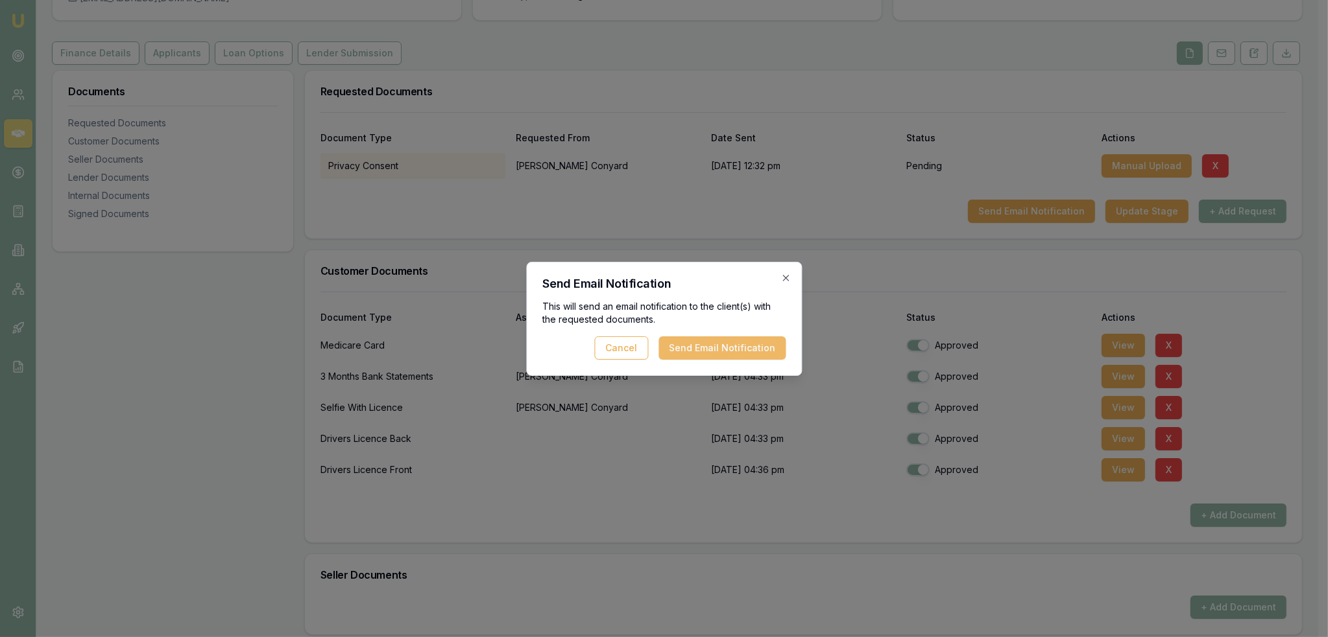
click at [752, 347] on button "Send Email Notification" at bounding box center [721, 348] width 127 height 23
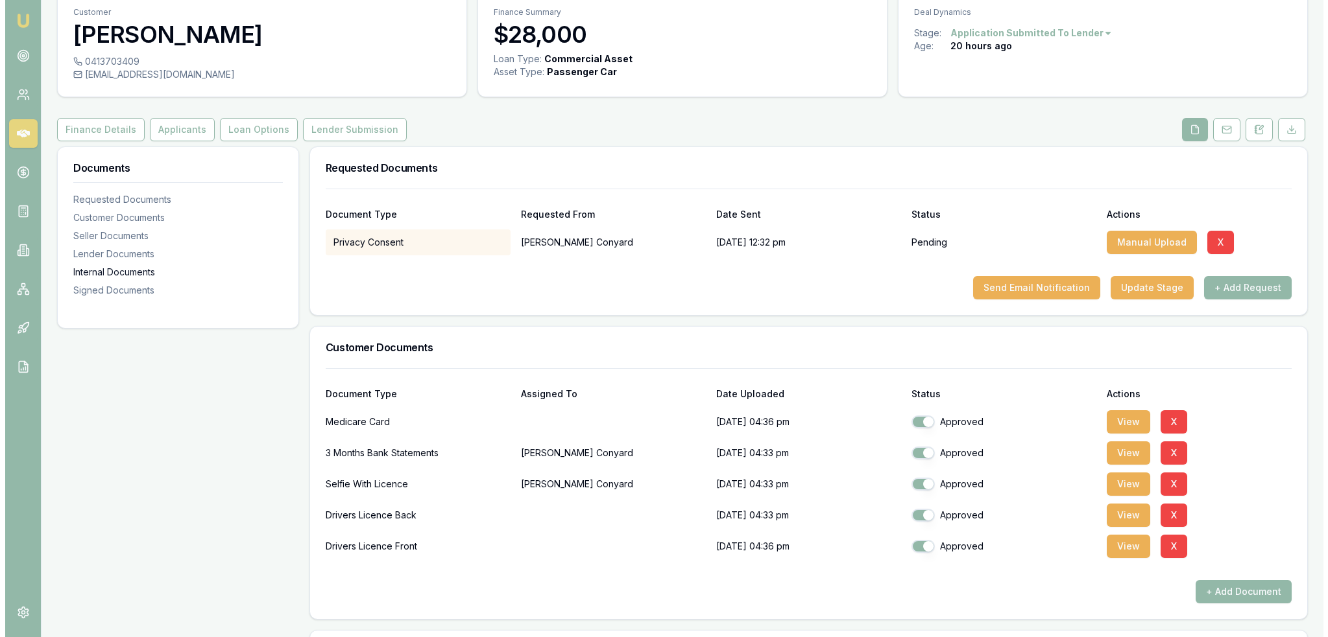
scroll to position [0, 0]
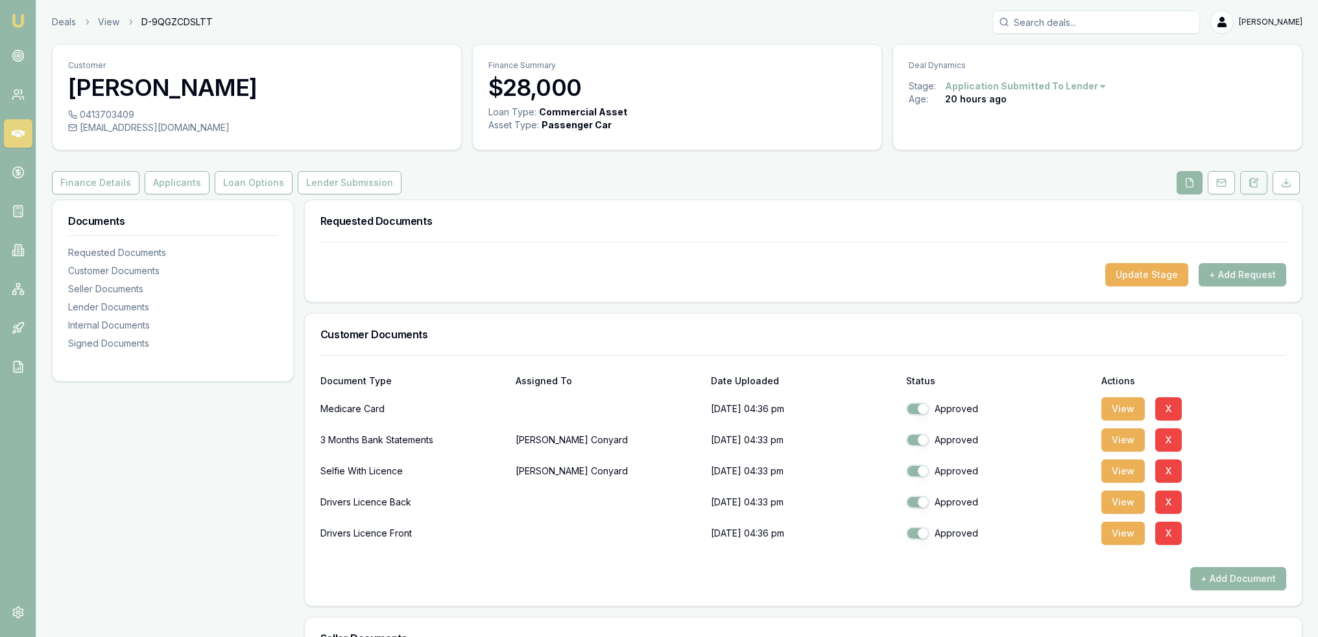
click at [1262, 182] on button at bounding box center [1253, 182] width 27 height 23
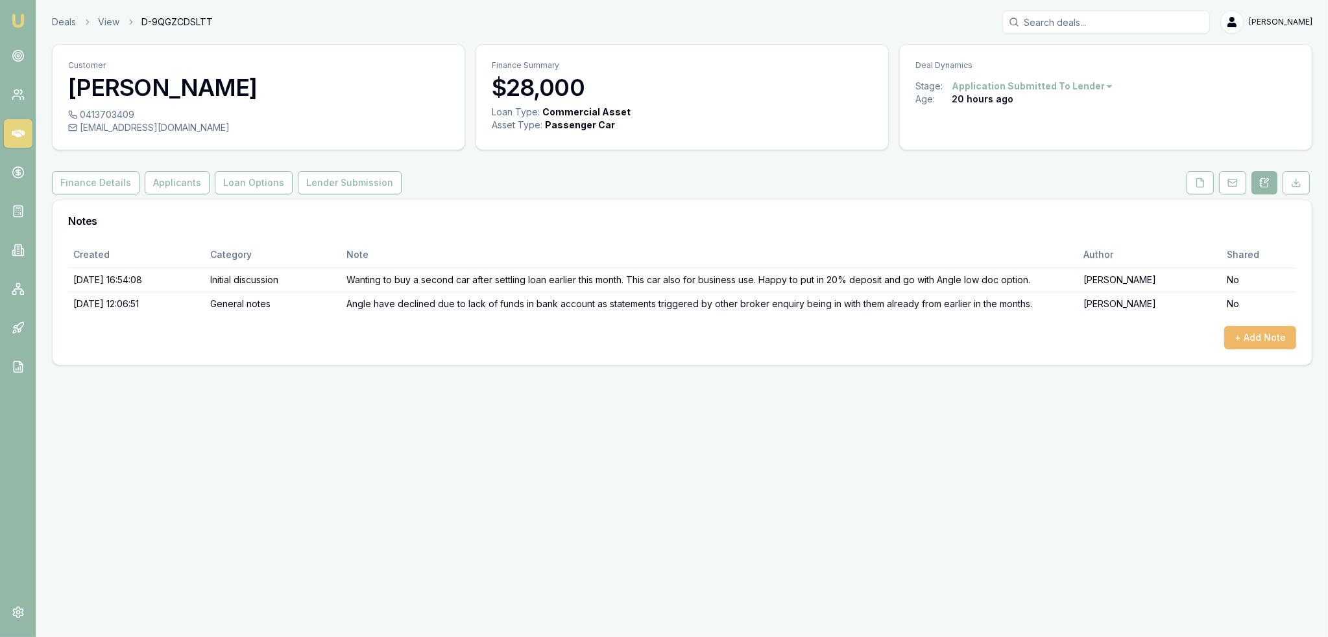
click at [1255, 337] on button "+ Add Note" at bounding box center [1260, 337] width 72 height 23
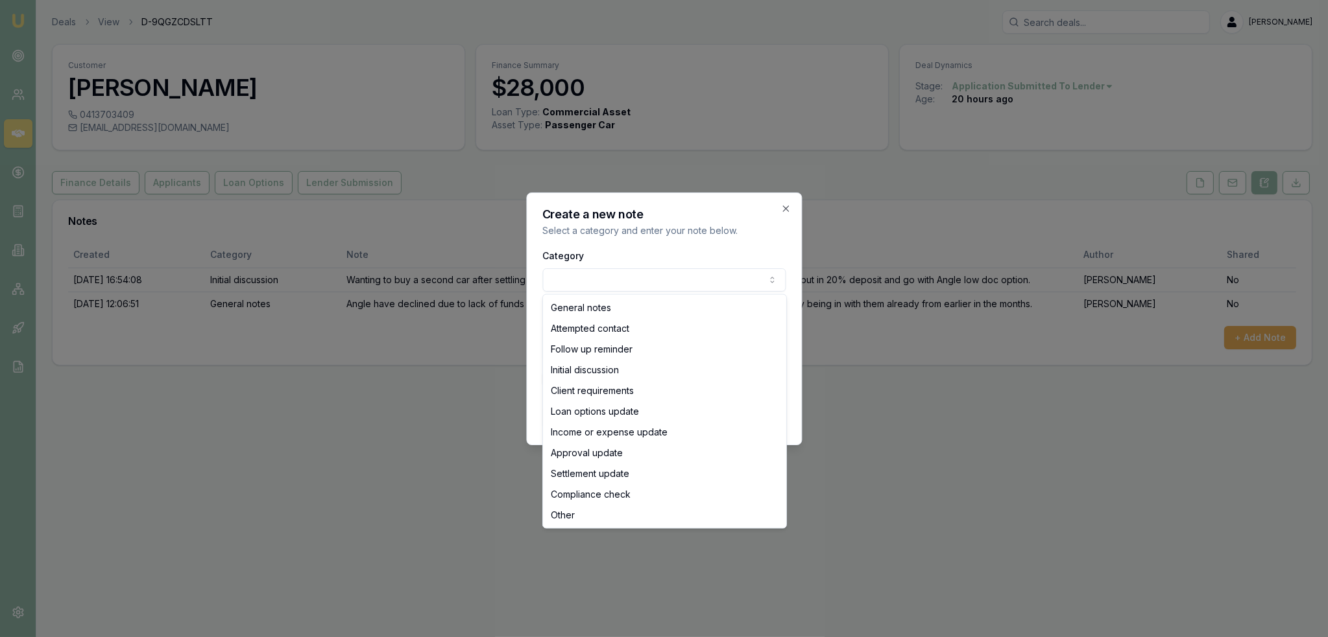
click at [644, 276] on body "Emu Broker Deals View D-9QGZCDSLTT Robyn Adams Toggle Menu Customer Daniel Cony…" at bounding box center [664, 318] width 1328 height 637
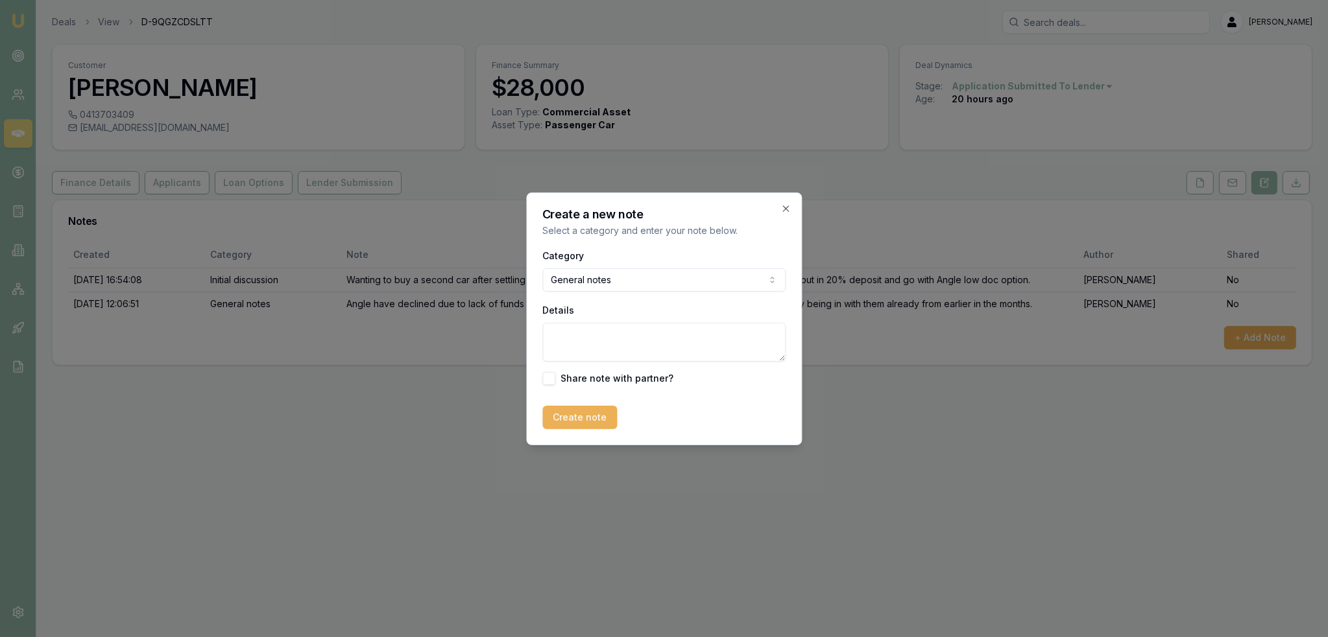
click at [625, 350] on textarea "Details" at bounding box center [663, 342] width 243 height 39
click at [649, 283] on body "Emu Broker Deals View D-9QGZCDSLTT Robyn Adams Toggle Menu Customer Daniel Cony…" at bounding box center [664, 318] width 1328 height 637
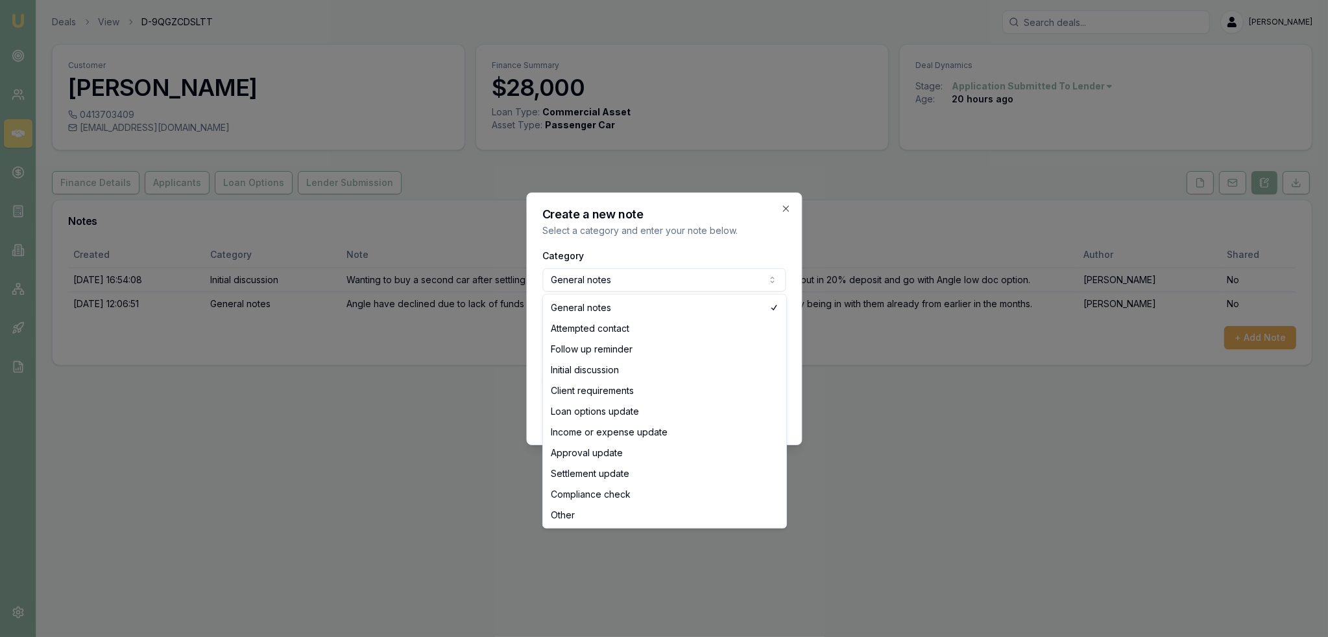
select select "LOAN_OPTIONS_UPDATE"
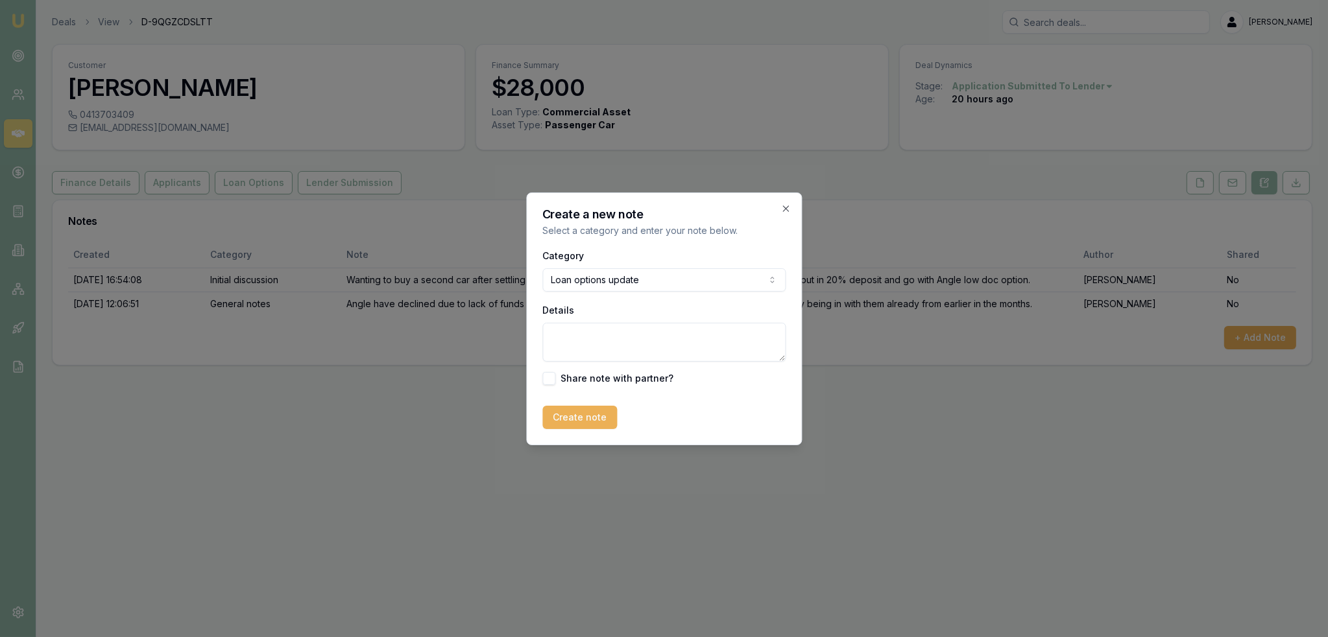
click at [610, 334] on textarea "Details" at bounding box center [663, 342] width 243 height 39
type textarea "A"
type textarea "Allied won't do as already have 2 enquiries in last 6 months so will auto decli…"
click at [573, 411] on button "Create note" at bounding box center [579, 417] width 75 height 23
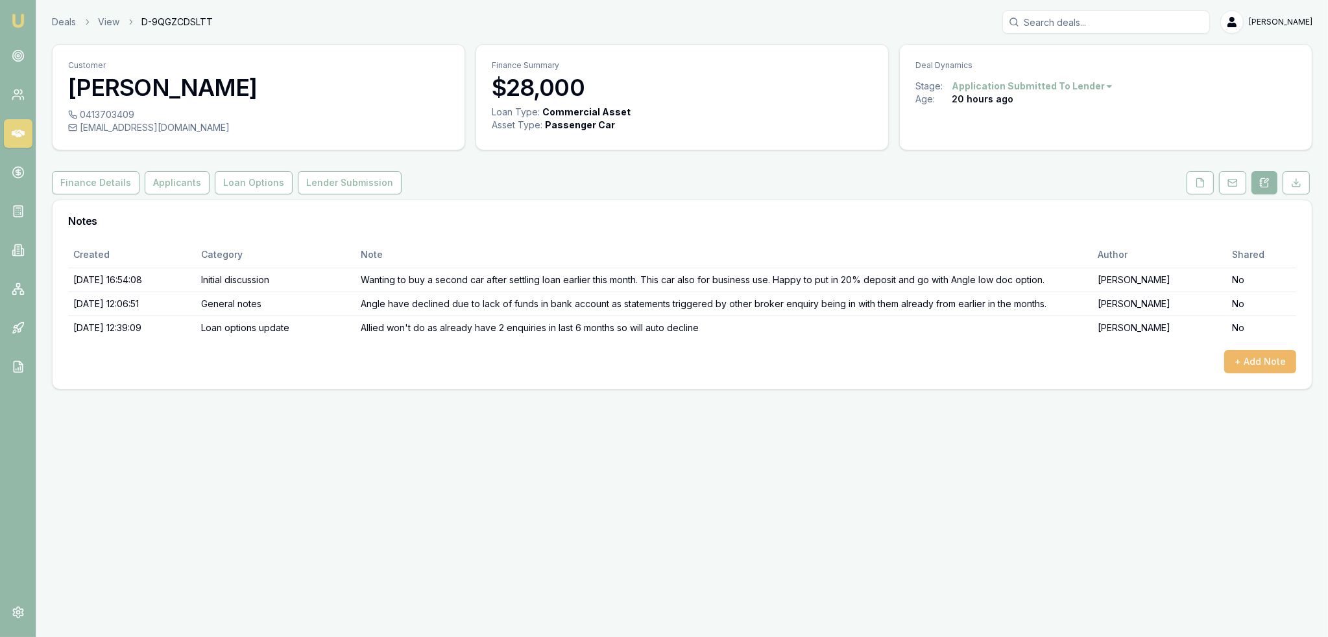
click at [1271, 363] on button "+ Add Note" at bounding box center [1260, 361] width 72 height 23
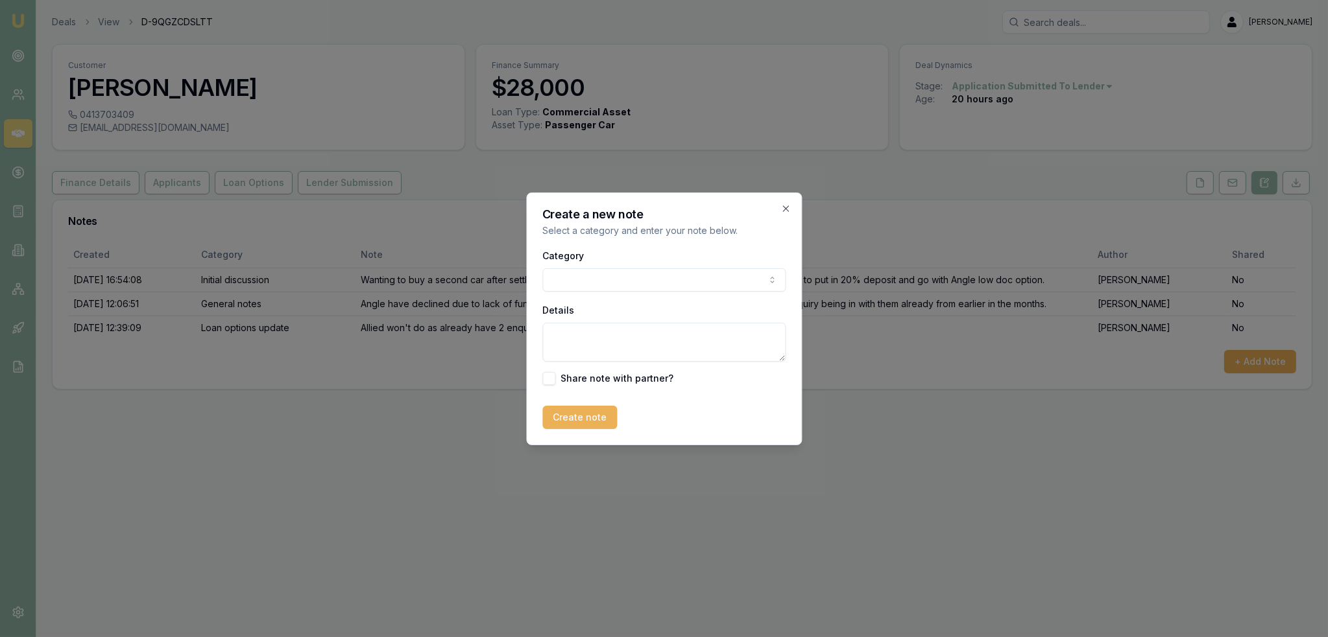
click at [641, 283] on body "Emu Broker Deals View D-9QGZCDSLTT Robyn Adams Toggle Menu Customer Daniel Cony…" at bounding box center [664, 318] width 1328 height 637
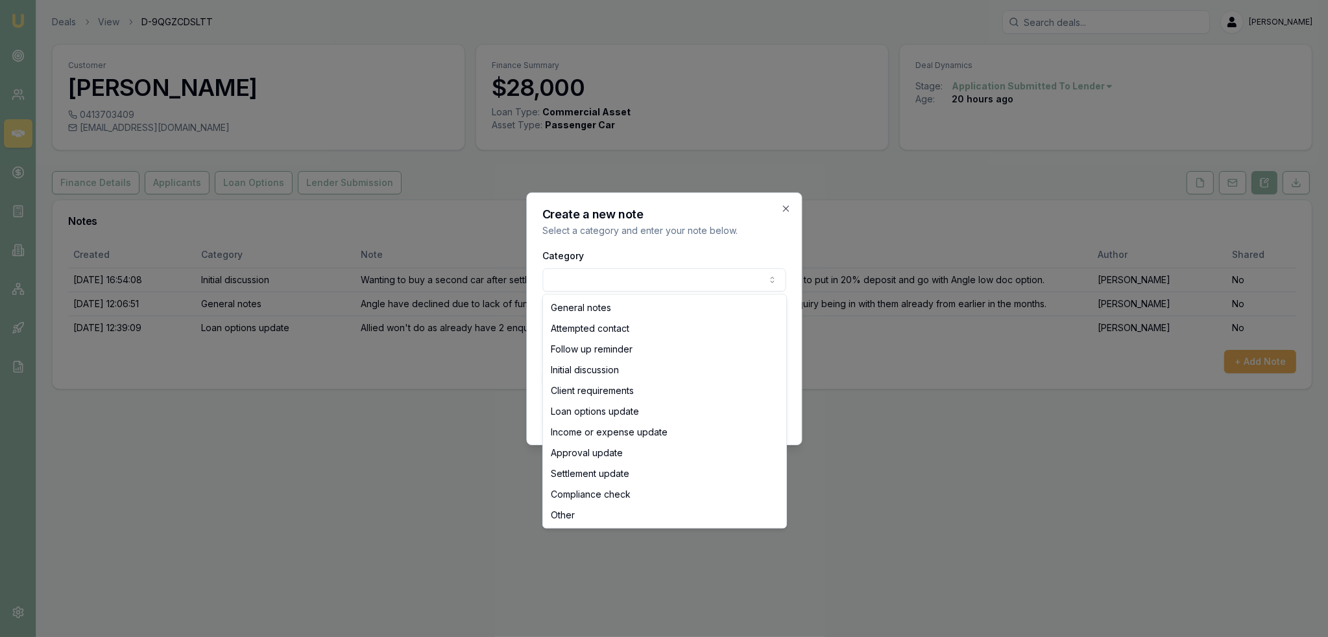
select select "LOAN_OPTIONS_UPDATE"
drag, startPoint x: 593, startPoint y: 411, endPoint x: 594, endPoint y: 403, distance: 7.9
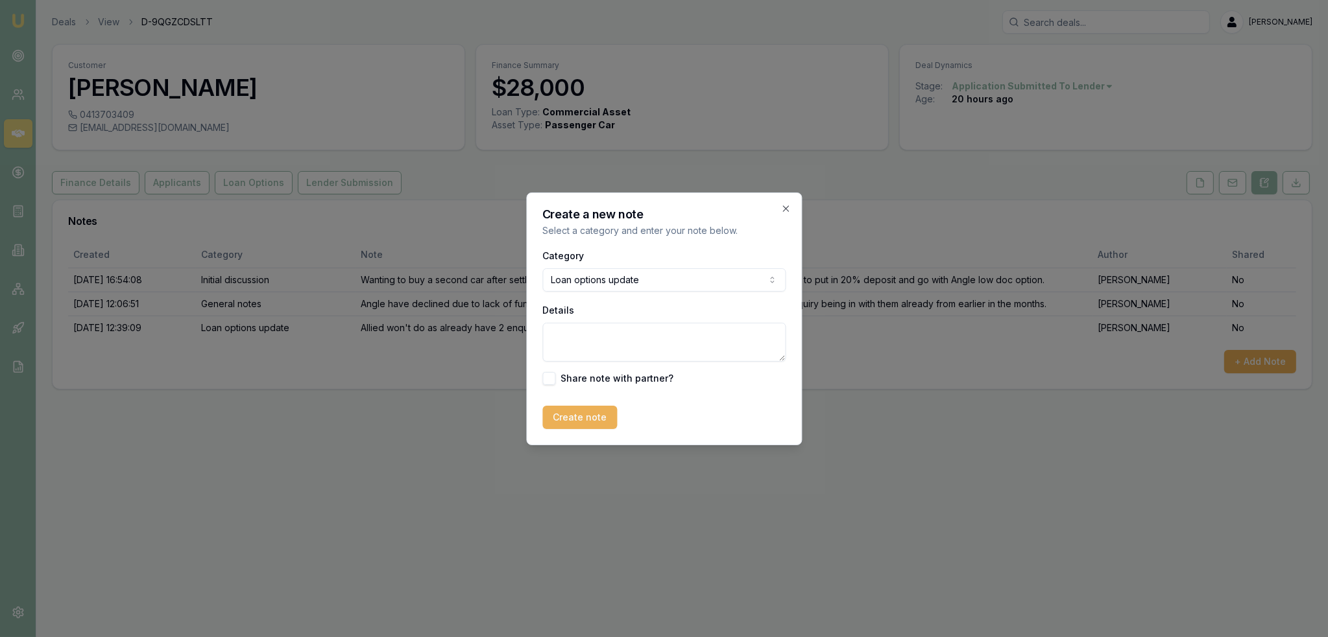
click at [608, 348] on textarea "Details" at bounding box center [663, 342] width 243 height 39
type textarea "C"
type textarea "Autopay - Can't do second loan with them."
click at [591, 422] on button "Create note" at bounding box center [579, 417] width 75 height 23
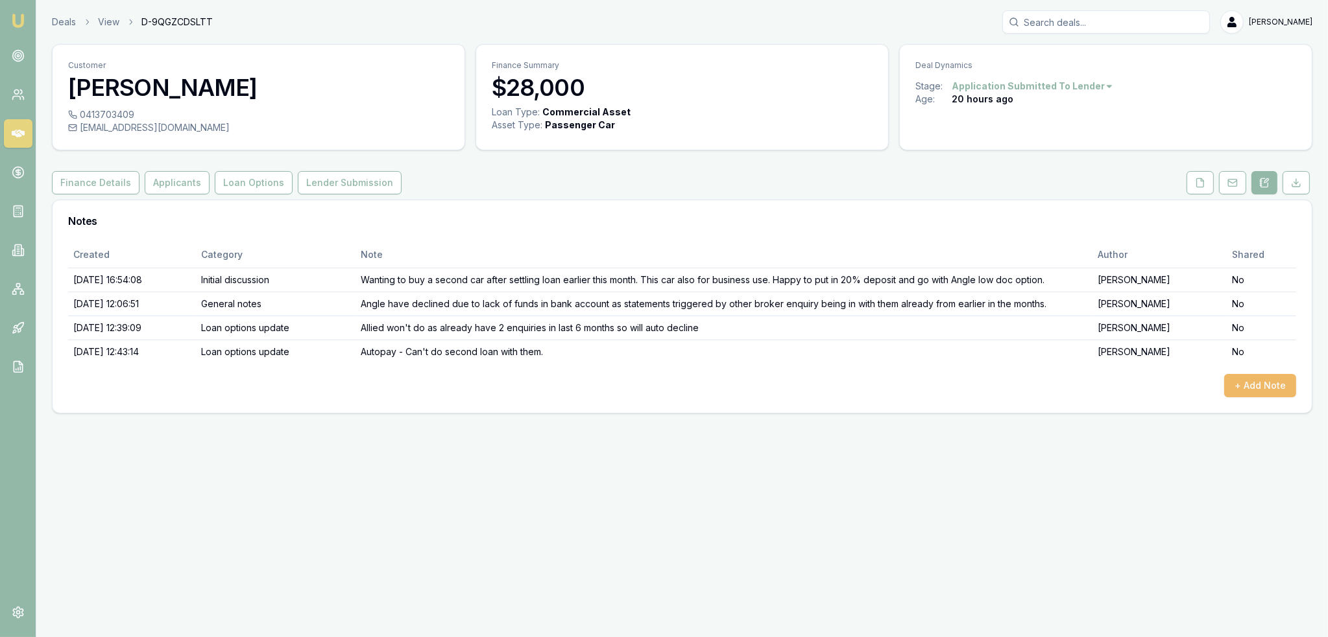
click at [1268, 381] on button "+ Add Note" at bounding box center [1260, 385] width 72 height 23
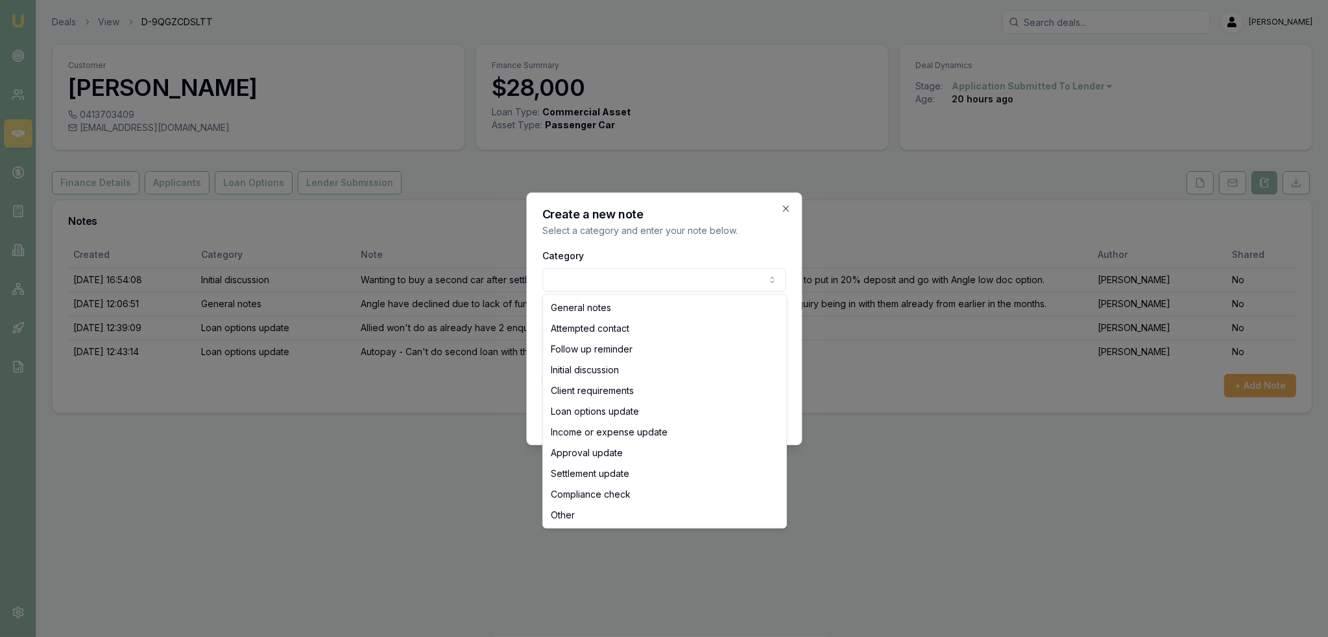
click at [679, 278] on body "Emu Broker Deals View D-9QGZCDSLTT Robyn Adams Toggle Menu Customer Daniel Cony…" at bounding box center [664, 318] width 1328 height 637
select select "LOAN_OPTIONS_UPDATE"
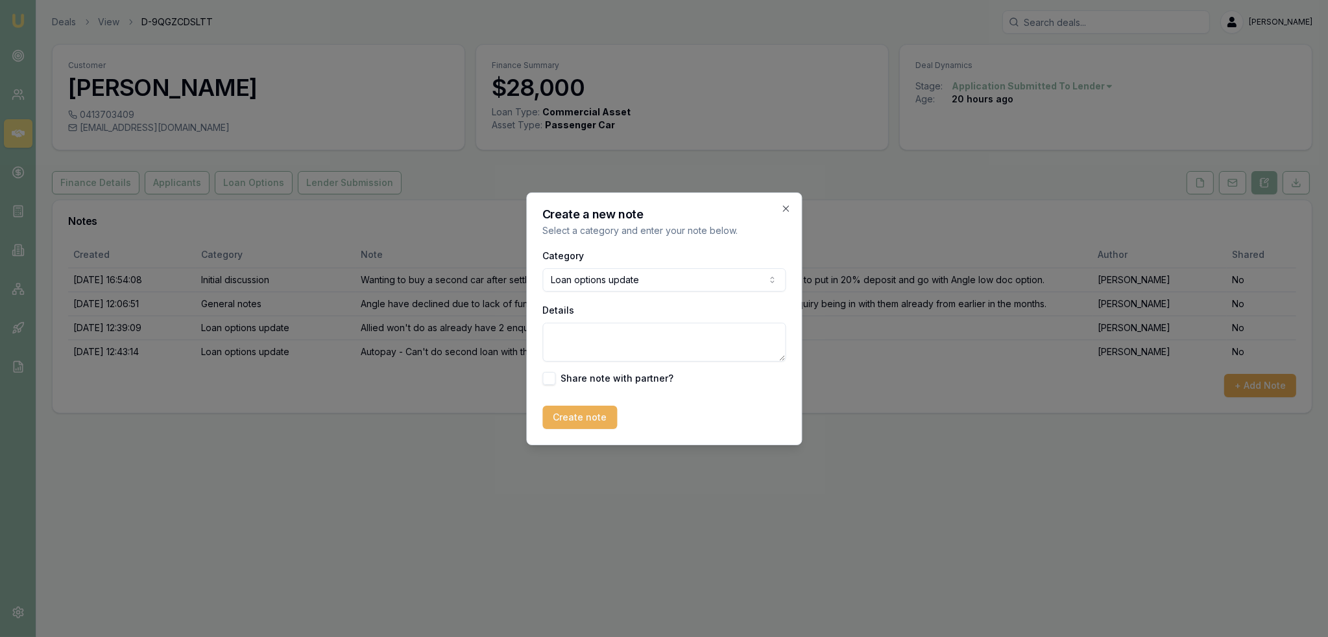
click at [601, 344] on textarea "Details" at bounding box center [663, 342] width 243 height 39
type textarea "Azora need 6 months GST."
drag, startPoint x: 590, startPoint y: 420, endPoint x: 944, endPoint y: 415, distance: 354.1
click at [591, 422] on button "Create note" at bounding box center [579, 417] width 75 height 23
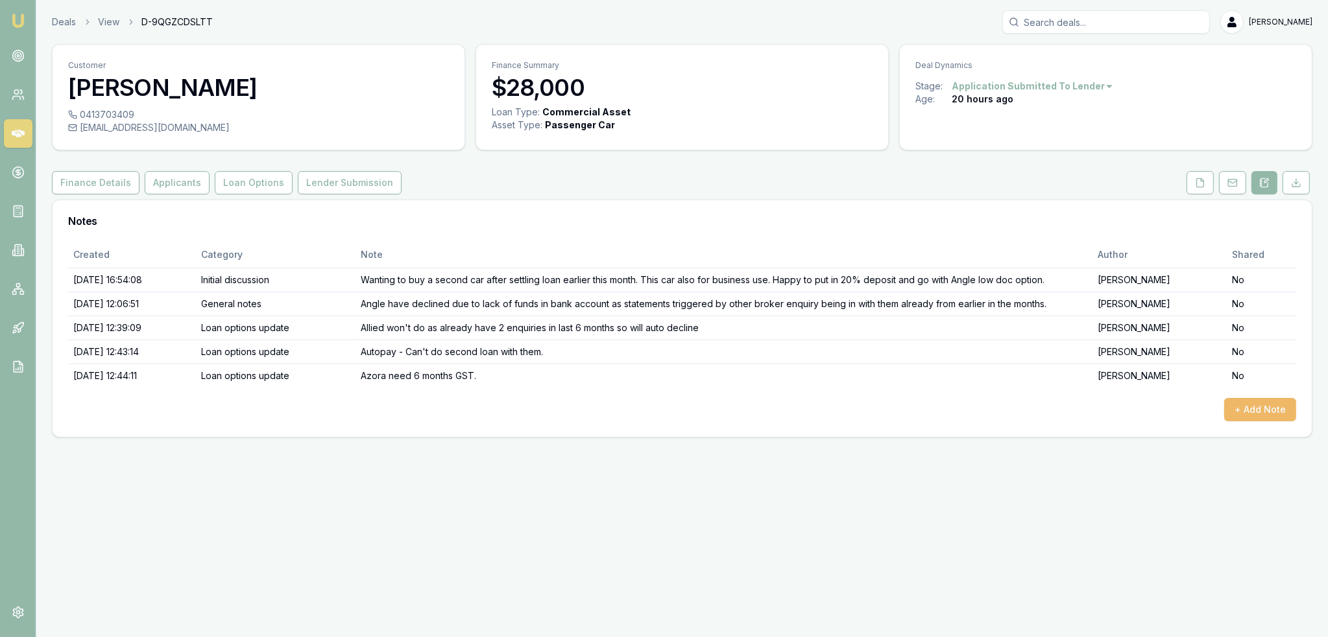
click at [1241, 407] on button "+ Add Note" at bounding box center [1260, 409] width 72 height 23
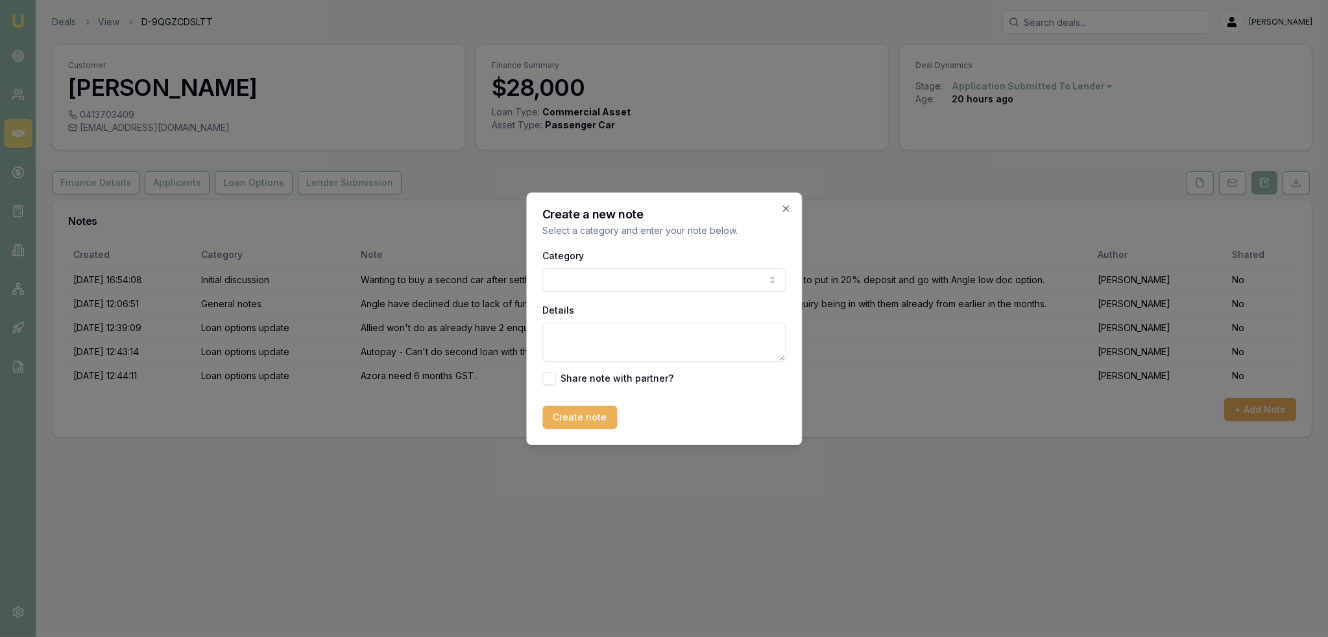
click at [685, 283] on body "Emu Broker Deals View D-9QGZCDSLTT Robyn Adams Toggle Menu Customer Daniel Cony…" at bounding box center [664, 318] width 1328 height 637
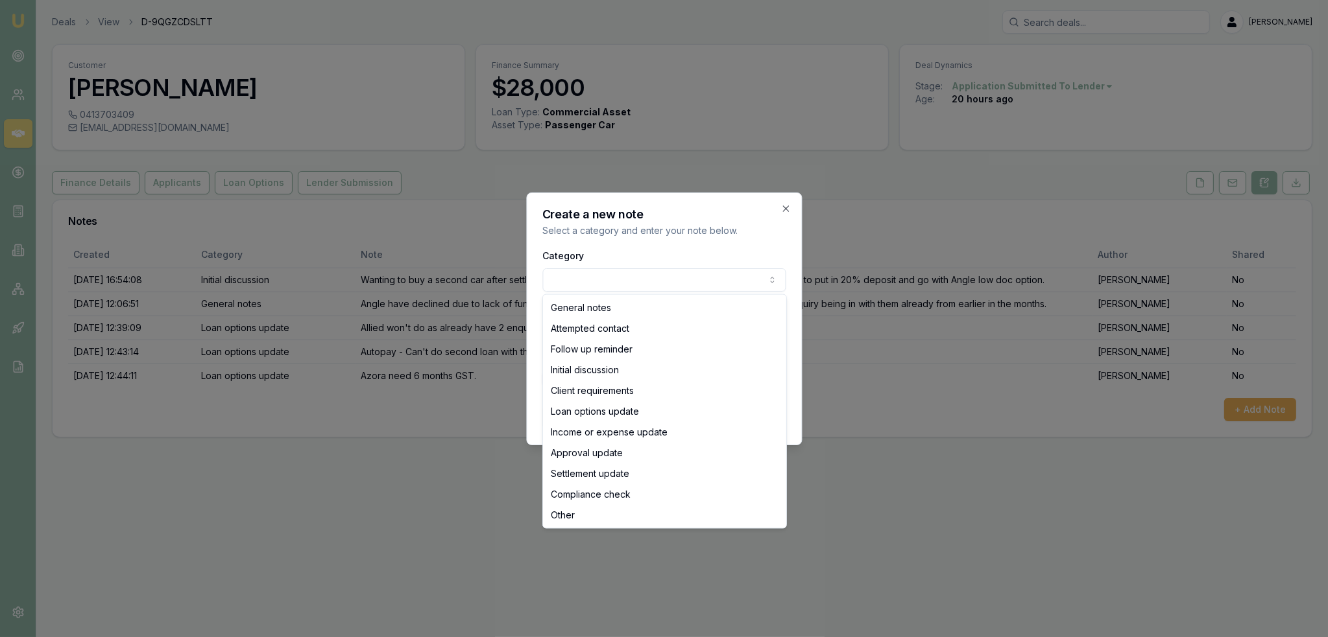
select select "LOAN_OPTIONS_UPDATE"
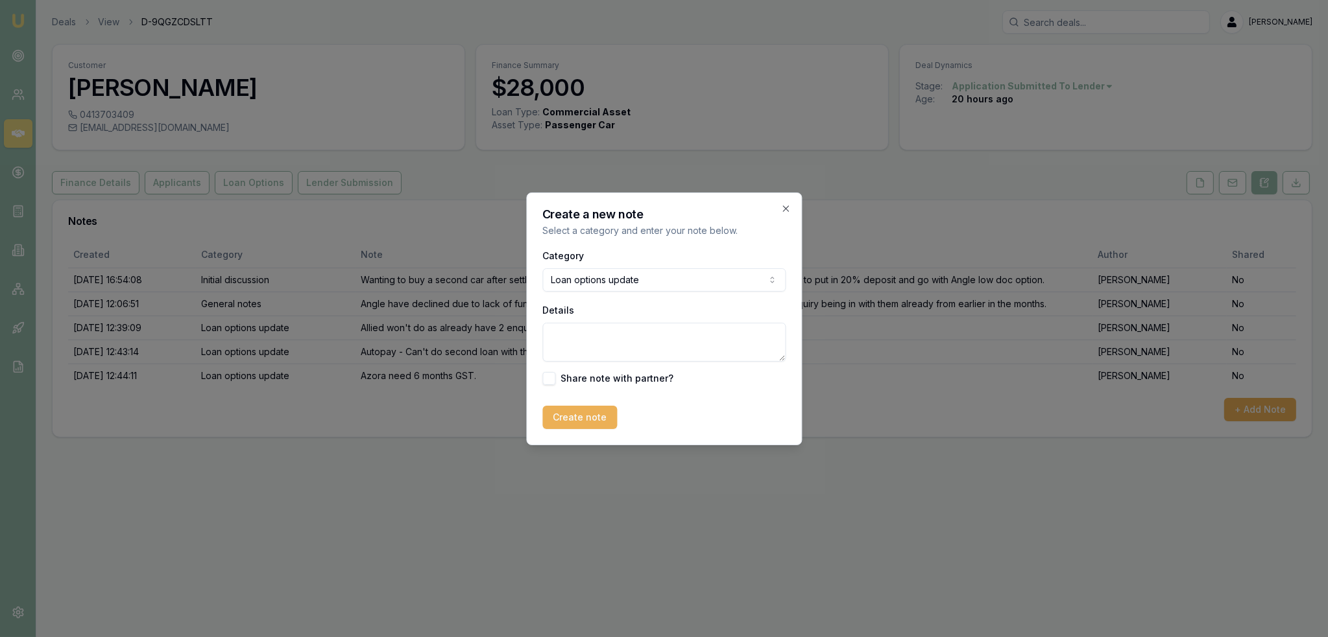
click at [636, 339] on textarea "Details" at bounding box center [663, 342] width 243 height 39
type textarea "l"
type textarea "Liberty - would be a B with 90 days bank statements and would do full HEM and n…"
click at [589, 419] on button "Create note" at bounding box center [579, 417] width 75 height 23
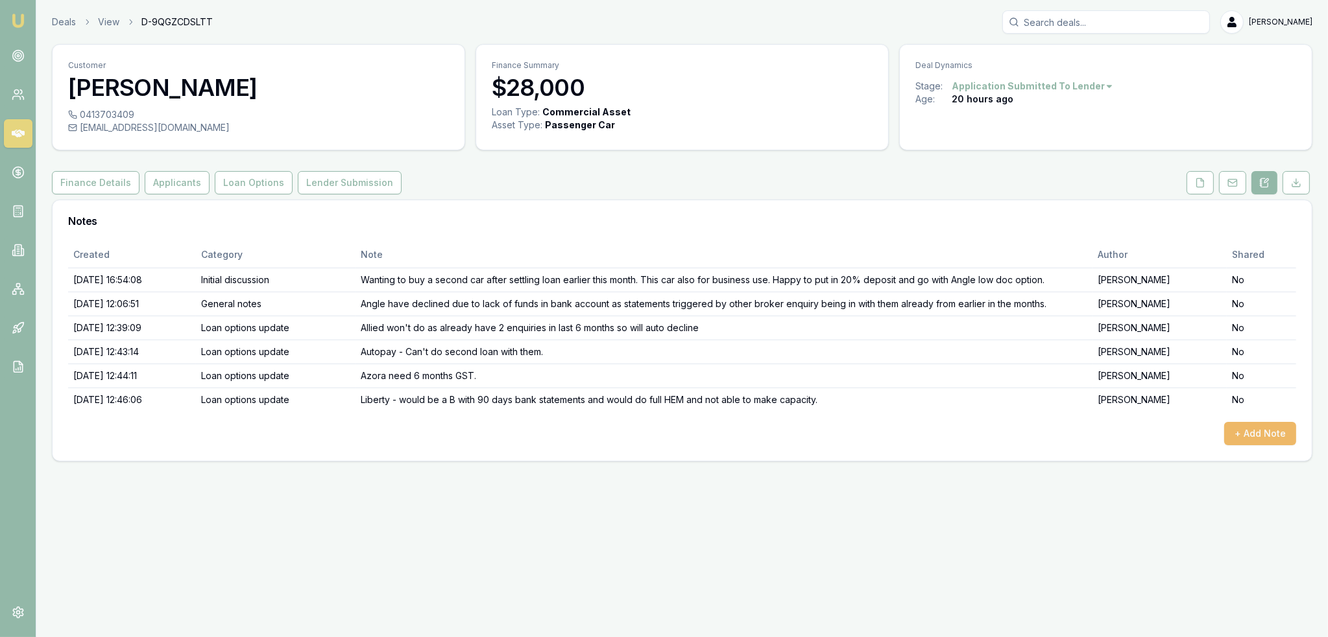
click at [1259, 428] on button "+ Add Note" at bounding box center [1260, 433] width 72 height 23
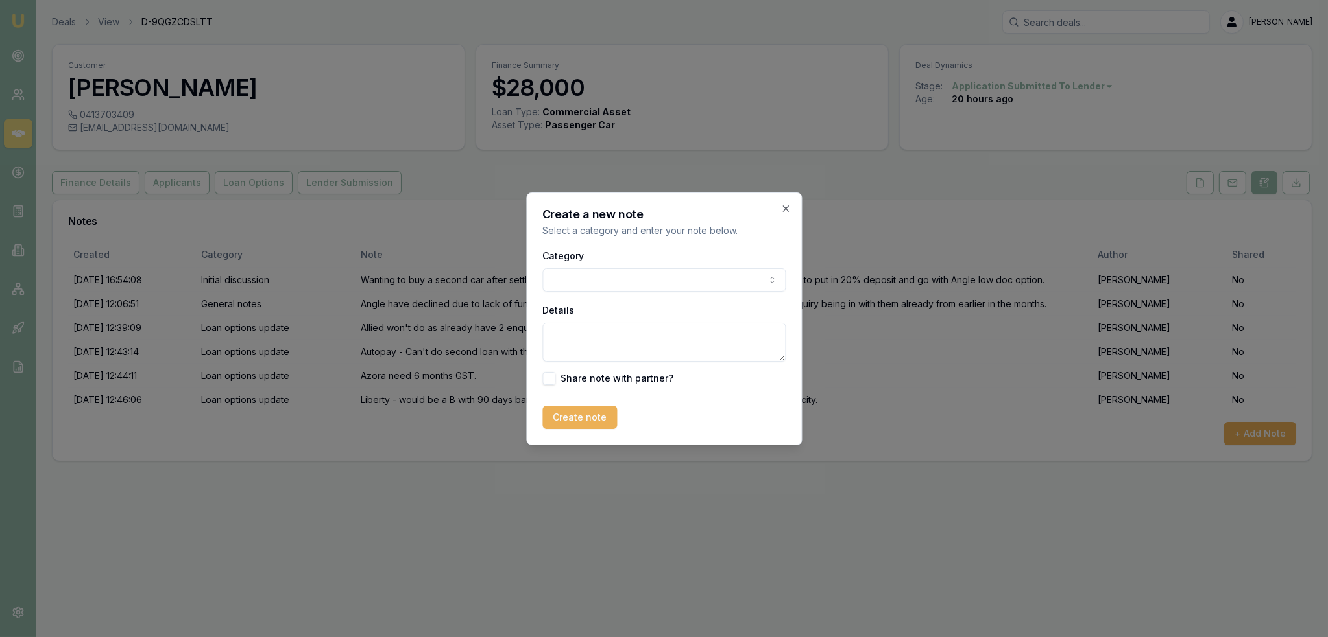
click at [622, 277] on body "Emu Broker Deals View D-9QGZCDSLTT Robyn Adams Toggle Menu Customer Daniel Cony…" at bounding box center [664, 318] width 1328 height 637
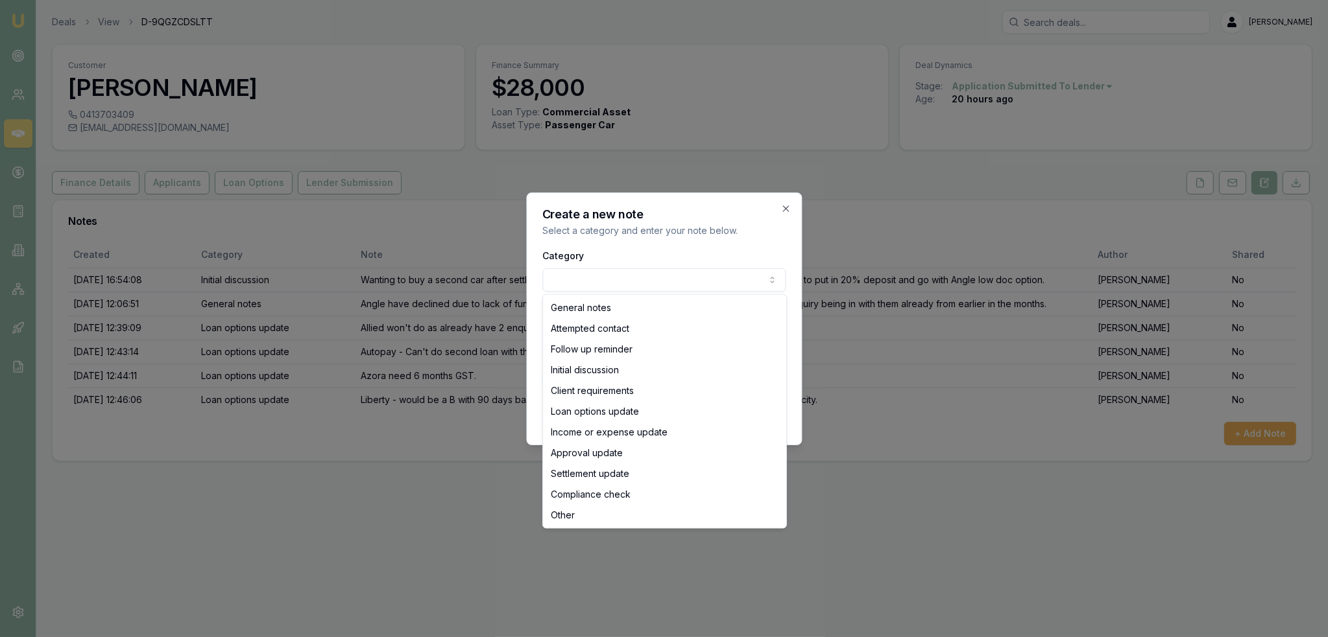
select select "LOAN_OPTIONS_UPDATE"
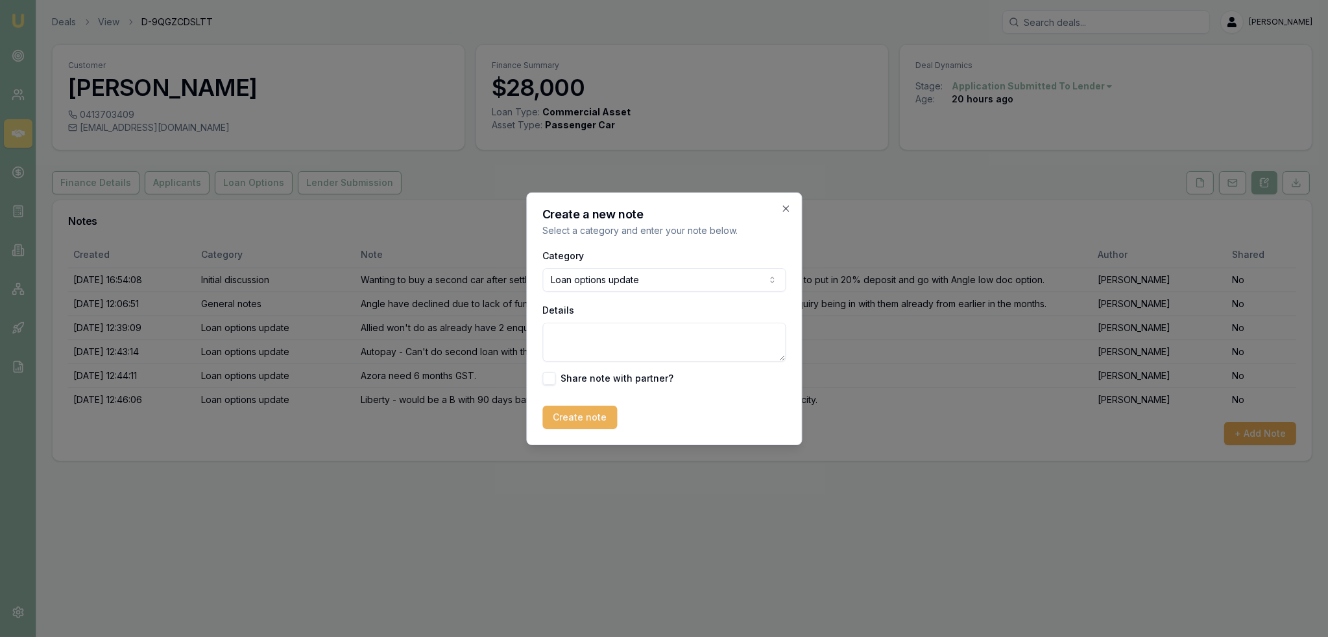
click at [625, 341] on textarea "Details" at bounding box center [663, 342] width 243 height 39
click at [676, 328] on textarea "Branded - p" at bounding box center [663, 342] width 243 height 39
type textarea "Branded - possibly but would be on 90 days bank statements."
click at [577, 422] on button "Create note" at bounding box center [579, 417] width 75 height 23
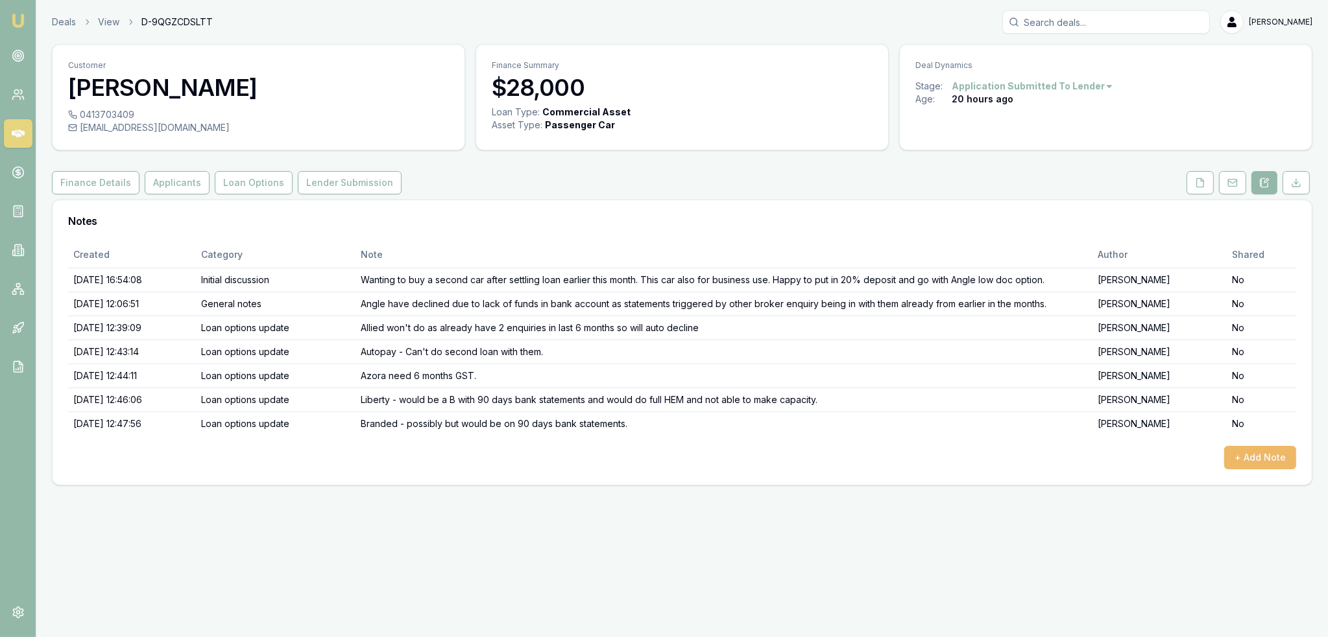
click at [1266, 460] on button "+ Add Note" at bounding box center [1260, 457] width 72 height 23
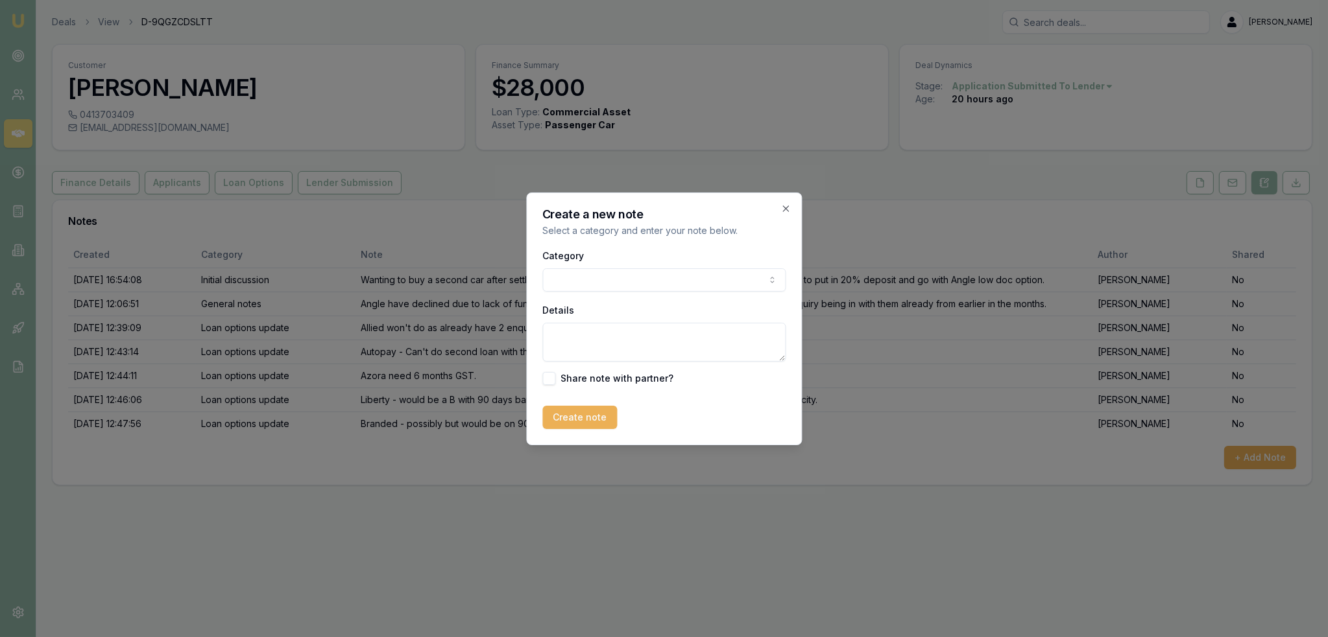
click at [610, 283] on body "Emu Broker Deals View D-9QGZCDSLTT Robyn Adams Toggle Menu Customer Daniel Cony…" at bounding box center [664, 318] width 1328 height 637
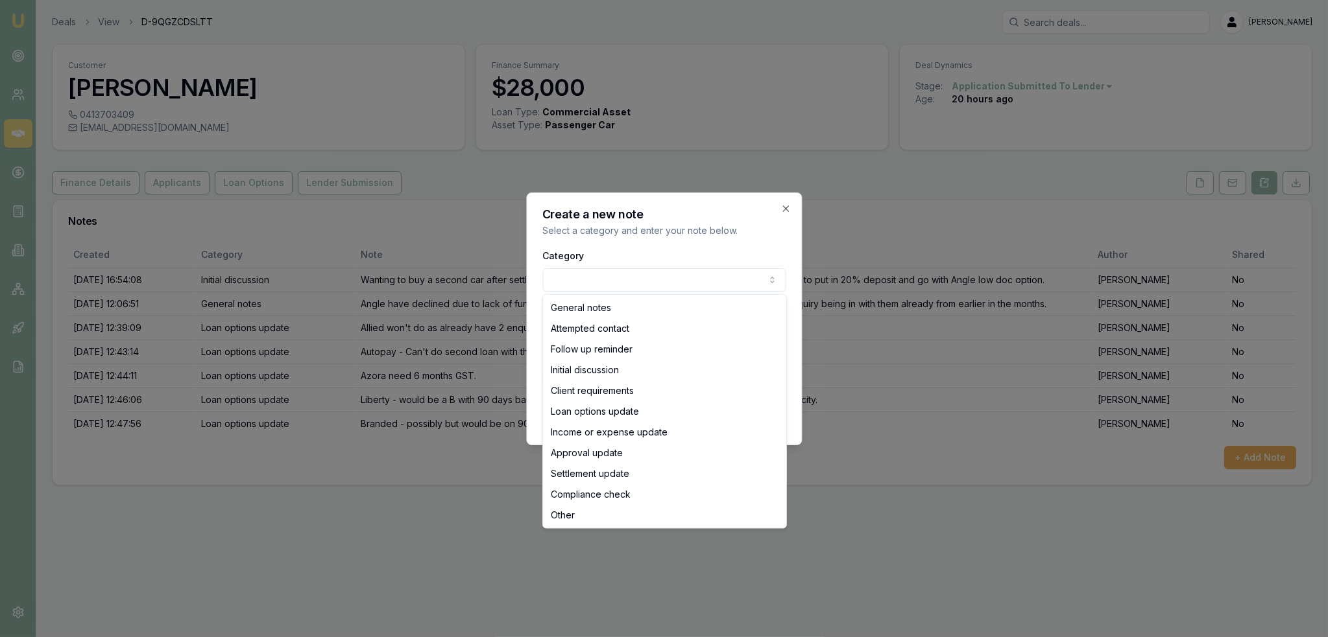
select select "LOAN_OPTIONS_UPDATE"
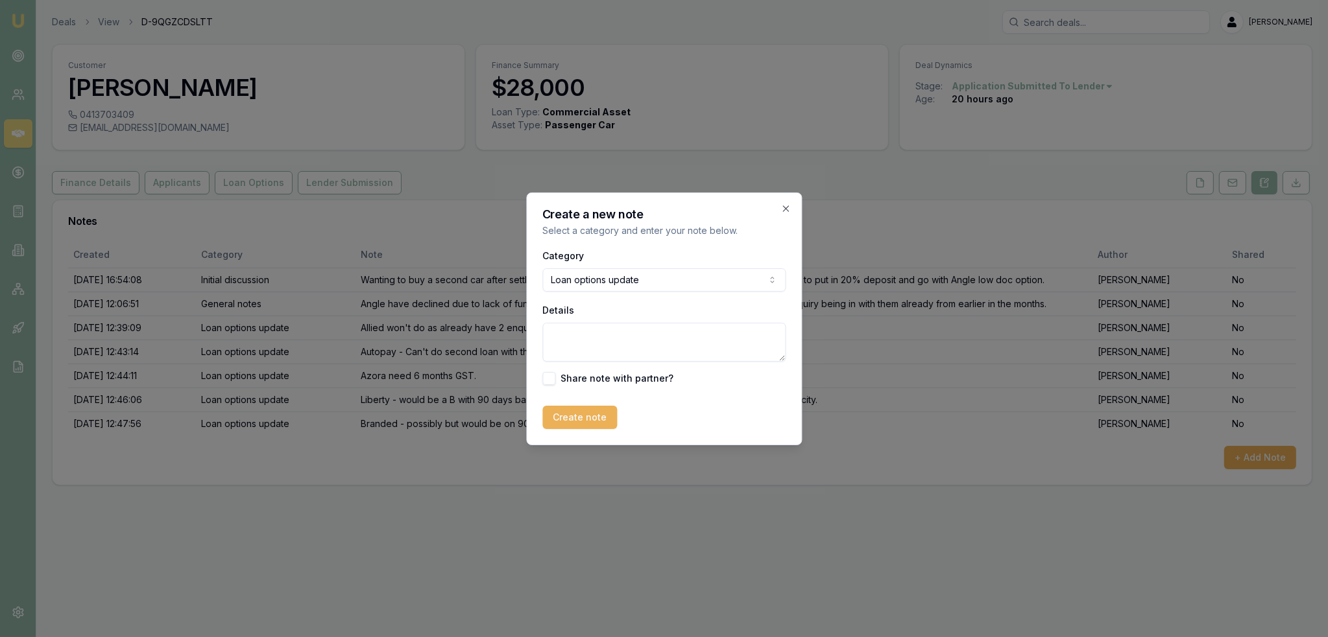
click at [605, 343] on textarea "Details" at bounding box center [663, 342] width 243 height 39
type textarea "Plenti - $30k incl fees - BDM Scott is looking at it for me."
click at [589, 416] on button "Create note" at bounding box center [579, 417] width 75 height 23
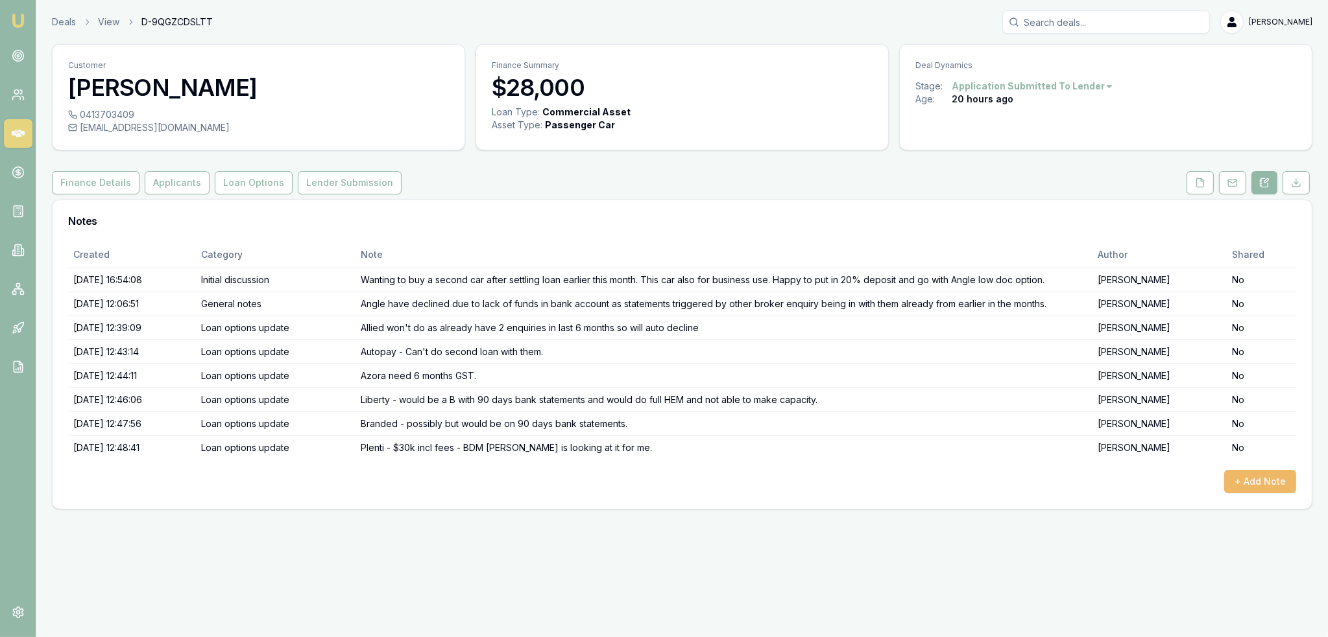
click at [1258, 487] on button "+ Add Note" at bounding box center [1260, 481] width 72 height 23
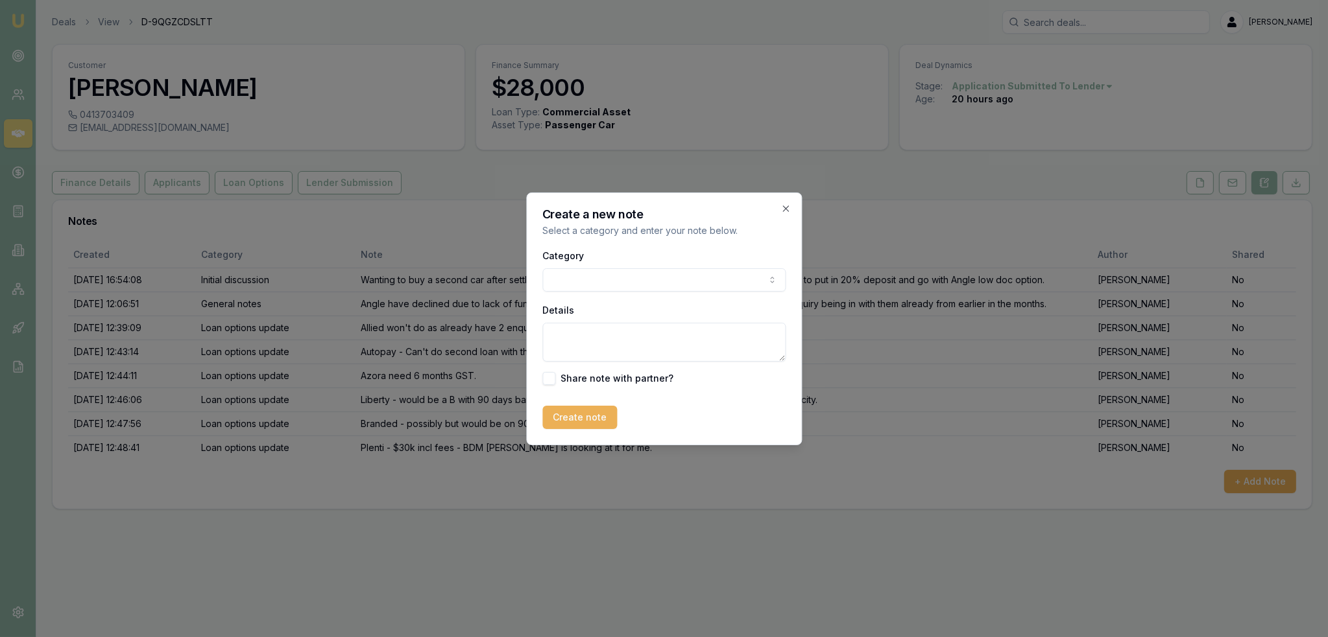
click at [588, 272] on body "Emu Broker Deals View D-9QGZCDSLTT Robyn Adams Toggle Menu Customer Daniel Cony…" at bounding box center [664, 318] width 1328 height 637
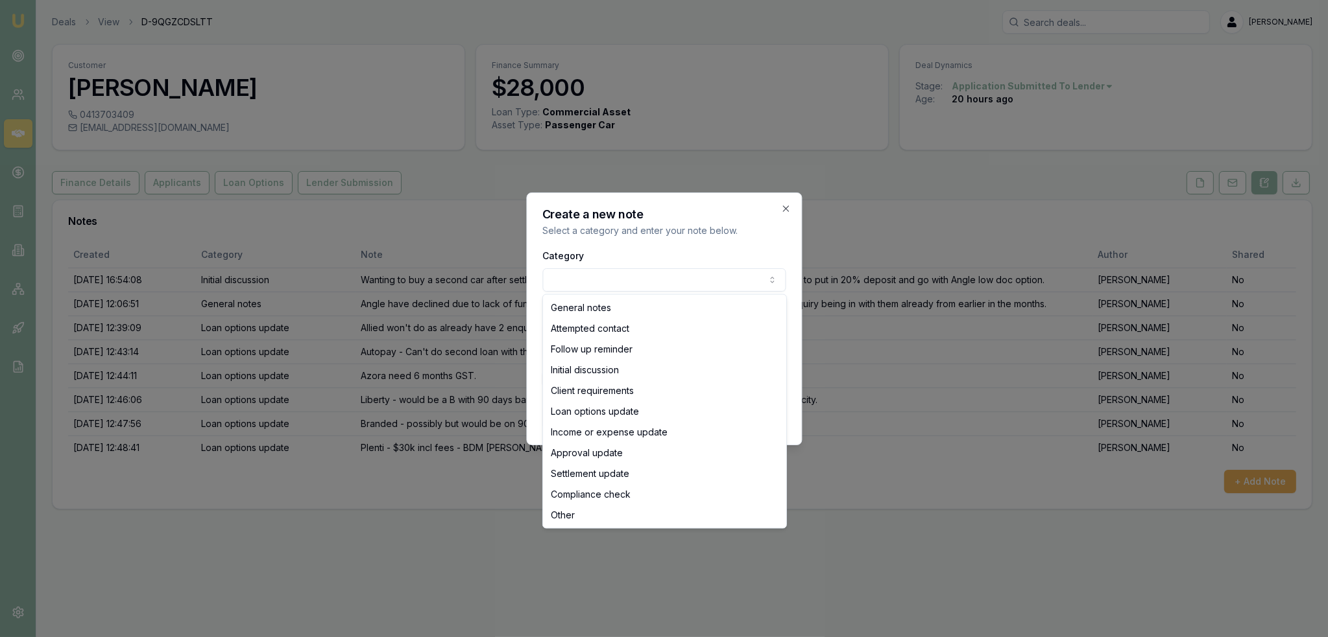
select select "LOAN_OPTIONS_UPDATE"
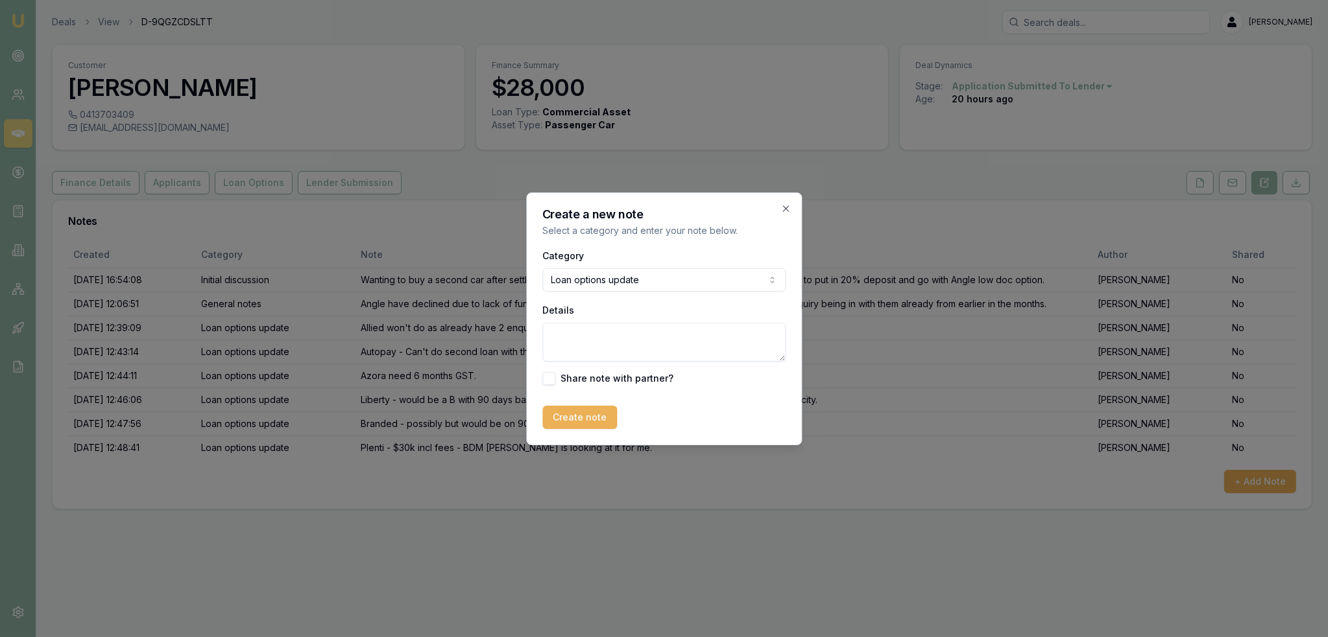
click at [607, 337] on textarea "Details" at bounding box center [663, 342] width 243 height 39
type textarea "Resimac - need 12 months GST"
click at [597, 414] on button "Create note" at bounding box center [579, 417] width 75 height 23
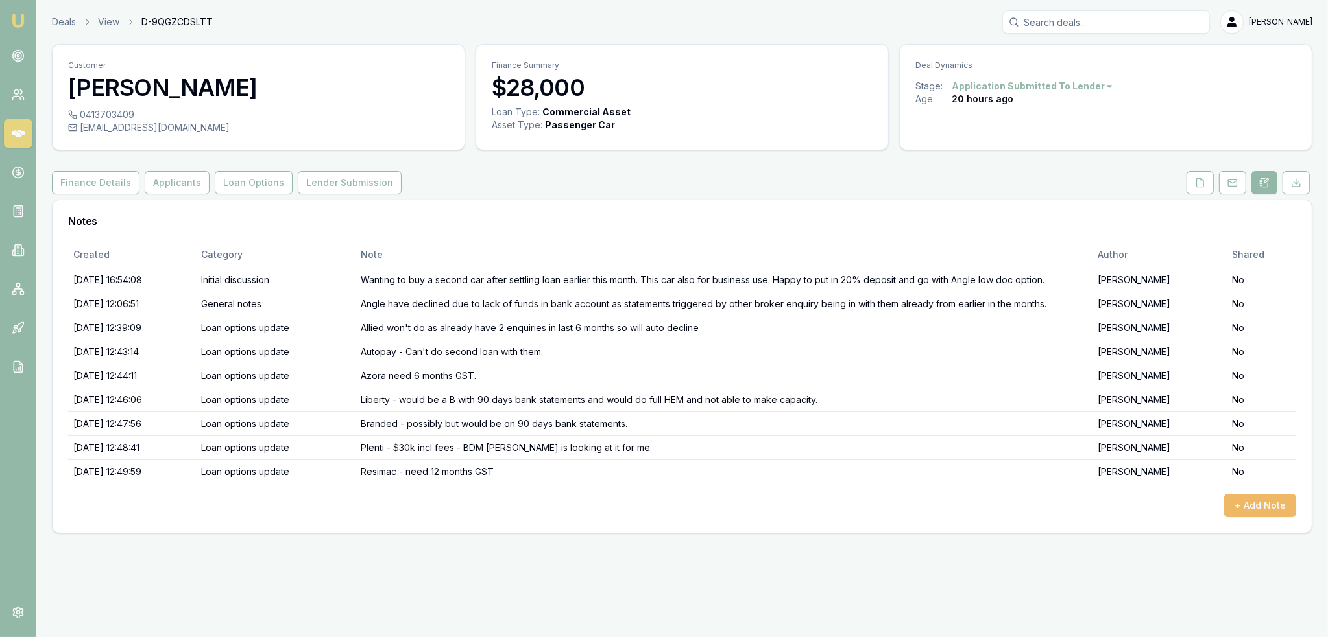
click at [1252, 508] on button "+ Add Note" at bounding box center [1260, 505] width 72 height 23
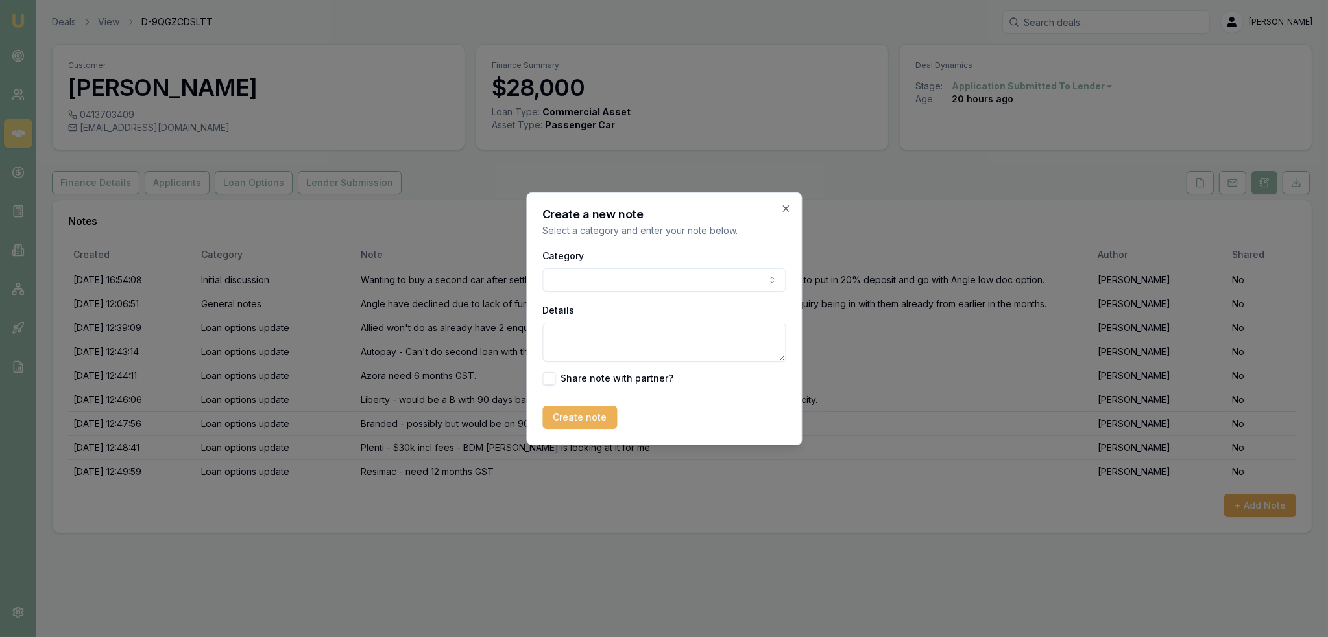
click at [718, 282] on body "Emu Broker Deals View D-9QGZCDSLTT Robyn Adams Toggle Menu Customer Daniel Cony…" at bounding box center [664, 318] width 1328 height 637
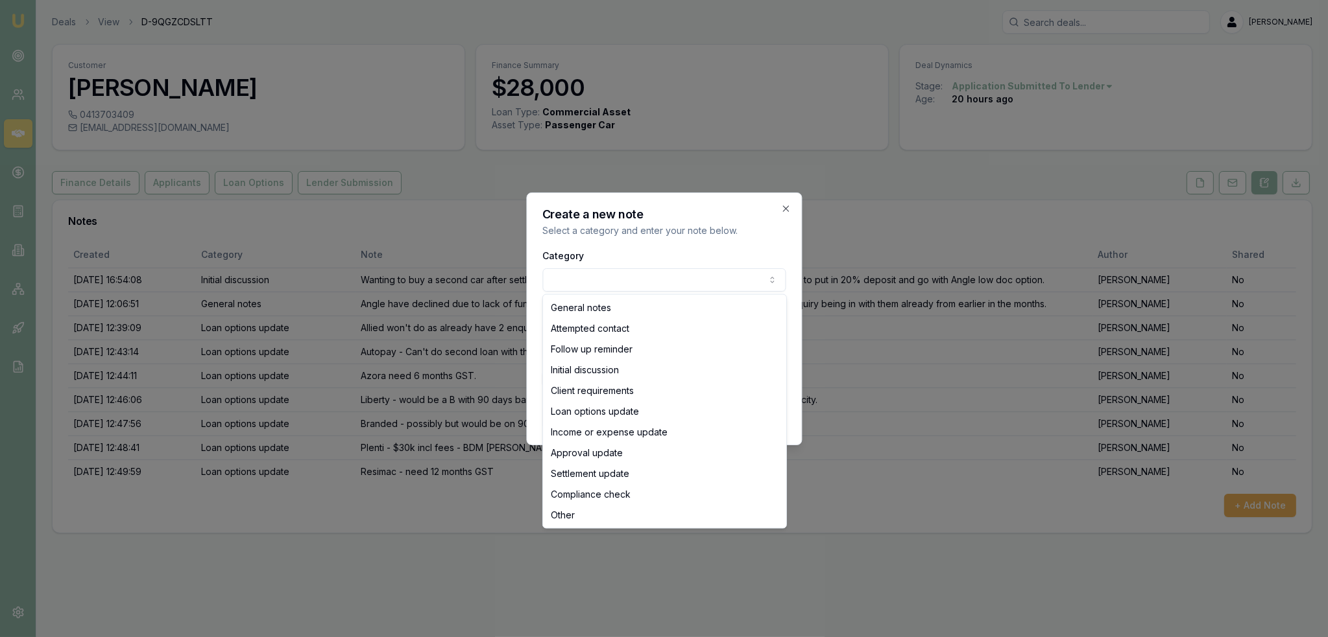
select select "LOAN_OPTIONS_UPDATE"
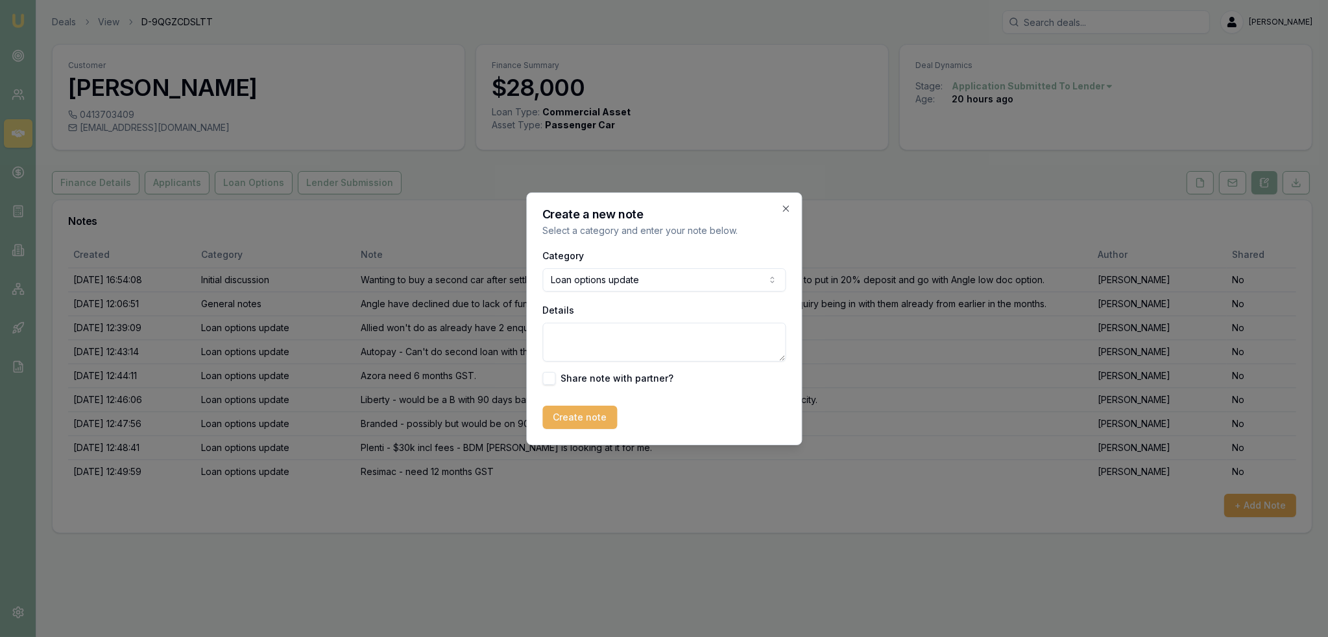
click at [615, 344] on textarea "Details" at bounding box center [663, 342] width 243 height 39
type textarea "Banjo need 1 yr GST."
click at [597, 415] on button "Create note" at bounding box center [579, 417] width 75 height 23
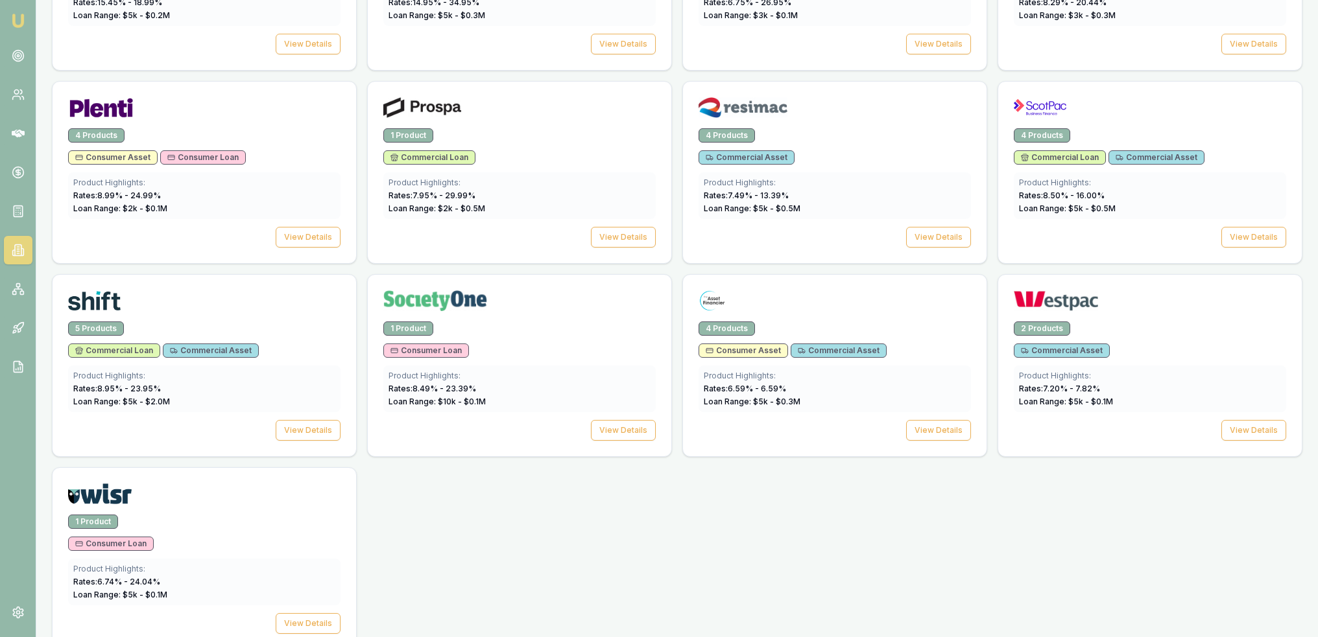
scroll to position [1777, 0]
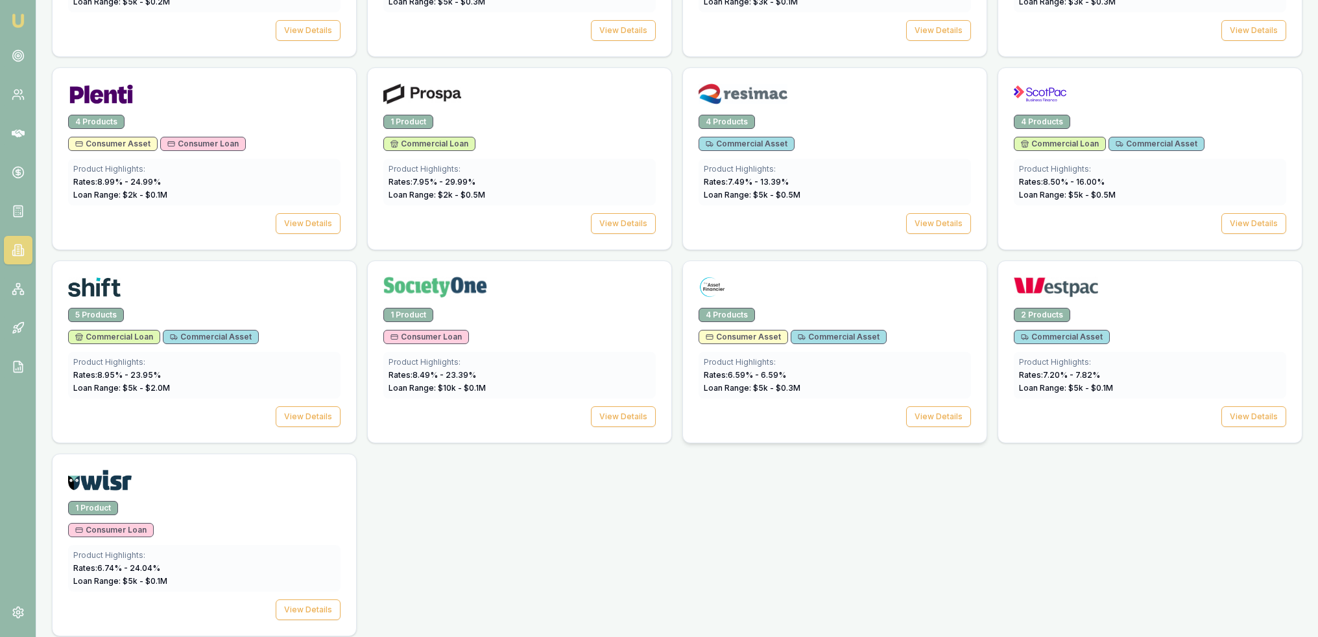
click at [838, 407] on div "View Details" at bounding box center [834, 417] width 272 height 21
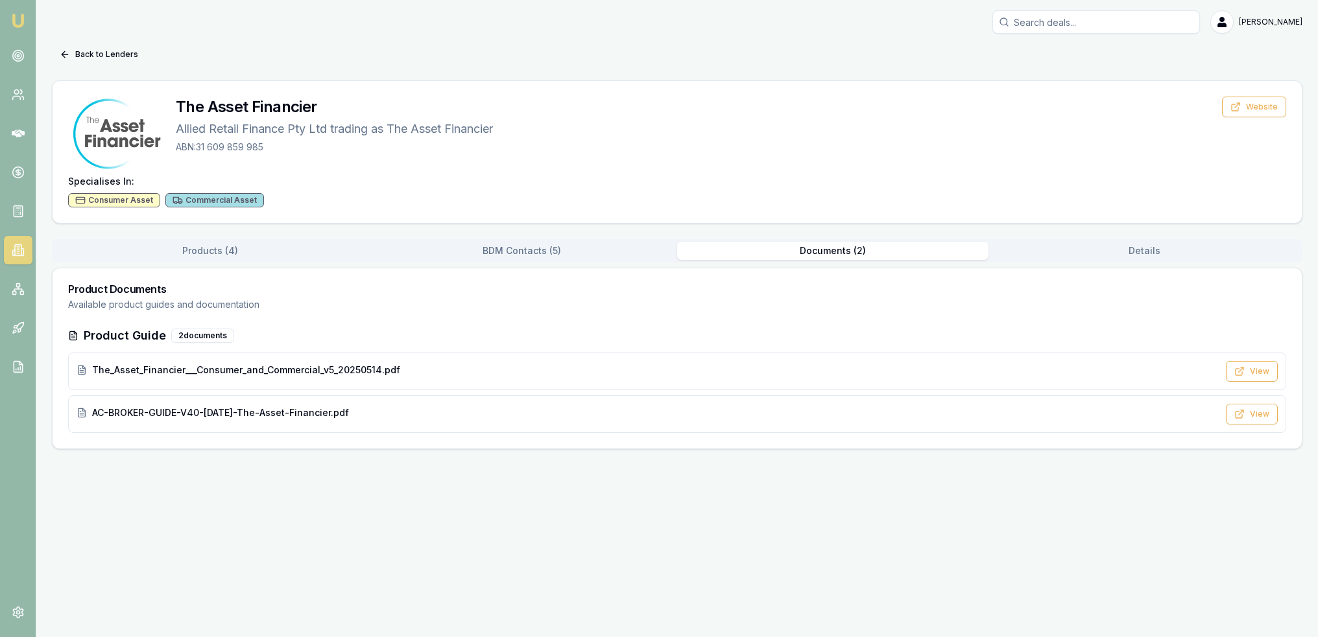
click at [808, 252] on button "Documents ( 2 )" at bounding box center [832, 251] width 311 height 18
click at [229, 372] on span "The_Asset_Financier___Consumer_and_Commercial_v5_20250514.pdf" at bounding box center [246, 370] width 308 height 13
click at [12, 52] on icon at bounding box center [18, 55] width 13 height 13
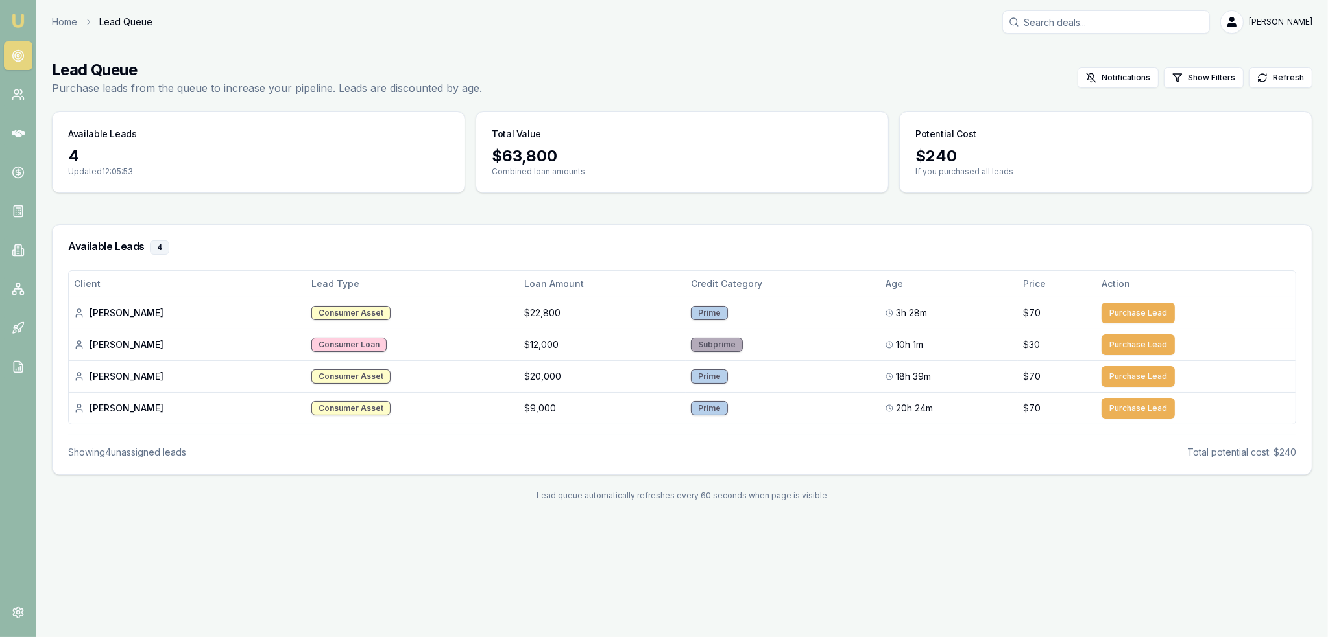
click at [23, 15] on img at bounding box center [18, 21] width 16 height 16
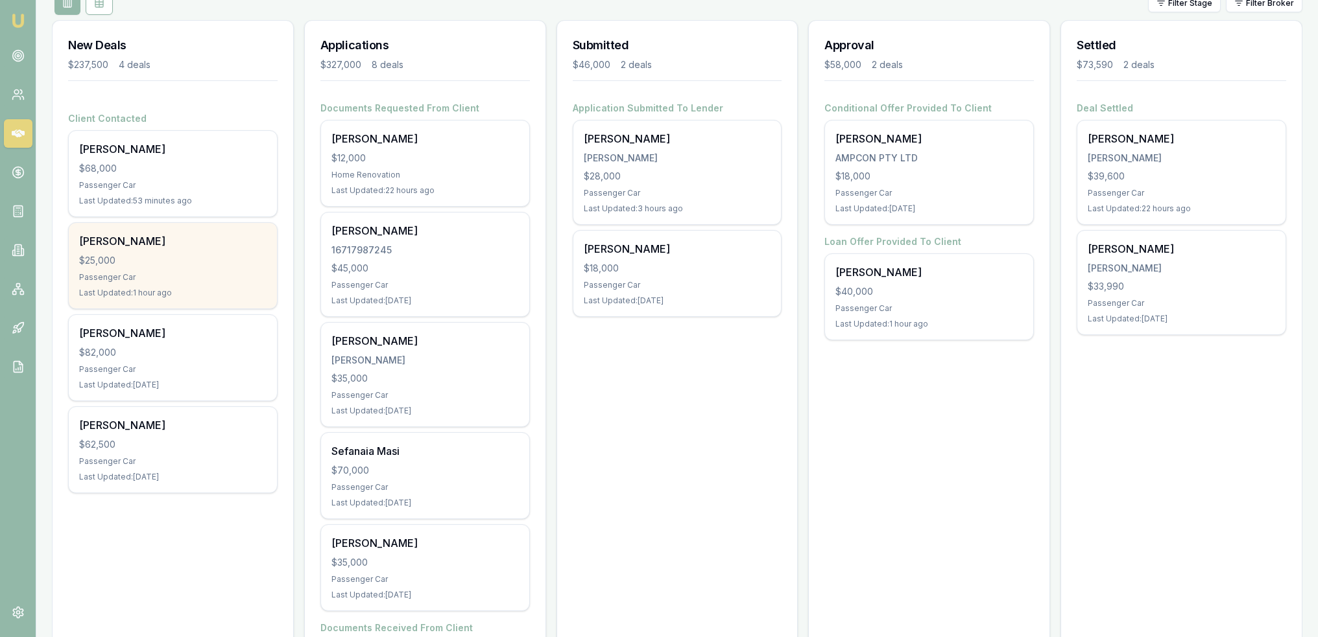
scroll to position [195, 0]
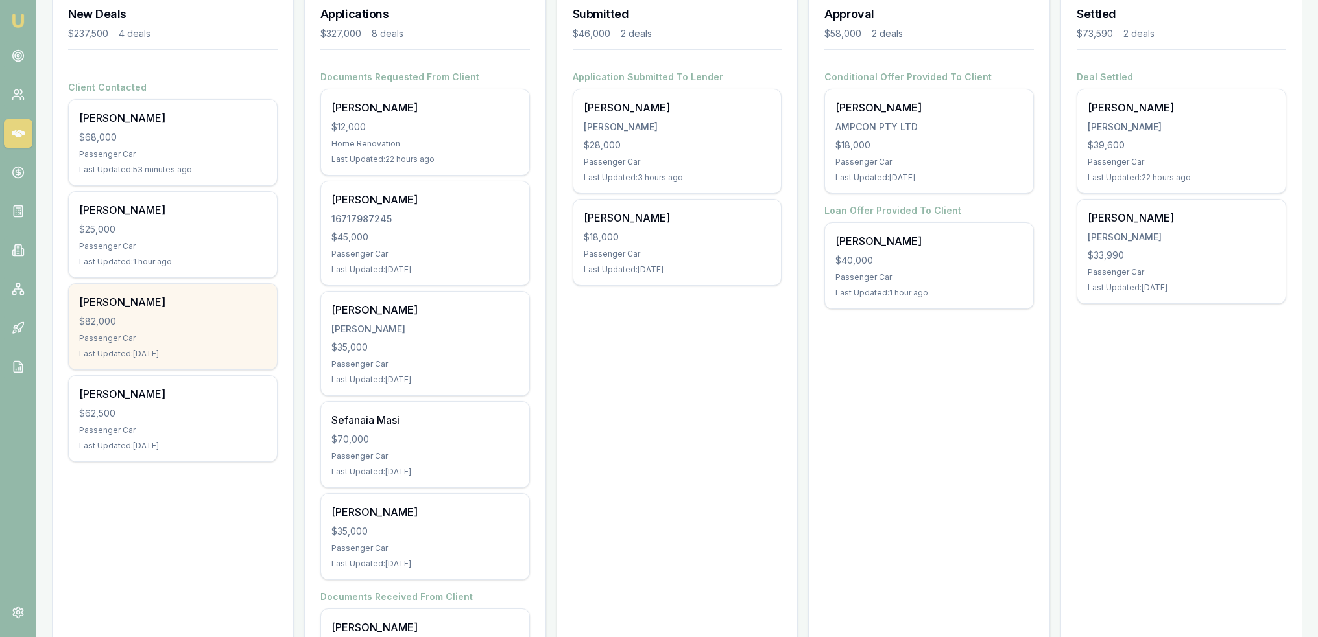
click at [128, 317] on div "$82,000" at bounding box center [172, 321] width 187 height 13
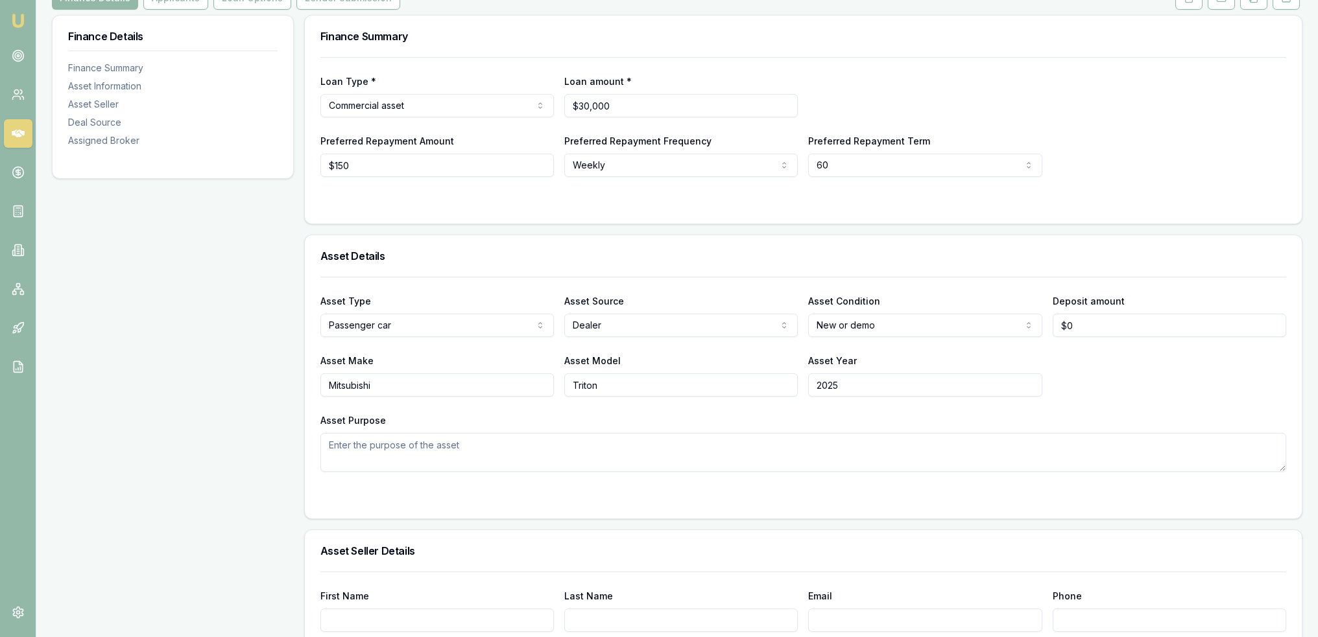
scroll to position [195, 0]
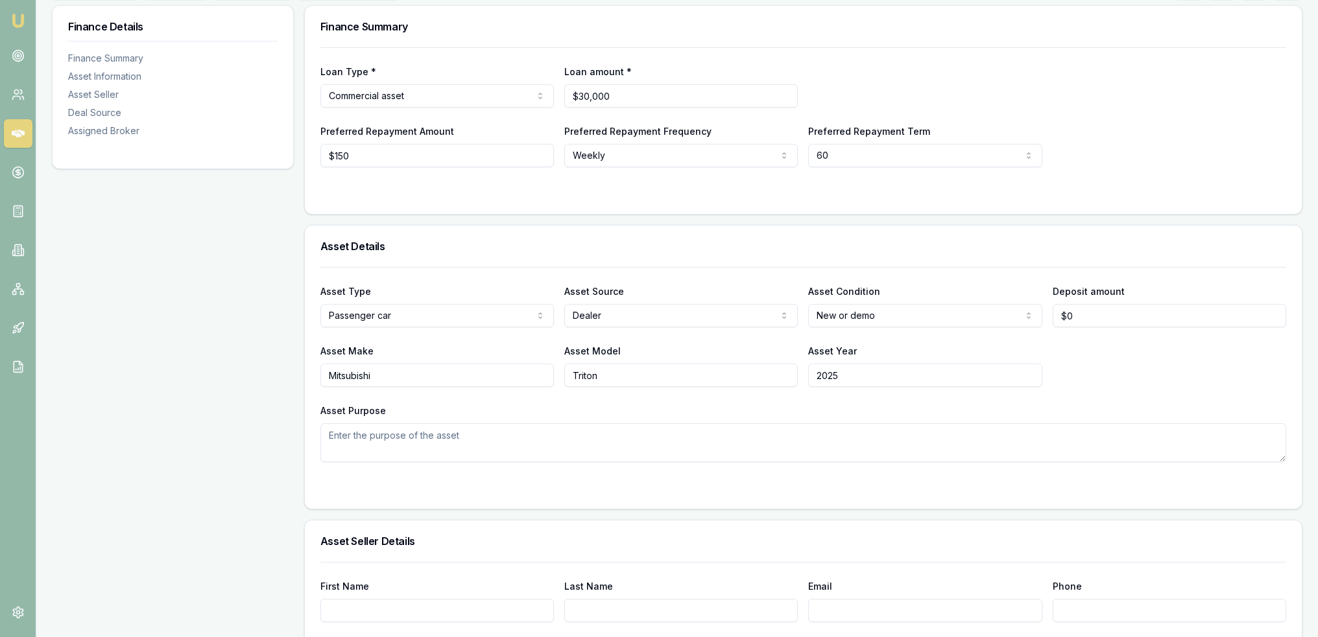
click at [383, 215] on div "Finance Summary Loan Type * Commercial asset Consumer loan Consumer asset Comme…" at bounding box center [803, 606] width 998 height 1202
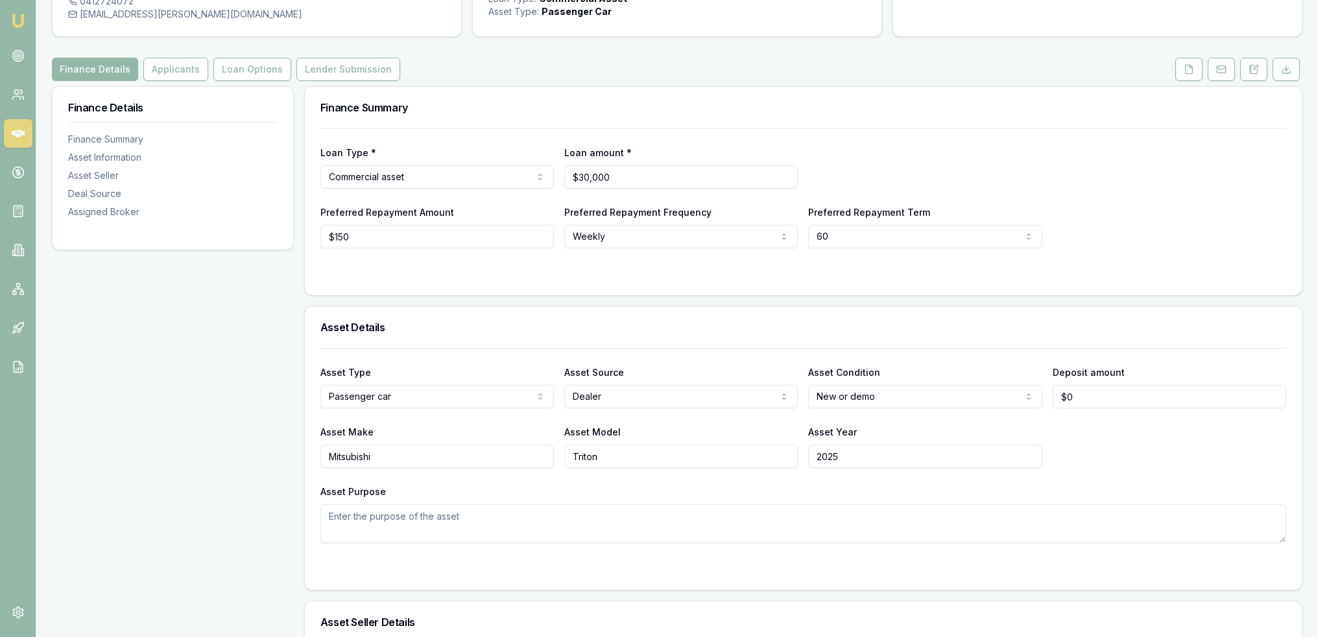
scroll to position [0, 0]
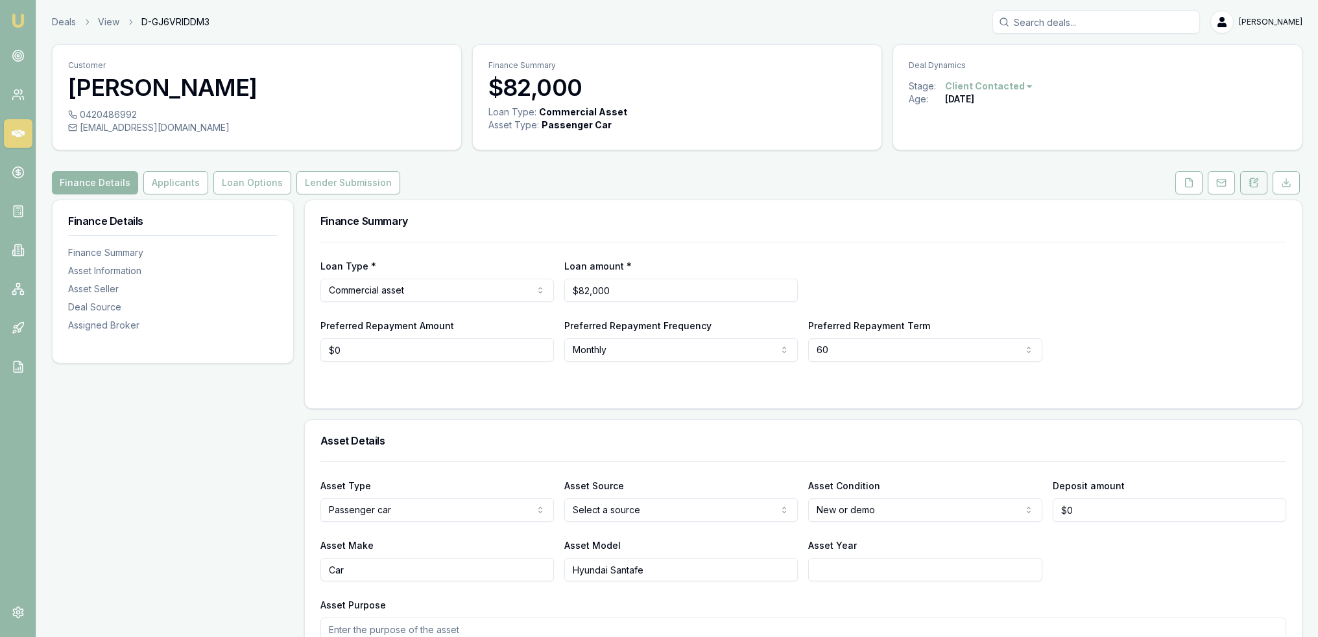
click at [1256, 186] on icon at bounding box center [1253, 183] width 10 height 10
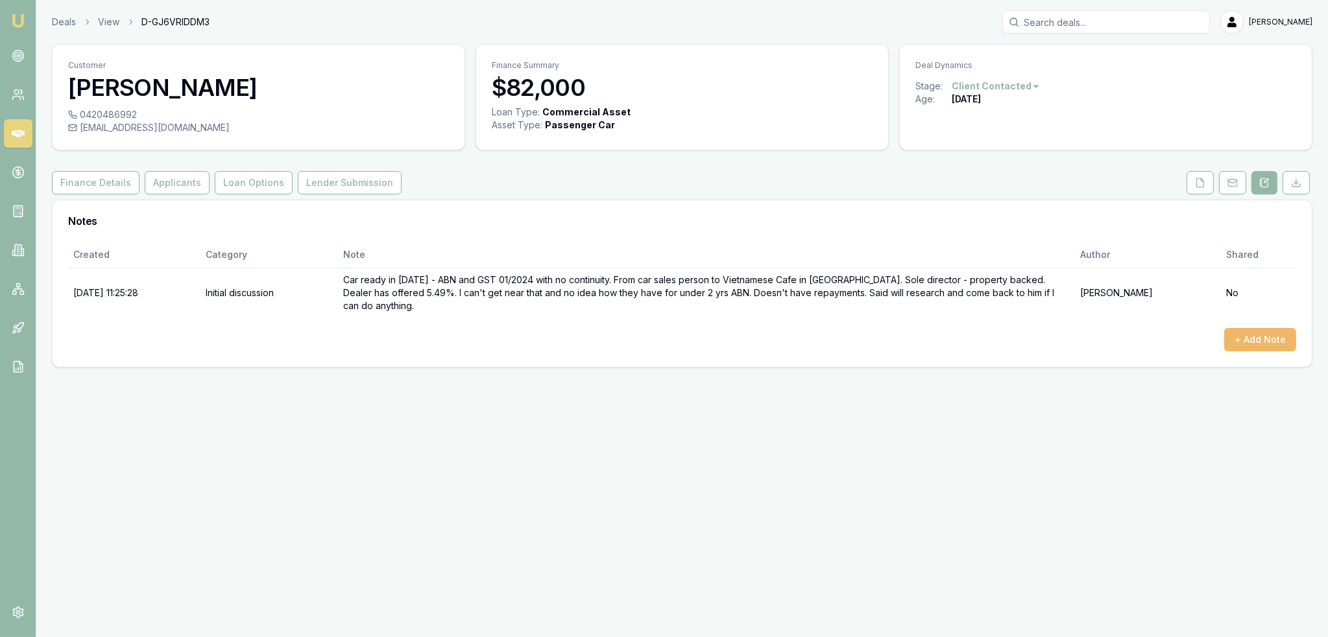
click at [1258, 335] on button "+ Add Note" at bounding box center [1260, 339] width 72 height 23
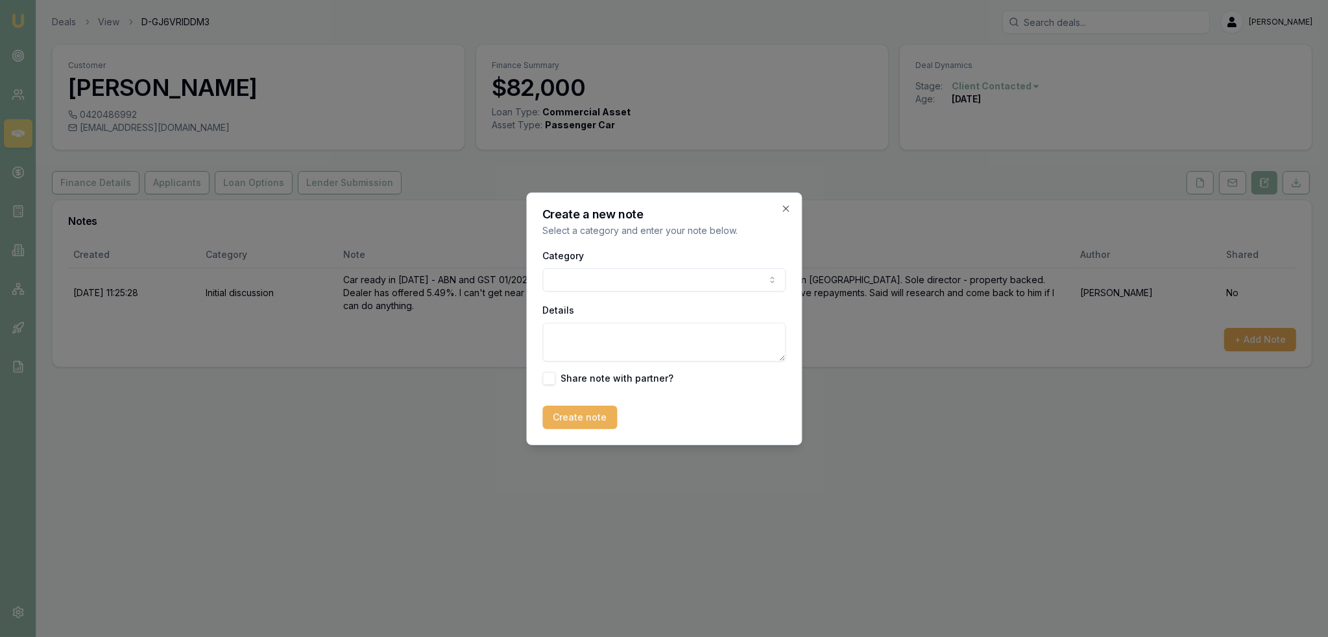
click at [644, 282] on body "Emu Broker Deals View D-GJ6VRIDDM3 Robyn Adams Toggle Menu Customer Vincent Khu…" at bounding box center [664, 318] width 1328 height 637
click at [608, 347] on textarea "Details" at bounding box center [663, 342] width 243 height 39
type textarea "Can't beat the 5.49% rate - LM for customer. Closing lead as lost."
click at [594, 408] on button "Create note" at bounding box center [579, 417] width 75 height 23
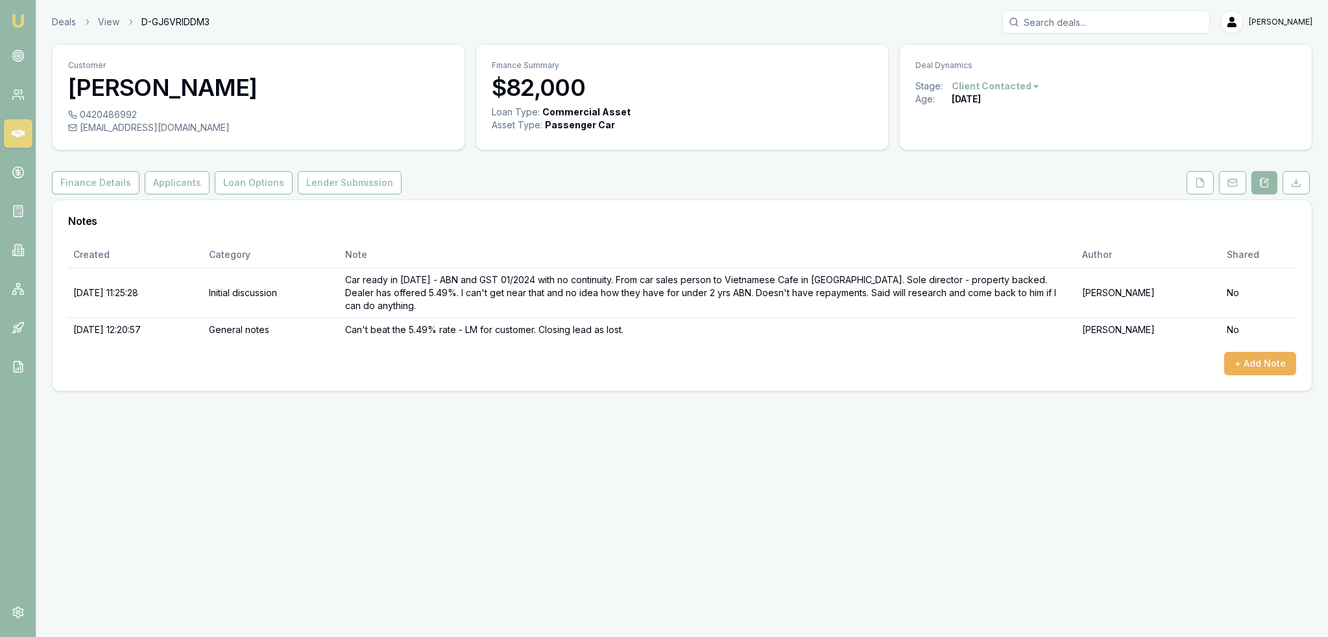
click at [1014, 83] on html "Emu Broker Deals View D-GJ6VRIDDM3 Robyn Adams Toggle Menu Customer Vincent Khu…" at bounding box center [664, 318] width 1328 height 637
click at [991, 158] on div "- Lost" at bounding box center [992, 151] width 77 height 21
drag, startPoint x: 18, startPoint y: 23, endPoint x: 29, endPoint y: 13, distance: 14.7
click at [18, 23] on img at bounding box center [18, 21] width 16 height 16
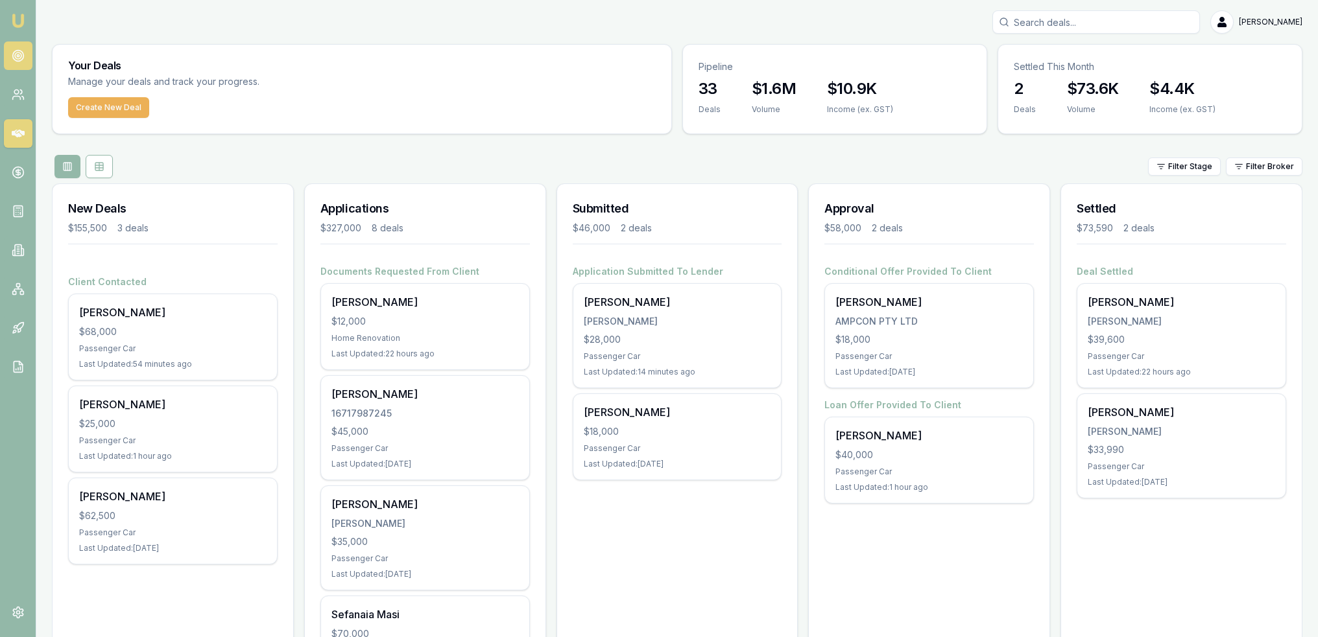
click at [19, 54] on icon at bounding box center [18, 55] width 13 height 13
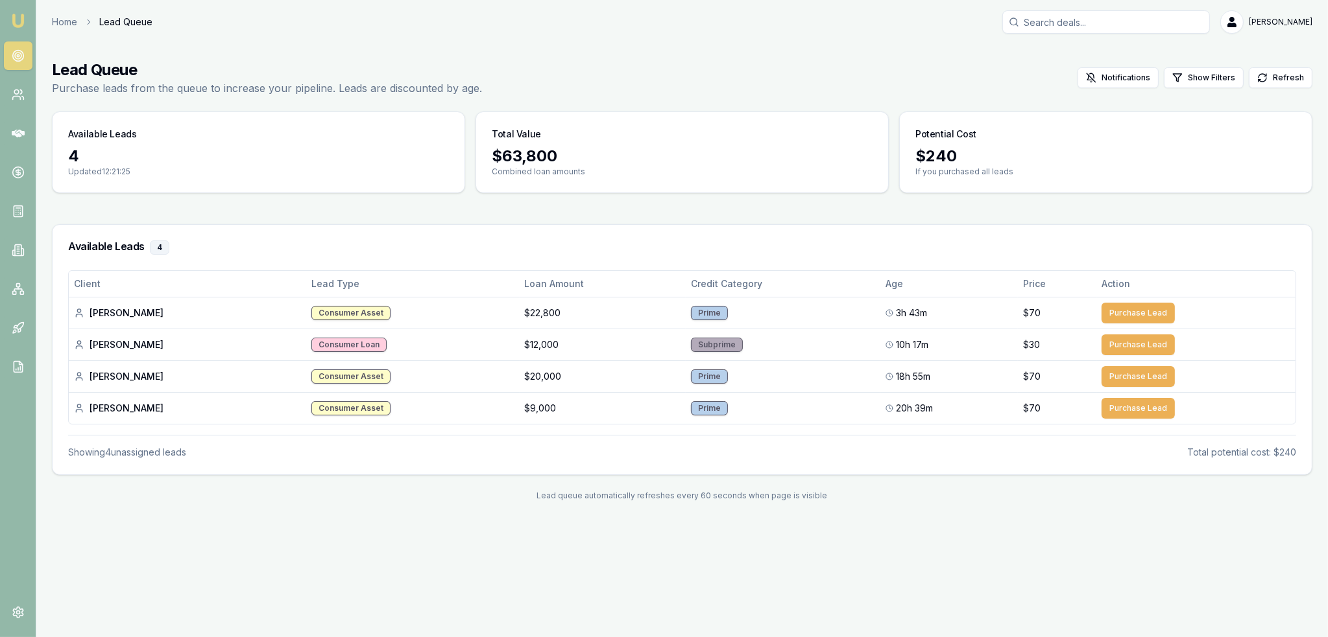
click at [18, 13] on img at bounding box center [18, 21] width 16 height 16
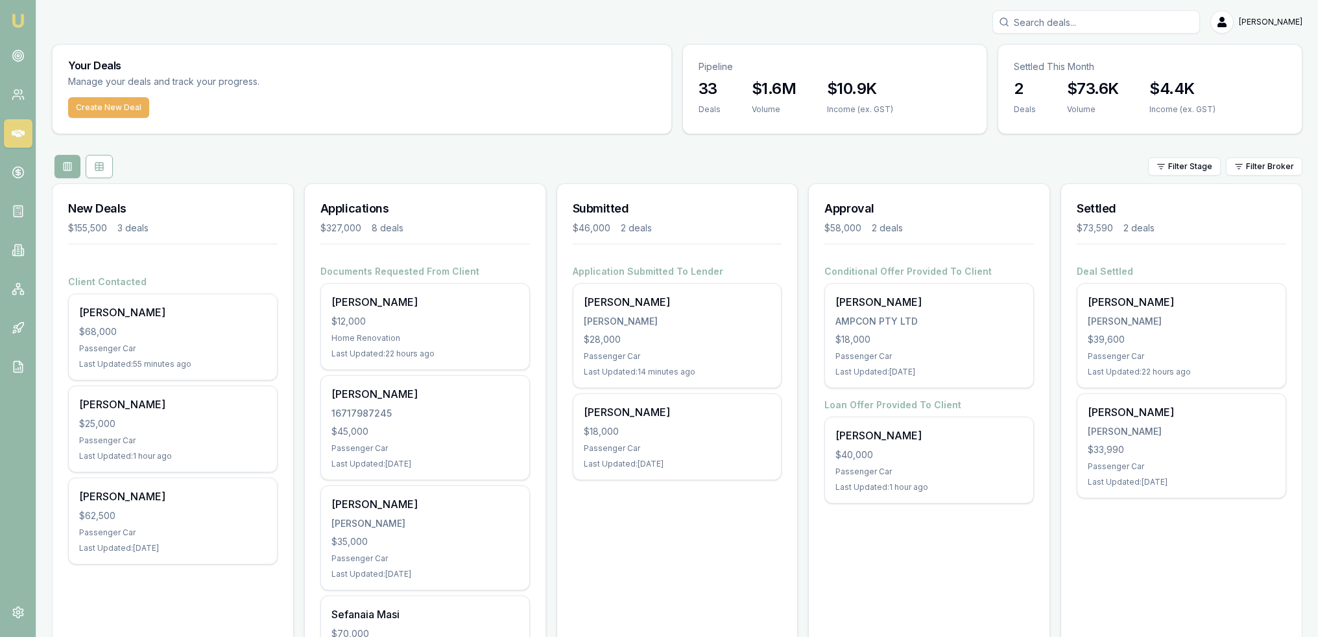
click at [18, 23] on img at bounding box center [18, 21] width 16 height 16
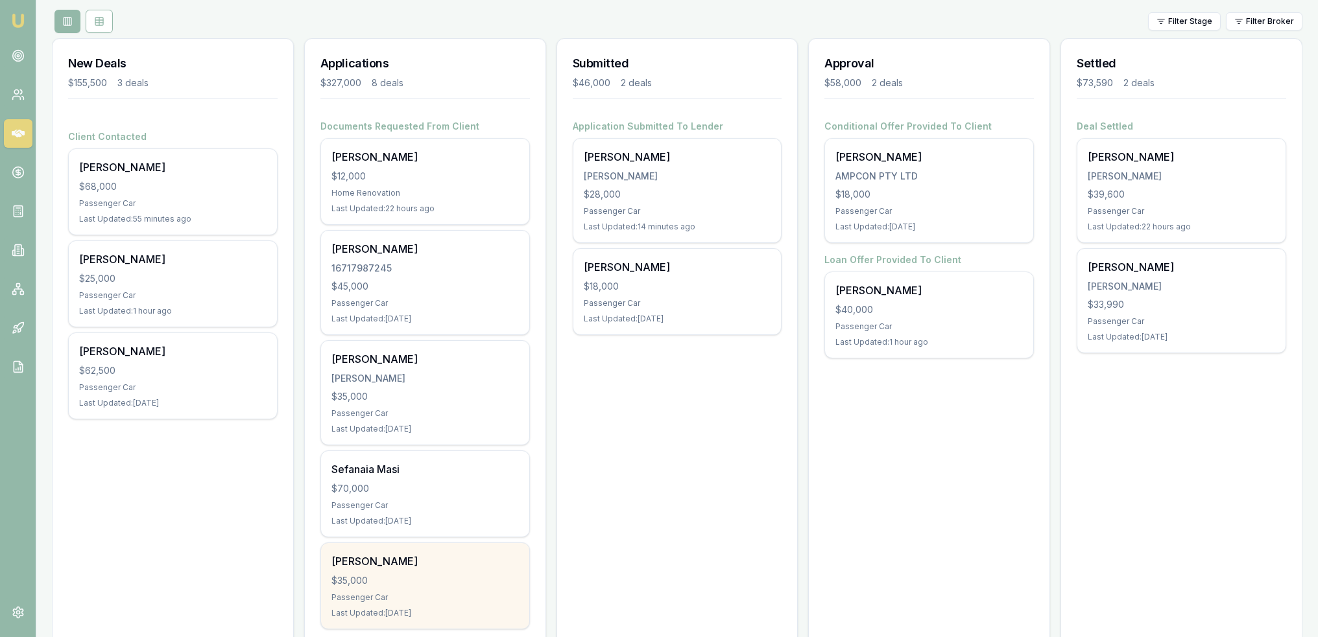
scroll to position [1, 0]
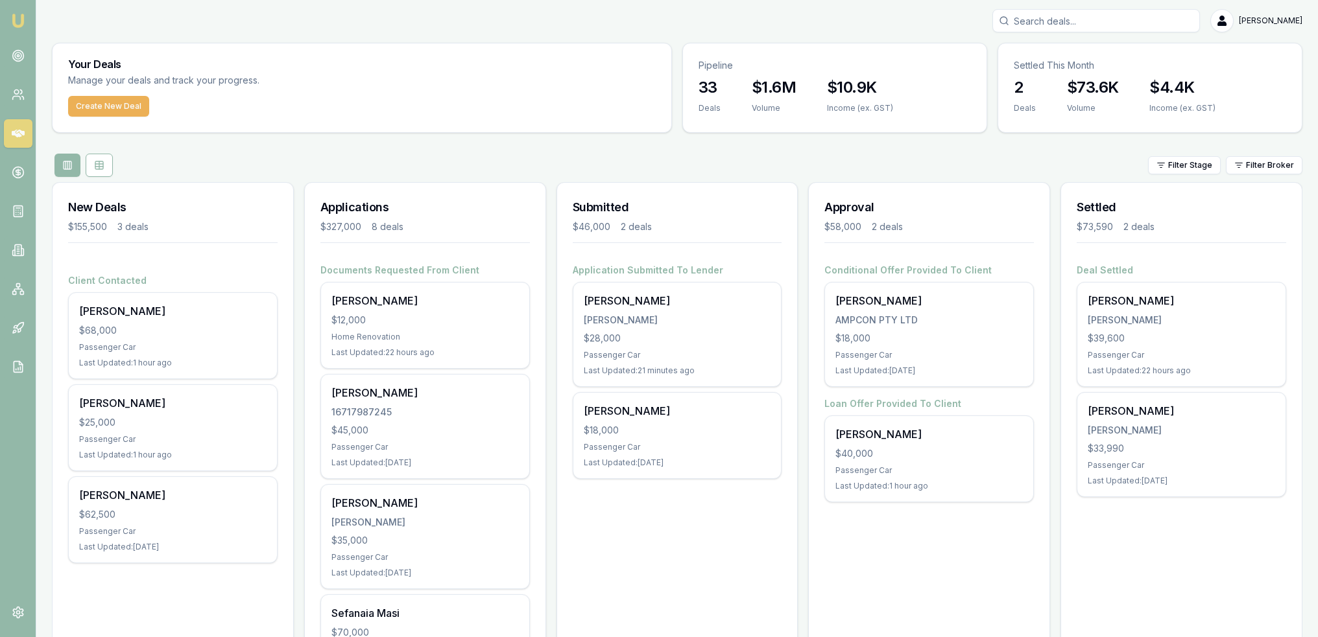
click at [247, 149] on div "Your Deals Manage your deals and track your progress. Create New Deal Pipeline …" at bounding box center [677, 596] width 1250 height 1106
click at [18, 249] on icon at bounding box center [18, 249] width 2 height 0
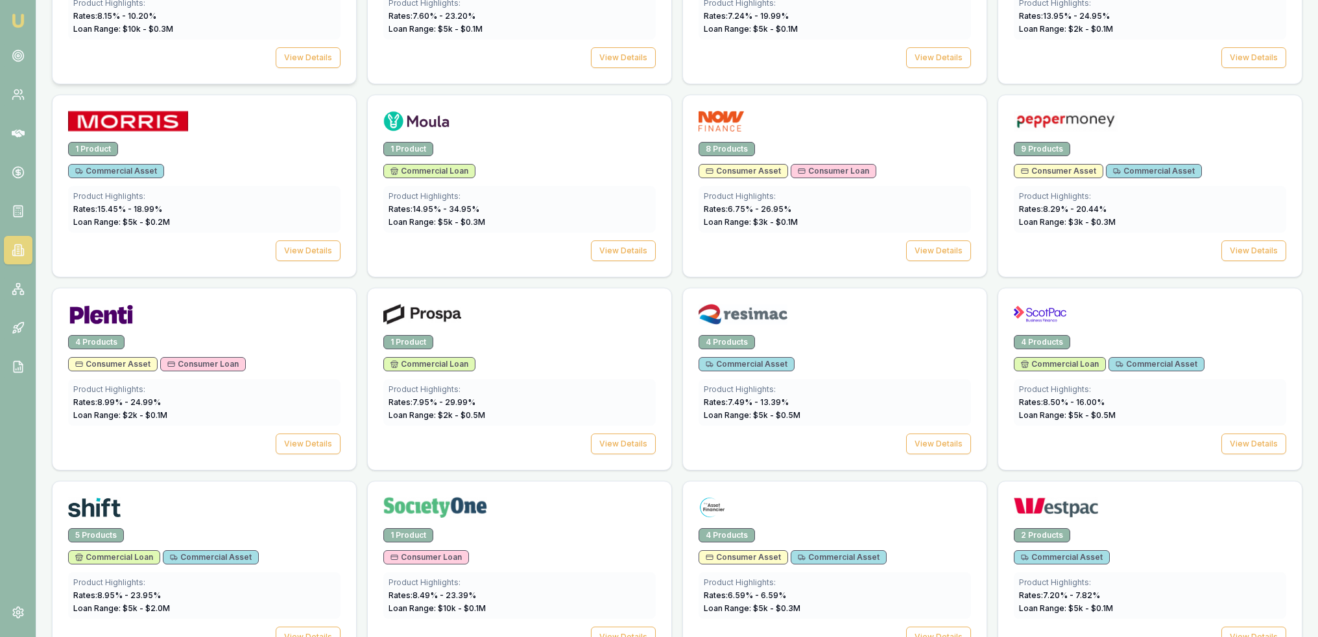
scroll to position [1777, 0]
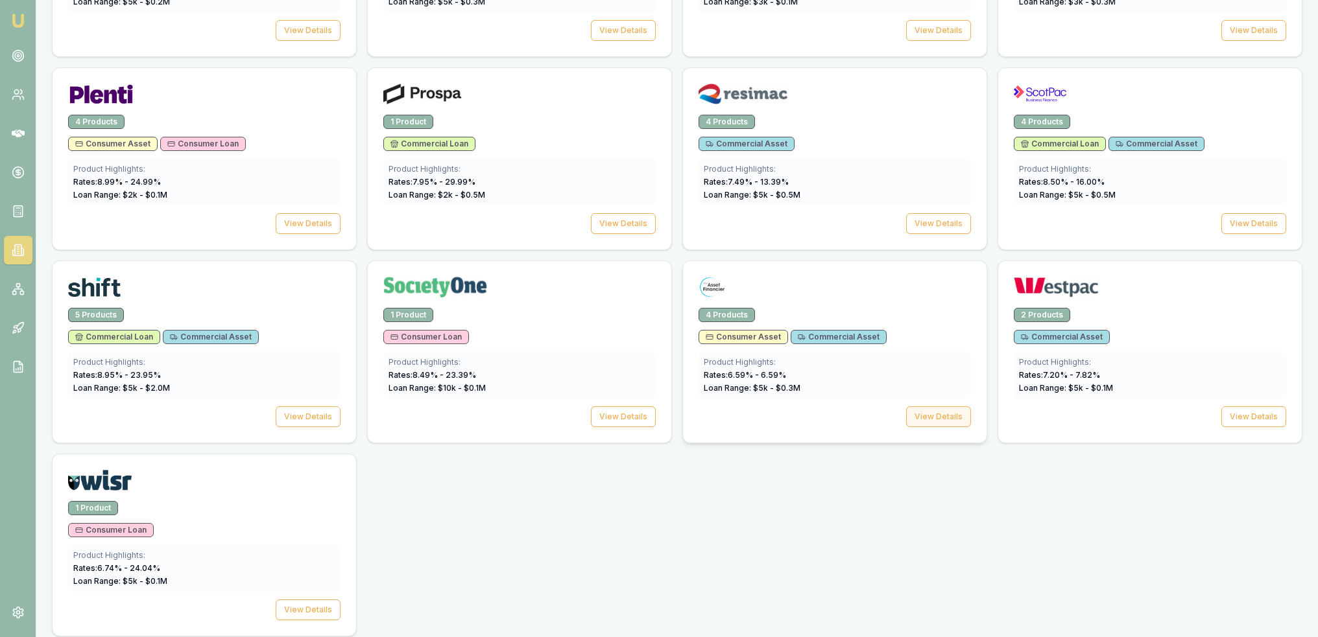
drag, startPoint x: 950, startPoint y: 414, endPoint x: 941, endPoint y: 410, distance: 10.2
click at [950, 412] on button "View Details" at bounding box center [938, 417] width 65 height 21
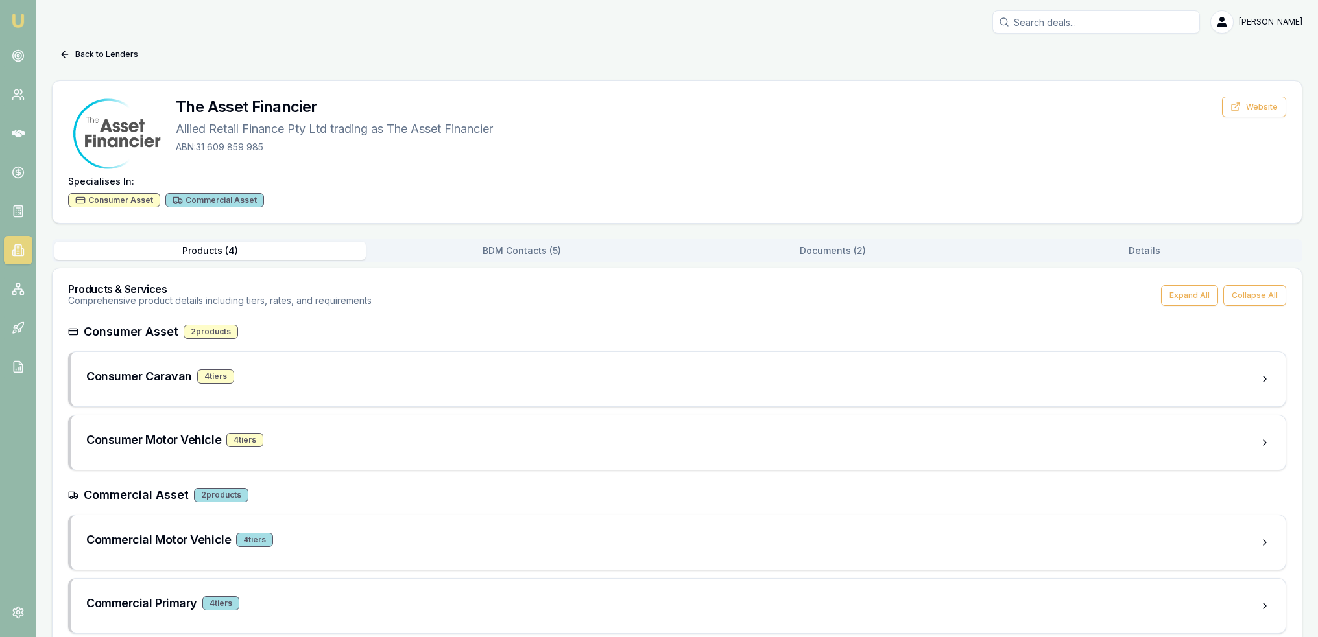
click at [838, 250] on button "Documents ( 2 )" at bounding box center [832, 251] width 311 height 18
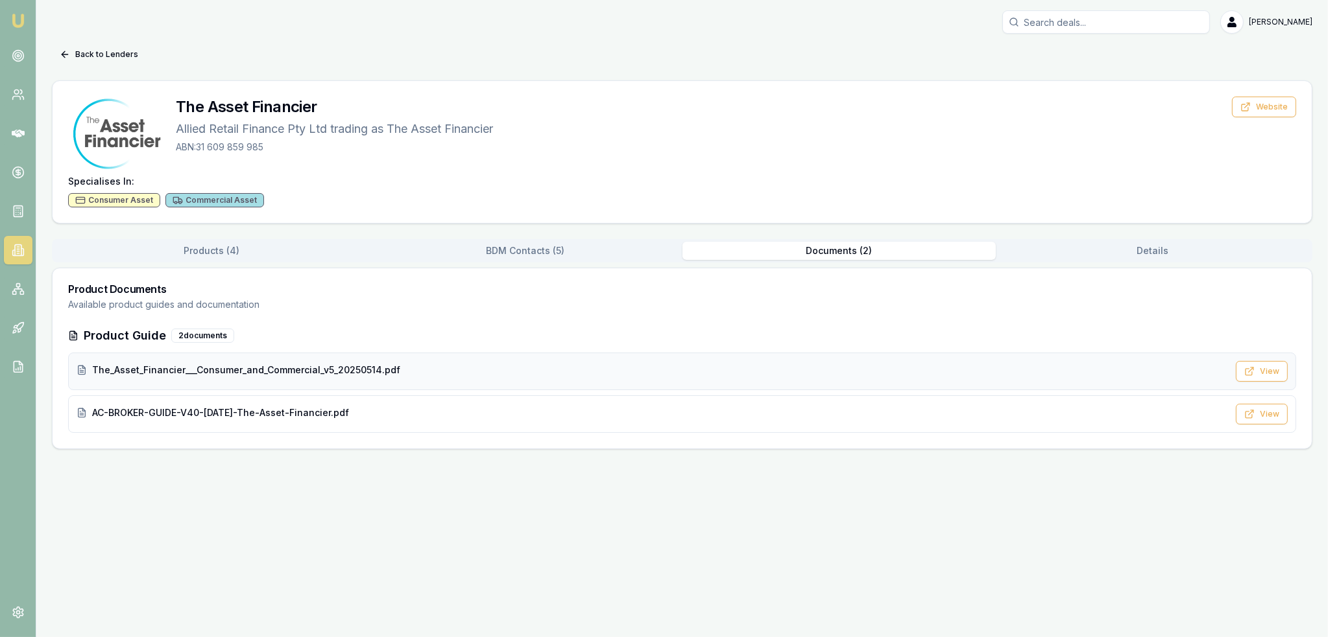
click at [272, 369] on span "The_Asset_Financier___Consumer_and_Commercial_v5_20250514.pdf" at bounding box center [246, 370] width 308 height 13
click at [95, 51] on button "Back to Lenders" at bounding box center [99, 54] width 94 height 21
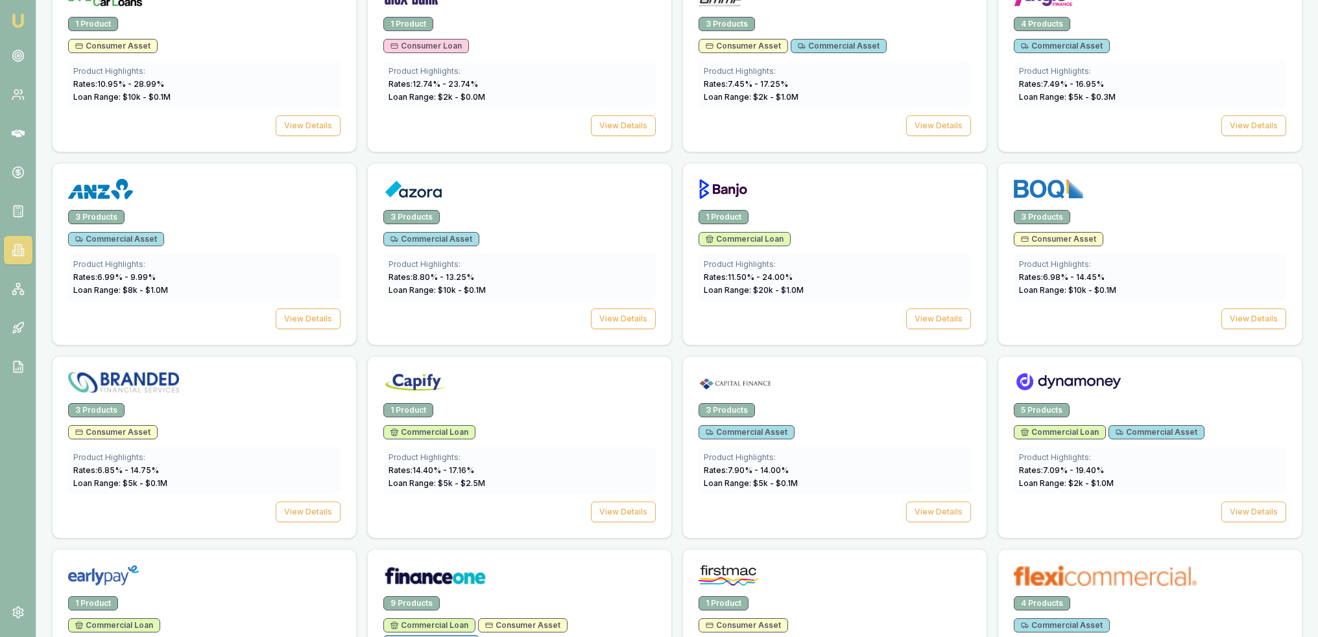
scroll to position [285, 0]
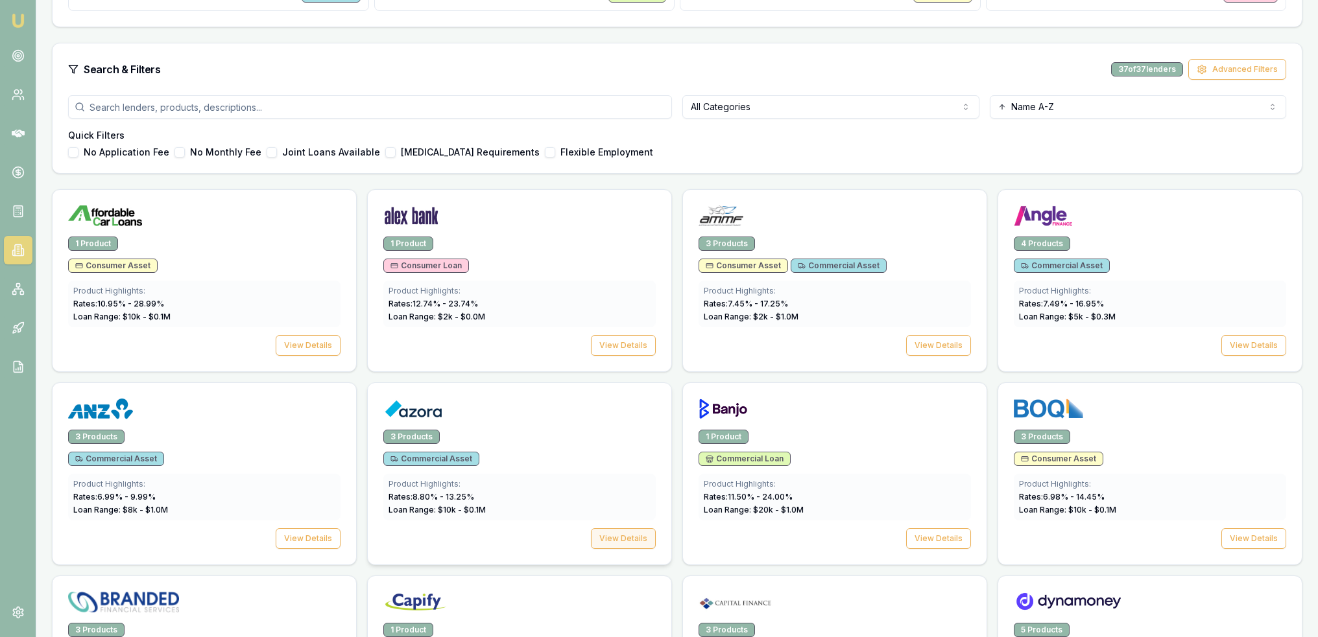
click at [621, 539] on button "View Details" at bounding box center [623, 539] width 65 height 21
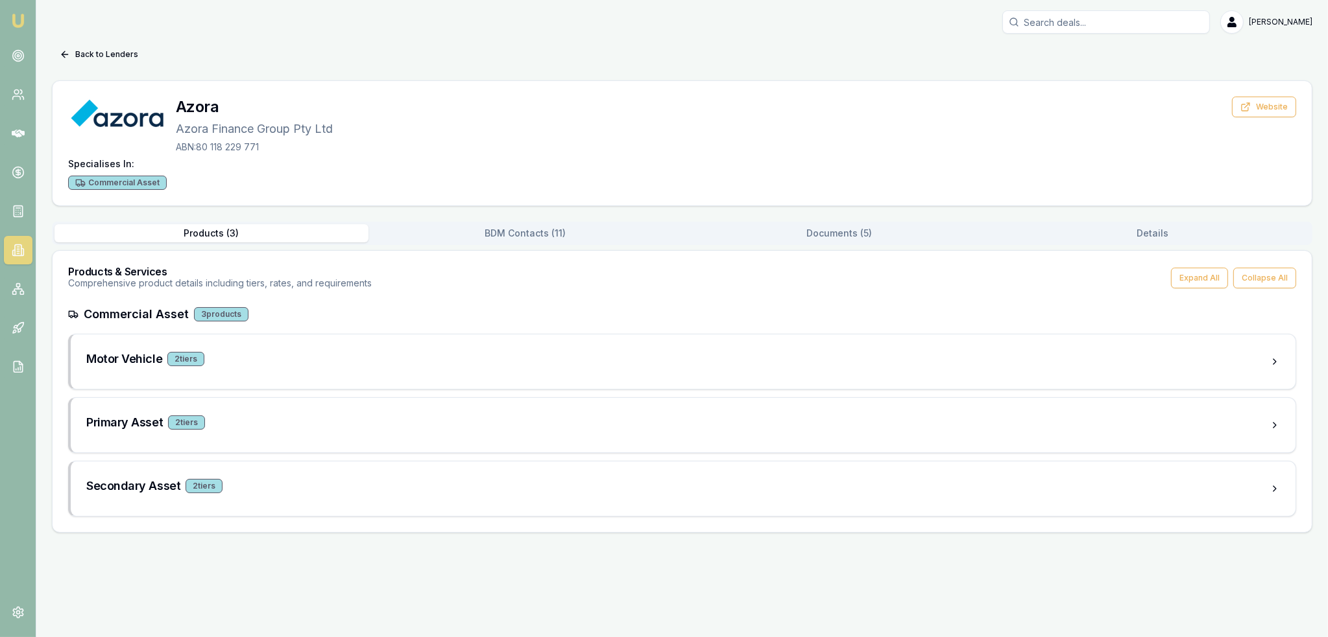
click at [851, 230] on button "Documents ( 5 )" at bounding box center [839, 233] width 314 height 18
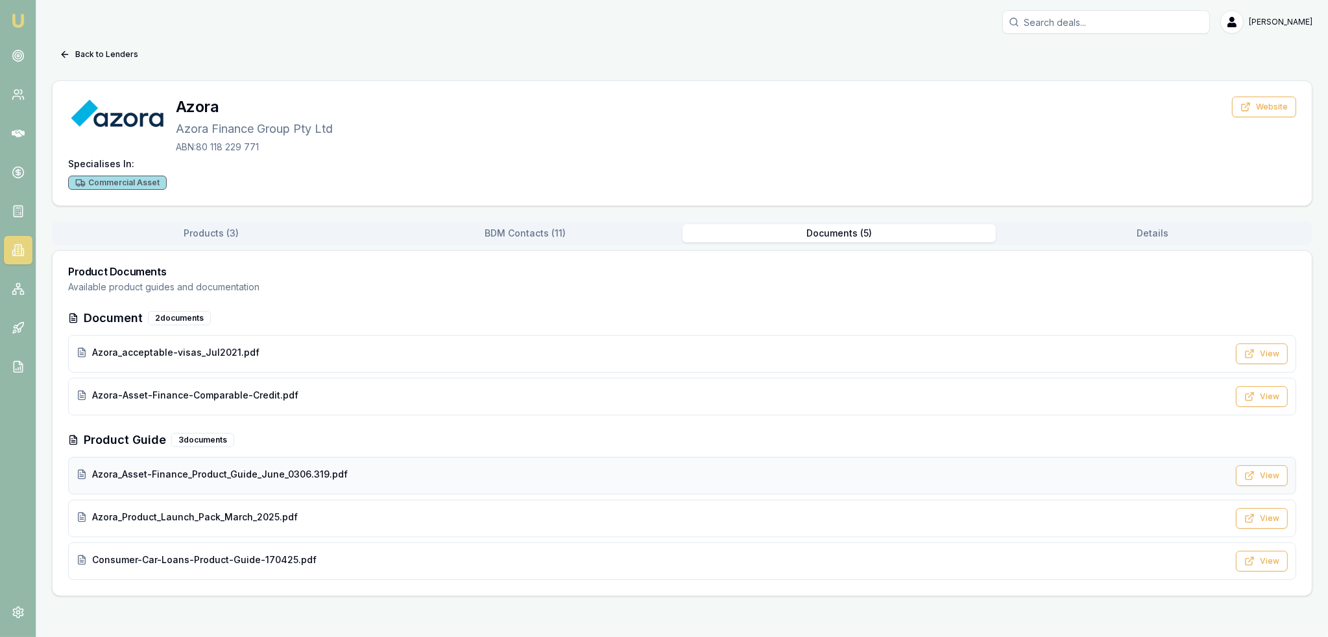
click at [213, 476] on span "Azora_Asset-Finance_Product_Guide_June_0306.319.pdf" at bounding box center [220, 474] width 256 height 13
click at [167, 471] on span "Azora_Asset-Finance_Product_Guide_June_0306.319.pdf" at bounding box center [220, 474] width 256 height 13
click at [75, 51] on button "Back to Lenders" at bounding box center [99, 54] width 94 height 21
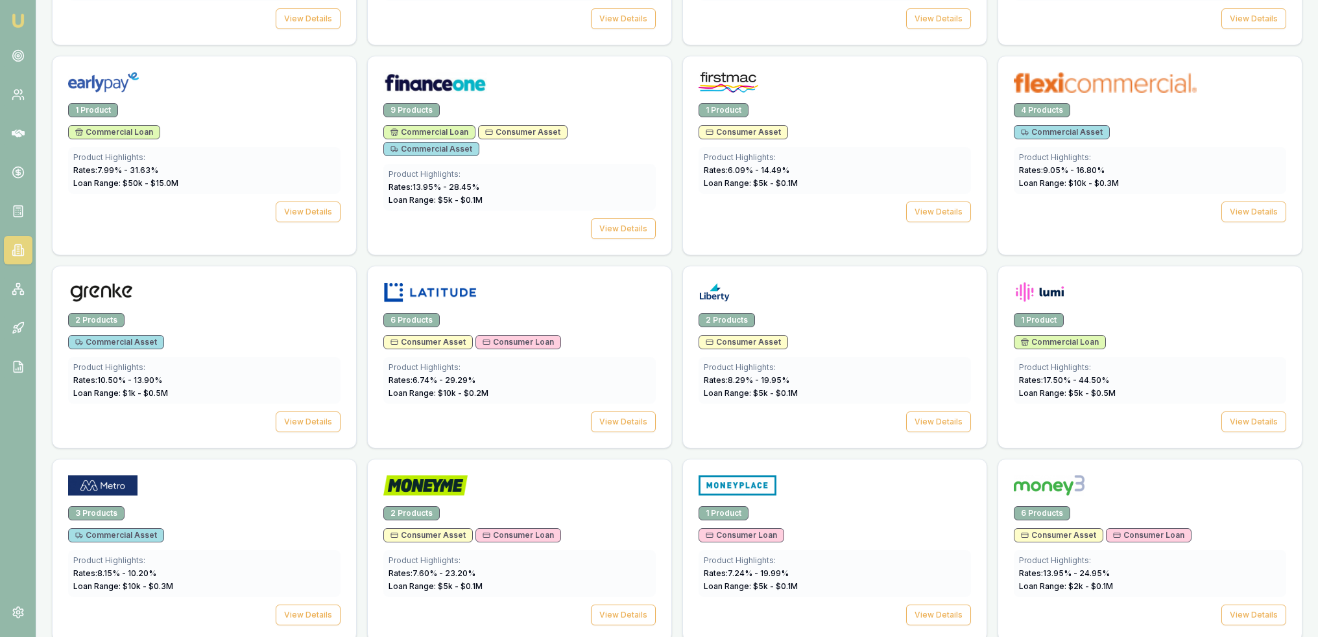
scroll to position [999, 0]
click at [931, 412] on button "View Details" at bounding box center [938, 422] width 65 height 21
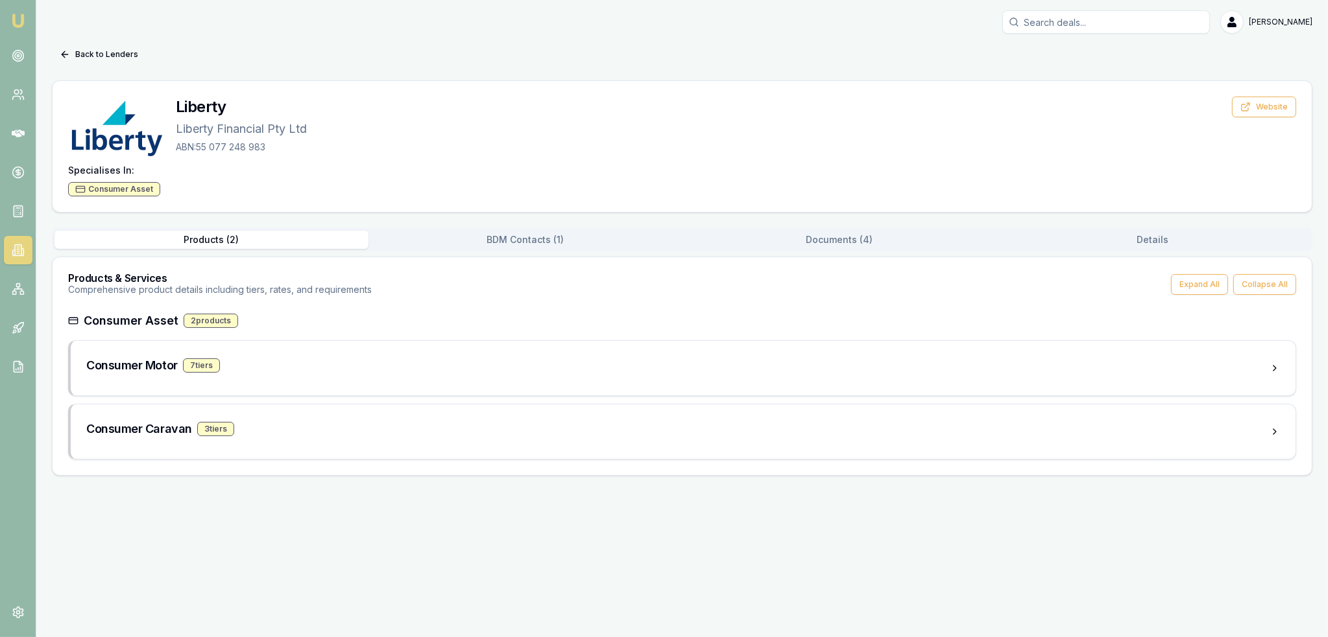
click at [839, 238] on button "Documents ( 4 )" at bounding box center [839, 240] width 314 height 18
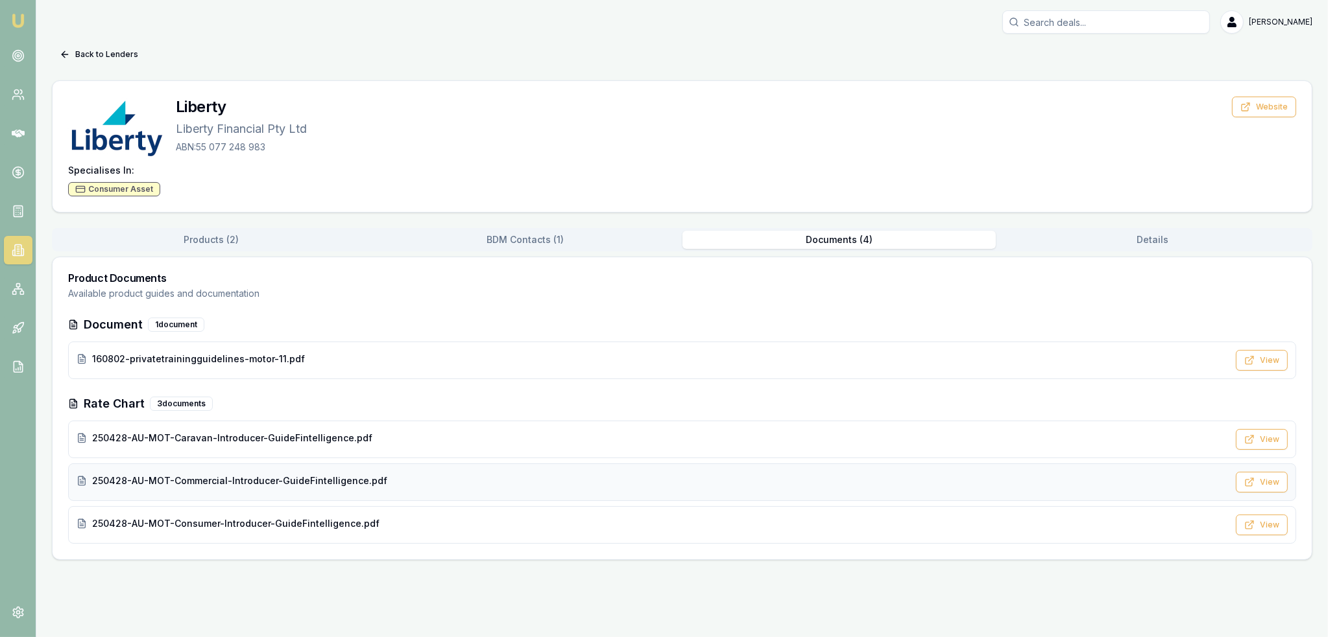
click at [204, 482] on span "250428-AU-MOT-Commercial-Introducer-GuideFintelligence.pdf" at bounding box center [239, 481] width 295 height 13
click at [72, 54] on button "Back to Lenders" at bounding box center [99, 54] width 94 height 21
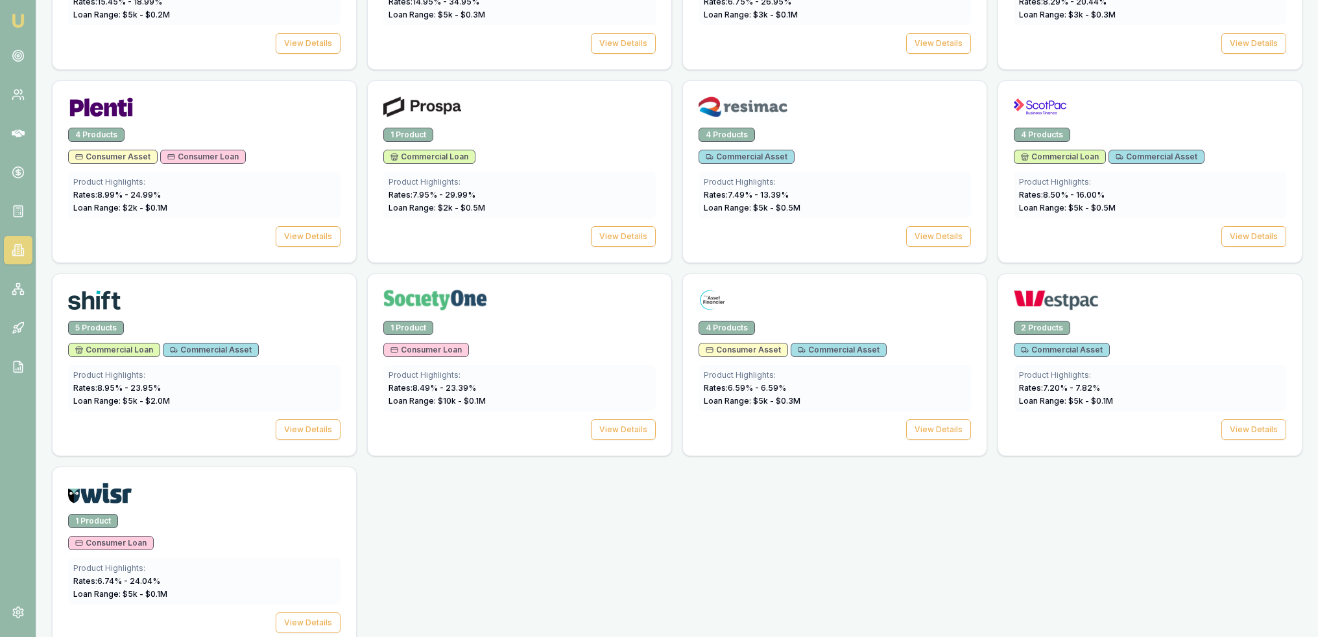
scroll to position [1777, 0]
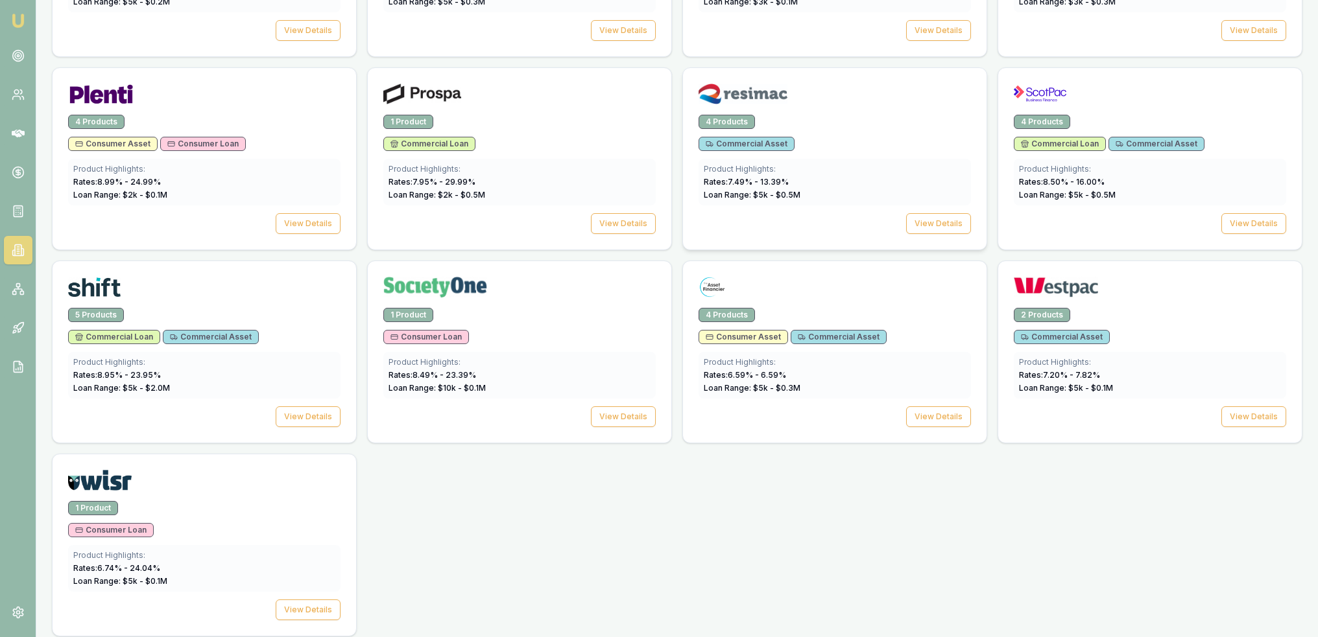
drag, startPoint x: 923, startPoint y: 208, endPoint x: 757, endPoint y: 235, distance: 167.6
click at [923, 213] on button "View Details" at bounding box center [938, 223] width 65 height 21
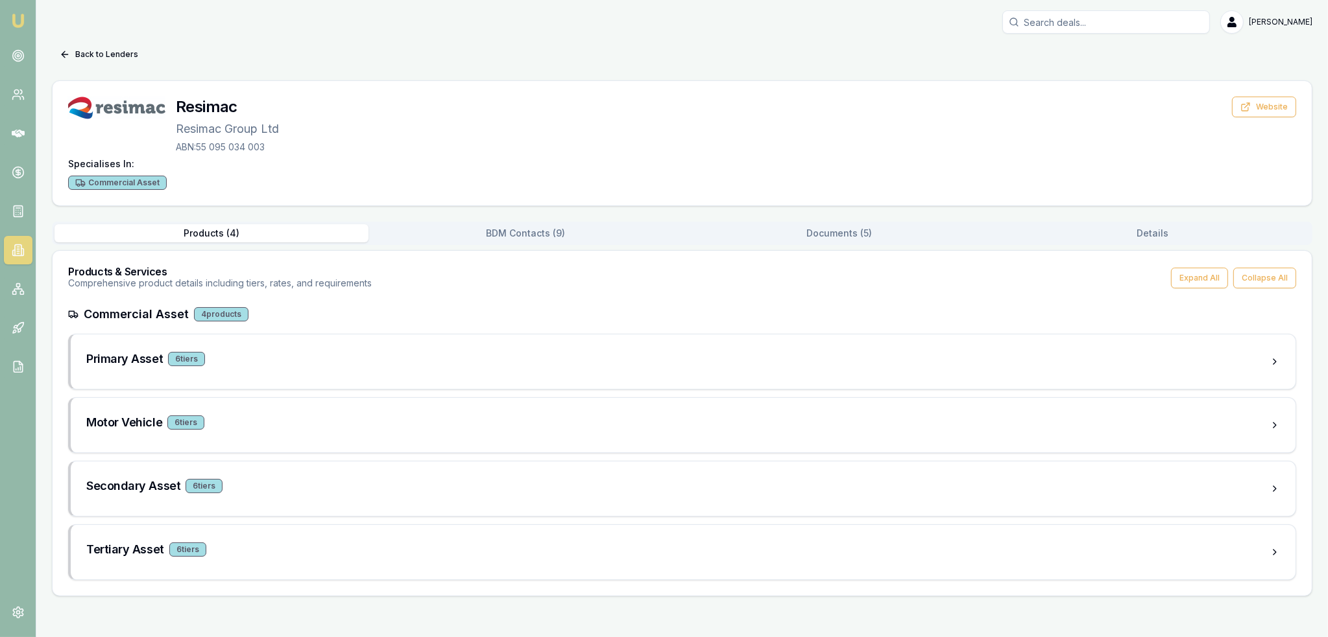
click at [818, 232] on button "Documents ( 5 )" at bounding box center [839, 233] width 314 height 18
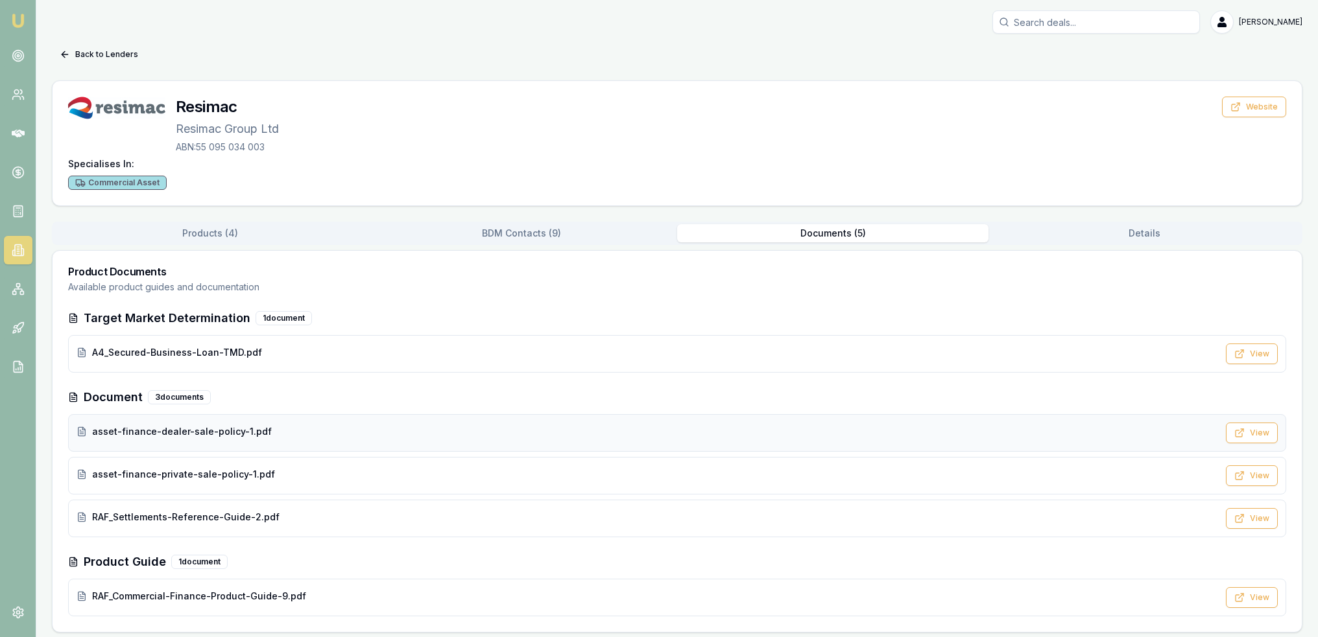
click at [195, 435] on span "asset-finance-dealer-sale-policy-1.pdf" at bounding box center [182, 431] width 180 height 13
click at [195, 593] on span "RAF_Commercial-Finance-Product-Guide-9.pdf" at bounding box center [199, 596] width 214 height 13
click at [73, 49] on button "Back to Lenders" at bounding box center [99, 54] width 94 height 21
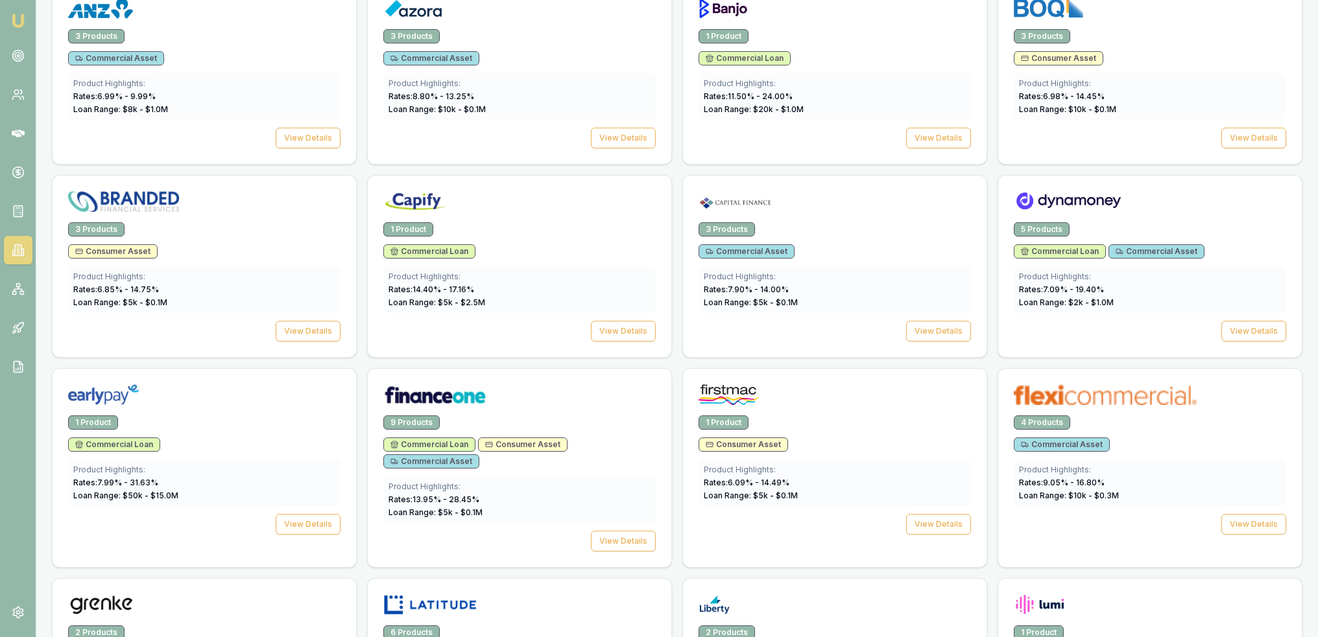
scroll to position [480, 0]
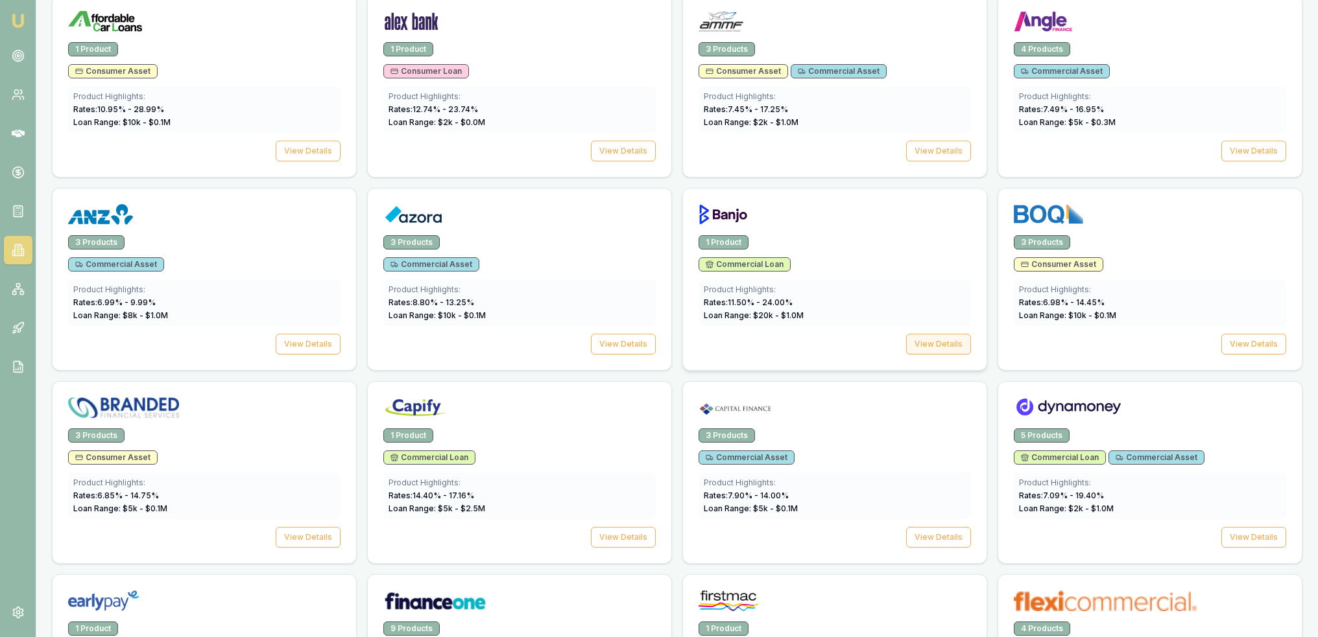
drag, startPoint x: 1327, startPoint y: 54, endPoint x: 938, endPoint y: 337, distance: 480.6
click at [938, 337] on button "View Details" at bounding box center [938, 344] width 65 height 21
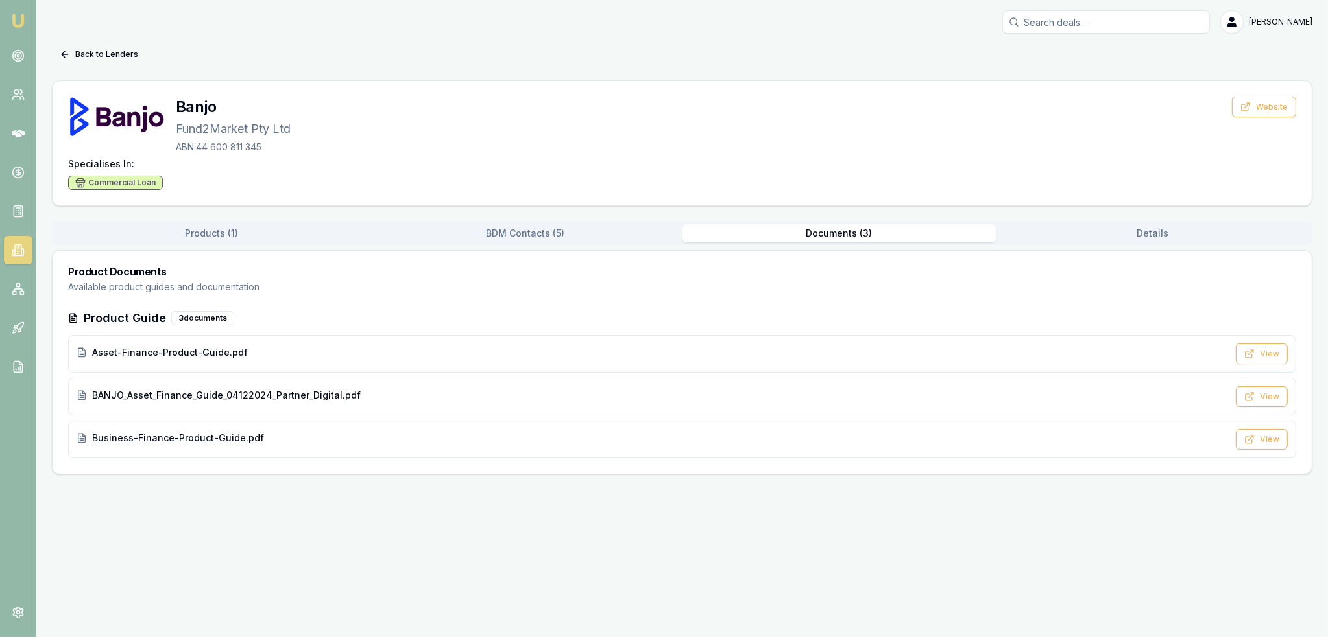
click at [830, 237] on button "Documents ( 3 )" at bounding box center [839, 233] width 314 height 18
click at [211, 347] on span "Asset-Finance-Product-Guide.pdf" at bounding box center [170, 352] width 156 height 13
click at [171, 394] on span "BANJO_Asset_Finance_Guide_04122024_Partner_Digital.pdf" at bounding box center [226, 395] width 268 height 13
click at [19, 19] on img at bounding box center [18, 21] width 16 height 16
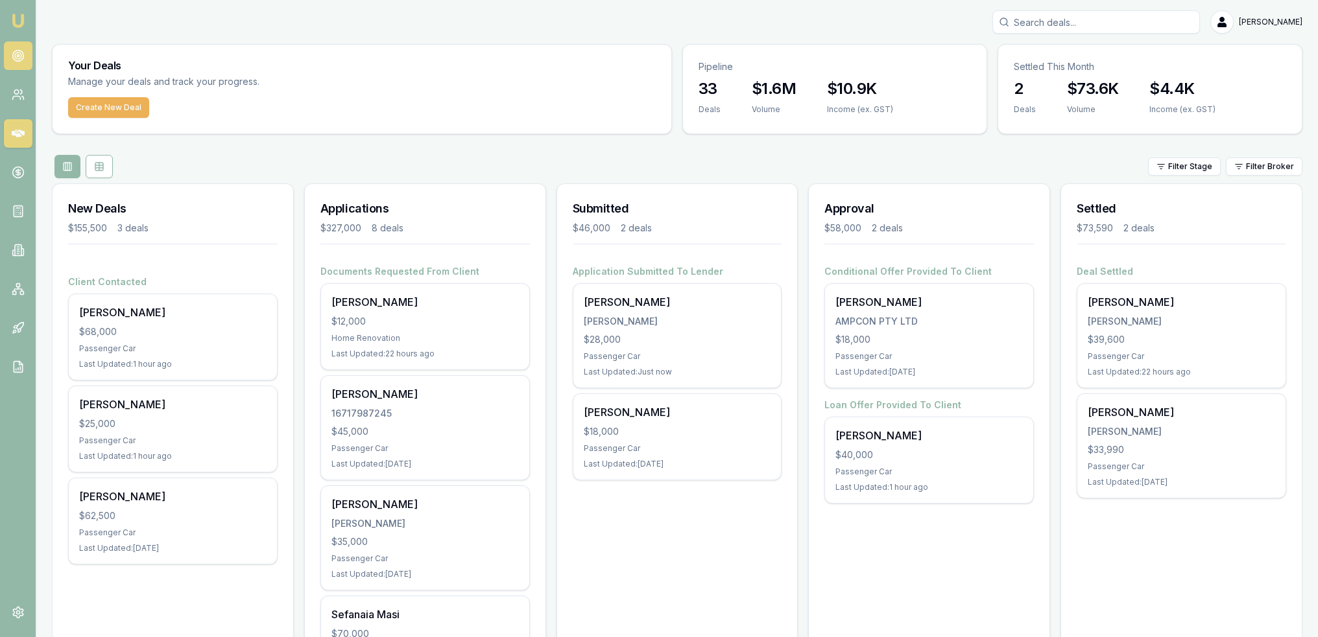
click at [6, 51] on link at bounding box center [18, 56] width 29 height 29
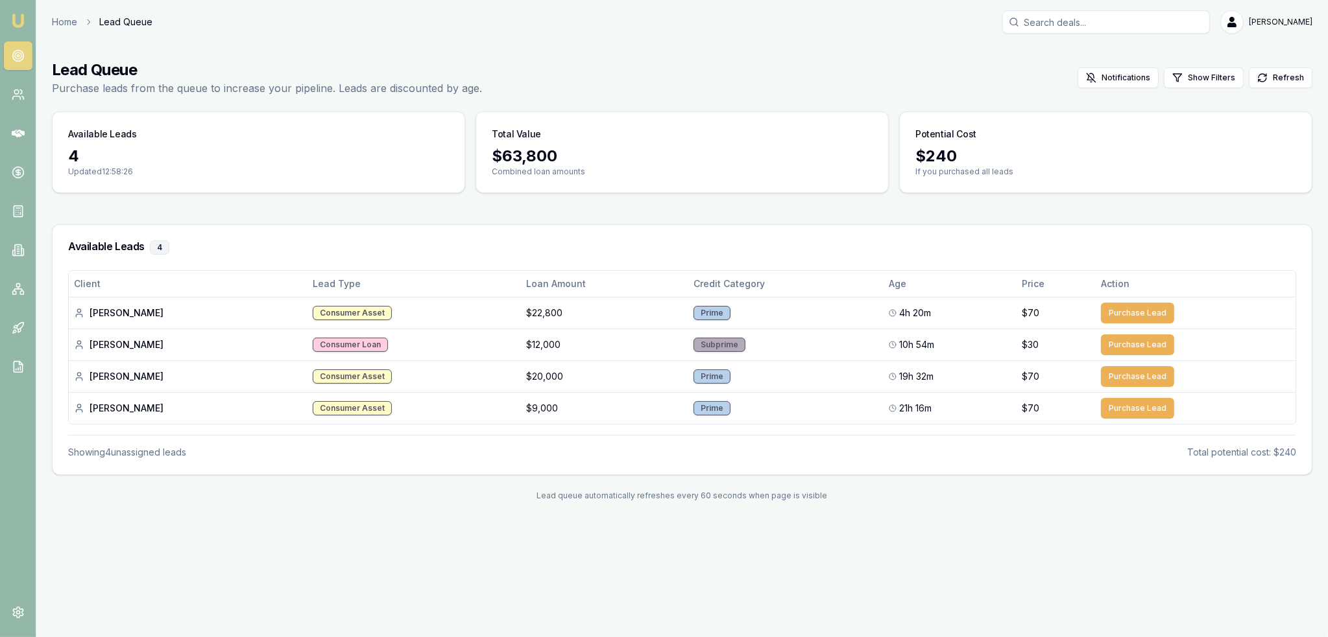
click at [22, 12] on link "Emu Broker" at bounding box center [18, 20] width 21 height 21
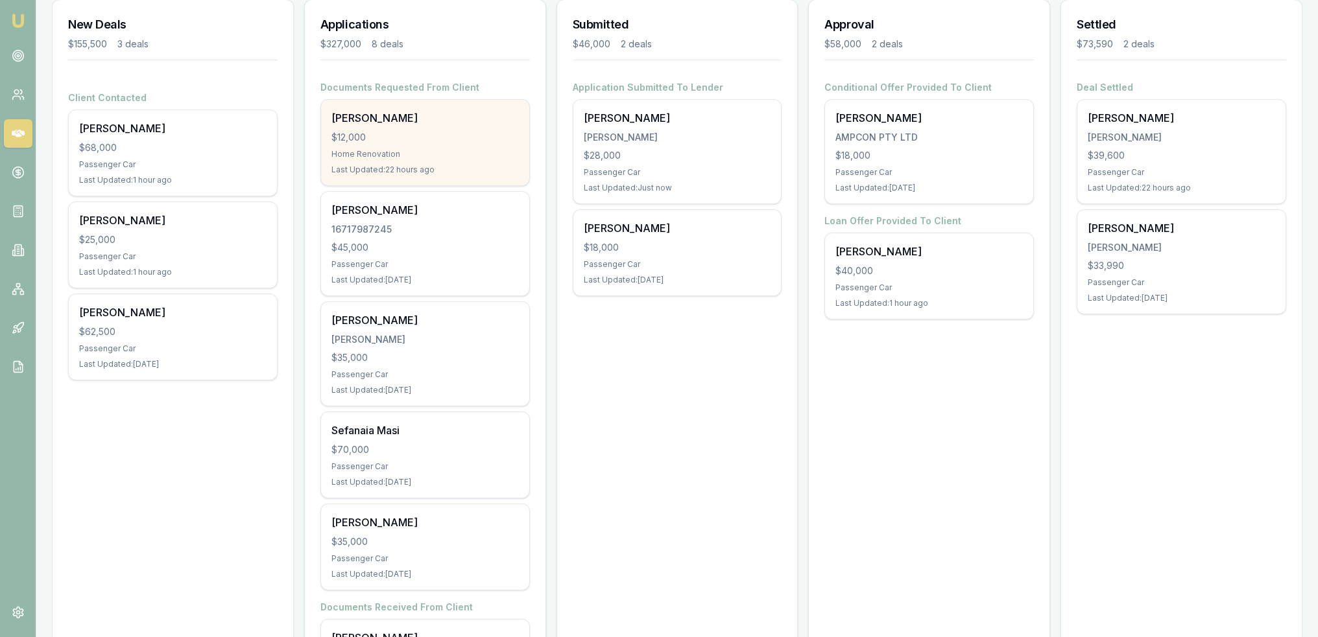
scroll to position [195, 0]
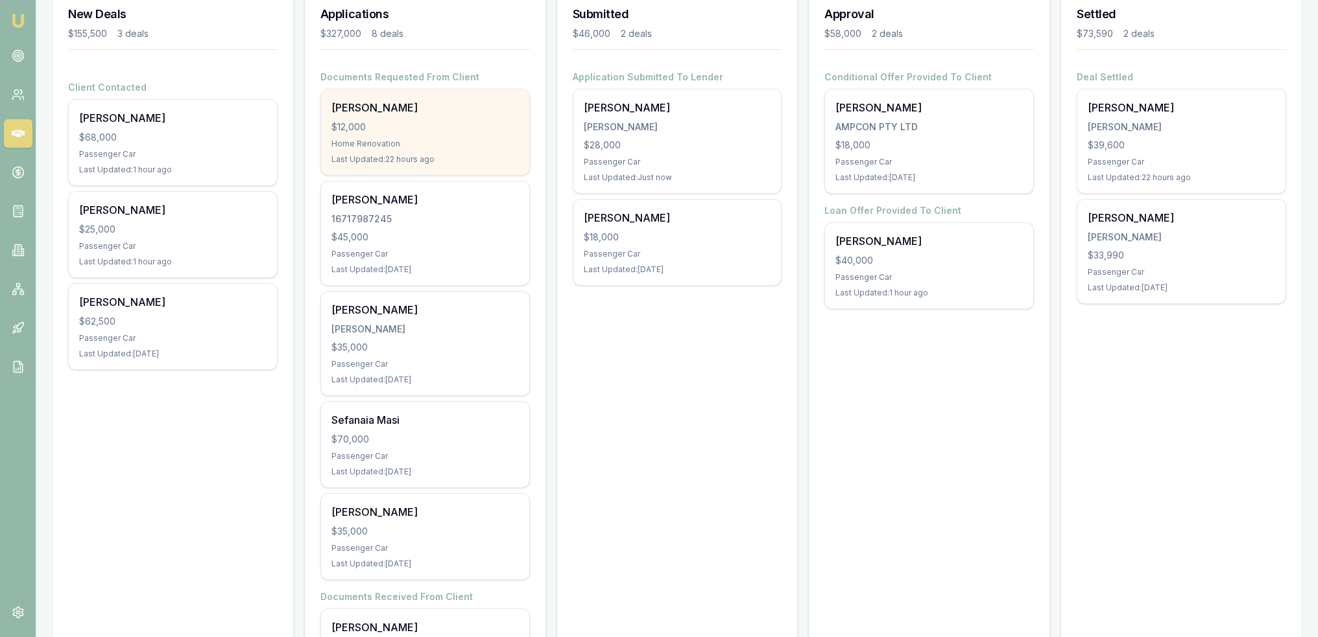
click at [369, 330] on div "RABUKA, TEVITA VUNISA" at bounding box center [424, 329] width 187 height 13
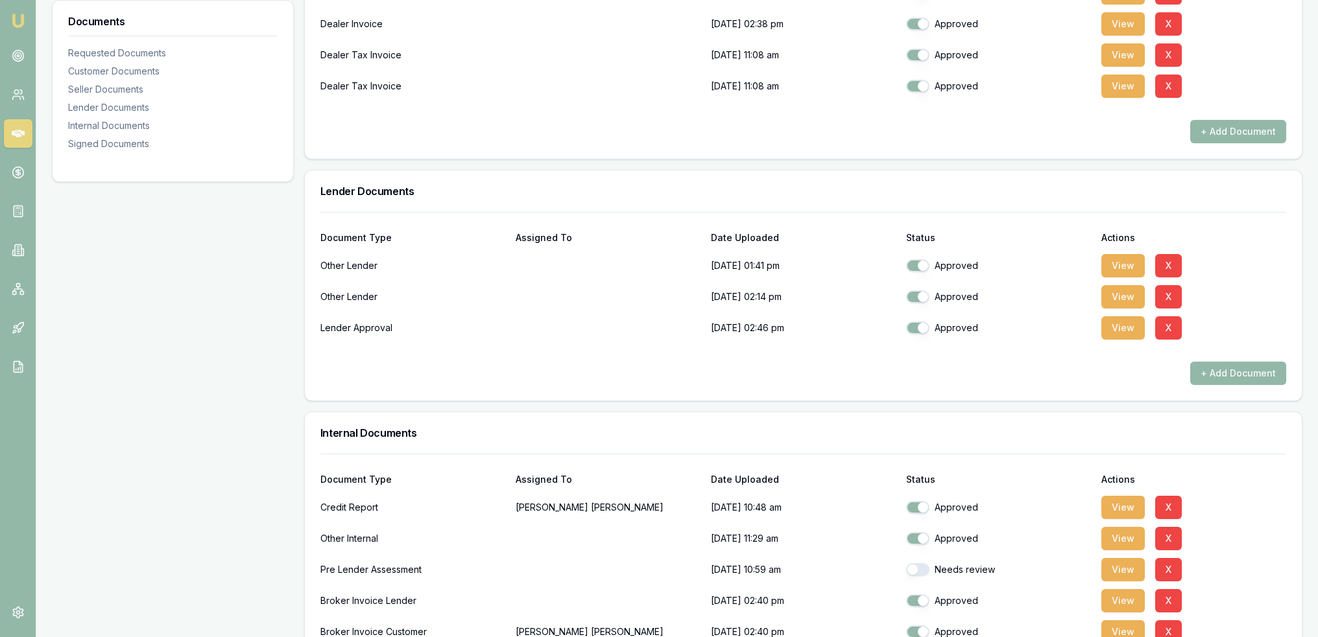
scroll to position [973, 0]
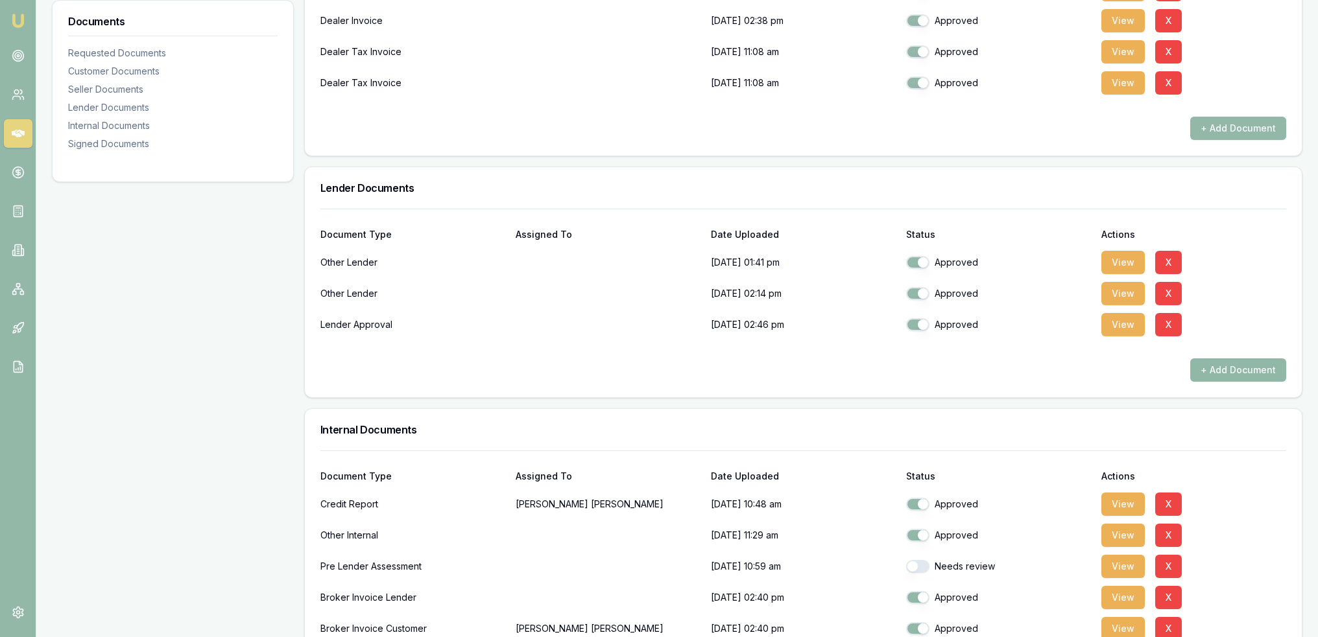
click at [1246, 367] on button "+ Add Document" at bounding box center [1238, 370] width 96 height 23
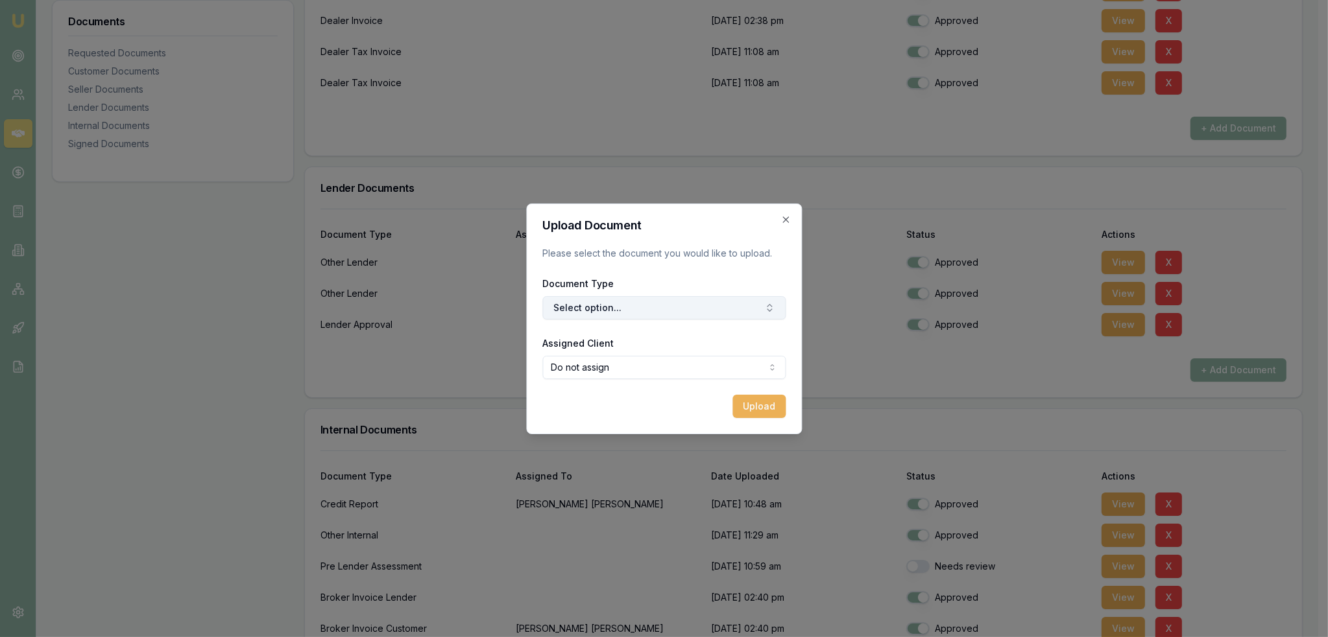
click at [623, 305] on button "Select option..." at bounding box center [663, 307] width 243 height 23
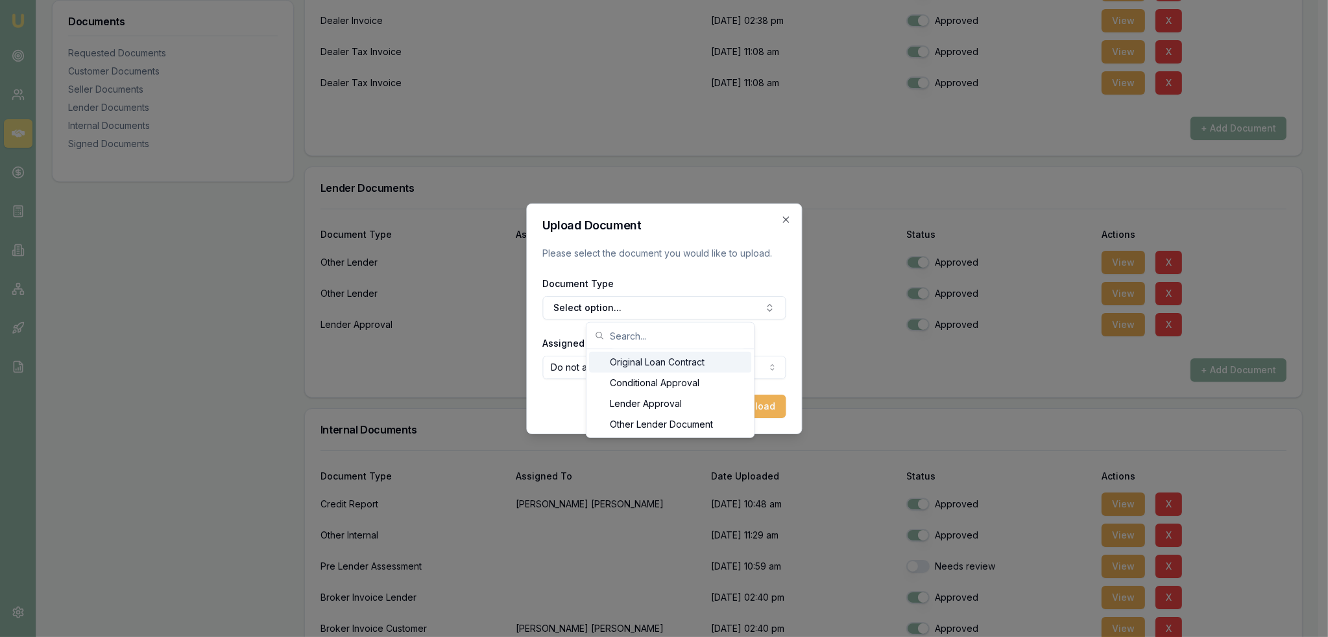
click at [621, 361] on div "Original Loan Contract" at bounding box center [670, 362] width 162 height 21
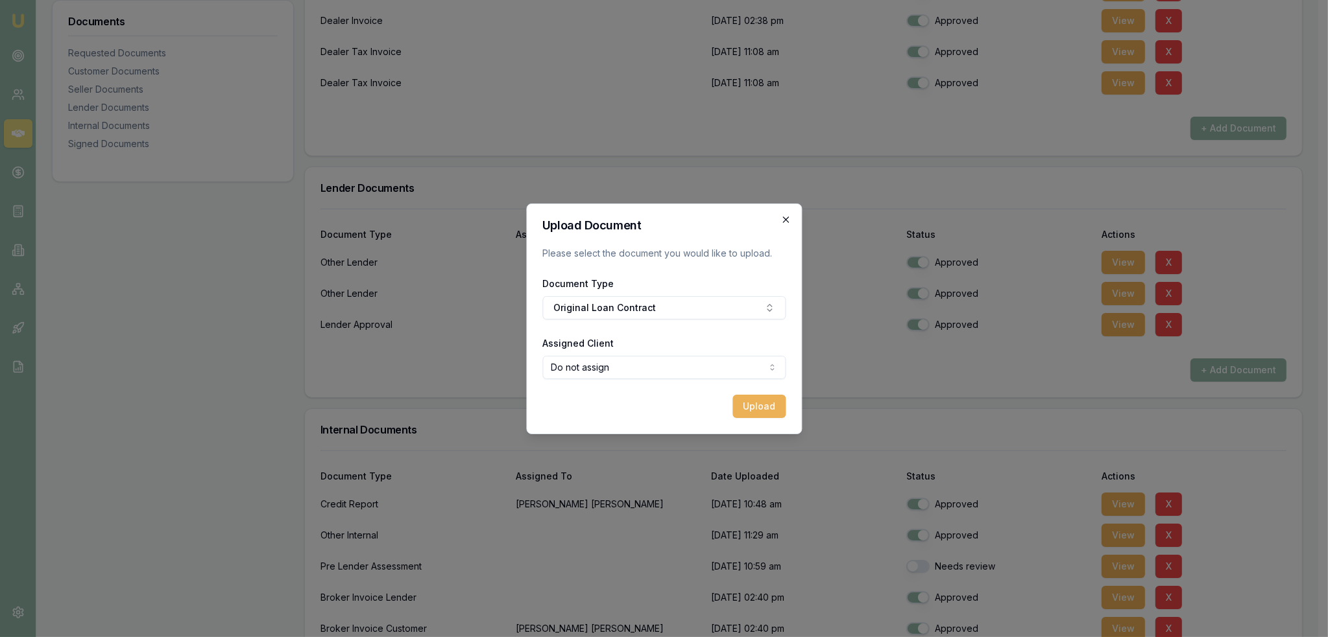
click at [789, 223] on icon "button" at bounding box center [785, 220] width 10 height 10
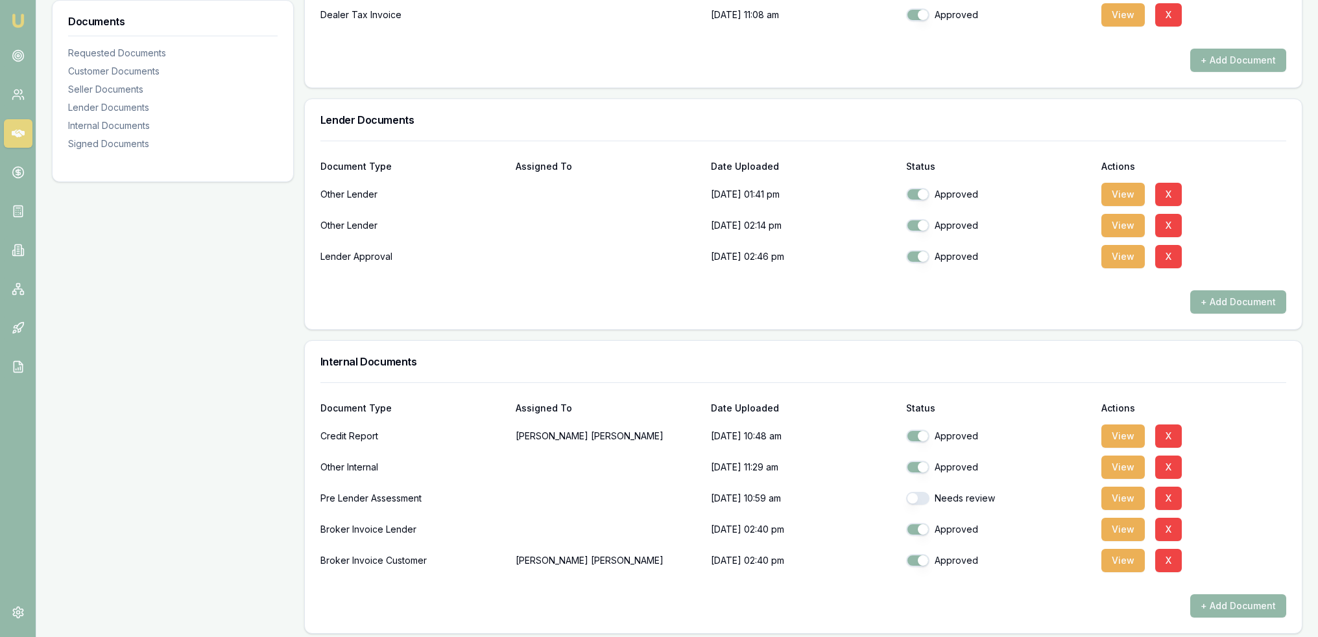
scroll to position [1257, 0]
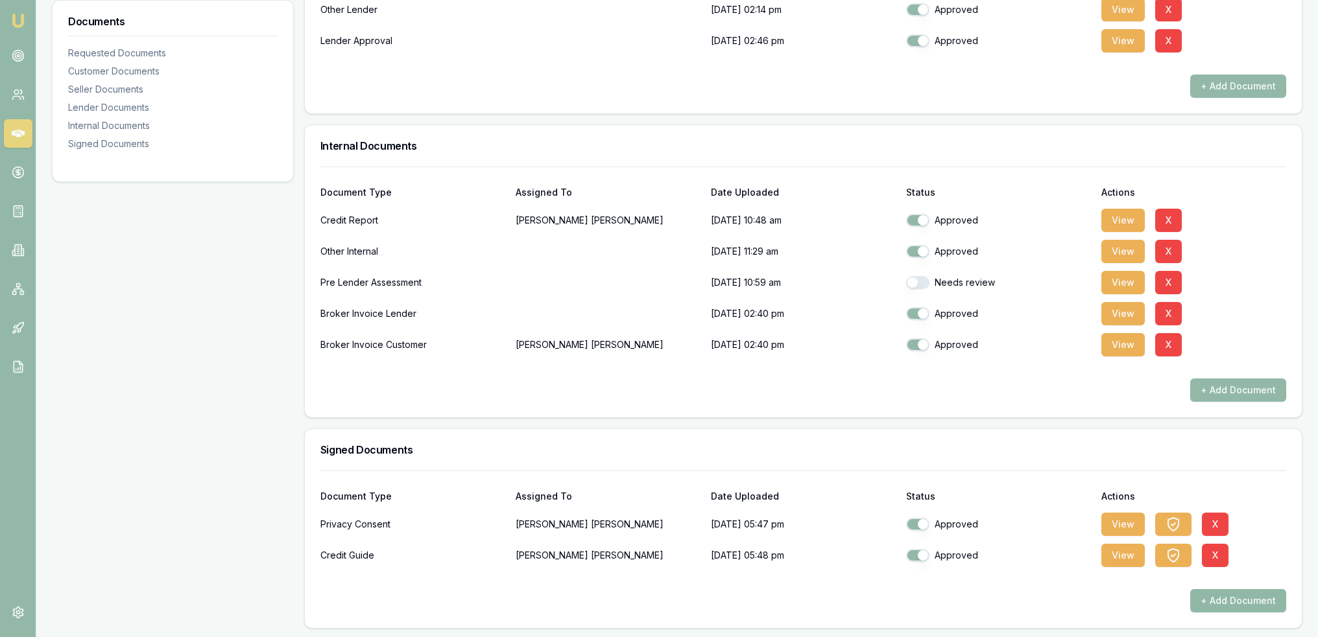
click at [1220, 601] on button "+ Add Document" at bounding box center [1238, 600] width 96 height 23
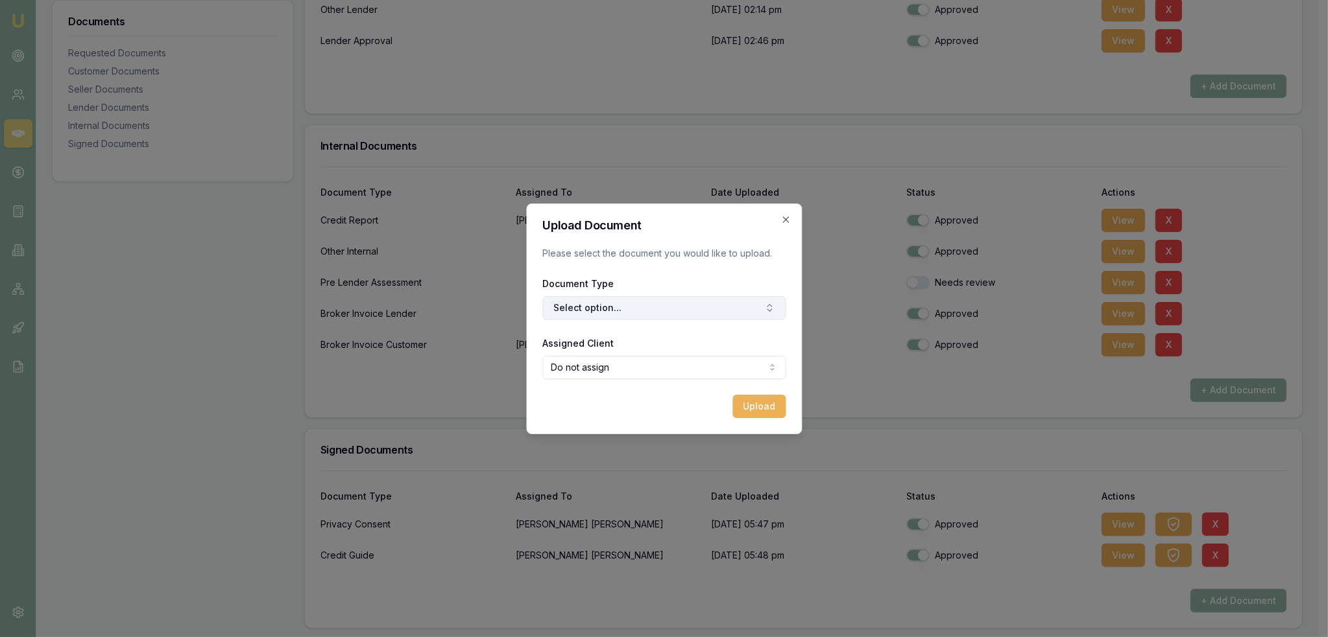
click at [610, 301] on button "Select option..." at bounding box center [663, 307] width 243 height 23
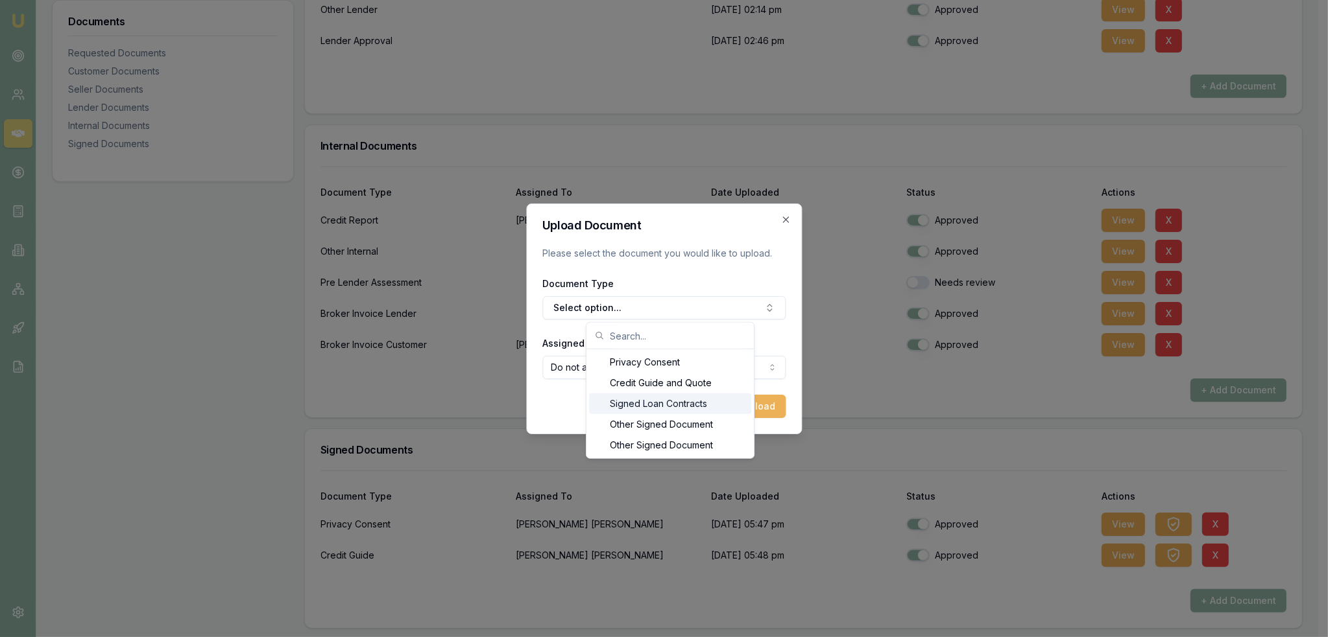
click at [619, 405] on div "Signed Loan Contracts" at bounding box center [670, 404] width 162 height 21
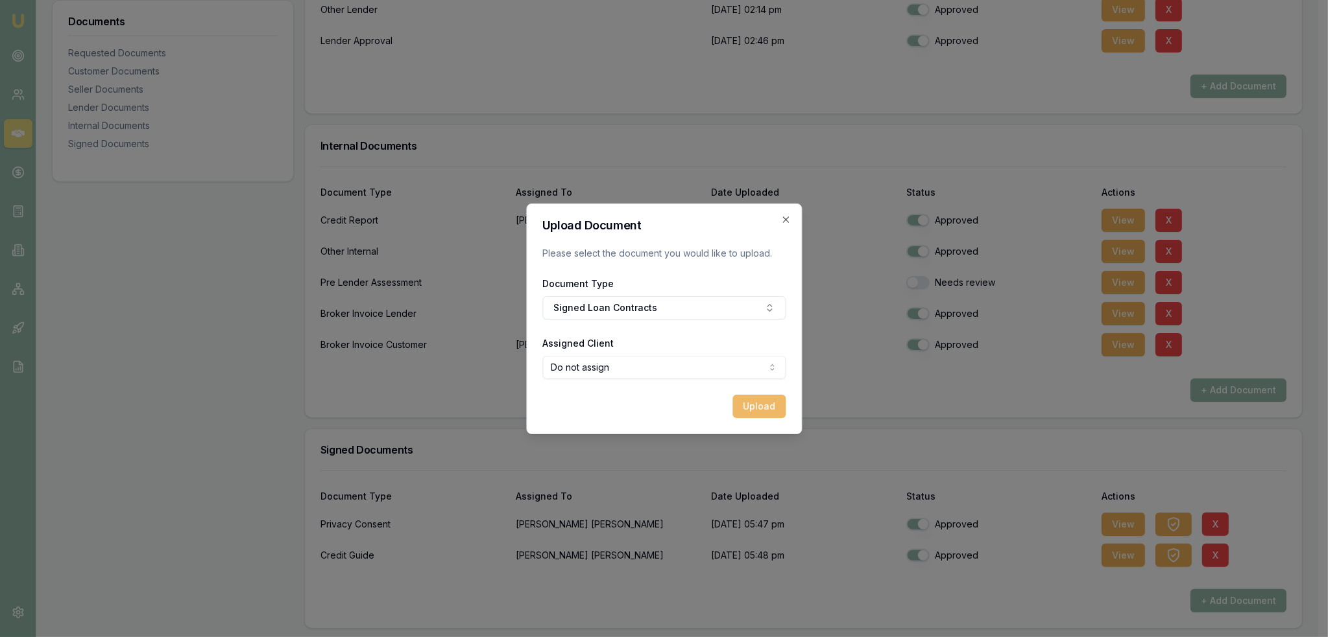
click at [756, 412] on button "Upload" at bounding box center [758, 406] width 53 height 23
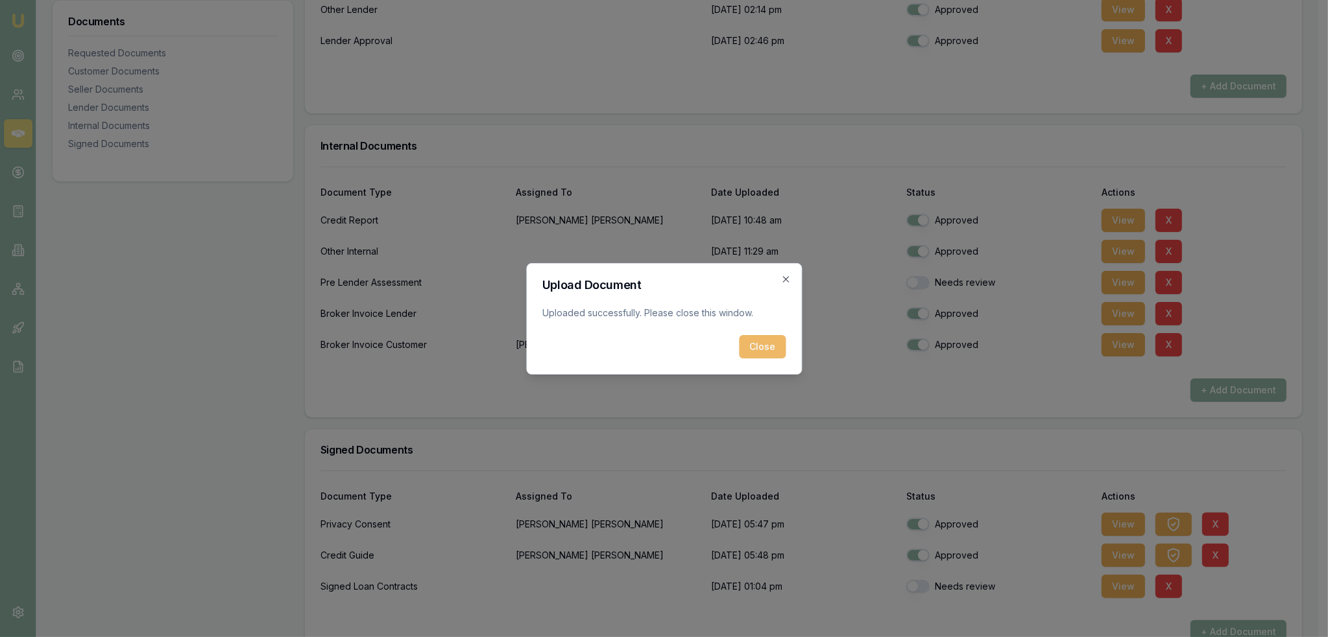
click at [777, 350] on button "Close" at bounding box center [762, 346] width 47 height 23
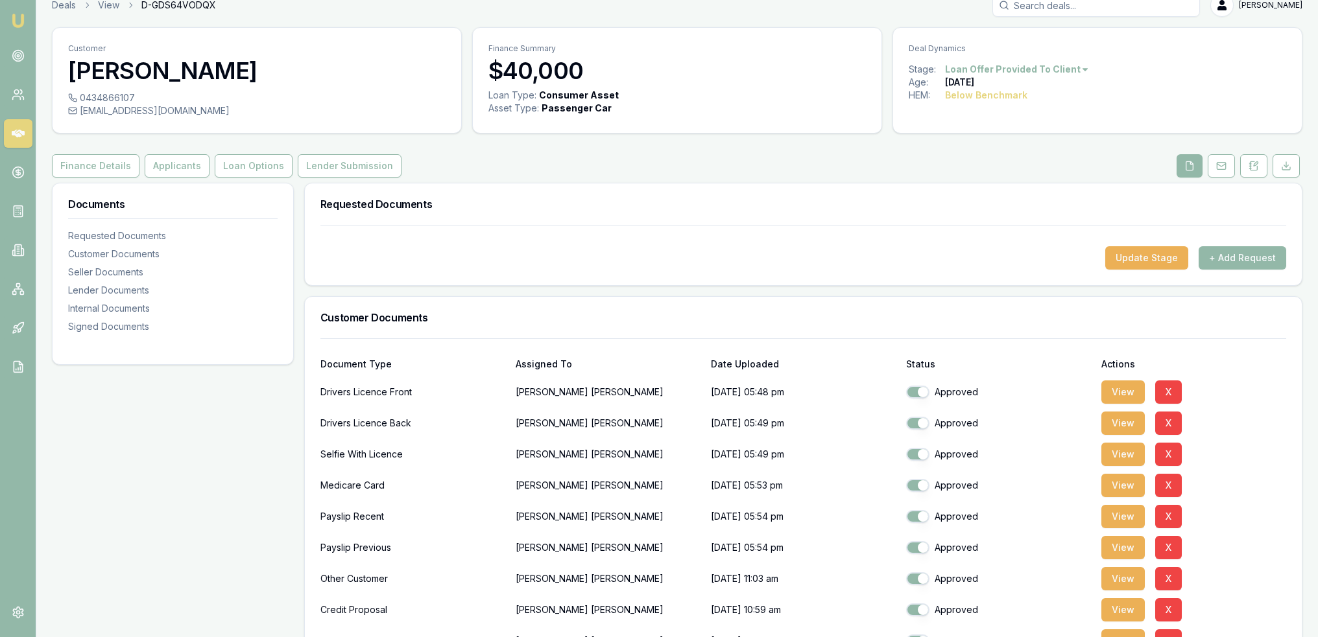
scroll to position [0, 0]
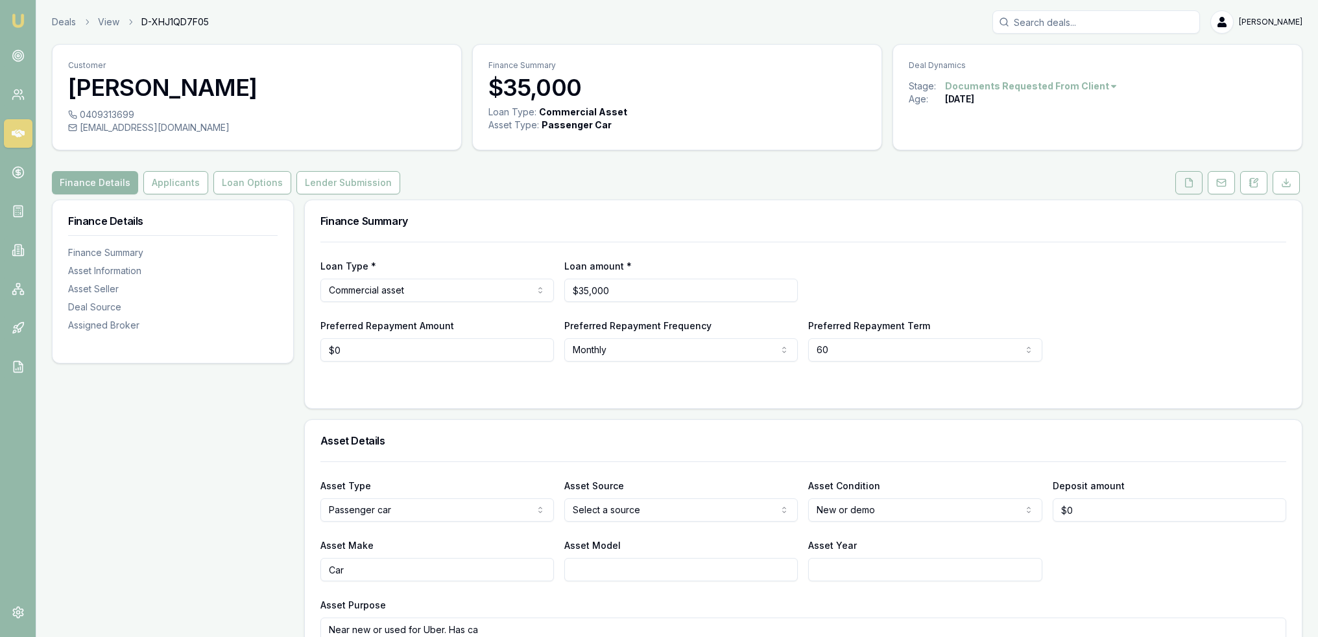
click at [1193, 184] on icon at bounding box center [1188, 182] width 7 height 8
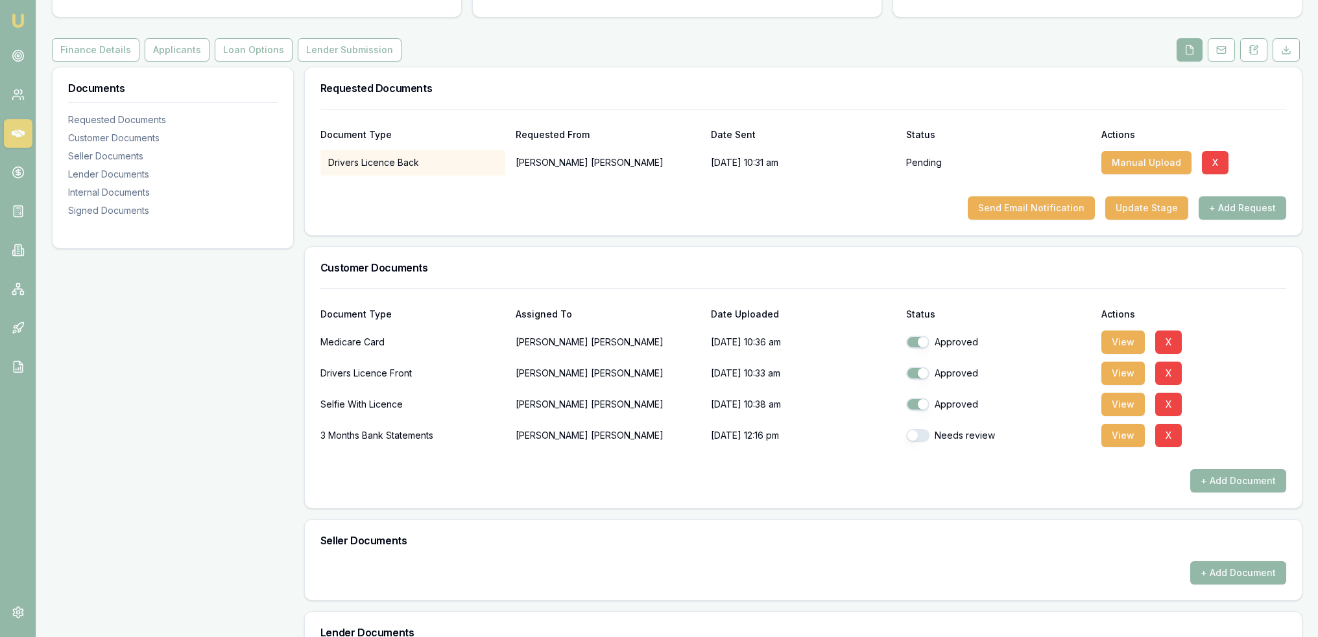
scroll to position [195, 0]
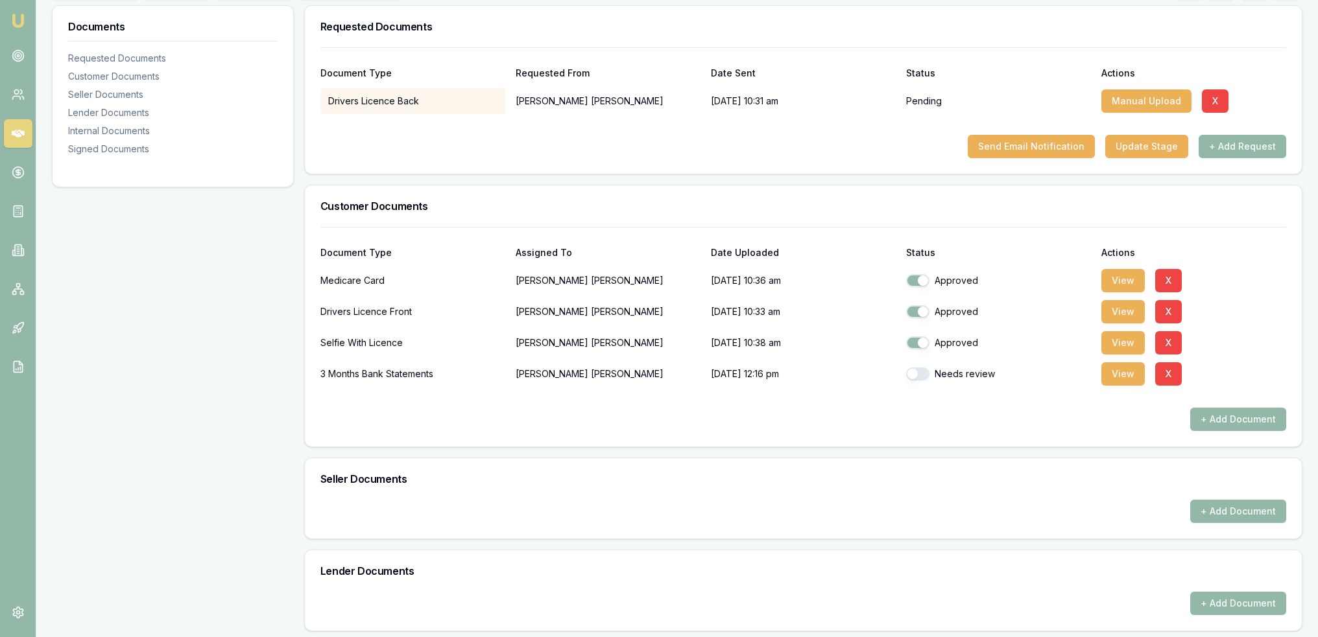
click at [907, 374] on button "button" at bounding box center [917, 374] width 23 height 13
checkbox input "true"
click at [1119, 381] on button "View" at bounding box center [1122, 374] width 43 height 23
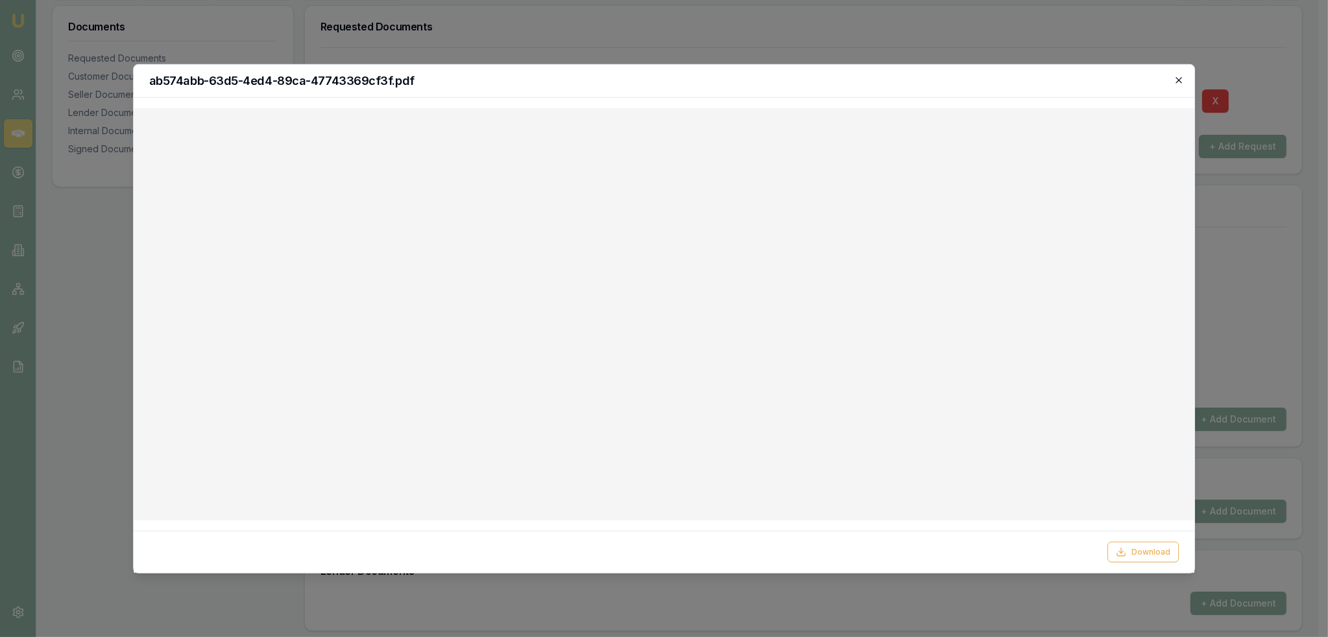
click at [1181, 77] on icon "button" at bounding box center [1179, 80] width 6 height 6
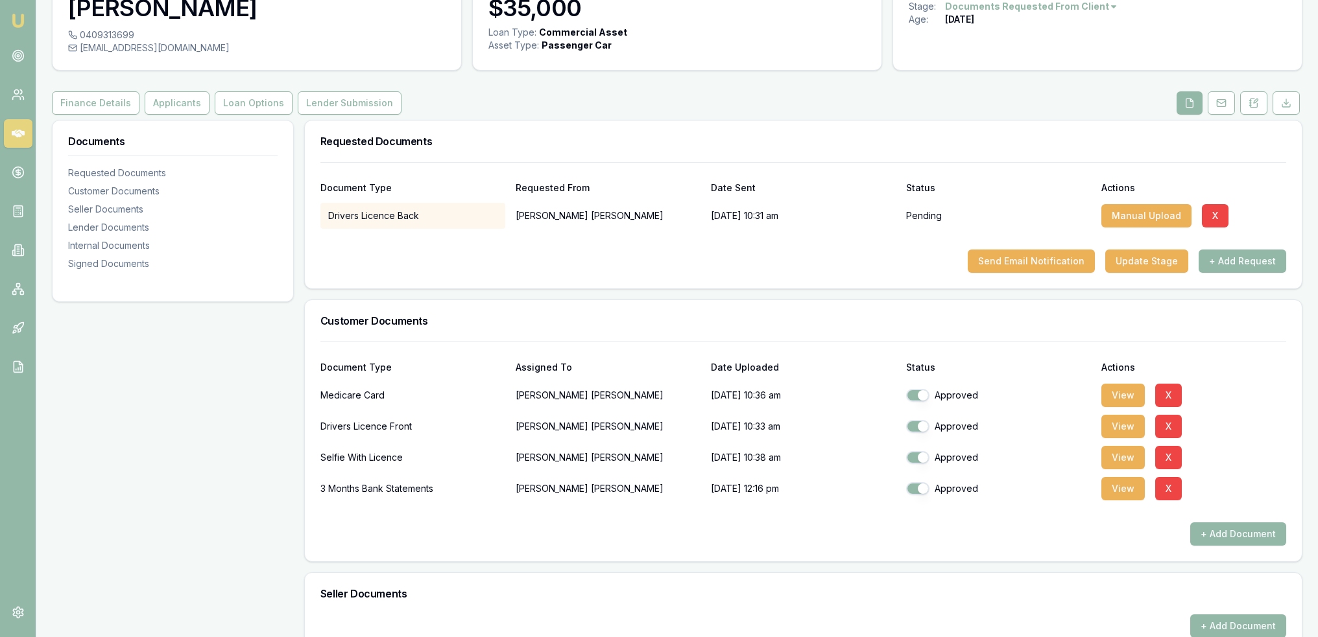
scroll to position [65, 0]
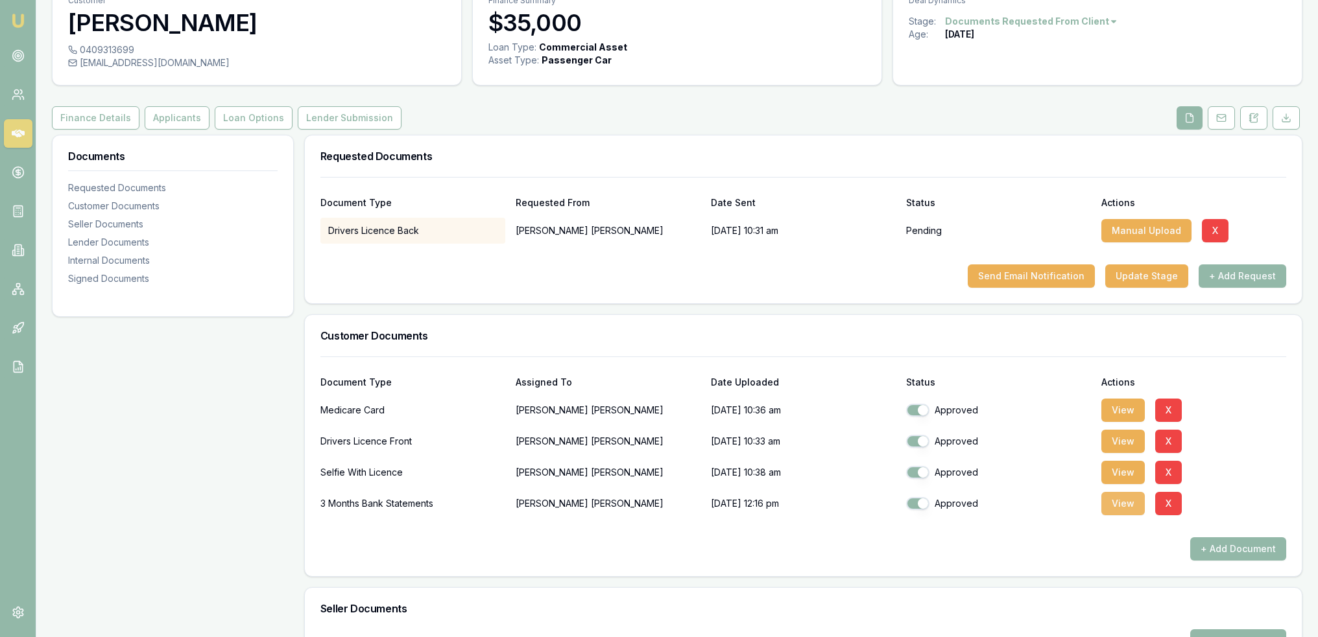
click at [1115, 501] on button "View" at bounding box center [1122, 503] width 43 height 23
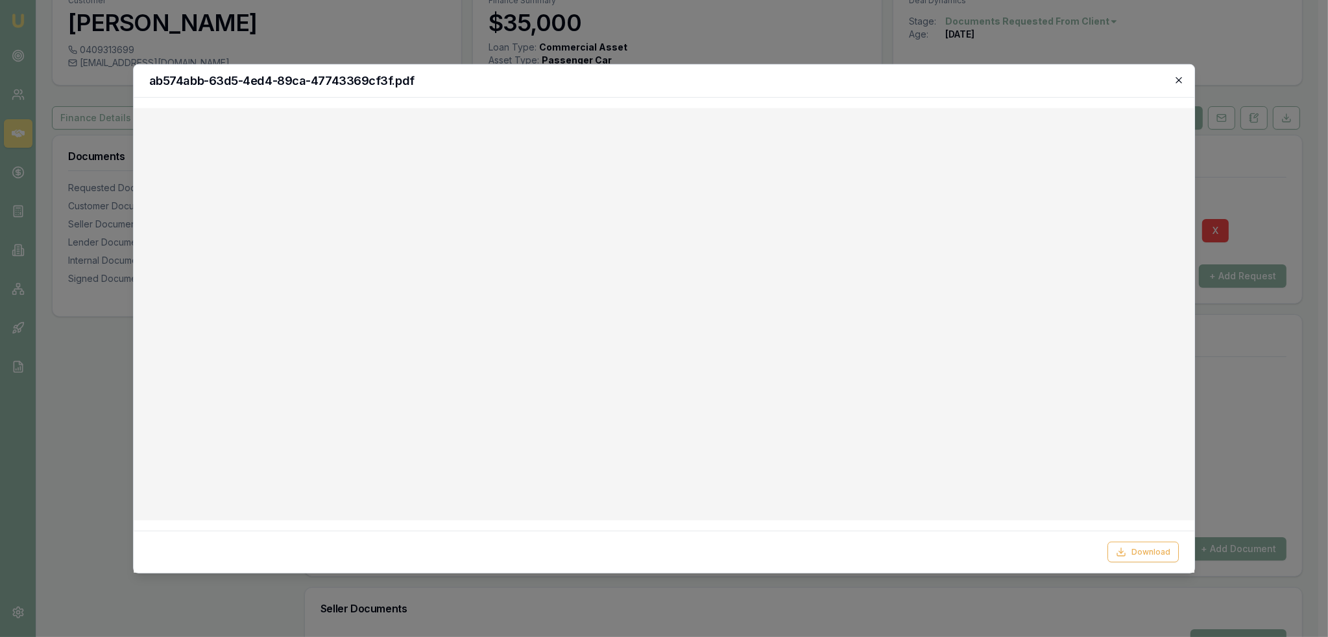
click at [1176, 79] on icon "button" at bounding box center [1178, 80] width 10 height 10
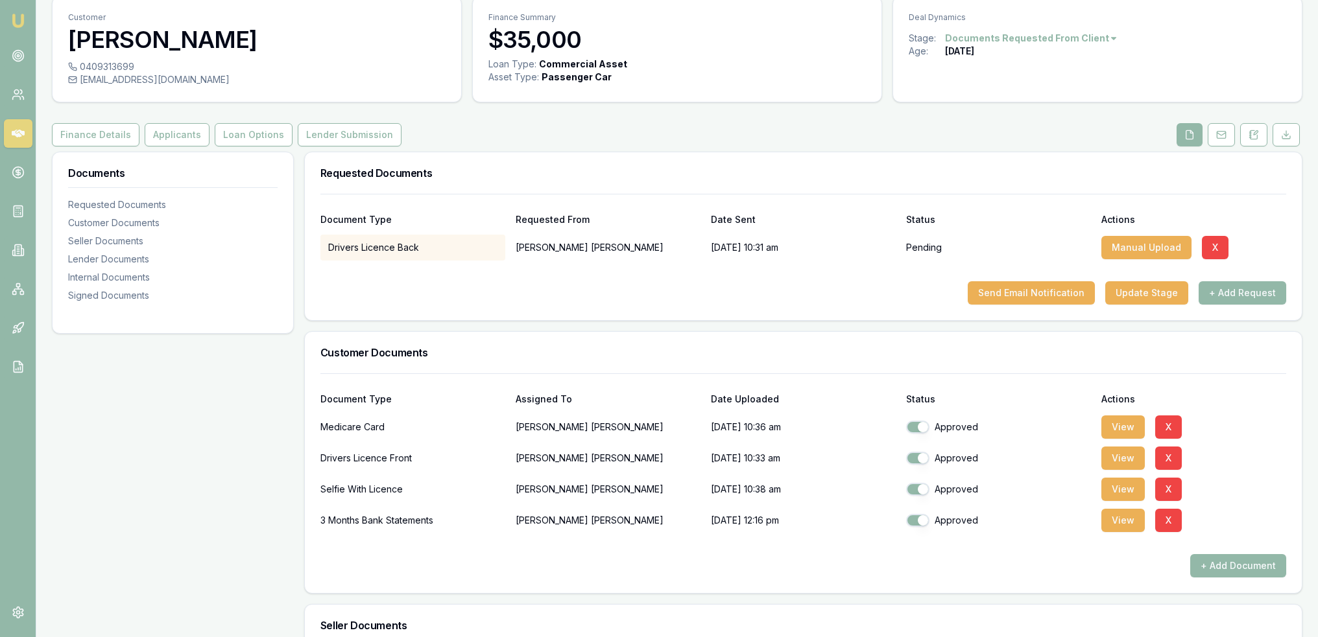
scroll to position [0, 0]
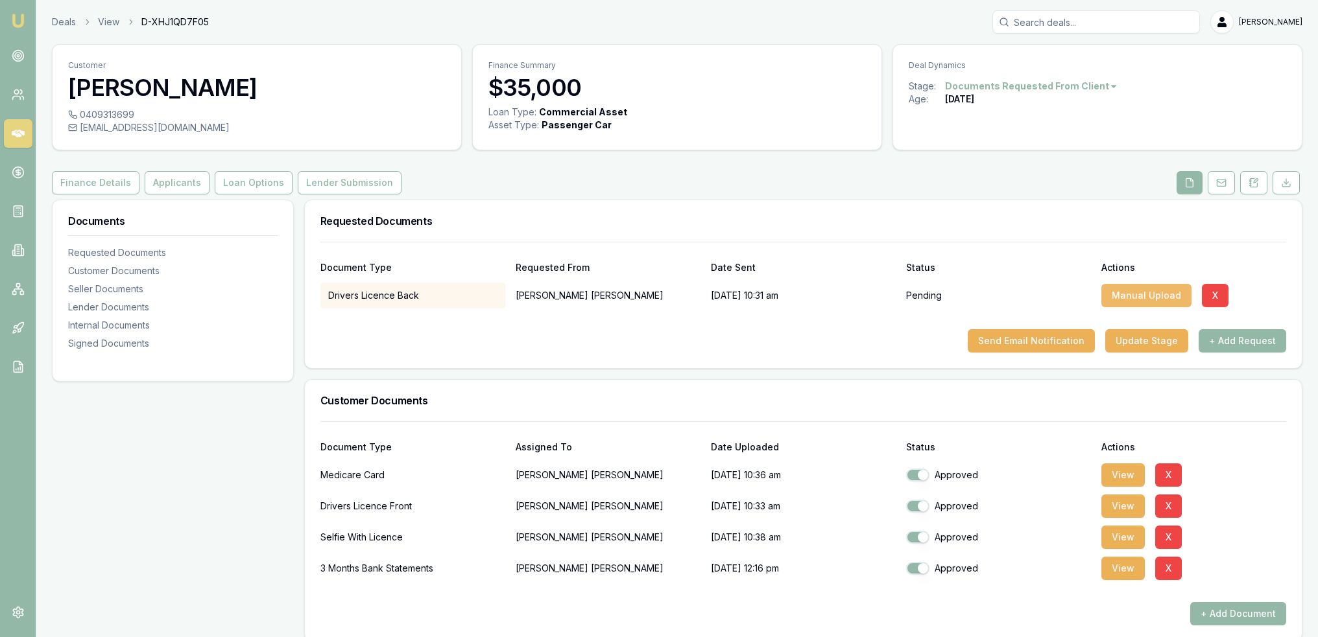
click at [1144, 298] on button "Manual Upload" at bounding box center [1146, 295] width 90 height 23
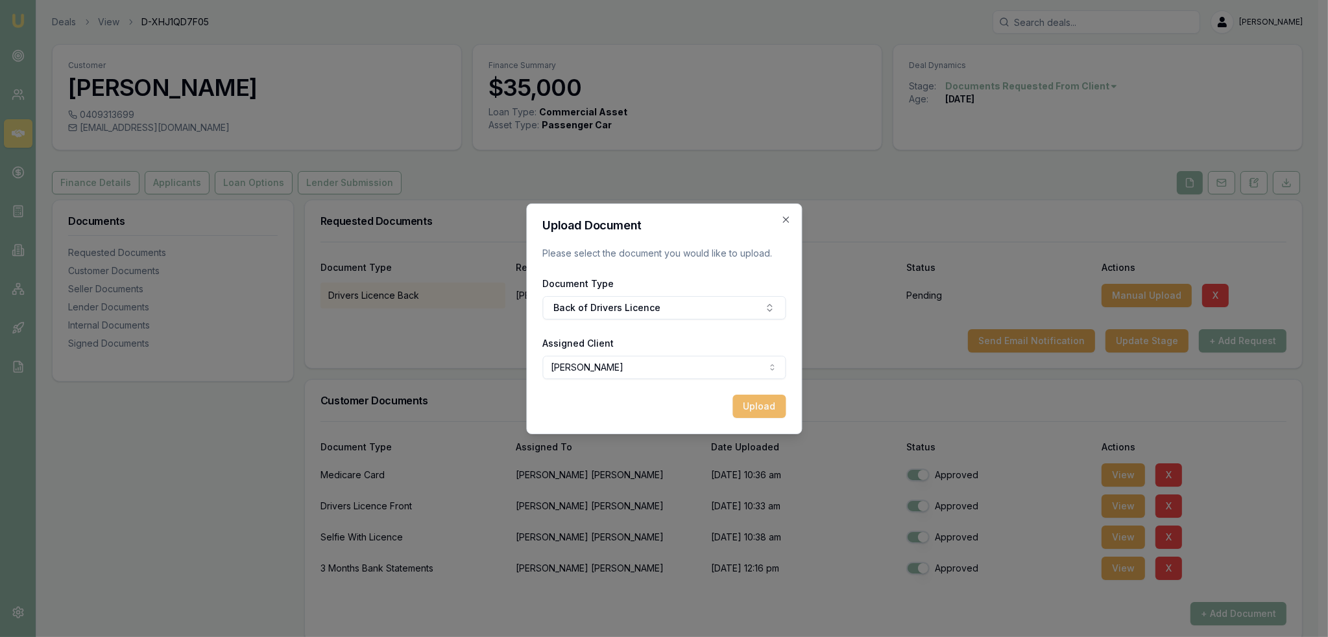
click at [770, 405] on button "Upload" at bounding box center [758, 406] width 53 height 23
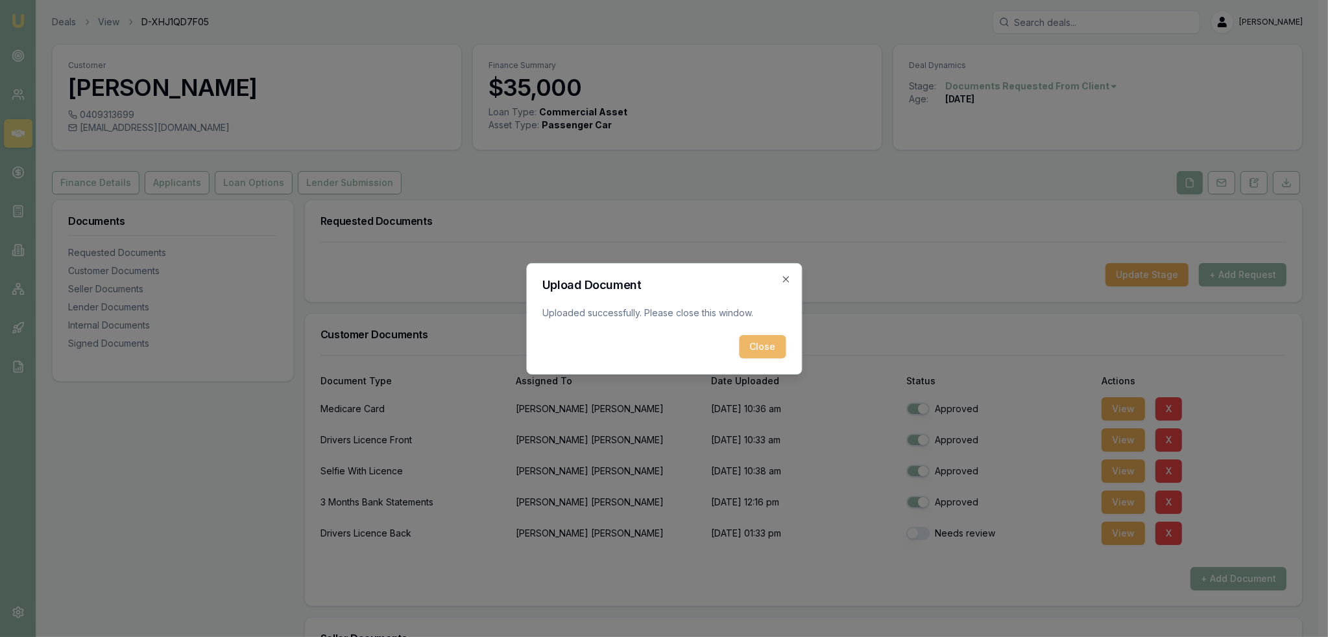
click at [772, 342] on button "Close" at bounding box center [762, 346] width 47 height 23
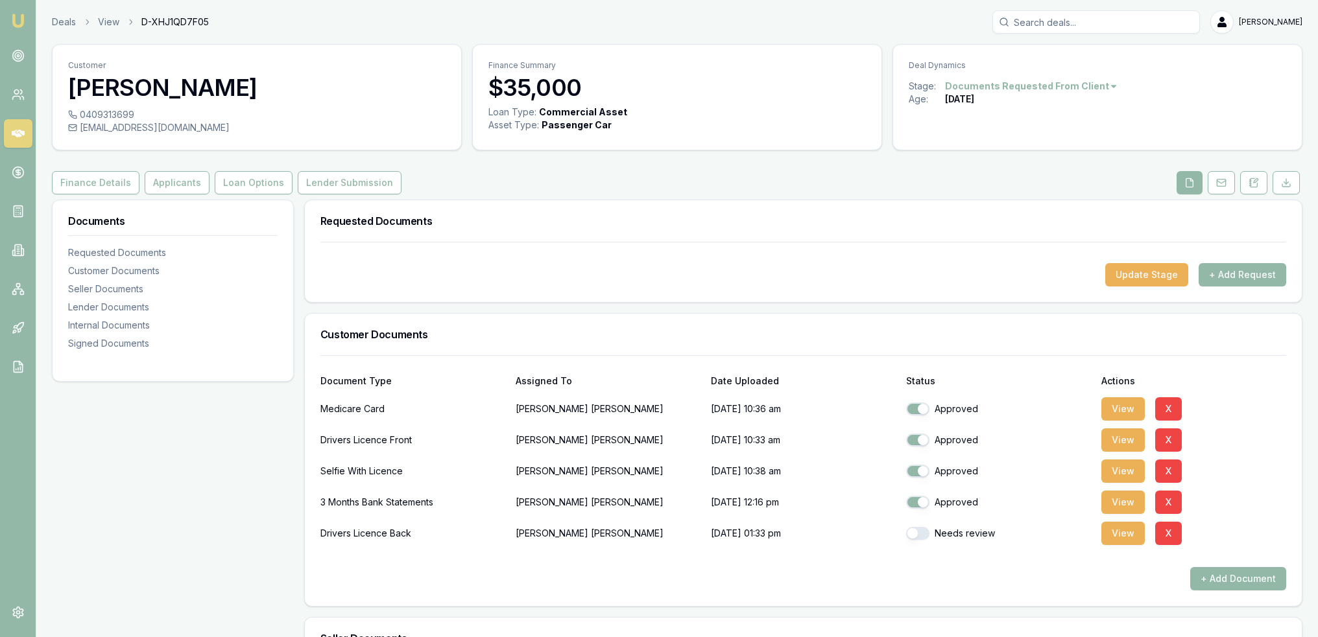
click at [916, 536] on button "button" at bounding box center [917, 533] width 23 height 13
checkbox input "true"
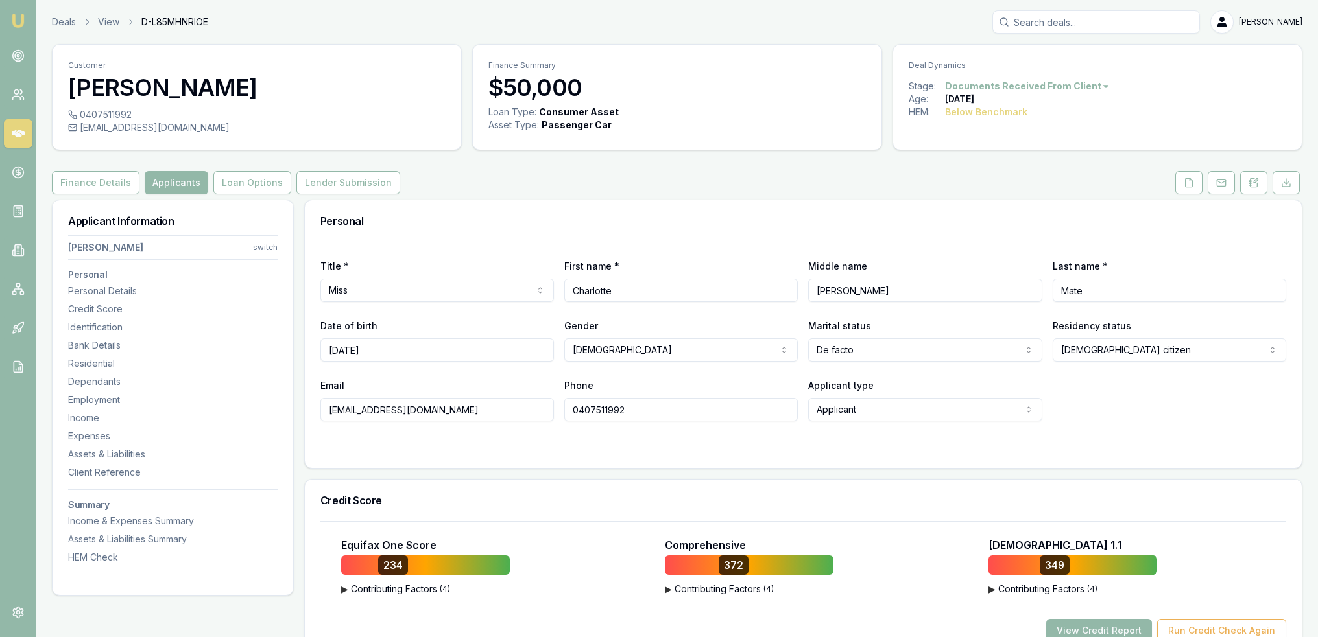
drag, startPoint x: 1257, startPoint y: 185, endPoint x: 1196, endPoint y: 217, distance: 69.0
click at [1257, 185] on icon at bounding box center [1253, 182] width 7 height 8
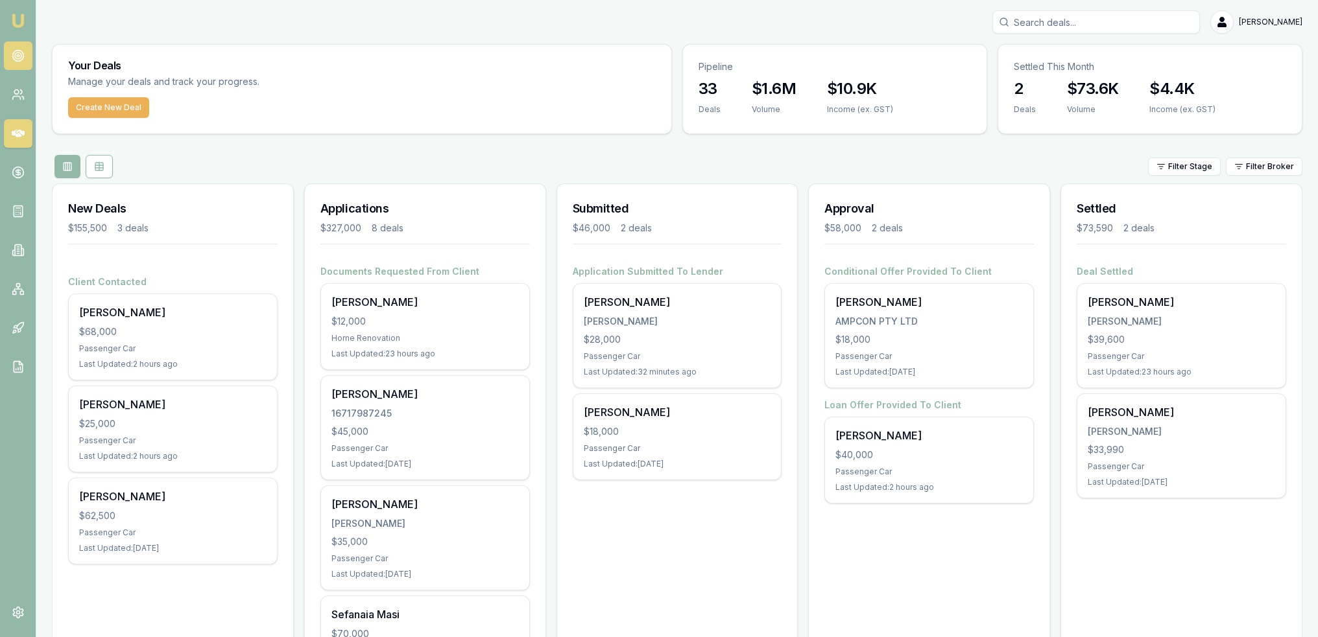
click at [19, 55] on icon at bounding box center [18, 55] width 13 height 13
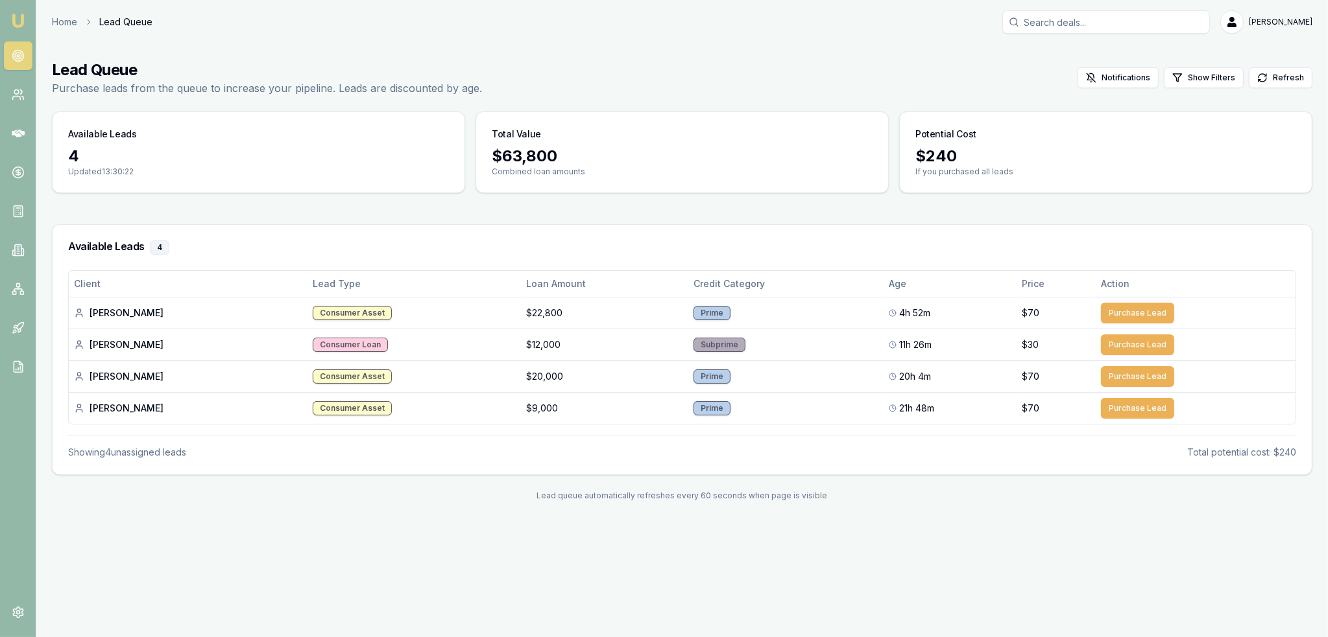
click at [16, 15] on img at bounding box center [18, 21] width 16 height 16
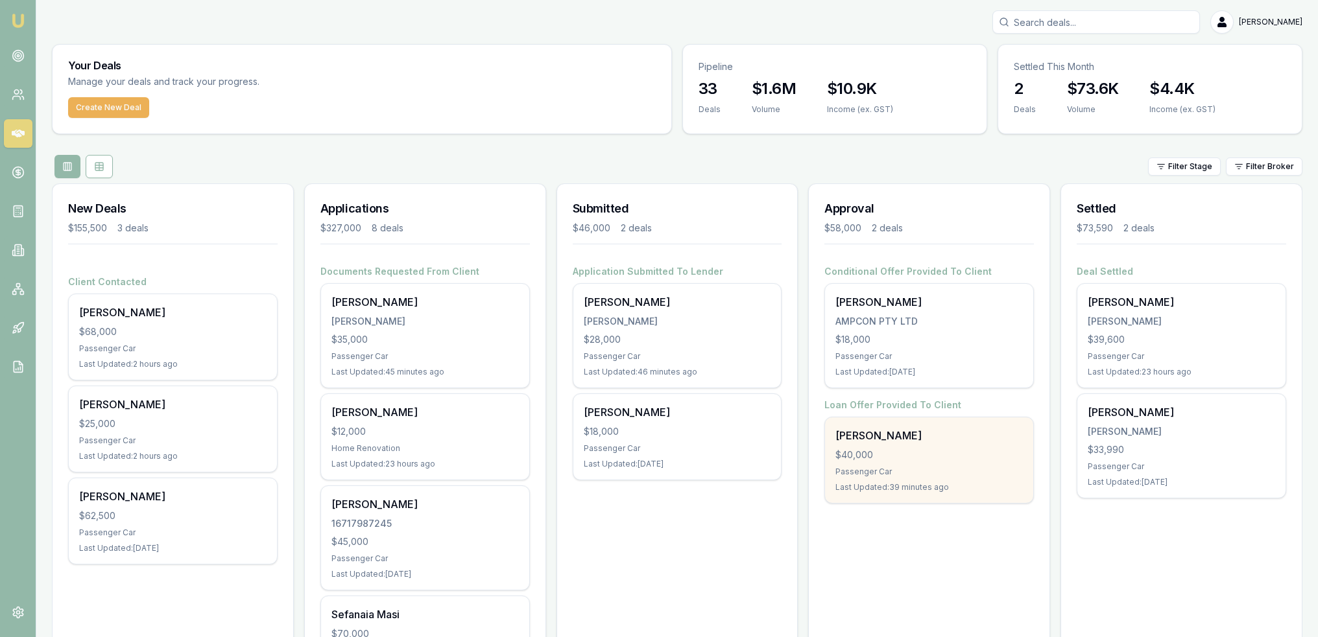
click at [880, 449] on div "$40,000" at bounding box center [928, 455] width 187 height 13
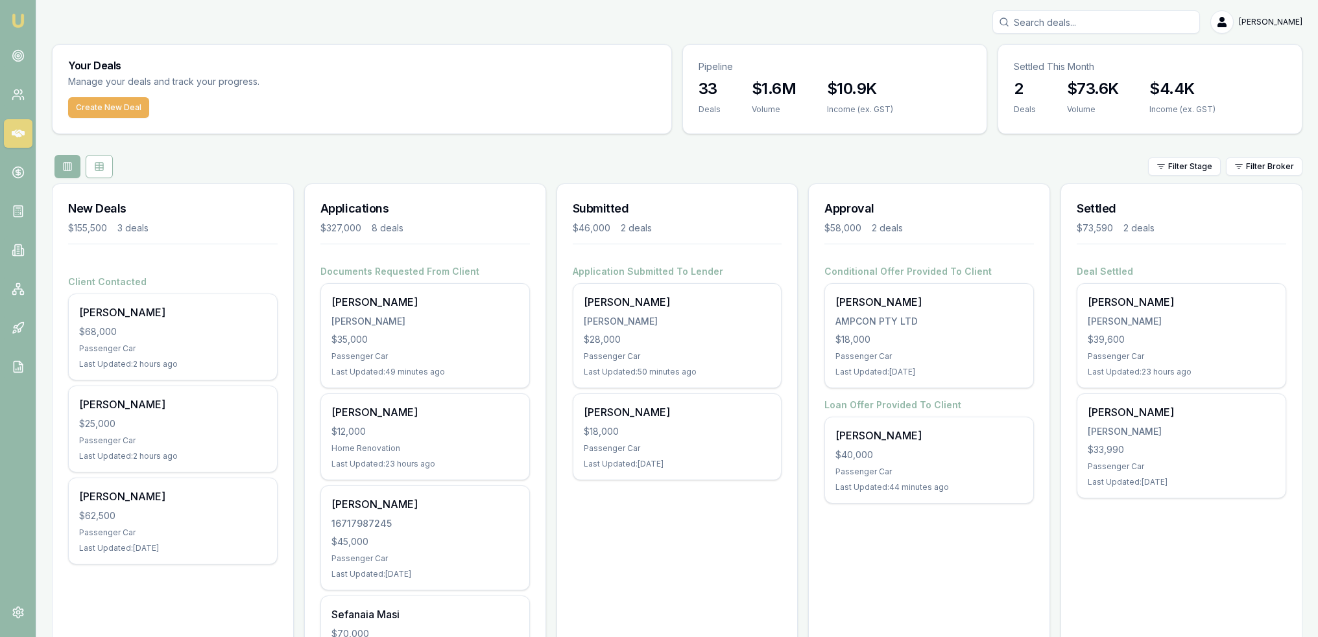
click at [16, 19] on img at bounding box center [18, 21] width 16 height 16
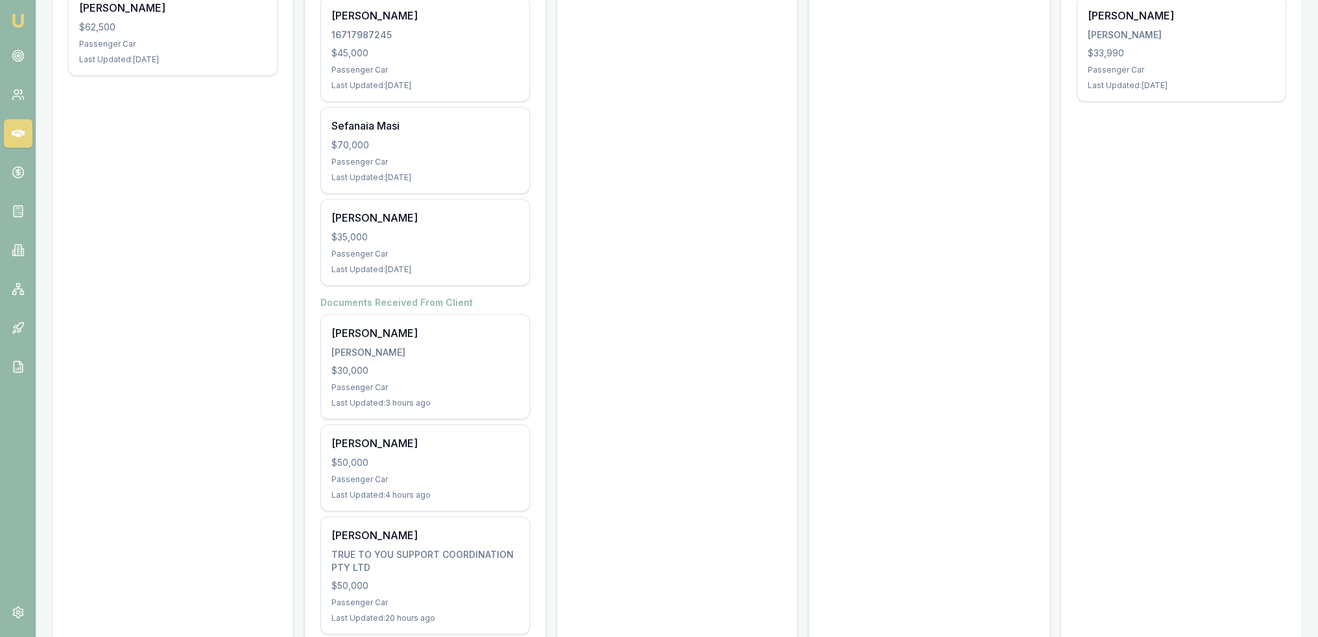
scroll to position [520, 0]
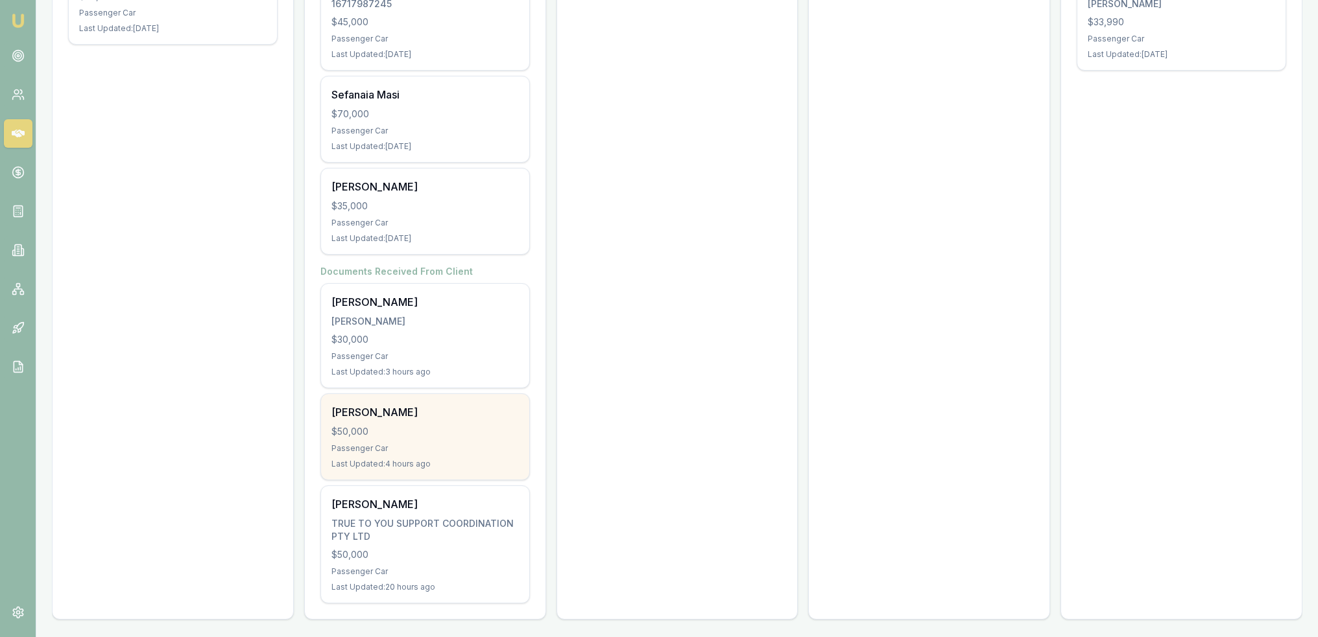
click at [431, 409] on div "[PERSON_NAME]" at bounding box center [424, 413] width 187 height 16
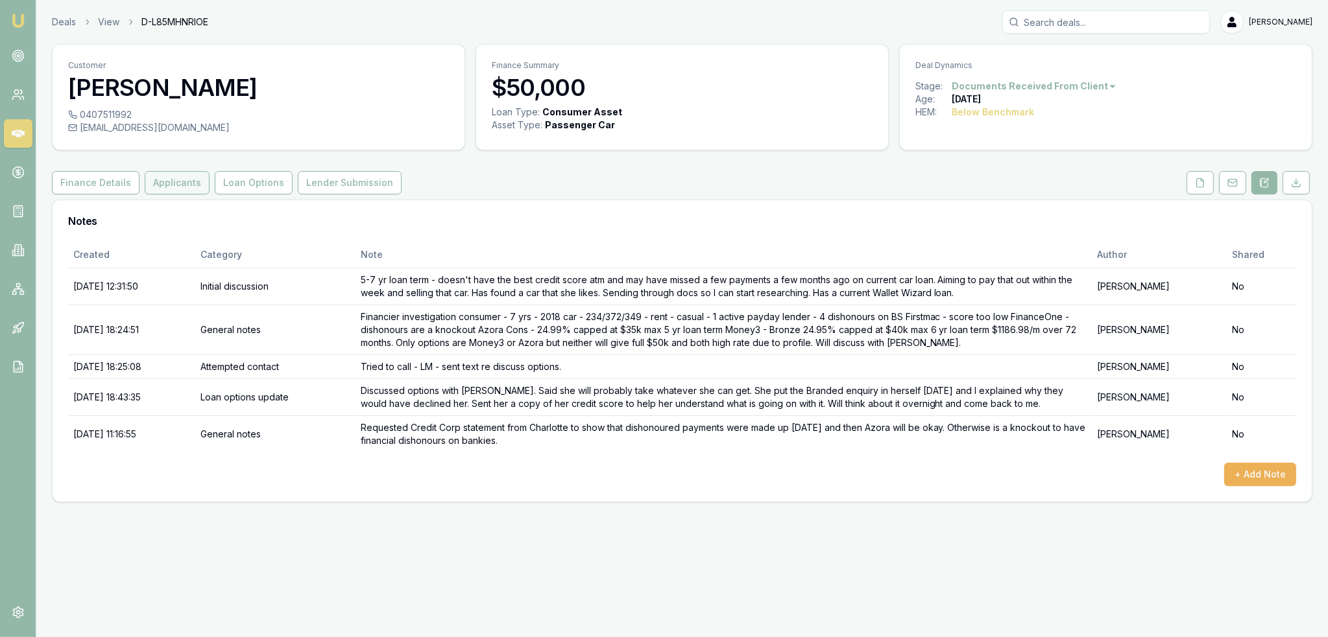
click at [164, 186] on button "Applicants" at bounding box center [177, 182] width 65 height 23
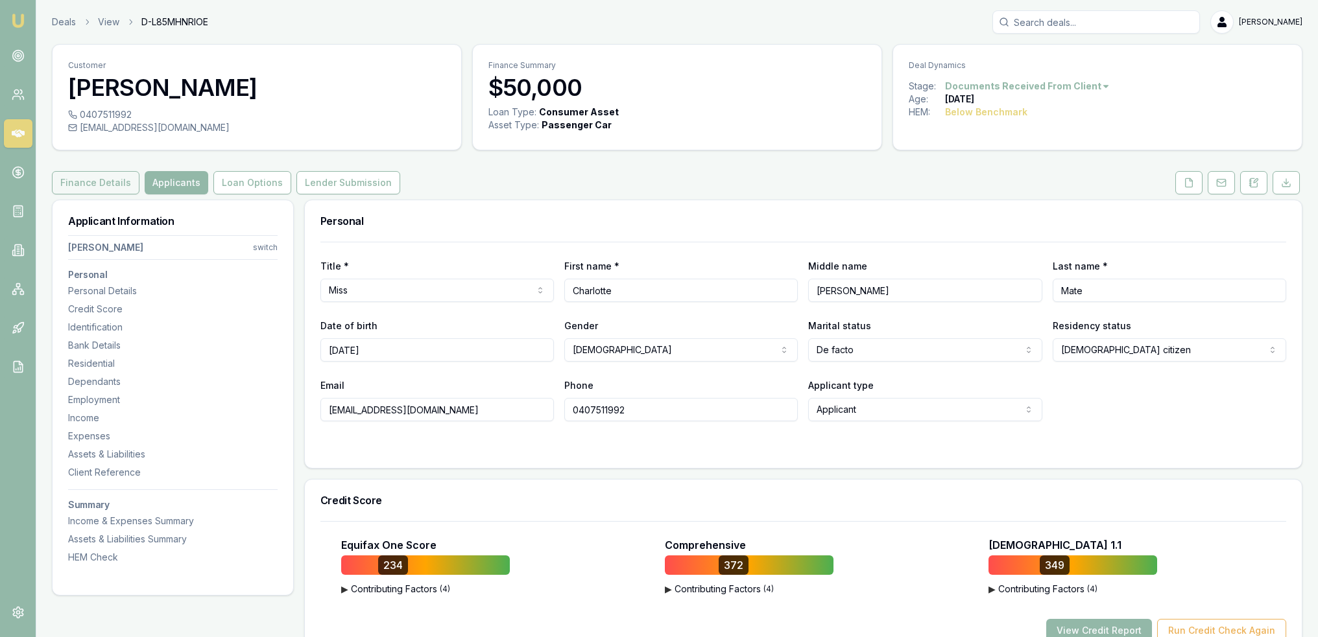
click at [106, 174] on button "Finance Details" at bounding box center [96, 182] width 88 height 23
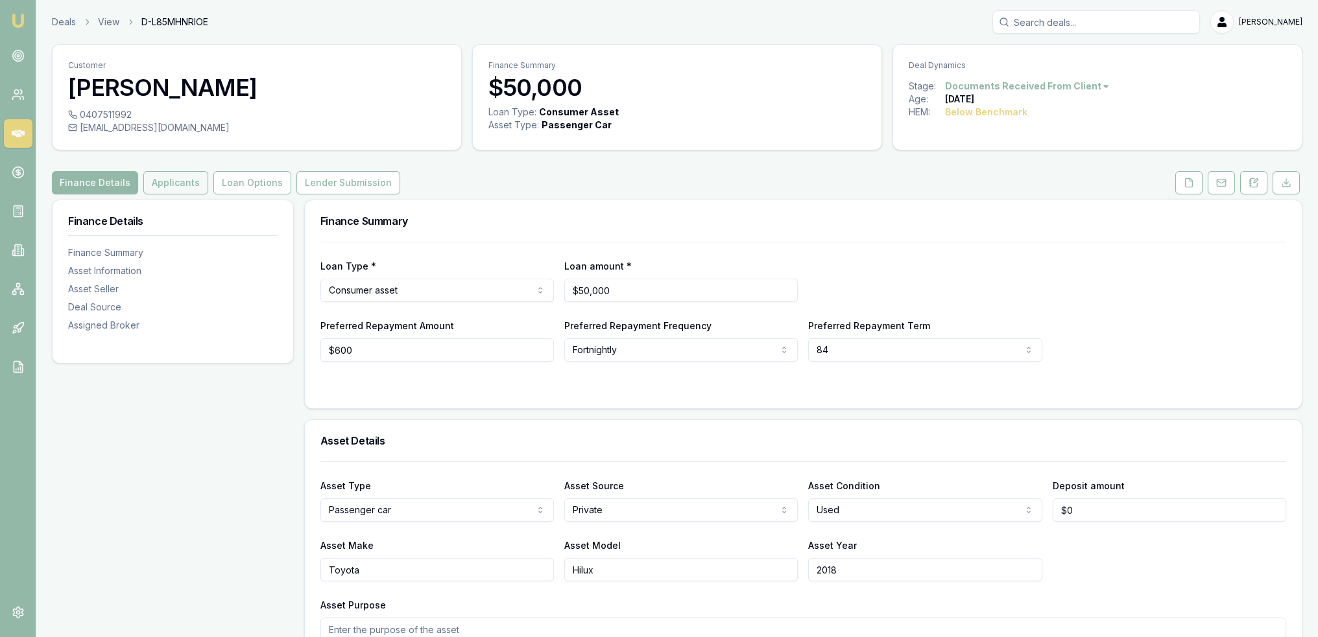
click at [182, 181] on button "Applicants" at bounding box center [175, 182] width 65 height 23
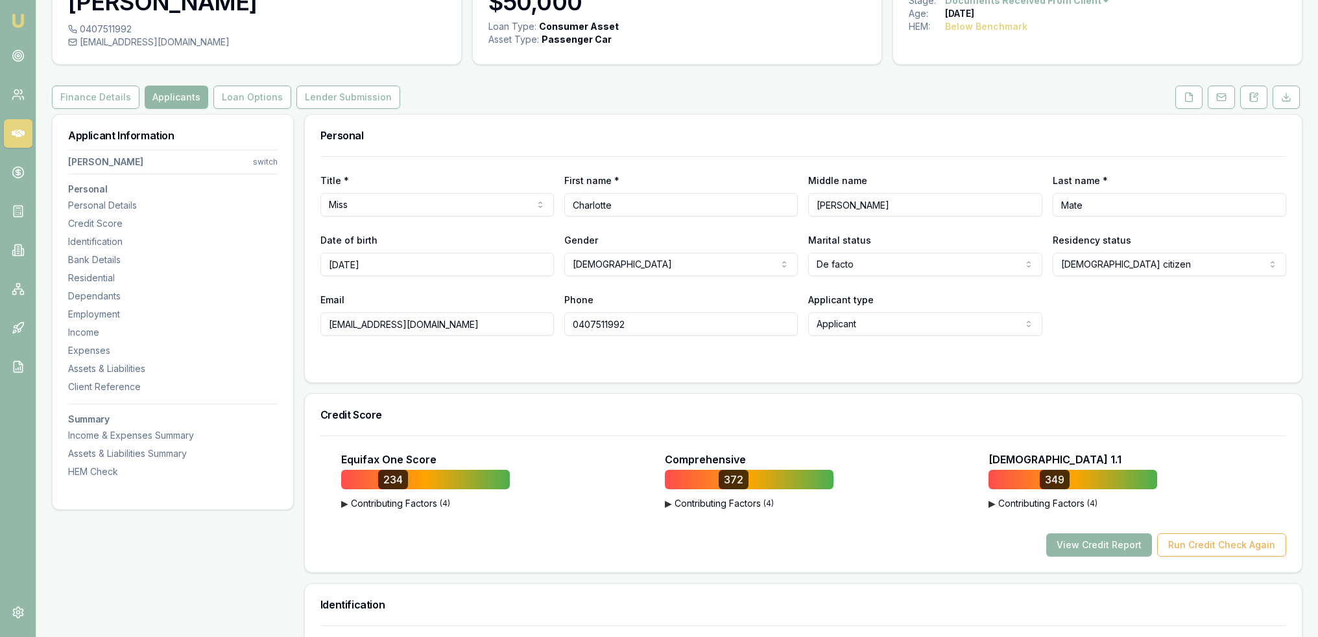
scroll to position [65, 0]
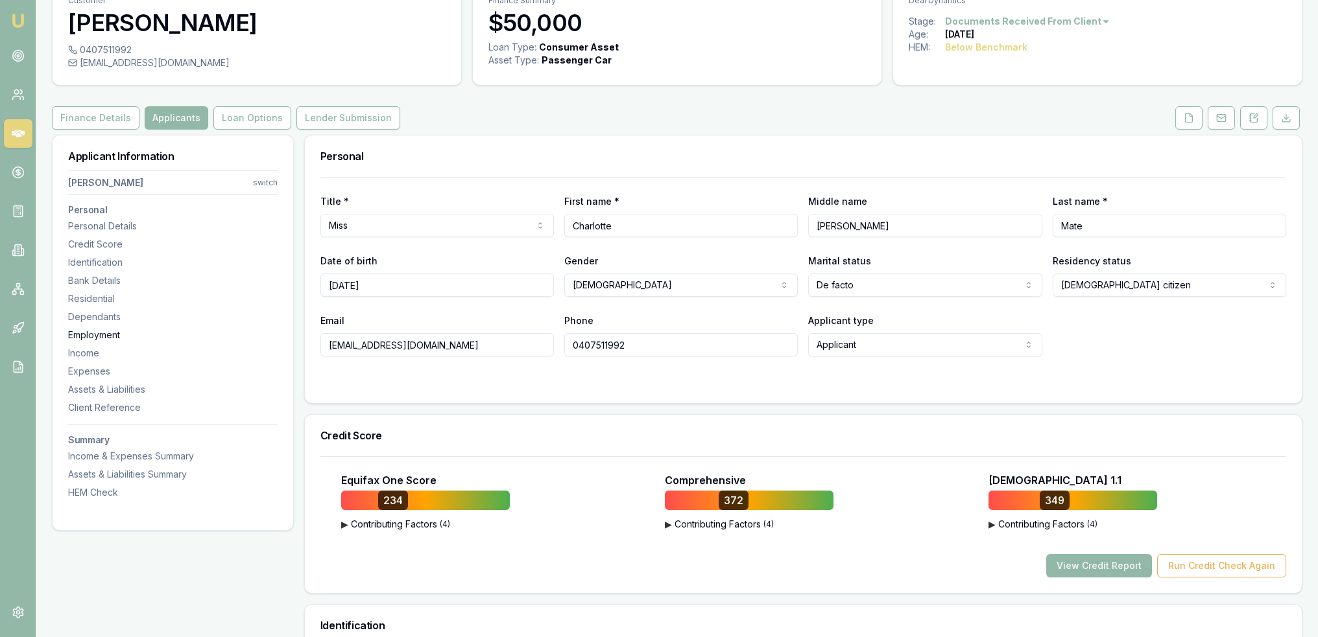
click at [89, 337] on div "Employment" at bounding box center [172, 335] width 209 height 13
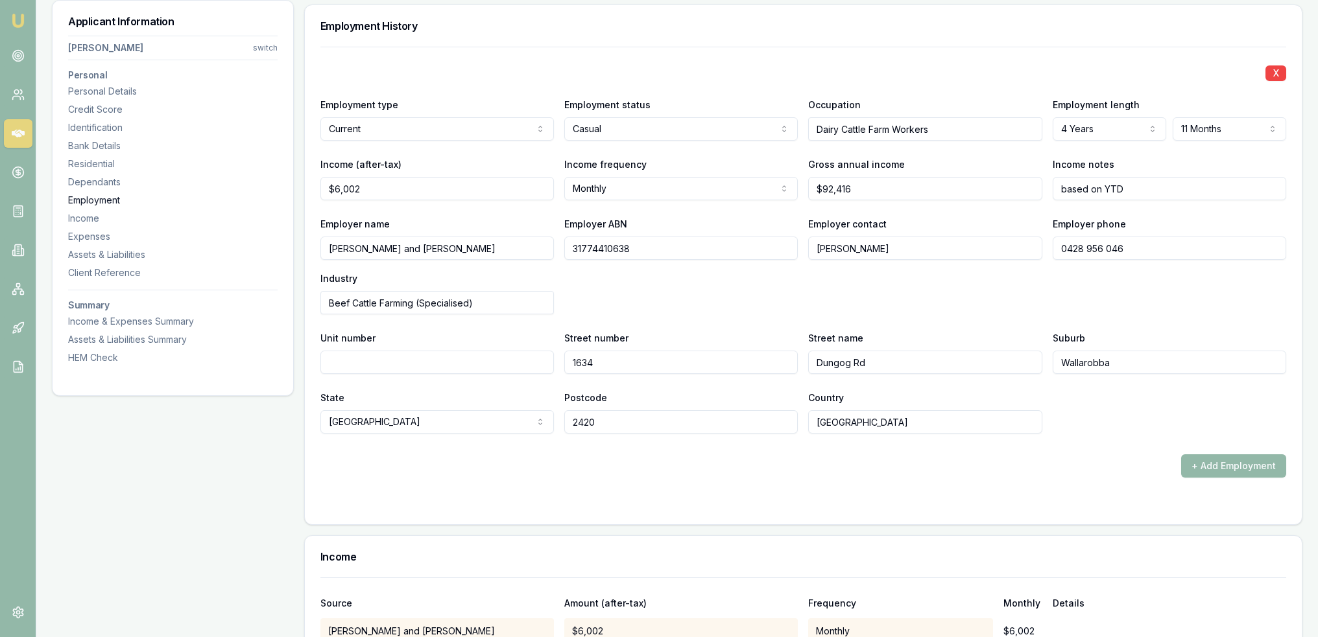
scroll to position [1969, 0]
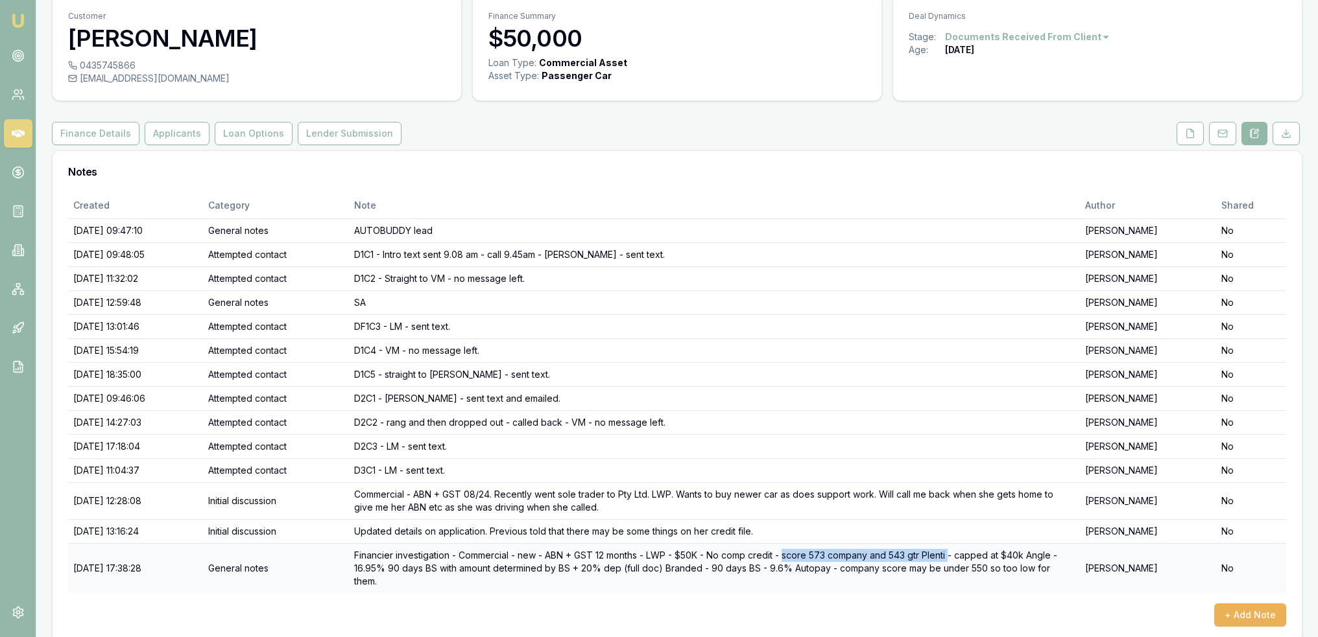
drag, startPoint x: 819, startPoint y: 551, endPoint x: 986, endPoint y: 544, distance: 166.8
click at [986, 544] on td "Financier investigation - Commercial - new - ABN + GST 12 months - LWP - $50K -…" at bounding box center [714, 568] width 731 height 50
drag, startPoint x: 167, startPoint y: 133, endPoint x: 193, endPoint y: 150, distance: 30.4
click at [167, 133] on button "Applicants" at bounding box center [177, 133] width 65 height 23
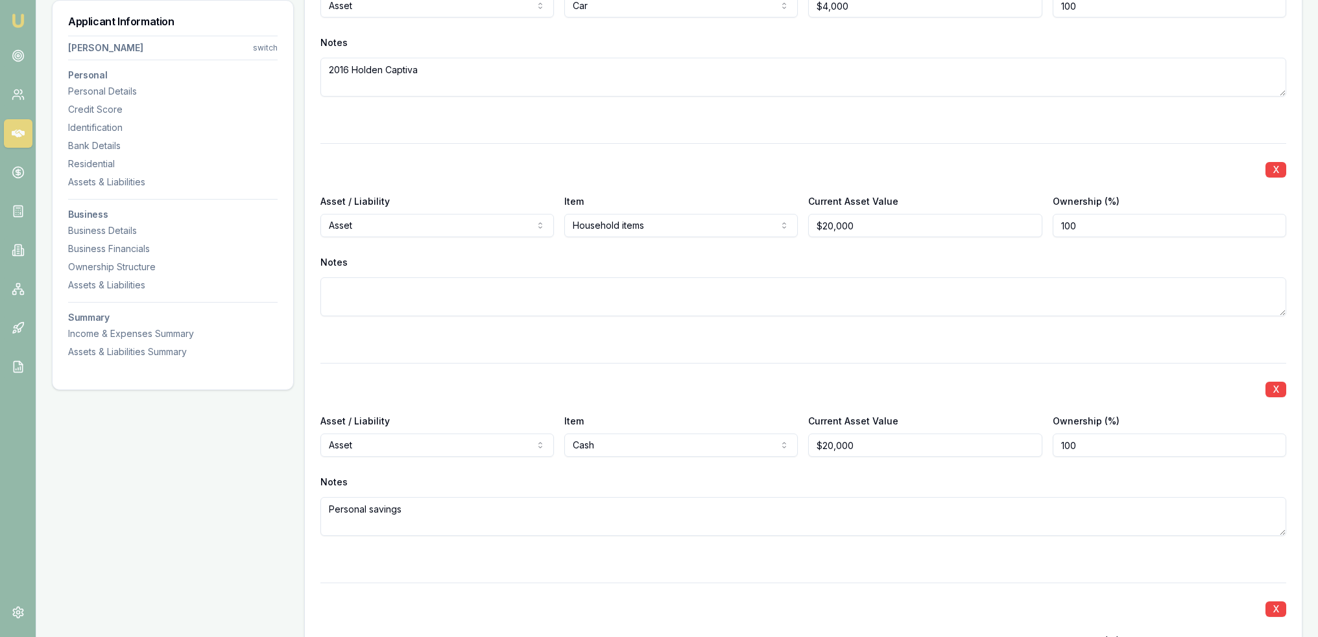
scroll to position [1751, 0]
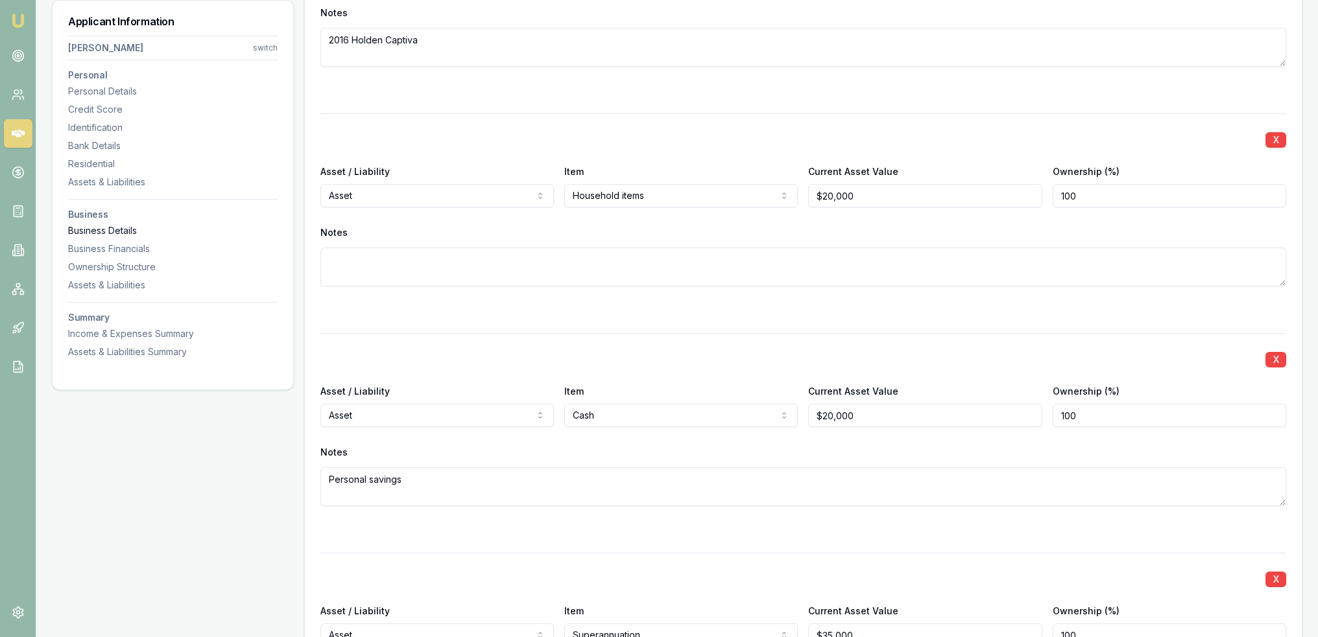
click at [127, 237] on div "Business Details" at bounding box center [172, 230] width 209 height 13
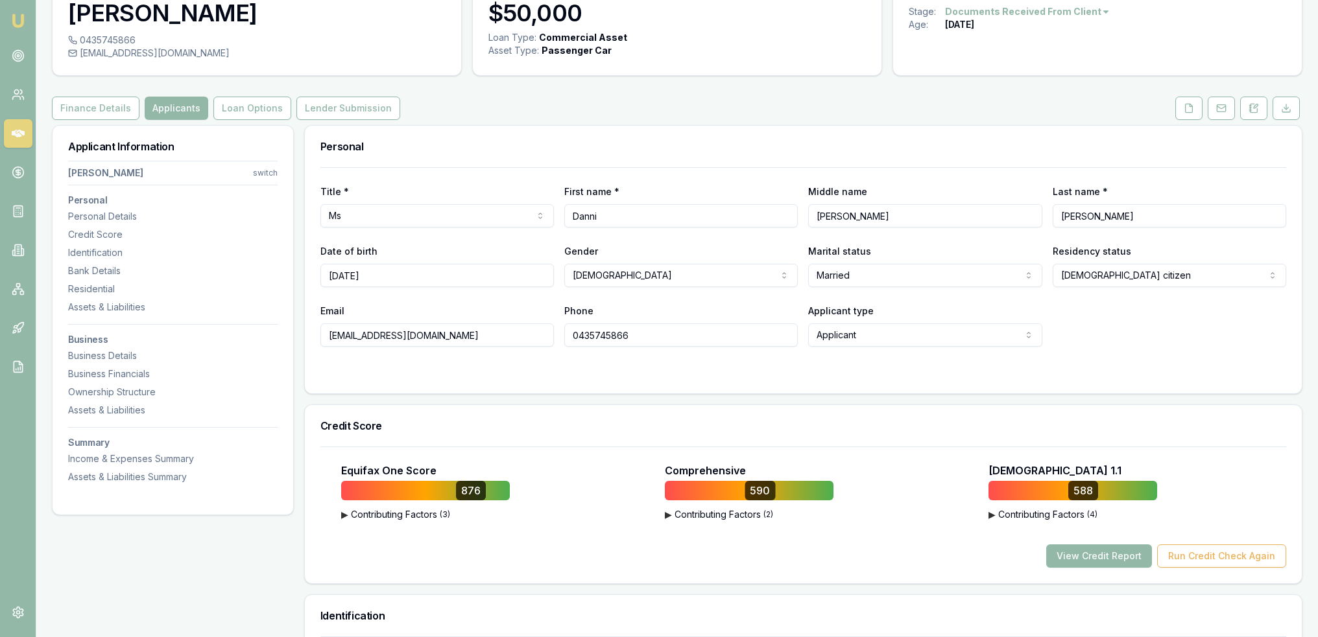
scroll to position [74, 0]
click at [1261, 109] on button at bounding box center [1253, 108] width 27 height 23
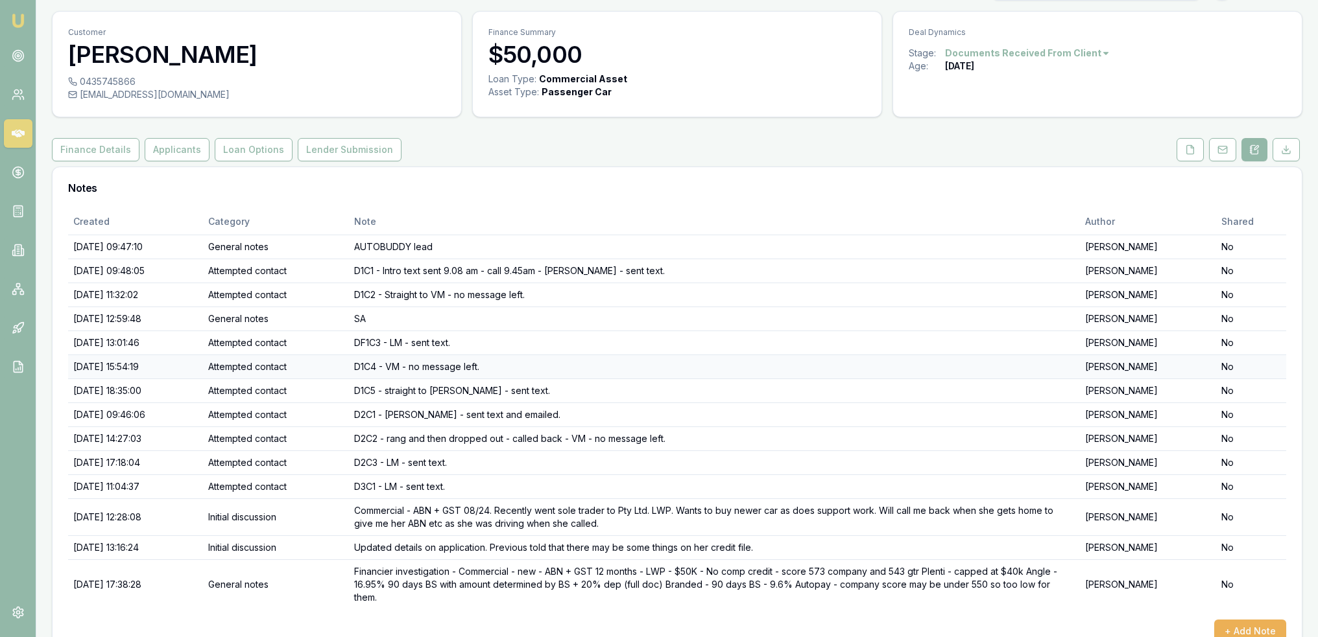
scroll to position [49, 0]
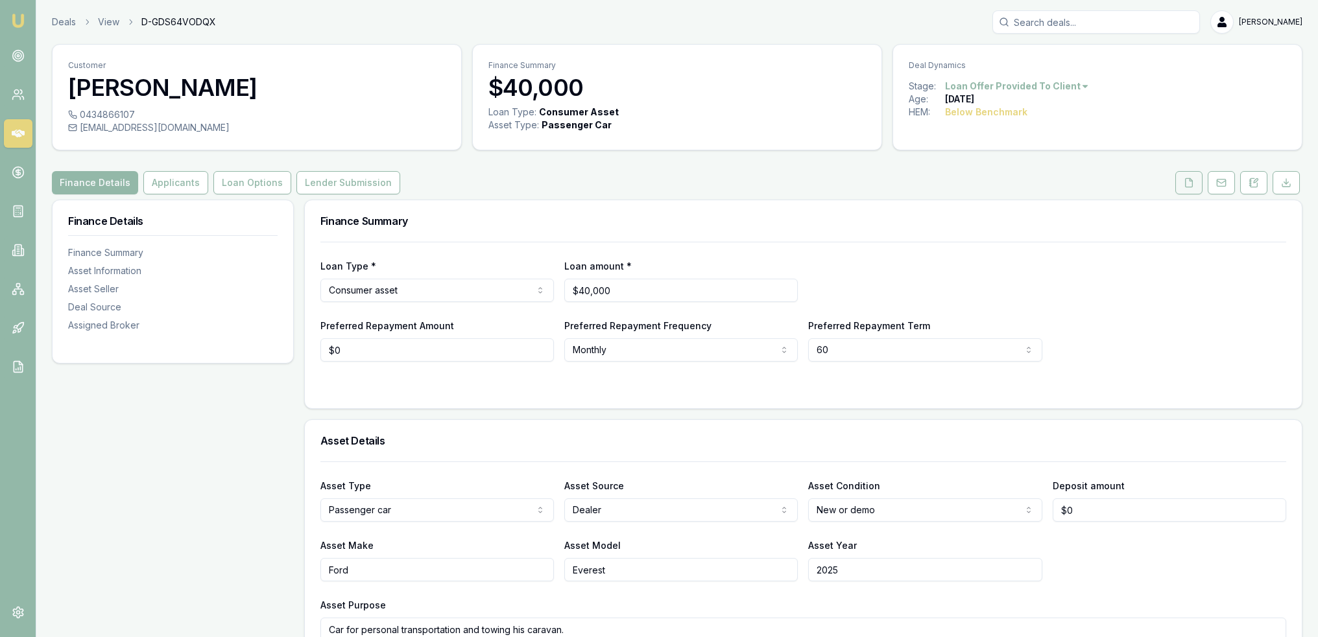
drag, startPoint x: 1194, startPoint y: 182, endPoint x: 1179, endPoint y: 191, distance: 17.5
click at [1194, 182] on icon at bounding box center [1189, 183] width 10 height 10
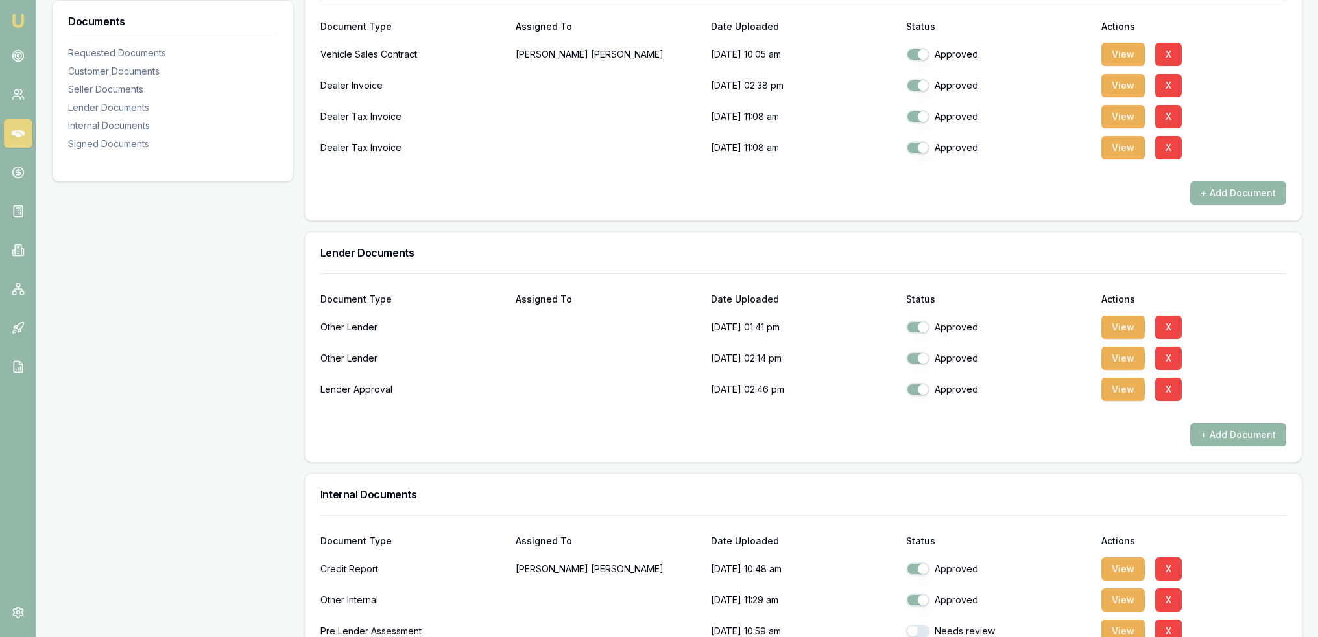
scroll to position [973, 0]
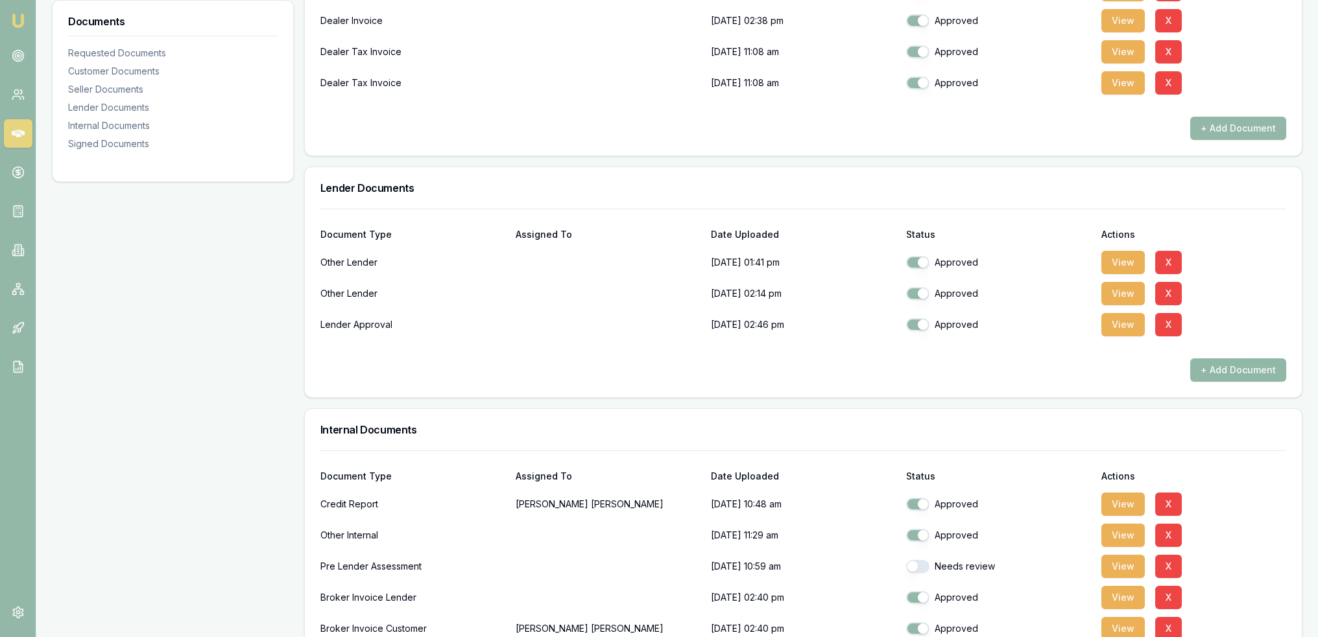
click at [1241, 370] on button "+ Add Document" at bounding box center [1238, 370] width 96 height 23
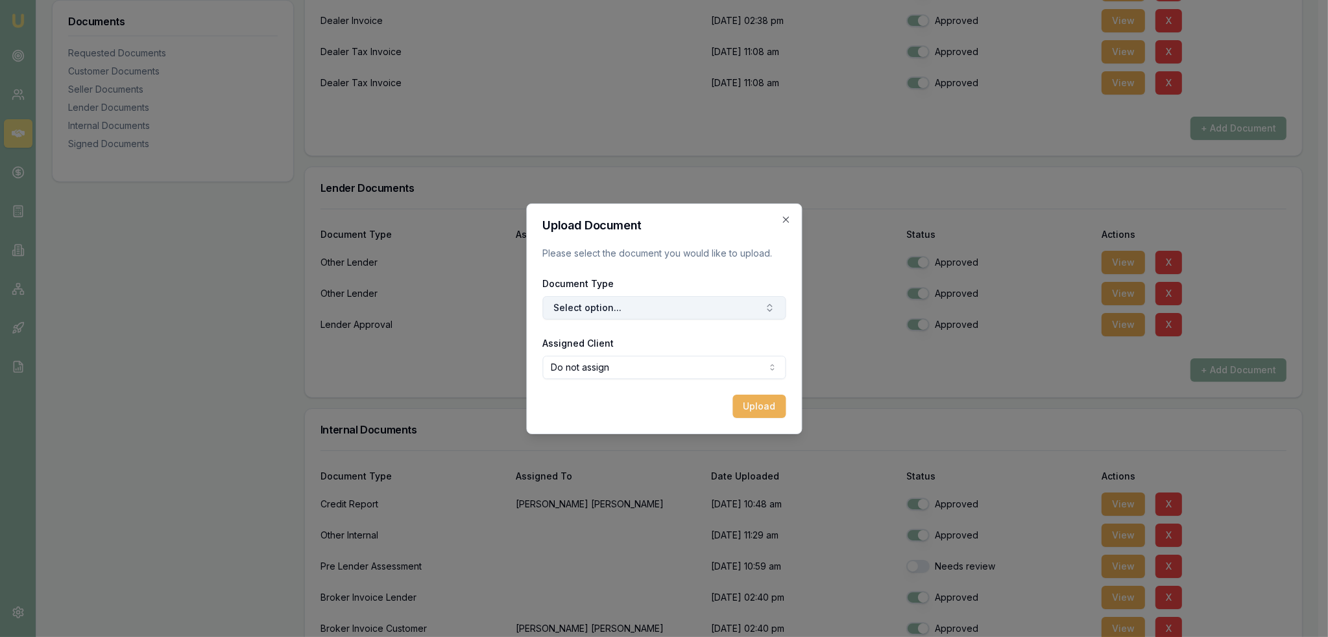
click at [659, 311] on button "Select option..." at bounding box center [663, 307] width 243 height 23
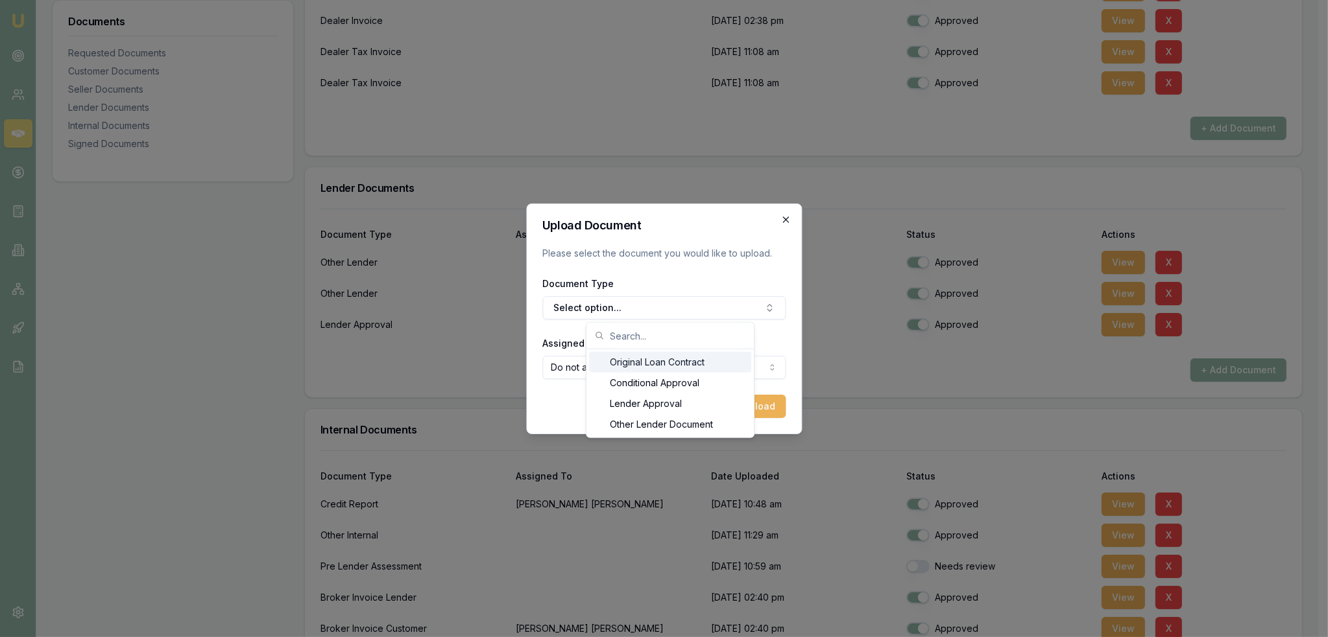
click at [786, 215] on icon "button" at bounding box center [785, 220] width 10 height 10
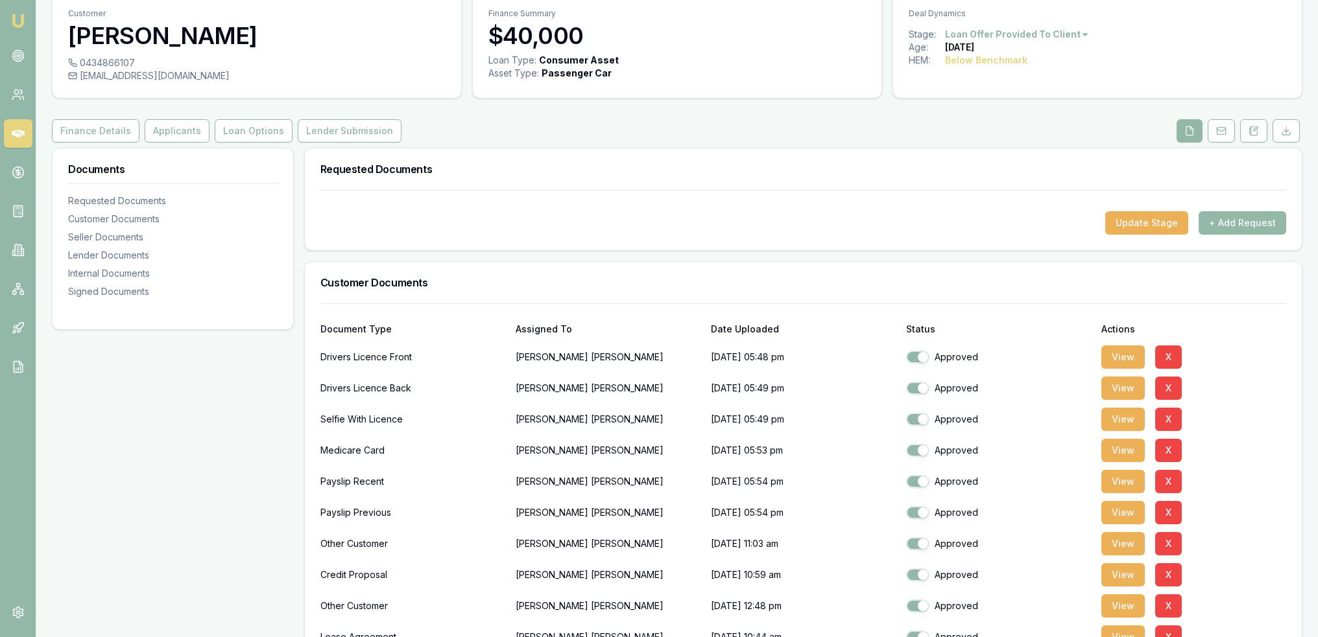
scroll to position [0, 0]
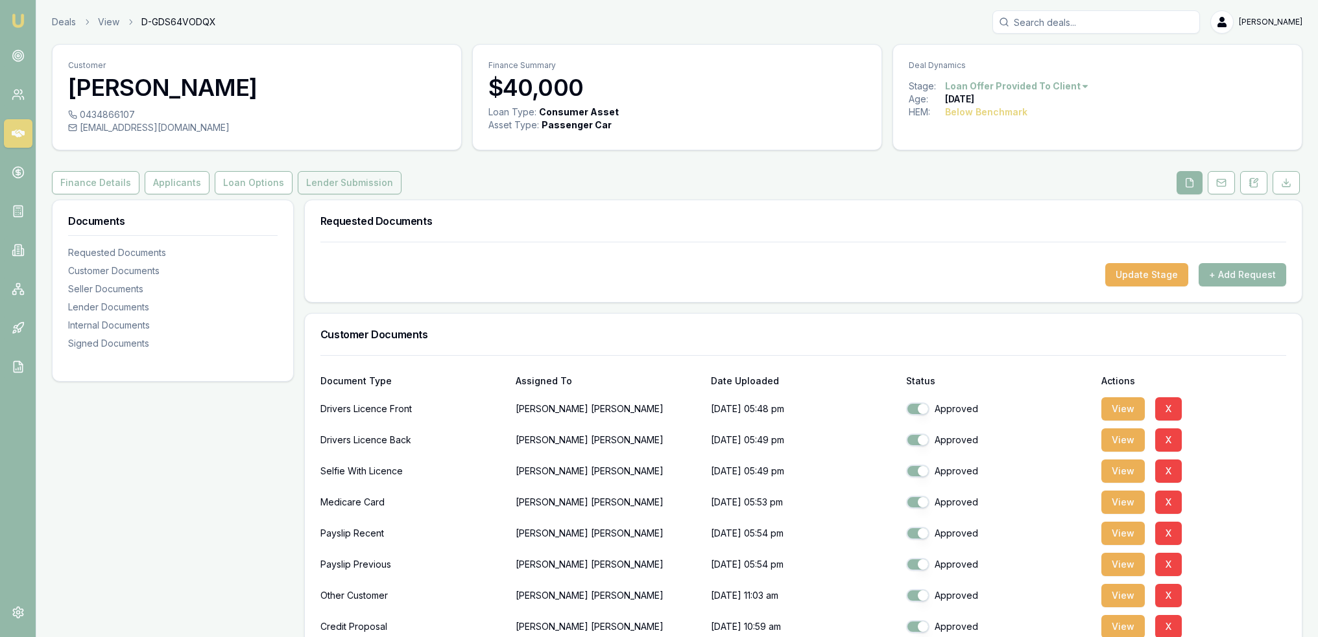
click at [350, 183] on button "Lender Submission" at bounding box center [350, 182] width 104 height 23
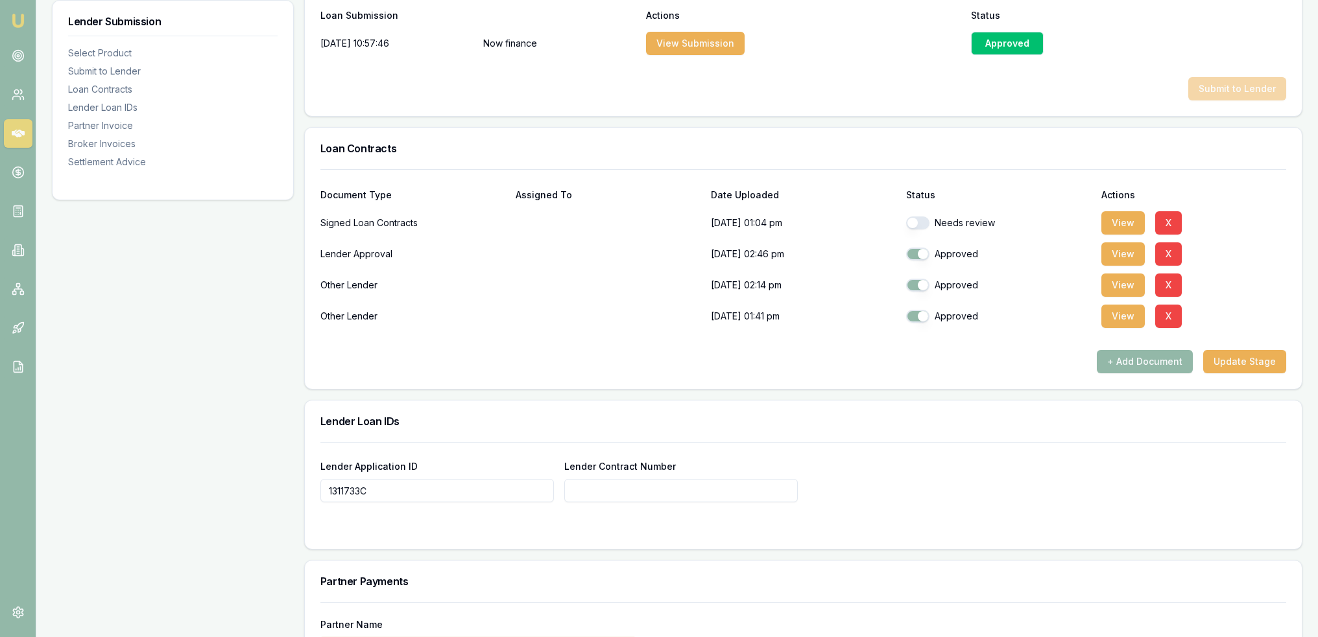
scroll to position [778, 0]
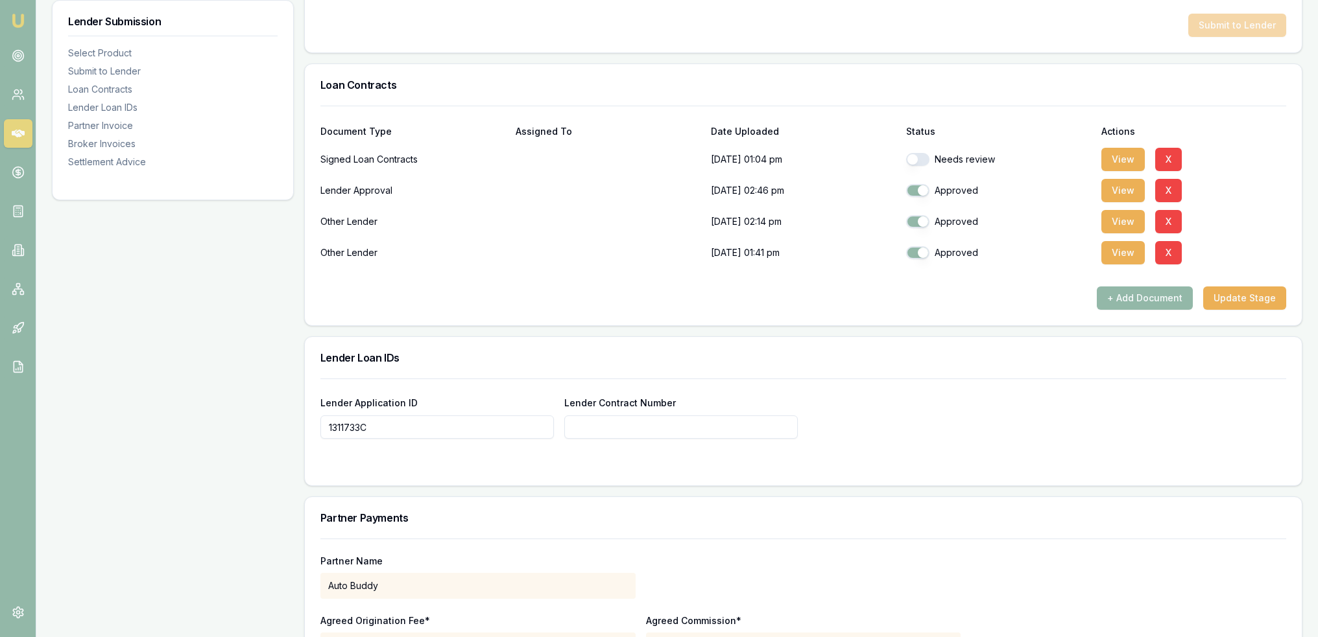
drag, startPoint x: 918, startPoint y: 158, endPoint x: 866, endPoint y: 220, distance: 81.0
click at [918, 158] on button "button" at bounding box center [917, 159] width 23 height 13
checkbox input "true"
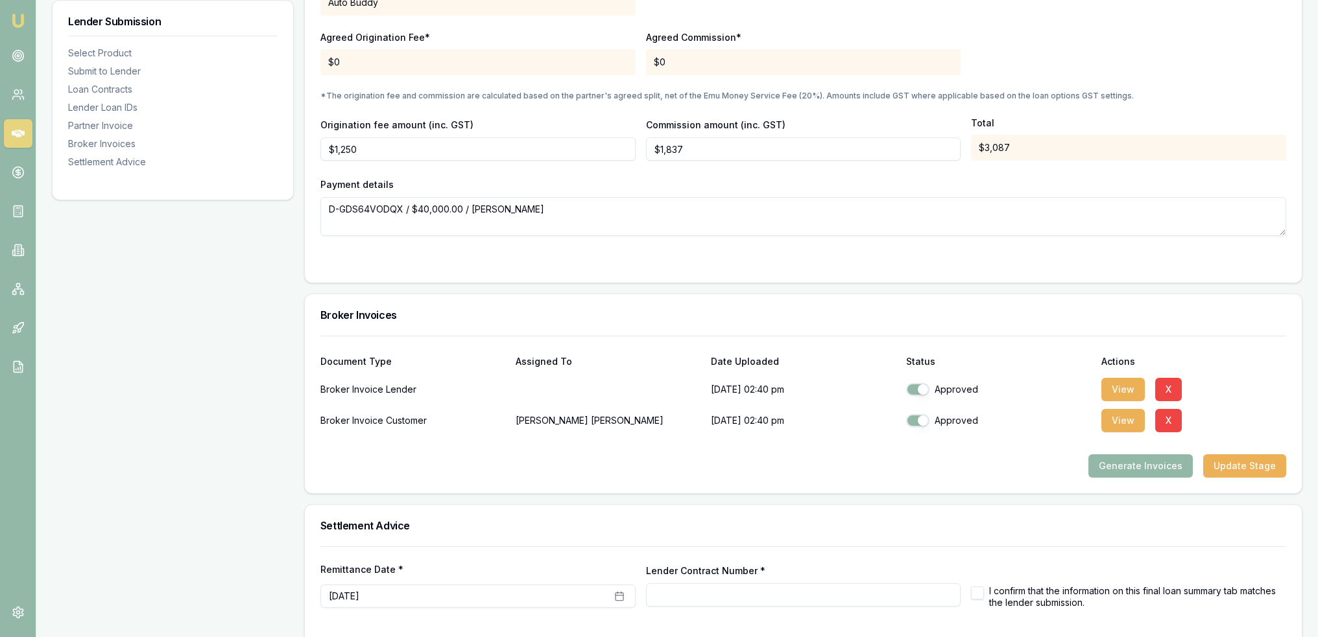
scroll to position [1411, 0]
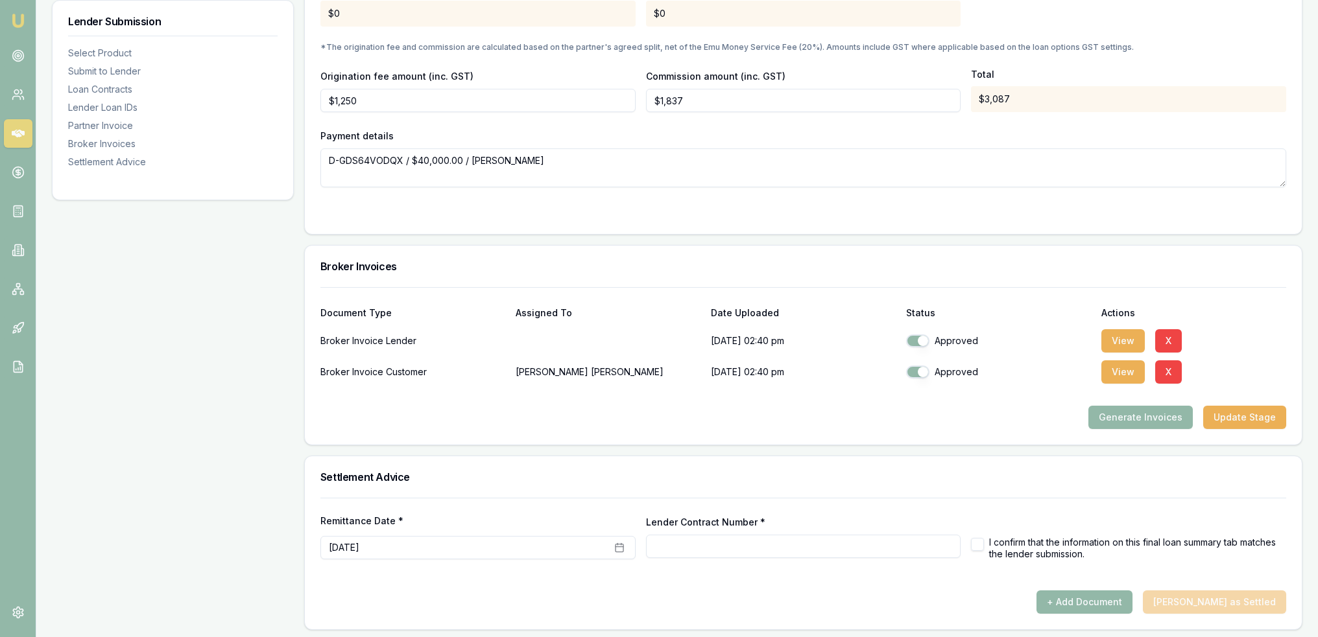
click at [700, 540] on input "Lender Contract Number *" at bounding box center [803, 546] width 315 height 23
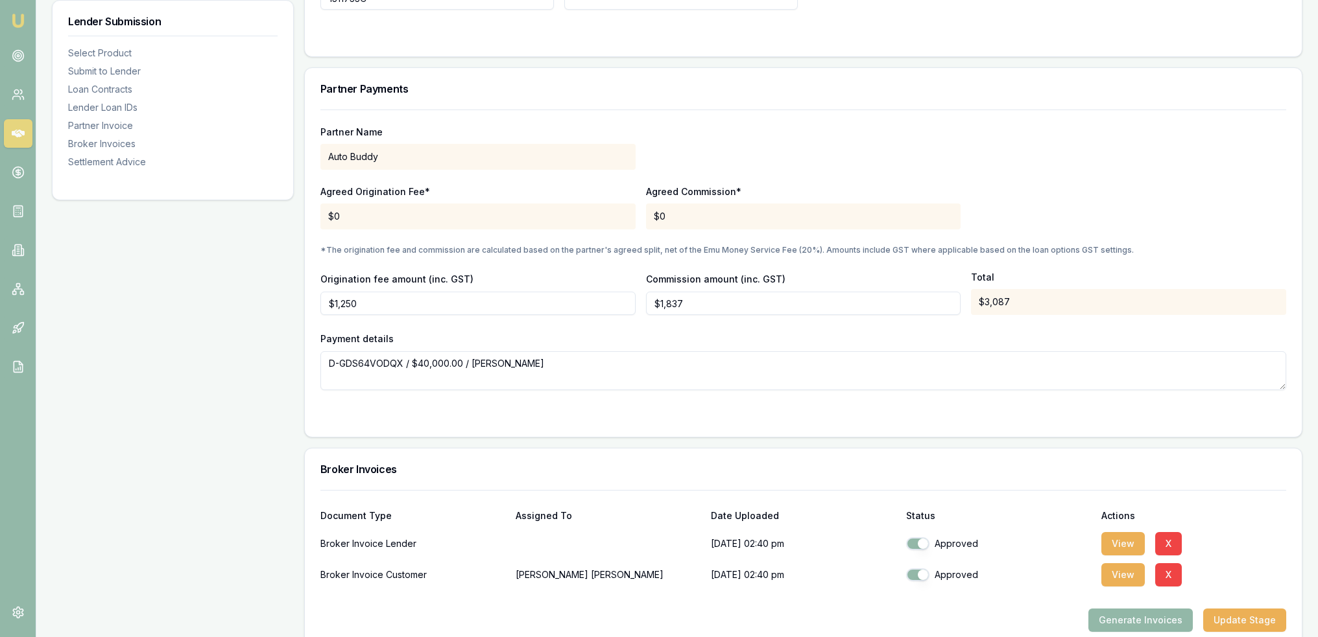
scroll to position [1151, 0]
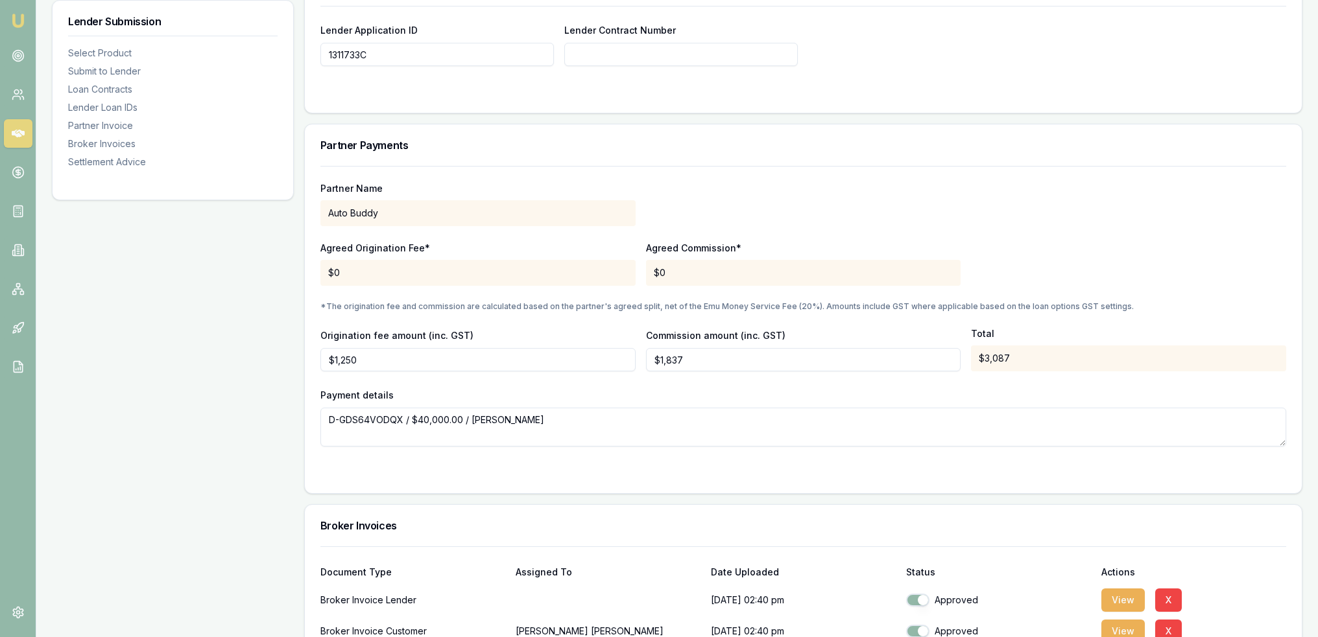
drag, startPoint x: 346, startPoint y: 54, endPoint x: 289, endPoint y: 54, distance: 57.1
click at [715, 54] on input "Lender Contract Number" at bounding box center [680, 54] width 233 height 23
paste input "1311733C"
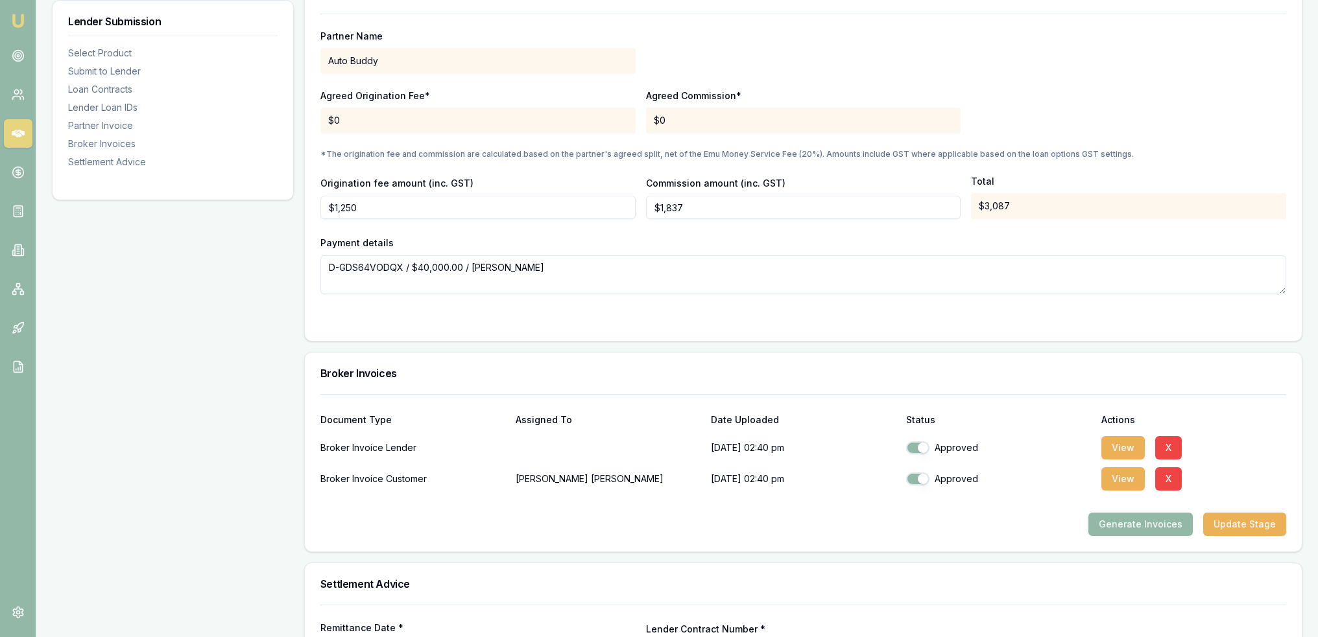
scroll to position [1411, 0]
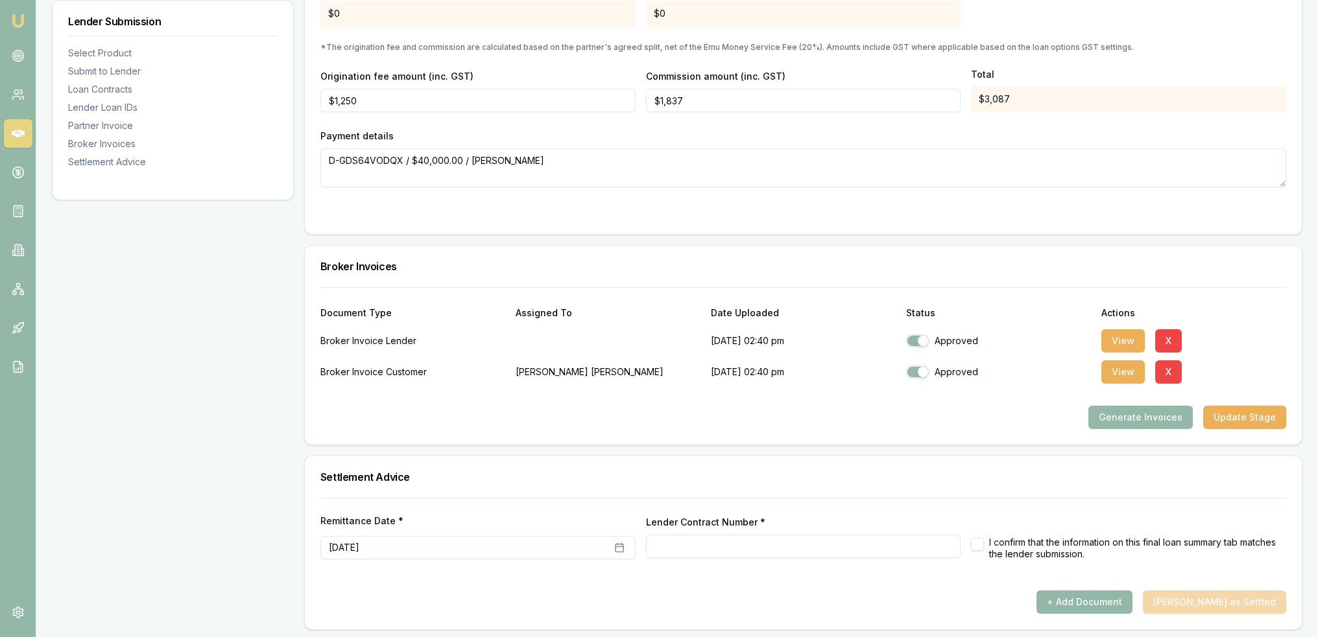
type input "1311733C"
click at [849, 544] on input "Lender Contract Number *" at bounding box center [803, 546] width 315 height 23
paste input "1311733C"
type input "1311733C"
click at [981, 542] on button "button" at bounding box center [977, 544] width 13 height 13
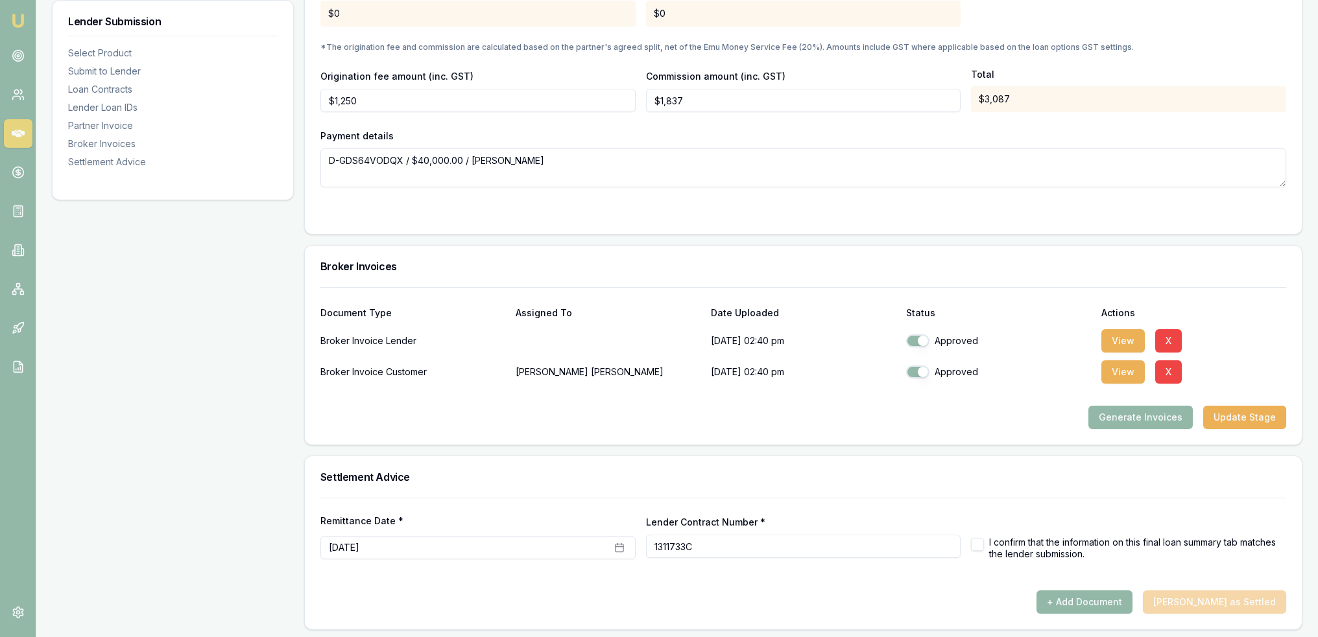
checkbox input "true"
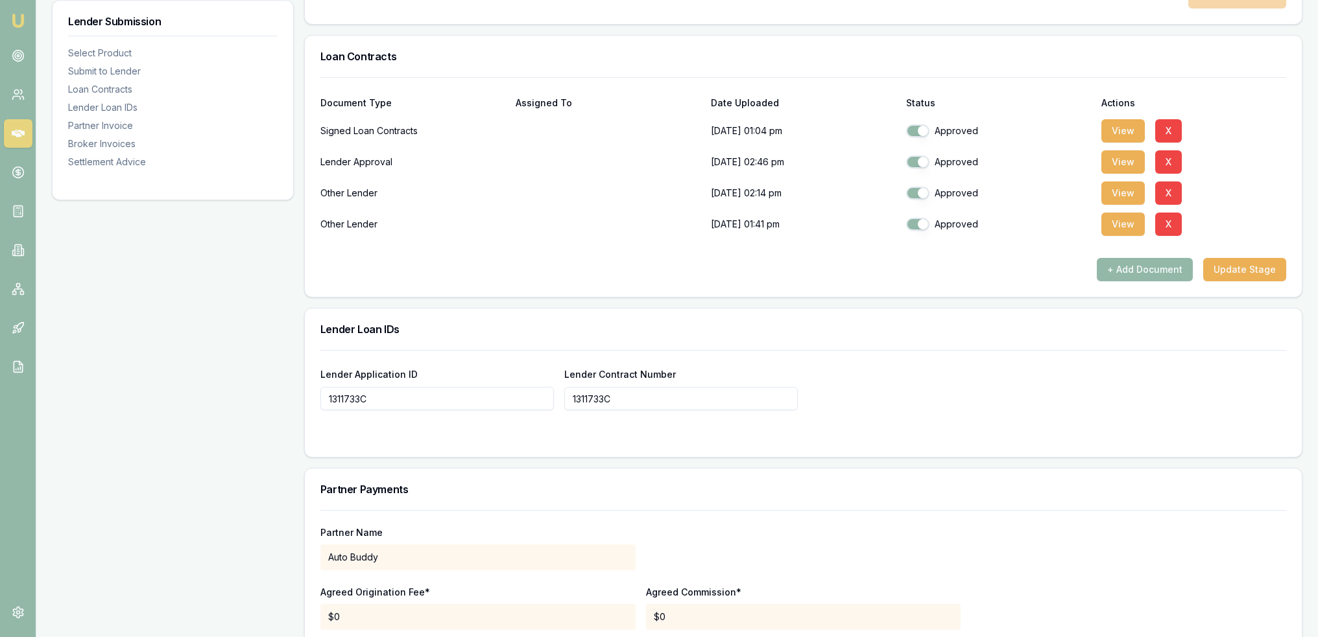
scroll to position [762, 0]
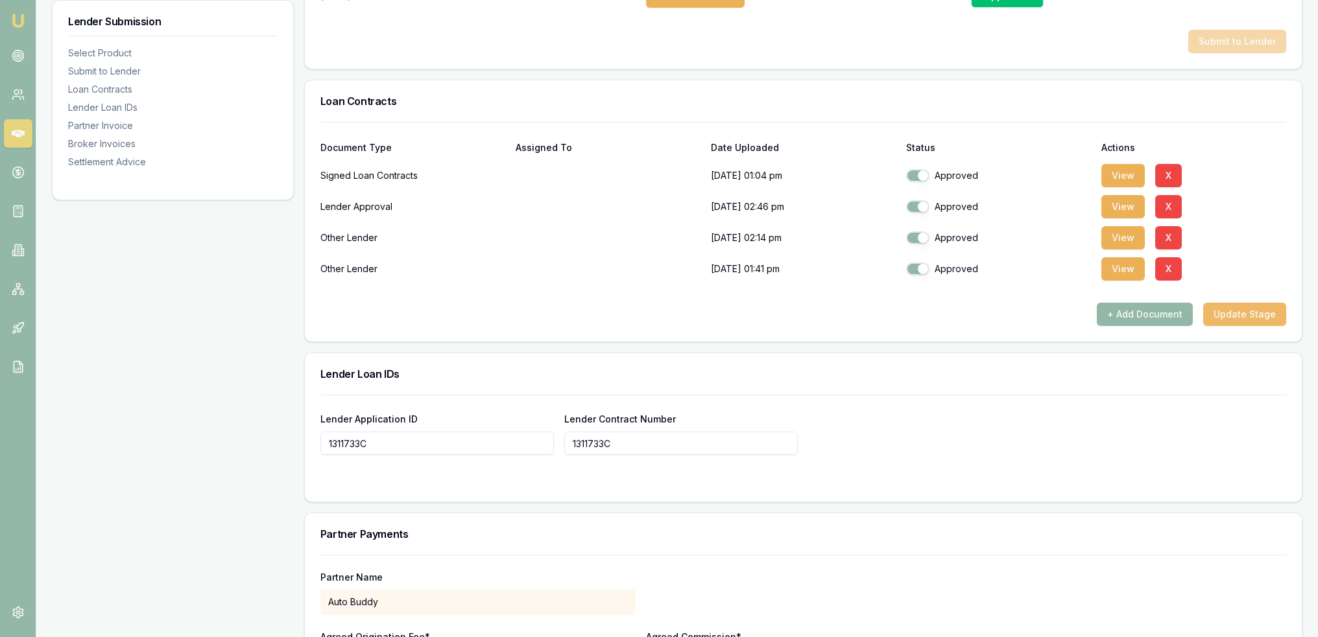
click at [1252, 313] on button "Update Stage" at bounding box center [1244, 314] width 83 height 23
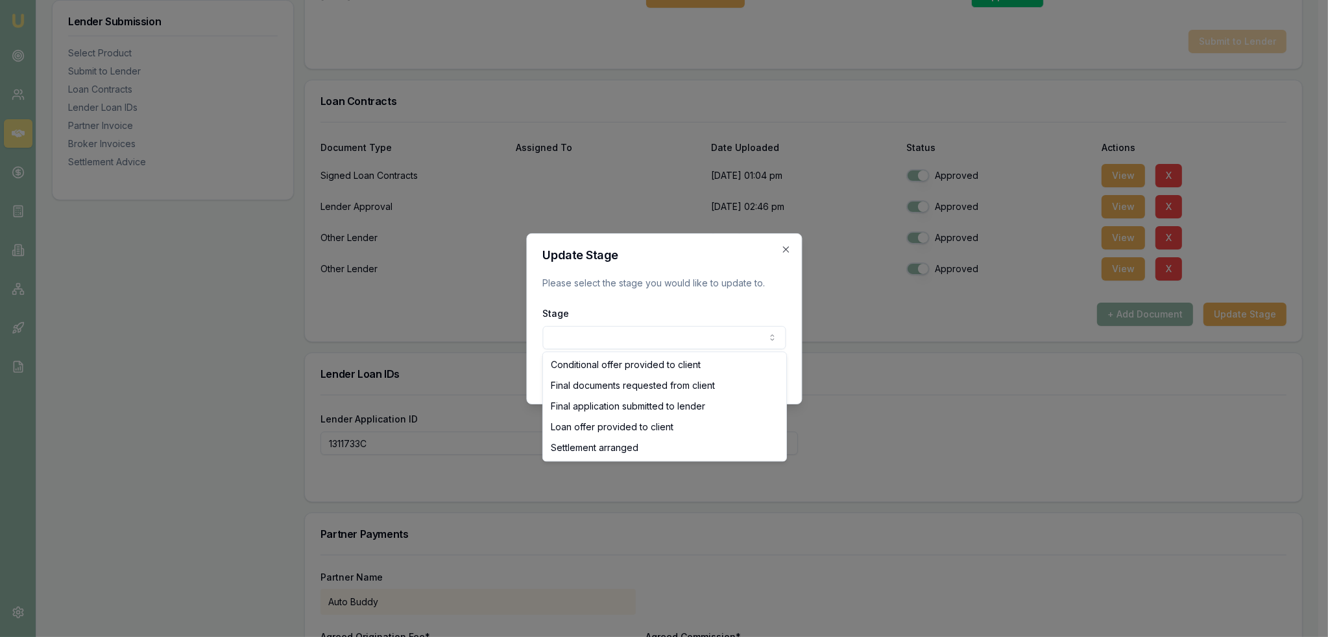
select select "SETTLEMENT_ARRANGED"
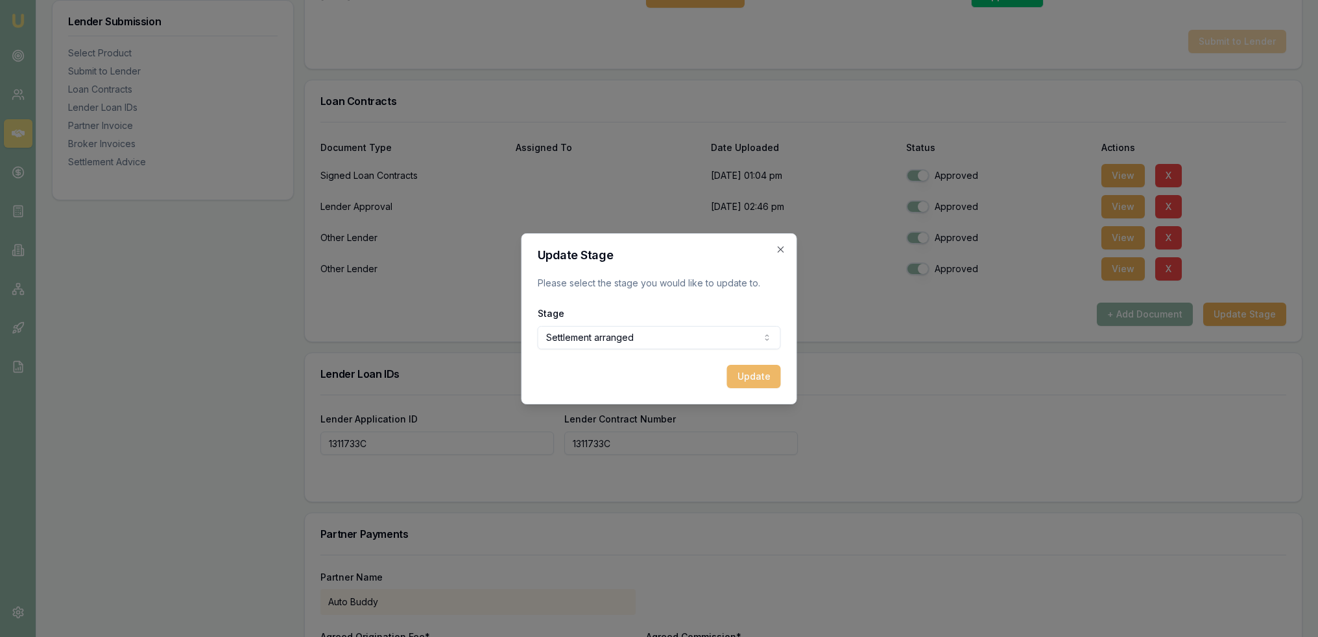
click at [753, 373] on button "Update" at bounding box center [754, 376] width 54 height 23
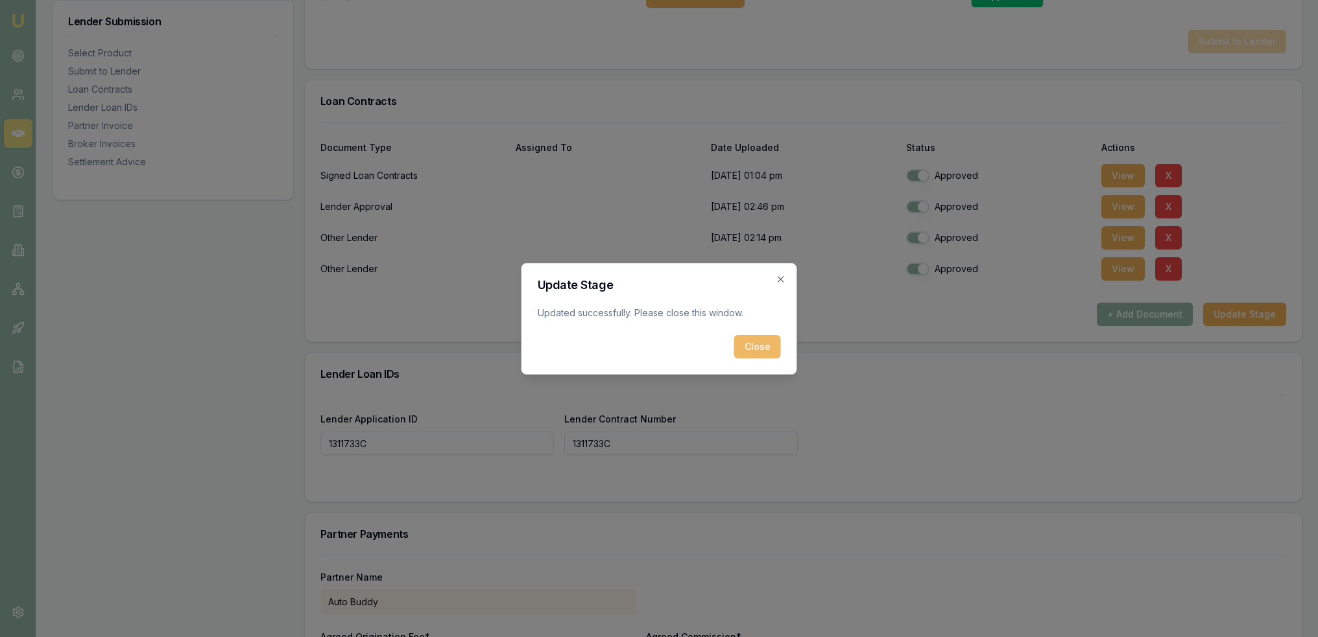
click at [756, 345] on button "Close" at bounding box center [757, 346] width 47 height 23
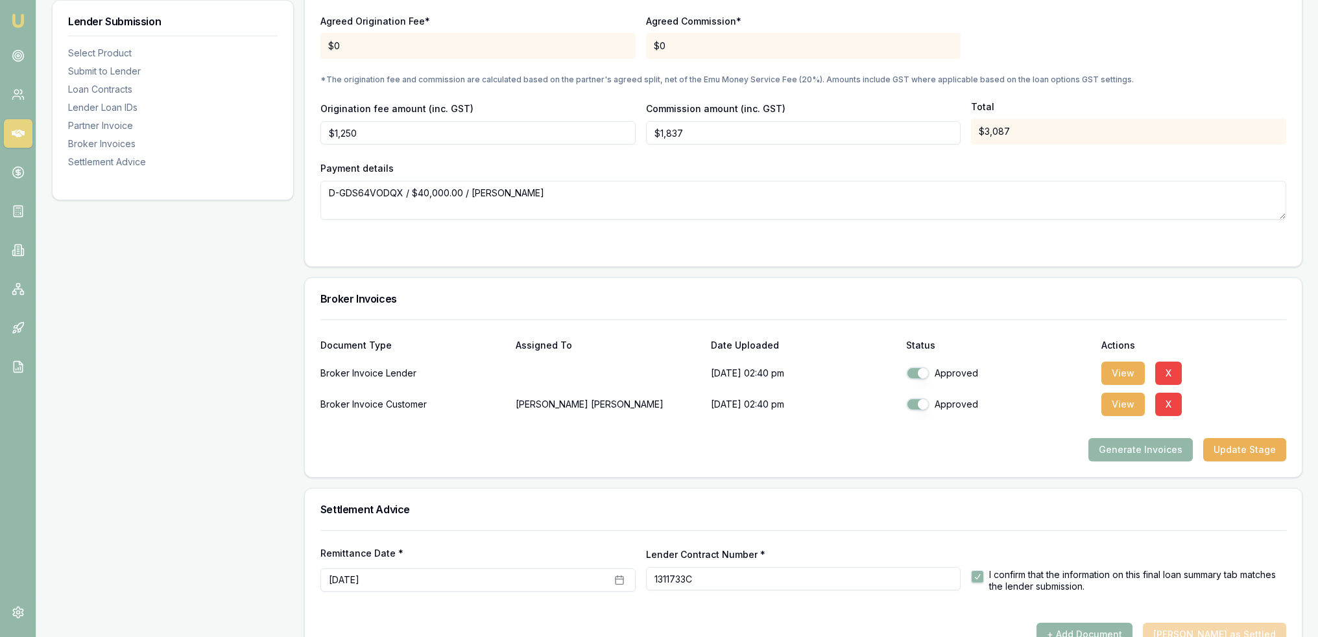
scroll to position [1411, 0]
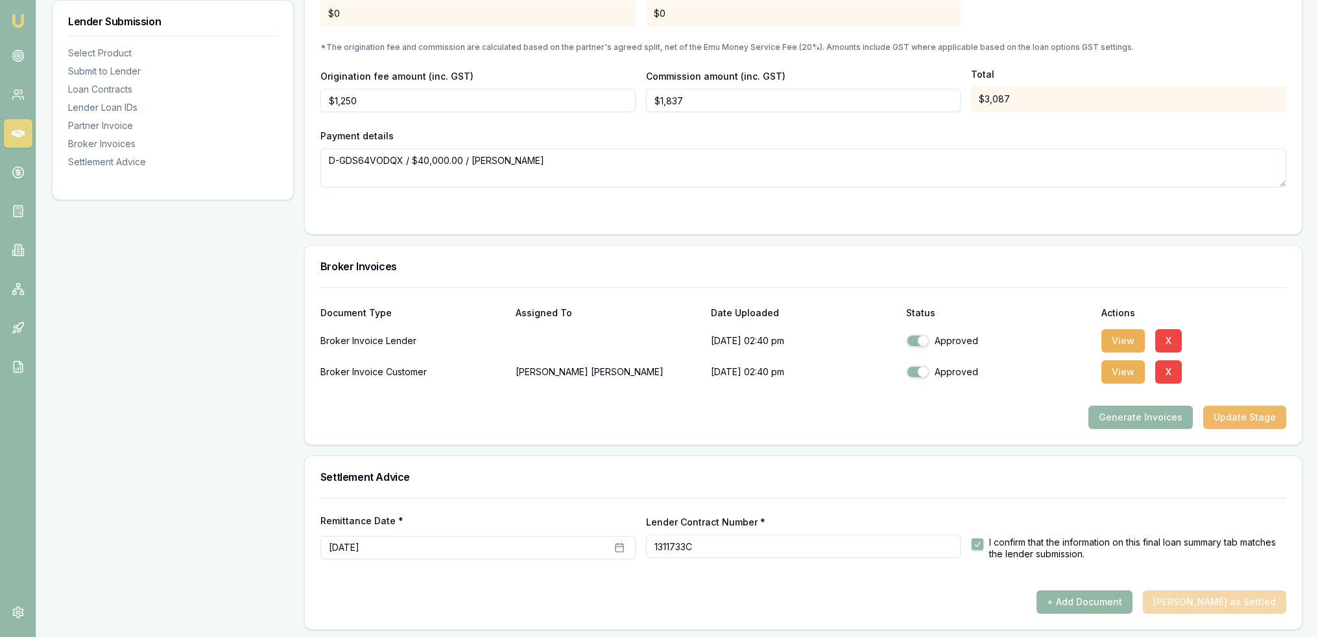
click at [1244, 415] on button "Update Stage" at bounding box center [1244, 417] width 83 height 23
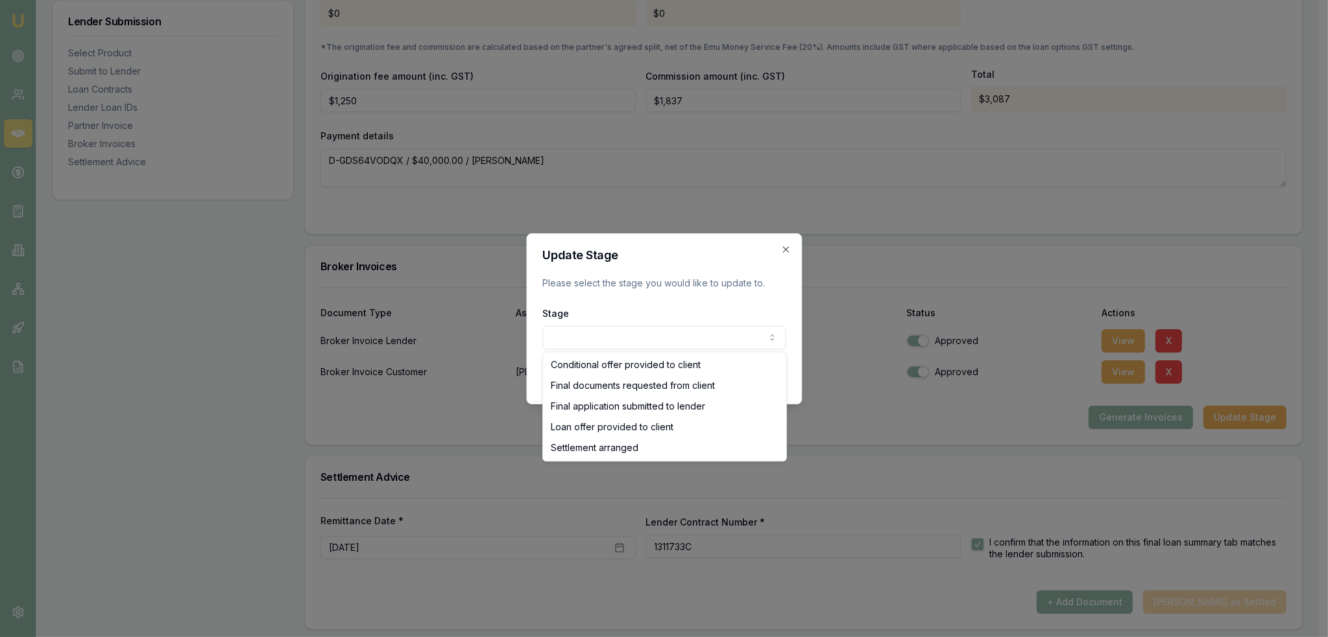
select select "SETTLEMENT_ARRANGED"
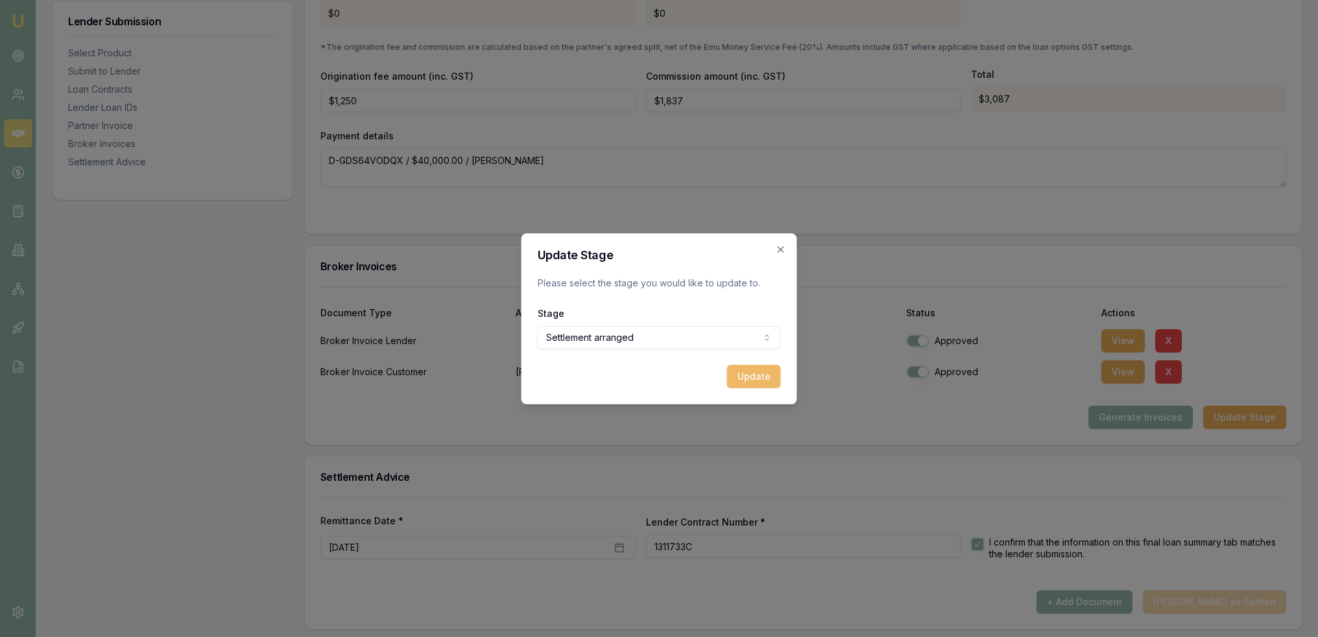
click at [748, 378] on button "Update" at bounding box center [754, 376] width 54 height 23
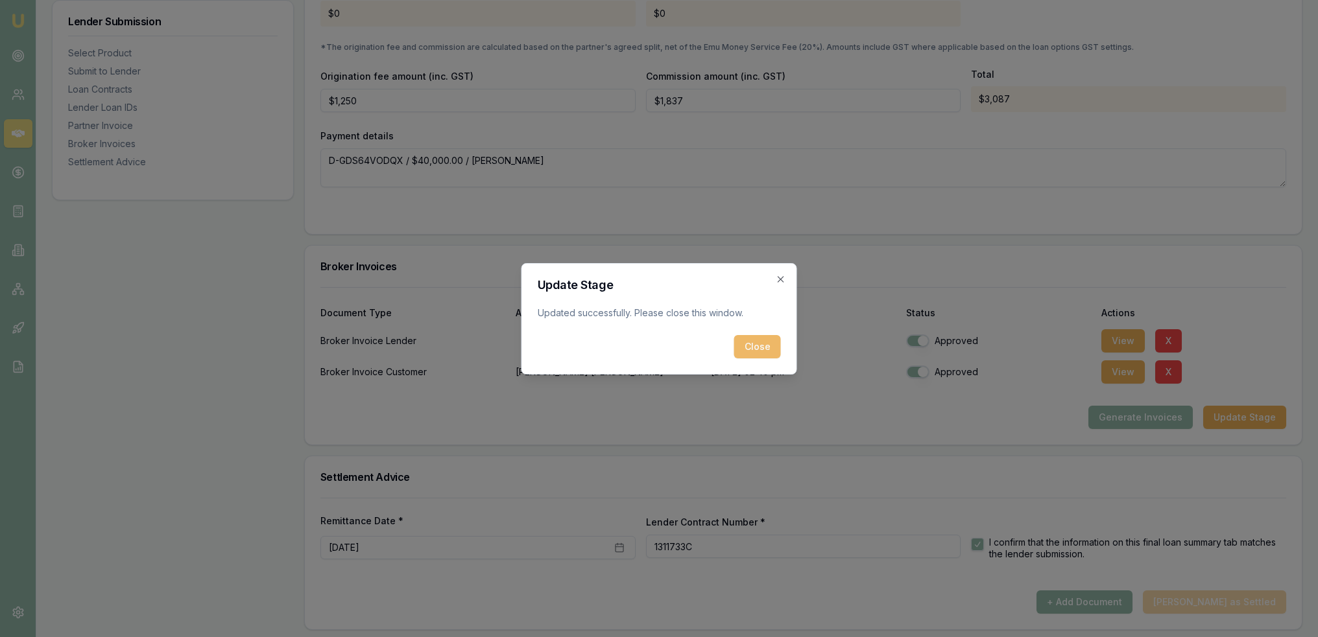
click at [756, 345] on button "Close" at bounding box center [757, 346] width 47 height 23
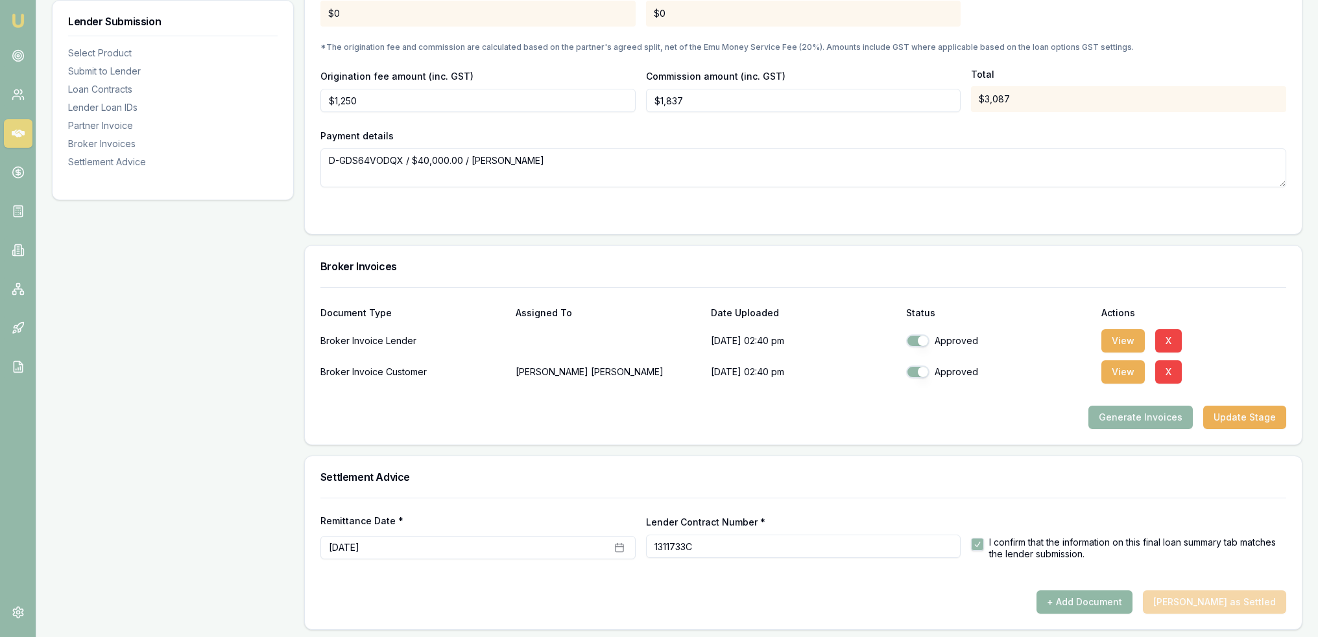
click at [1104, 602] on button "+ Add Document" at bounding box center [1084, 602] width 96 height 23
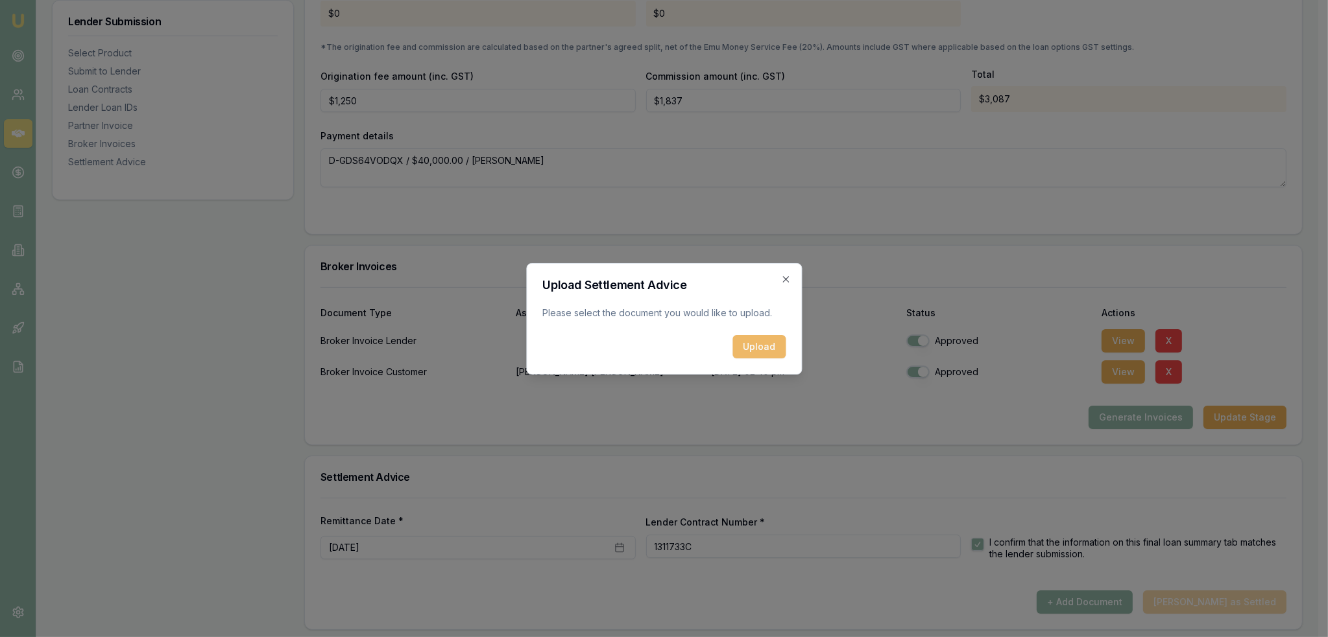
click at [747, 342] on button "Upload" at bounding box center [758, 346] width 53 height 23
click at [787, 278] on icon "button" at bounding box center [785, 279] width 10 height 10
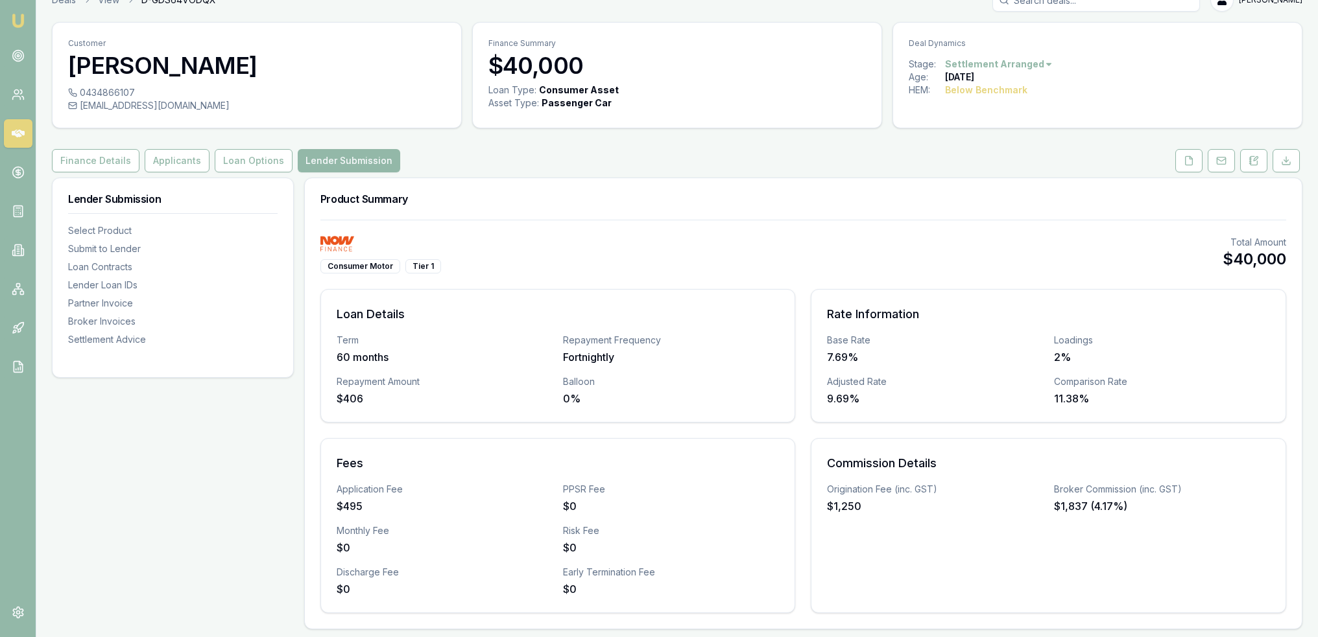
scroll to position [0, 0]
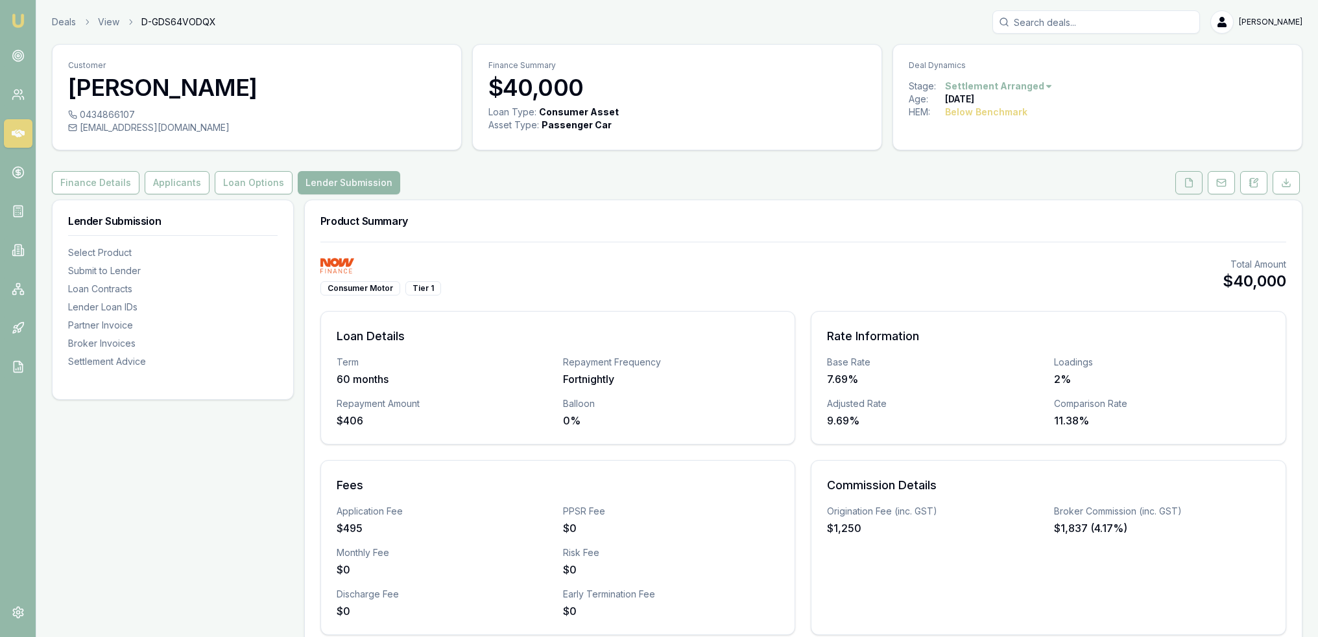
click at [1194, 181] on icon at bounding box center [1189, 183] width 10 height 10
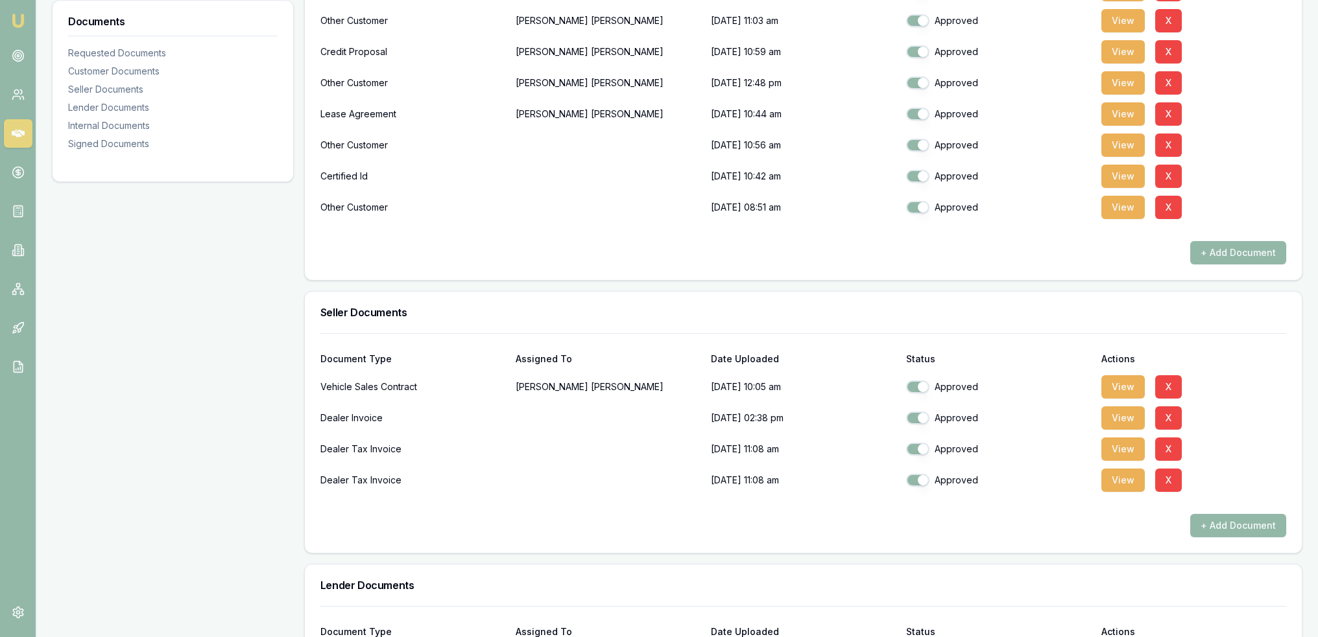
scroll to position [778, 0]
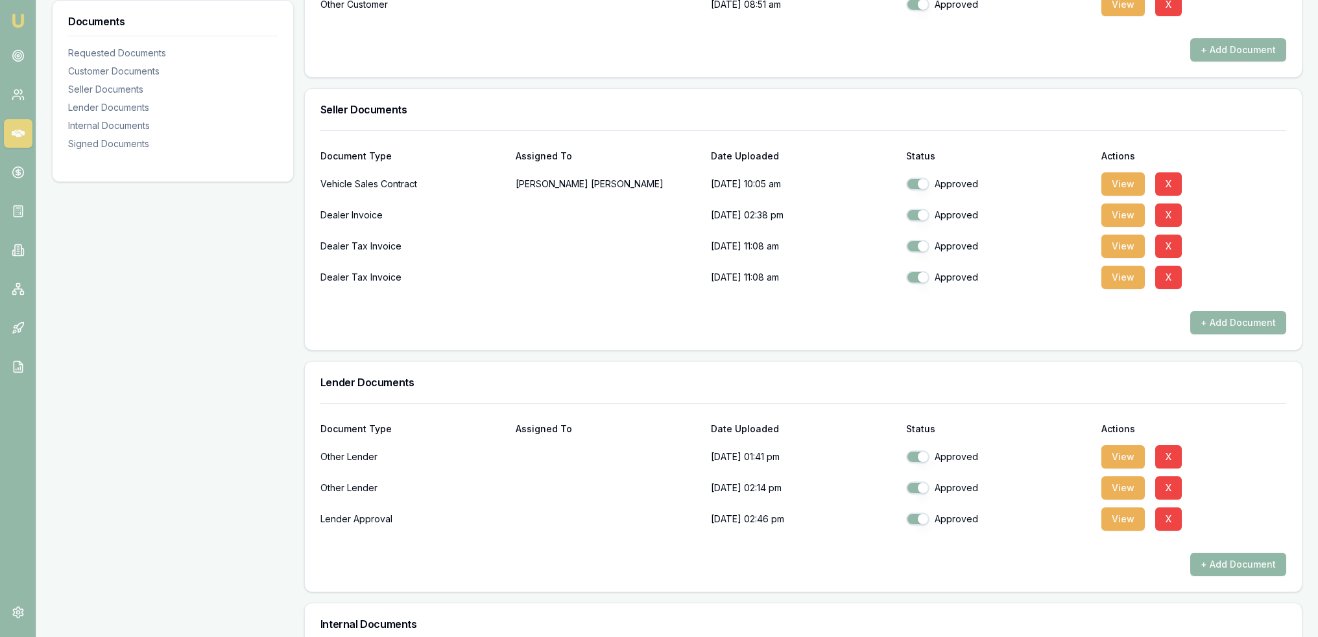
click at [1223, 567] on button "+ Add Document" at bounding box center [1238, 564] width 96 height 23
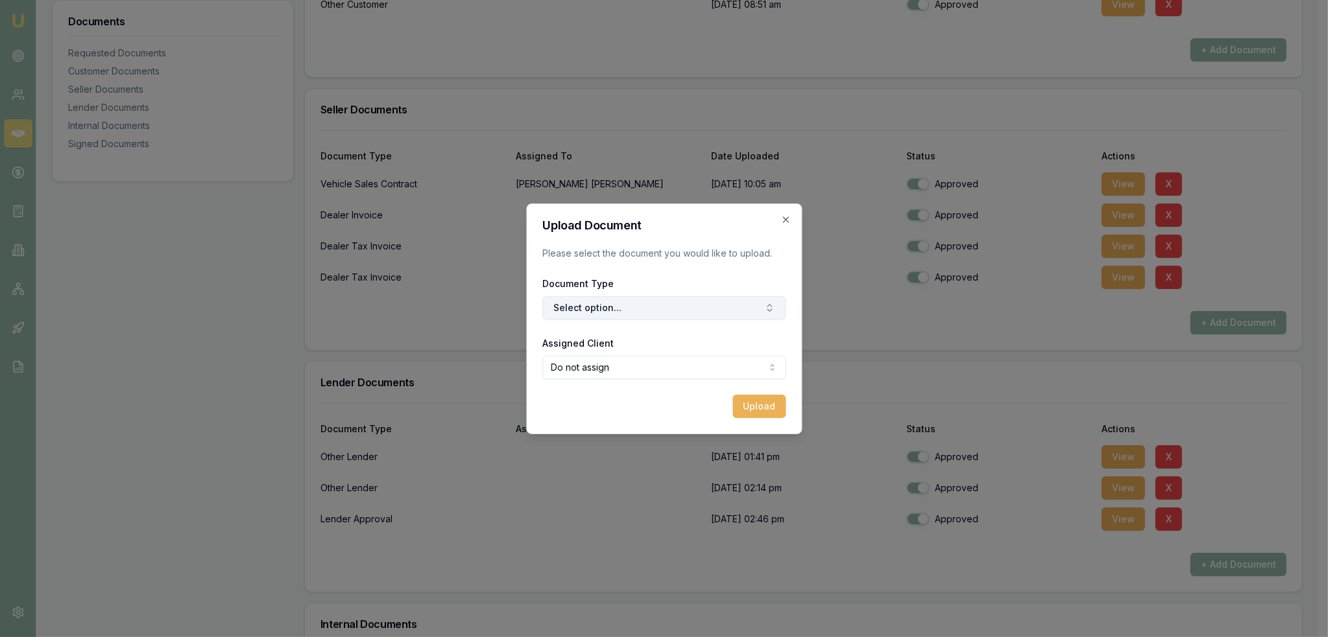
click at [674, 302] on button "Select option..." at bounding box center [663, 307] width 243 height 23
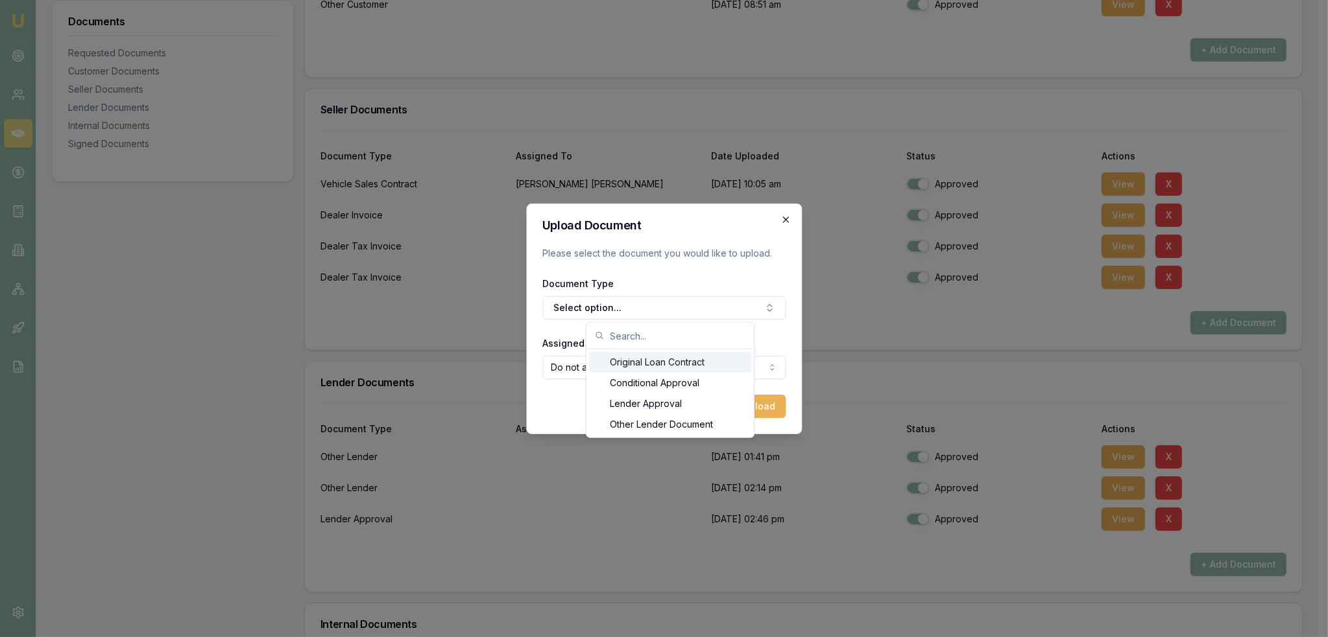
click at [787, 218] on icon "button" at bounding box center [785, 220] width 10 height 10
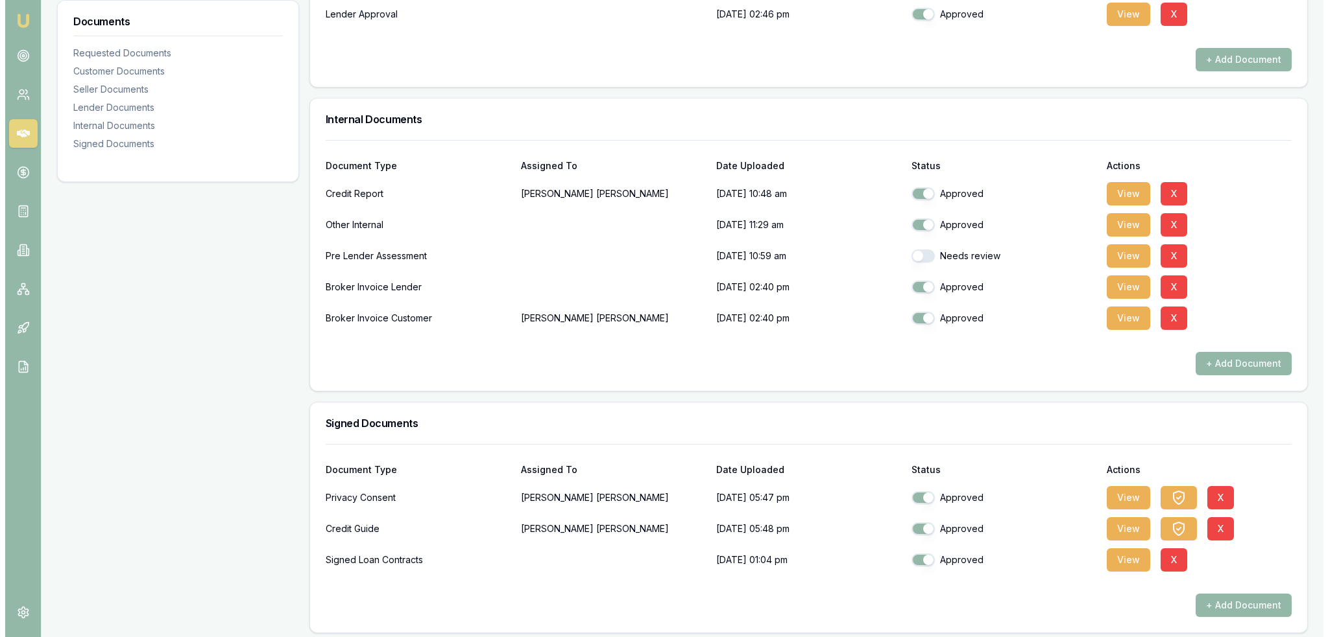
scroll to position [1288, 0]
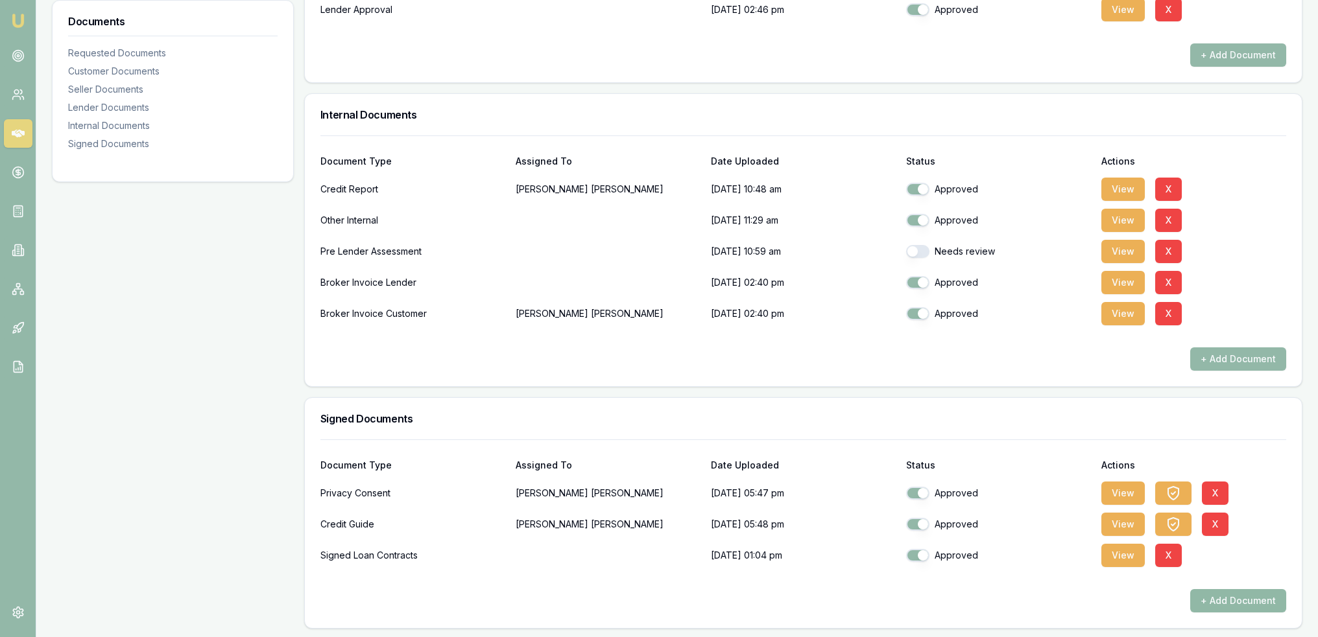
click at [1226, 591] on button "+ Add Document" at bounding box center [1238, 600] width 96 height 23
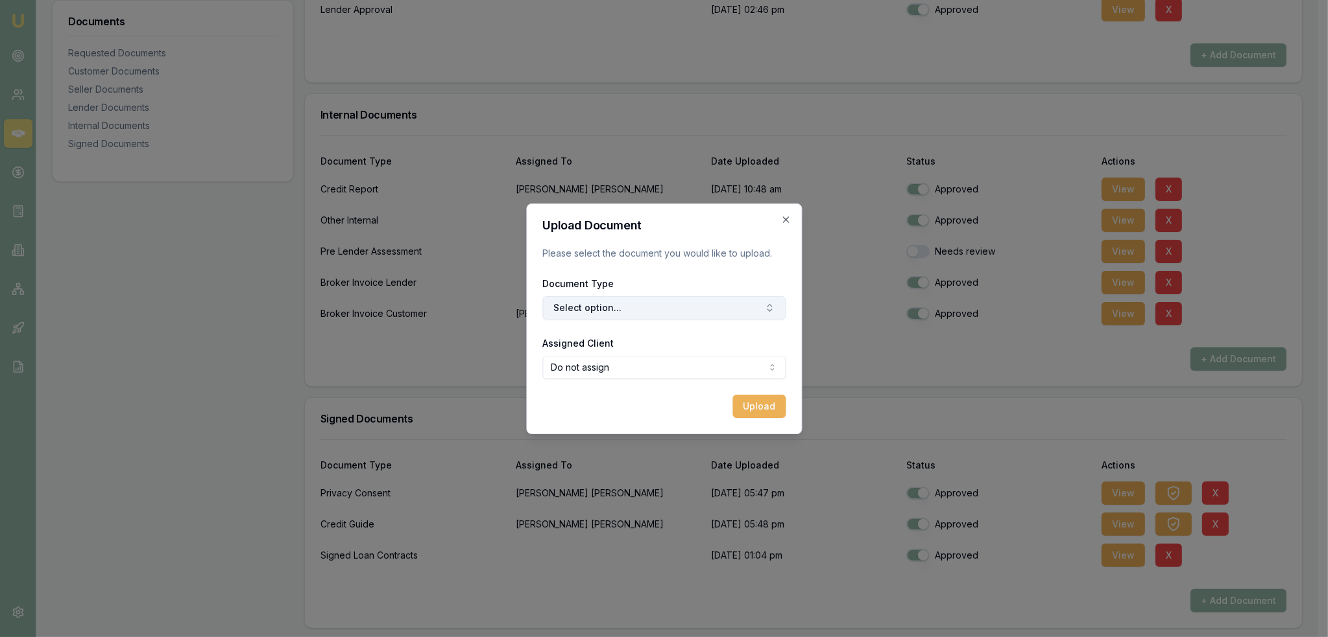
click at [716, 305] on button "Select option..." at bounding box center [663, 307] width 243 height 23
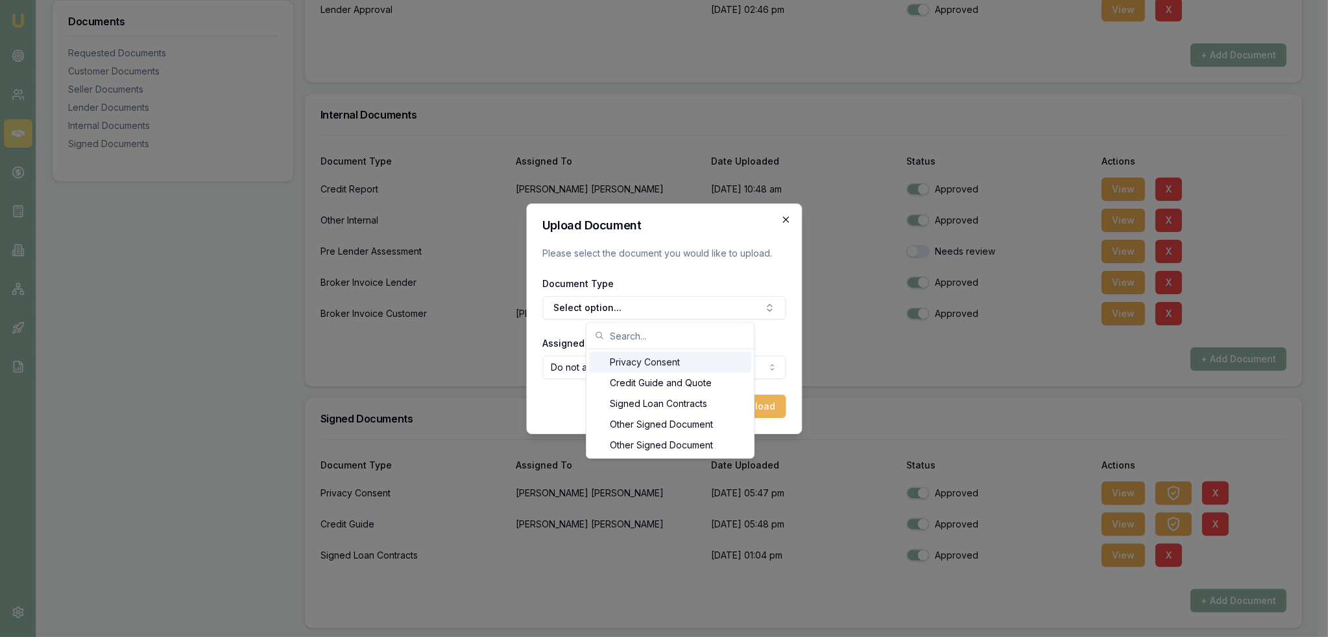
click at [788, 218] on icon "button" at bounding box center [785, 220] width 10 height 10
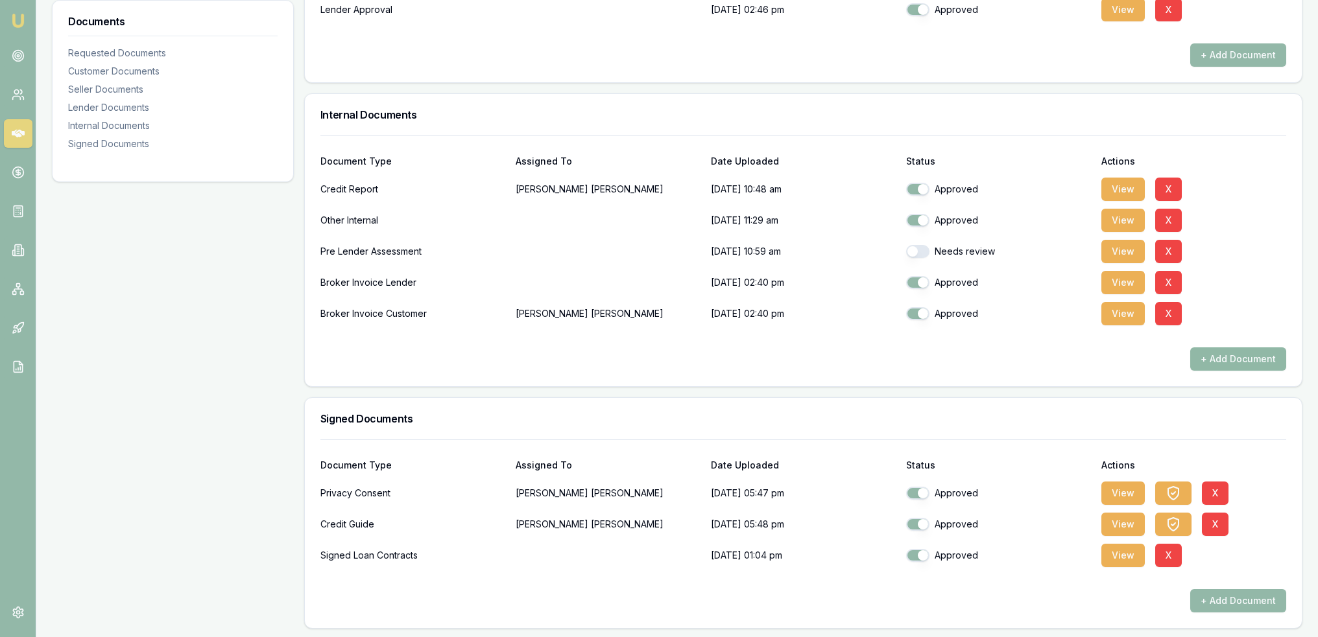
click at [1218, 359] on button "+ Add Document" at bounding box center [1238, 359] width 96 height 23
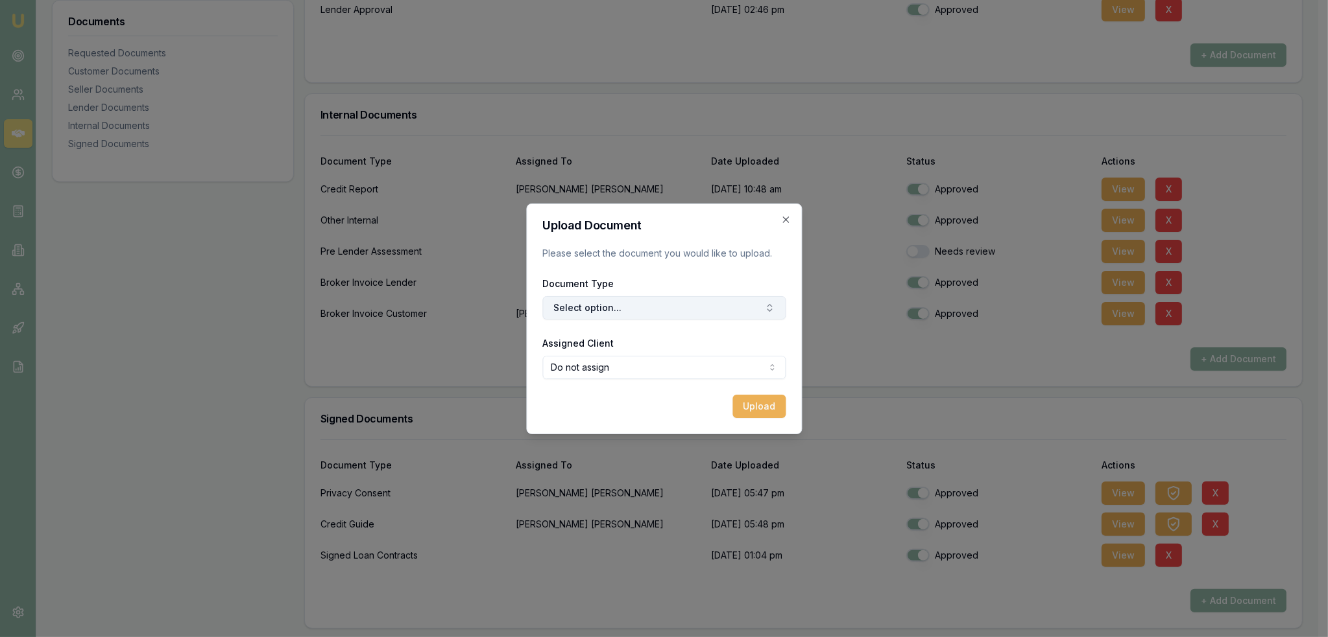
click at [681, 309] on button "Select option..." at bounding box center [663, 307] width 243 height 23
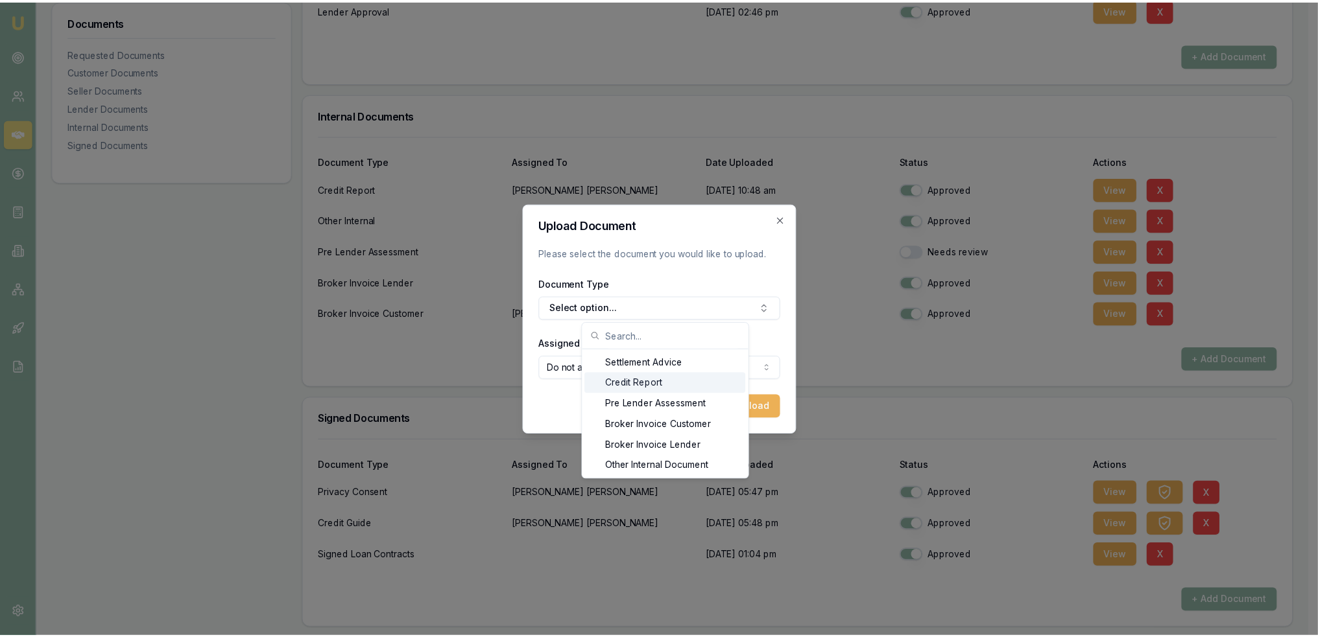
scroll to position [18, 0]
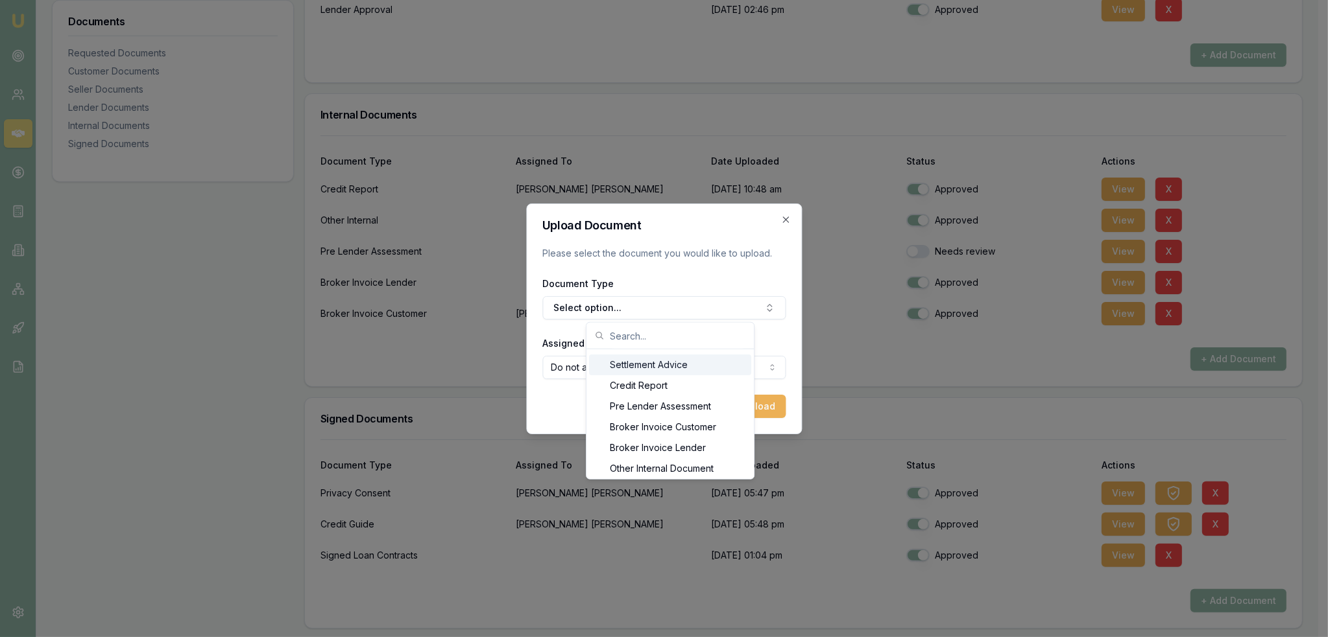
click at [682, 364] on div "Settlement Advice" at bounding box center [670, 365] width 162 height 21
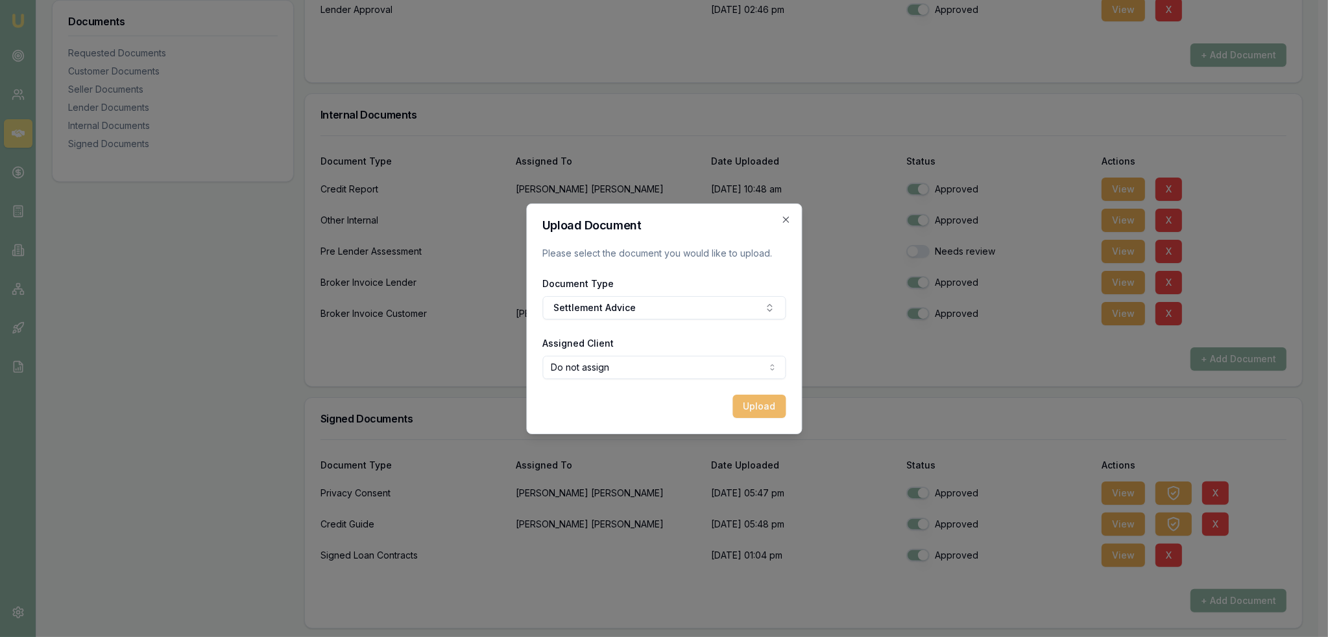
click at [750, 396] on button "Upload" at bounding box center [758, 406] width 53 height 23
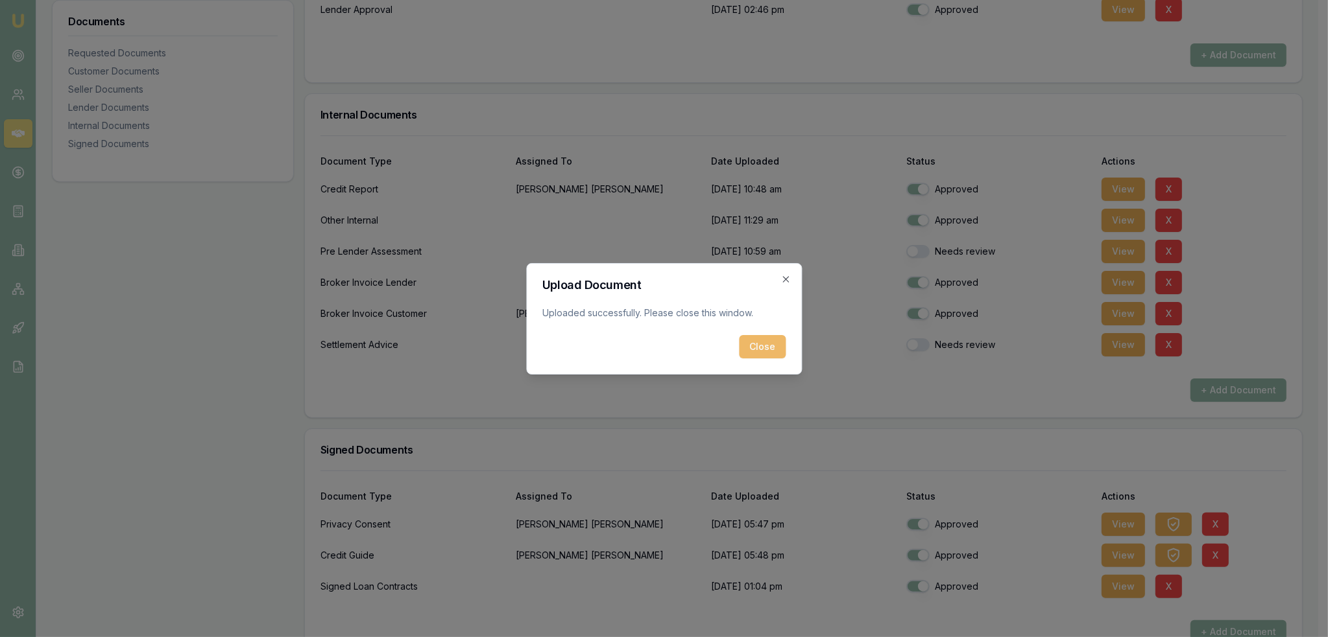
click at [762, 349] on button "Close" at bounding box center [762, 346] width 47 height 23
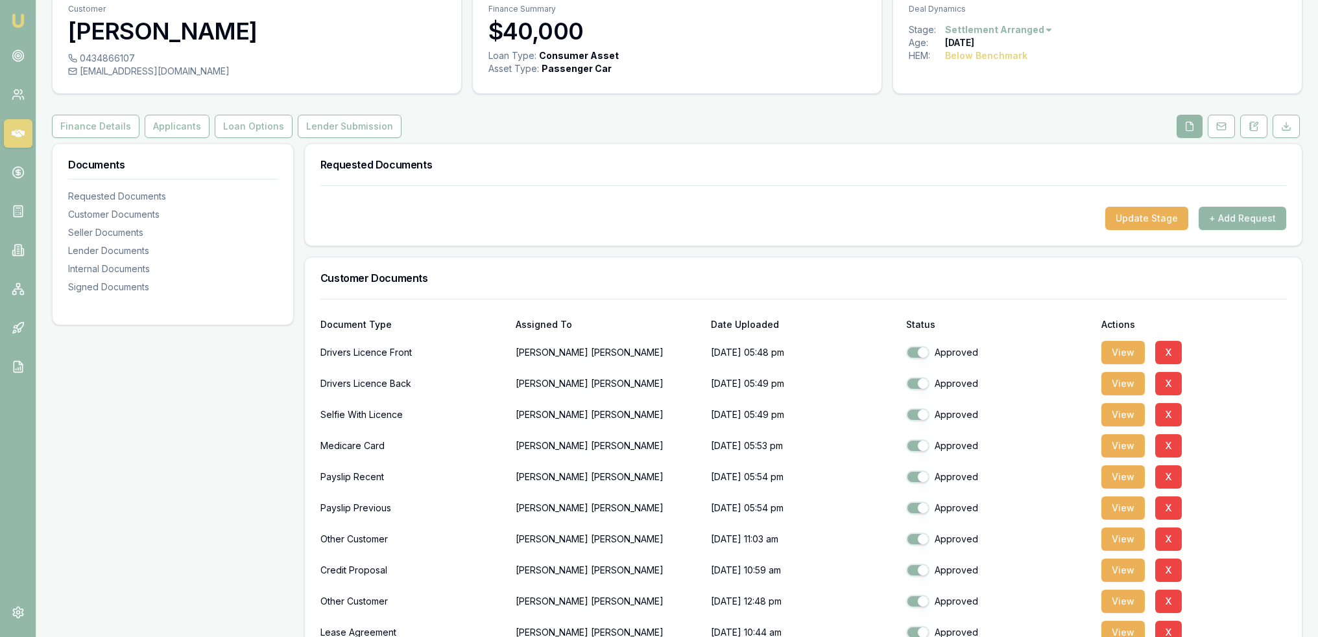
scroll to position [56, 0]
click at [315, 132] on button "Lender Submission" at bounding box center [350, 126] width 104 height 23
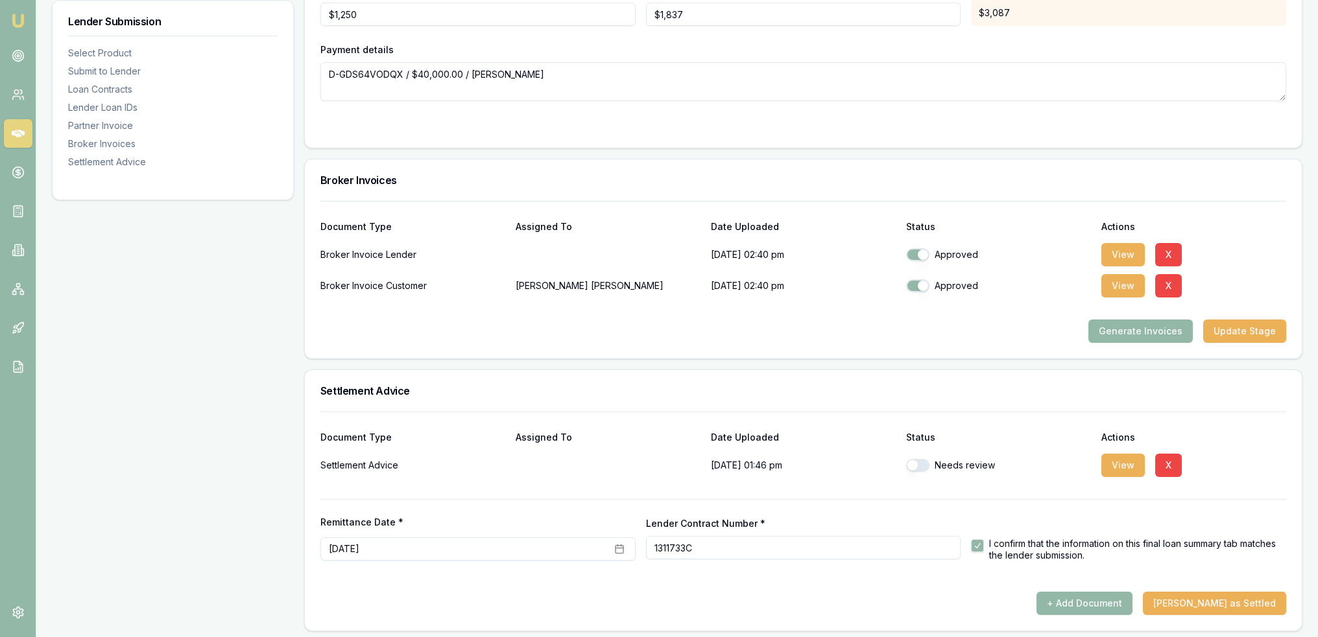
scroll to position [1498, 0]
click at [918, 458] on button "button" at bounding box center [917, 464] width 23 height 13
checkbox input "true"
click at [1108, 461] on button "View" at bounding box center [1122, 464] width 43 height 23
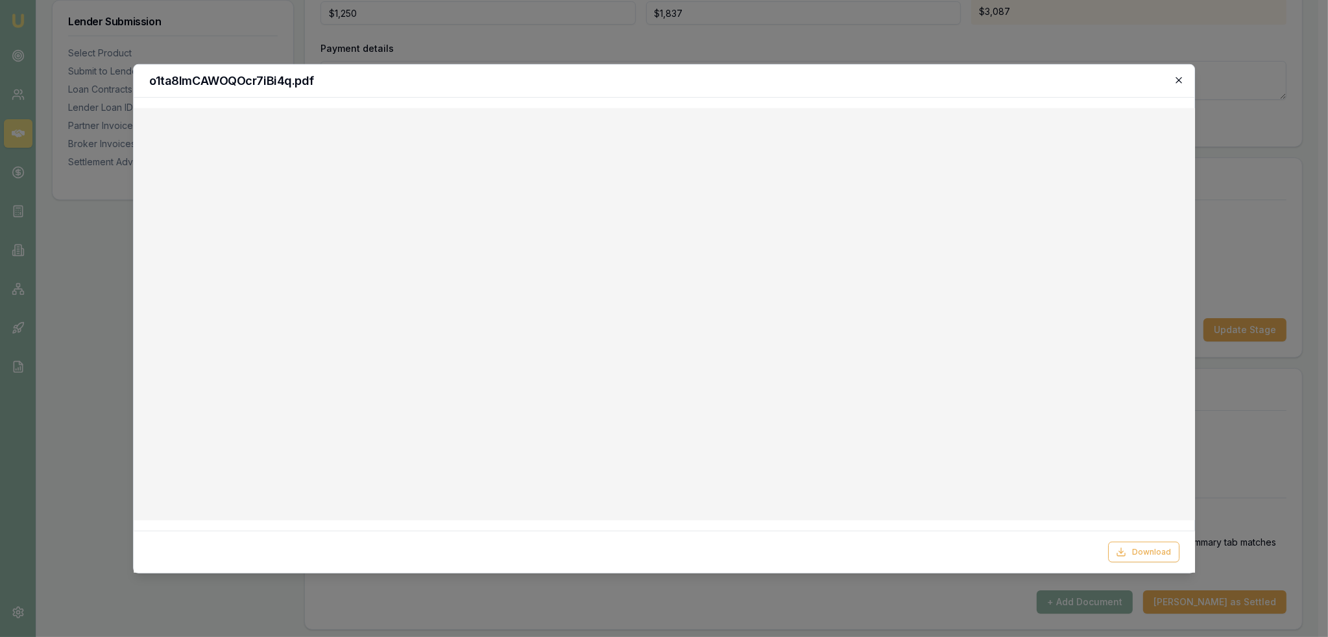
click at [1178, 82] on icon "button" at bounding box center [1178, 80] width 10 height 10
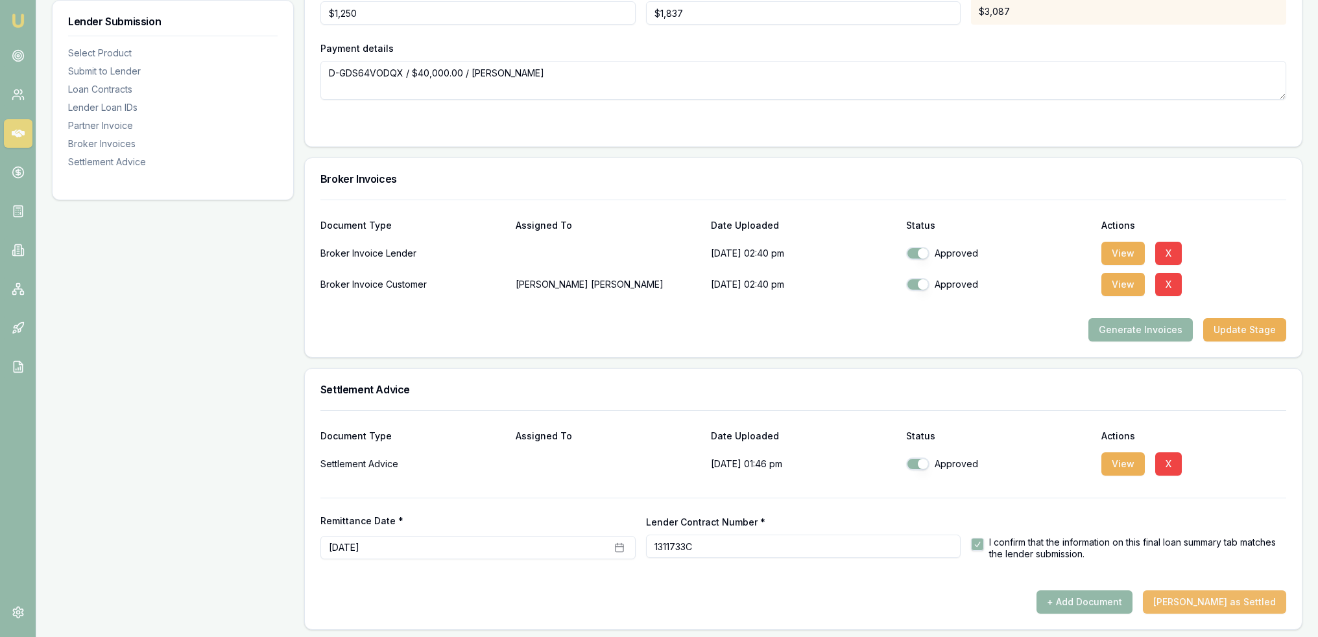
click at [1234, 602] on button "Mark Deal as Settled" at bounding box center [1214, 602] width 143 height 23
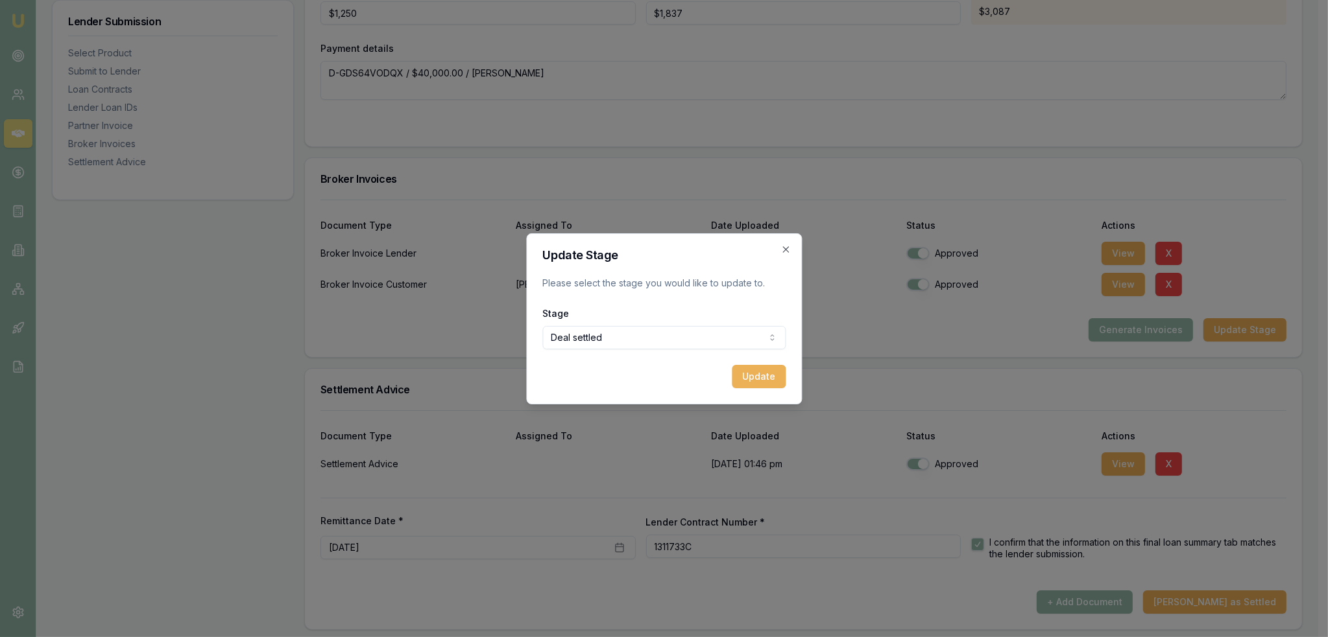
drag, startPoint x: 763, startPoint y: 378, endPoint x: 780, endPoint y: 388, distance: 19.2
click at [763, 378] on button "Update" at bounding box center [759, 376] width 54 height 23
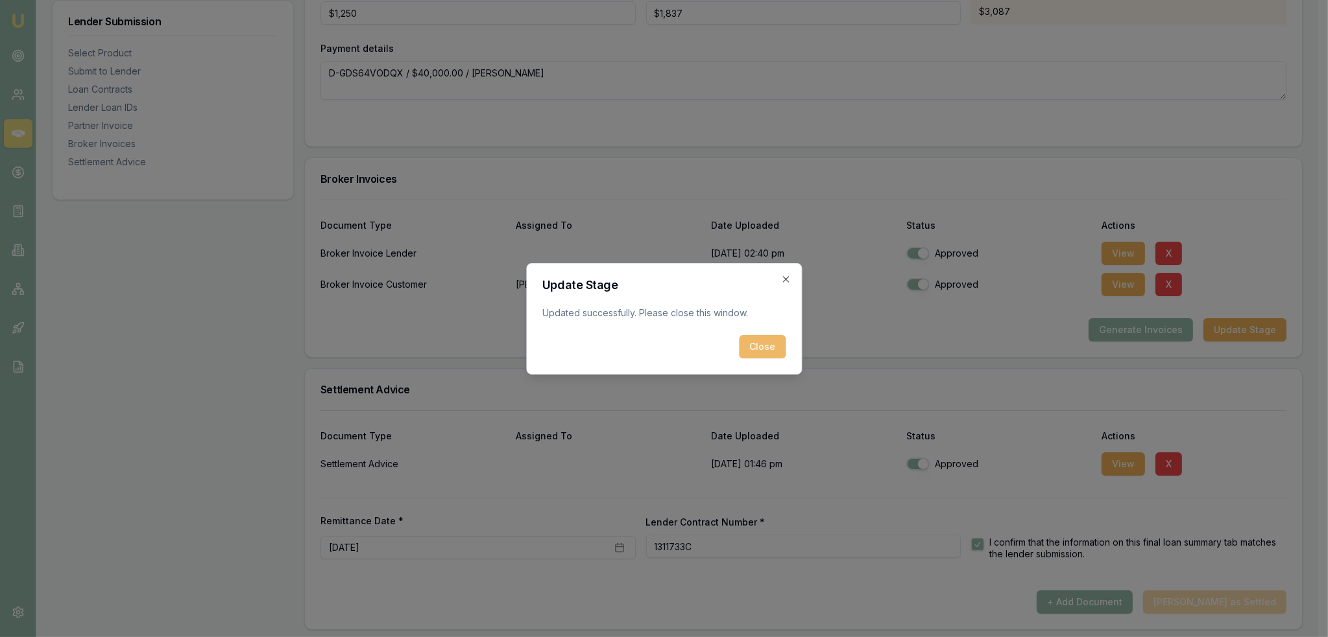
click at [767, 344] on button "Close" at bounding box center [762, 346] width 47 height 23
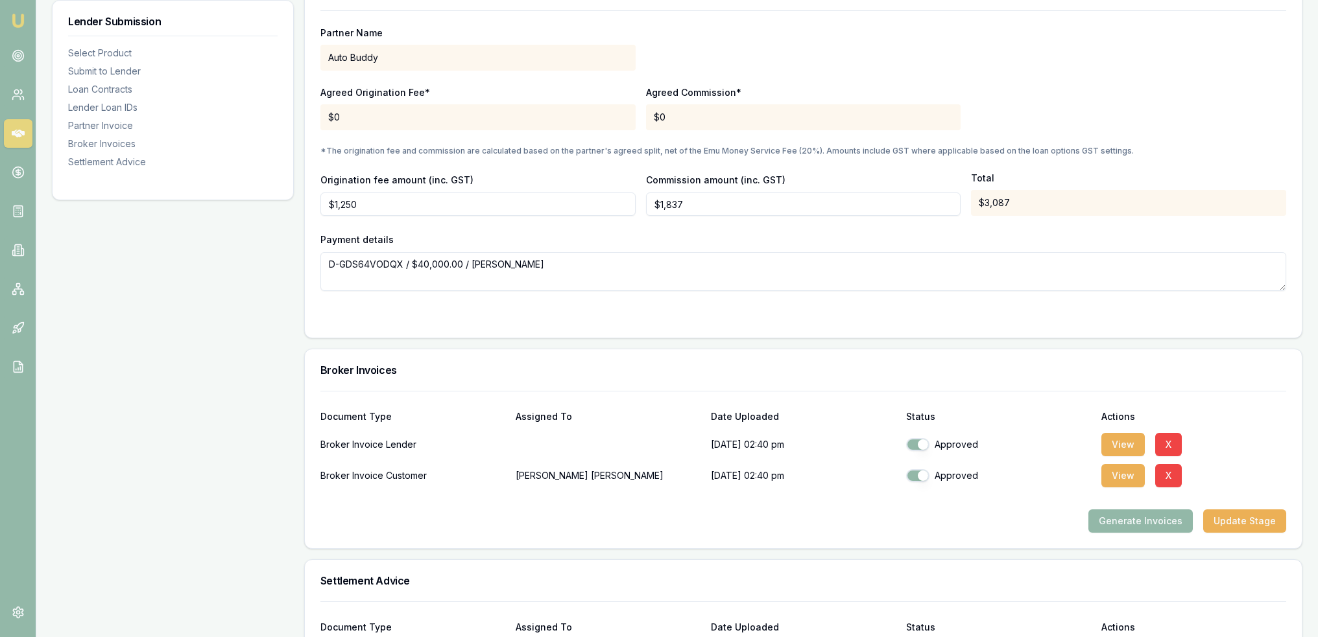
scroll to position [1304, 0]
